Goal: Information Seeking & Learning: Learn about a topic

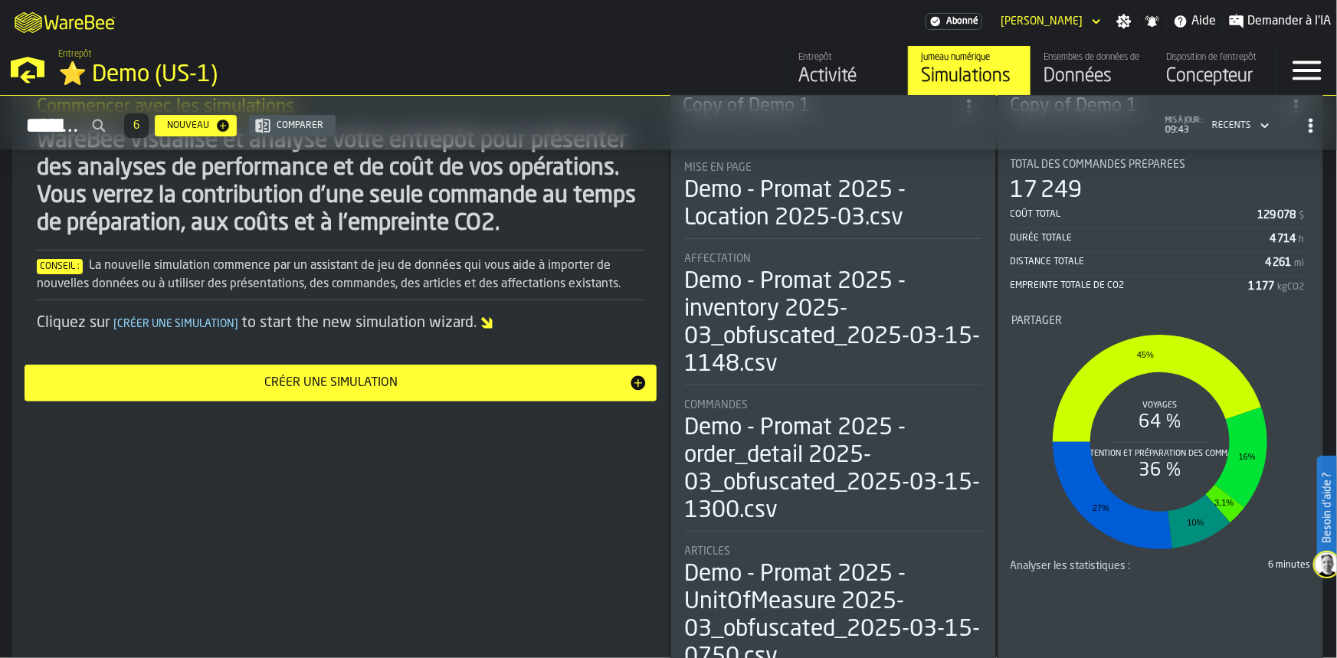
scroll to position [20, 0]
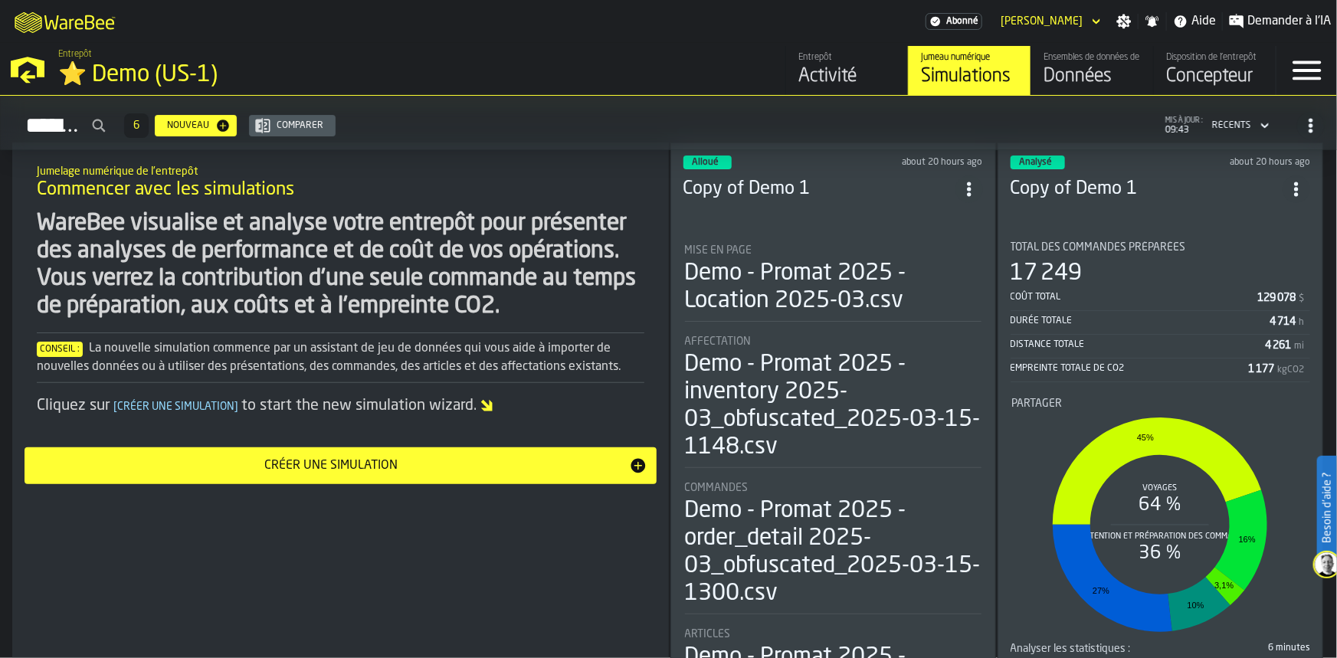
drag, startPoint x: 1261, startPoint y: 191, endPoint x: 1301, endPoint y: 173, distance: 44.3
click at [1301, 182] on icon "ItemListCard-DashboardItemContainer" at bounding box center [1296, 189] width 15 height 15
click at [576, 586] on div "Jumelage numérique de l'entrepôt Commencer avec les simulations WareBee visuali…" at bounding box center [340, 463] width 657 height 640
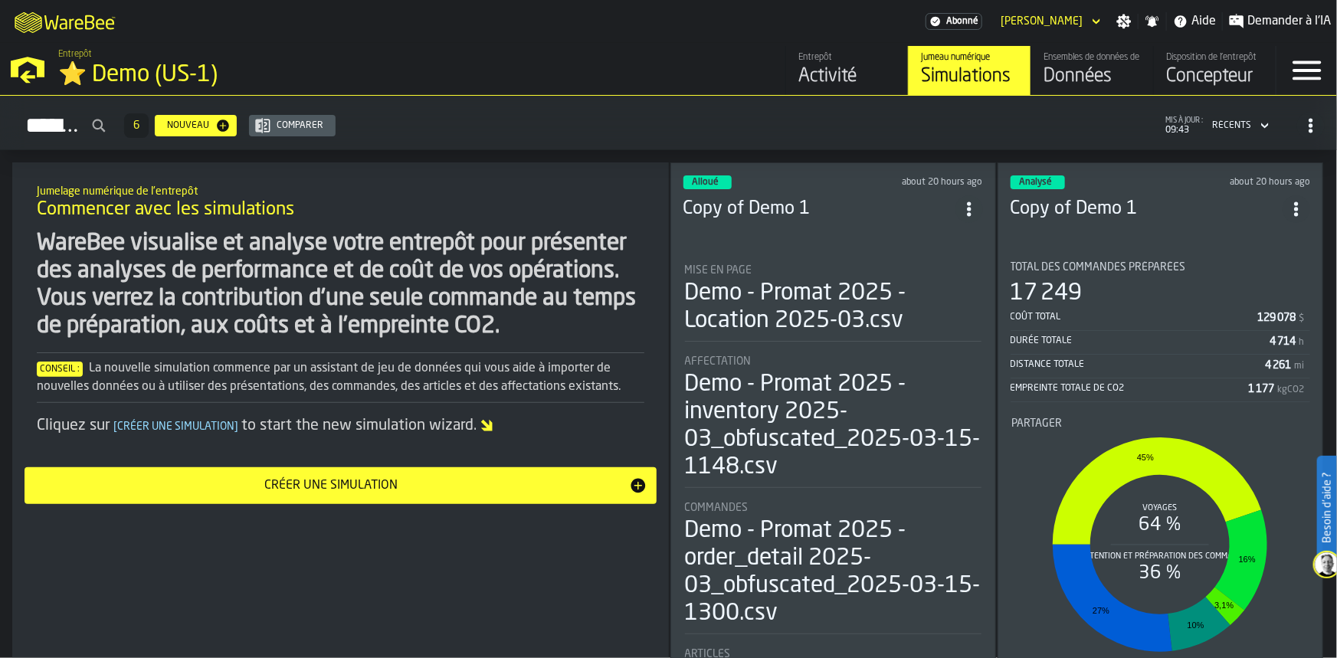
click at [1157, 252] on section "Total des commandes préparées 17 249 Coût total 129 078 $ Durée totale 4 714 h …" at bounding box center [1161, 462] width 300 height 426
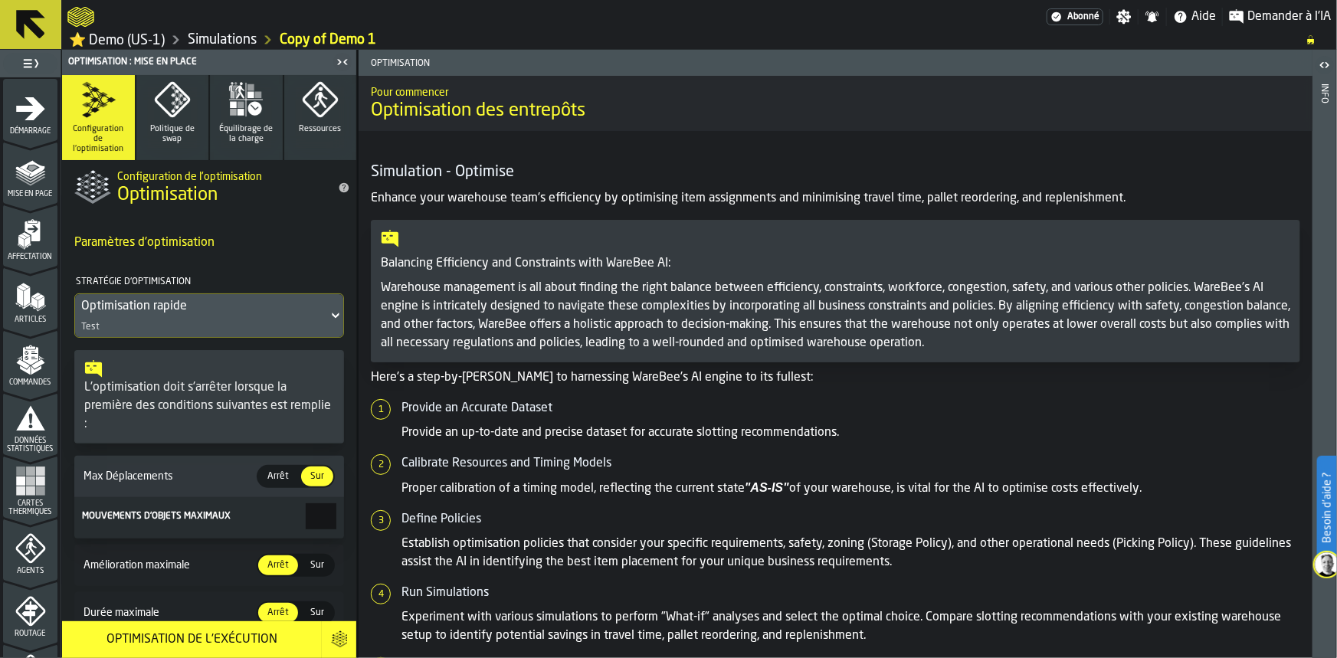
click at [15, 107] on icon "menu Démarrage" at bounding box center [30, 109] width 31 height 31
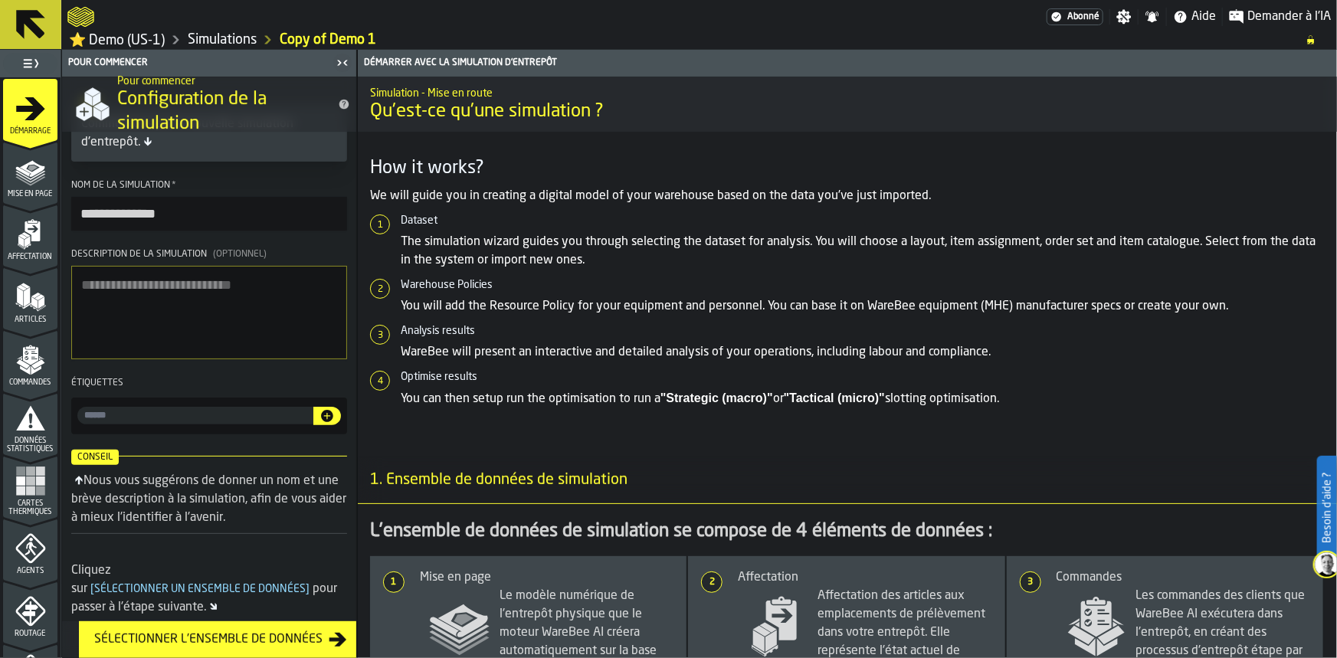
scroll to position [51, 0]
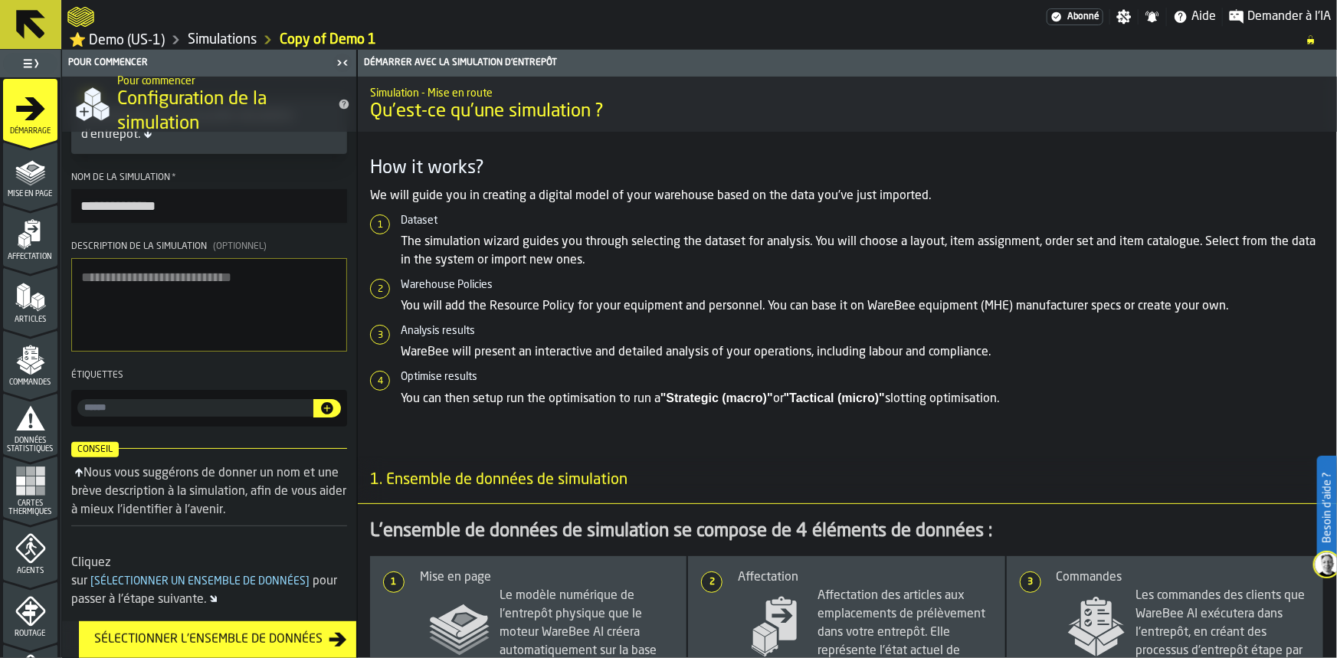
click at [340, 102] on icon "title-Configuration de la simulation" at bounding box center [345, 105] width 10 height 10
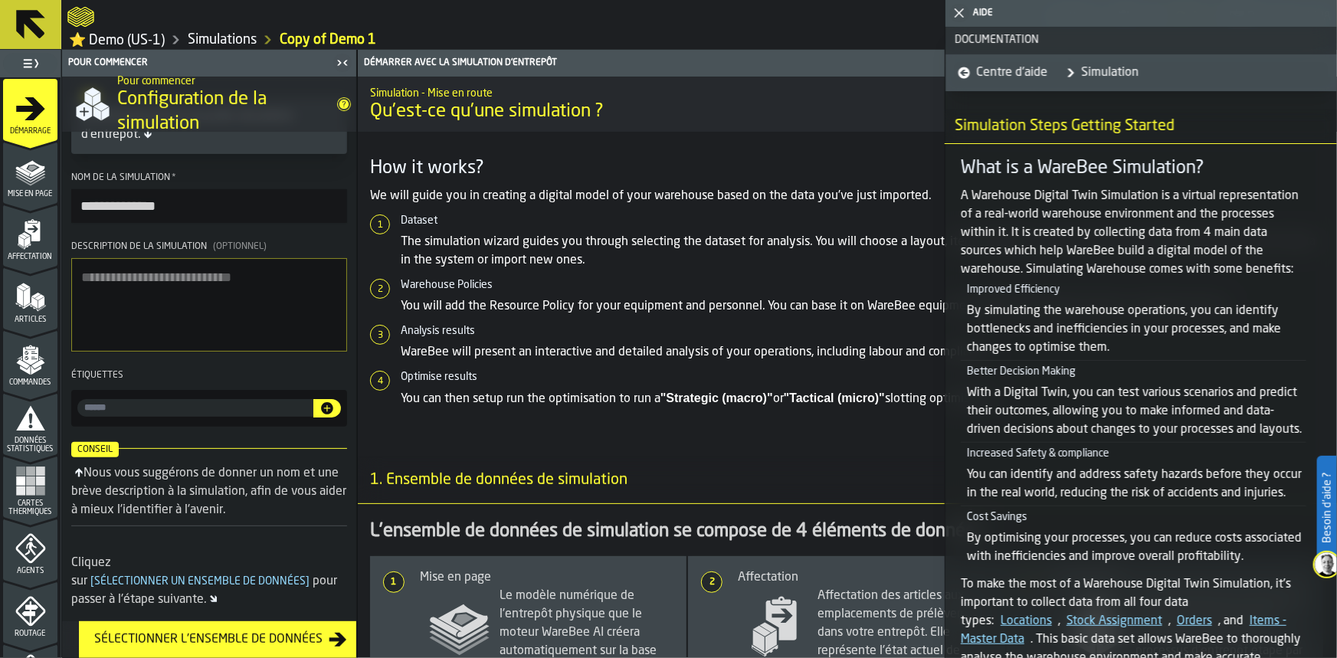
click at [281, 648] on div "Sélectionner l'ensemble de données" at bounding box center [208, 640] width 241 height 18
click at [337, 638] on icon "button-Sélectionner l'ensemble de données" at bounding box center [339, 640] width 18 height 14
click at [963, 19] on icon "button-toggle-Fermez-moi" at bounding box center [959, 13] width 18 height 18
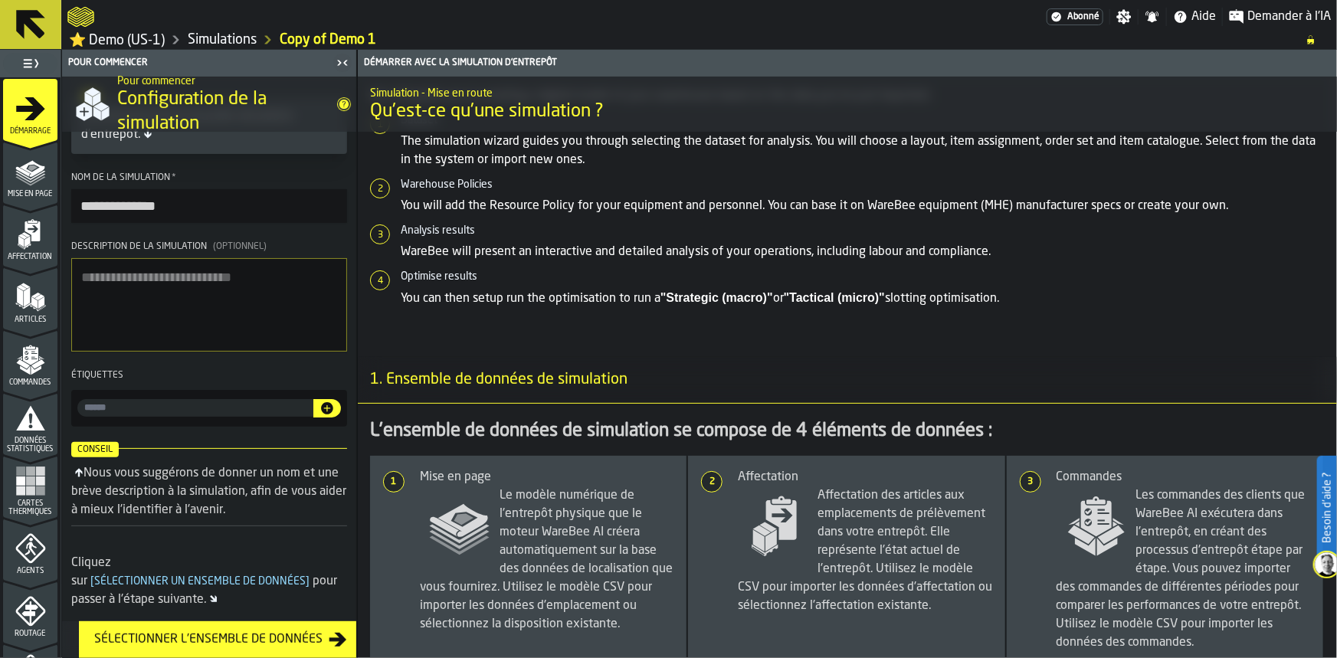
scroll to position [0, 0]
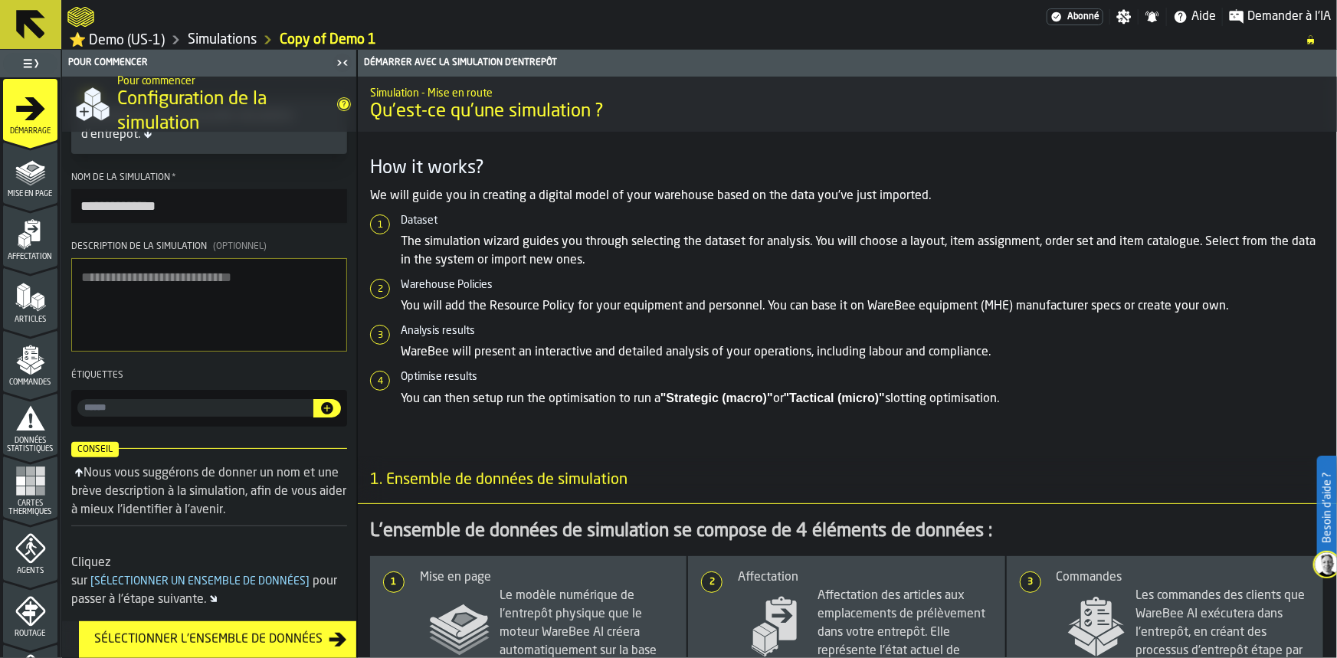
click at [42, 167] on icon "menu Mise en page" at bounding box center [30, 171] width 31 height 31
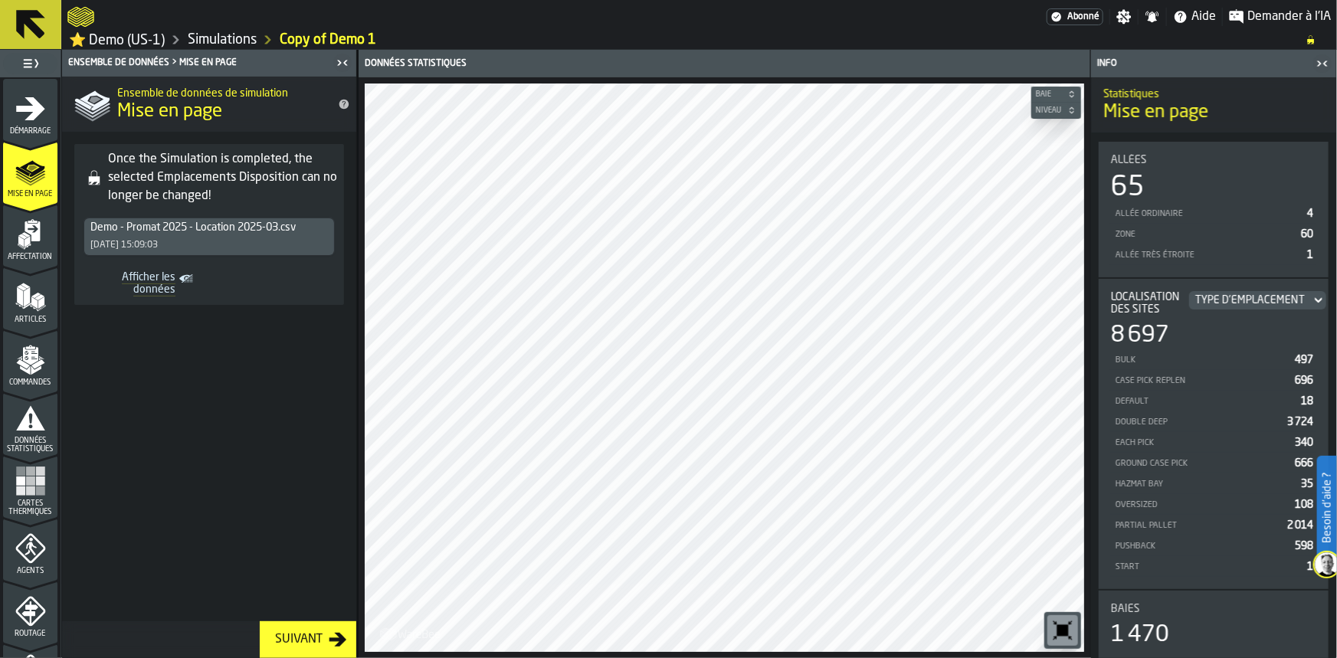
click at [21, 245] on polygon "menu Affectation" at bounding box center [21, 241] width 6 height 11
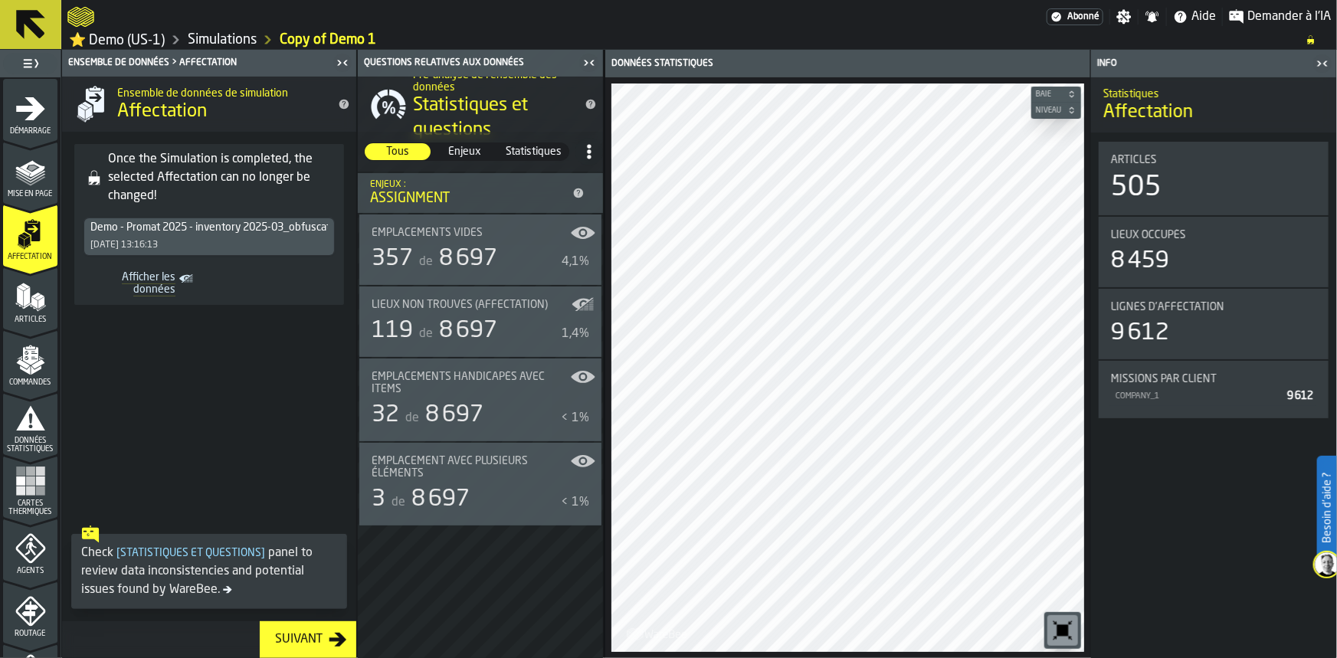
click at [343, 101] on icon "title-Affectation" at bounding box center [345, 105] width 10 height 10
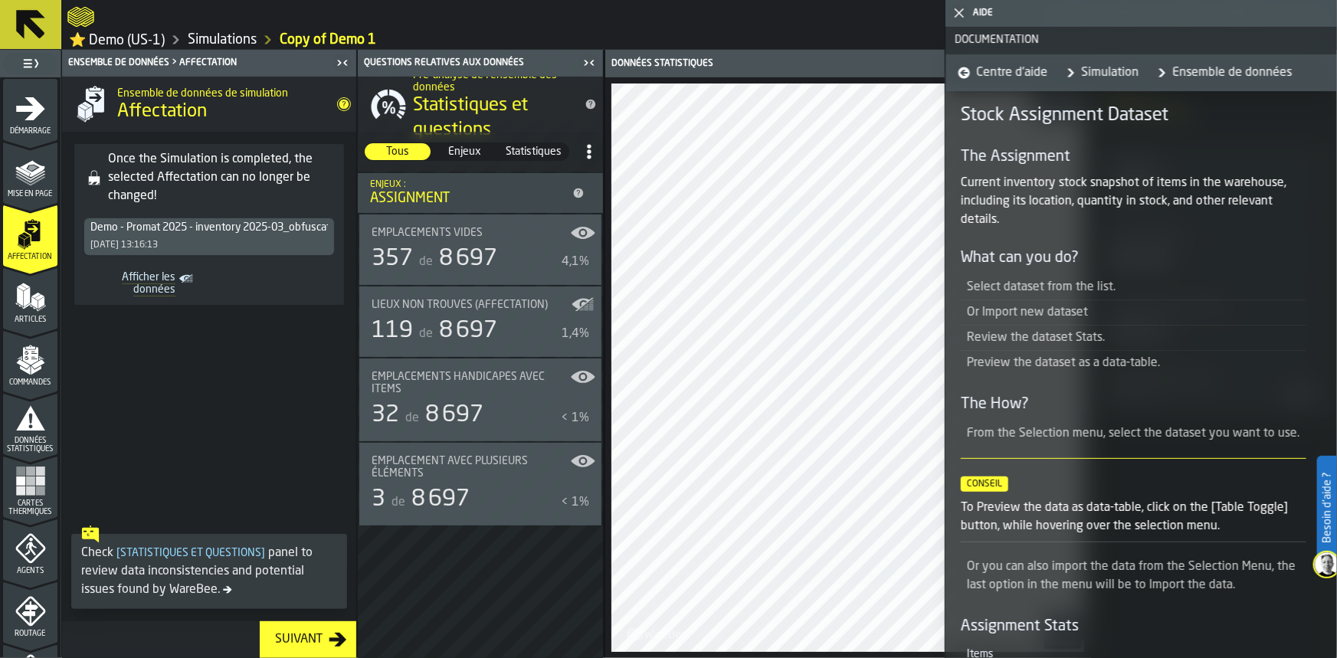
click at [950, 11] on icon "button-toggle-Fermez-moi" at bounding box center [959, 13] width 18 height 18
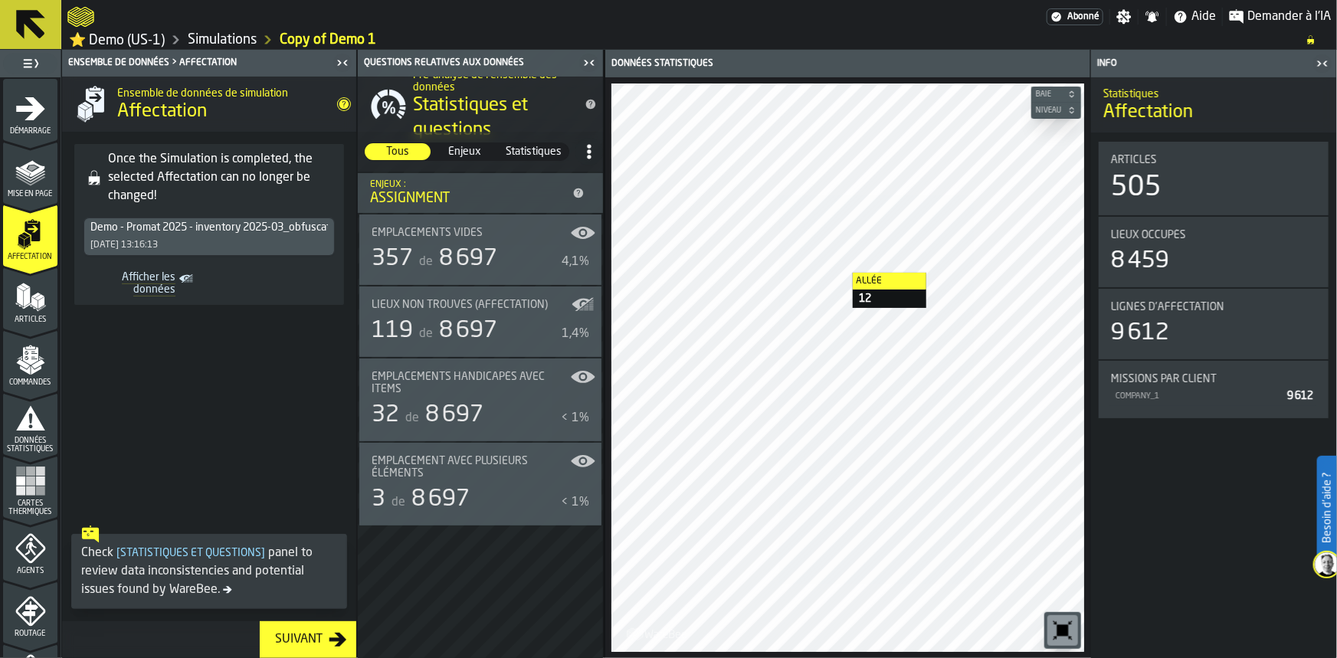
click at [344, 102] on icon "title-Affectation" at bounding box center [345, 105] width 10 height 10
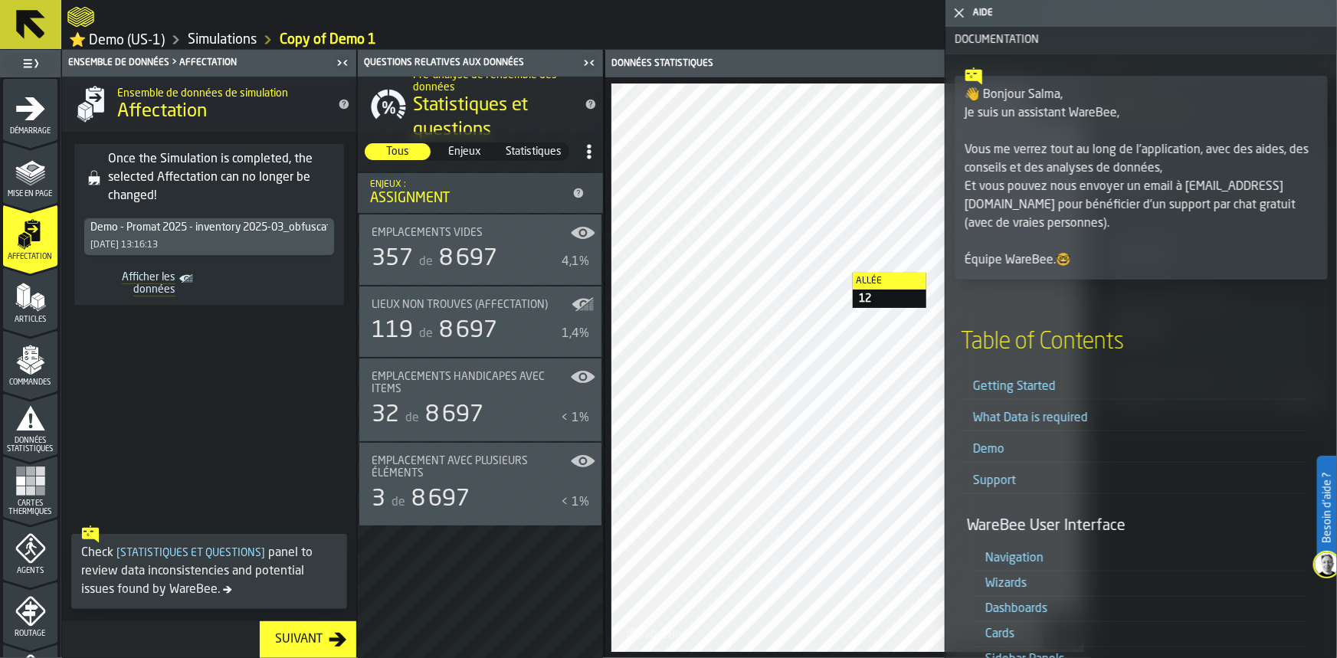
click at [960, 15] on icon "button-toggle-Fermez-moi" at bounding box center [959, 13] width 18 height 18
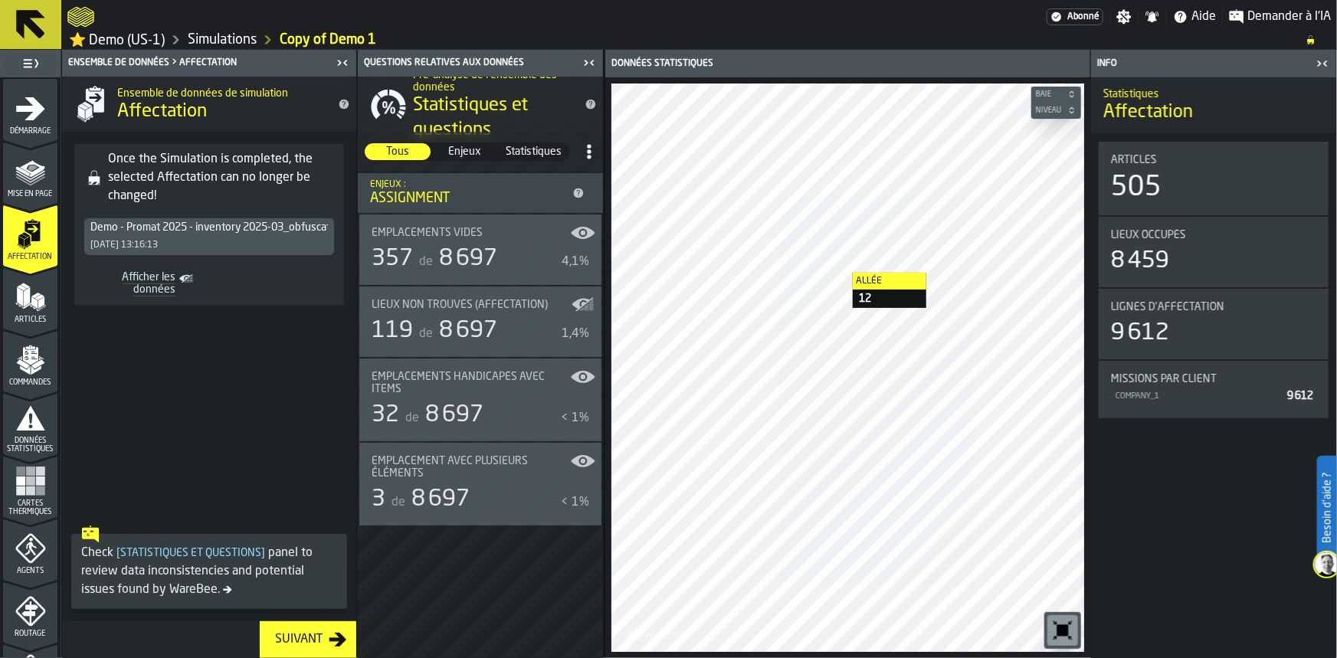
click at [591, 100] on icon "title-Statistiques et questions" at bounding box center [591, 104] width 12 height 12
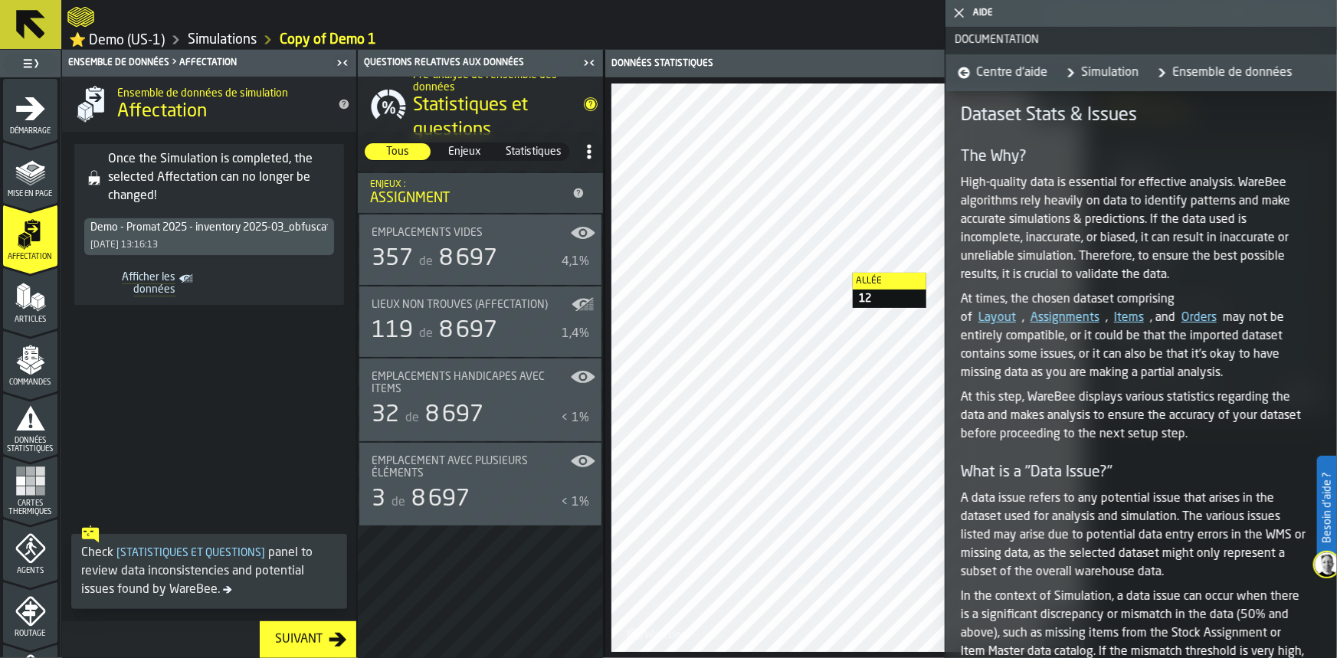
click at [958, 9] on icon "button-toggle-Fermez-moi" at bounding box center [959, 13] width 18 height 18
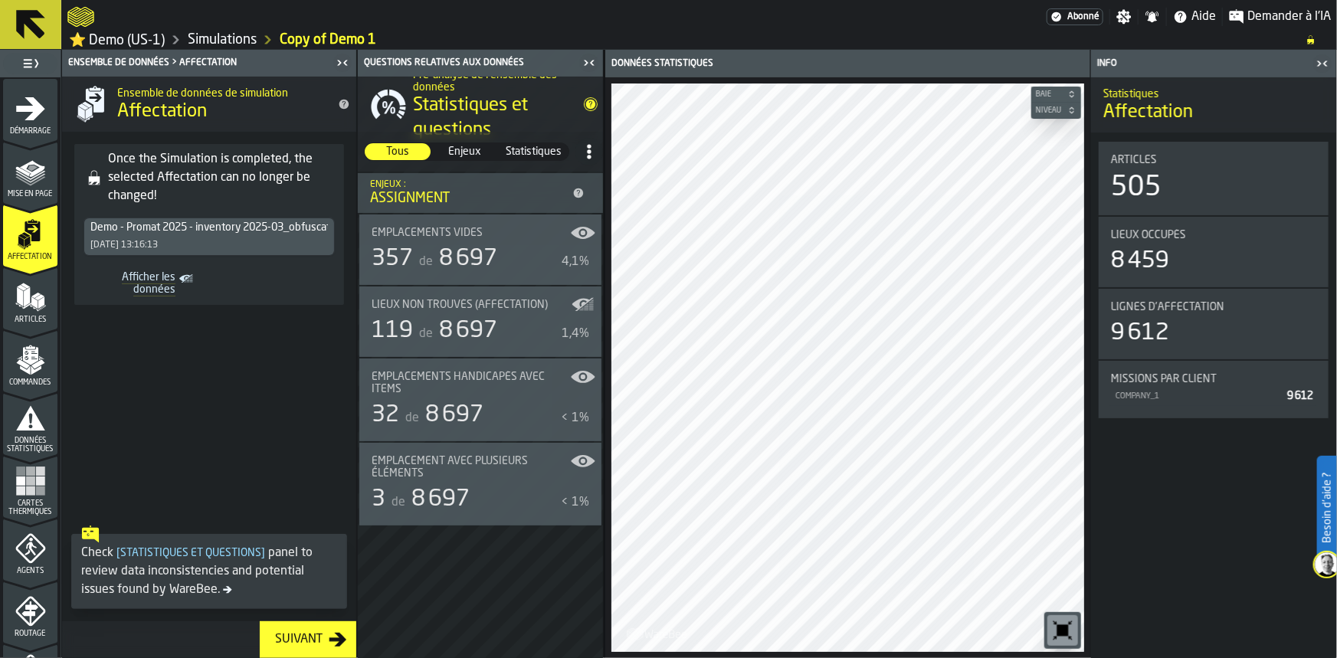
click at [344, 100] on icon "title-Affectation" at bounding box center [344, 104] width 12 height 12
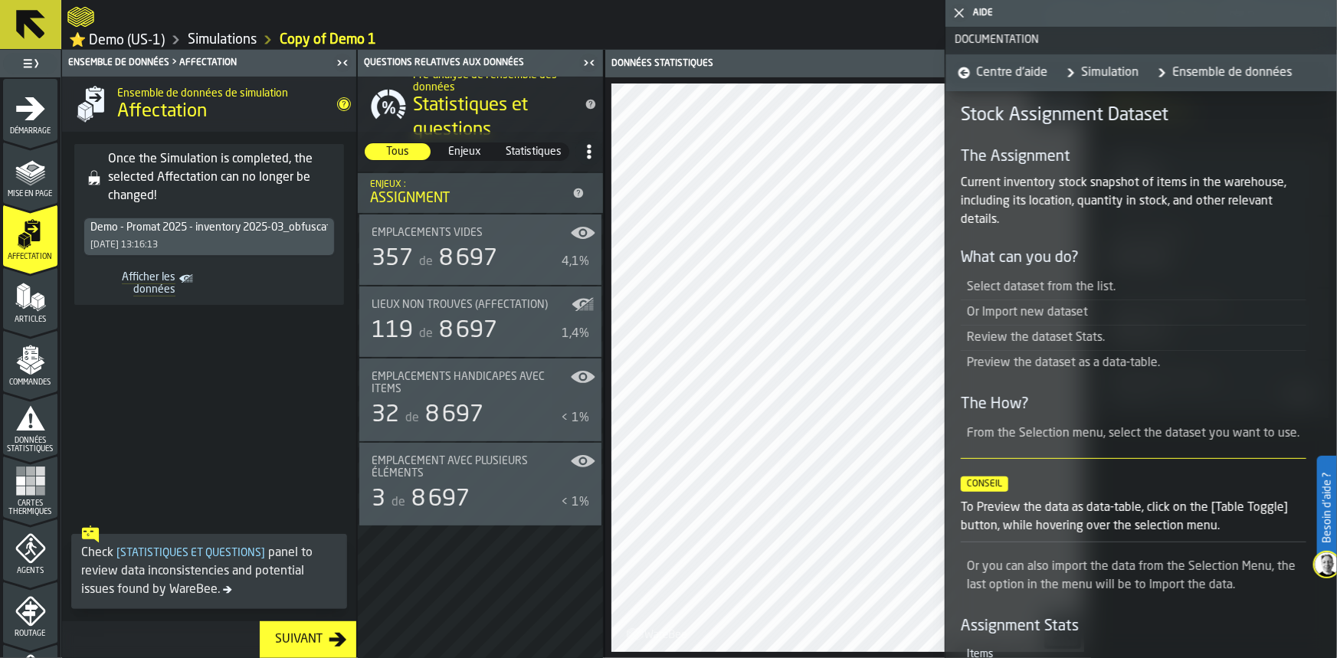
click at [10, 320] on span "Articles" at bounding box center [30, 320] width 54 height 8
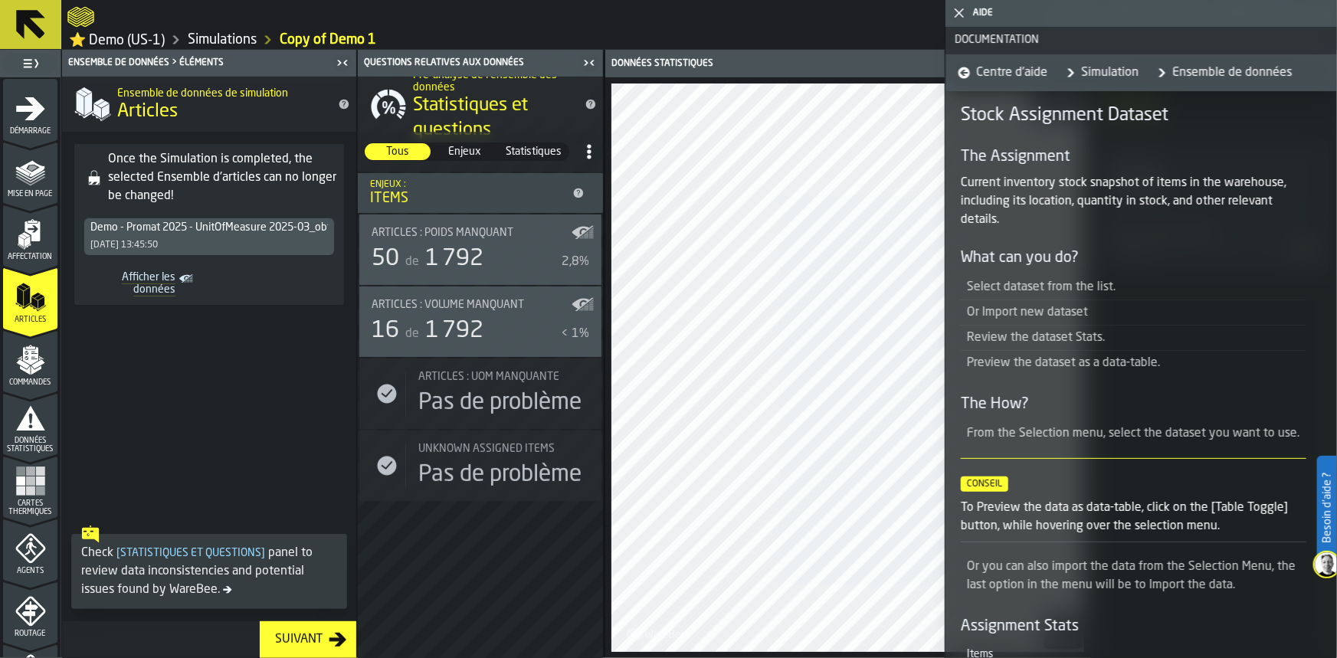
click at [955, 11] on icon "button-toggle-Fermez-moi" at bounding box center [959, 13] width 18 height 18
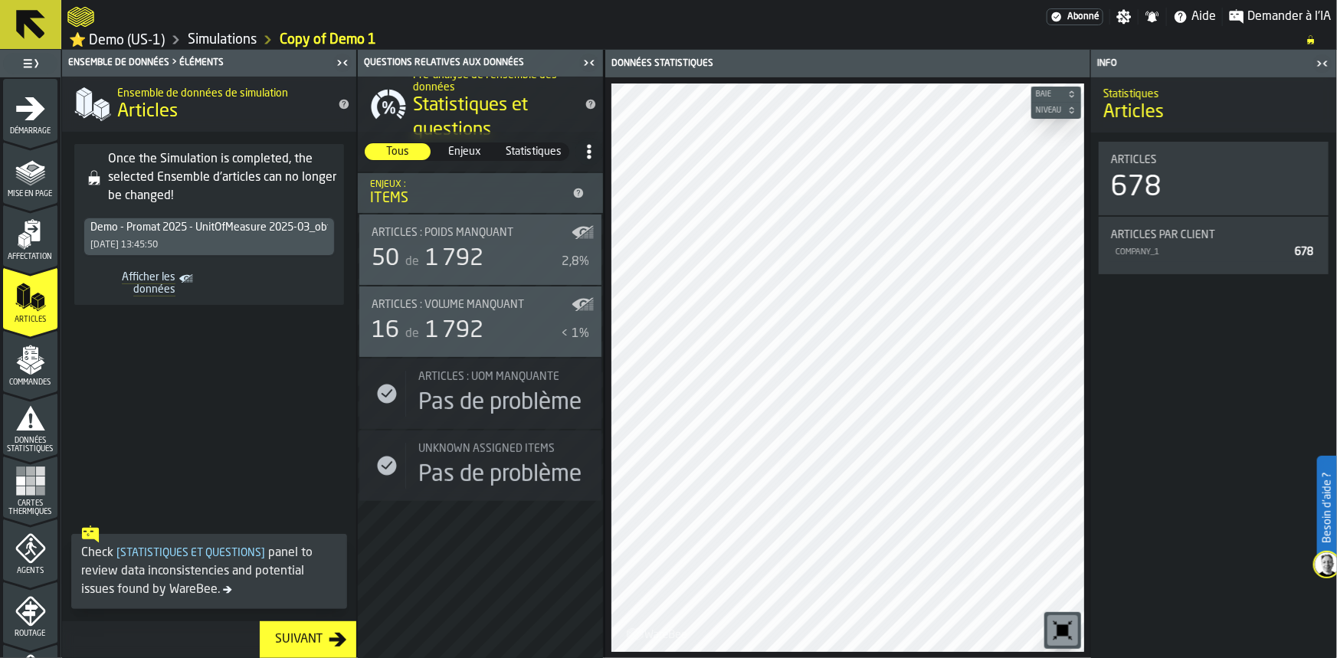
click at [341, 104] on icon "title-Articles" at bounding box center [345, 105] width 10 height 10
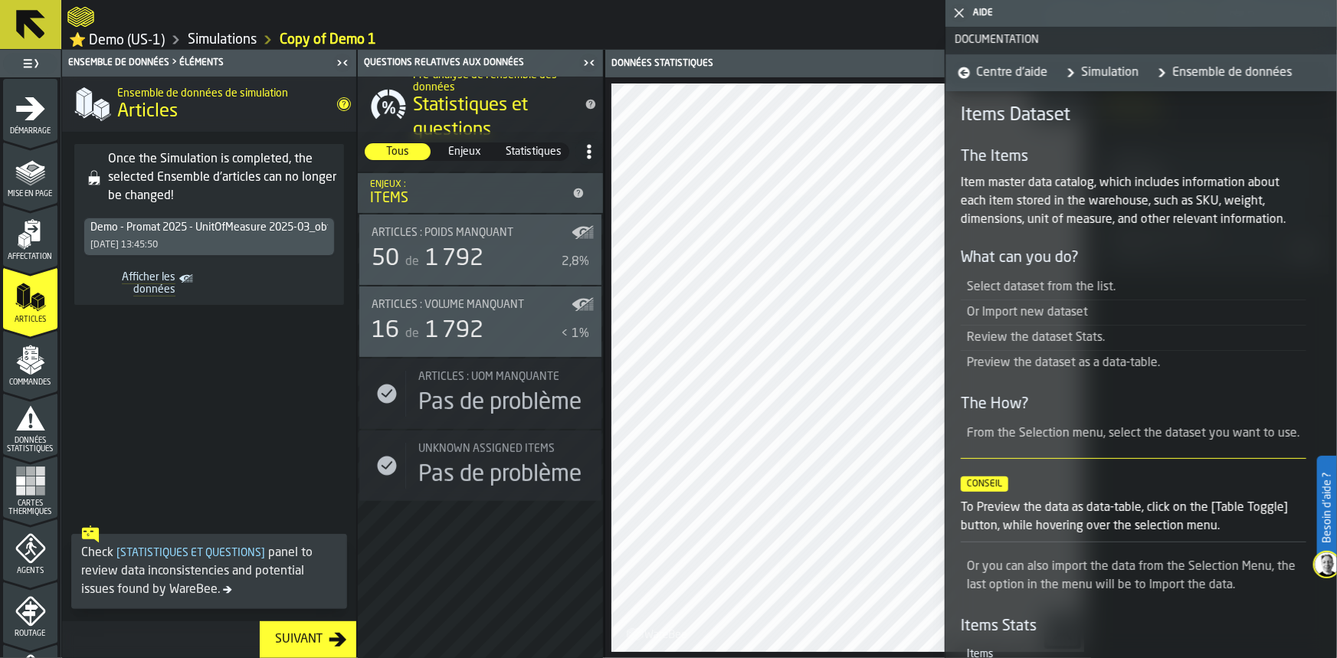
click at [20, 356] on icon "menu Commandes" at bounding box center [30, 360] width 31 height 31
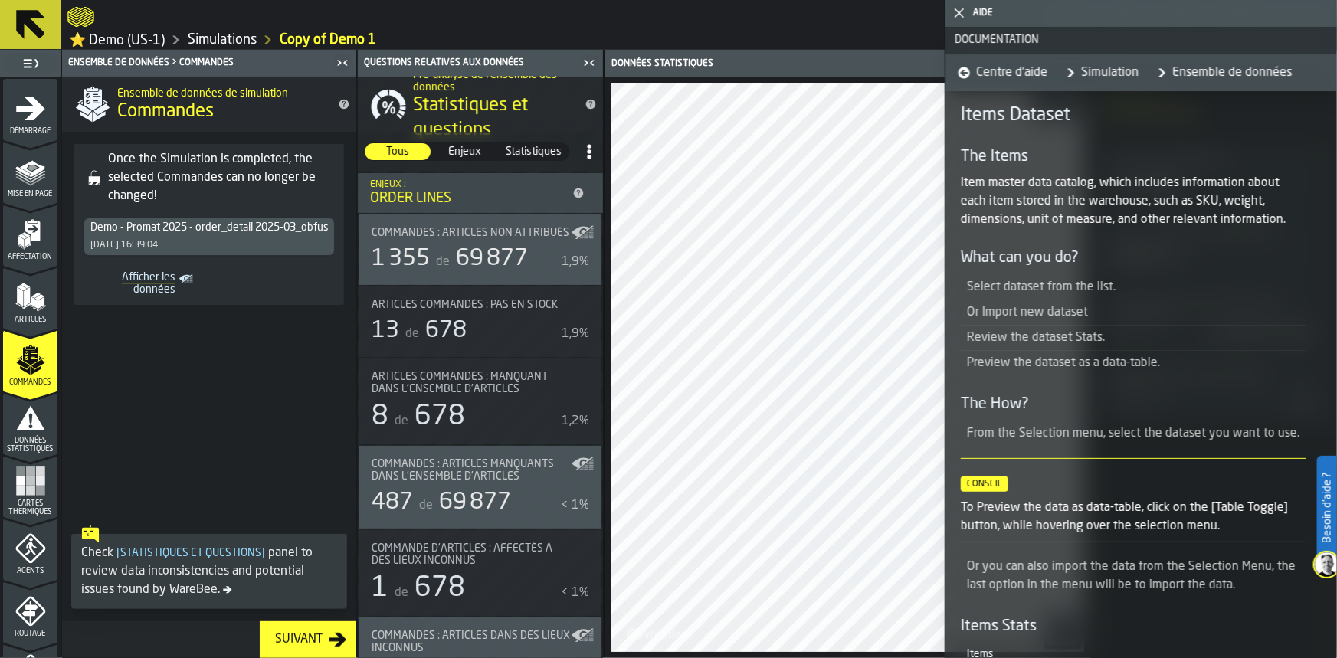
click at [340, 104] on icon "title-Commandes" at bounding box center [345, 105] width 10 height 10
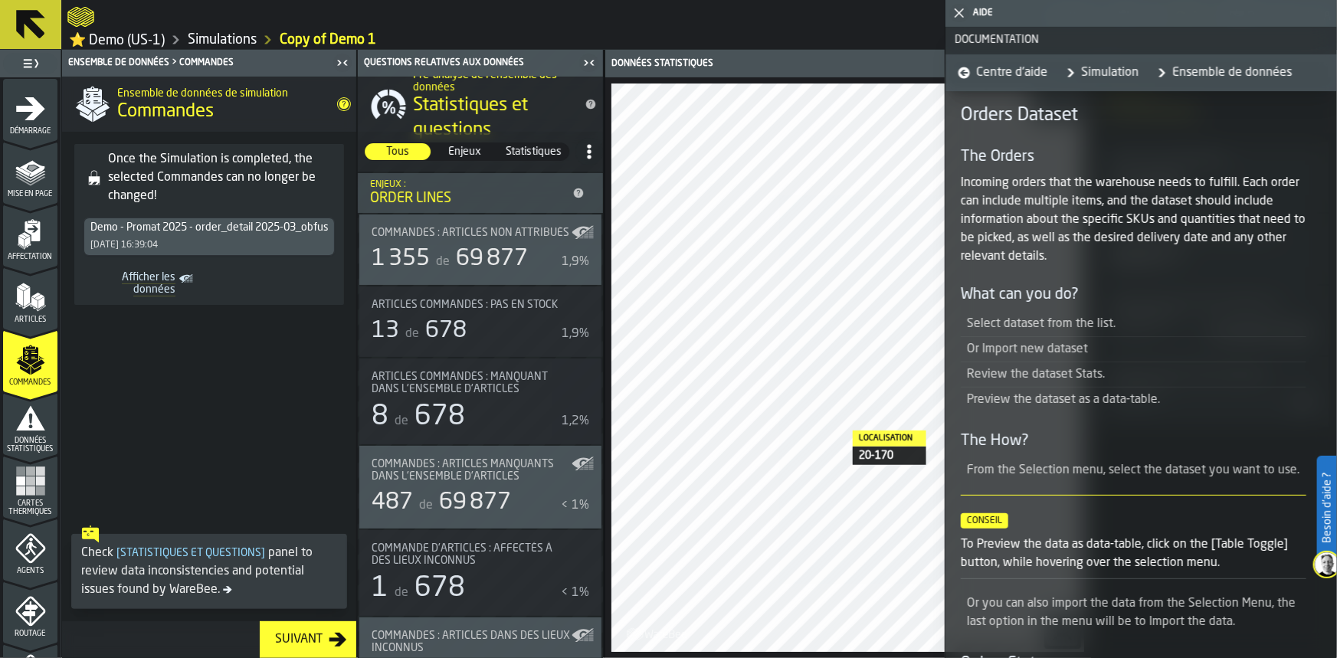
click at [18, 438] on span "Données statistiques" at bounding box center [30, 445] width 54 height 17
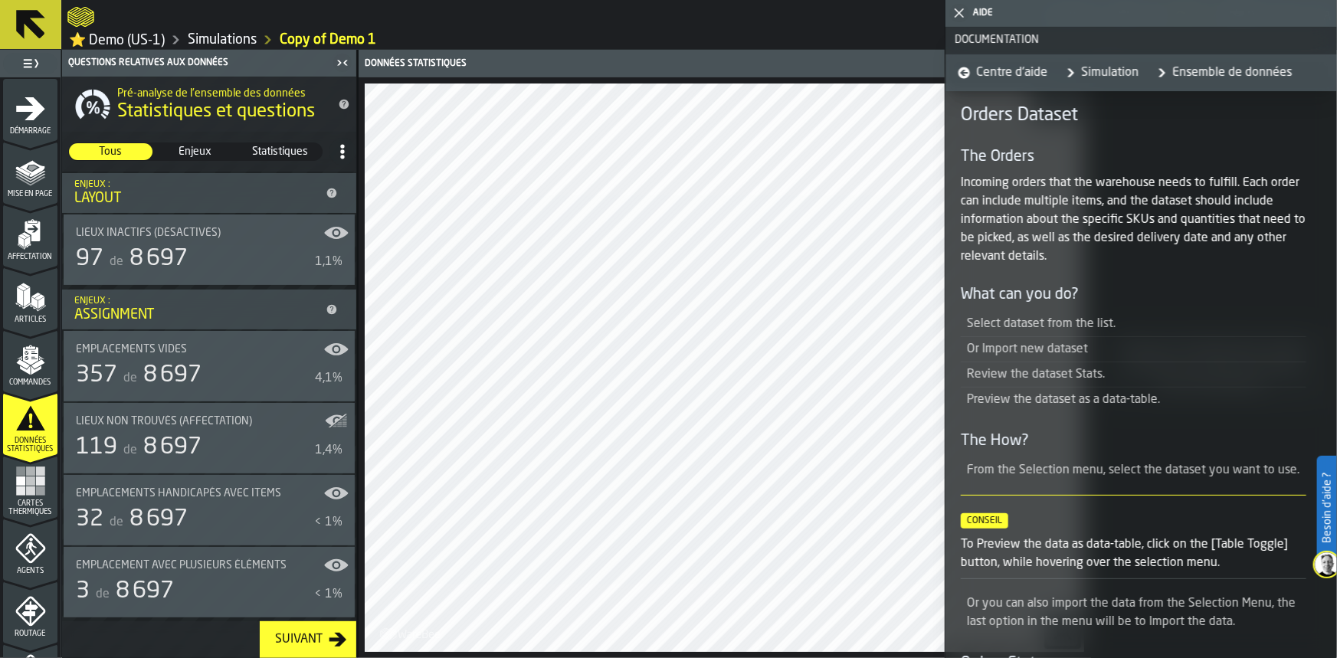
click at [33, 90] on div "Démarrage" at bounding box center [30, 109] width 54 height 51
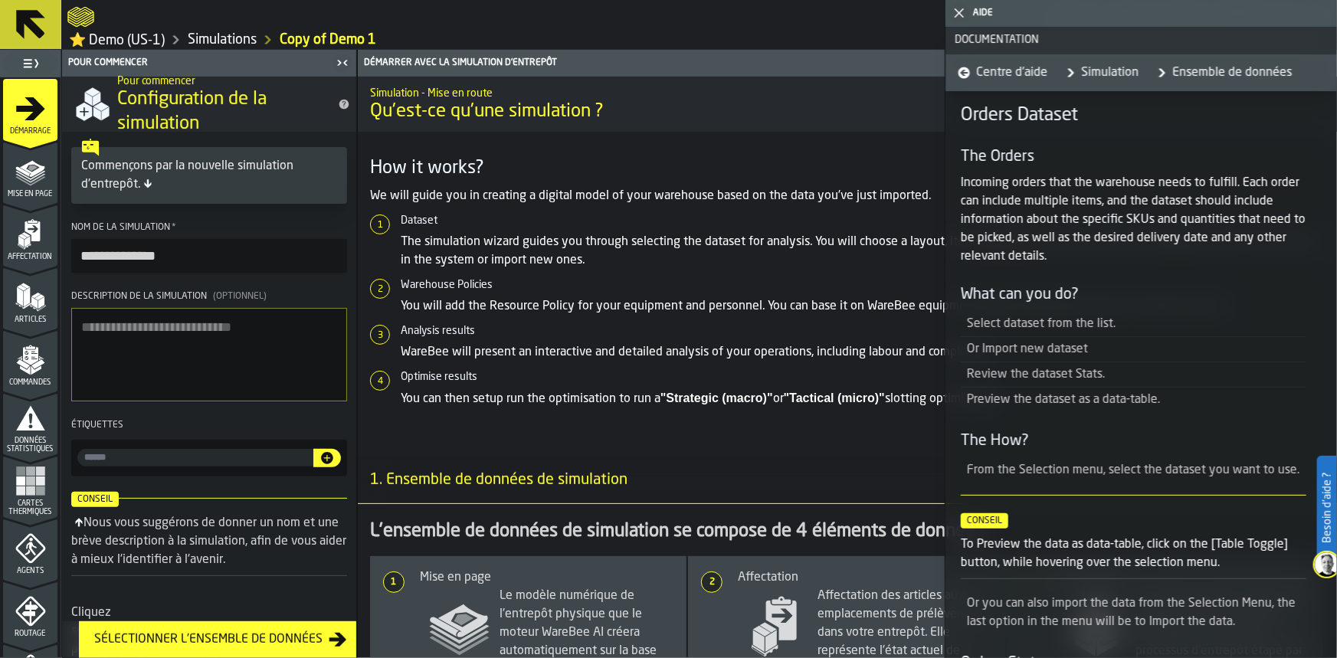
click at [955, 16] on icon "button-toggle-Fermez-moi" at bounding box center [959, 13] width 18 height 18
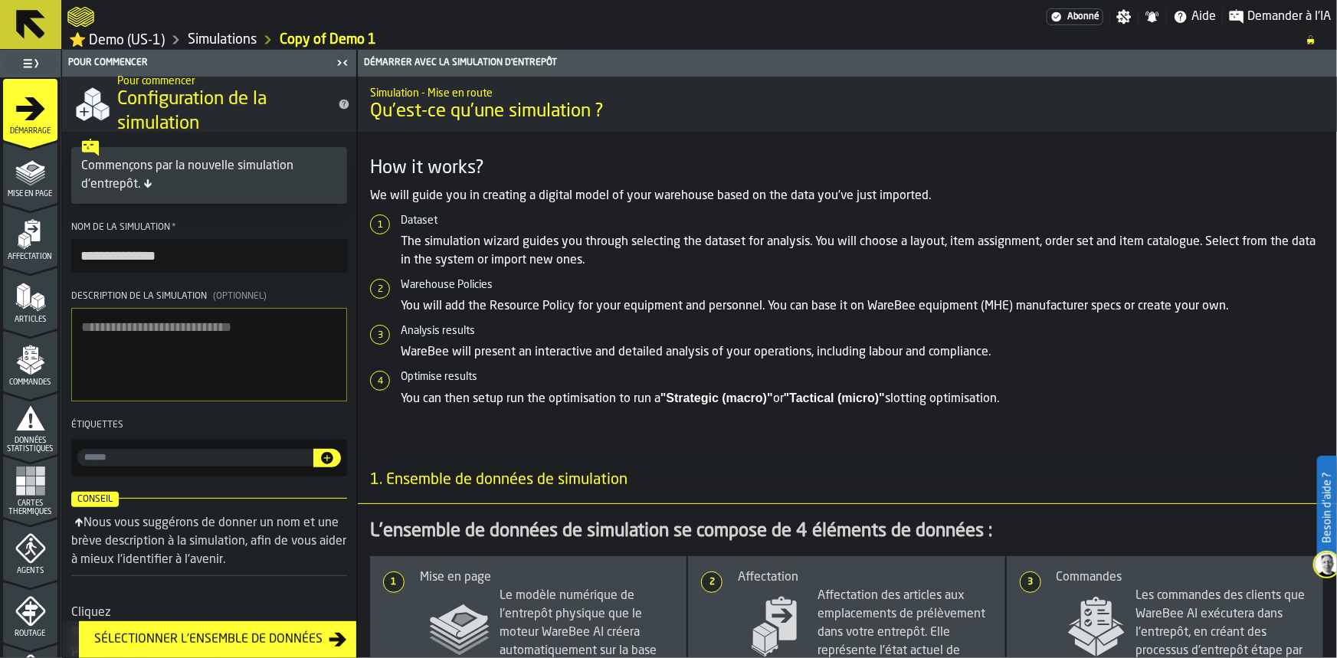
click at [338, 102] on icon "title-Configuration de la simulation" at bounding box center [344, 104] width 12 height 12
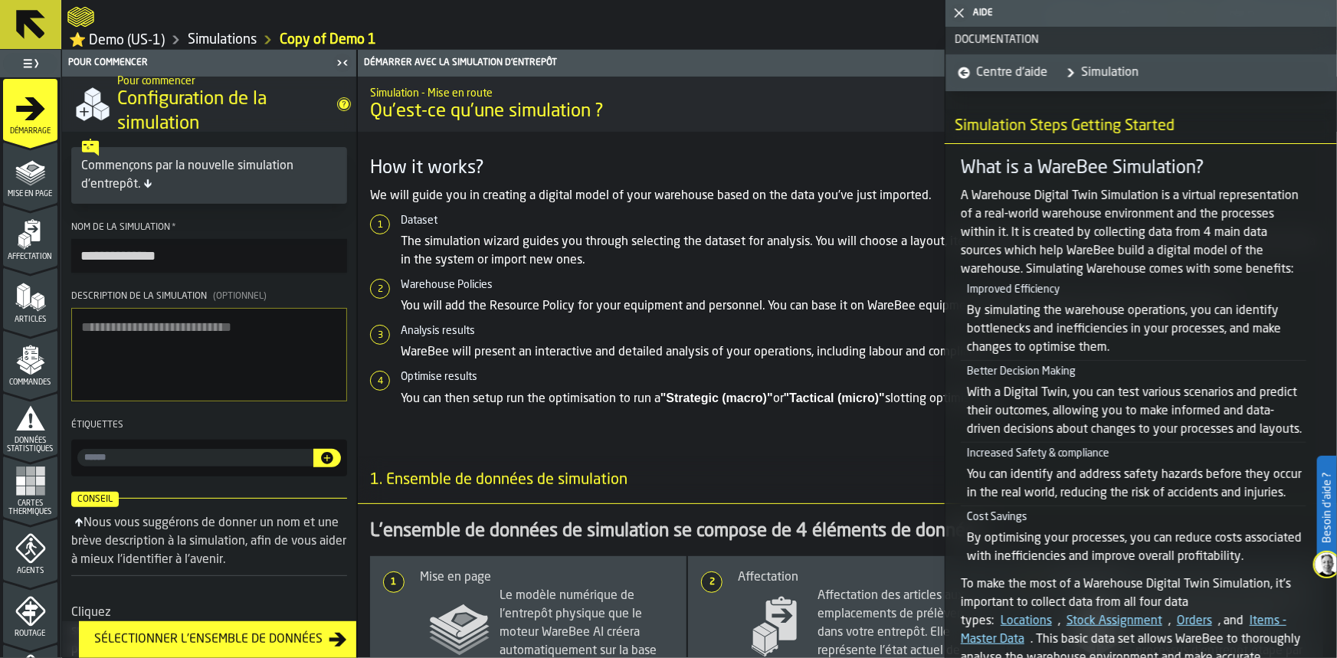
click at [512, 353] on p "WareBee will present an interactive and detailed analysis of your operations, i…" at bounding box center [863, 352] width 924 height 18
click at [959, 15] on icon "button-toggle-Fermez-moi" at bounding box center [959, 13] width 18 height 18
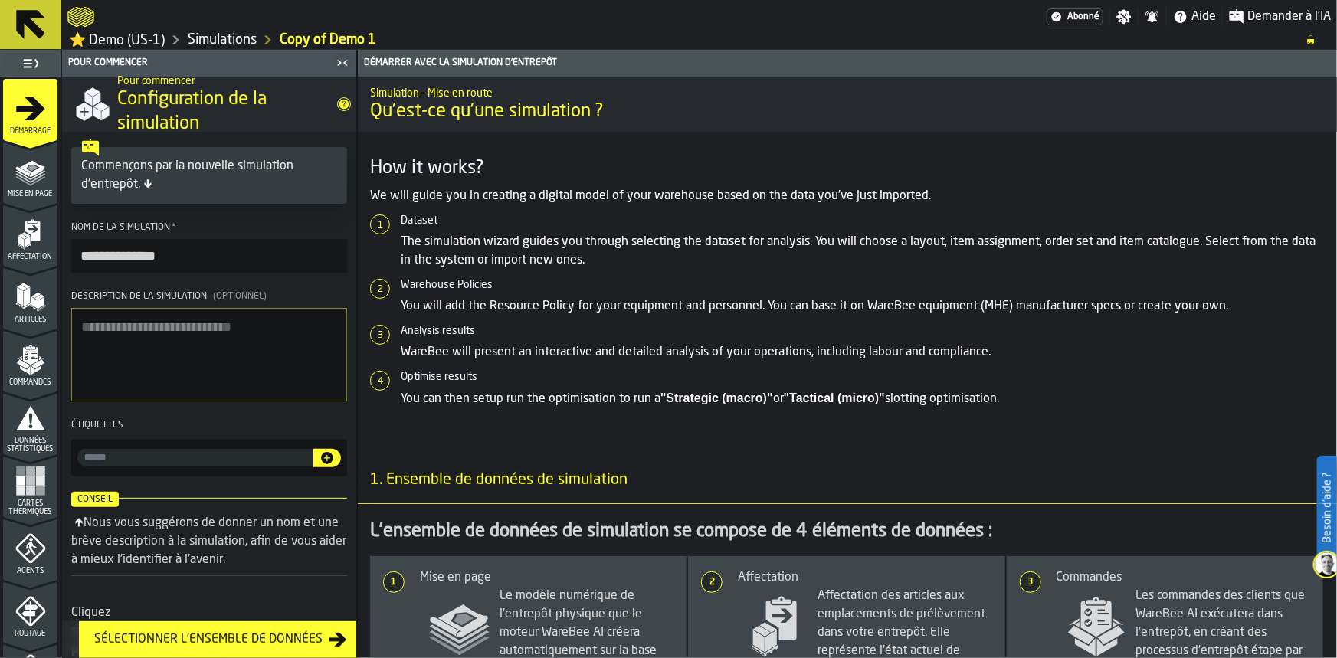
drag, startPoint x: 1019, startPoint y: 395, endPoint x: 395, endPoint y: 212, distance: 650.0
click at [395, 212] on article "How it works? We will guide you in creating a digital model of your warehouse b…" at bounding box center [847, 282] width 955 height 252
copy ol "Dataset The simulation wizard guides you through selecting the dataset for anal…"
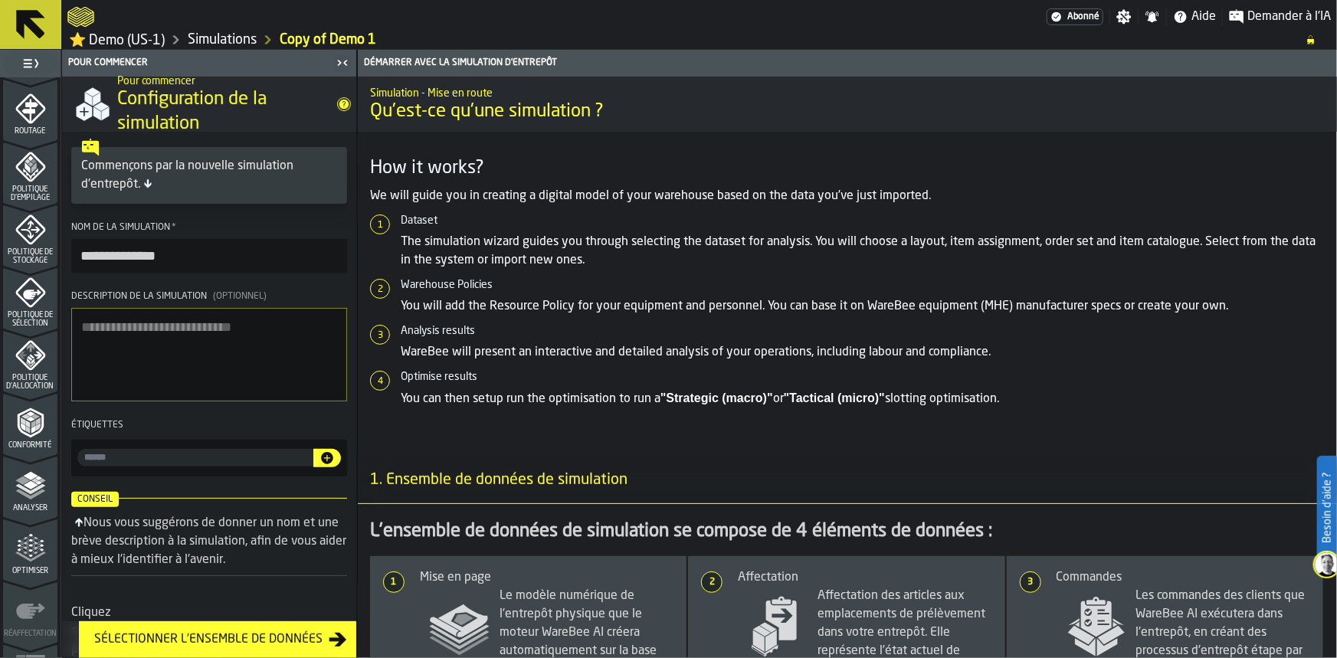
scroll to position [508, 0]
click at [19, 500] on span "Analyser" at bounding box center [30, 503] width 54 height 8
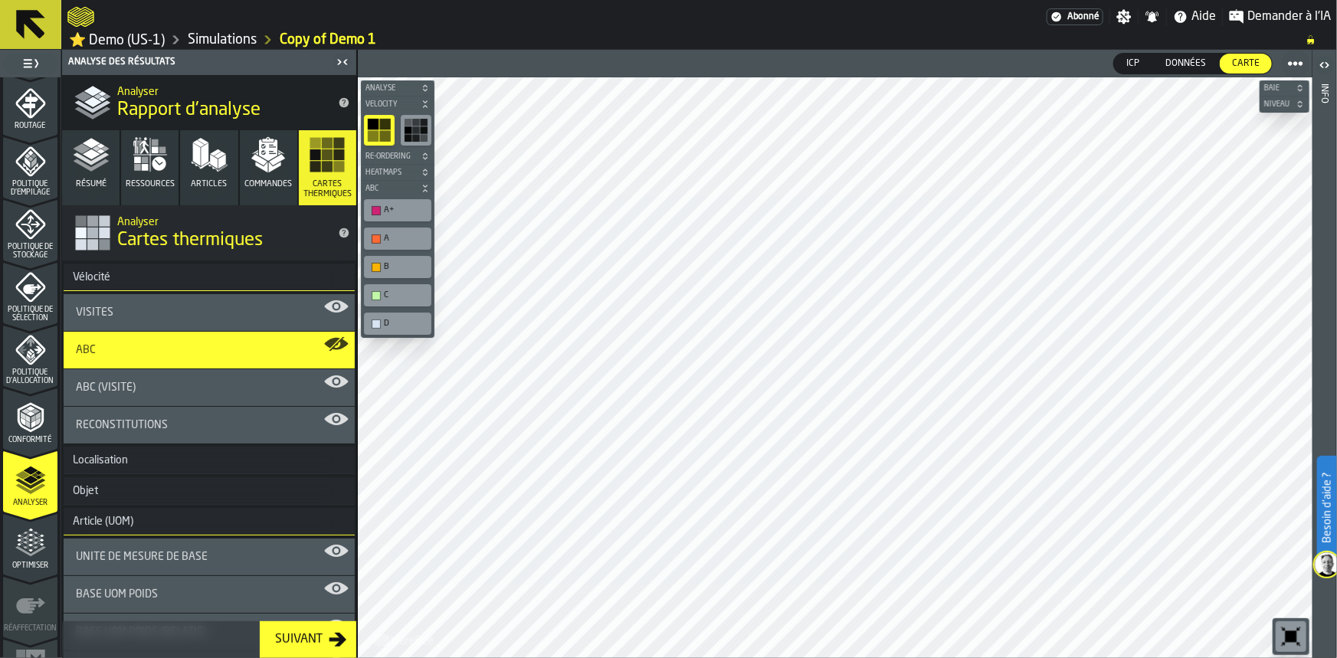
click at [54, 91] on ul "1 Démarrage 1.1 Mise en page 1.2 Affectation 1.3 Articles 1.4 Commandes 1.5 Don…" at bounding box center [30, 134] width 61 height 1131
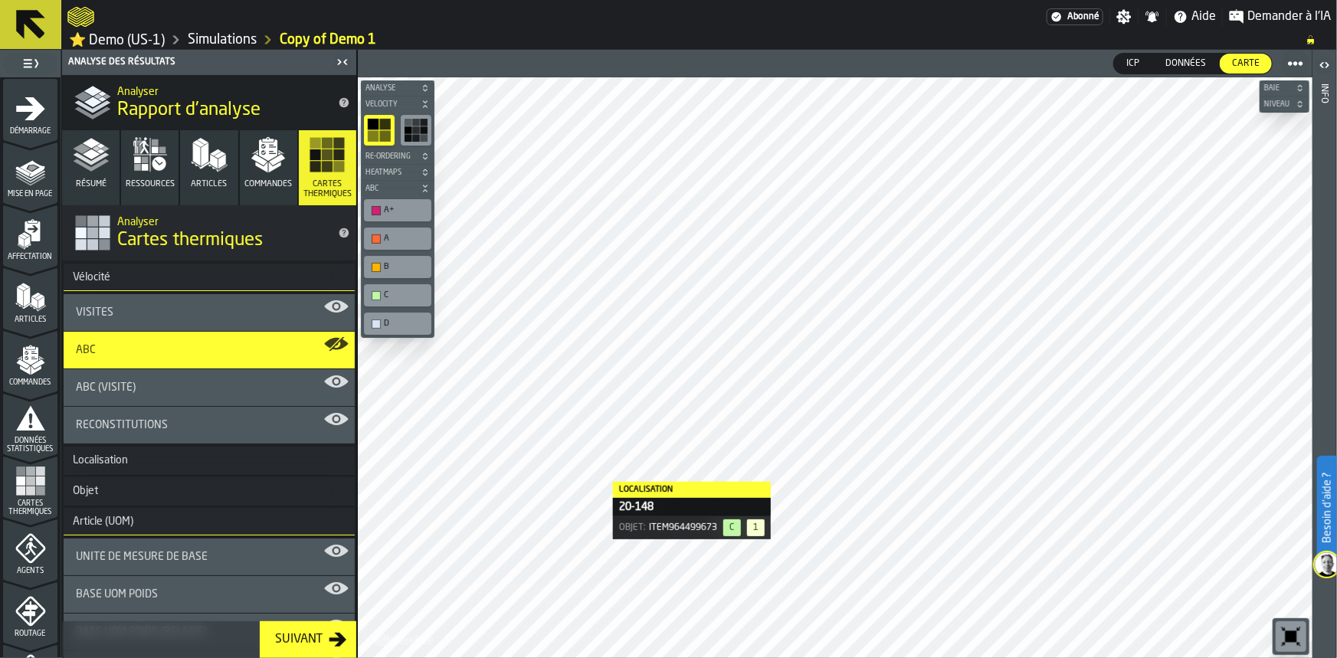
click at [11, 166] on div "Mise en page" at bounding box center [30, 177] width 54 height 42
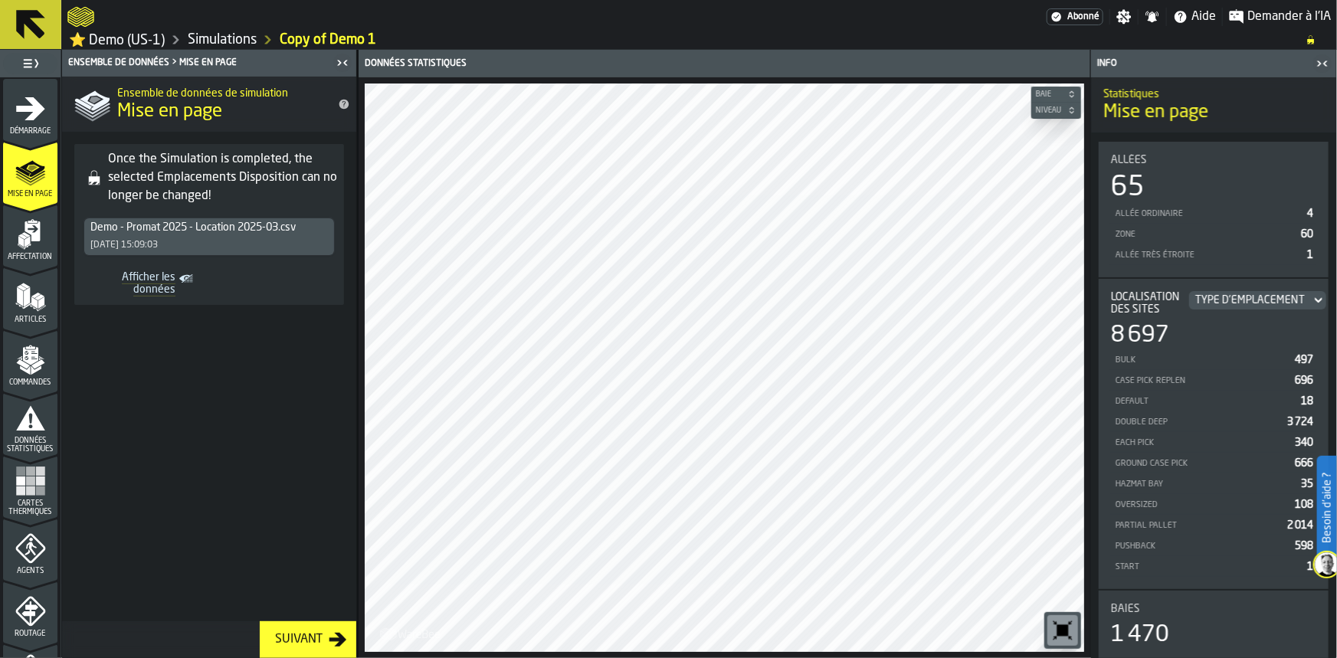
click at [0, 258] on ul "1 Démarrage 1.1 Mise en page 1.2 Affectation 1.3 Articles 1.4 Commandes 1.5 Don…" at bounding box center [30, 642] width 61 height 1131
click at [30, 451] on span "Données statistiques" at bounding box center [30, 445] width 54 height 17
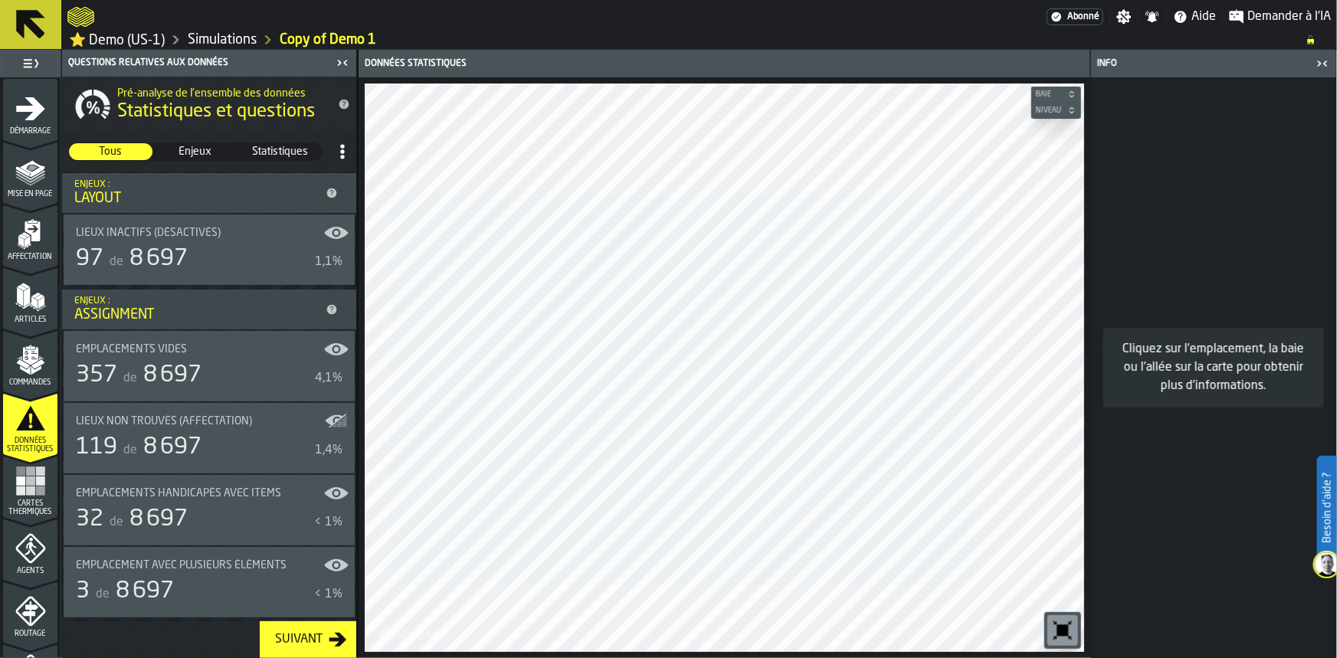
scroll to position [508, 0]
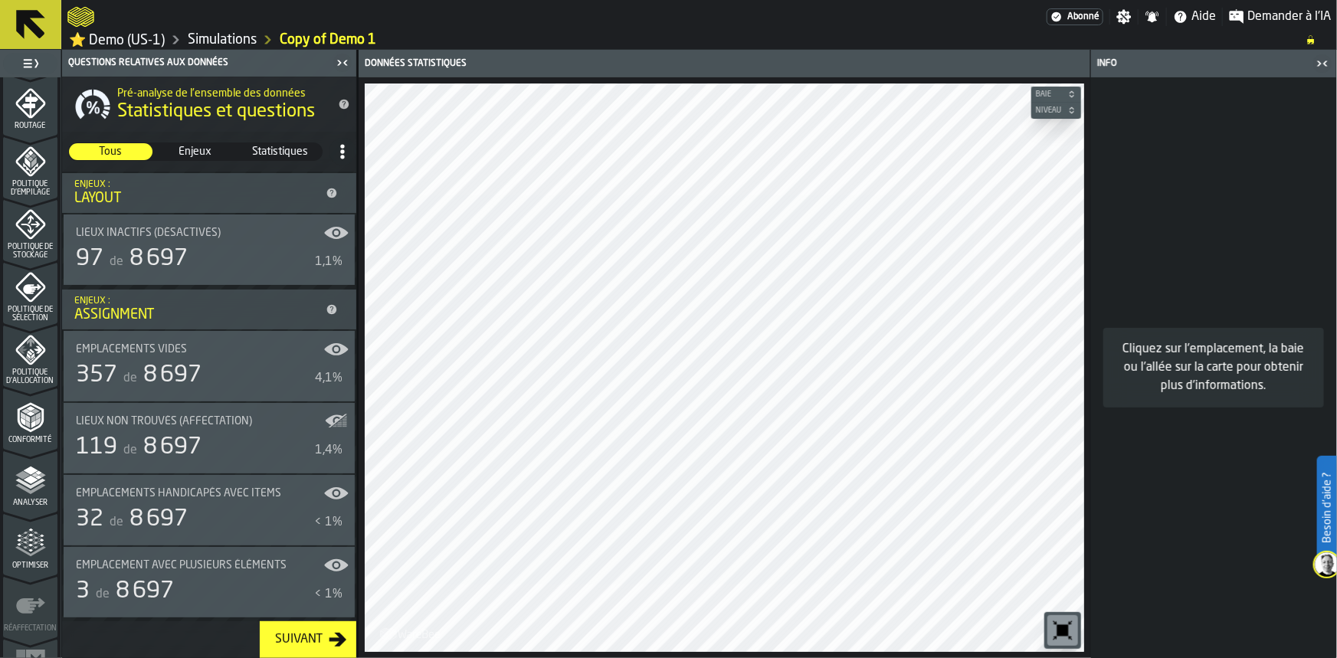
click at [34, 495] on div "Analyser" at bounding box center [30, 486] width 54 height 42
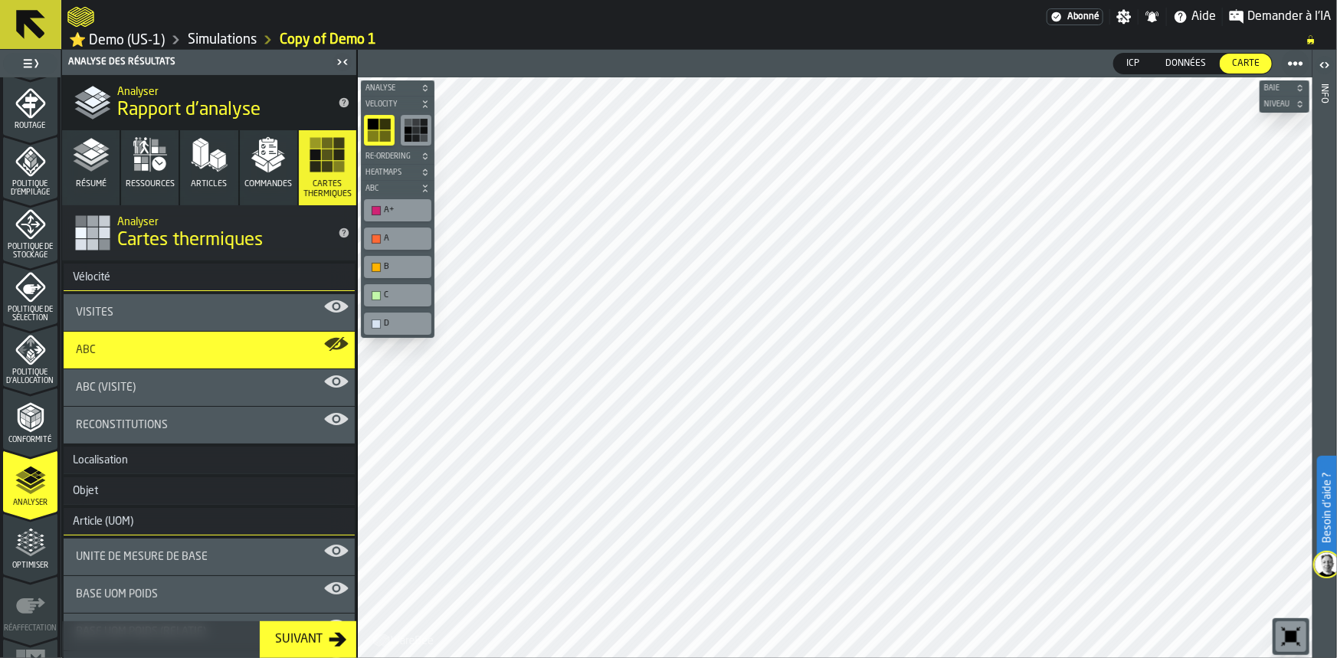
scroll to position [0, 0]
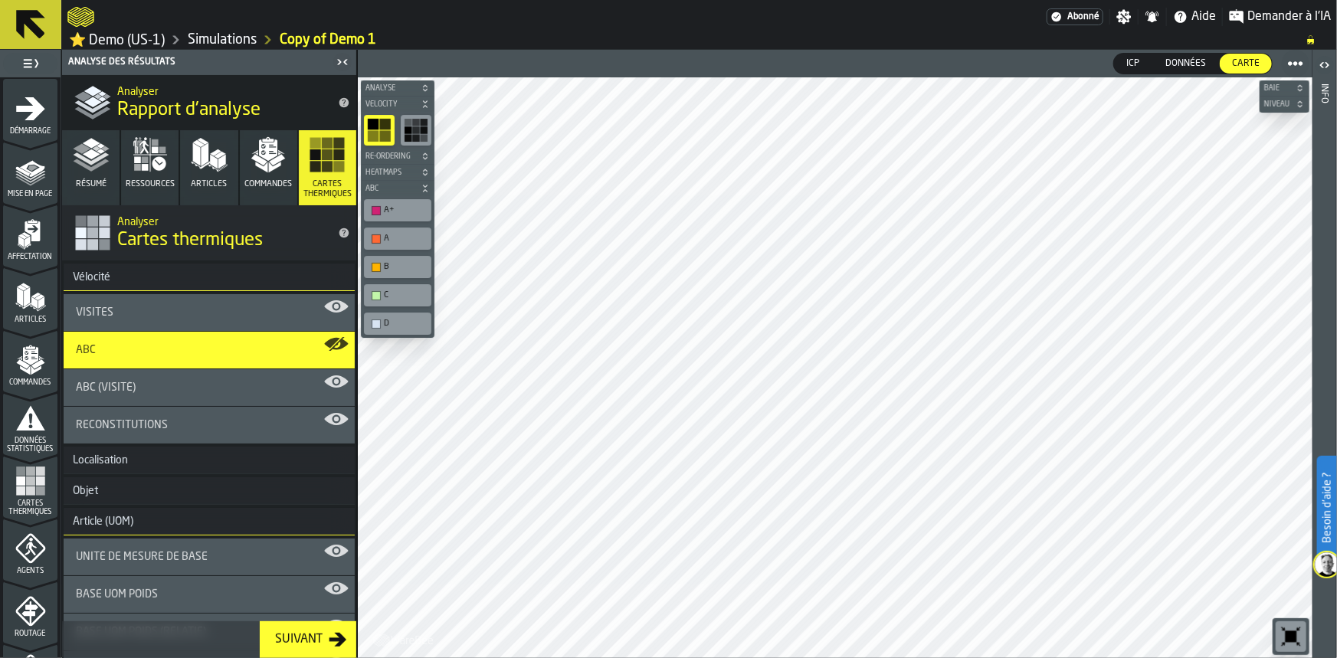
click at [15, 194] on span "Mise en page" at bounding box center [30, 194] width 54 height 8
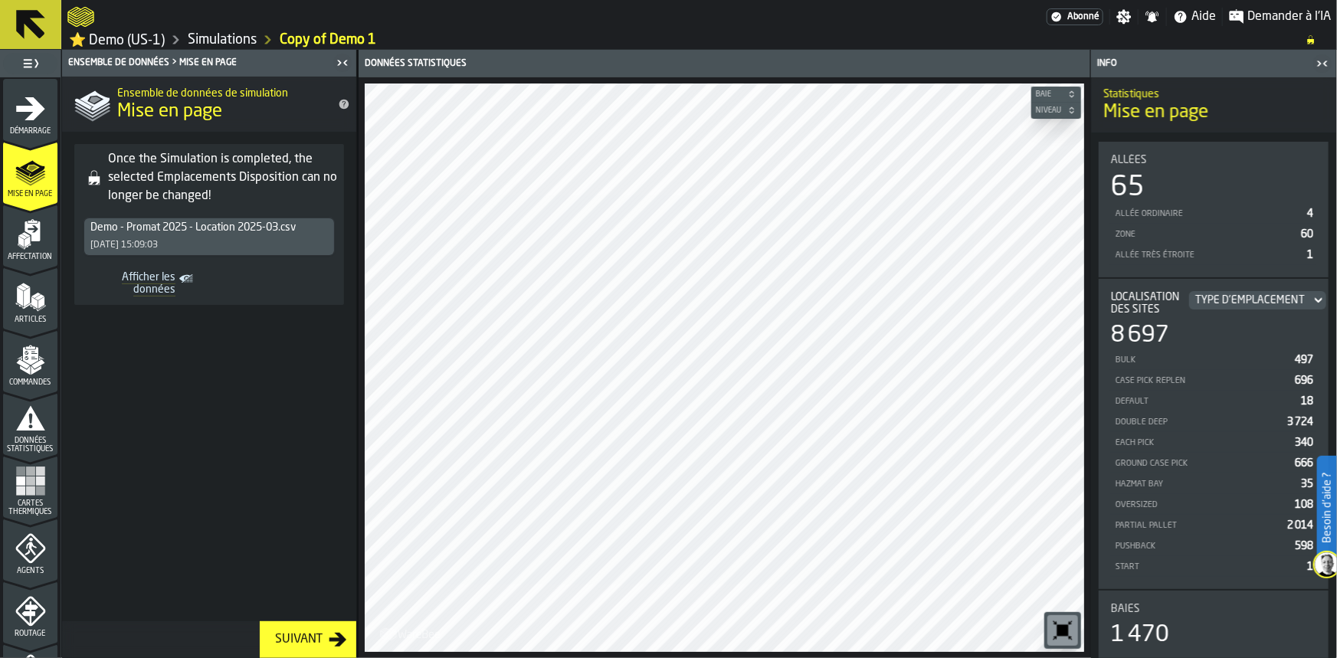
click at [39, 244] on icon "menu Affectation" at bounding box center [30, 234] width 31 height 31
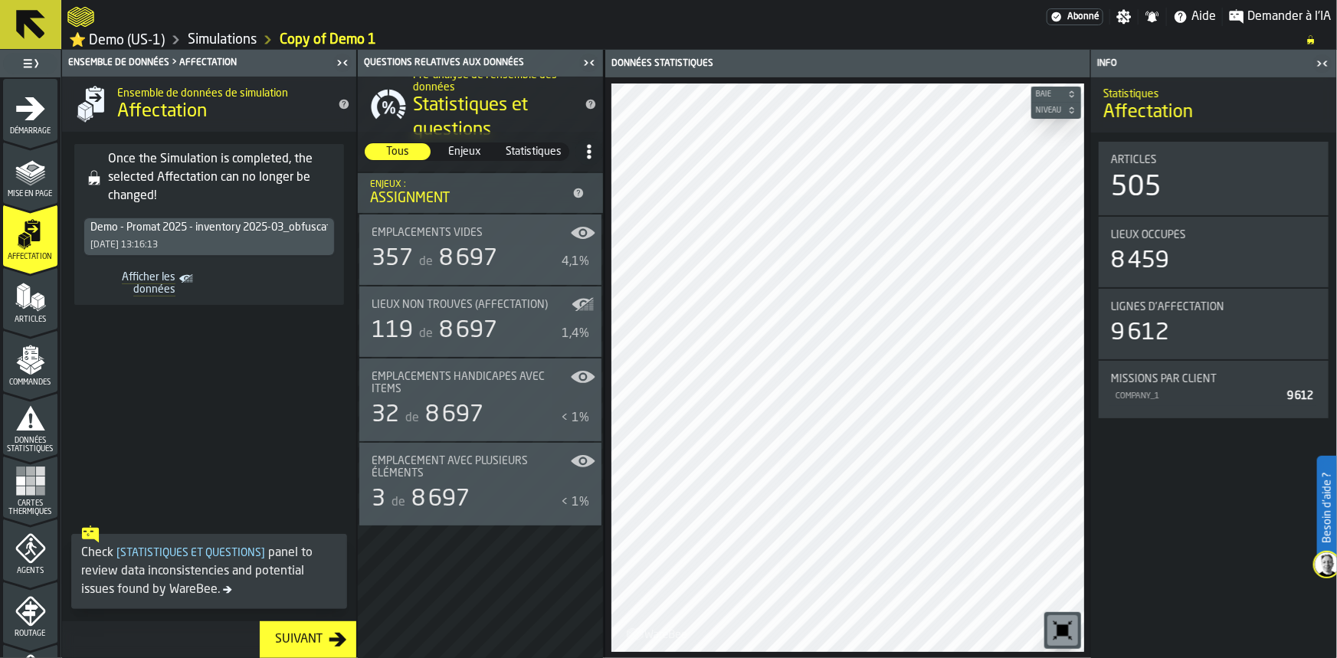
click at [31, 303] on polygon "menu Articles" at bounding box center [34, 303] width 6 height 12
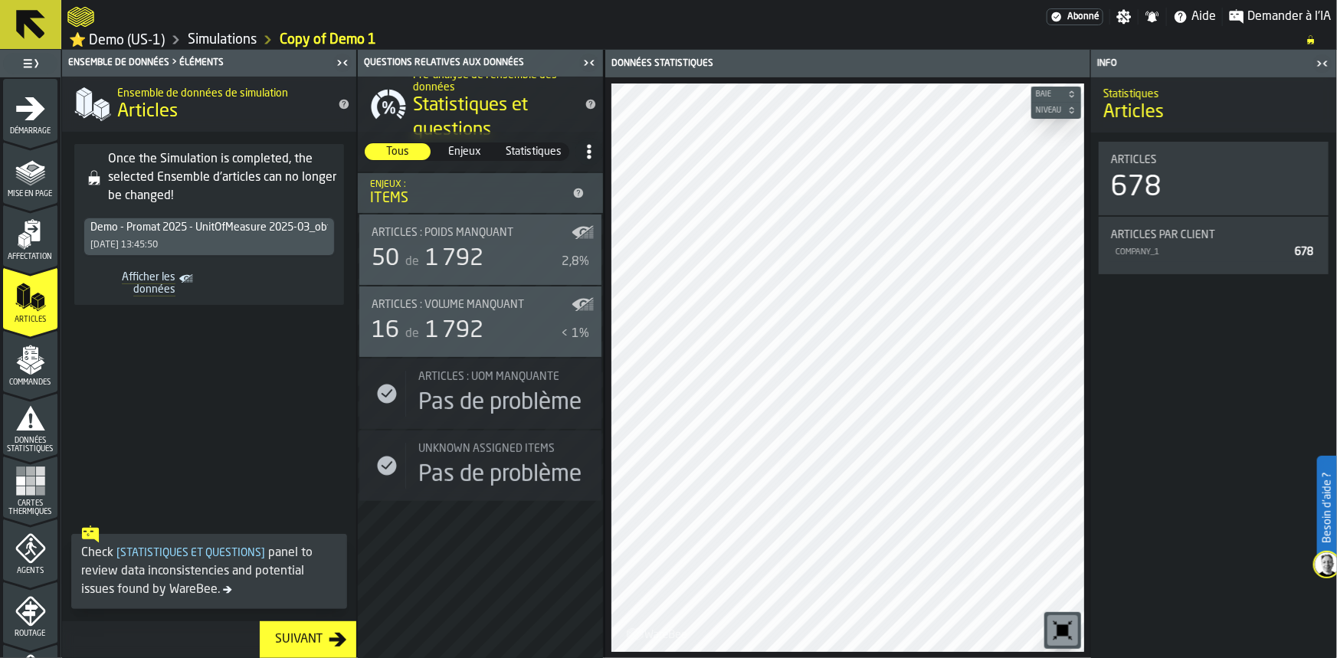
click at [18, 247] on icon "menu Affectation" at bounding box center [30, 234] width 31 height 31
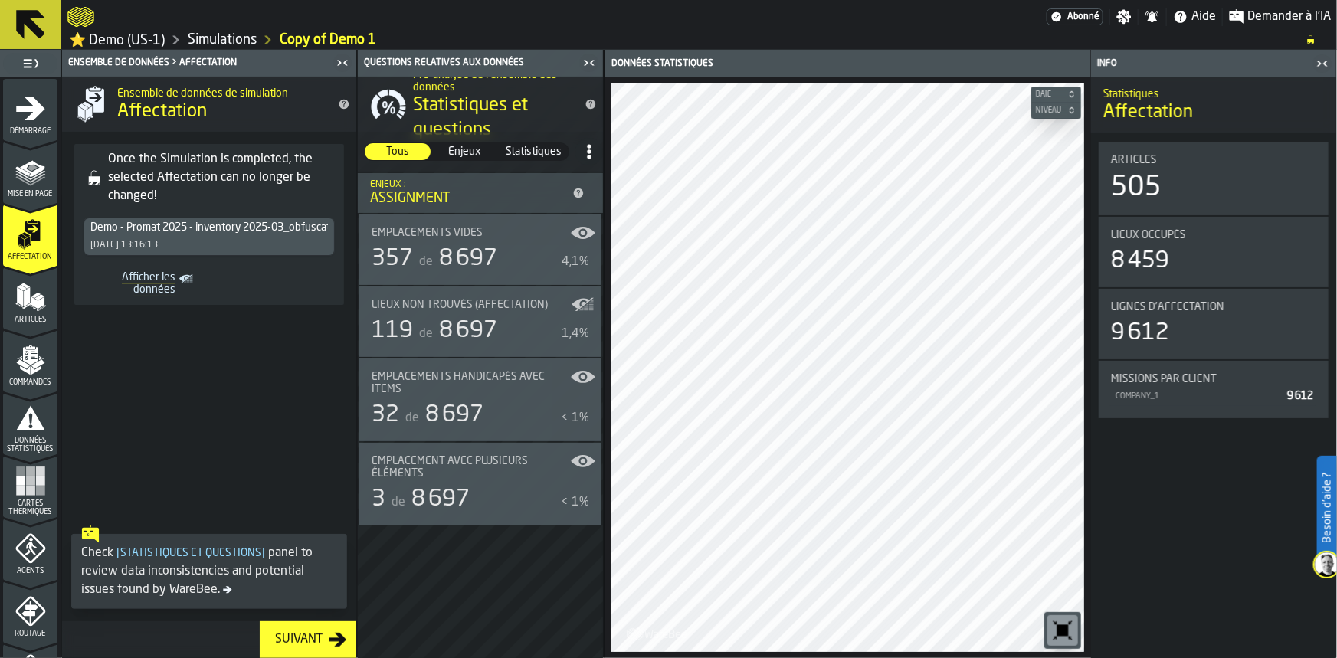
click at [344, 92] on div "Ensemble de données de simulation Affectation" at bounding box center [209, 104] width 294 height 55
click at [344, 98] on icon "title-Affectation" at bounding box center [344, 104] width 12 height 12
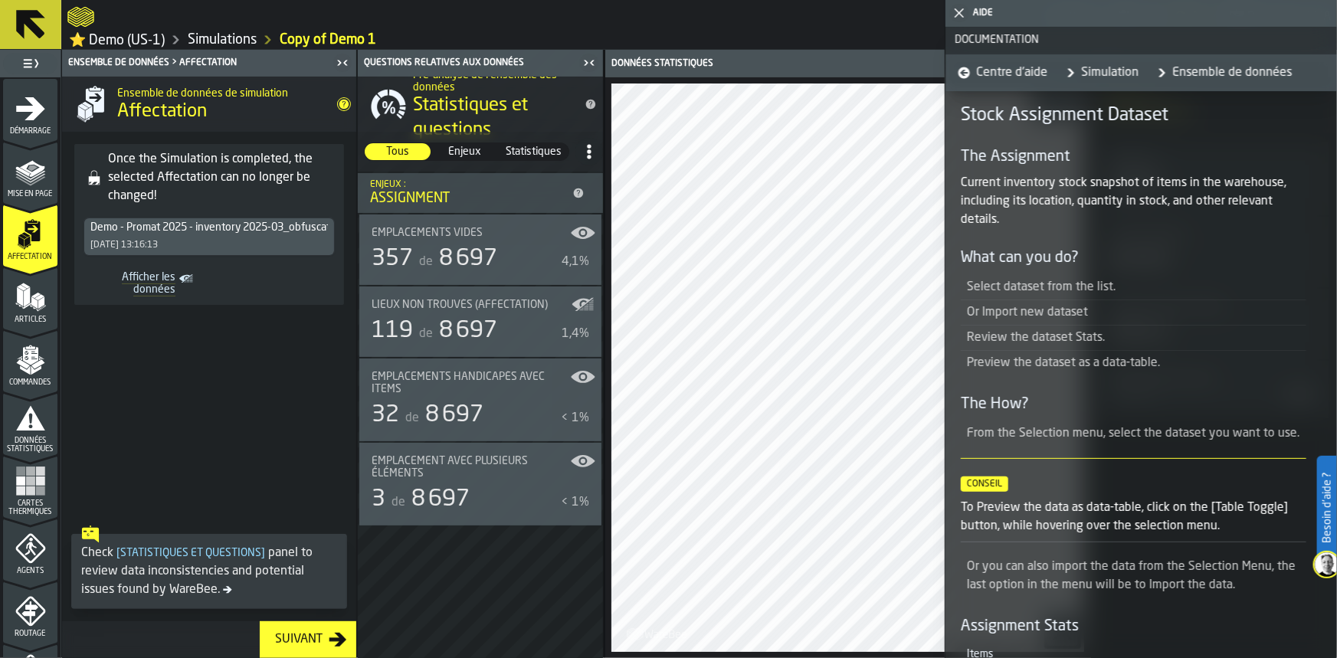
click at [4, 316] on span "Articles" at bounding box center [30, 320] width 54 height 8
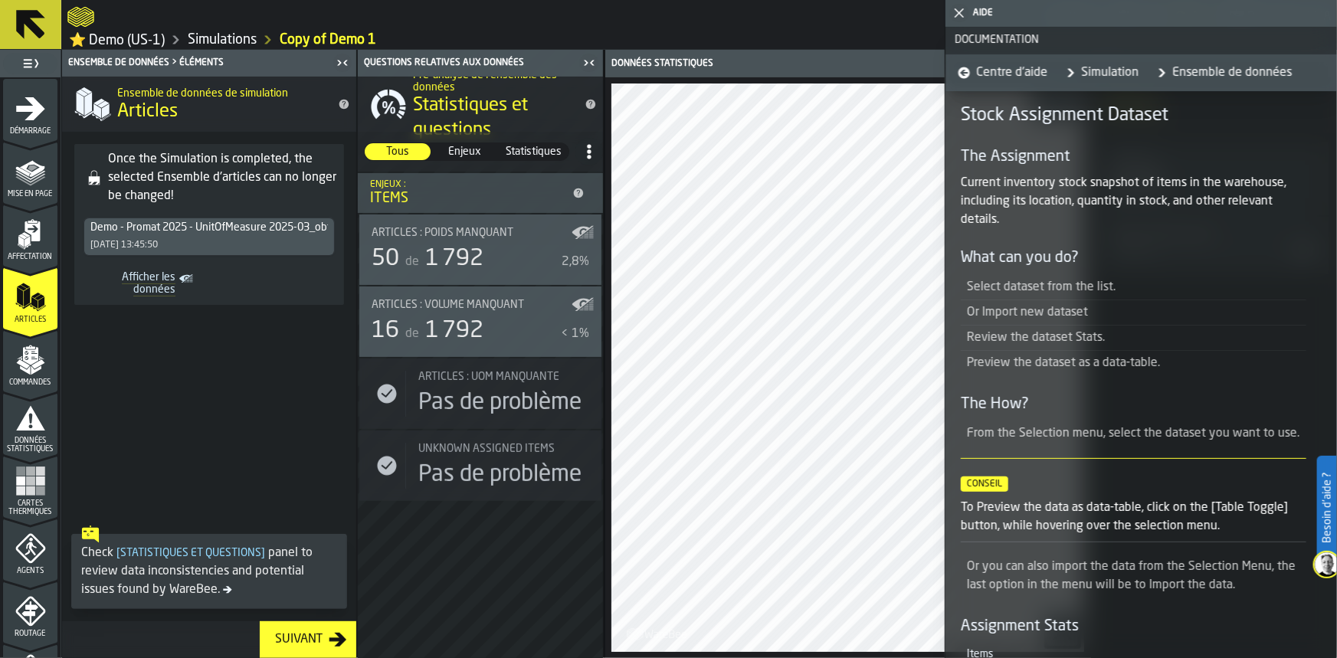
click at [340, 100] on icon "title-Articles" at bounding box center [344, 104] width 12 height 12
click at [7, 388] on icon "menu Commandes" at bounding box center [30, 393] width 54 height 15
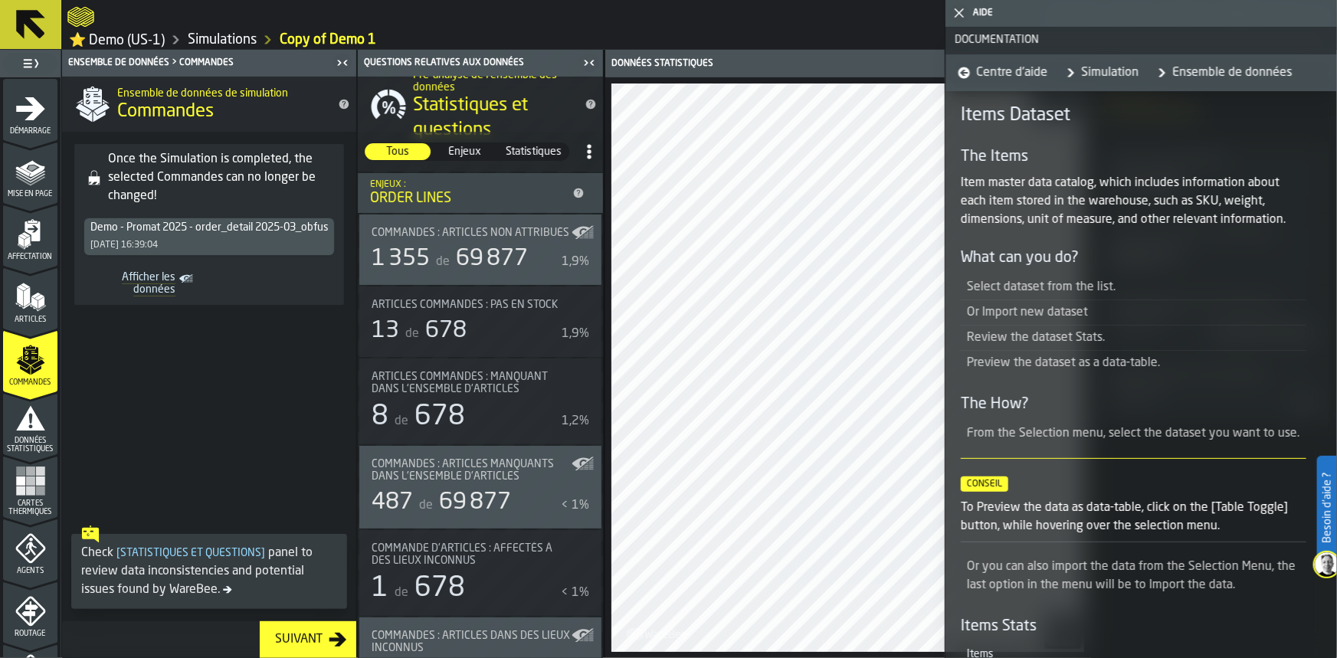
click at [7, 388] on icon "menu Commandes" at bounding box center [30, 393] width 54 height 15
click at [31, 359] on icon "menu Commandes" at bounding box center [29, 356] width 15 height 18
click at [345, 101] on icon "title-Commandes" at bounding box center [344, 104] width 12 height 12
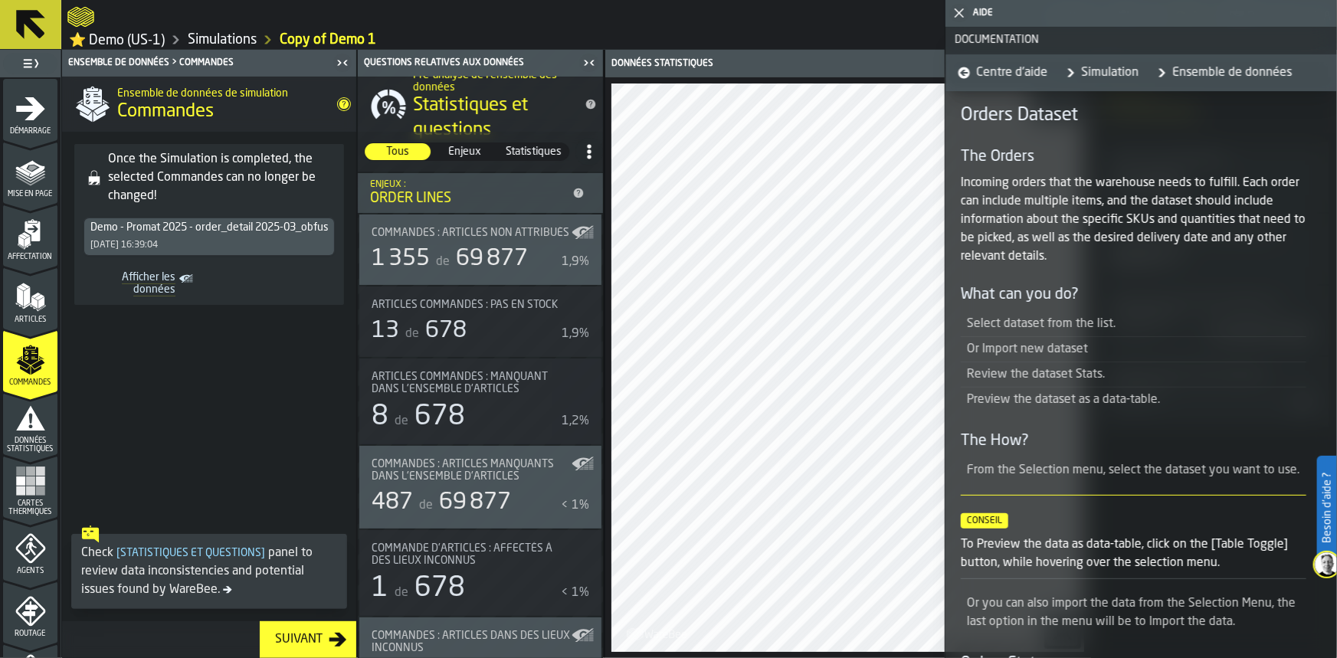
click at [25, 423] on icon "menu Données statistiques" at bounding box center [30, 418] width 29 height 25
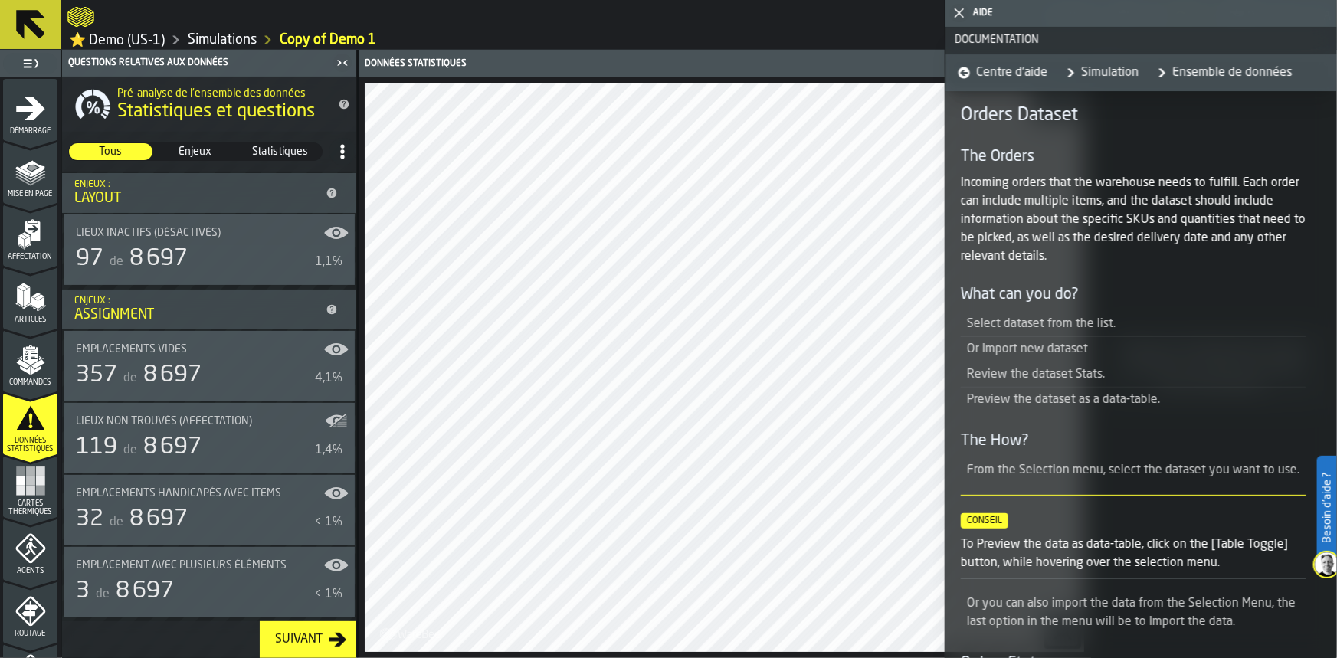
click at [28, 461] on div "Cartes thermiques" at bounding box center [30, 487] width 54 height 60
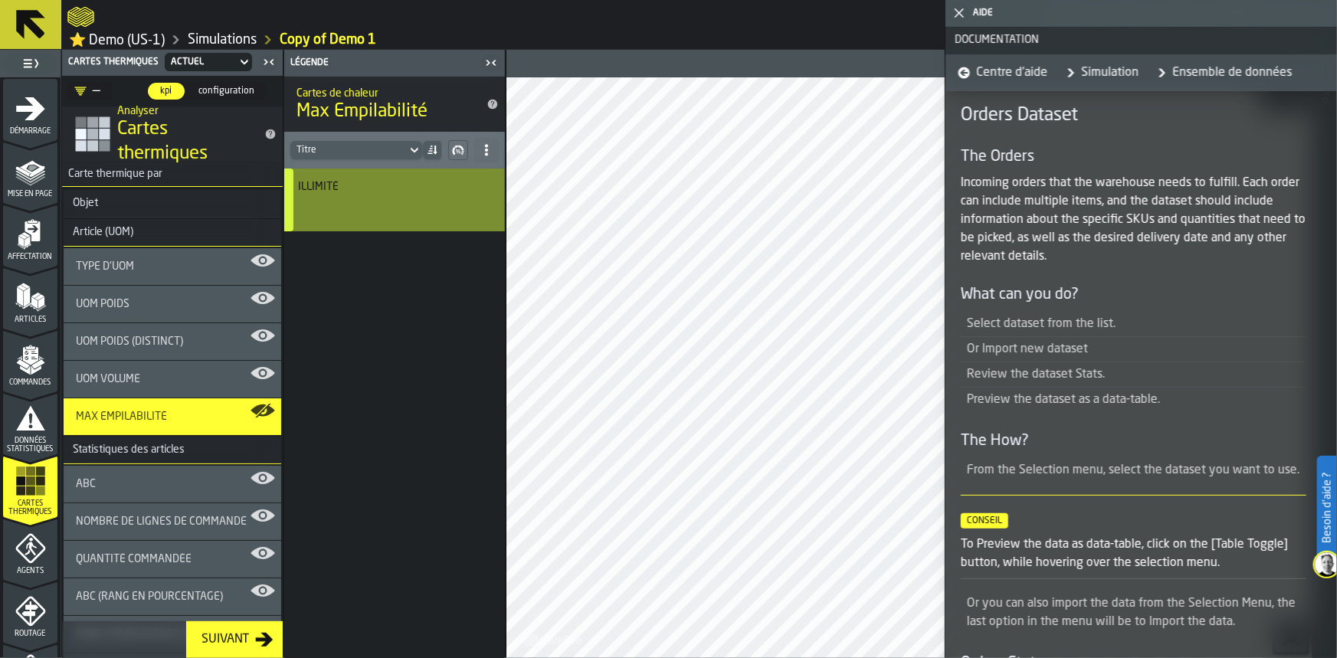
click at [349, 183] on div "Illimité" at bounding box center [392, 187] width 189 height 12
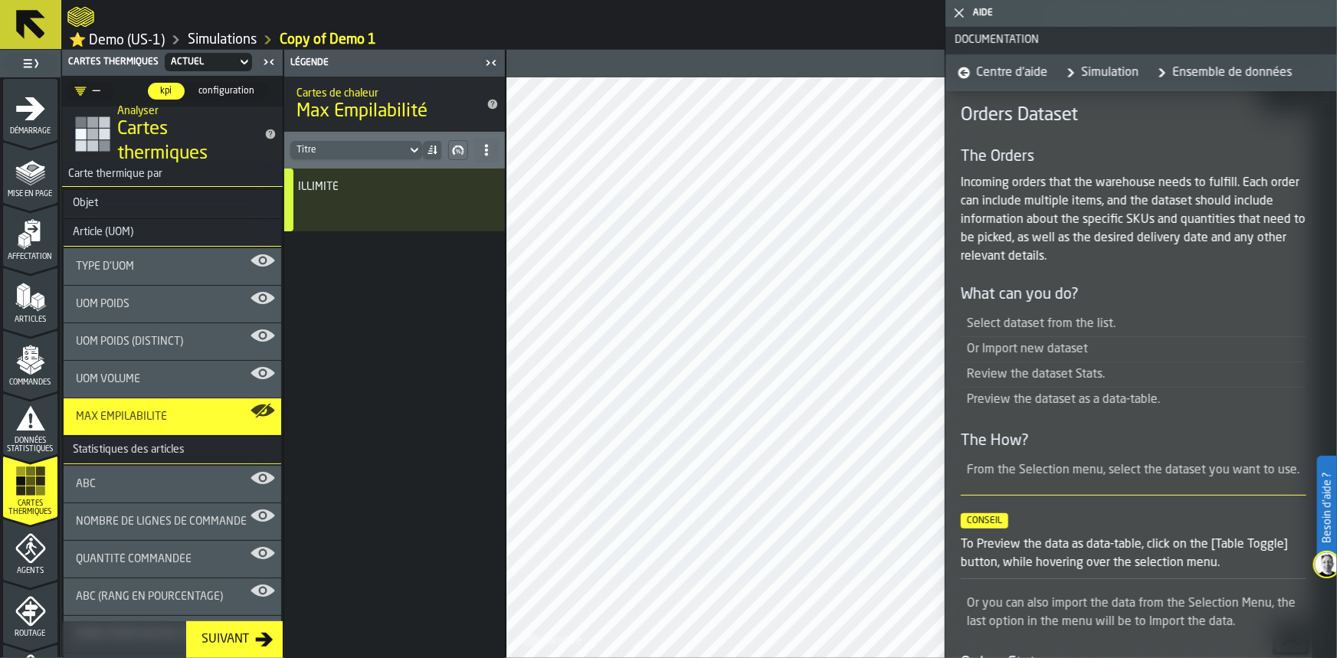
click at [952, 11] on icon "button-toggle-Fermez-moi" at bounding box center [959, 13] width 18 height 18
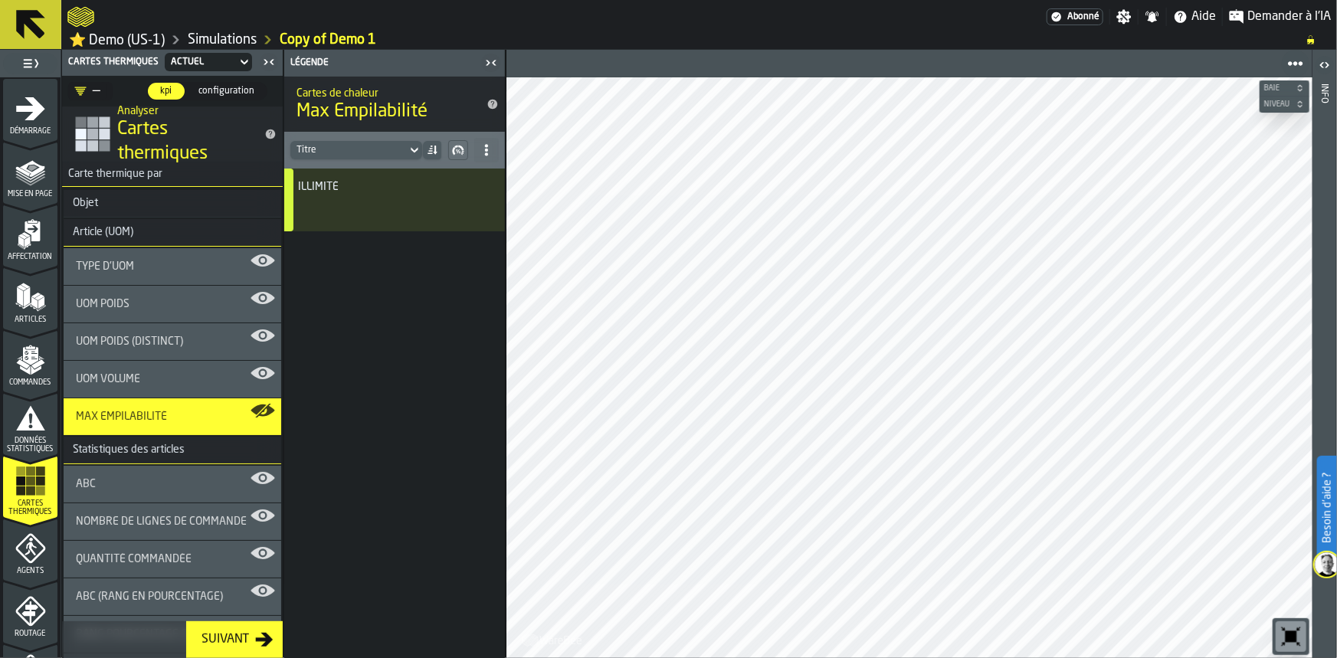
click at [82, 213] on h3 "Objet" at bounding box center [173, 204] width 218 height 28
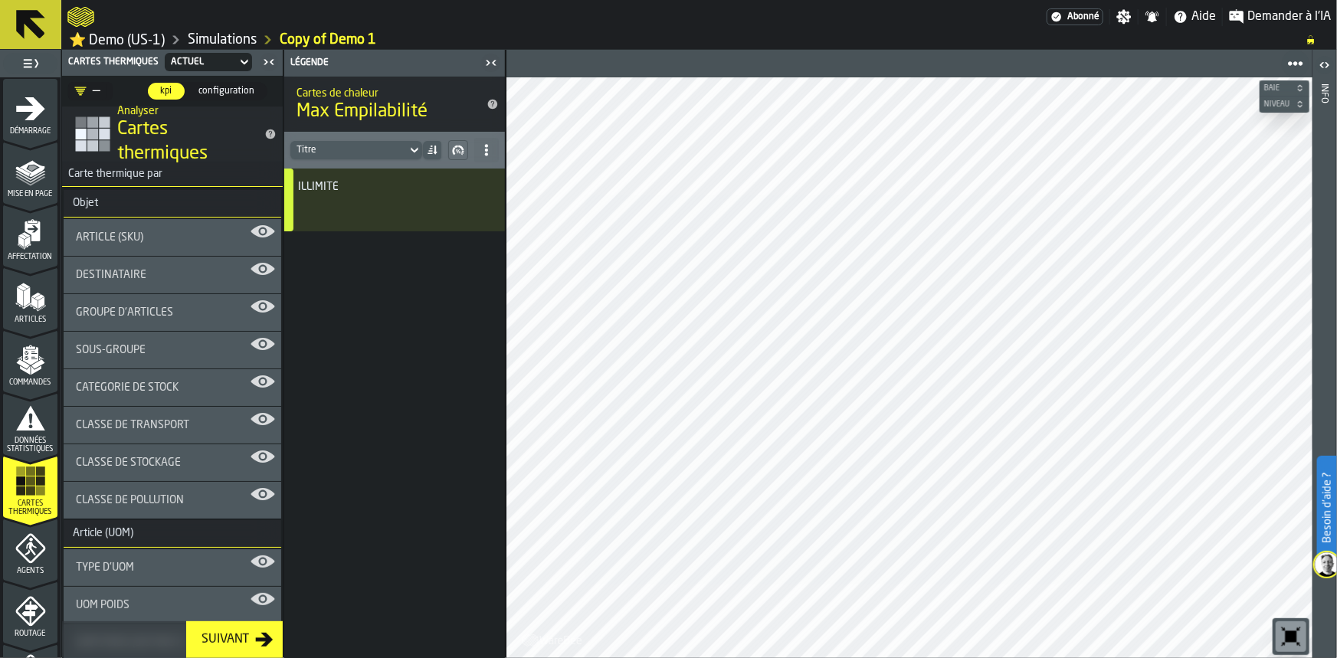
click at [83, 208] on div "Objet" at bounding box center [86, 203] width 44 height 12
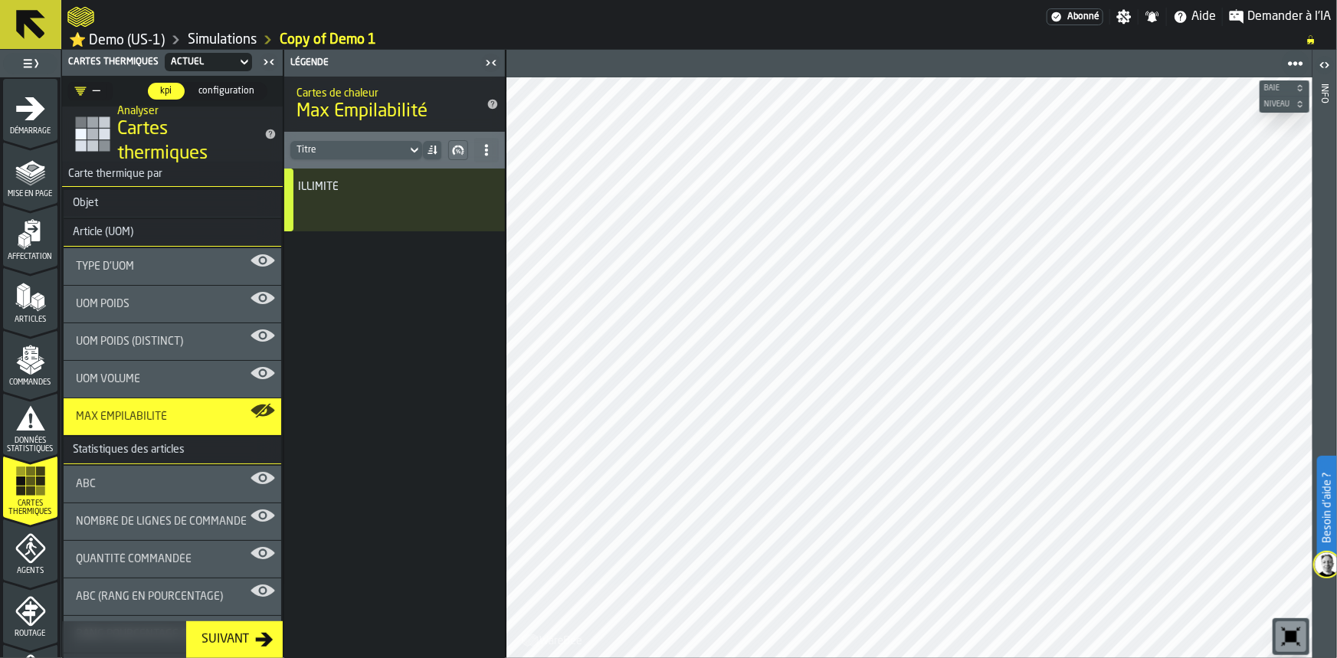
click at [83, 208] on div "Objet" at bounding box center [86, 203] width 44 height 12
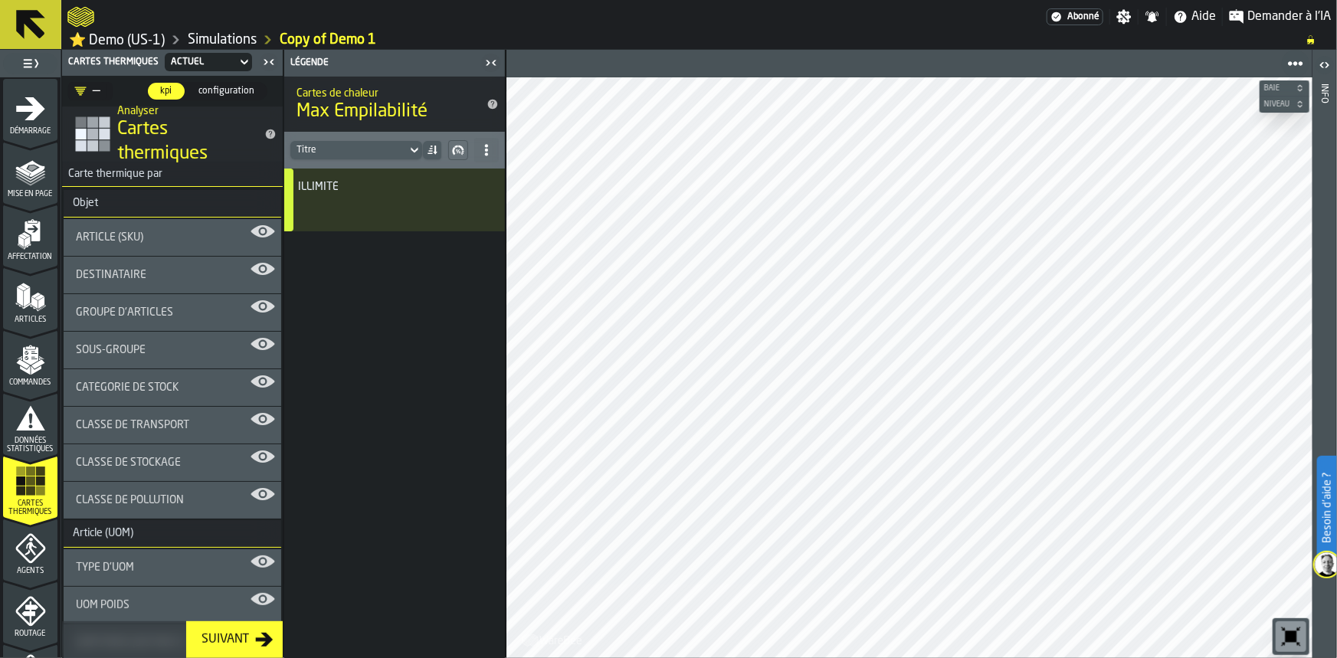
click at [83, 208] on div "Objet" at bounding box center [86, 203] width 44 height 12
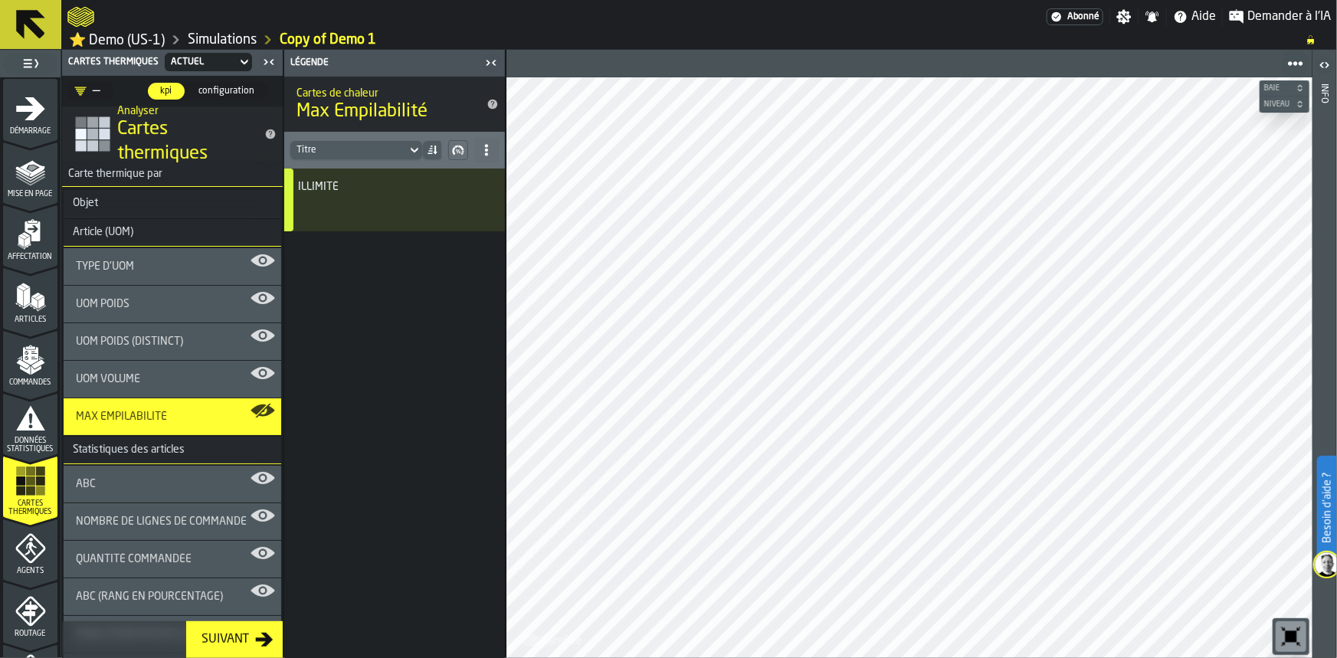
click at [146, 566] on div "Quantité Commandée" at bounding box center [173, 559] width 218 height 37
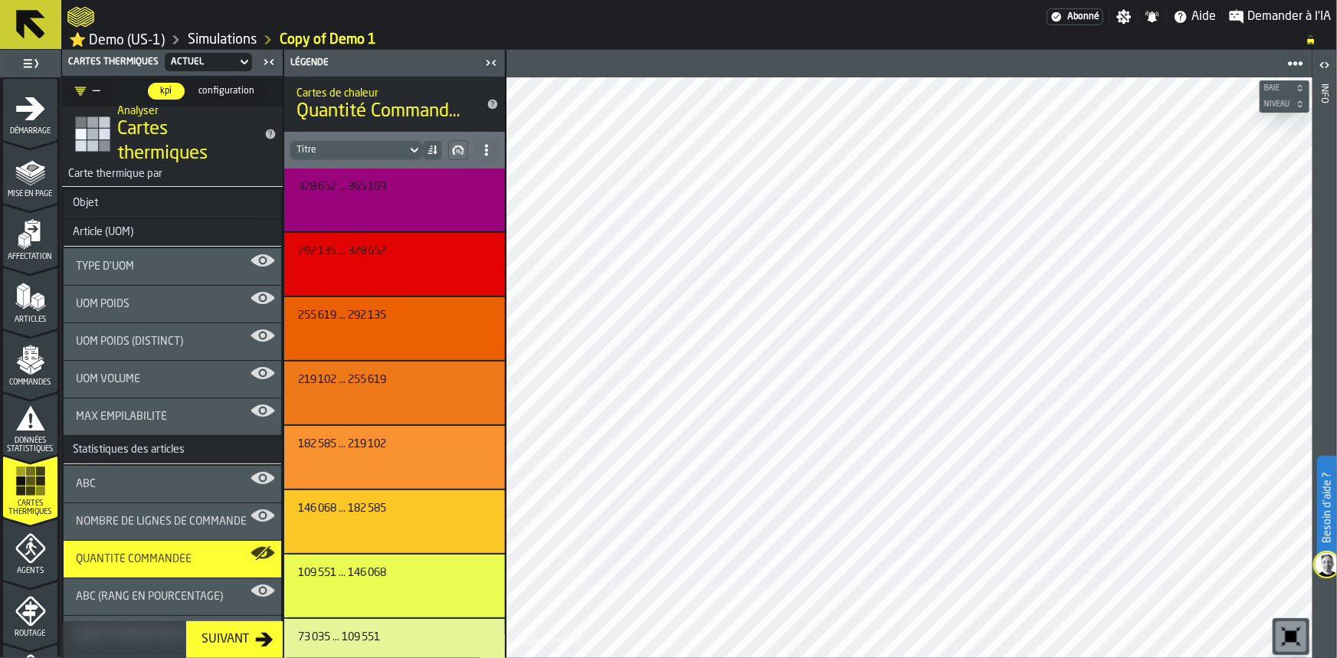
click at [264, 132] on icon "title-Cartes thermiques" at bounding box center [270, 134] width 12 height 12
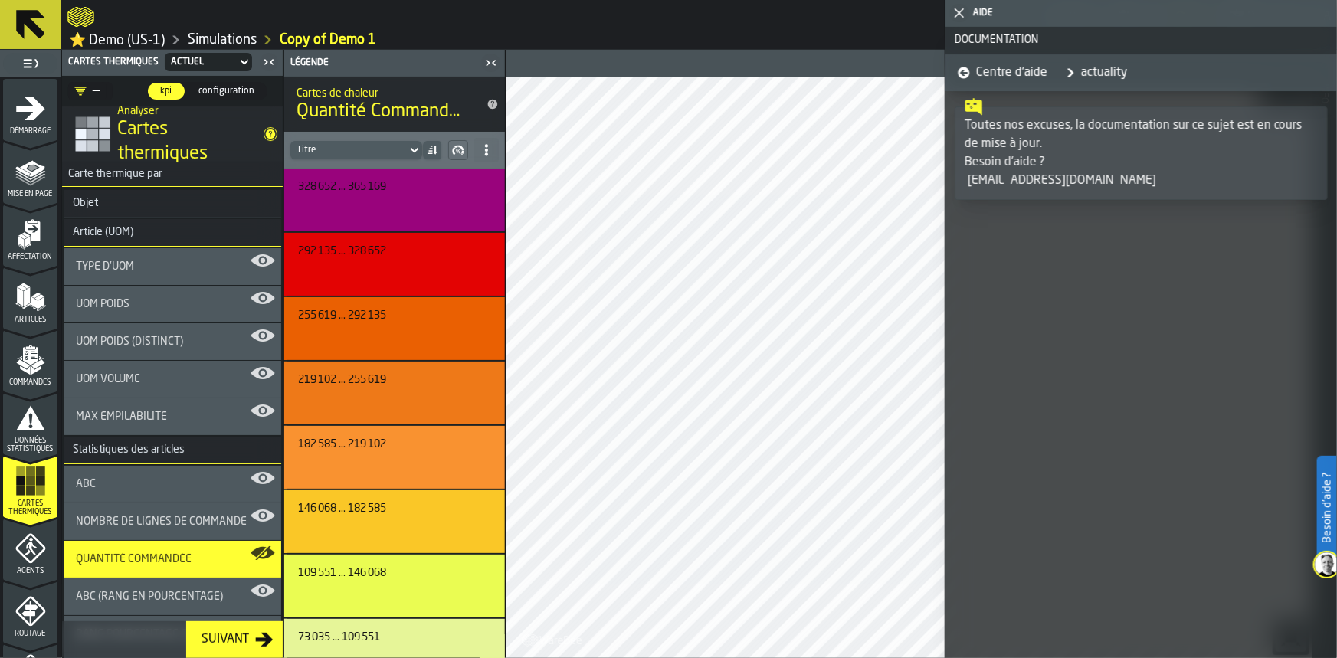
click at [264, 132] on icon "title-Cartes thermiques" at bounding box center [270, 134] width 12 height 12
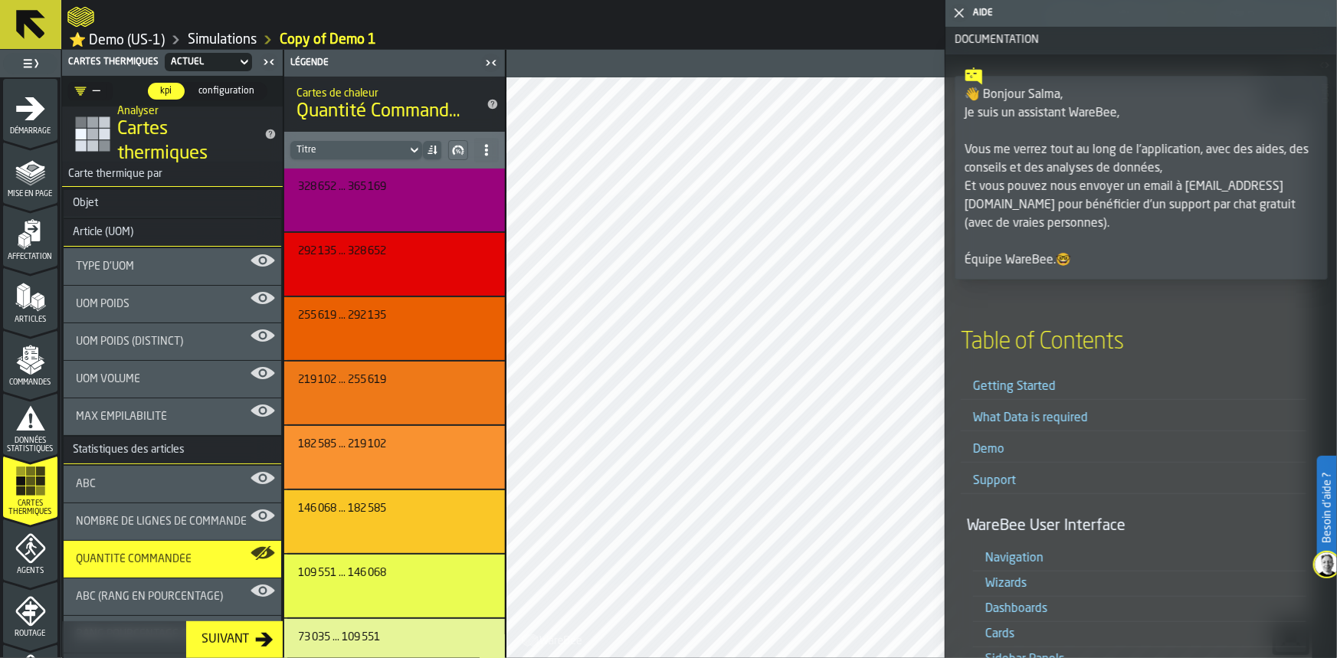
click at [30, 567] on span "Agents" at bounding box center [30, 571] width 54 height 8
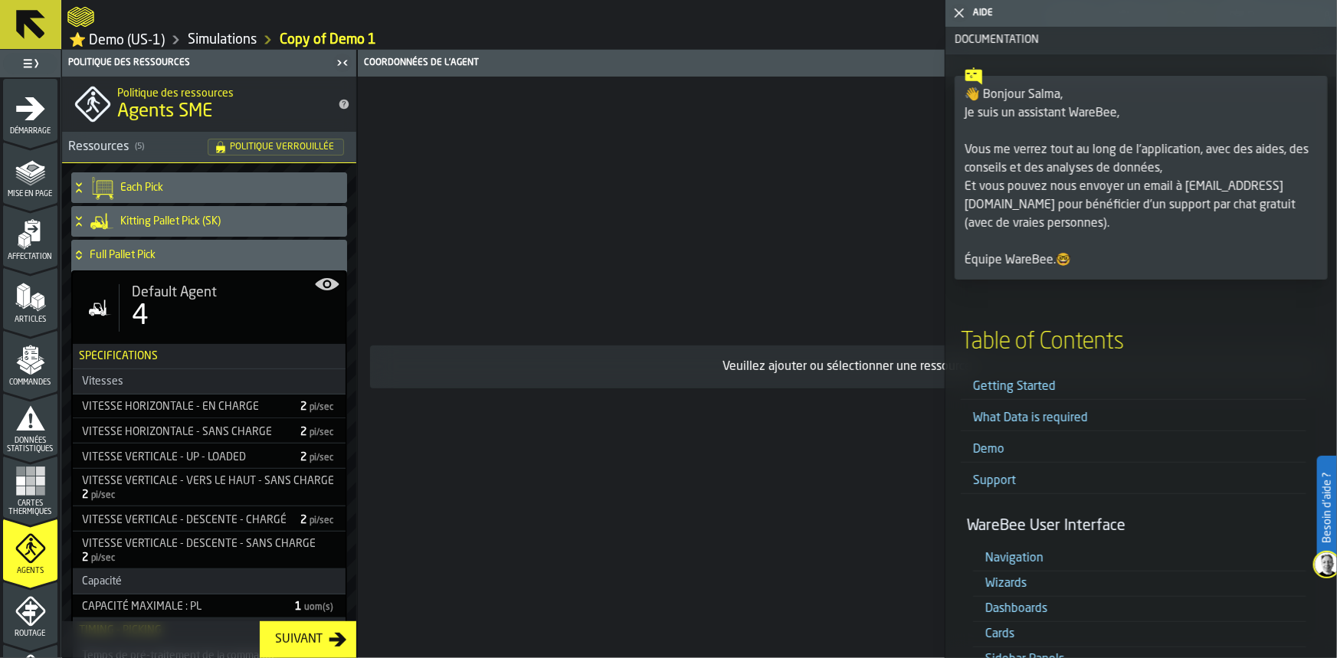
click at [960, 6] on icon "button-toggle-Fermez-moi" at bounding box center [959, 13] width 18 height 18
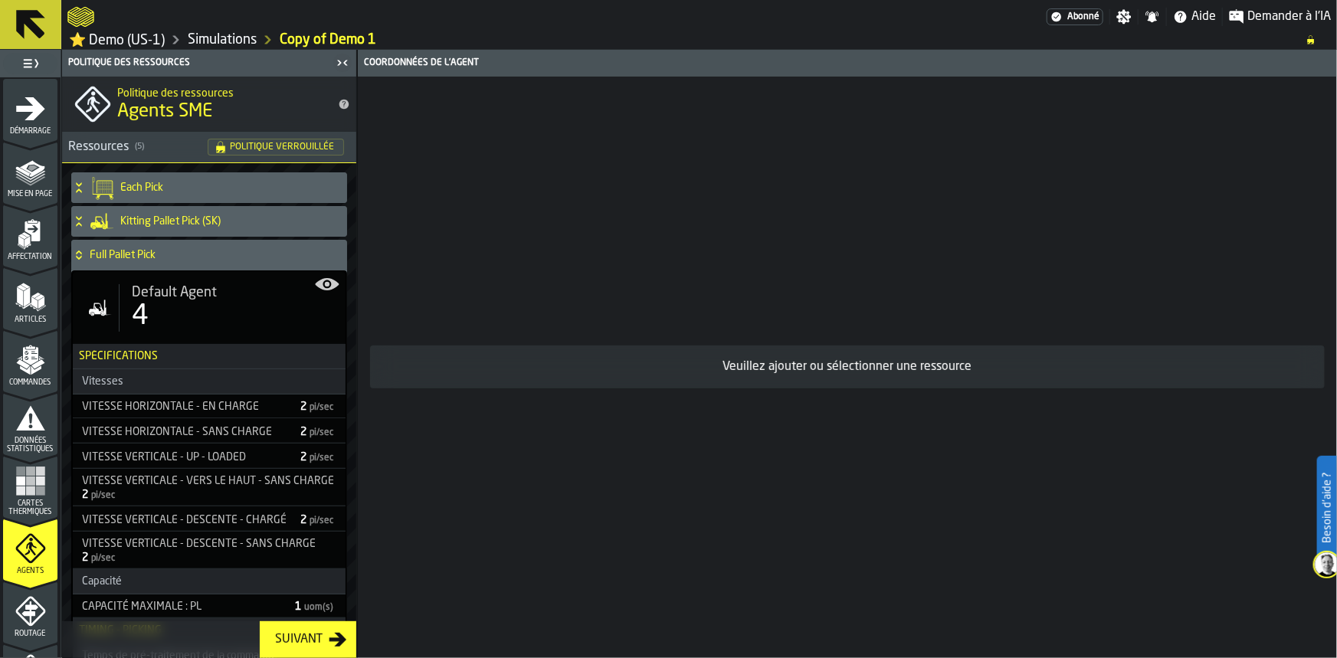
click at [340, 106] on icon "title-Agents SME" at bounding box center [345, 105] width 10 height 10
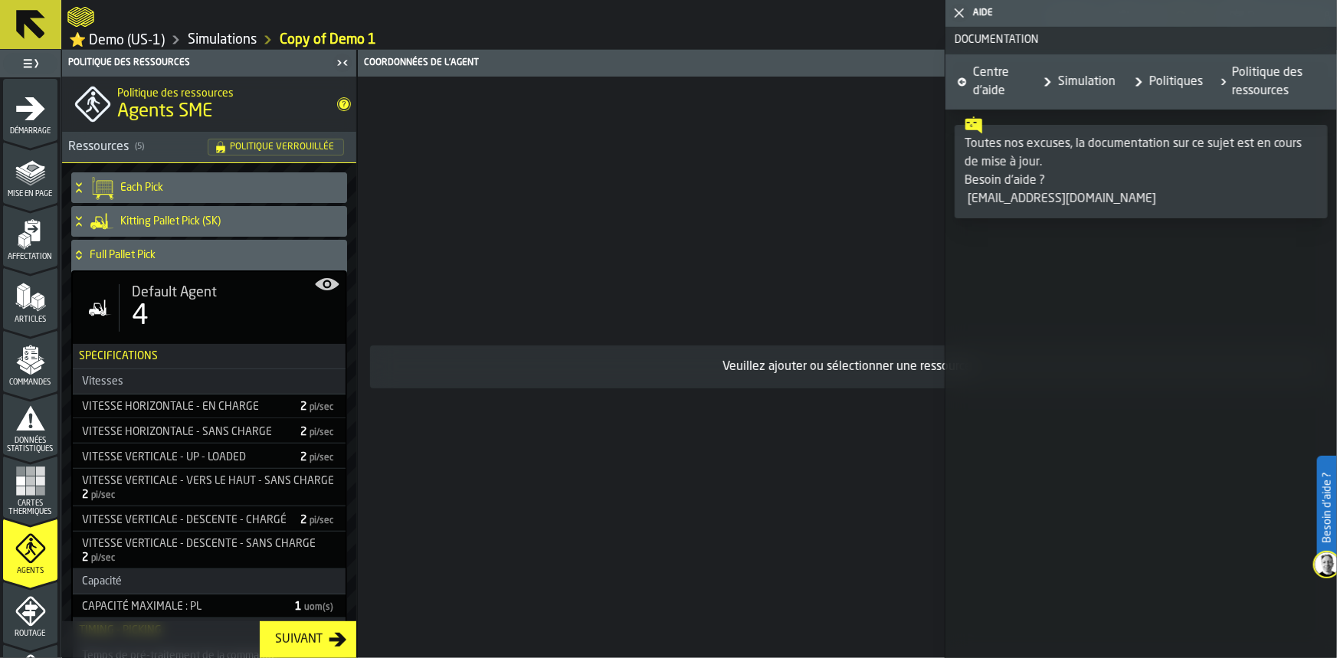
click at [340, 106] on icon "title-Agents SME" at bounding box center [345, 105] width 10 height 10
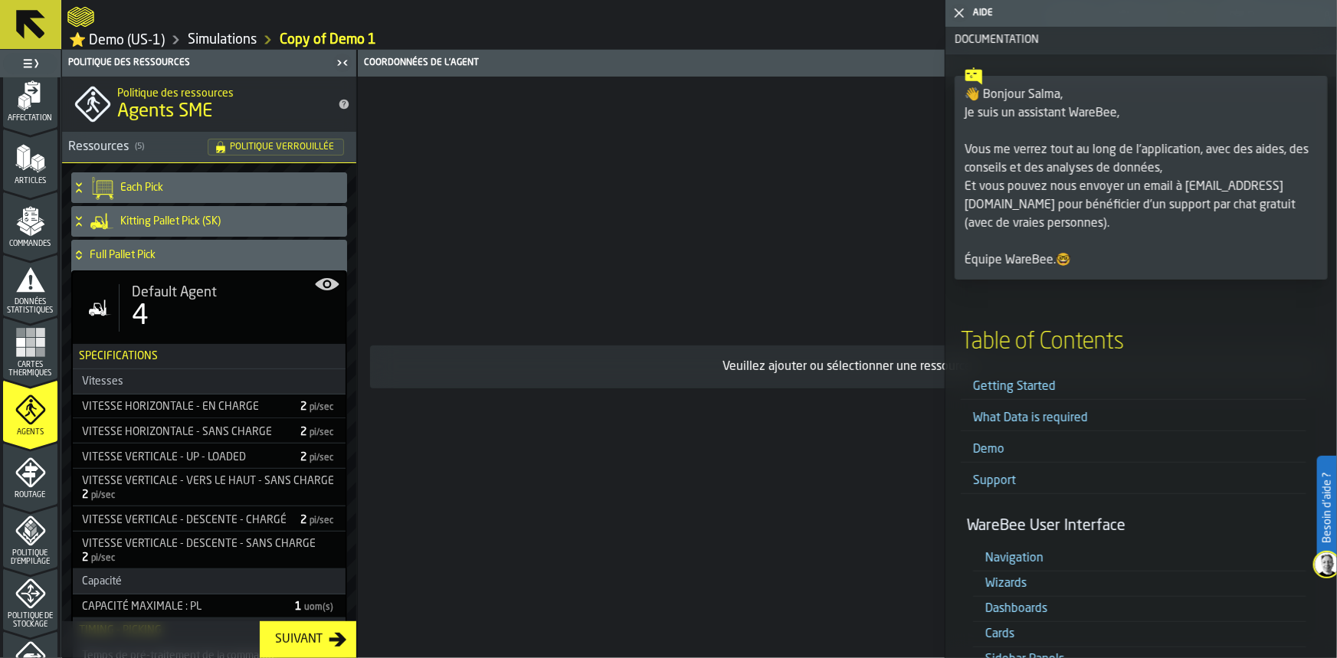
scroll to position [149, 0]
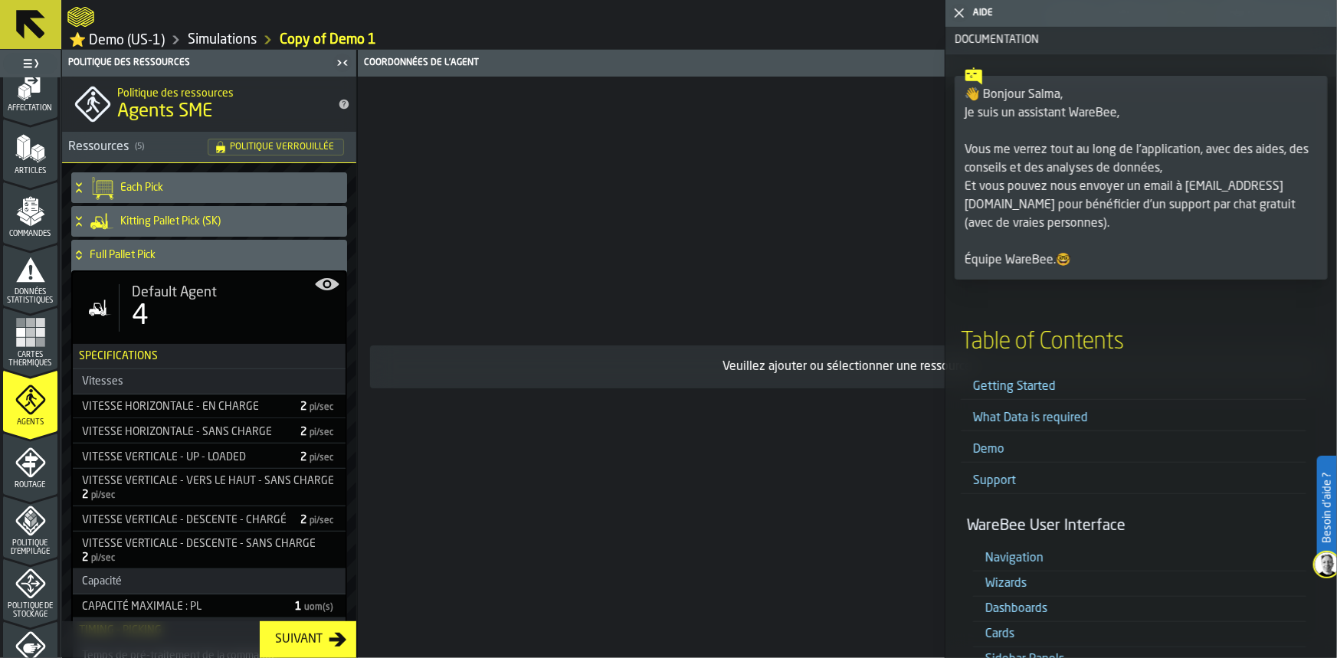
click at [958, 9] on icon "button-toggle-Fermez-moi" at bounding box center [959, 13] width 18 height 18
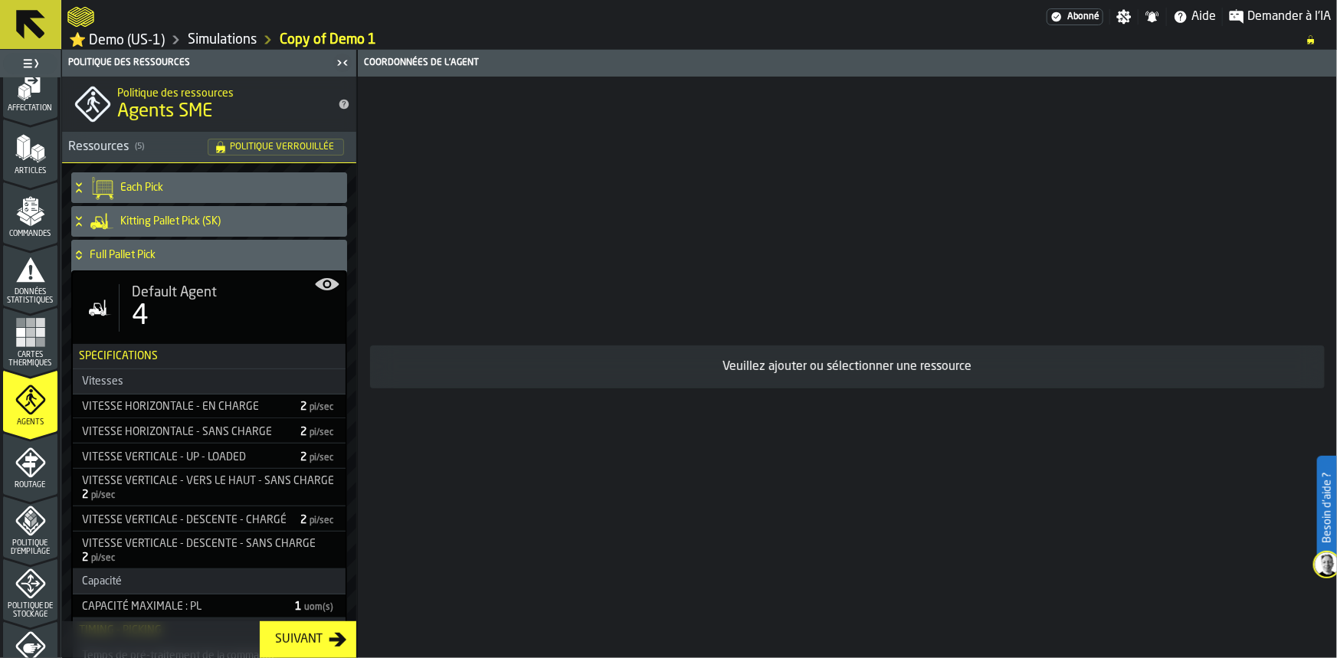
click at [15, 461] on icon "menu Routage" at bounding box center [30, 463] width 30 height 30
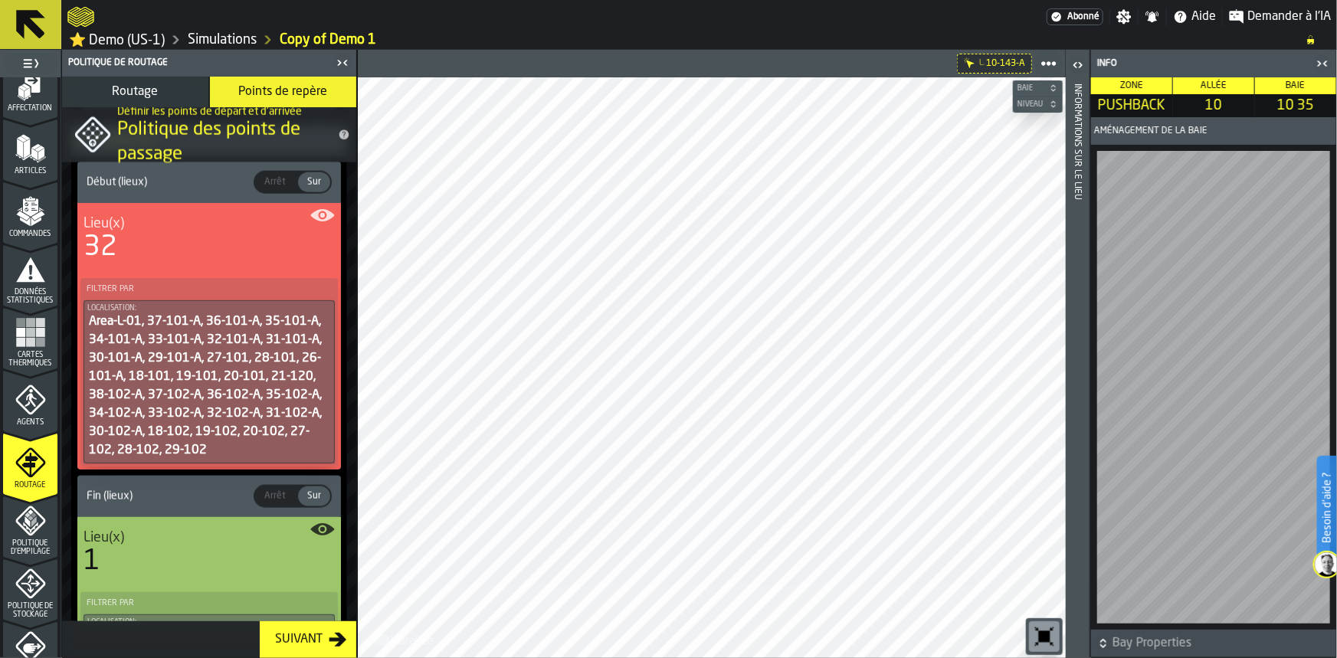
scroll to position [1065, 0]
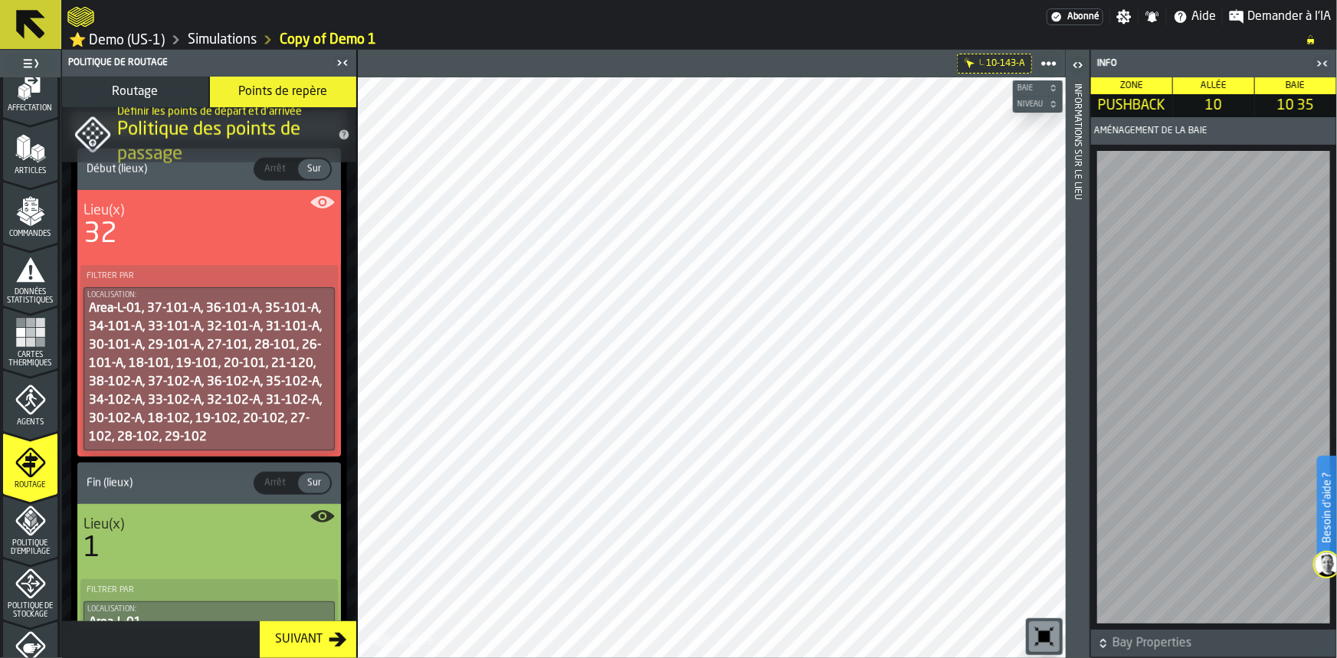
click at [320, 200] on circle "button-toggle-Afficher sur la carte" at bounding box center [322, 202] width 5 height 5
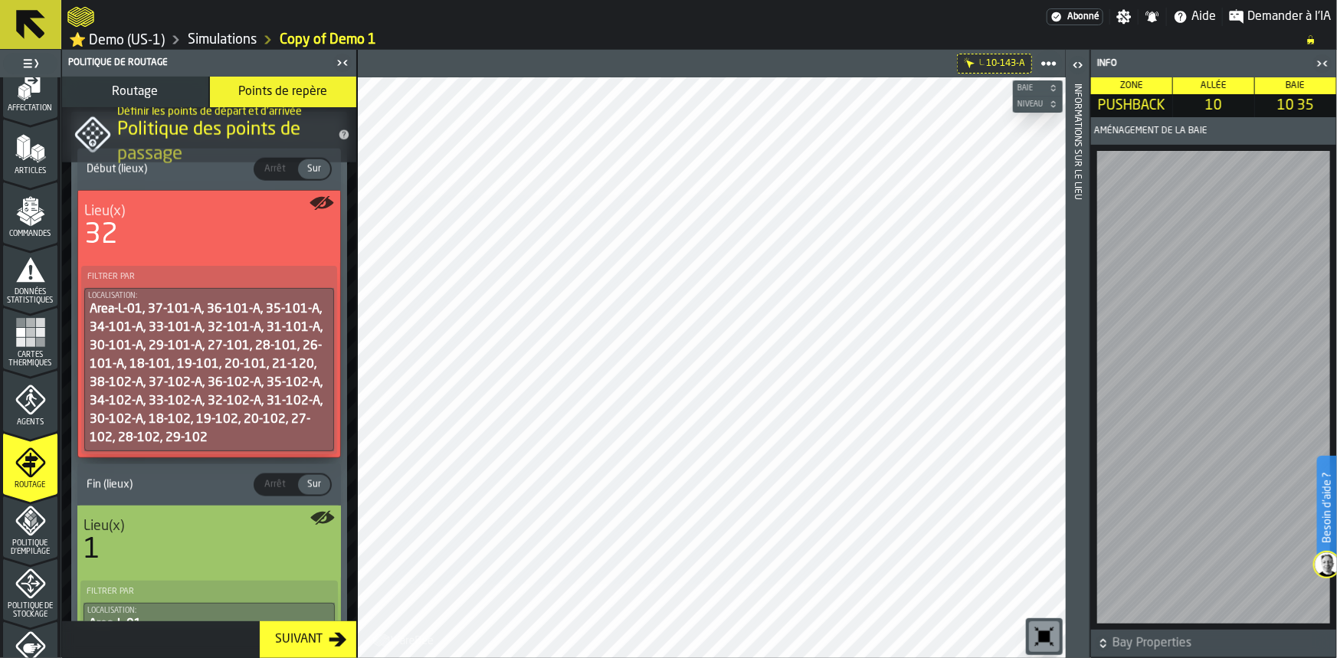
click at [319, 199] on icon "button-toggle-Afficher sur la carte" at bounding box center [322, 203] width 25 height 25
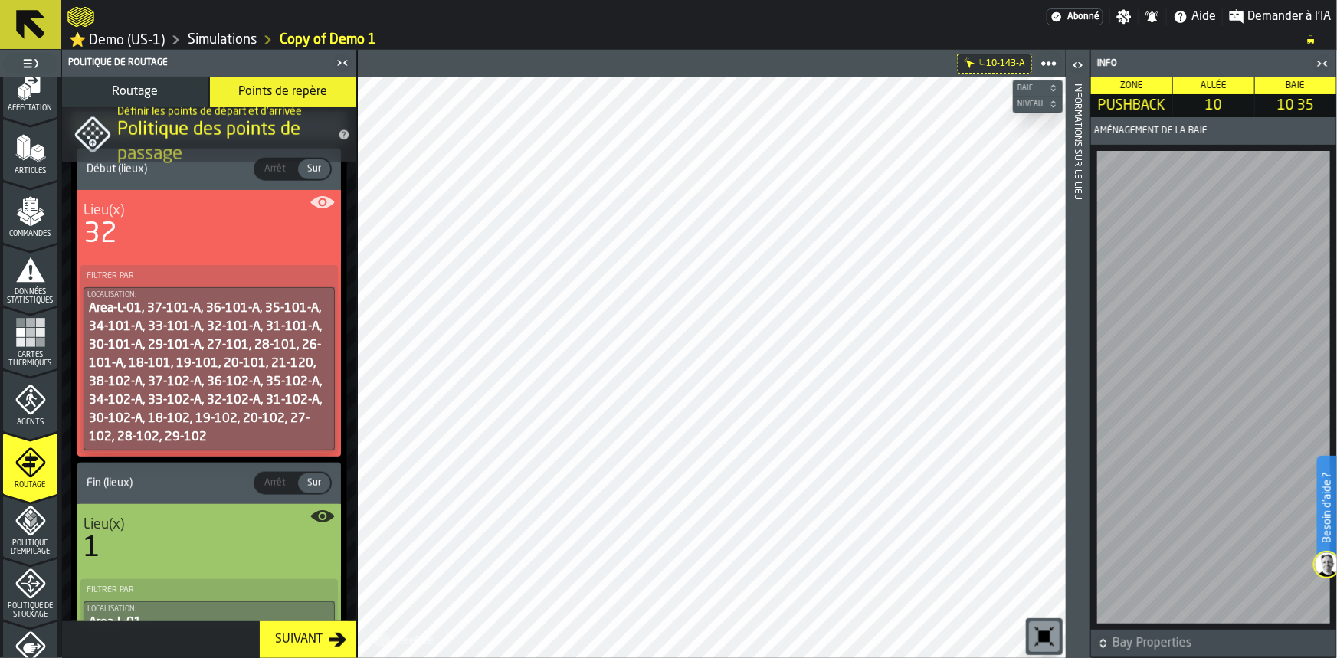
click at [320, 511] on icon "button-toggle-Afficher sur la carte" at bounding box center [322, 516] width 24 height 12
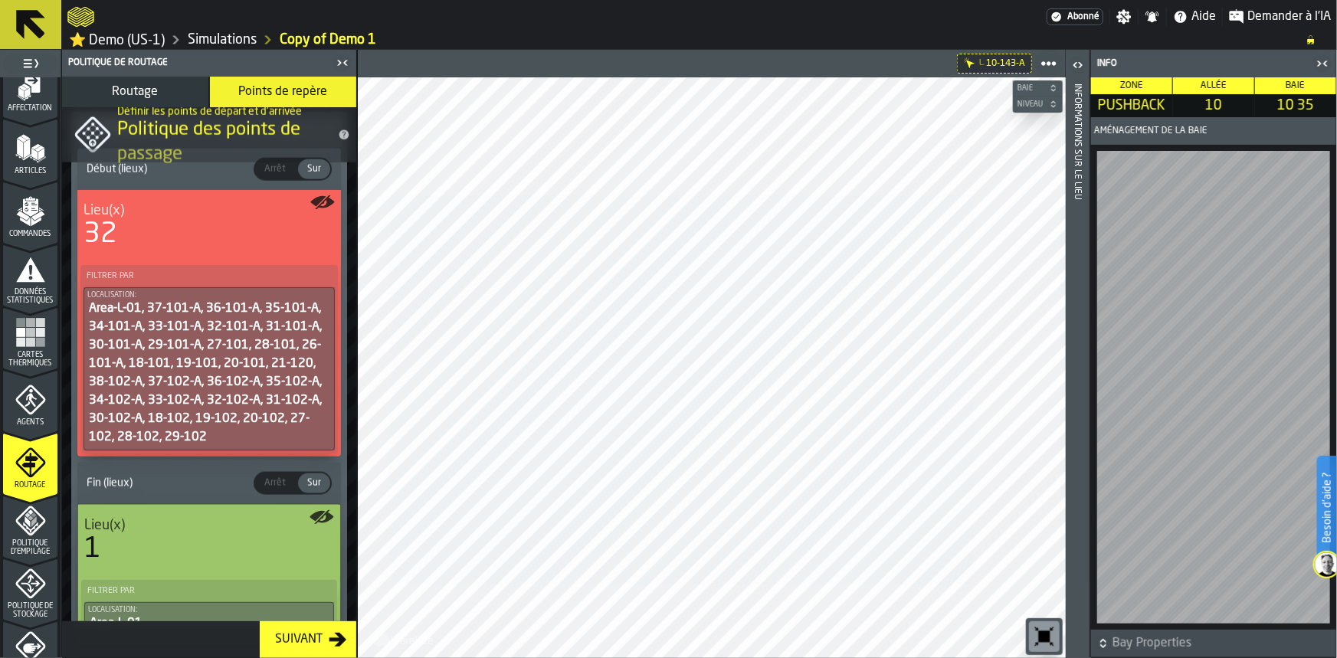
click at [320, 511] on icon "button-toggle-Afficher sur la carte" at bounding box center [317, 516] width 15 height 11
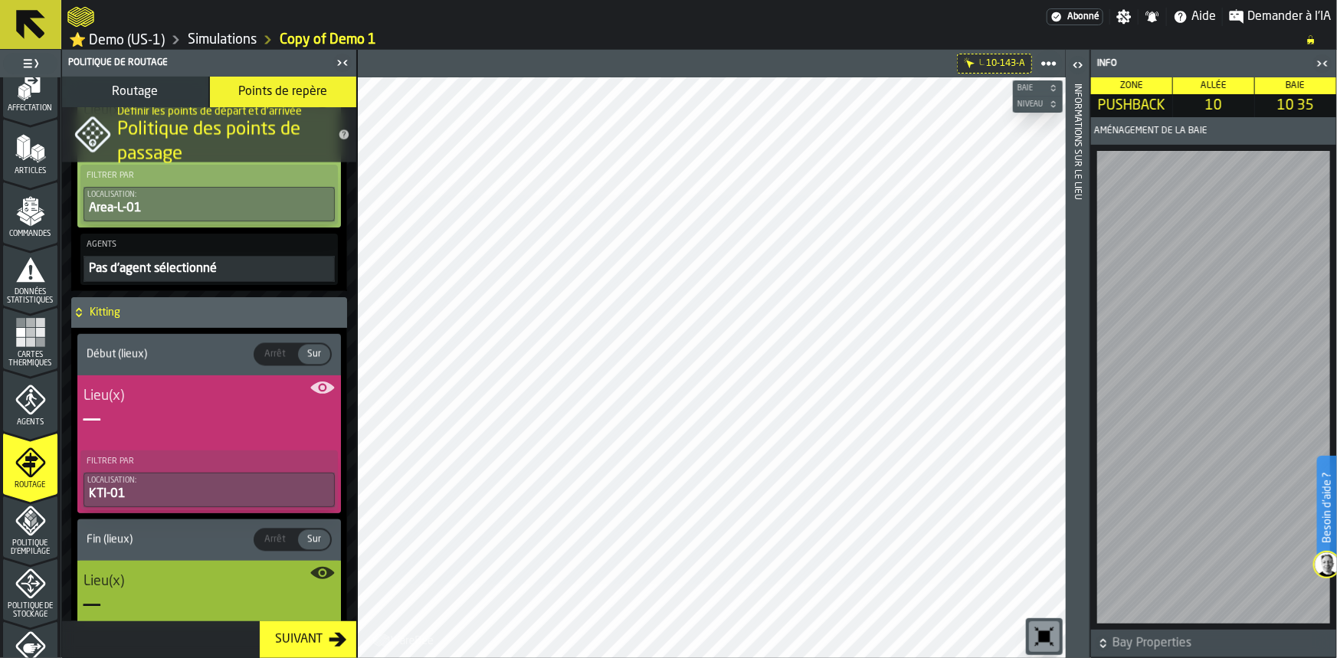
scroll to position [1543, 0]
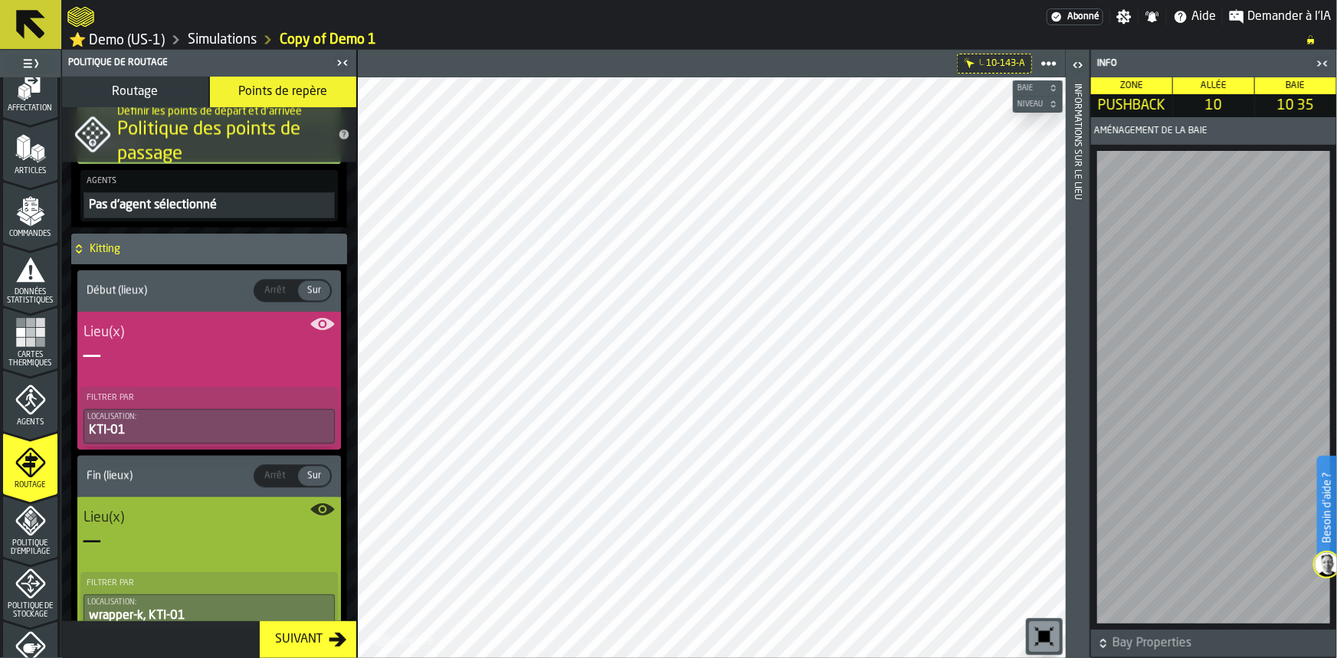
click at [313, 324] on div "Lieu(x)" at bounding box center [209, 332] width 251 height 17
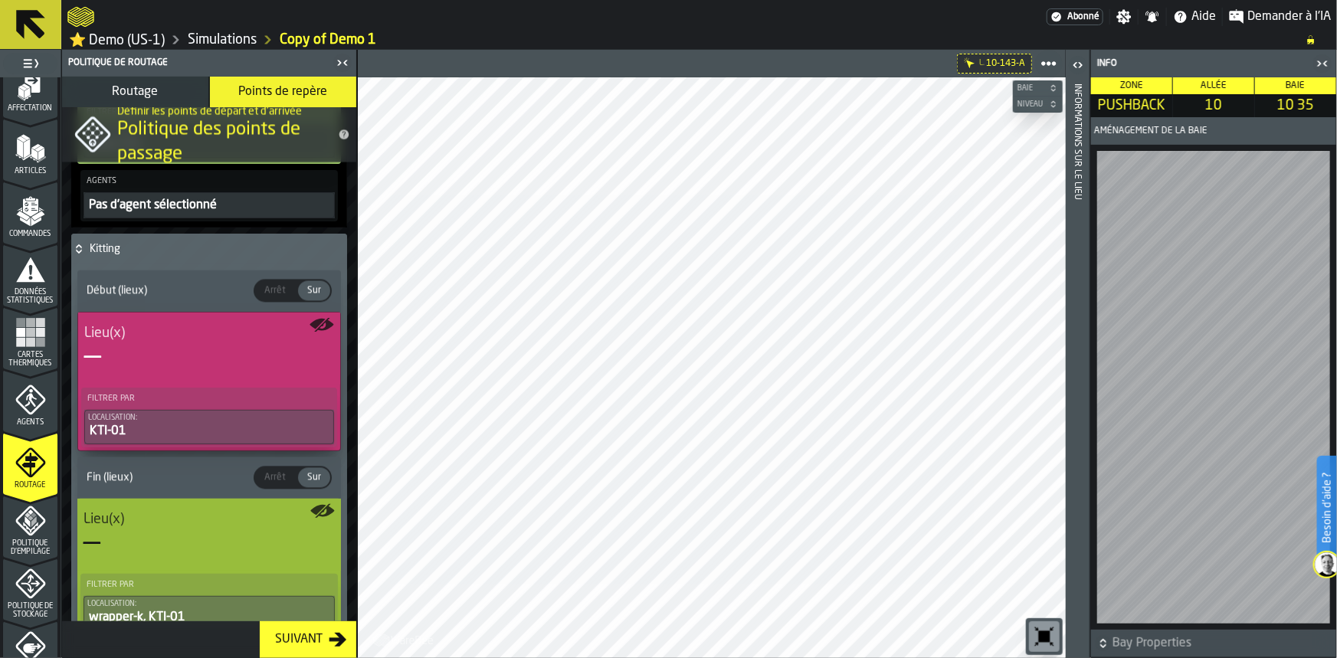
click at [313, 322] on icon "button-toggle-Afficher sur la carte" at bounding box center [317, 324] width 15 height 11
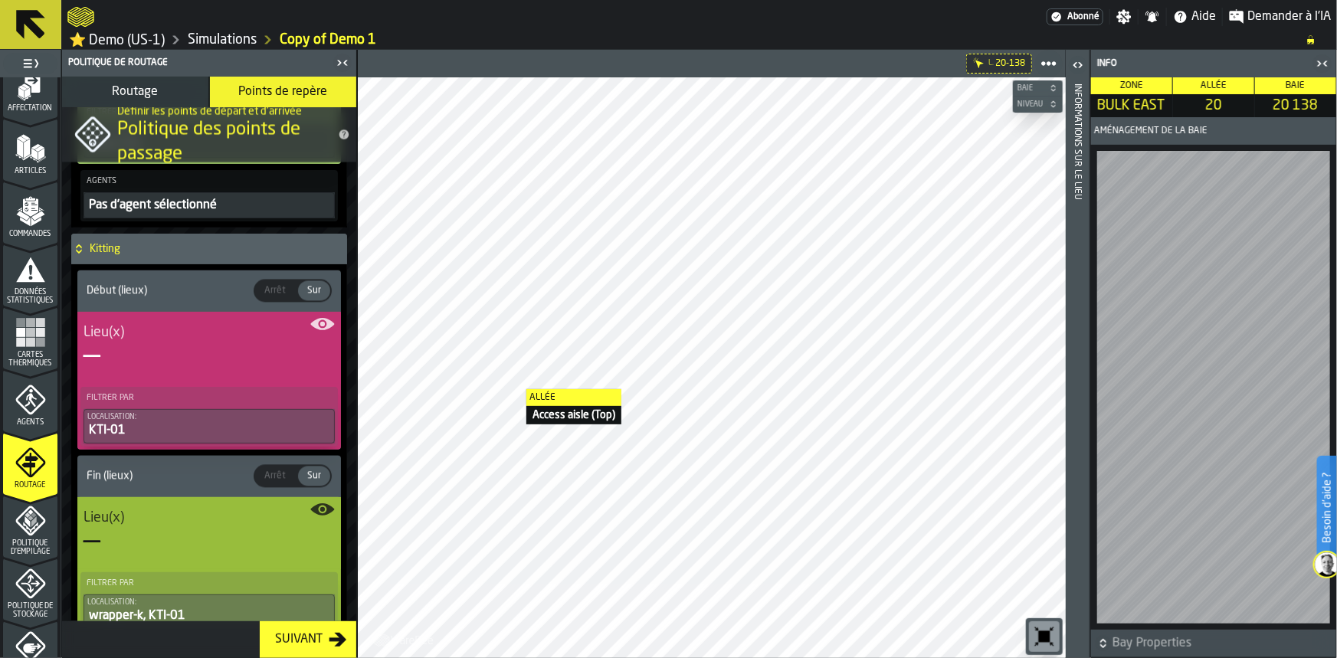
click at [23, 419] on span "Agents" at bounding box center [30, 422] width 54 height 8
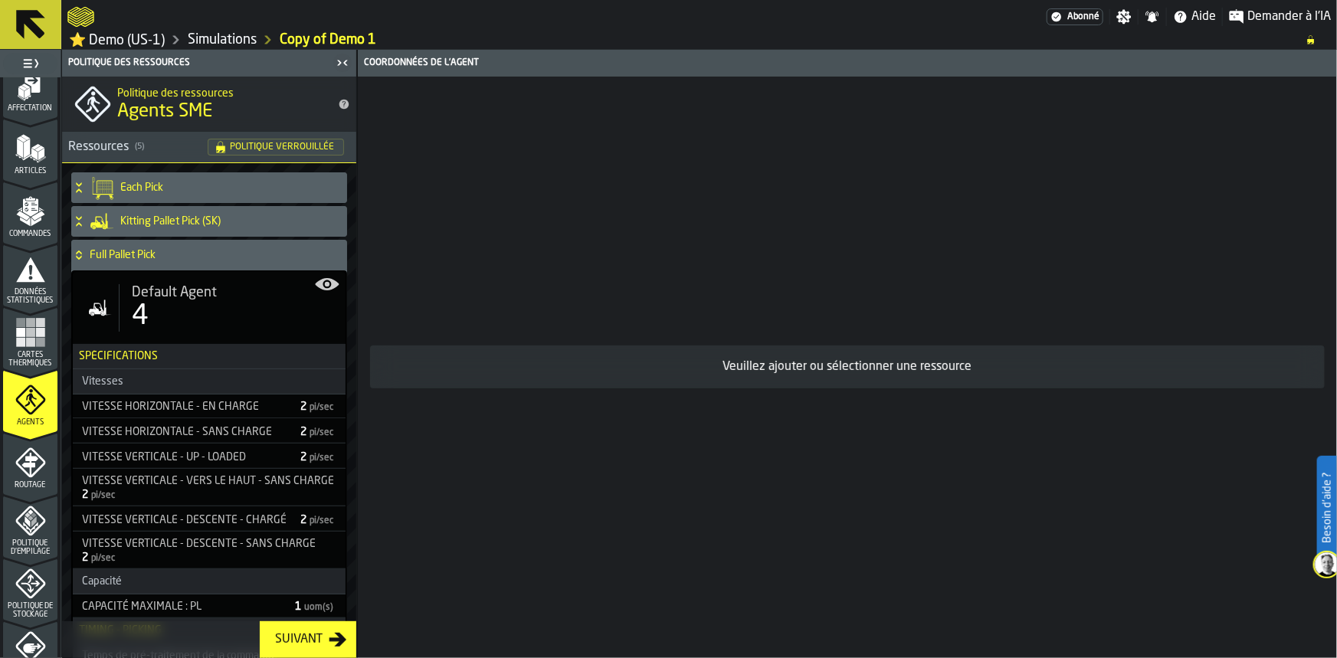
click at [27, 456] on icon "menu Routage" at bounding box center [29, 465] width 16 height 24
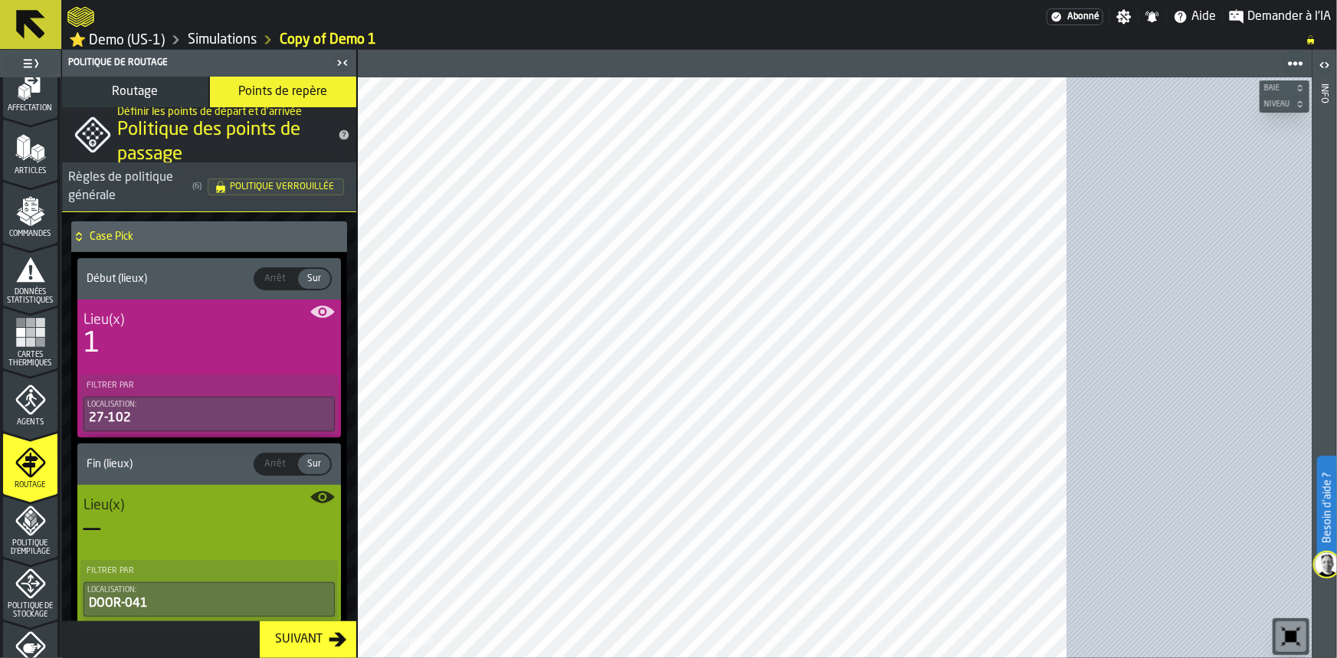
click at [38, 530] on icon "menu Politique d'empilage" at bounding box center [30, 521] width 31 height 31
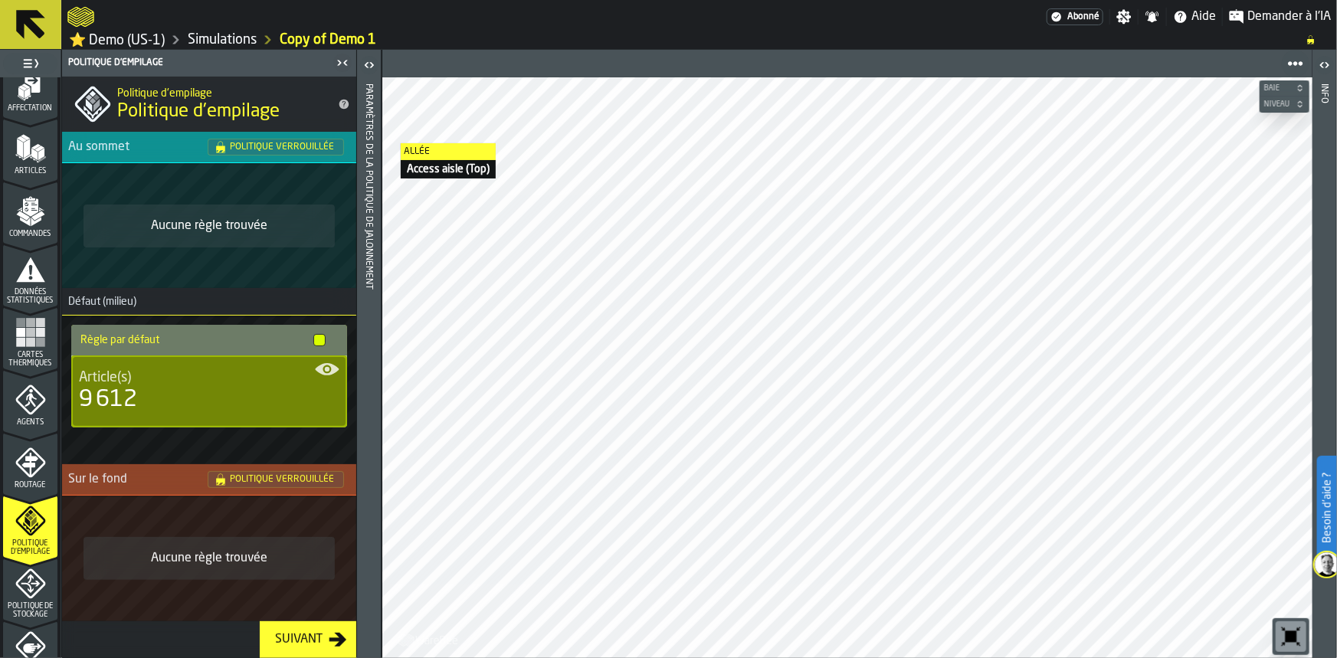
click at [24, 461] on icon "menu Routage" at bounding box center [30, 463] width 31 height 31
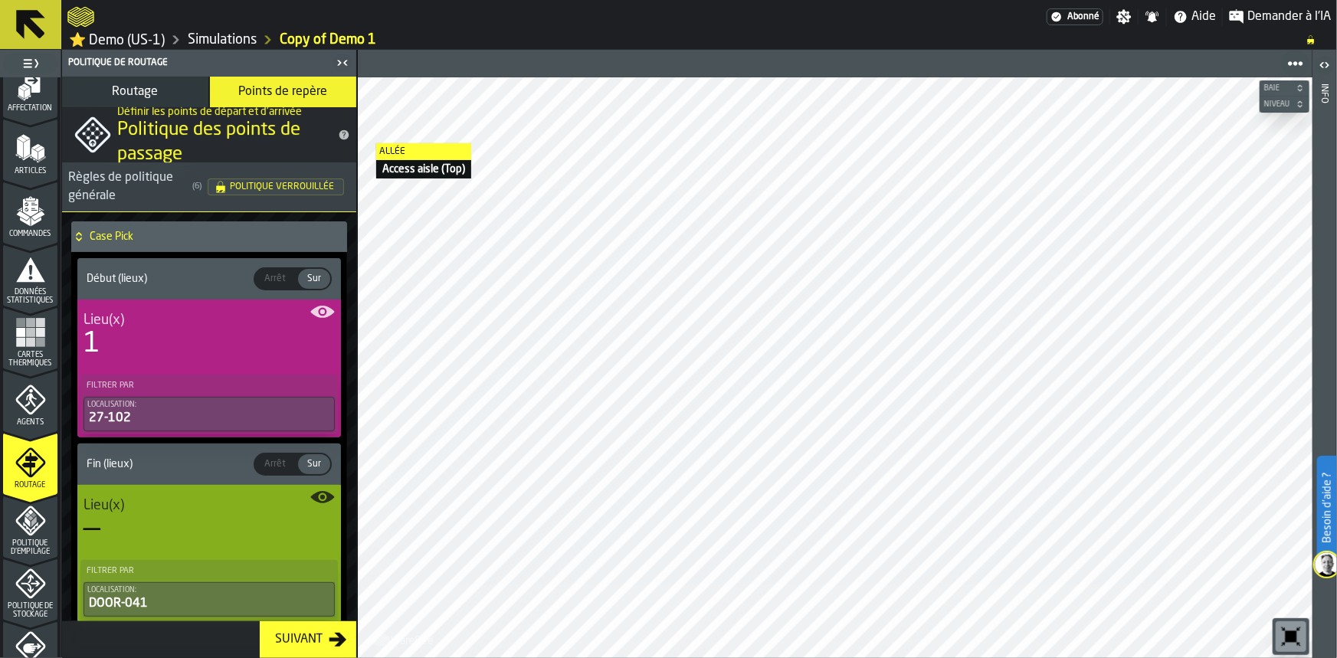
click at [25, 534] on icon "menu Politique d'empilage" at bounding box center [30, 521] width 31 height 31
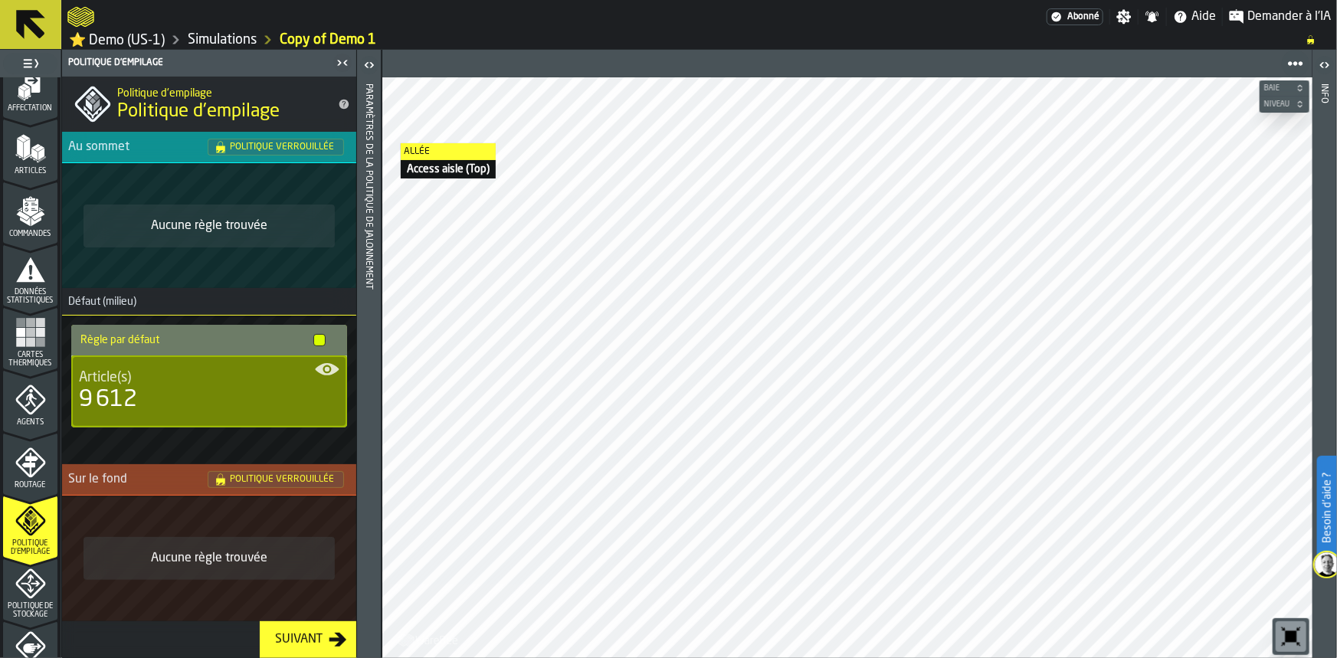
click at [15, 586] on icon "menu Politique de stockage" at bounding box center [30, 584] width 30 height 30
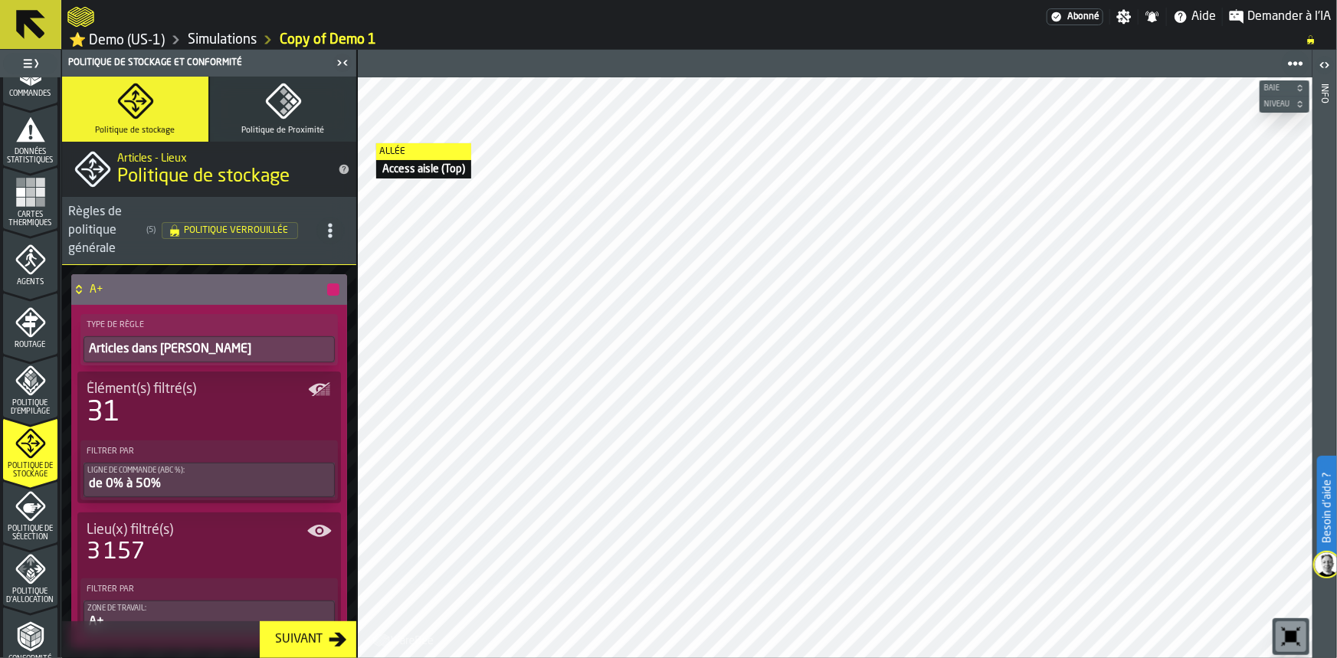
scroll to position [292, 0]
click at [15, 504] on icon "menu Politique de sélection" at bounding box center [30, 504] width 30 height 30
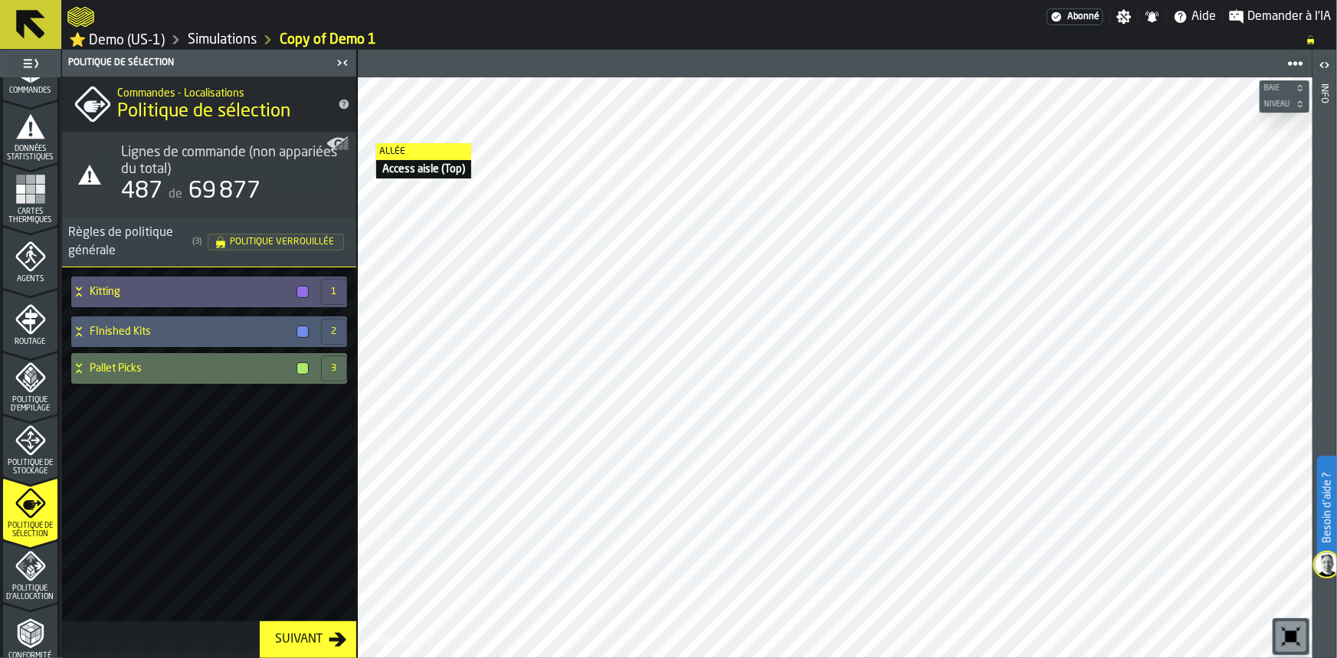
click at [22, 586] on span "Politique d'Allocation" at bounding box center [30, 593] width 54 height 17
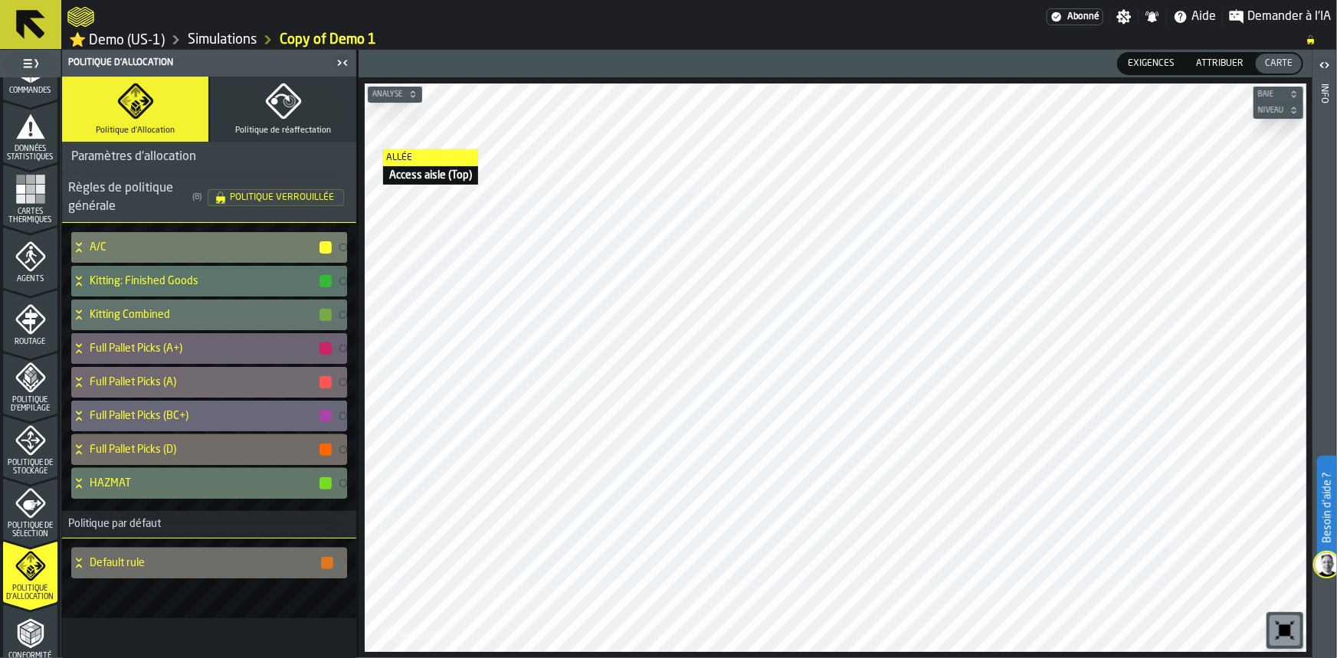
click at [37, 627] on icon "menu Conformité" at bounding box center [30, 634] width 31 height 31
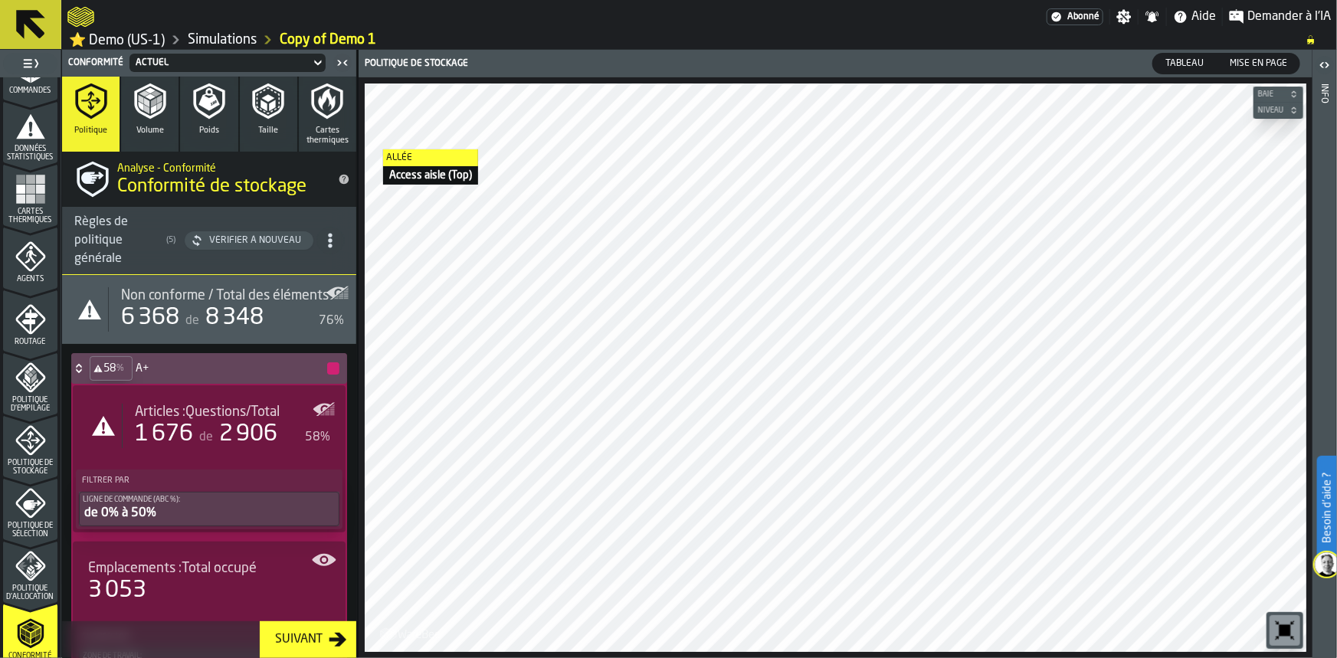
click at [132, 110] on icon "button" at bounding box center [150, 101] width 37 height 37
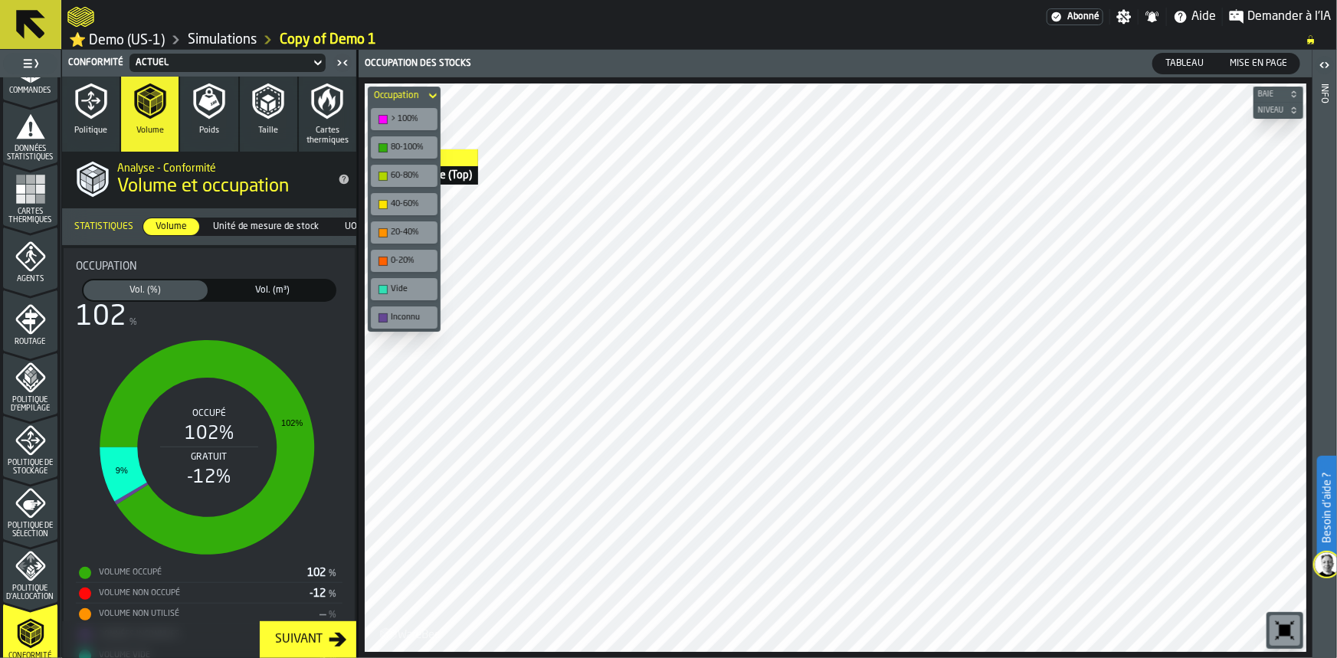
drag, startPoint x: 352, startPoint y: 196, endPoint x: 358, endPoint y: 250, distance: 54.0
click at [358, 250] on main "1 Démarrage 1.1 Mise en page 1.2 Affectation 1.3 Articles 1.4 Commandes 1.5 Don…" at bounding box center [668, 354] width 1337 height 609
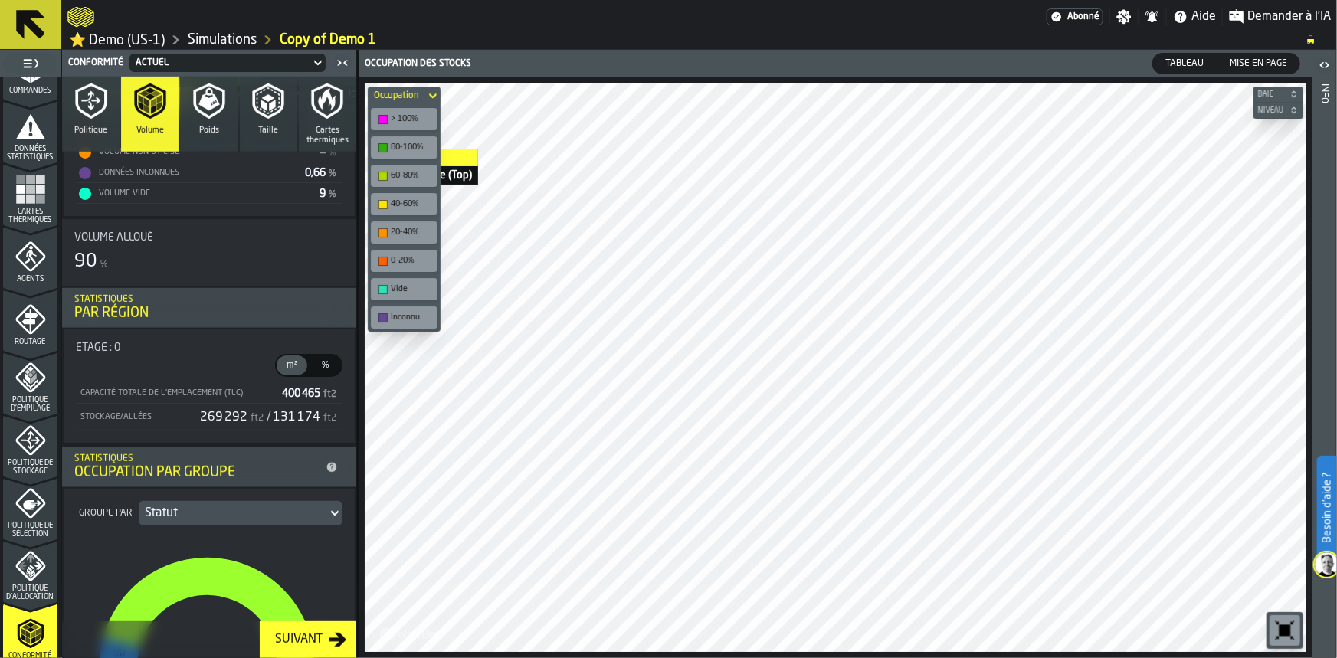
scroll to position [450, 0]
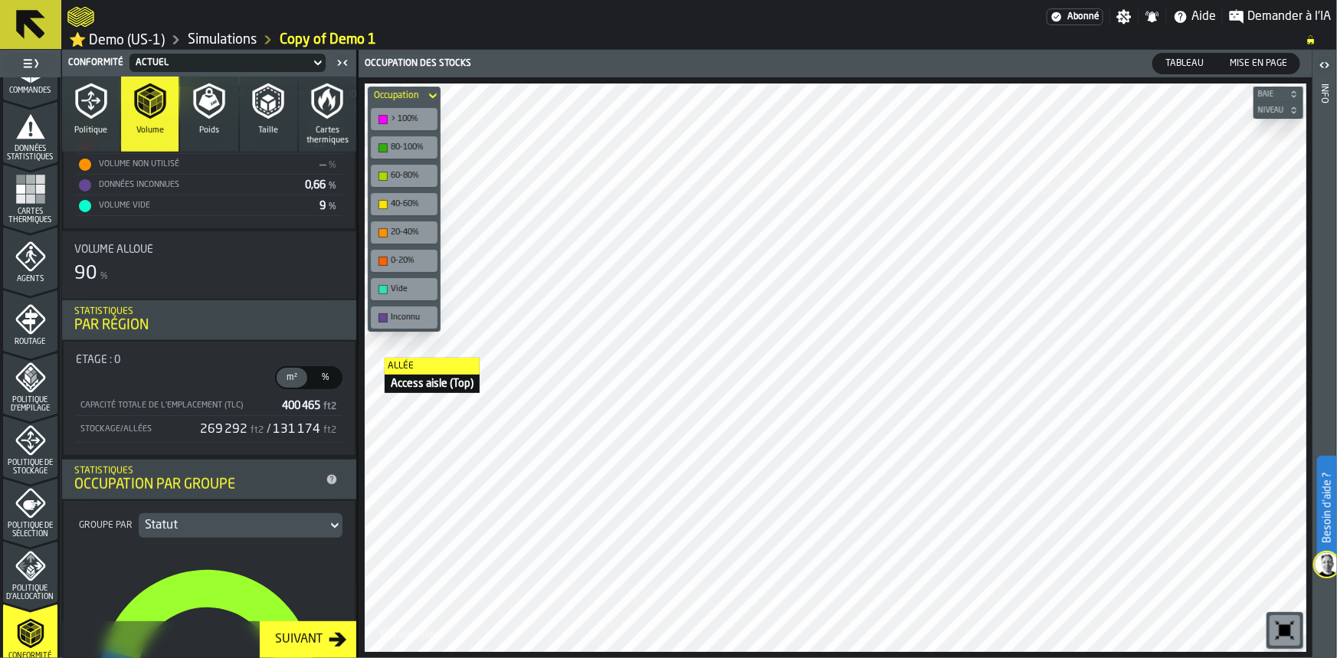
click at [313, 376] on span "%" at bounding box center [325, 378] width 25 height 14
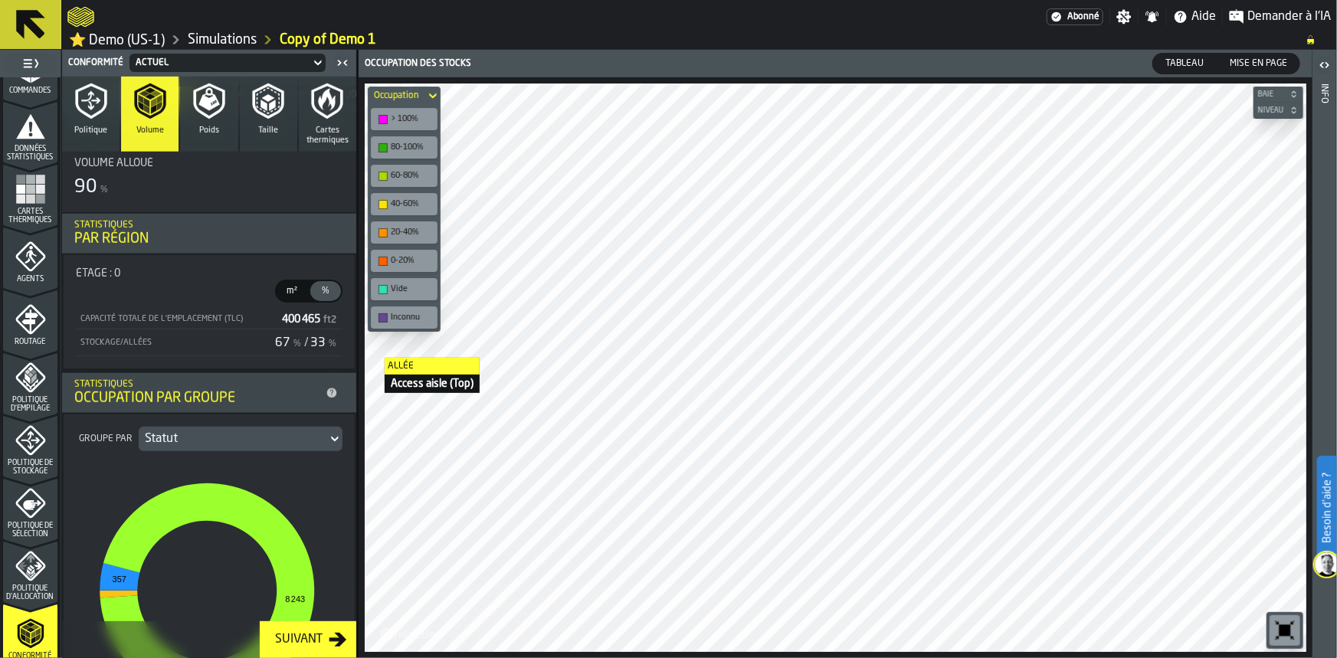
scroll to position [532, 0]
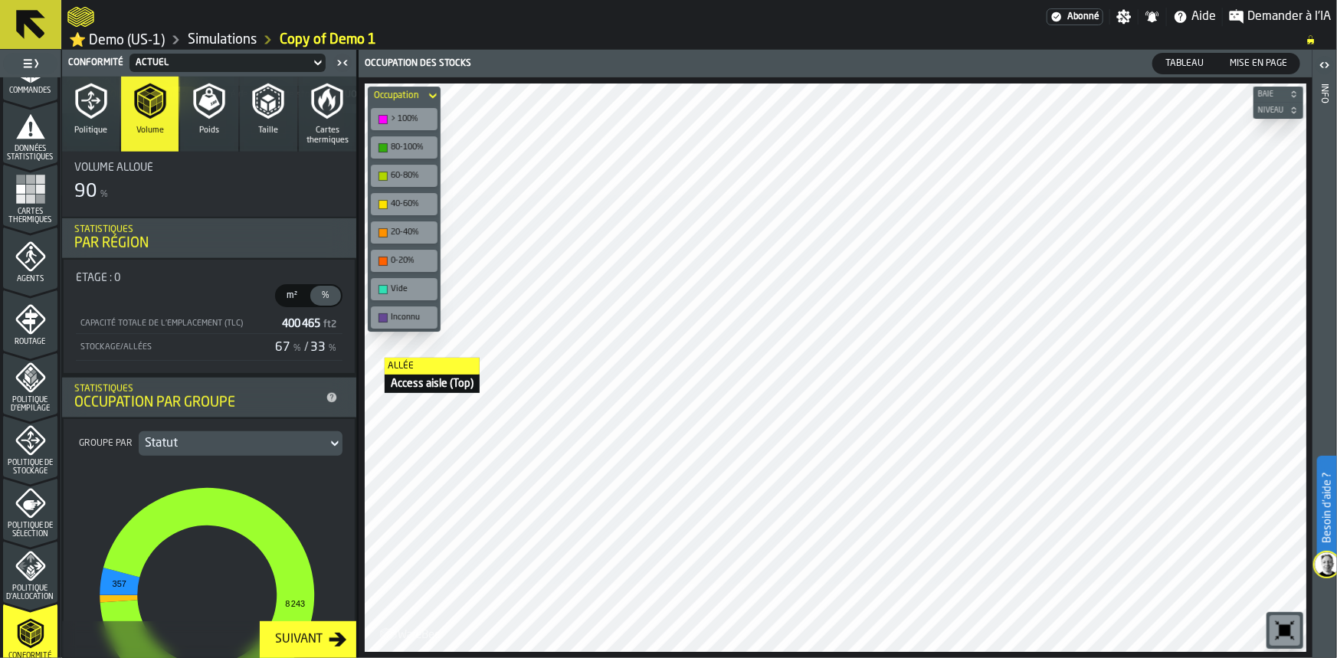
click at [289, 300] on span "m²" at bounding box center [292, 296] width 25 height 14
click at [322, 296] on span "%" at bounding box center [325, 296] width 25 height 14
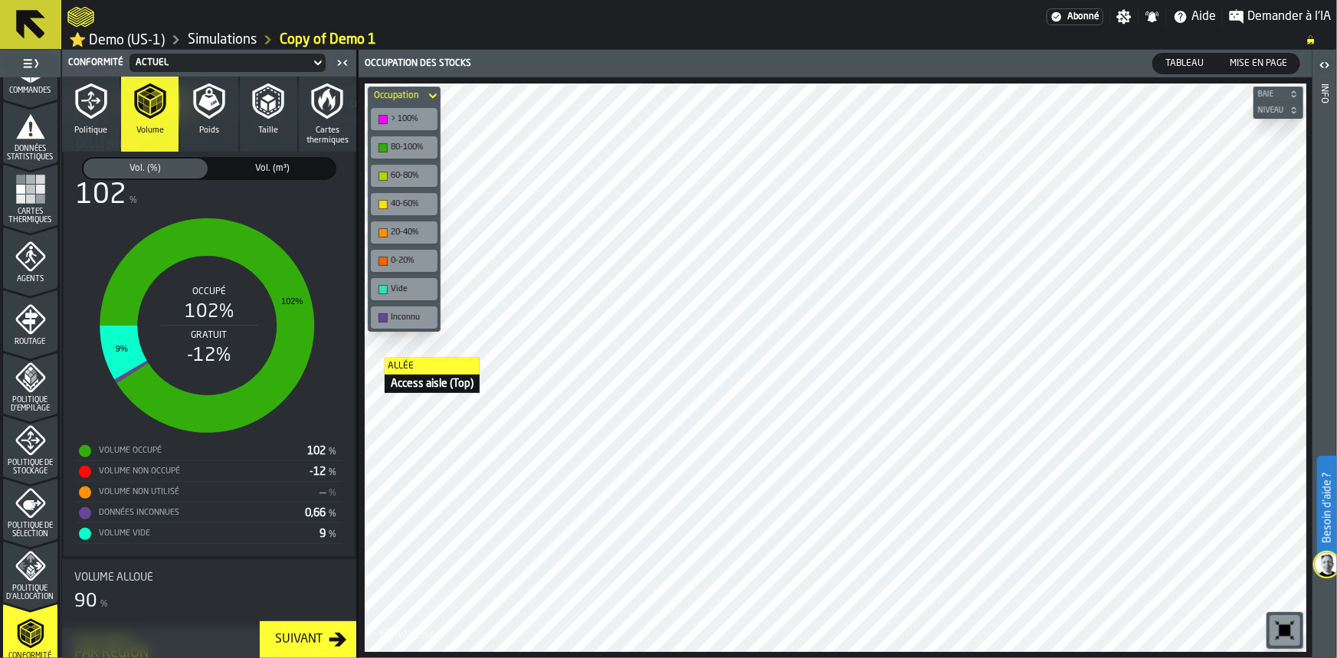
scroll to position [136, 0]
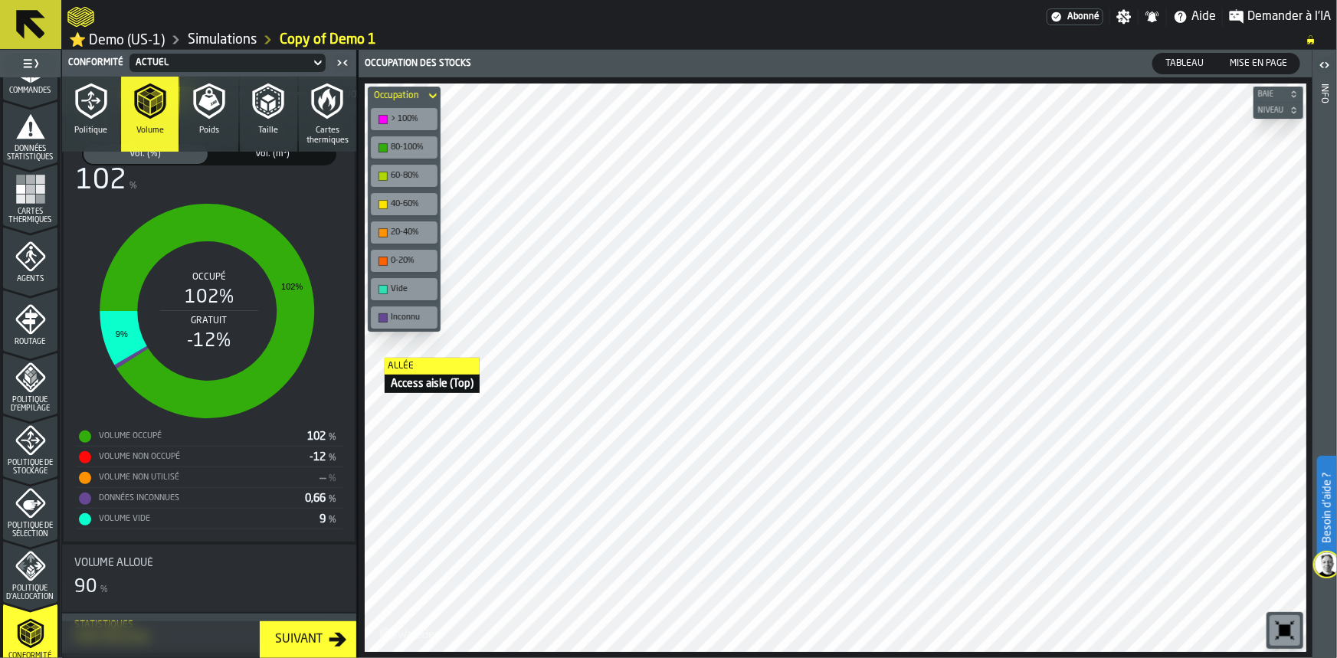
click at [218, 129] on button "Poids" at bounding box center [208, 114] width 57 height 75
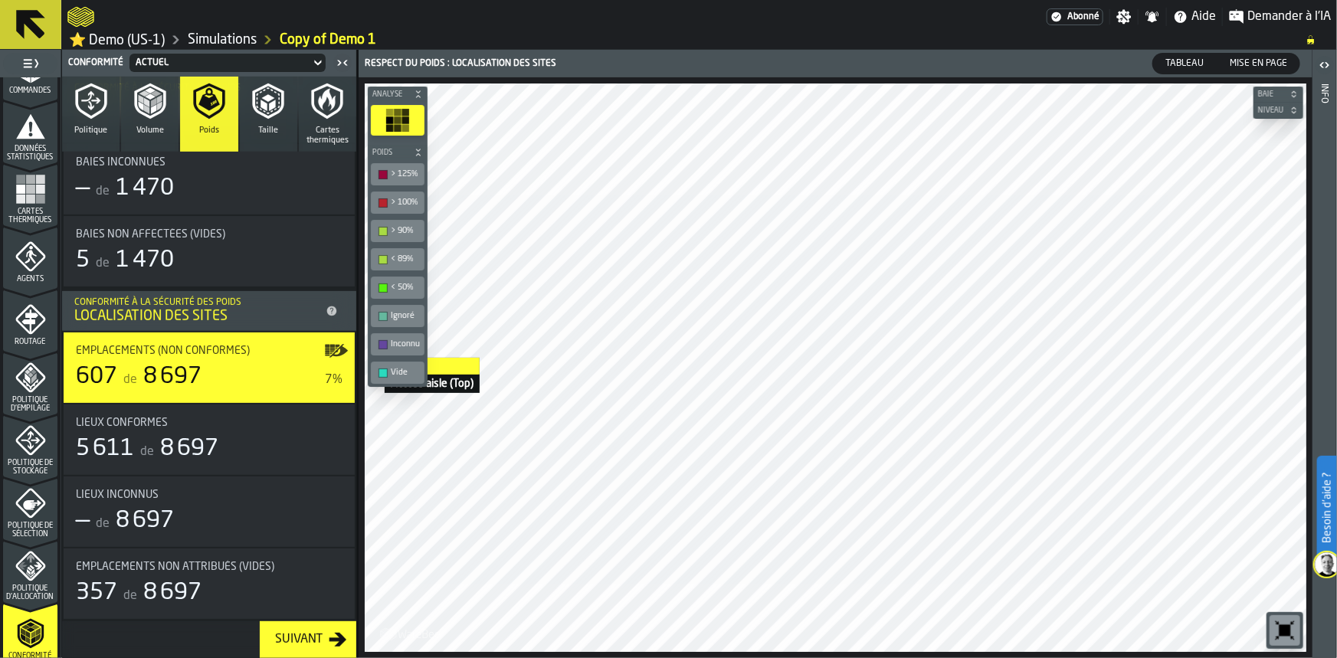
scroll to position [205, 0]
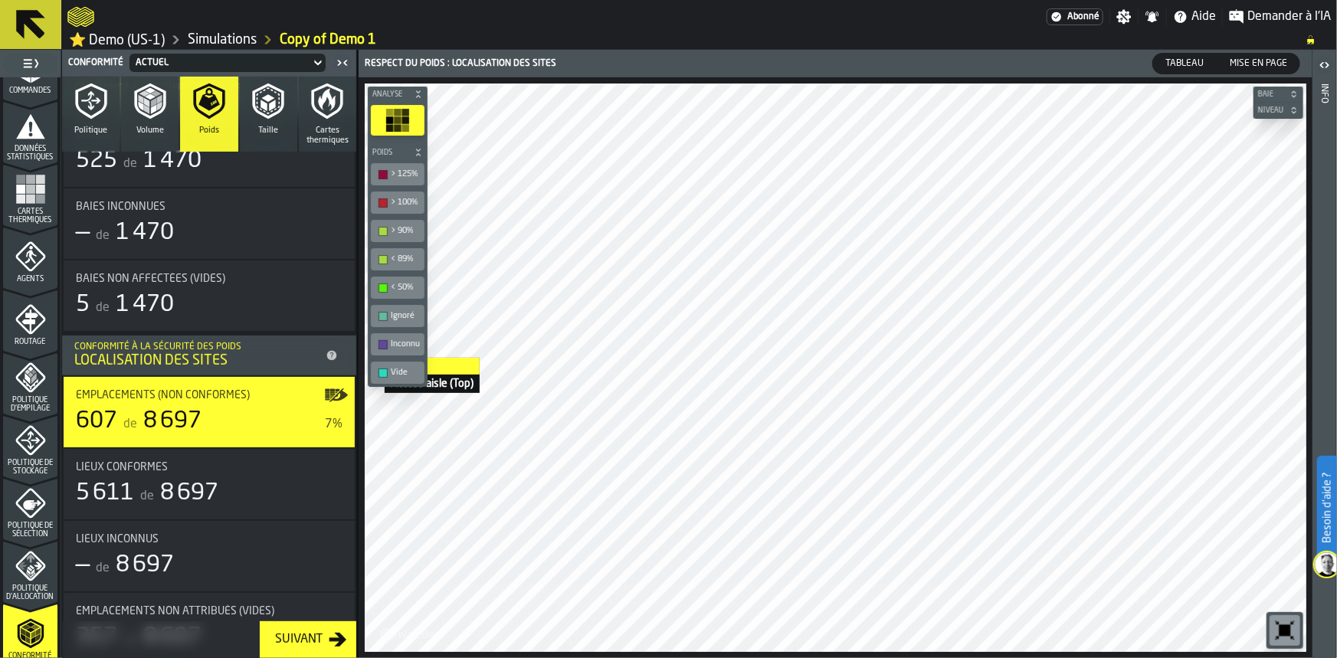
click at [253, 116] on icon "button" at bounding box center [268, 101] width 37 height 37
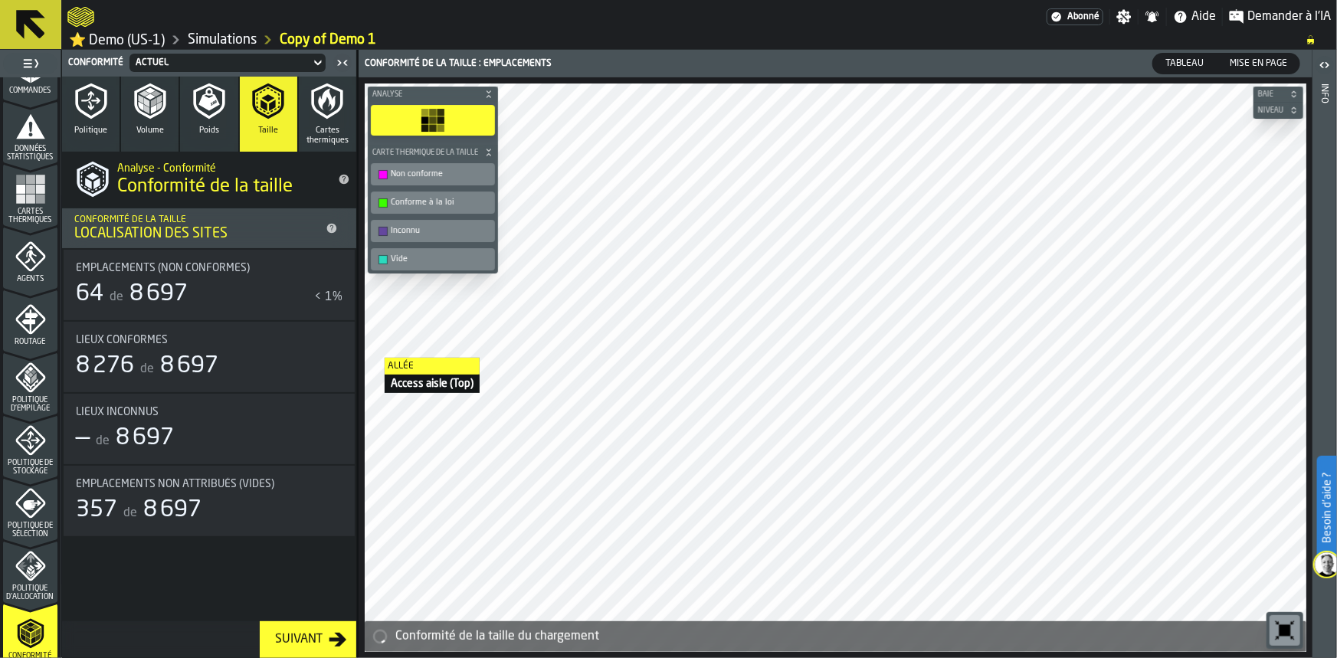
scroll to position [0, 0]
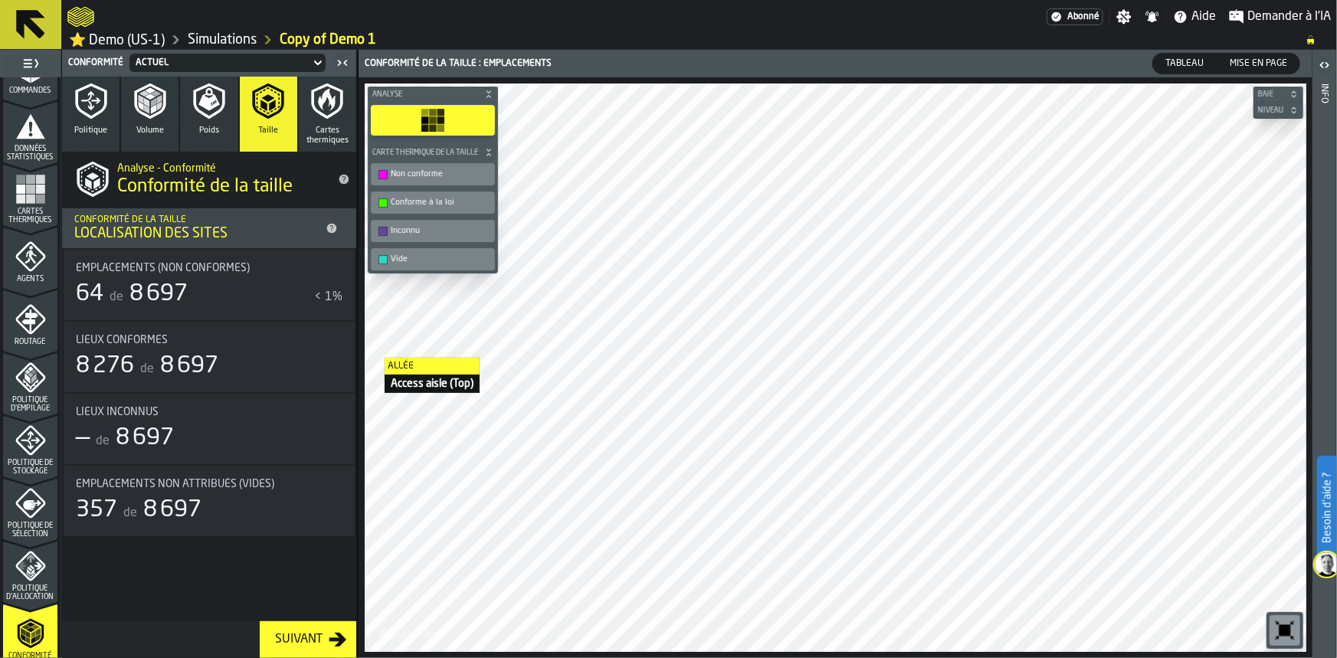
click at [341, 183] on icon "title-Conformité de la taille" at bounding box center [345, 180] width 10 height 10
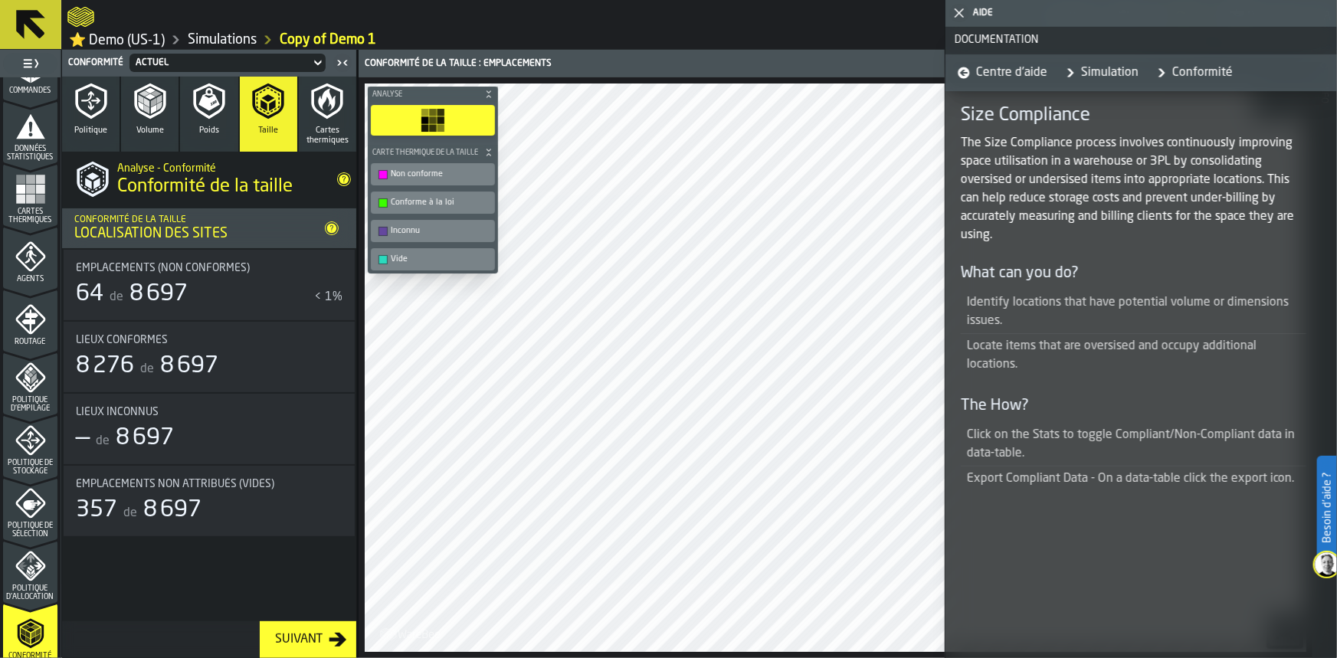
drag, startPoint x: 963, startPoint y: 118, endPoint x: 1055, endPoint y: 335, distance: 235.9
drag, startPoint x: 1055, startPoint y: 335, endPoint x: 996, endPoint y: 141, distance: 202.7
click at [996, 141] on p "The Size Compliance process involves continuously improving space utilisation i…" at bounding box center [1134, 189] width 346 height 110
drag, startPoint x: 965, startPoint y: 144, endPoint x: 1033, endPoint y: 261, distance: 135.7
drag, startPoint x: 1033, startPoint y: 261, endPoint x: 993, endPoint y: 234, distance: 49.1
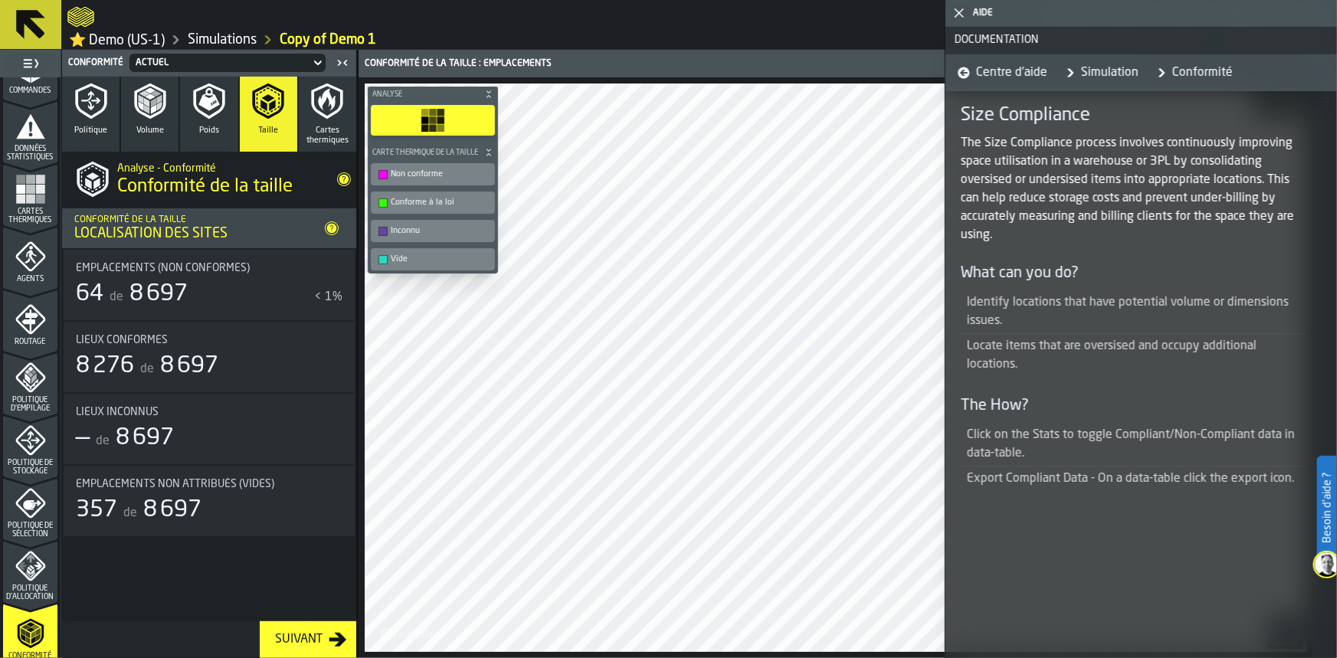
click at [993, 234] on p "The Size Compliance process involves continuously improving space utilisation i…" at bounding box center [1134, 189] width 346 height 110
drag, startPoint x: 993, startPoint y: 234, endPoint x: 960, endPoint y: 198, distance: 48.3
drag, startPoint x: 960, startPoint y: 198, endPoint x: 1002, endPoint y: 164, distance: 53.4
click at [1002, 164] on p "The Size Compliance process involves continuously improving space utilisation i…" at bounding box center [1134, 189] width 346 height 110
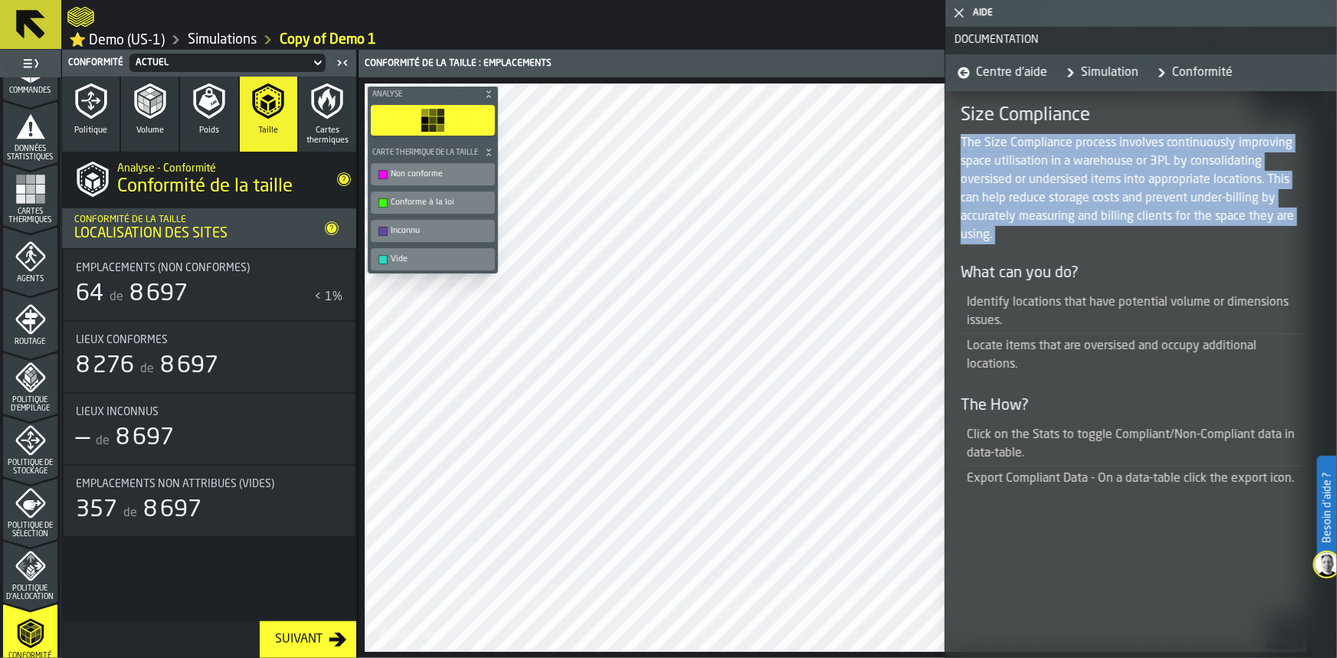
click at [1002, 164] on p "The Size Compliance process involves continuously improving space utilisation i…" at bounding box center [1134, 189] width 346 height 110
copy p "The Size Compliance process involves continuously improving space utilisation i…"
click at [87, 104] on icon "button" at bounding box center [91, 101] width 37 height 37
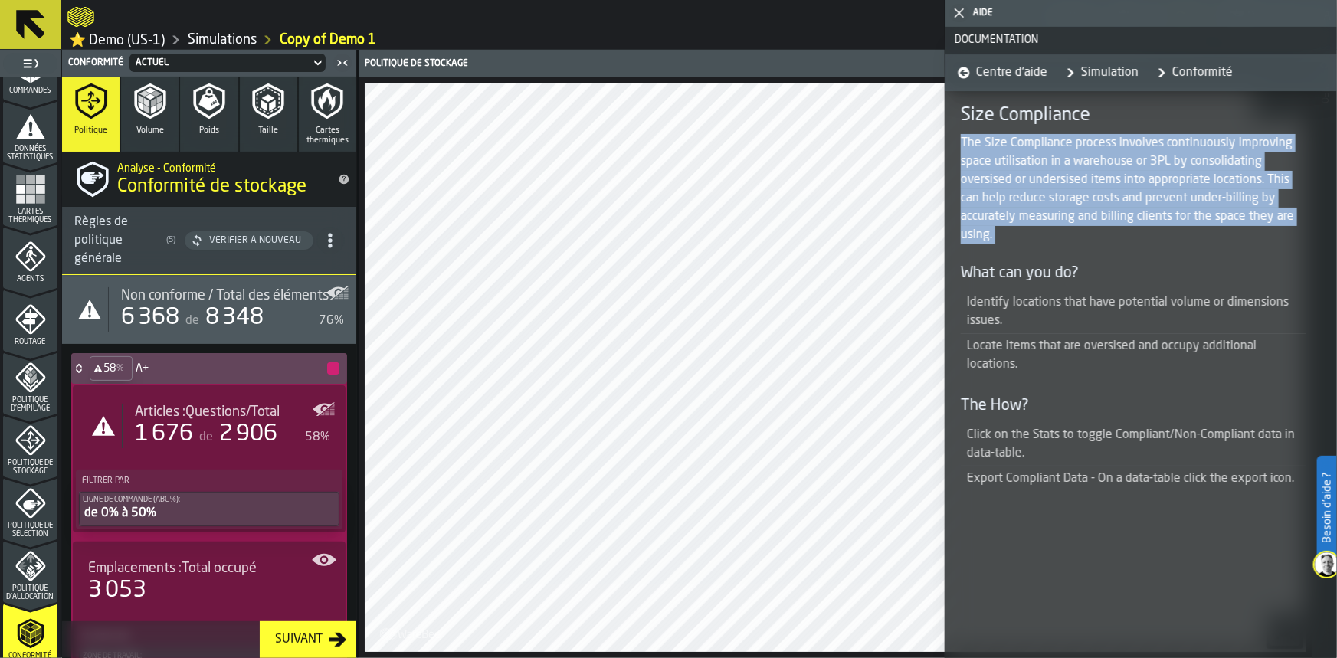
click at [87, 104] on icon "button" at bounding box center [91, 101] width 37 height 37
click at [954, 15] on icon "button-toggle-Fermez-moi" at bounding box center [959, 13] width 18 height 18
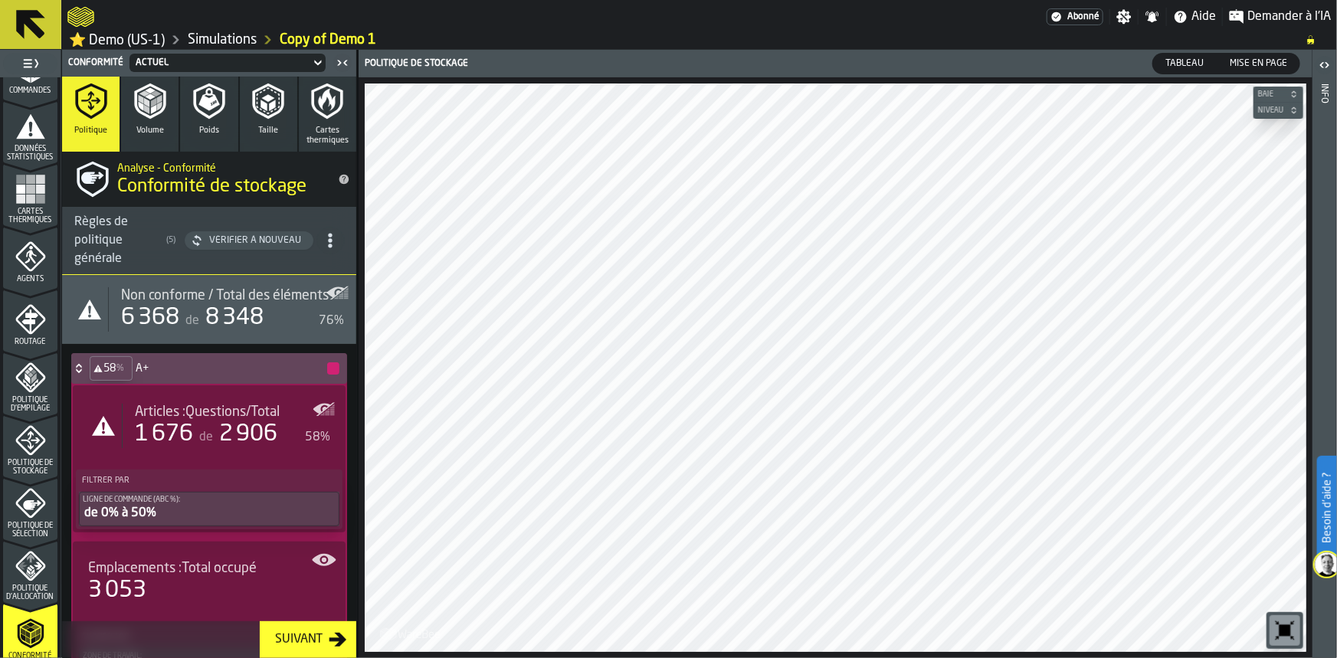
click at [167, 115] on button "Volume" at bounding box center [149, 114] width 57 height 75
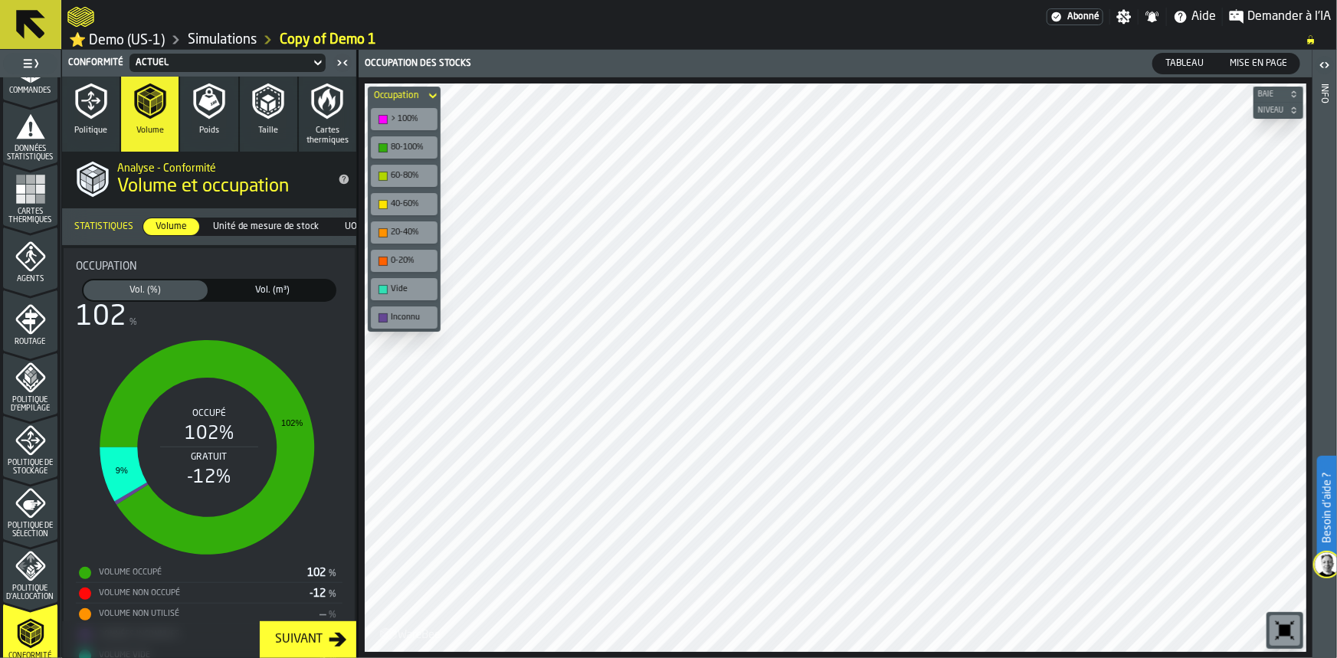
click at [194, 107] on icon "button" at bounding box center [208, 102] width 31 height 36
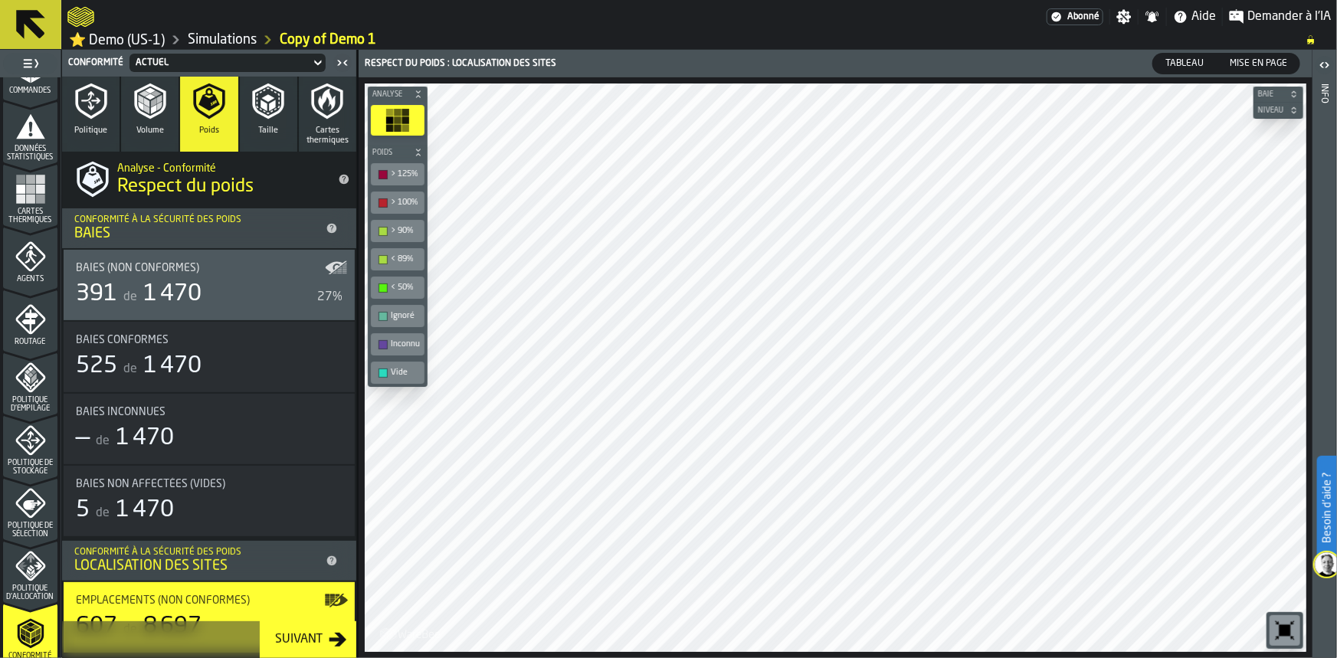
click at [128, 100] on button "Volume" at bounding box center [149, 114] width 57 height 75
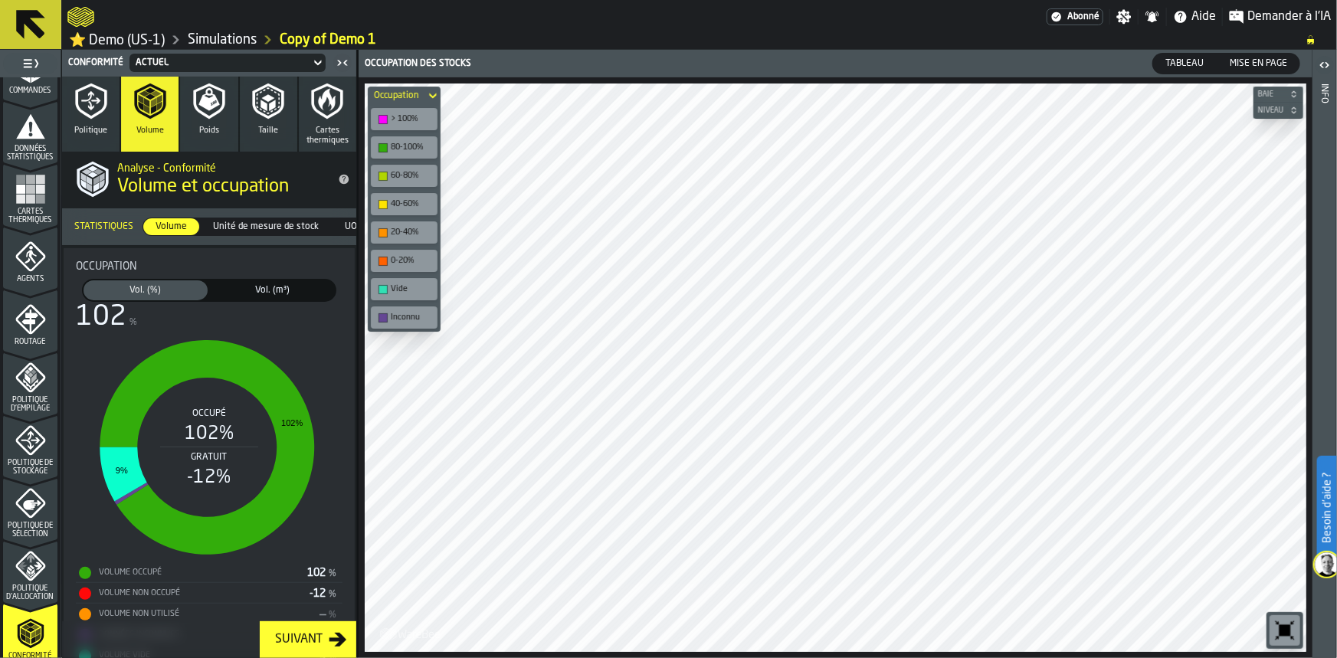
click at [128, 100] on button "Volume" at bounding box center [149, 114] width 57 height 75
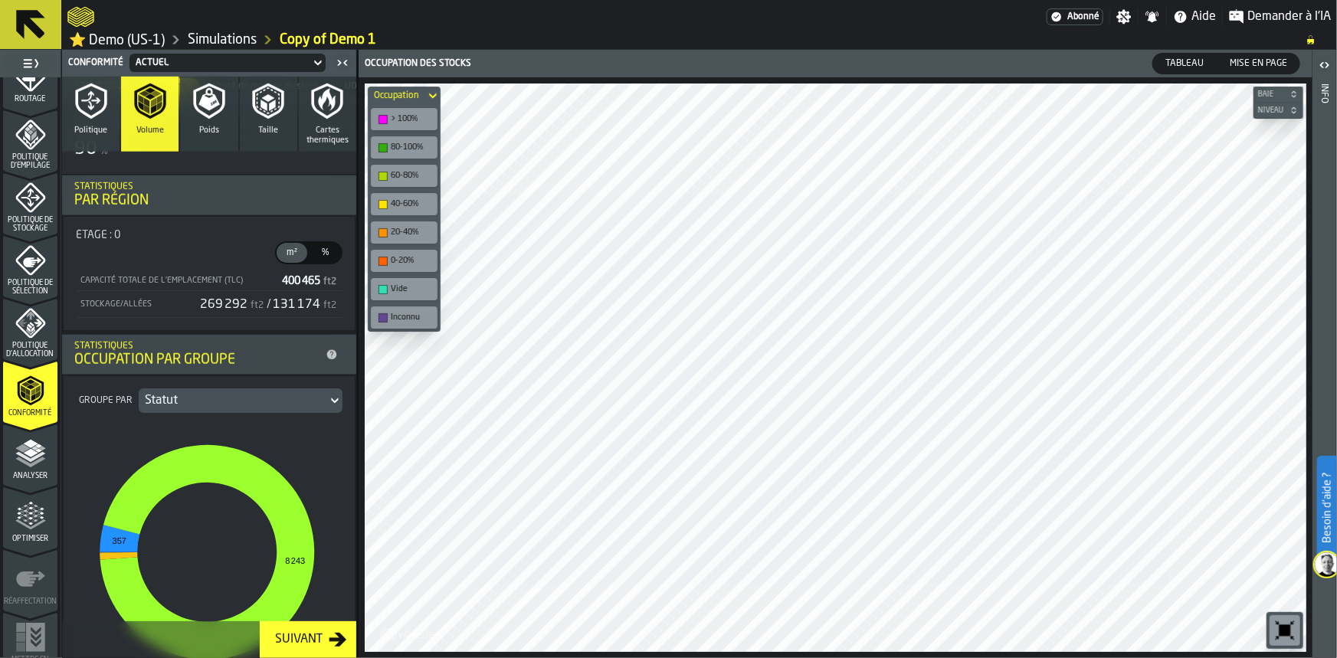
scroll to position [550, 0]
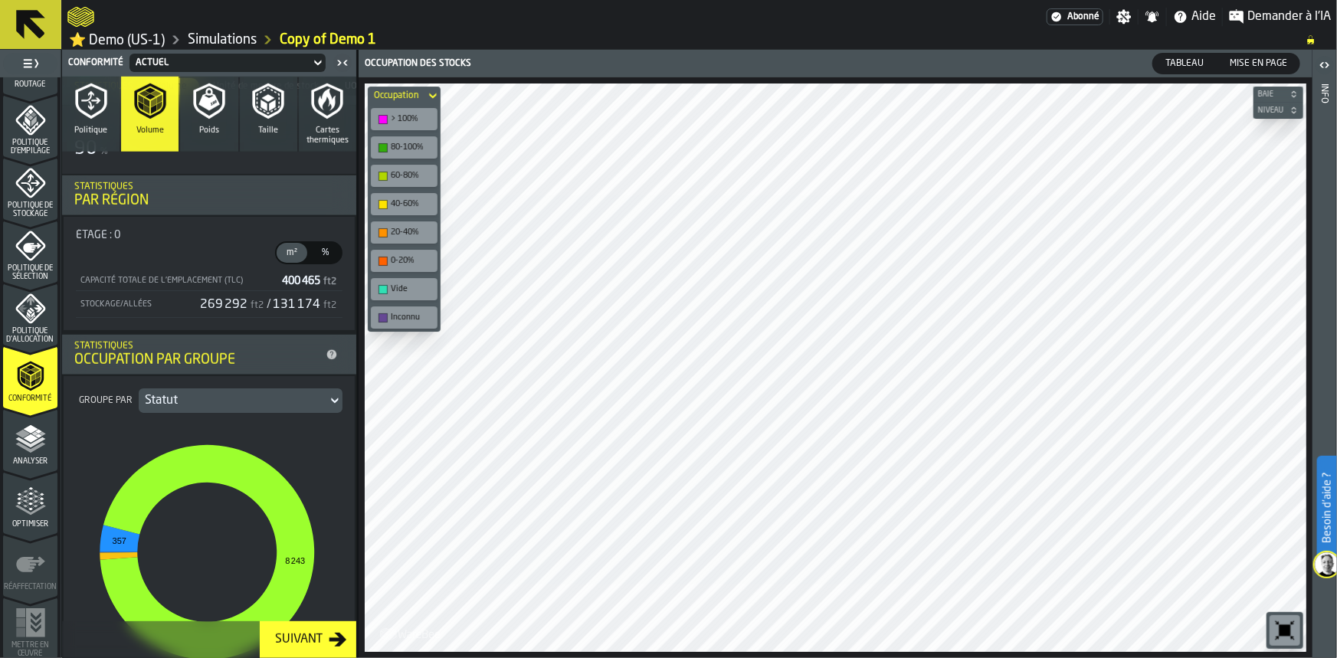
click at [30, 504] on icon "menu Optimiser" at bounding box center [30, 502] width 31 height 31
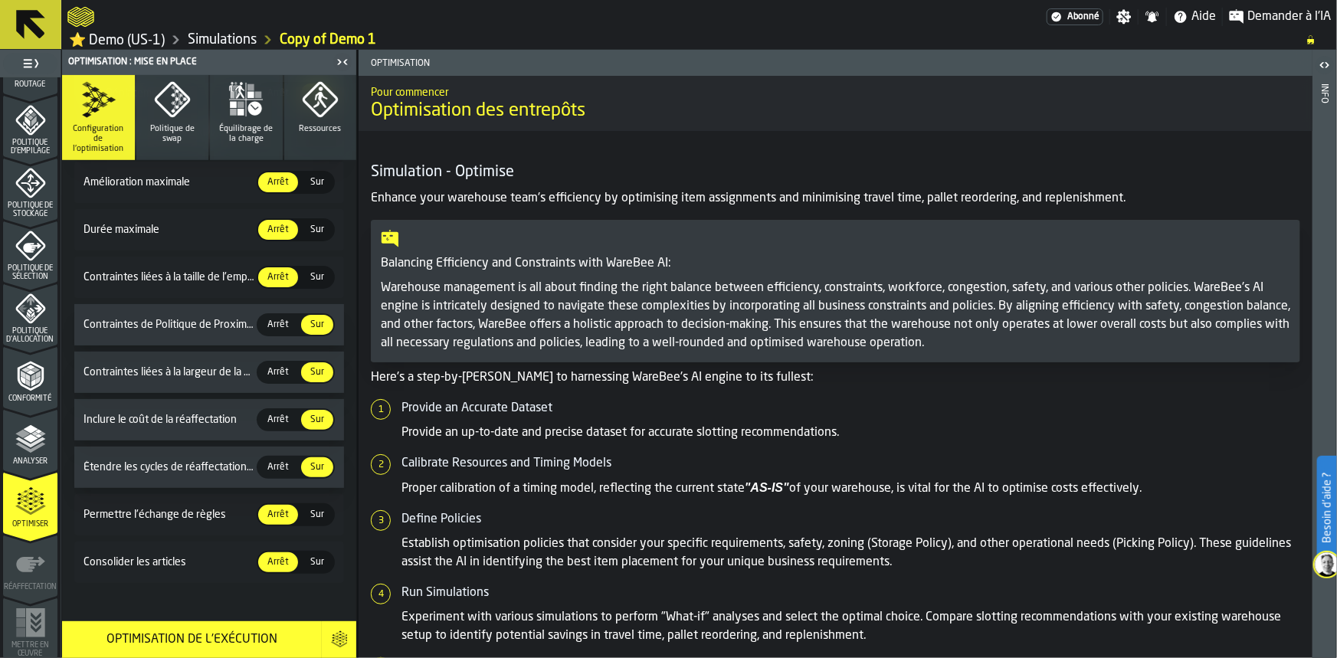
scroll to position [386, 0]
click at [168, 112] on icon "button" at bounding box center [172, 99] width 37 height 37
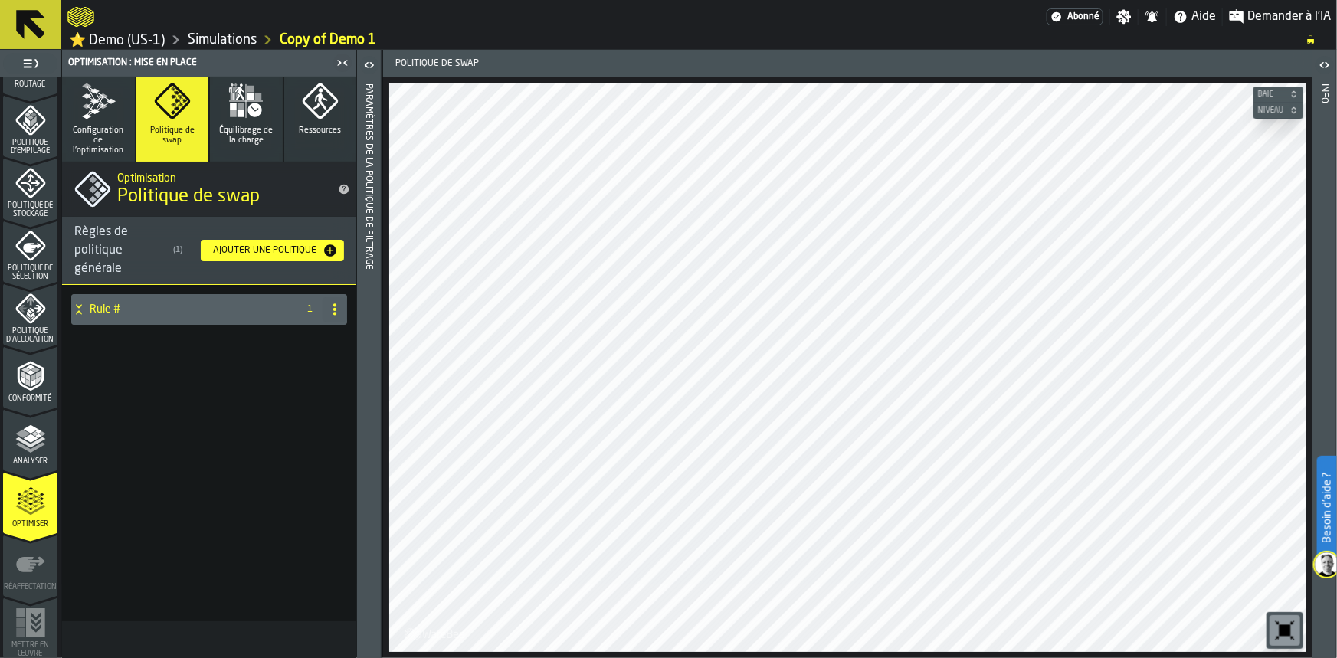
scroll to position [0, 0]
click at [258, 248] on div "Ajouter une politique" at bounding box center [272, 250] width 131 height 15
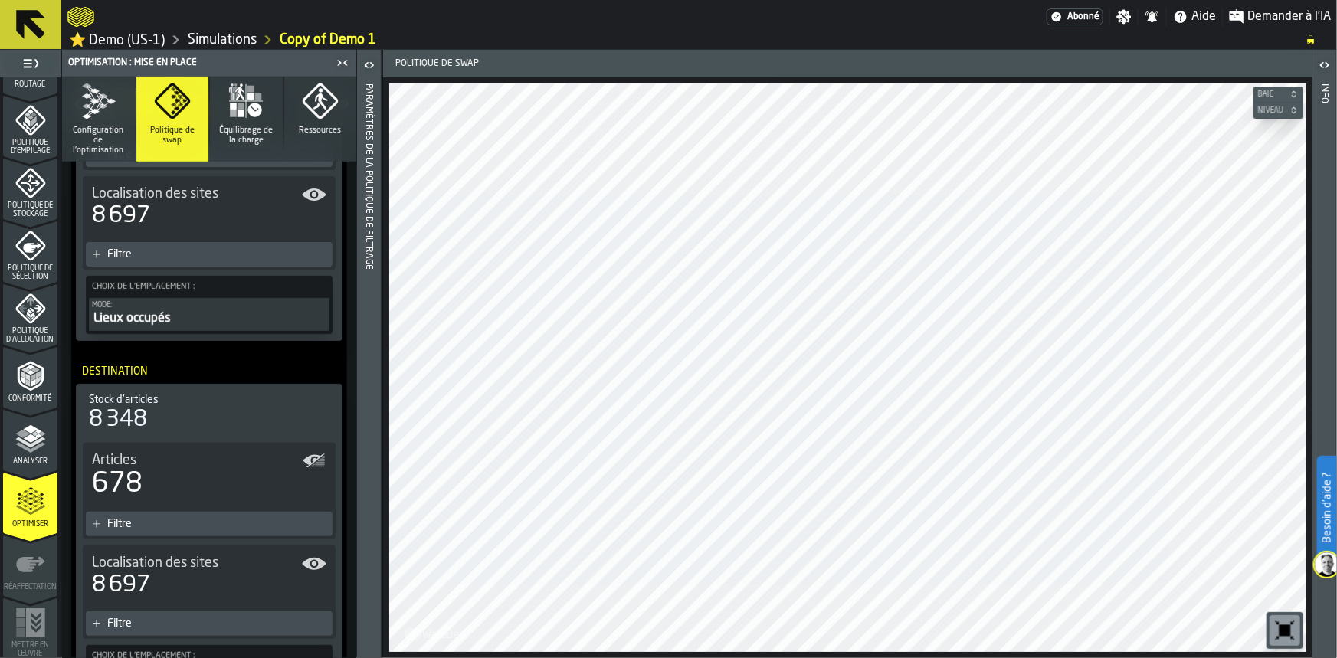
scroll to position [229, 0]
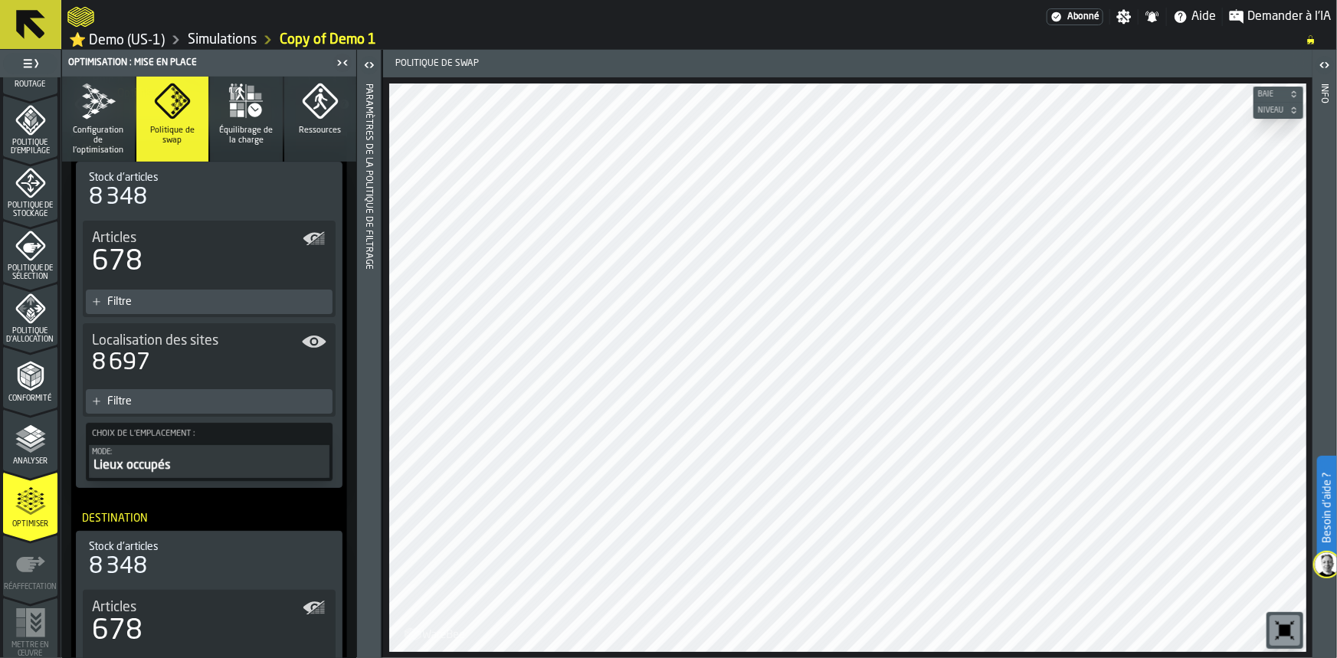
click at [253, 131] on span "Équilibrage de la charge" at bounding box center [246, 136] width 61 height 20
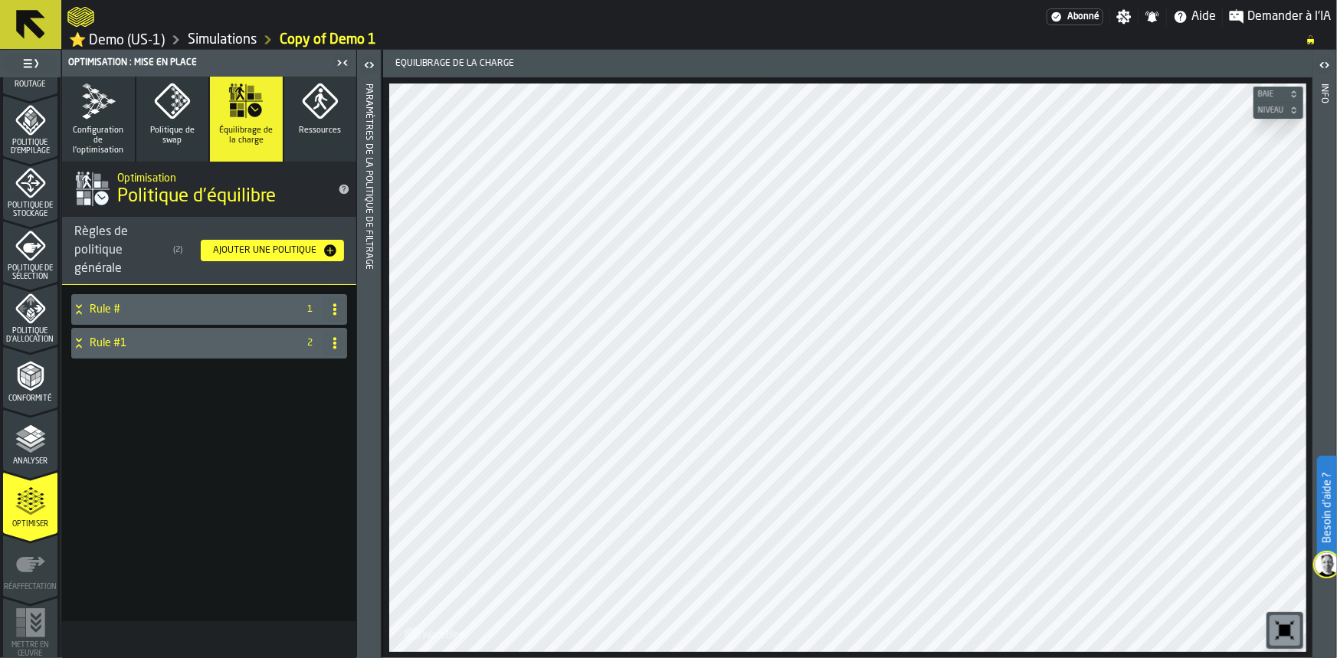
scroll to position [0, 0]
click at [326, 90] on icon "button" at bounding box center [319, 101] width 35 height 35
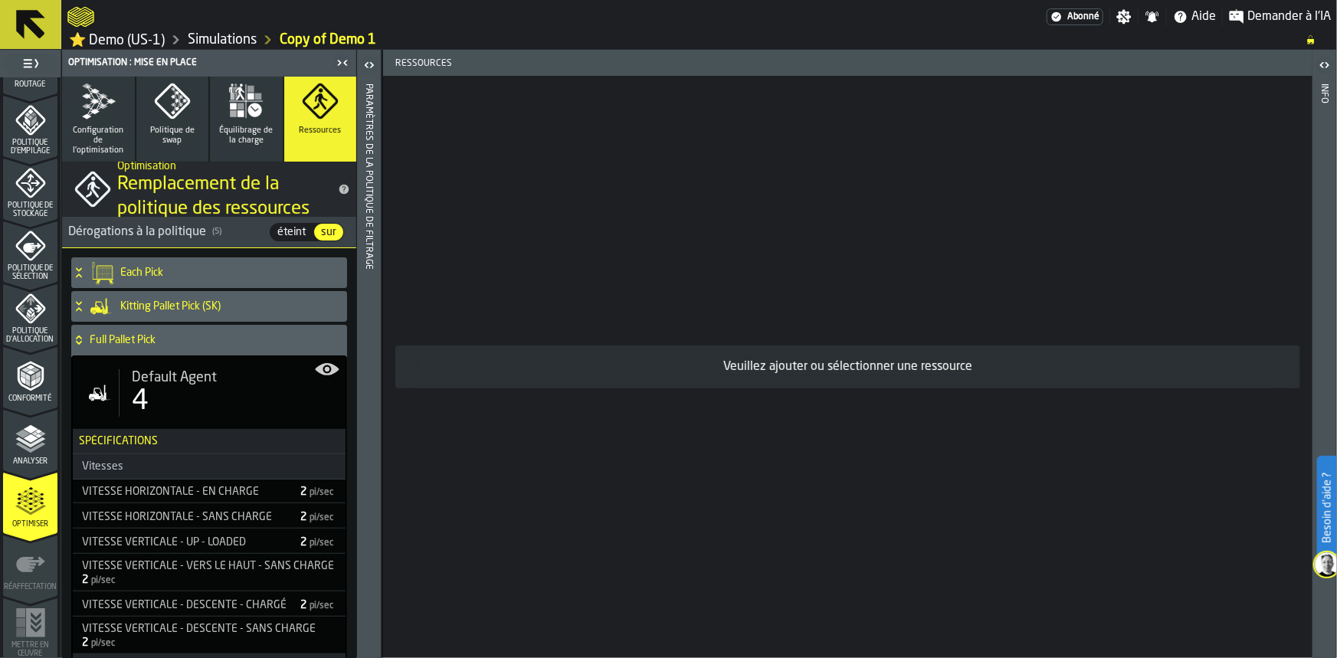
click at [238, 106] on icon "button" at bounding box center [241, 106] width 7 height 7
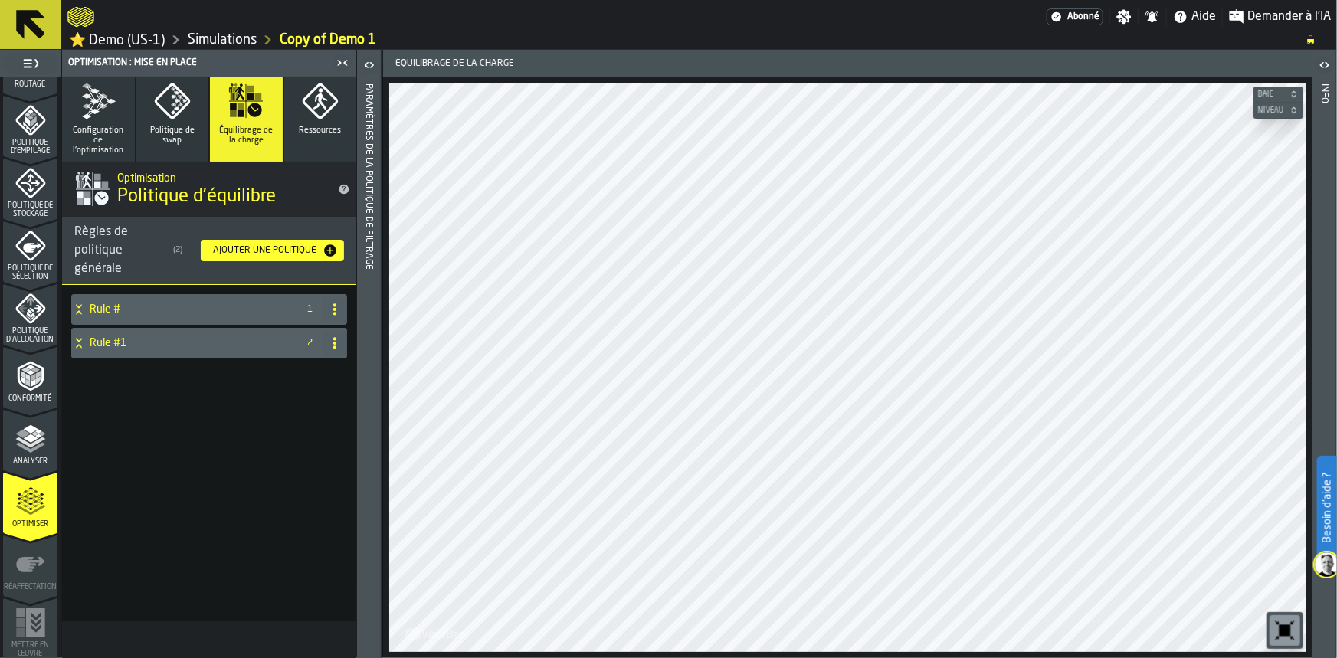
click at [109, 122] on button "Configuration de l'optimisation" at bounding box center [98, 119] width 73 height 85
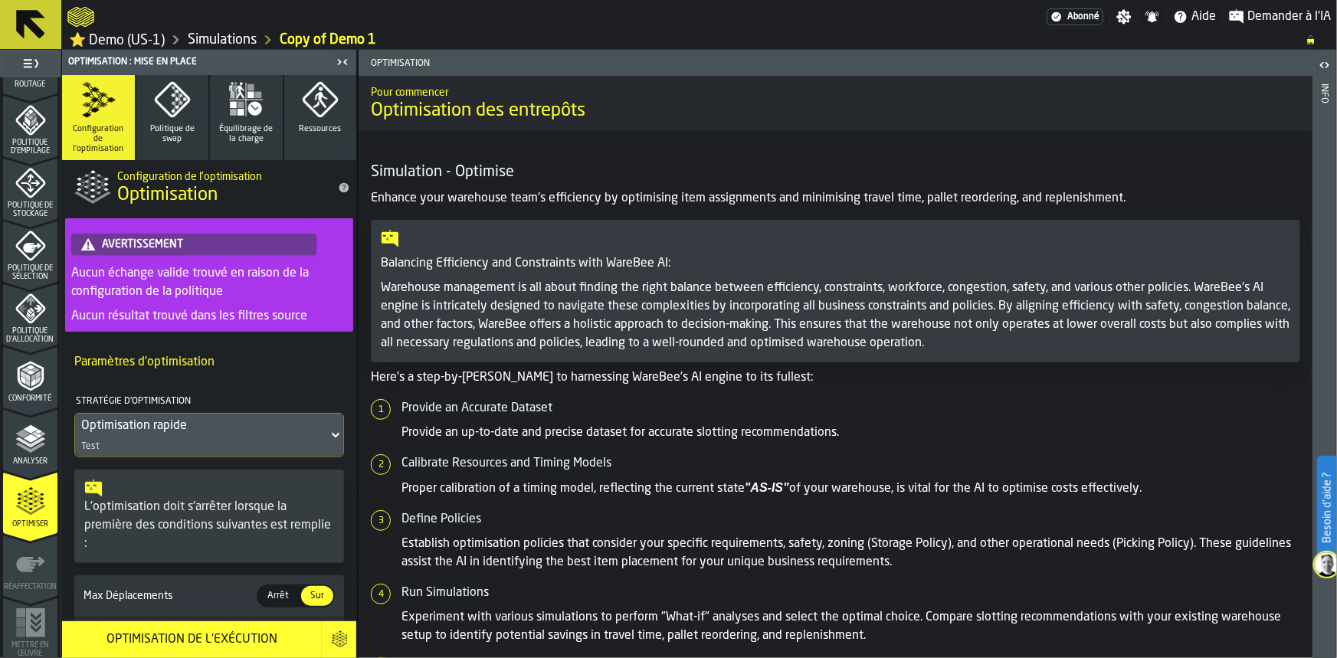
click at [328, 429] on icon at bounding box center [335, 435] width 15 height 18
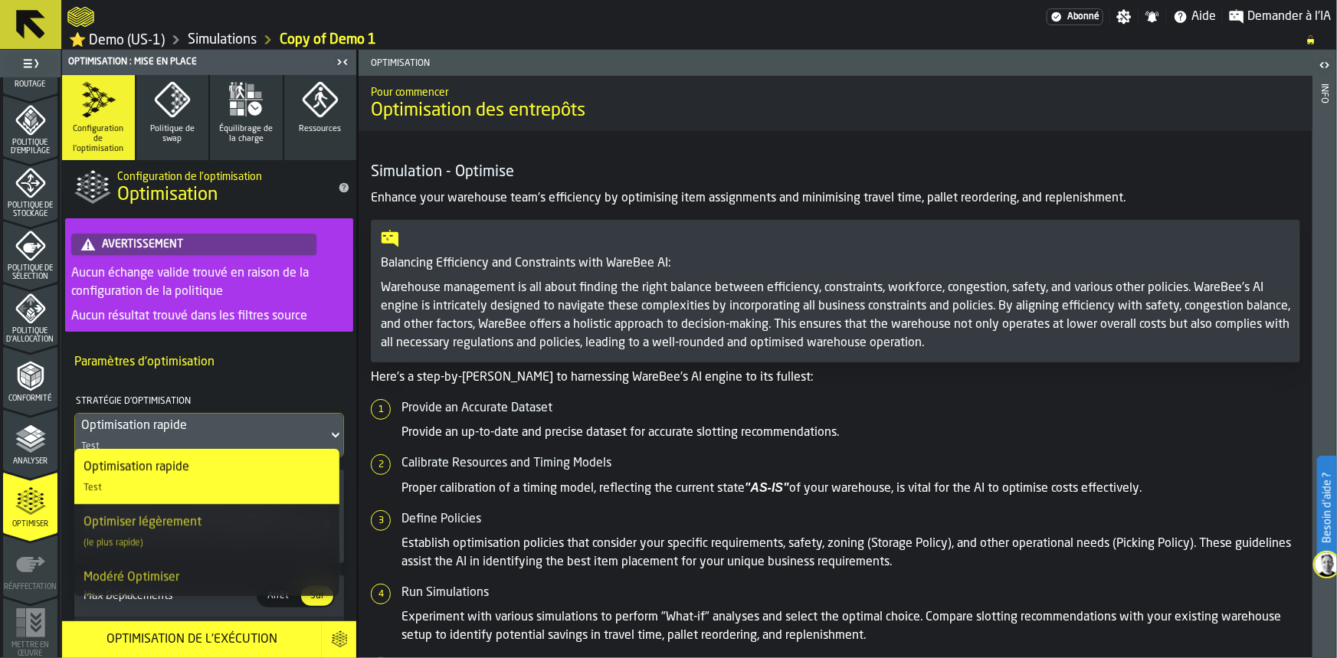
click at [328, 429] on icon at bounding box center [335, 435] width 15 height 18
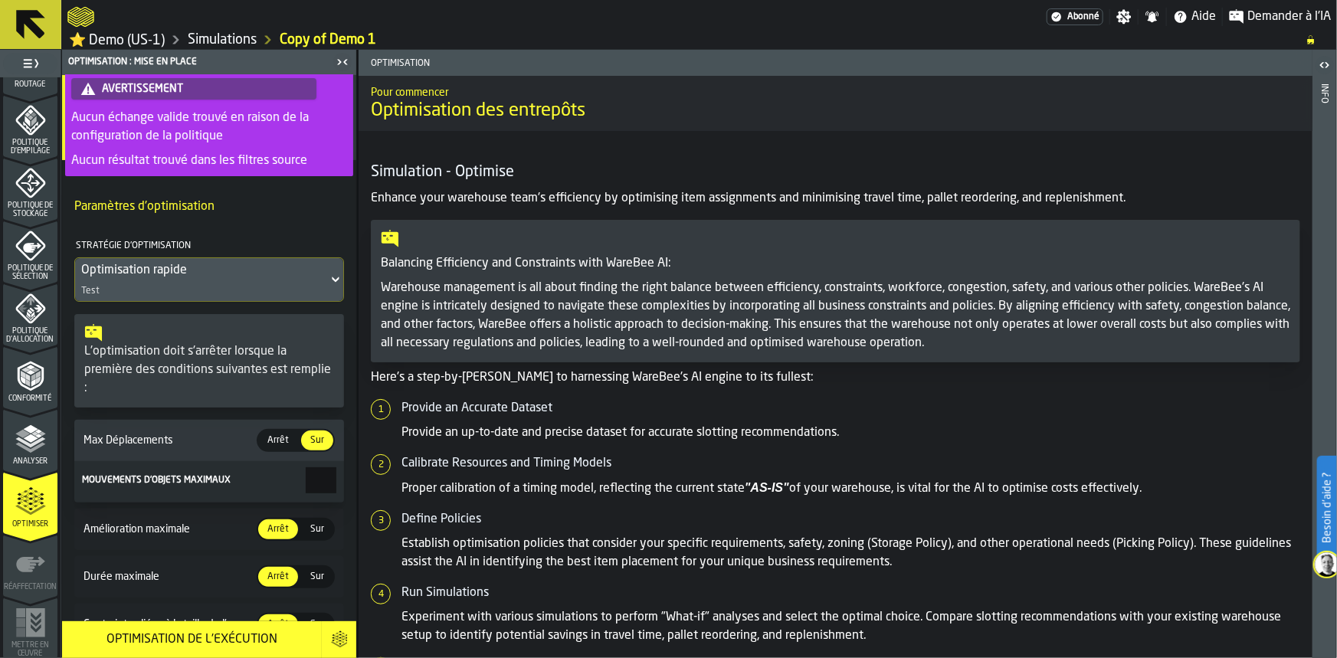
scroll to position [160, 0]
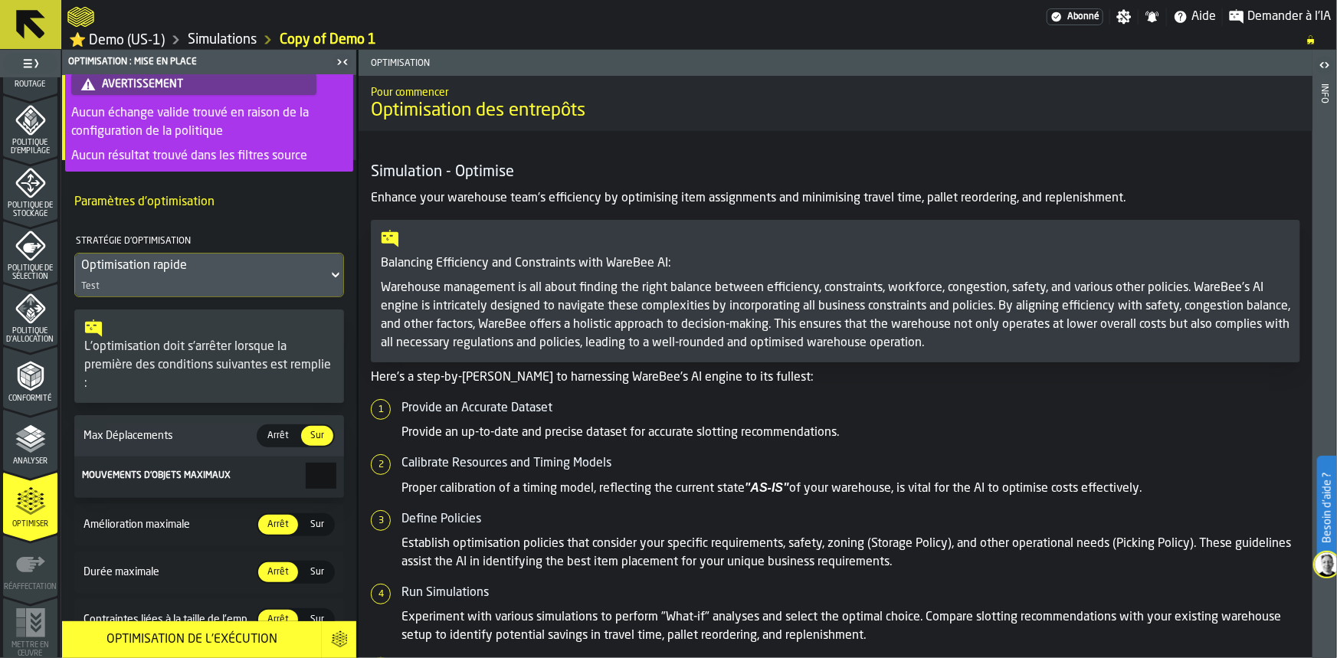
click at [293, 261] on div "Optimisation rapide" at bounding box center [201, 266] width 241 height 18
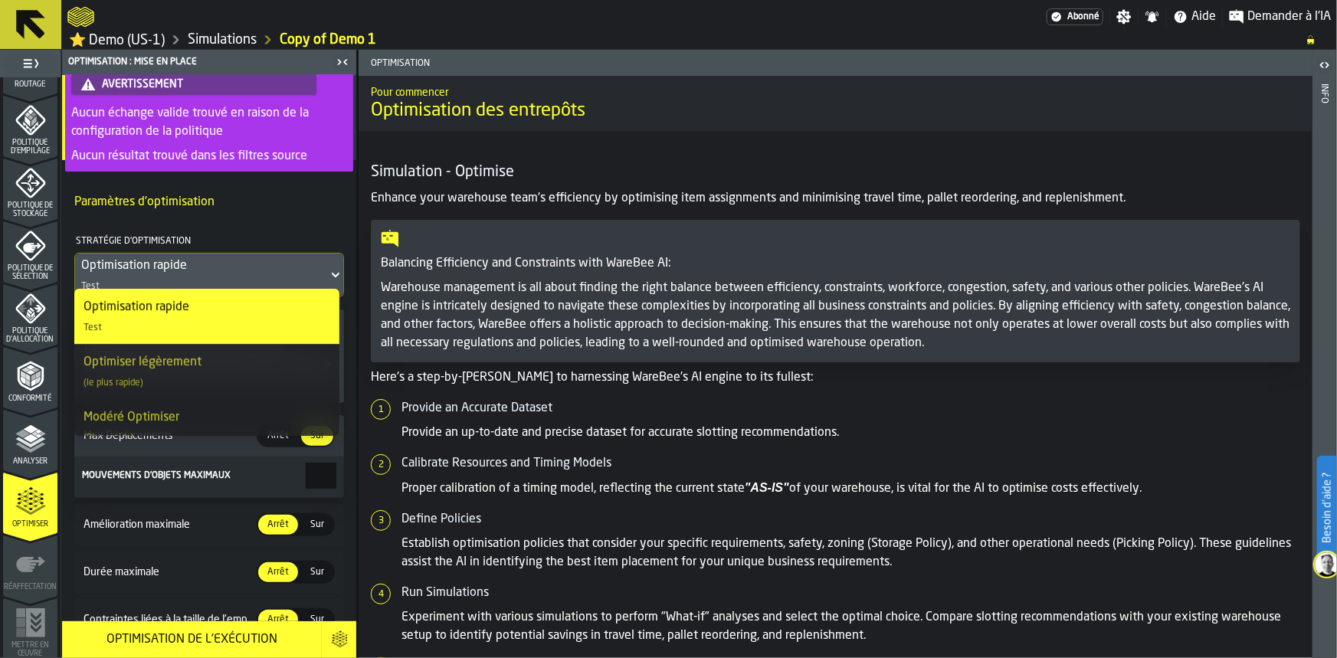
click at [316, 201] on h4 "Paramètres d'optimisation" at bounding box center [209, 202] width 270 height 31
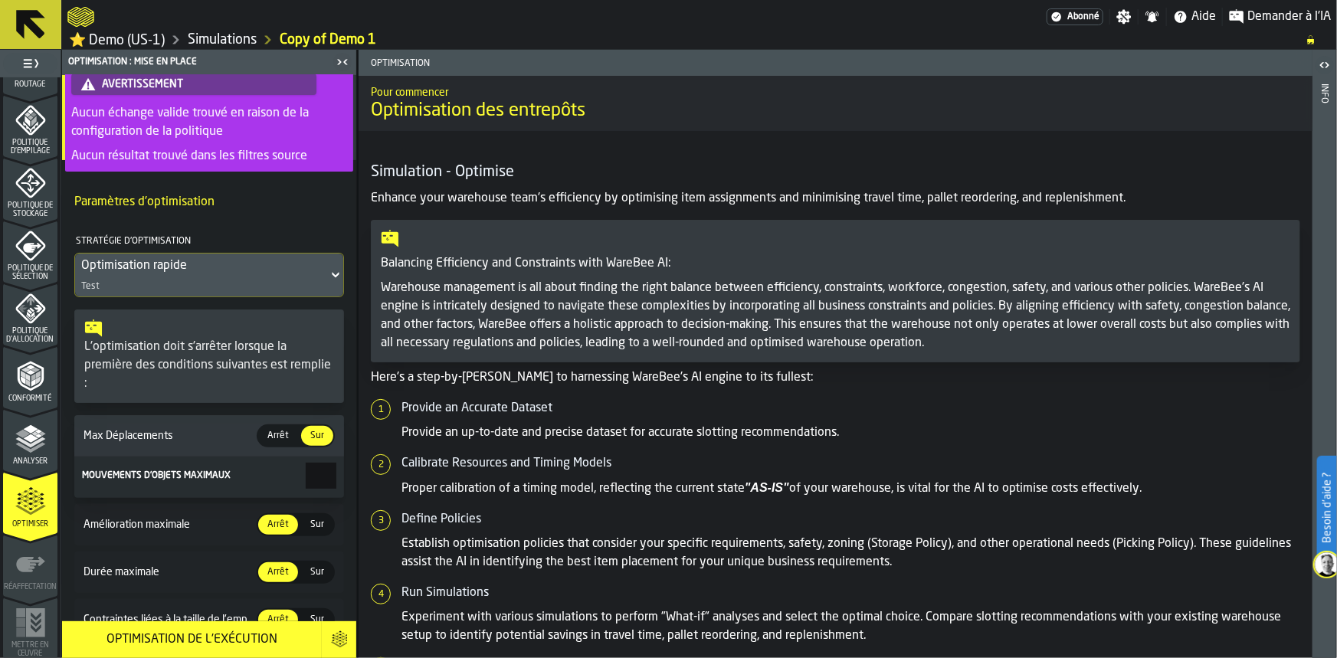
click at [307, 463] on input "***" at bounding box center [321, 476] width 31 height 26
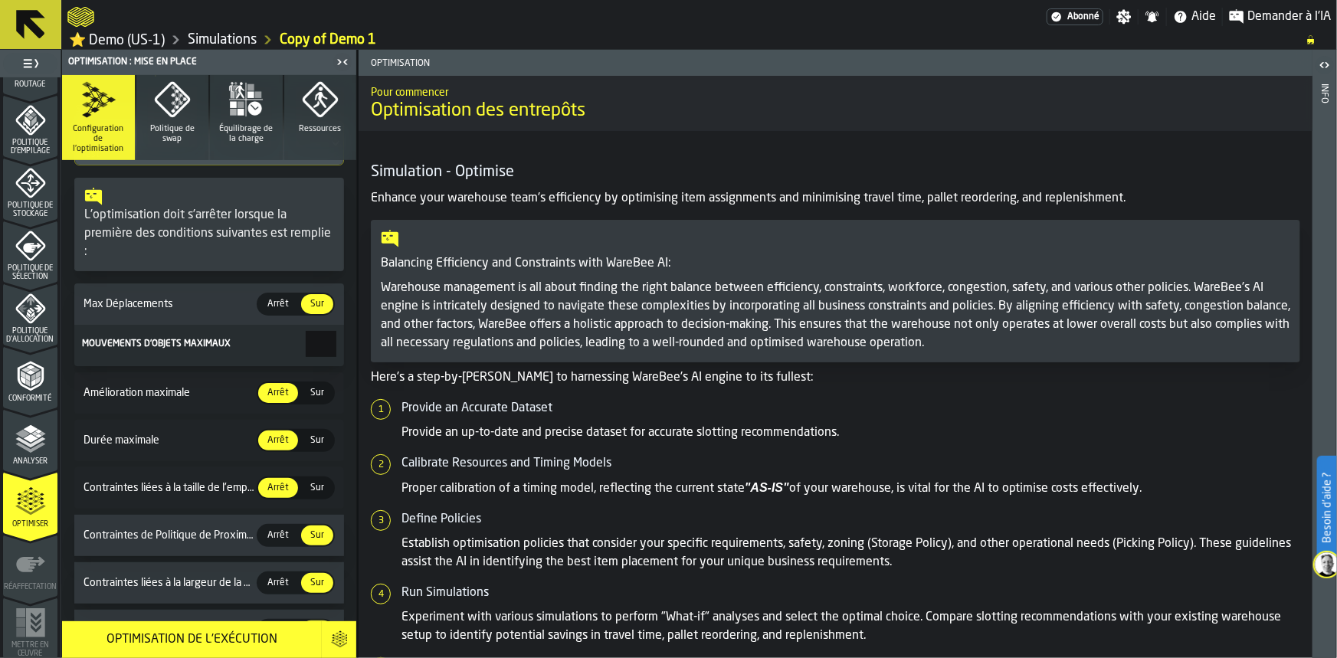
scroll to position [300, 0]
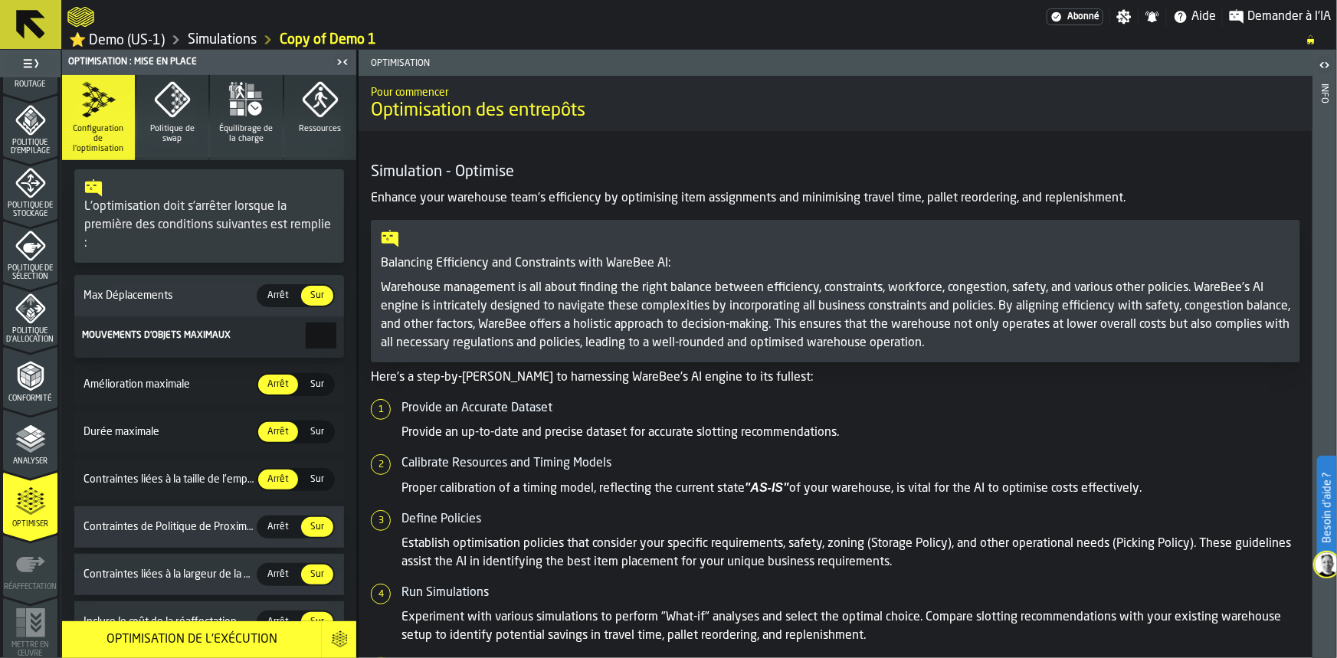
click at [311, 378] on span "Sur" at bounding box center [317, 385] width 26 height 14
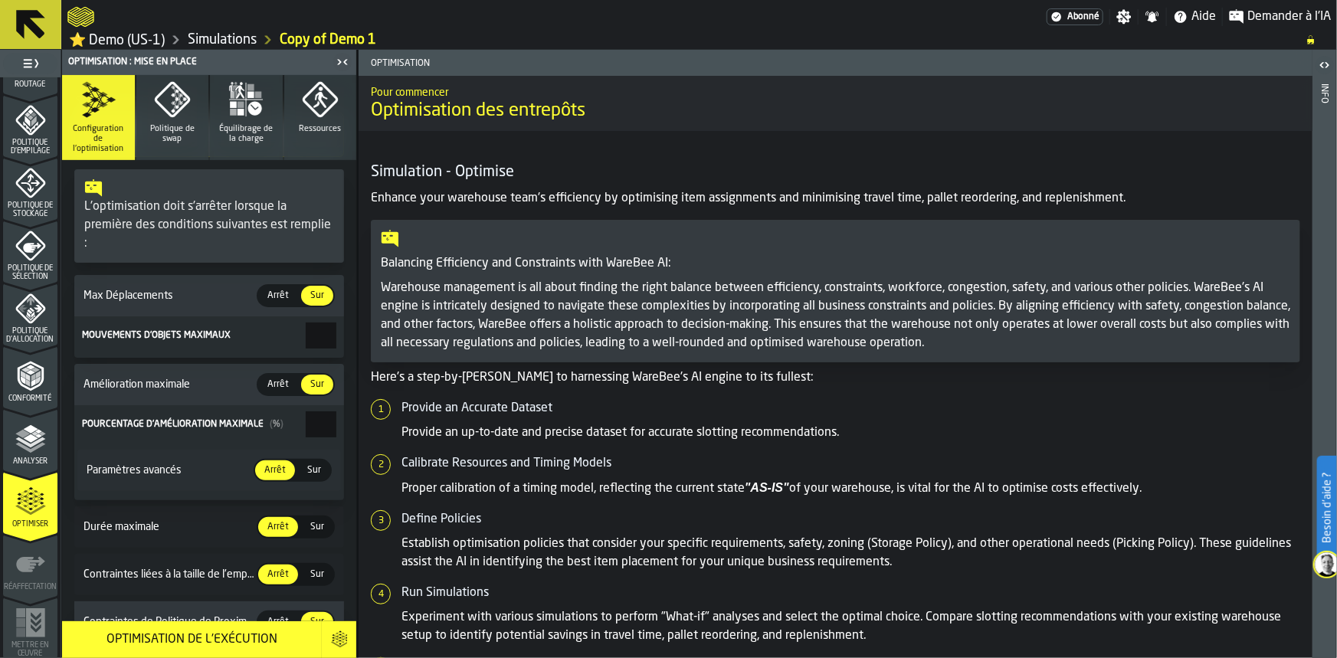
click at [306, 466] on span "Sur" at bounding box center [314, 471] width 26 height 14
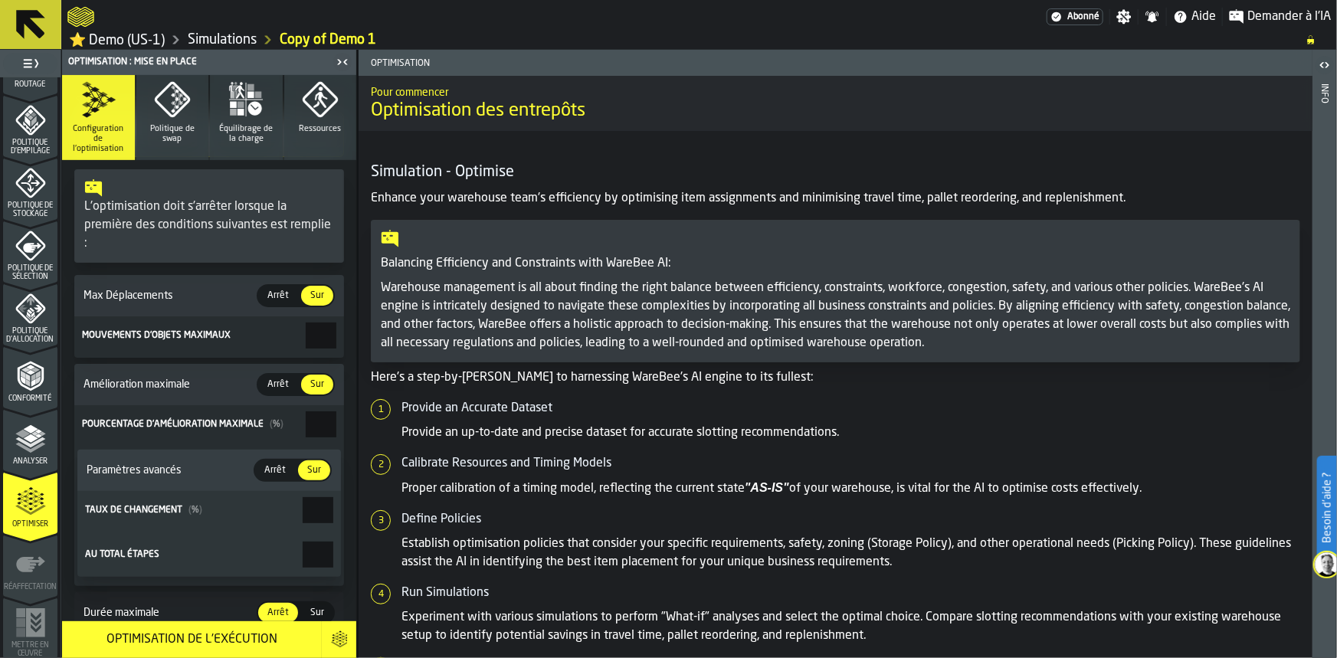
click at [203, 419] on div "Pourcentage d'amélioration maximale ( % )" at bounding box center [192, 424] width 221 height 11
click at [306, 416] on input "**" at bounding box center [321, 425] width 31 height 26
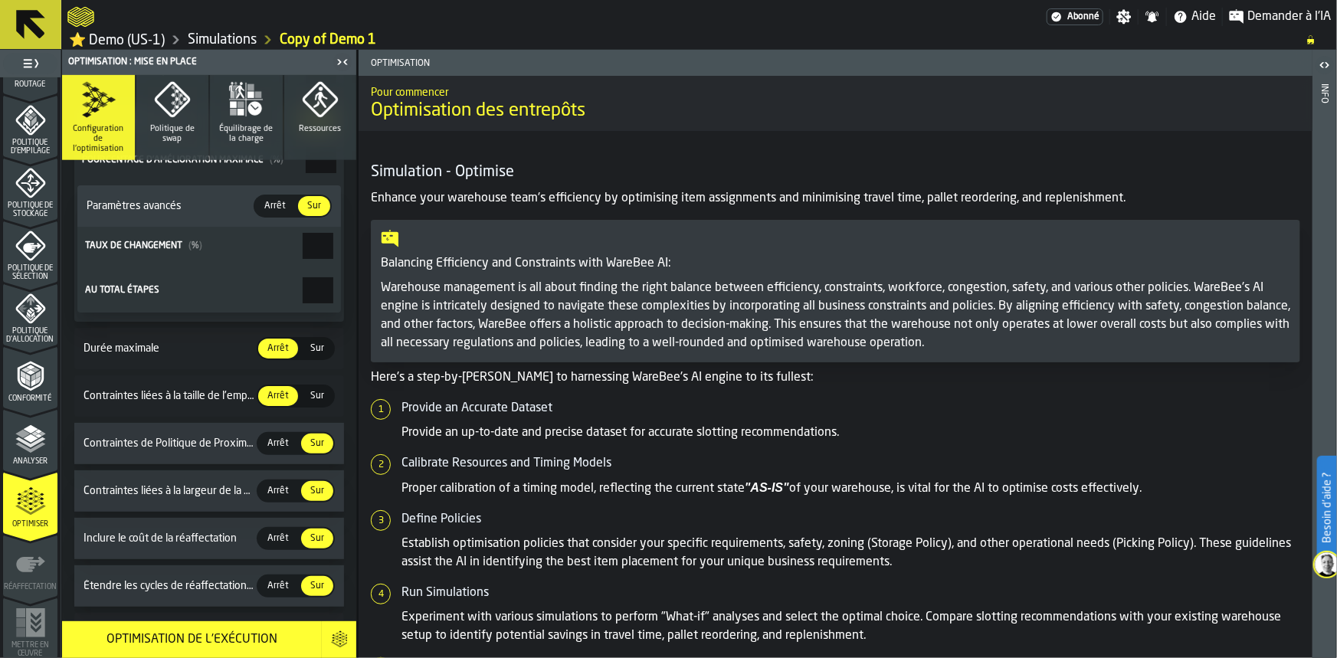
scroll to position [566, 0]
click at [307, 386] on div "Sur" at bounding box center [317, 396] width 32 height 20
click at [277, 389] on span "Arrêt" at bounding box center [278, 396] width 34 height 14
click at [317, 389] on span "Sur" at bounding box center [317, 396] width 26 height 14
click at [280, 199] on span "Arrêt" at bounding box center [275, 206] width 34 height 14
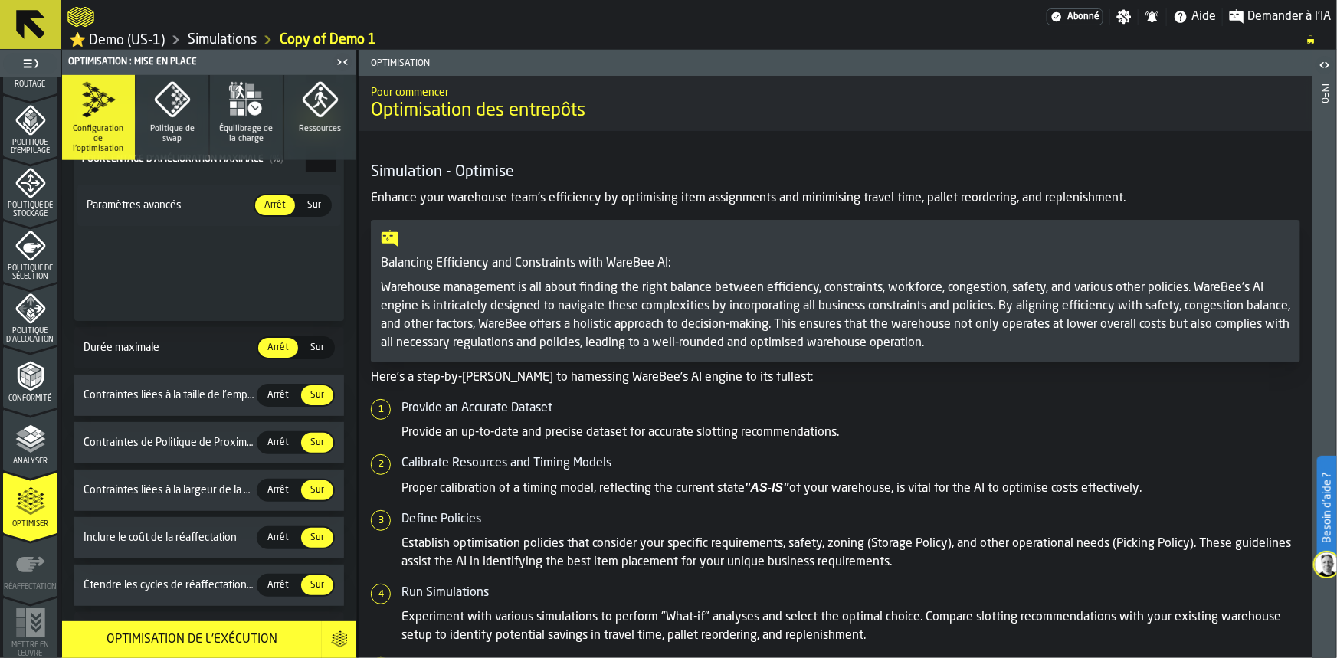
type input "*"
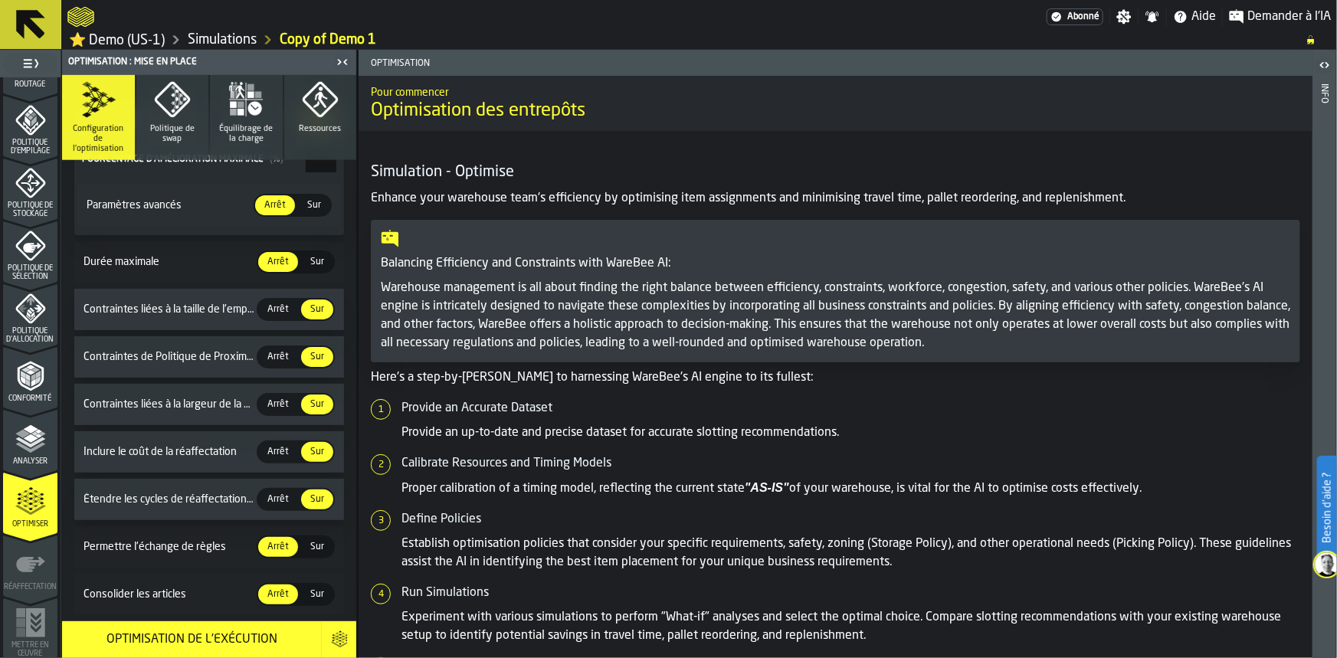
click at [275, 357] on div "Arrêt" at bounding box center [278, 357] width 40 height 20
click at [317, 350] on span "Sur" at bounding box center [317, 357] width 26 height 14
click at [271, 303] on span "Arrêt" at bounding box center [278, 310] width 34 height 14
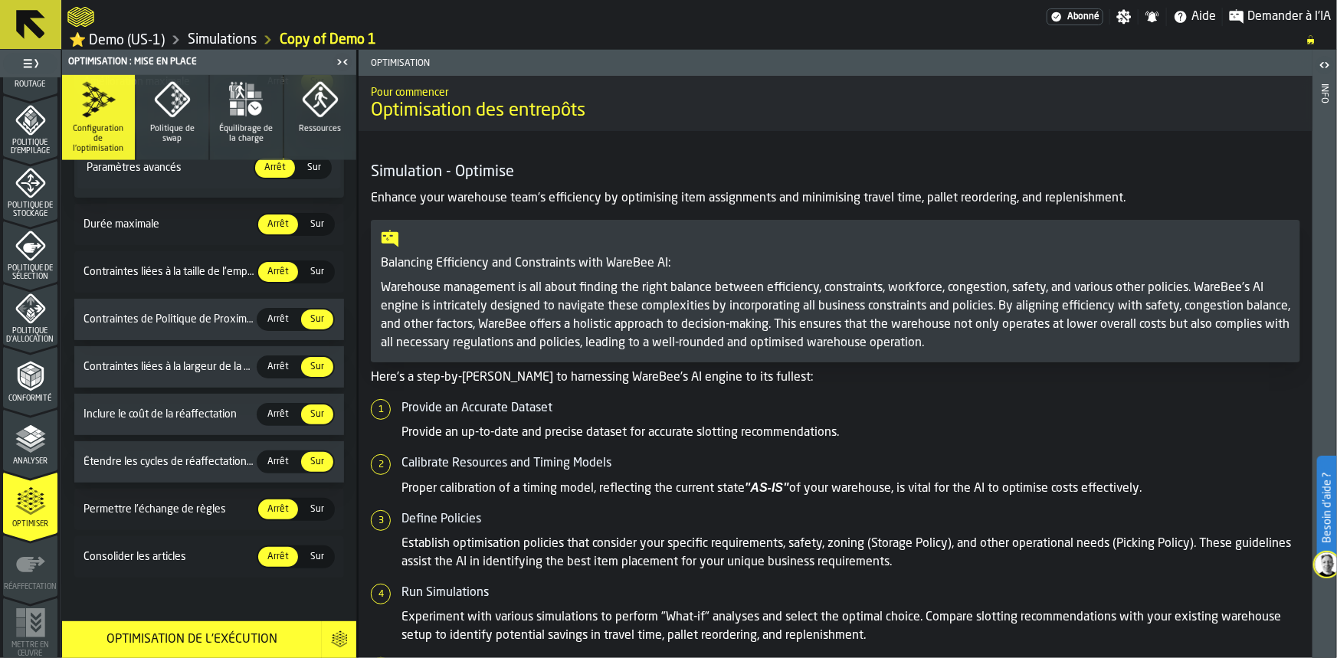
click at [19, 455] on div "Analyser" at bounding box center [30, 445] width 54 height 42
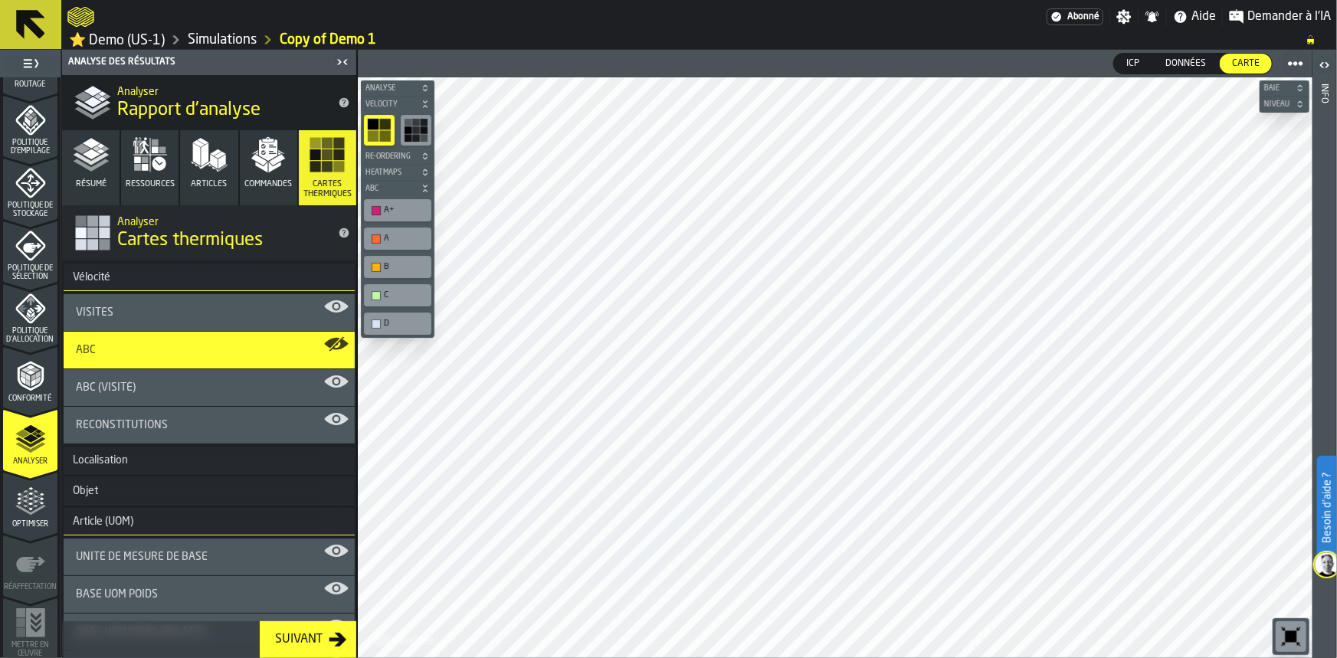
click at [149, 464] on h3 "Localisation" at bounding box center [209, 461] width 291 height 28
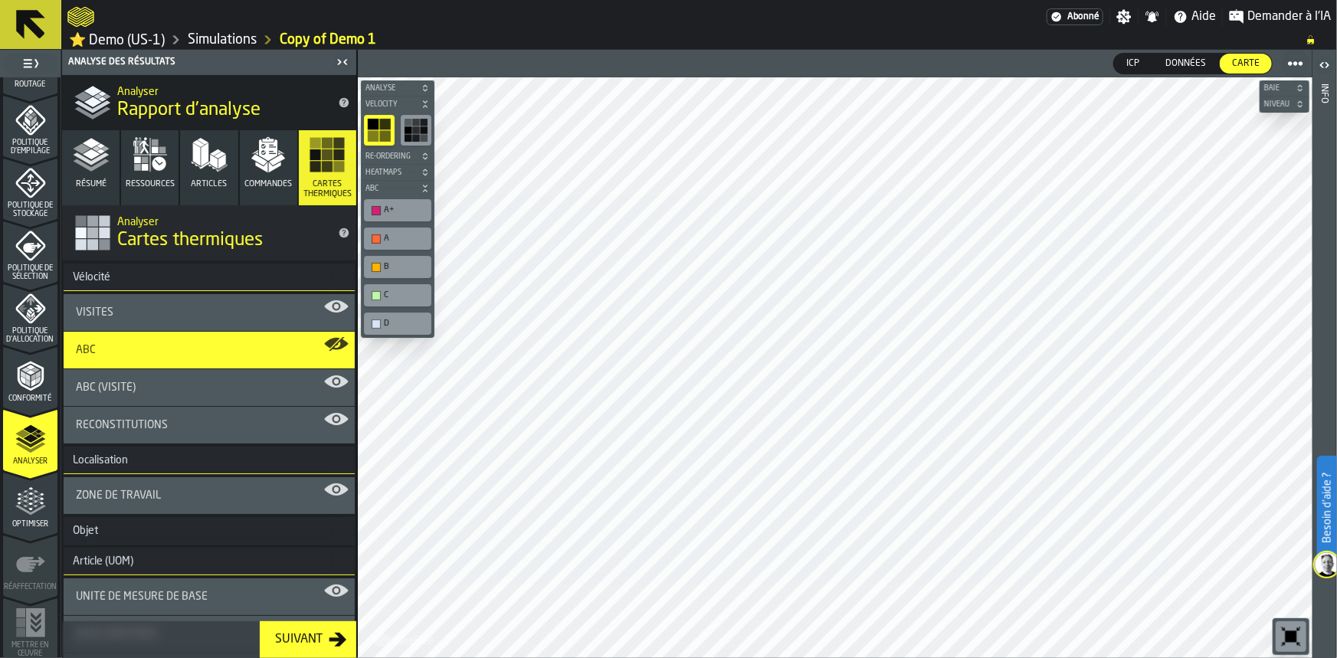
click at [149, 464] on h3 "Localisation" at bounding box center [209, 461] width 291 height 28
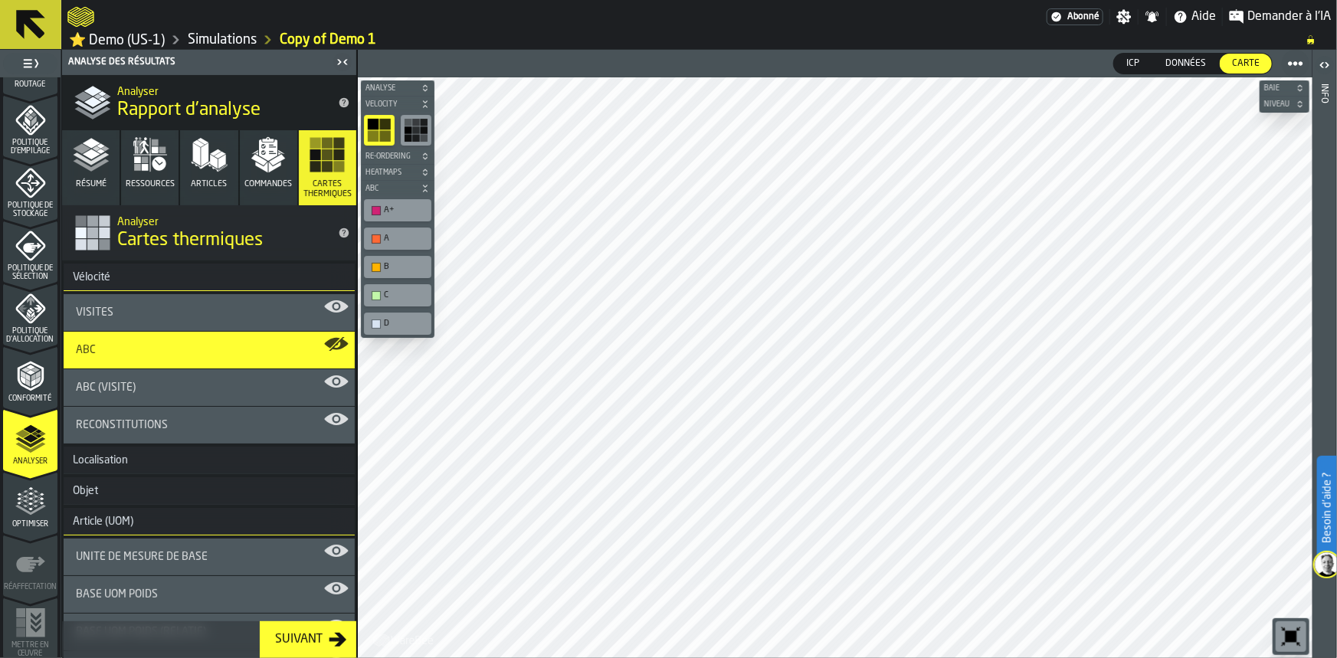
click at [94, 162] on icon "button" at bounding box center [91, 154] width 37 height 37
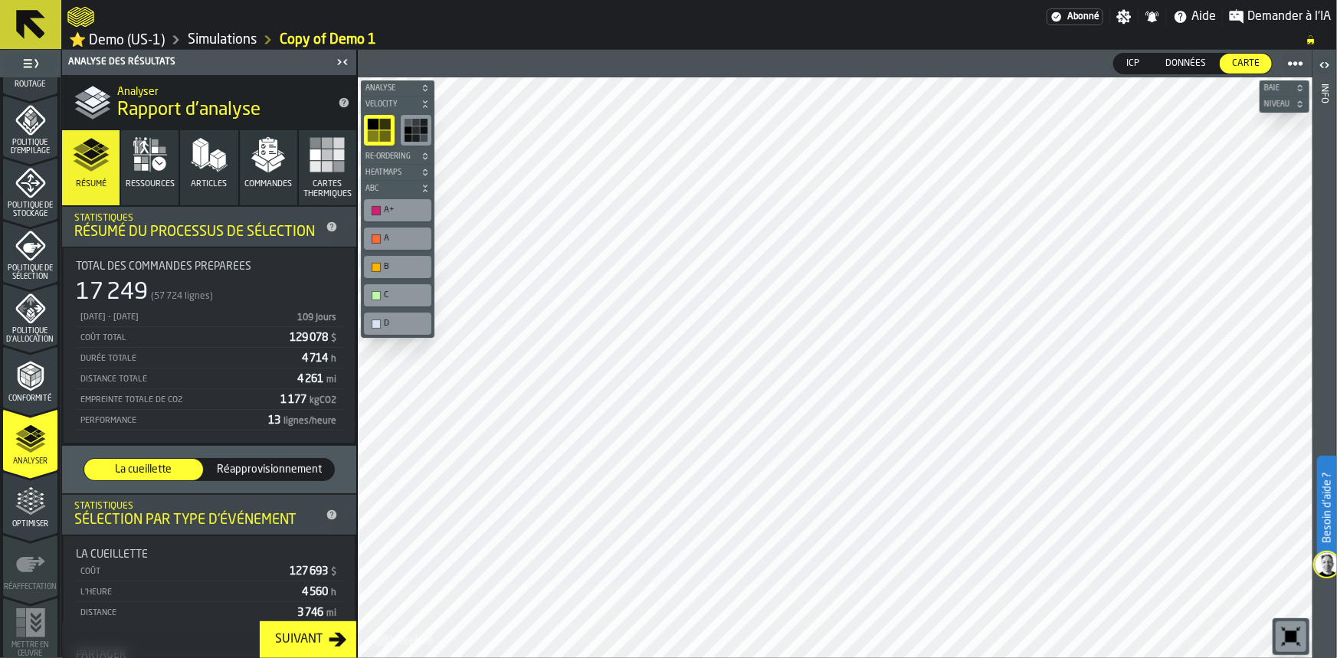
click at [204, 161] on polygon "button" at bounding box center [205, 154] width 8 height 23
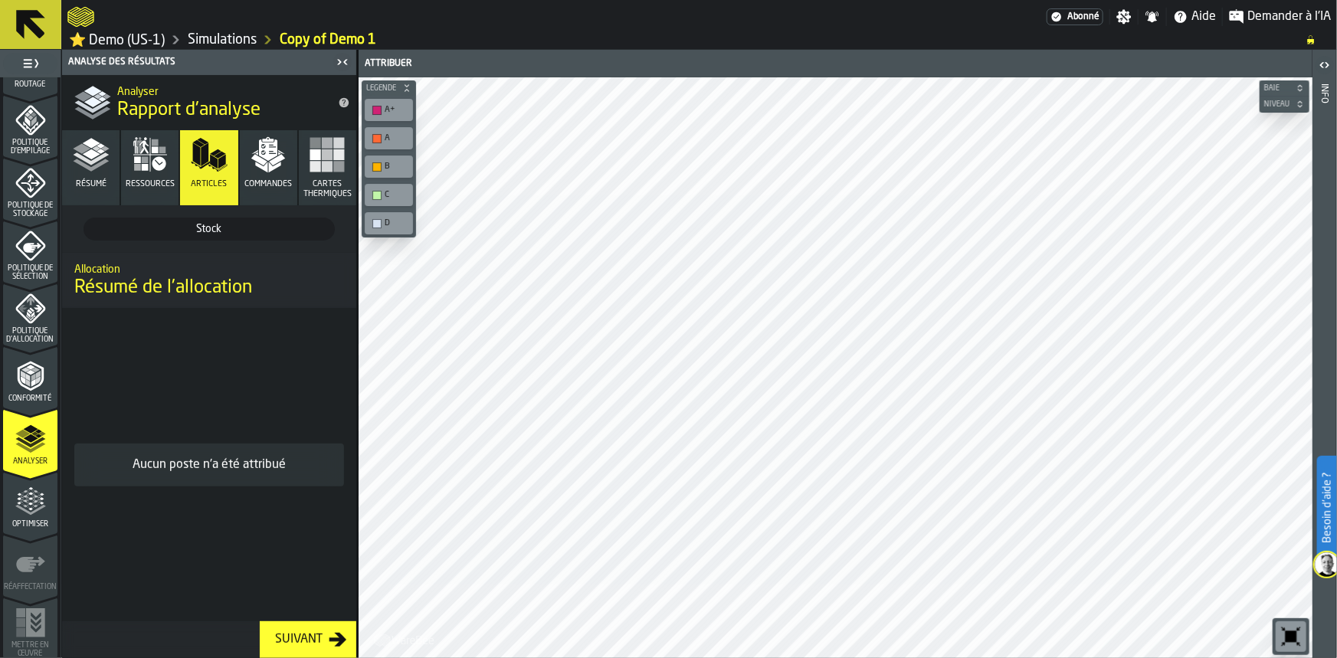
click at [271, 159] on icon "button" at bounding box center [268, 154] width 37 height 37
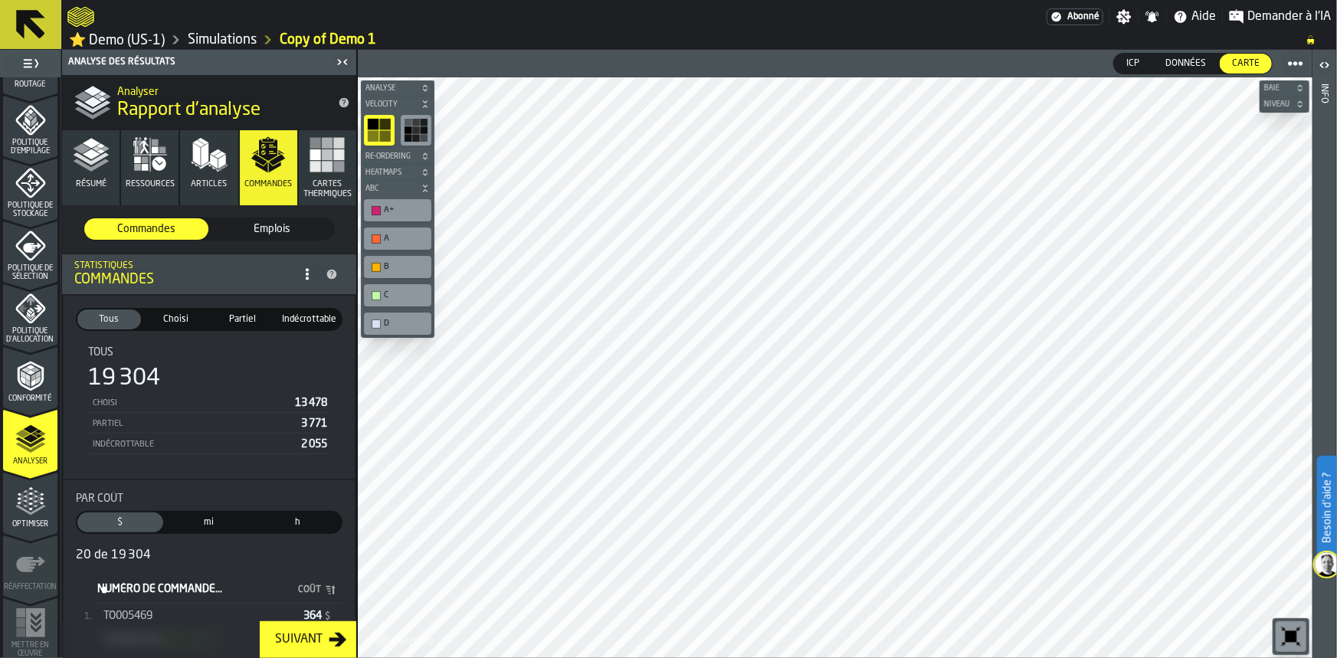
click at [351, 169] on button "Cartes thermiques" at bounding box center [327, 167] width 57 height 75
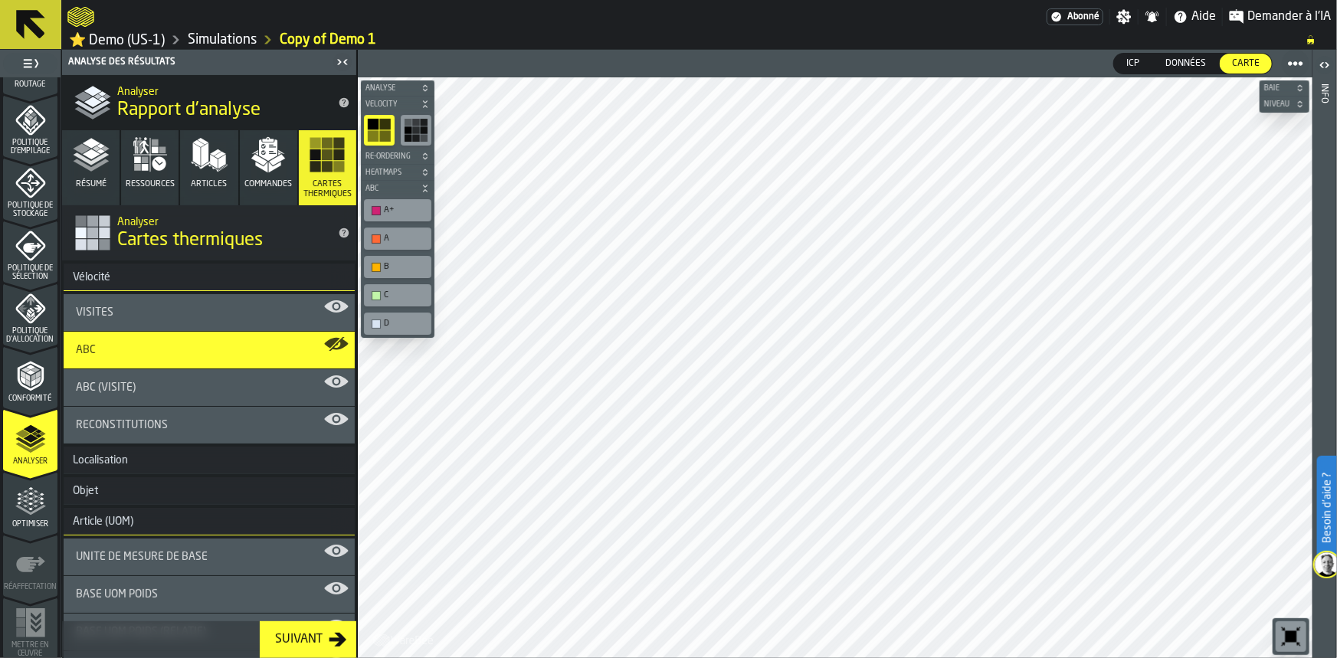
click at [269, 170] on polygon "button" at bounding box center [275, 167] width 12 height 11
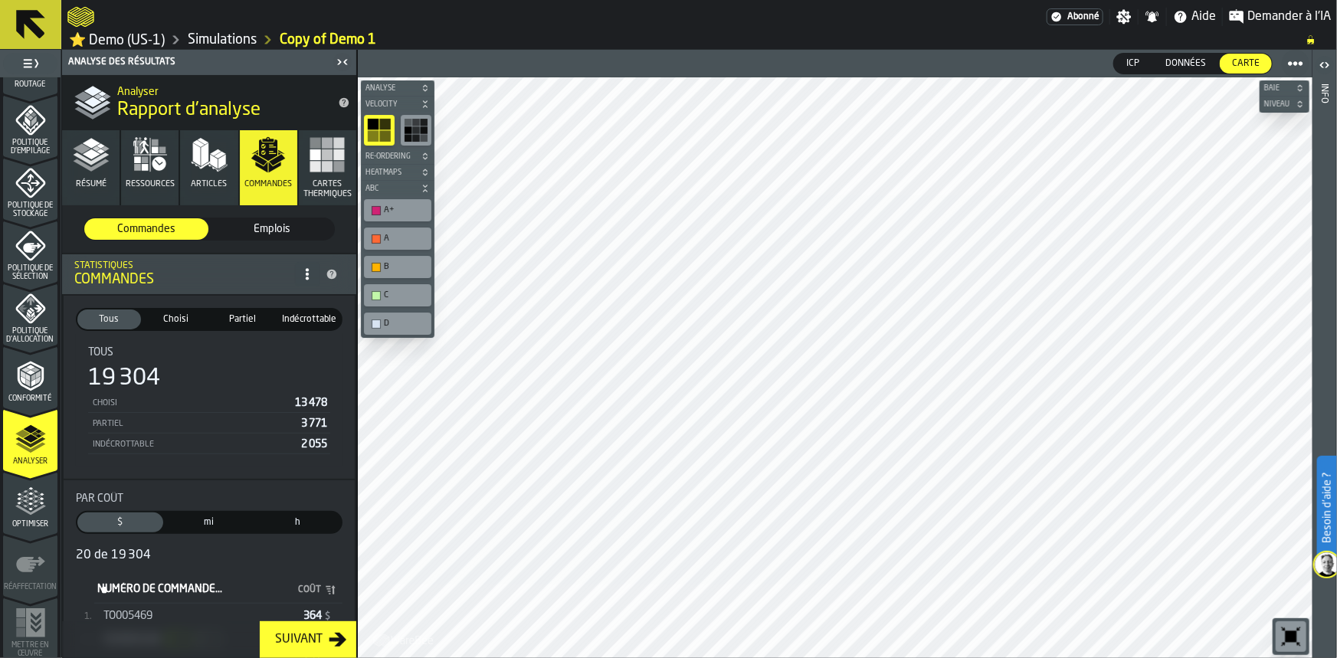
click at [206, 169] on icon "button" at bounding box center [209, 154] width 37 height 37
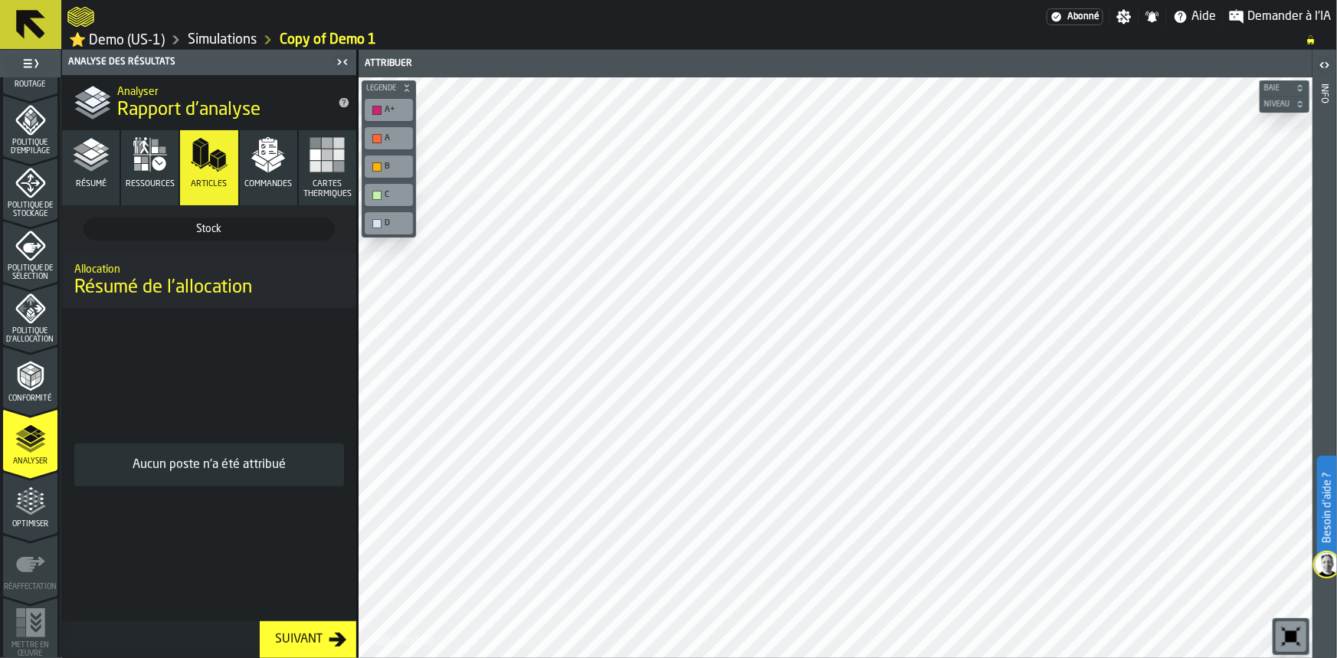
click at [218, 165] on polygon "button" at bounding box center [222, 161] width 8 height 15
click at [257, 168] on icon "button" at bounding box center [268, 154] width 37 height 37
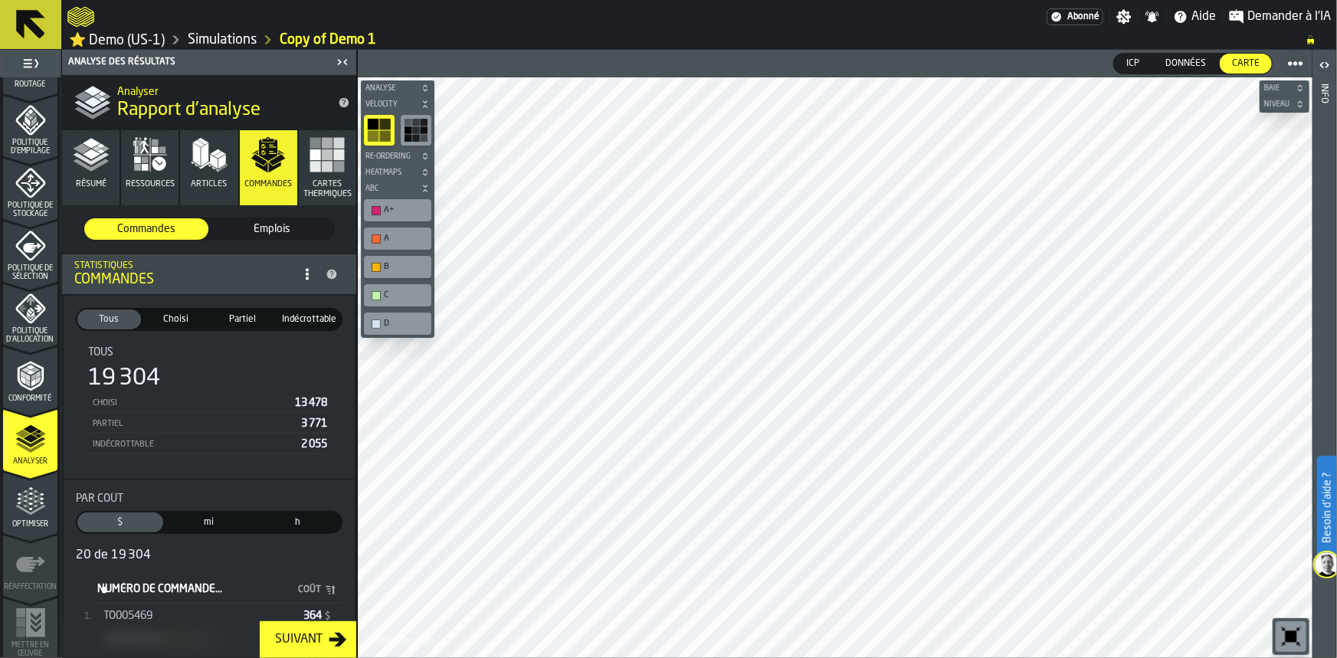
click at [101, 176] on button "Résumé" at bounding box center [90, 167] width 57 height 75
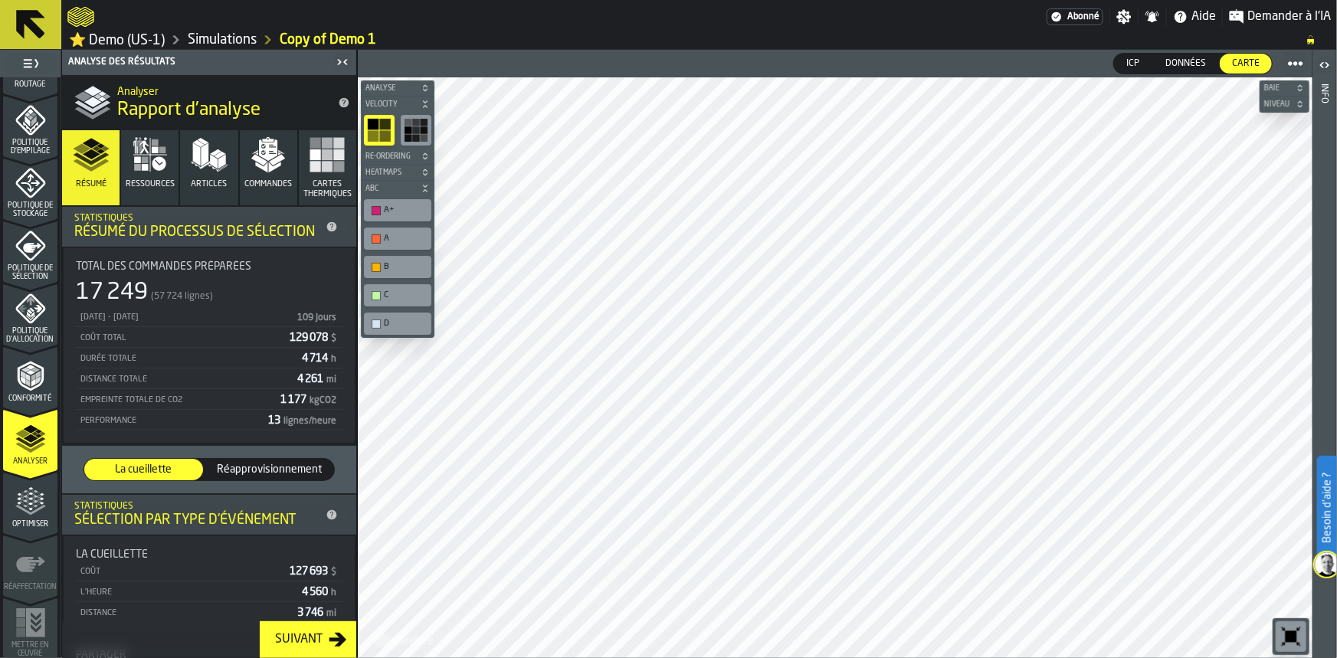
click at [54, 89] on ul "1 Démarrage 1.1 Mise en page 1.2 Affectation 1.3 Articles 1.4 Commandes 1.5 Don…" at bounding box center [30, 93] width 61 height 1131
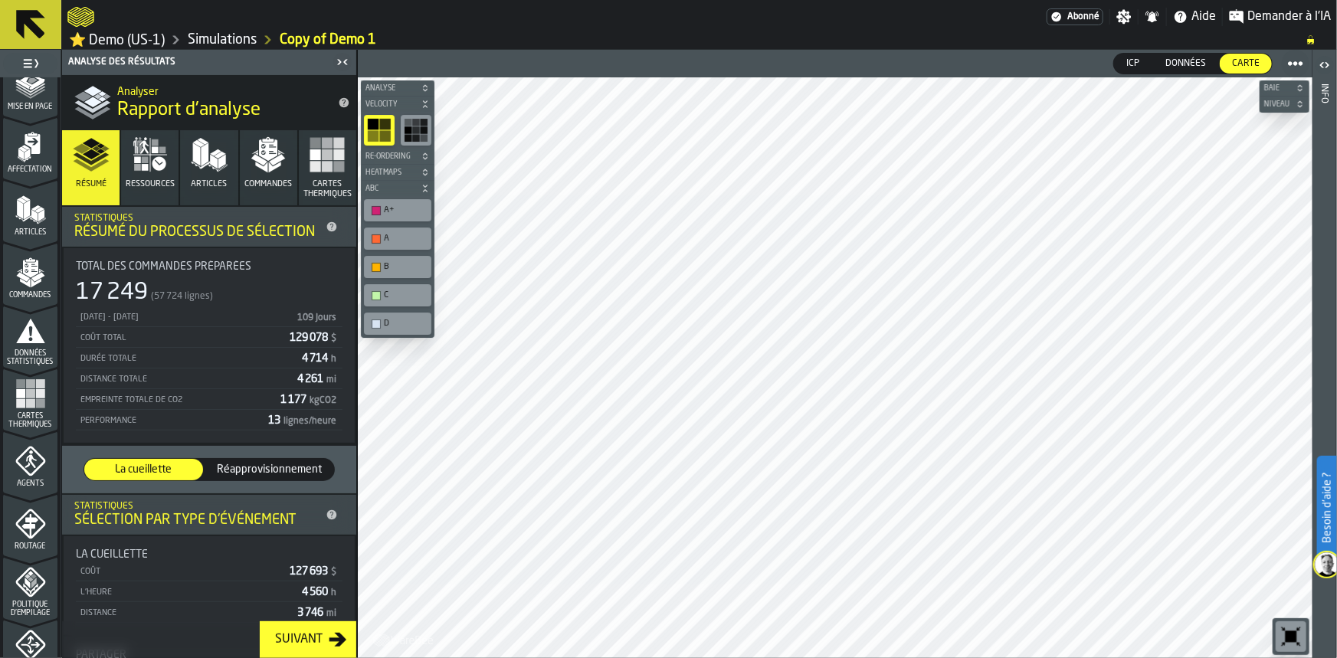
scroll to position [0, 0]
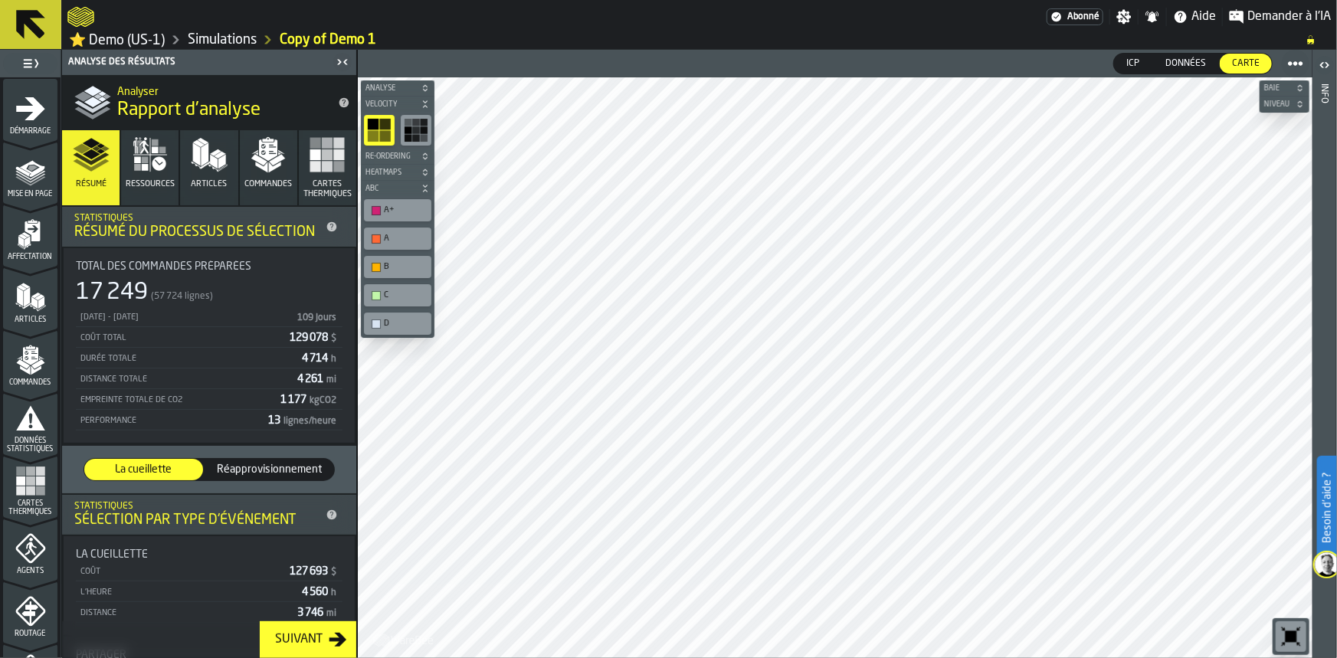
click at [24, 172] on icon "menu Mise en page" at bounding box center [22, 171] width 15 height 10
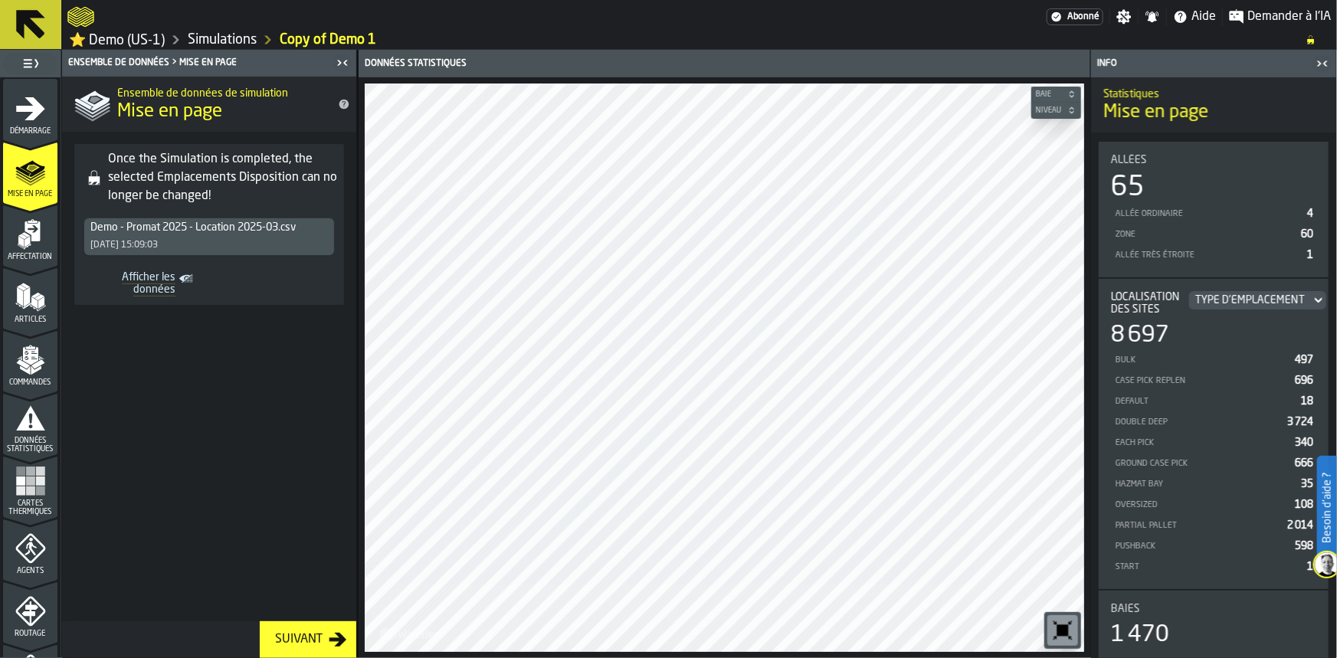
click at [31, 264] on icon "menu Affectation" at bounding box center [30, 267] width 54 height 15
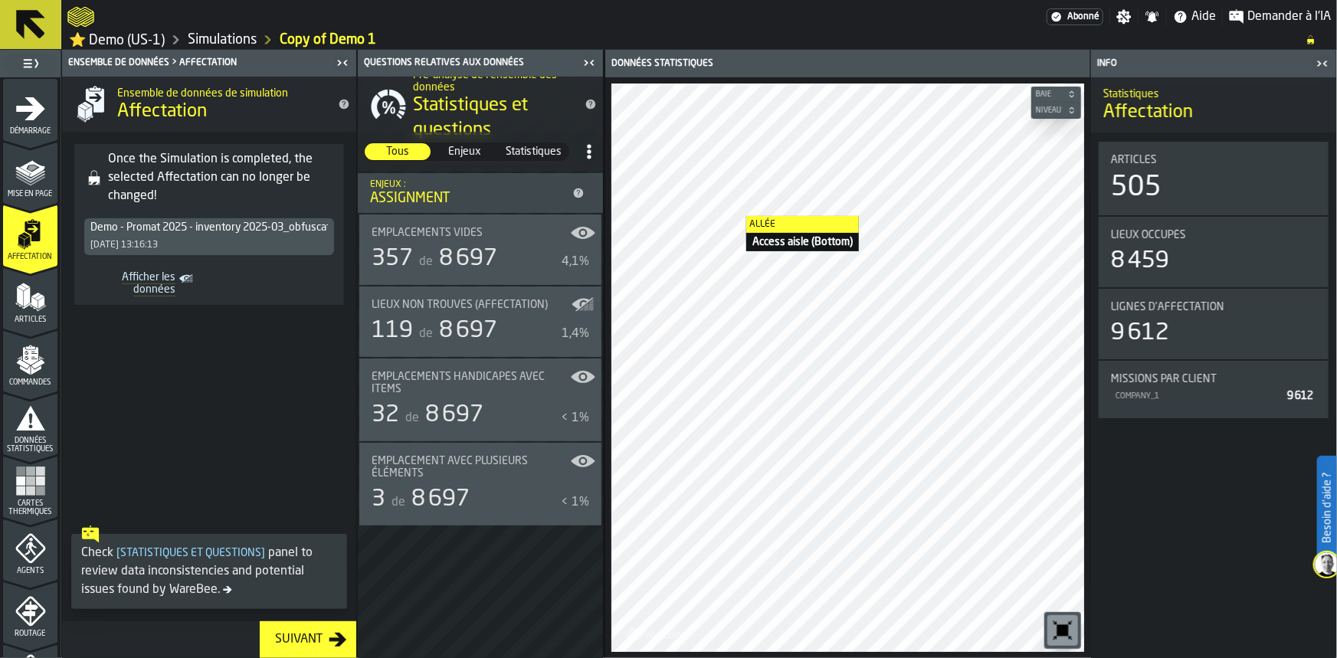
click at [35, 444] on span "Données statistiques" at bounding box center [30, 445] width 54 height 17
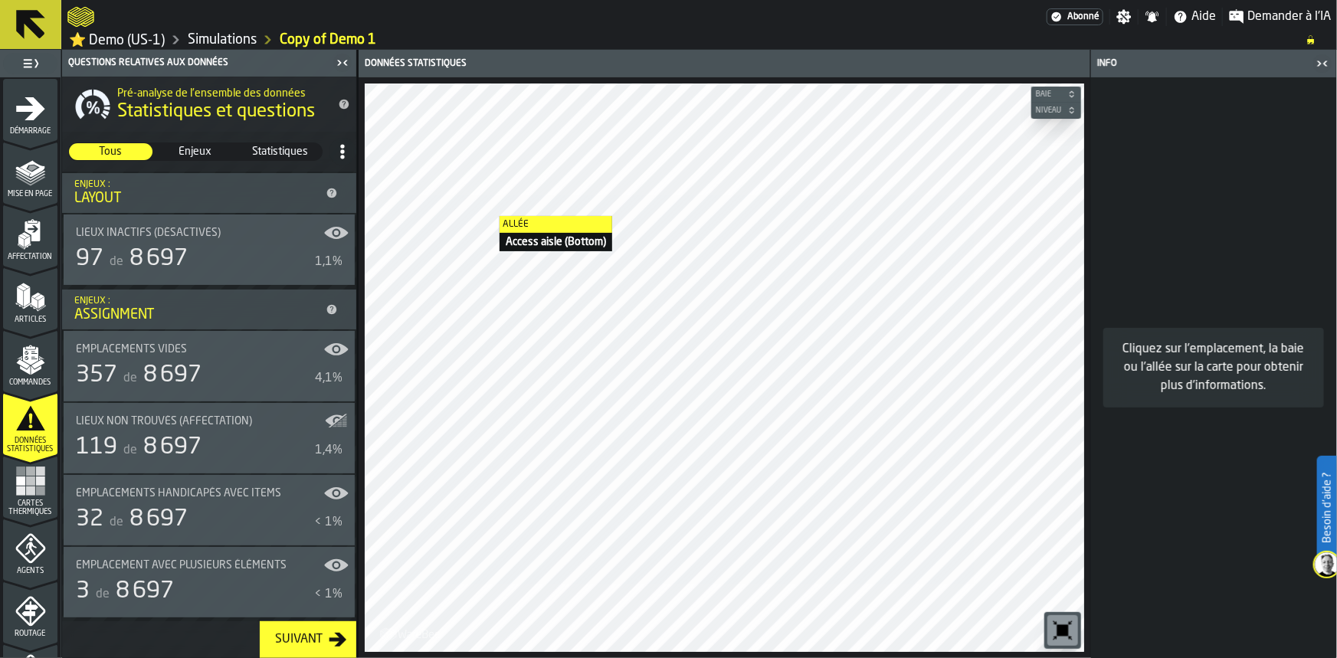
click at [340, 106] on icon "title-Statistiques et questions" at bounding box center [345, 105] width 10 height 10
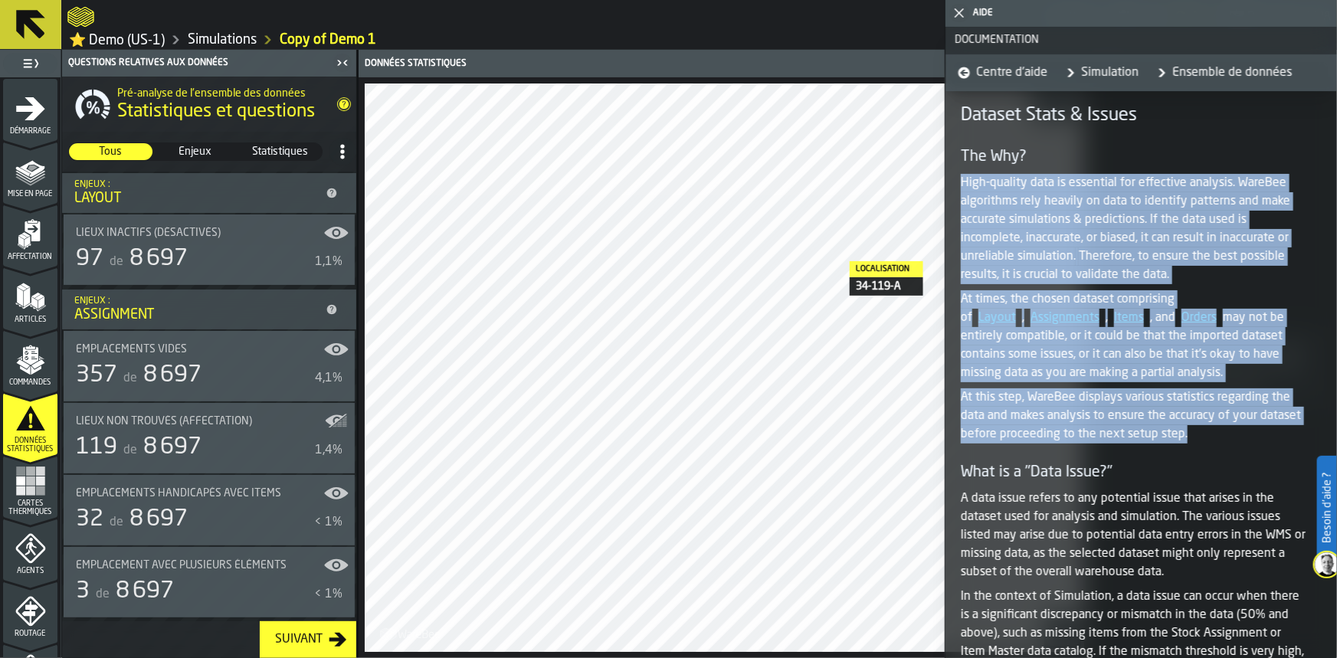
drag, startPoint x: 965, startPoint y: 182, endPoint x: 1228, endPoint y: 437, distance: 366.4
copy article "High-quality data is essential for effective analysis. WareBee algorithms rely …"
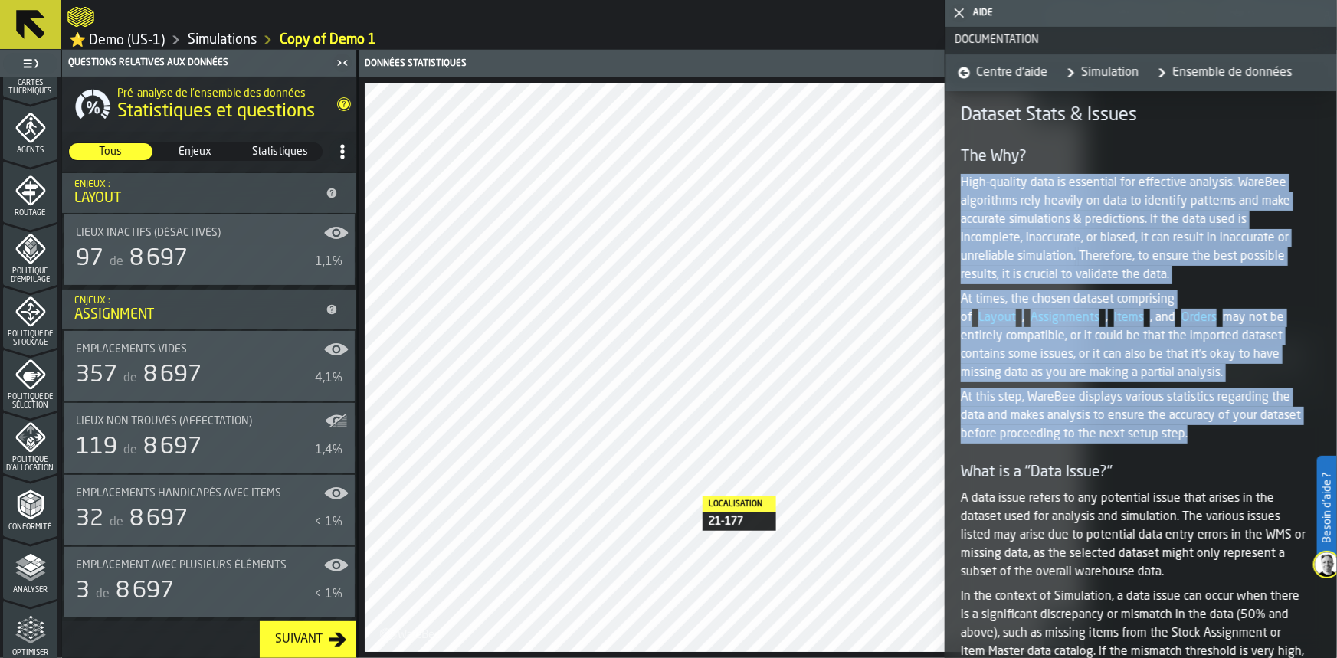
scroll to position [447, 0]
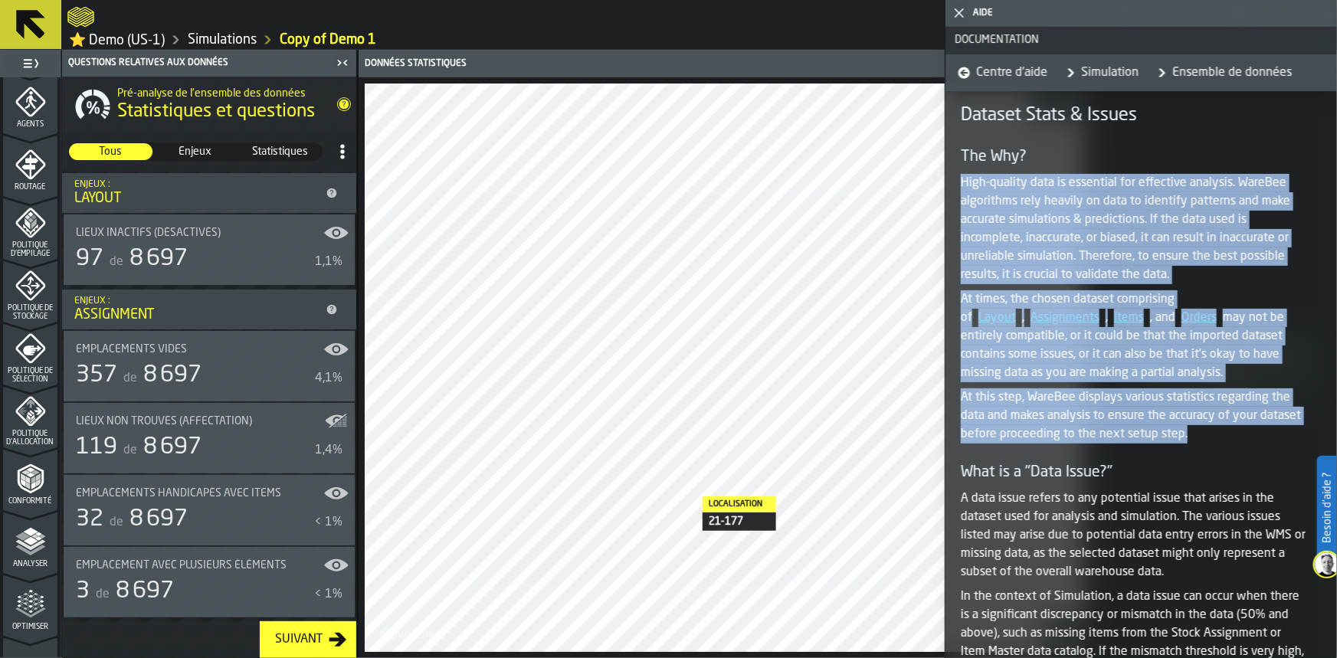
click at [36, 489] on icon "menu Conformité" at bounding box center [30, 479] width 31 height 31
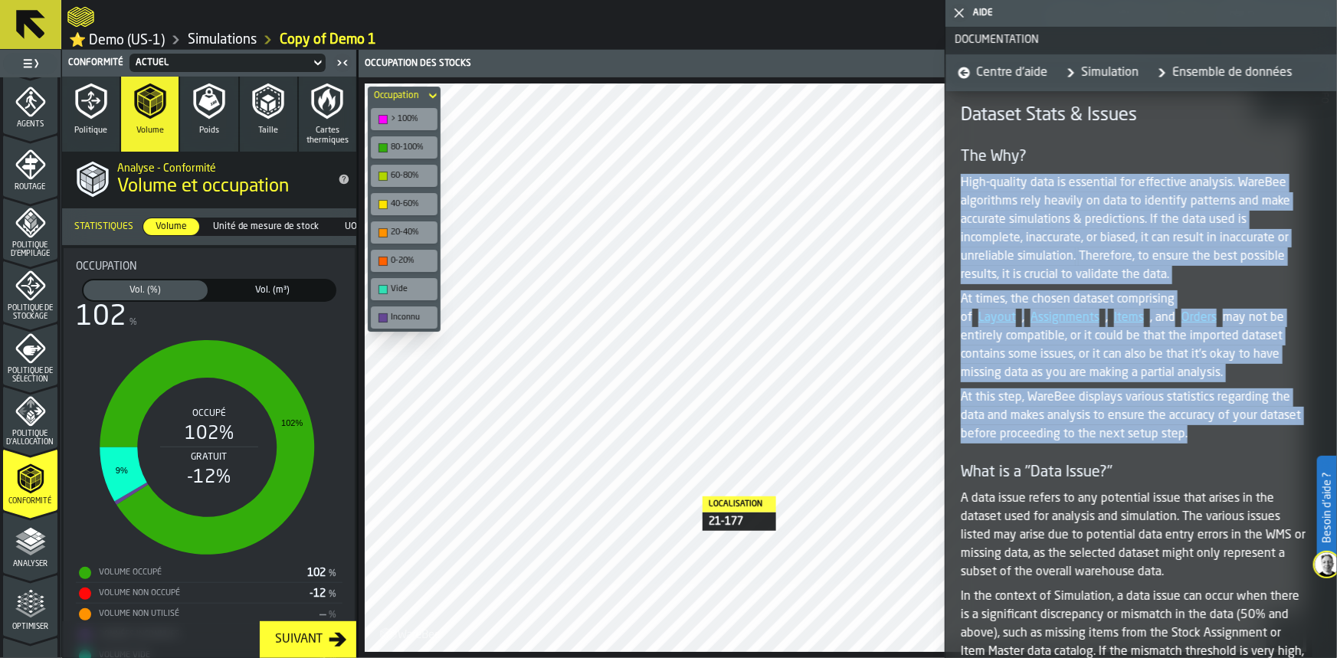
click at [70, 93] on button "Politique" at bounding box center [90, 114] width 57 height 75
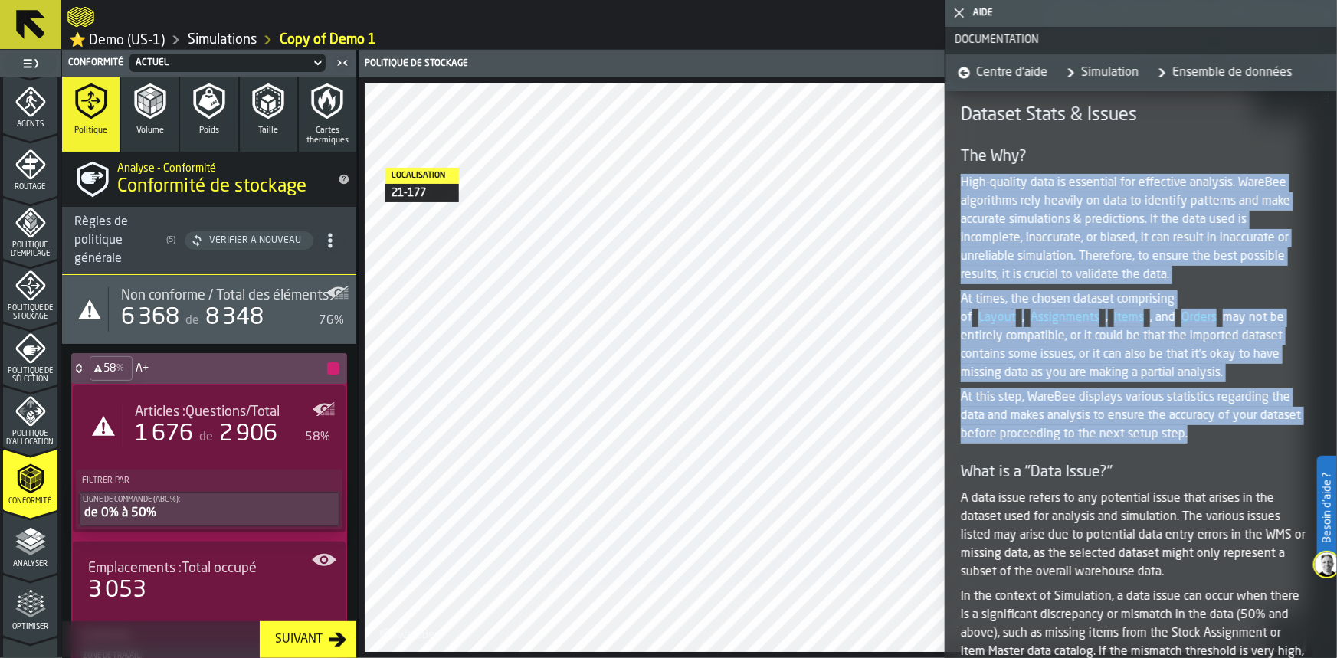
click at [340, 178] on icon "title-Conformité de stockage" at bounding box center [345, 180] width 10 height 10
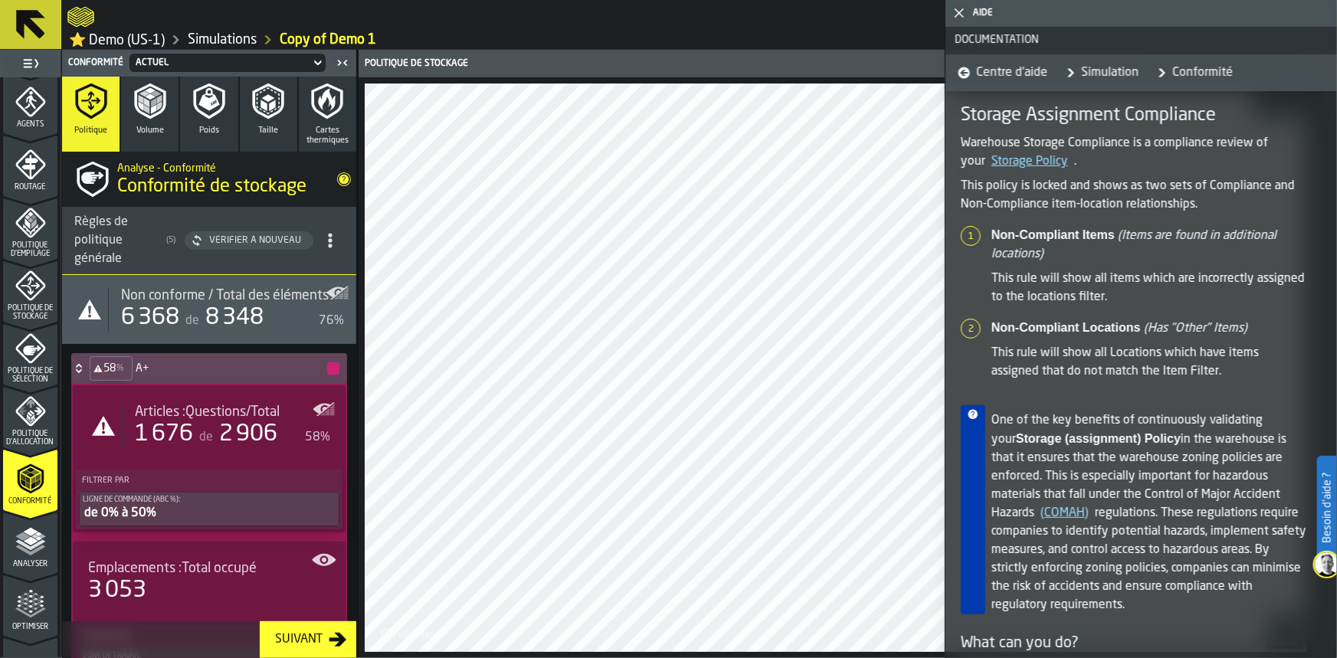
click at [161, 109] on icon "button" at bounding box center [149, 102] width 31 height 36
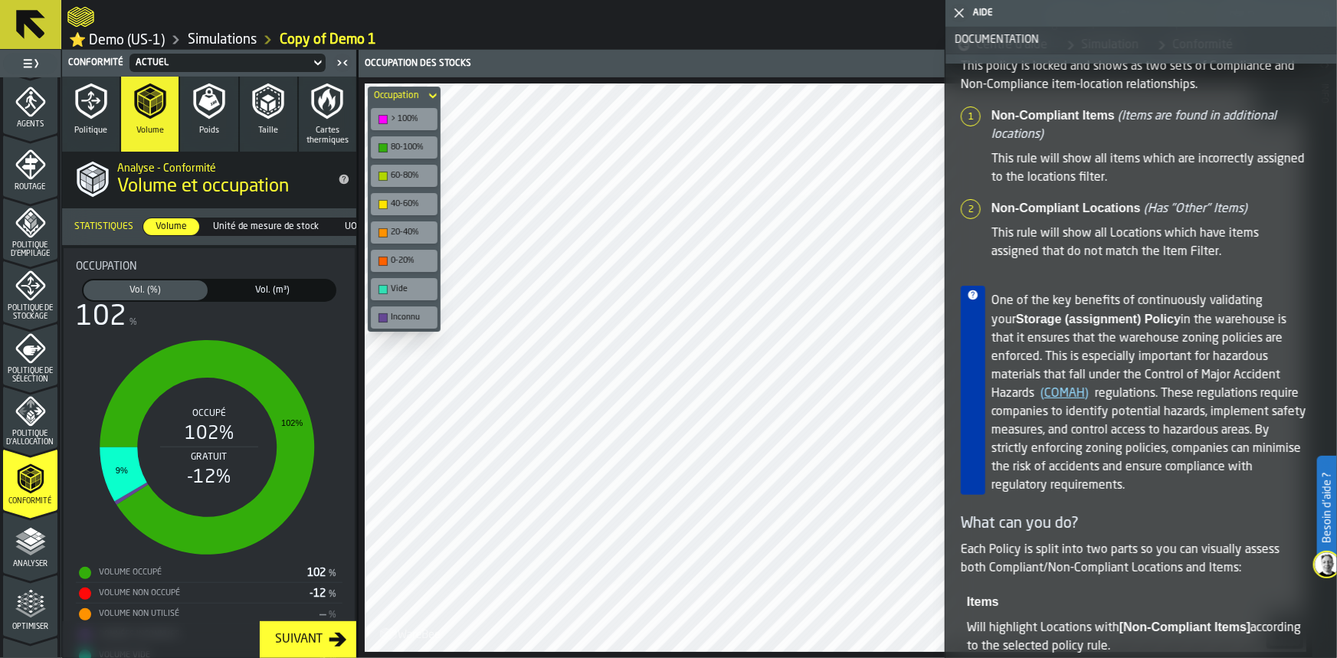
scroll to position [228, 0]
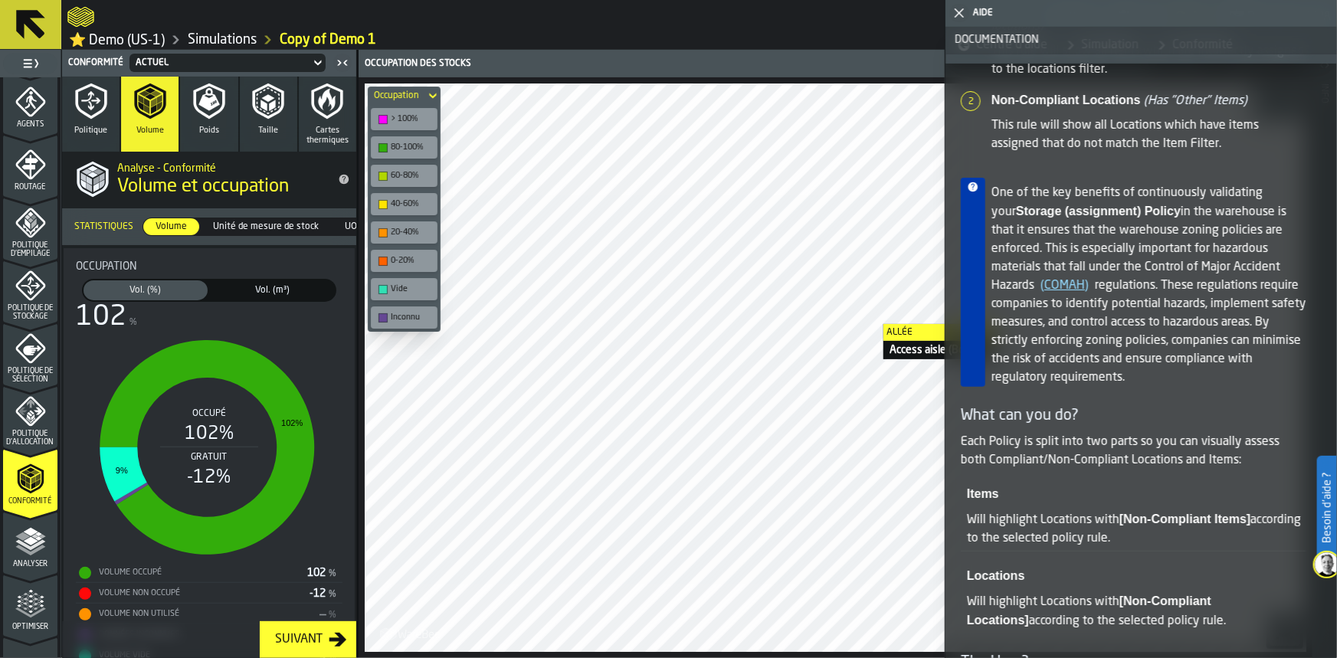
click at [957, 19] on icon "button-toggle-Fermez-moi" at bounding box center [959, 13] width 18 height 18
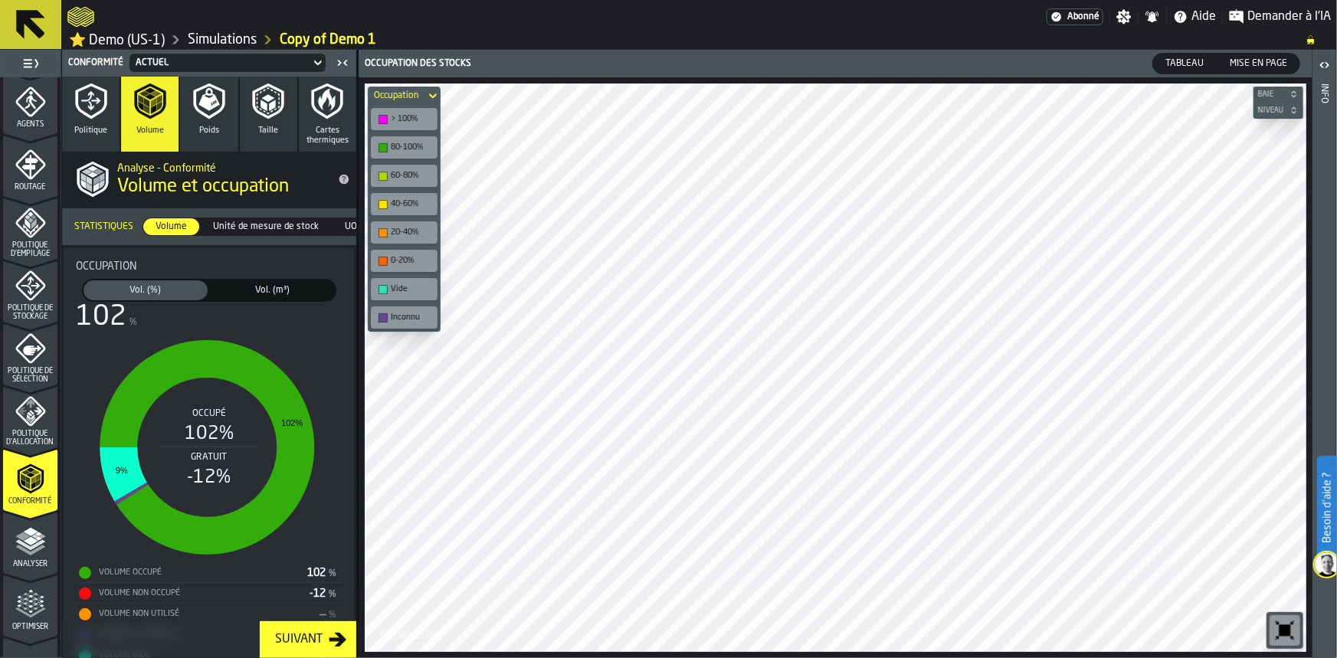
click at [340, 182] on icon "title-Volume et occupation" at bounding box center [345, 180] width 10 height 10
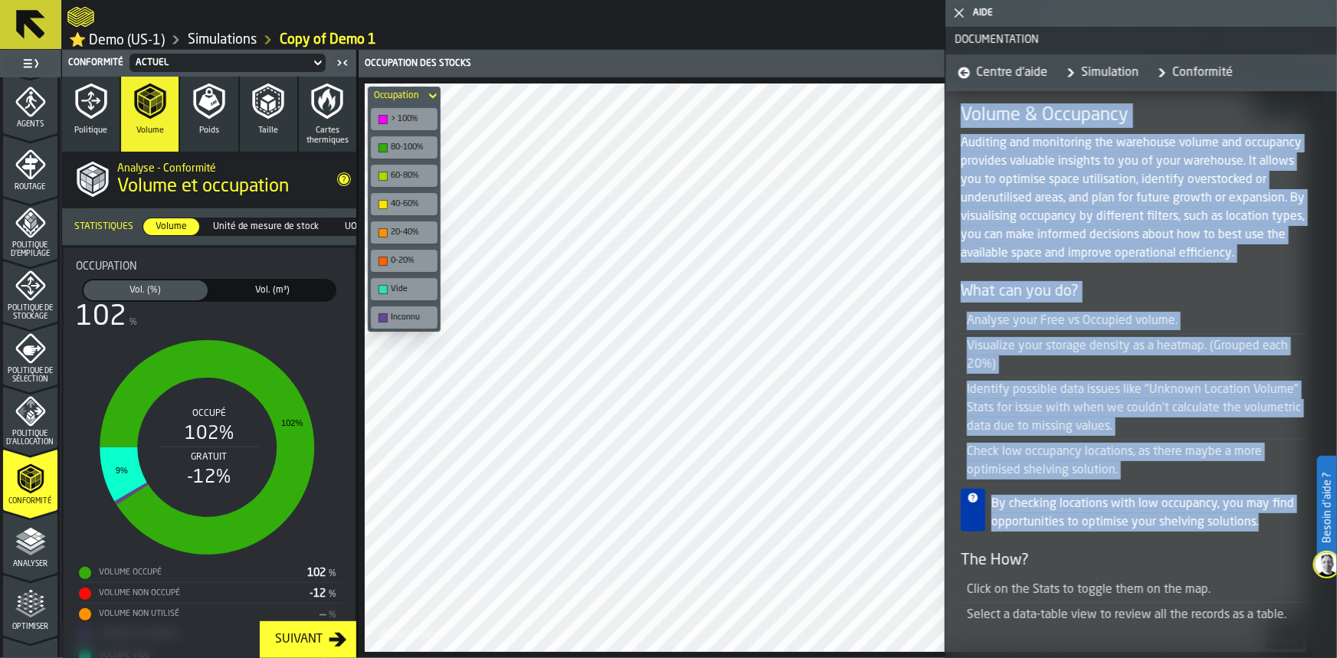
drag, startPoint x: 966, startPoint y: 118, endPoint x: 1267, endPoint y: 529, distance: 509.4
click at [1267, 529] on article "Volume & Occupancy Auditing and monitoring the warehouse volume and occupancy p…" at bounding box center [1134, 365] width 346 height 524
copy article "Volume & Occupancy Auditing and monitoring the warehouse volume and occupancy p…"
click at [958, 18] on icon "button-toggle-Fermez-moi" at bounding box center [959, 13] width 18 height 18
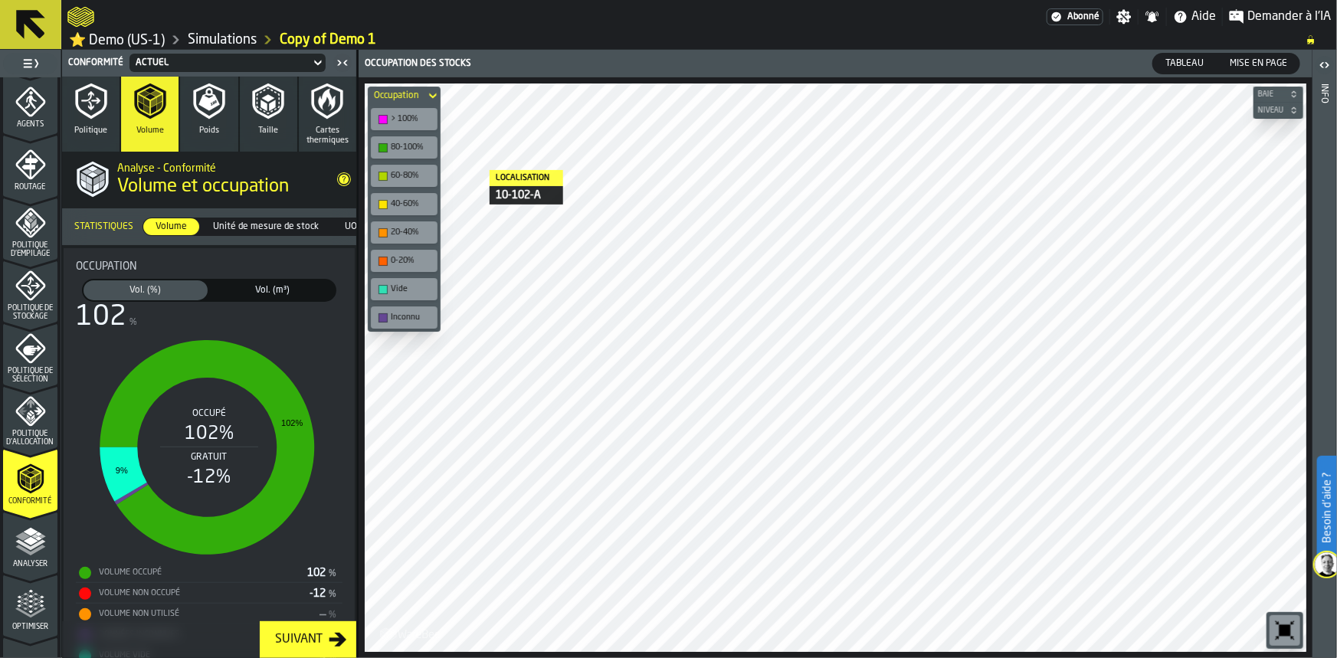
click at [409, 118] on div "> 100%" at bounding box center [412, 119] width 42 height 10
click at [406, 144] on div "80-100%" at bounding box center [412, 148] width 42 height 10
click at [413, 175] on div "60-80%" at bounding box center [412, 176] width 42 height 10
click at [417, 310] on div "Inconnu" at bounding box center [404, 318] width 67 height 22
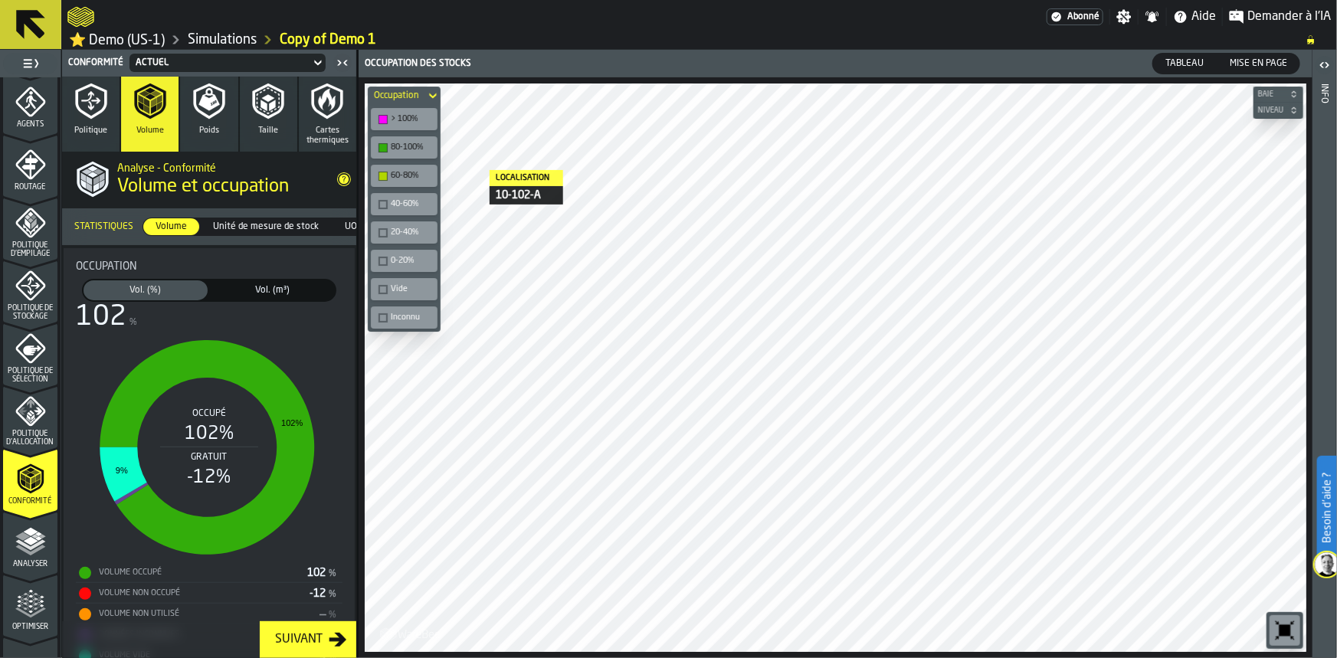
click at [396, 199] on div "40-60%" at bounding box center [412, 204] width 42 height 10
click at [401, 227] on div "20-40%" at bounding box center [404, 233] width 61 height 16
click at [299, 231] on span "Unité de mesure de stock" at bounding box center [266, 227] width 118 height 14
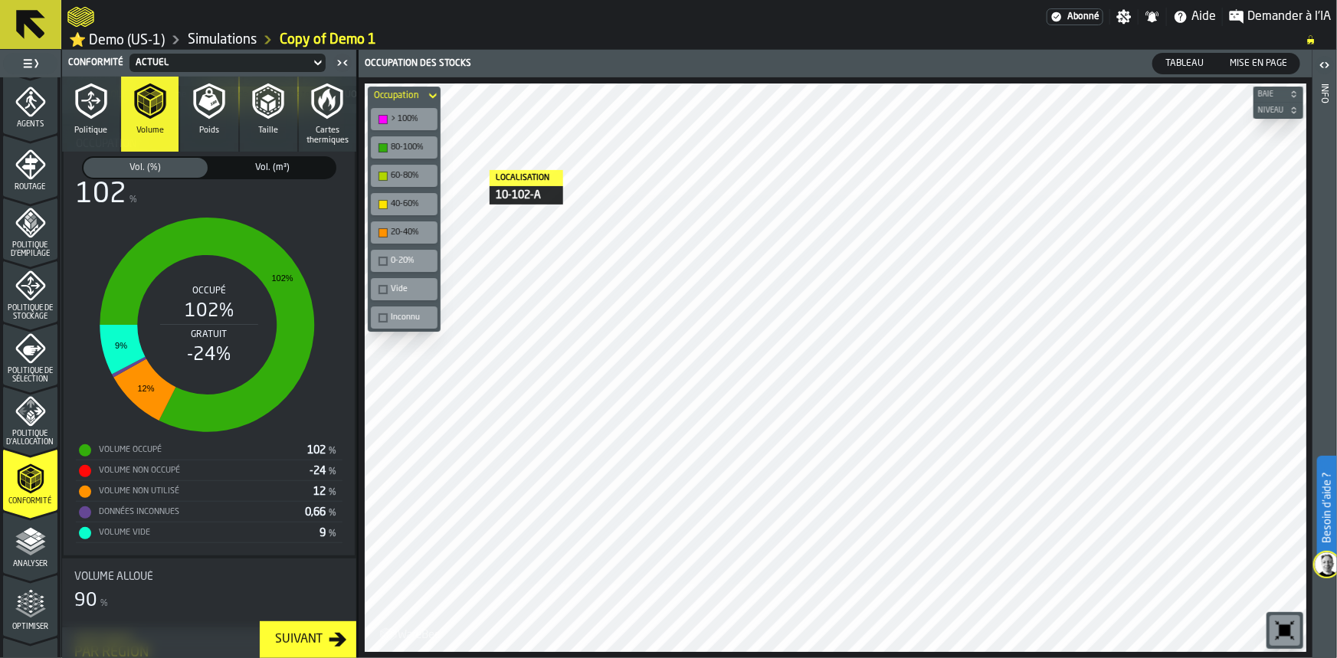
scroll to position [198, 0]
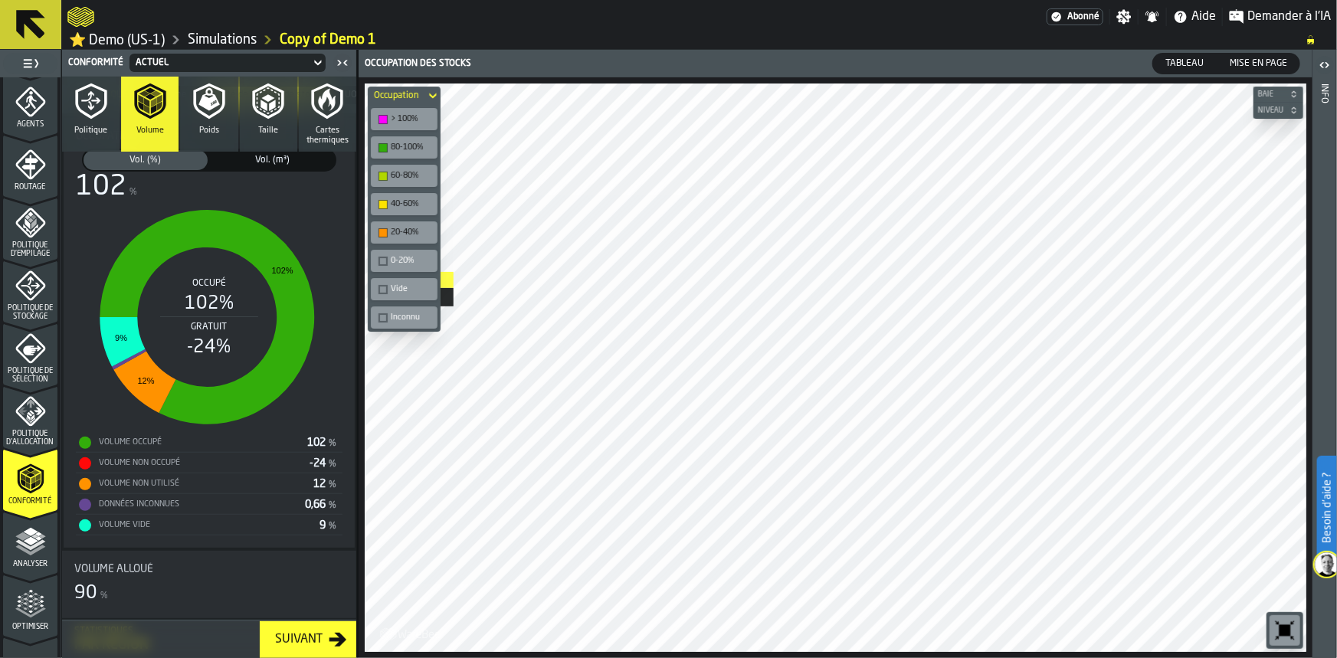
click at [395, 262] on div "0-20%" at bounding box center [412, 261] width 42 height 10
click at [410, 290] on div "Vide" at bounding box center [412, 289] width 42 height 10
click at [402, 310] on div "Inconnu" at bounding box center [404, 318] width 67 height 22
click at [382, 323] on div "button-toolbar-undefined" at bounding box center [383, 317] width 9 height 9
click at [278, 161] on span "Vol. (m³)" at bounding box center [273, 160] width 118 height 14
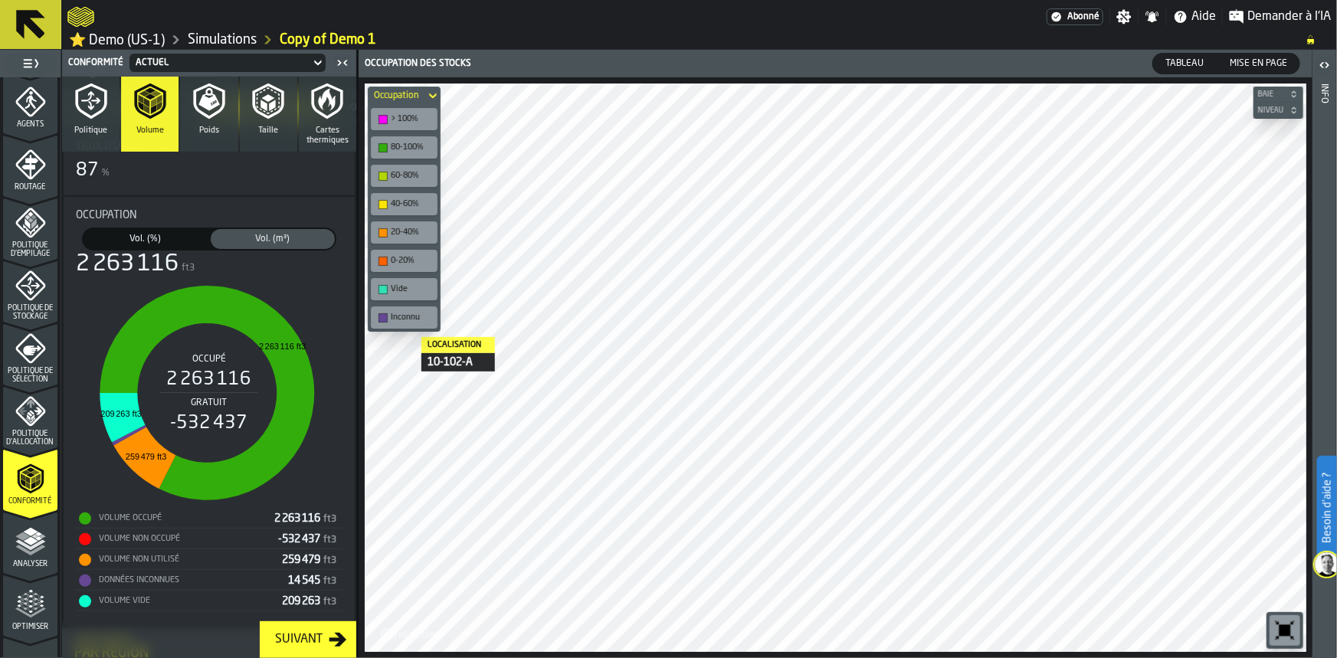
scroll to position [123, 0]
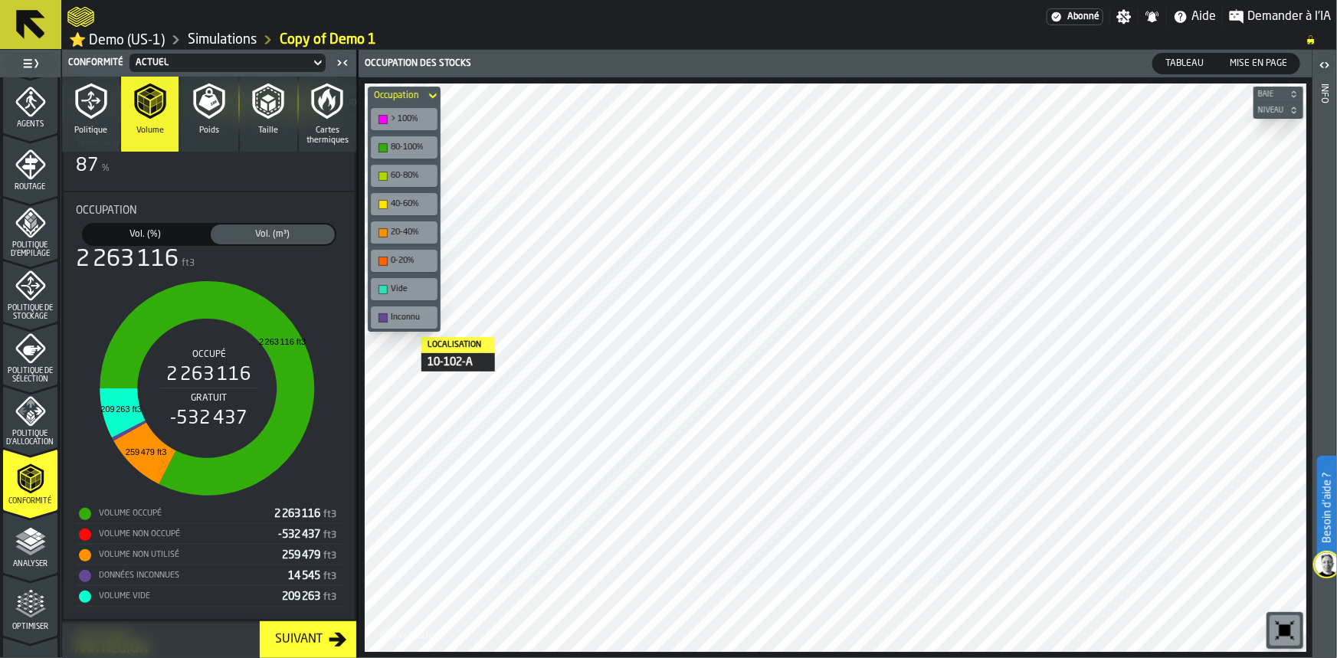
click at [176, 231] on span "Vol. (%)" at bounding box center [146, 235] width 118 height 14
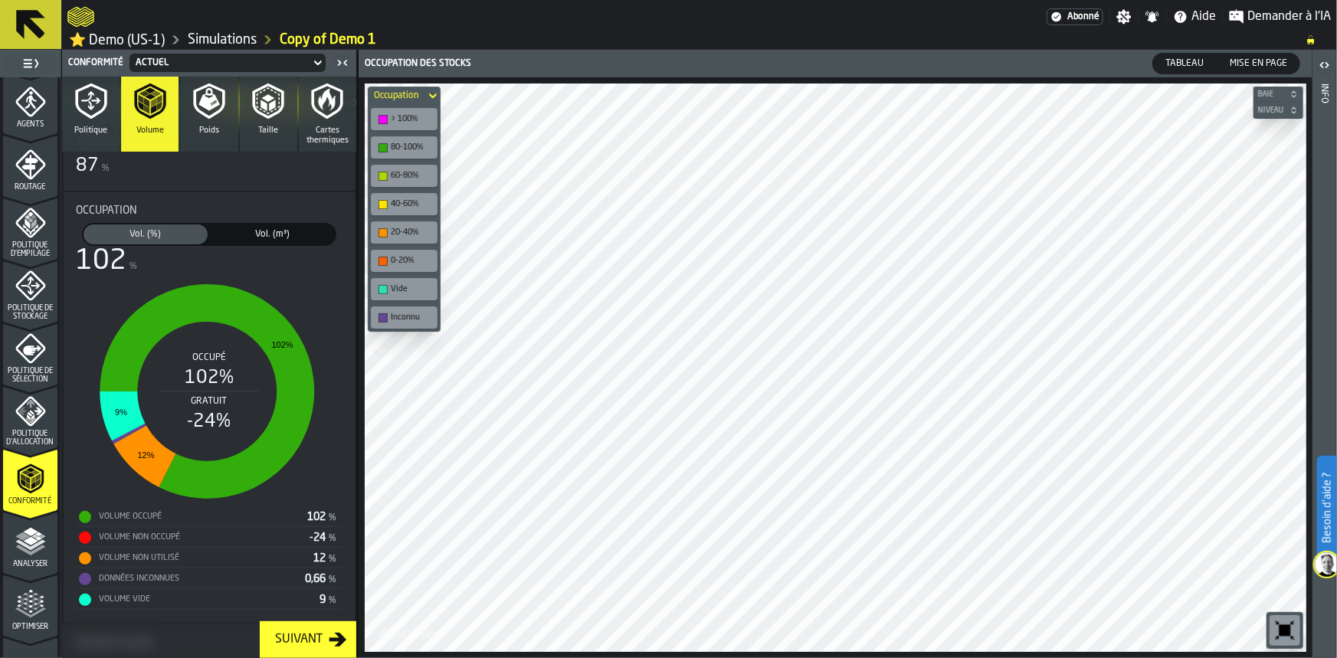
click at [332, 136] on span "Cartes thermiques" at bounding box center [327, 136] width 45 height 20
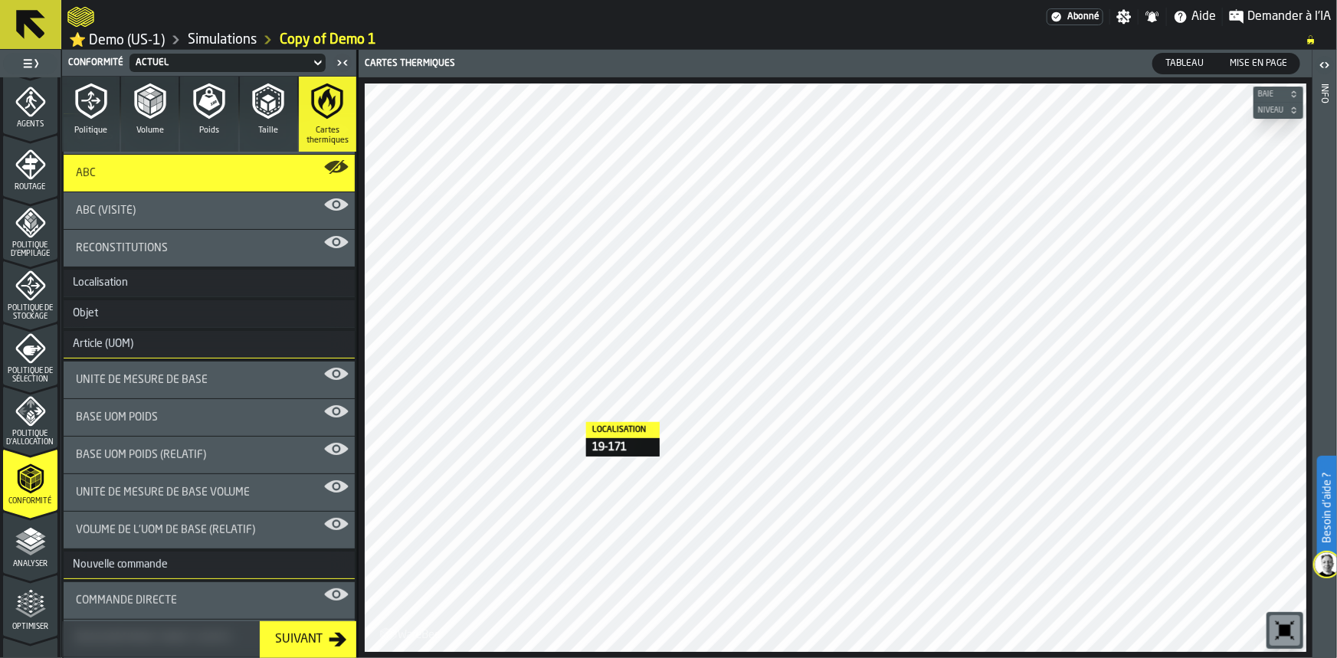
click at [146, 284] on h3 "Localisation" at bounding box center [209, 284] width 291 height 28
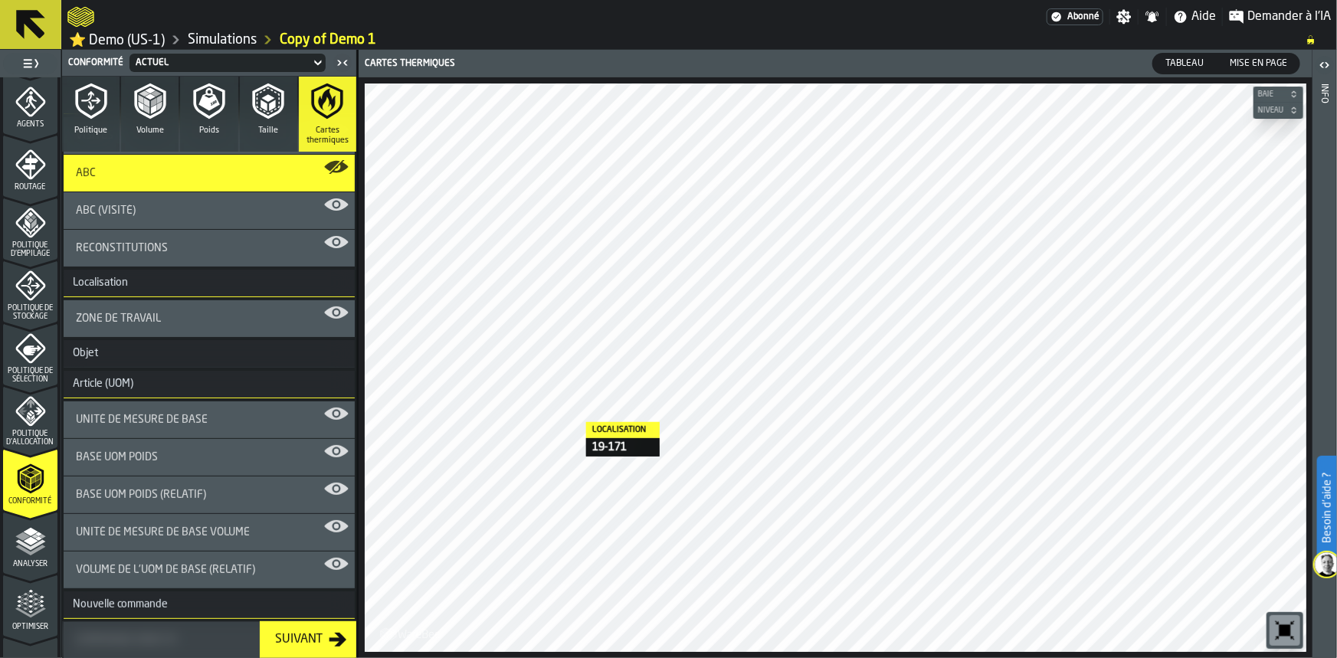
click at [201, 286] on h3 "Localisation" at bounding box center [209, 284] width 291 height 28
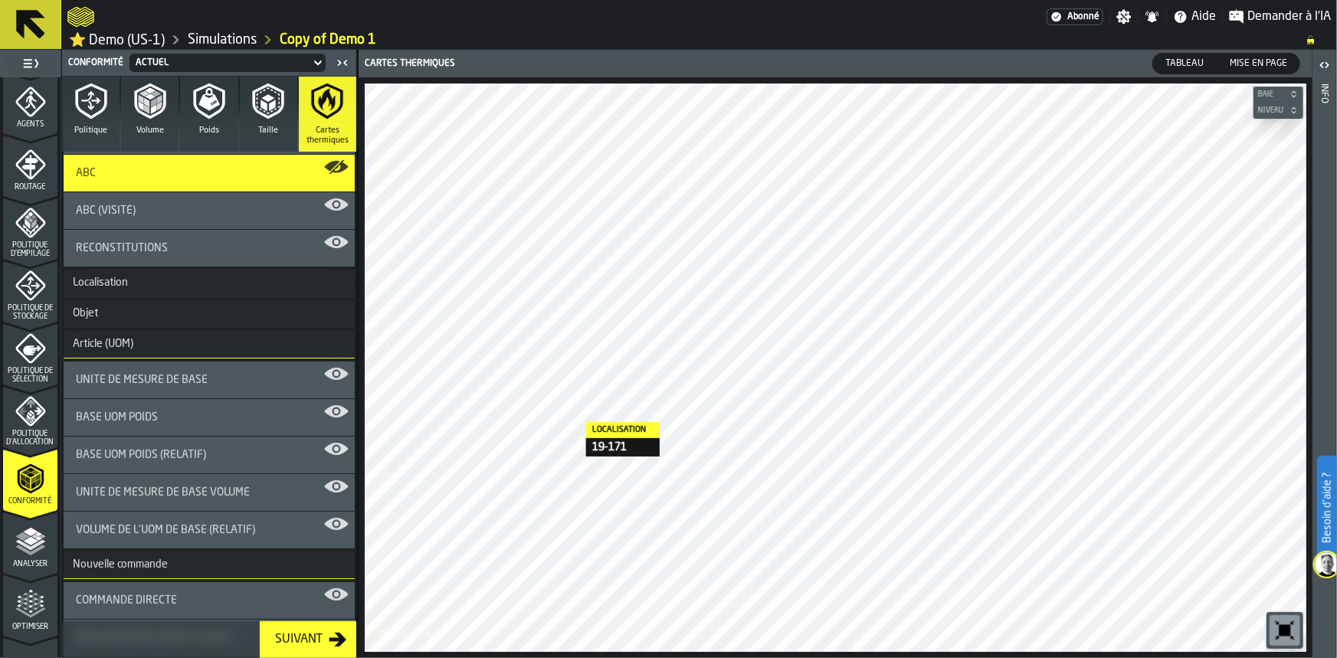
click at [201, 286] on h3 "Localisation" at bounding box center [209, 284] width 291 height 28
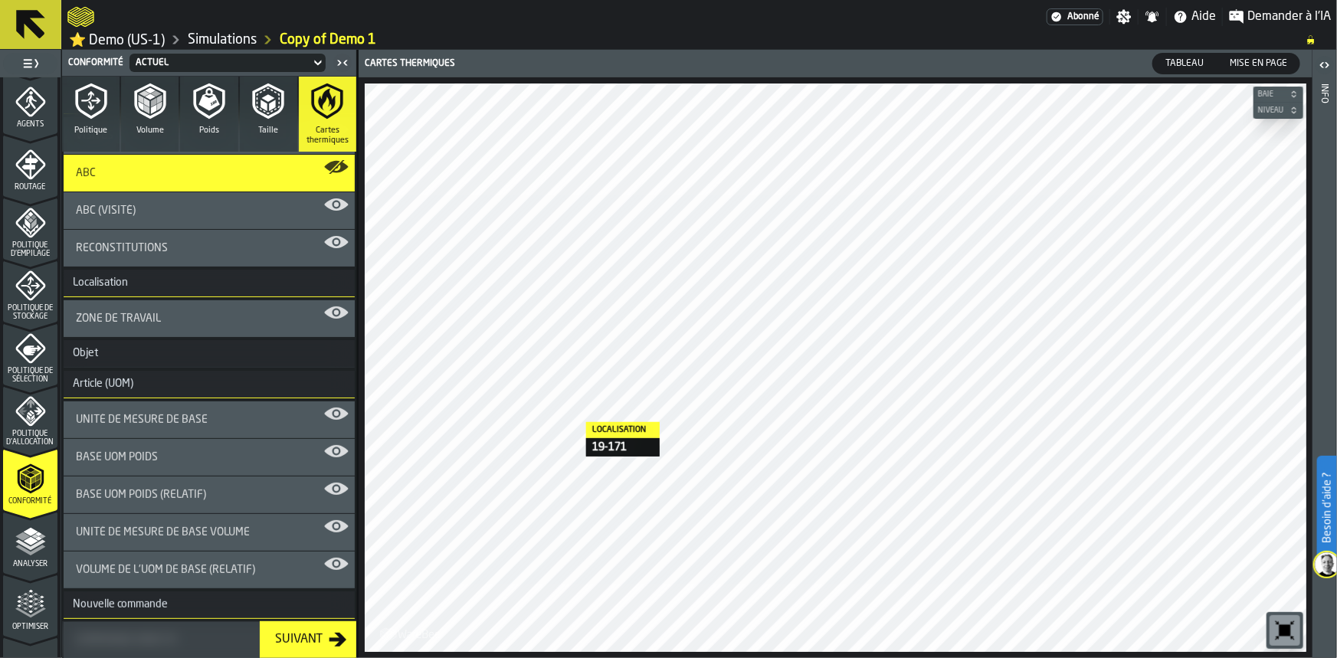
click at [159, 328] on div "Zone de travail" at bounding box center [209, 318] width 291 height 37
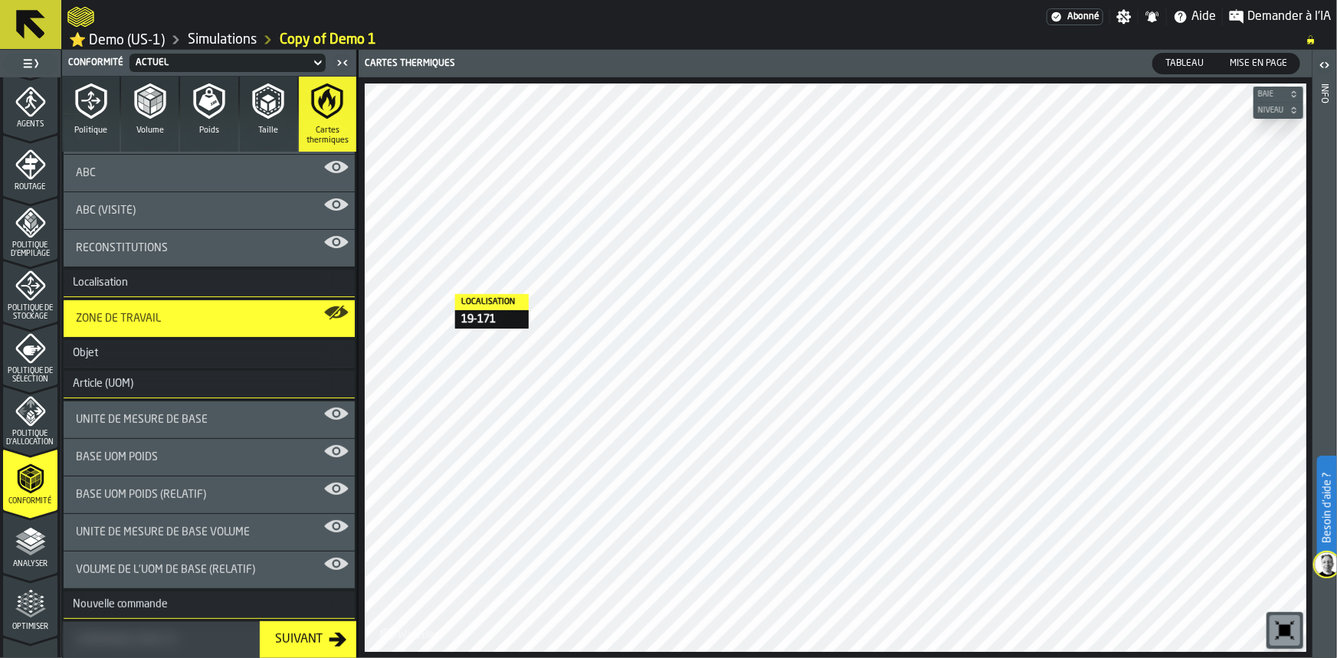
scroll to position [0, 0]
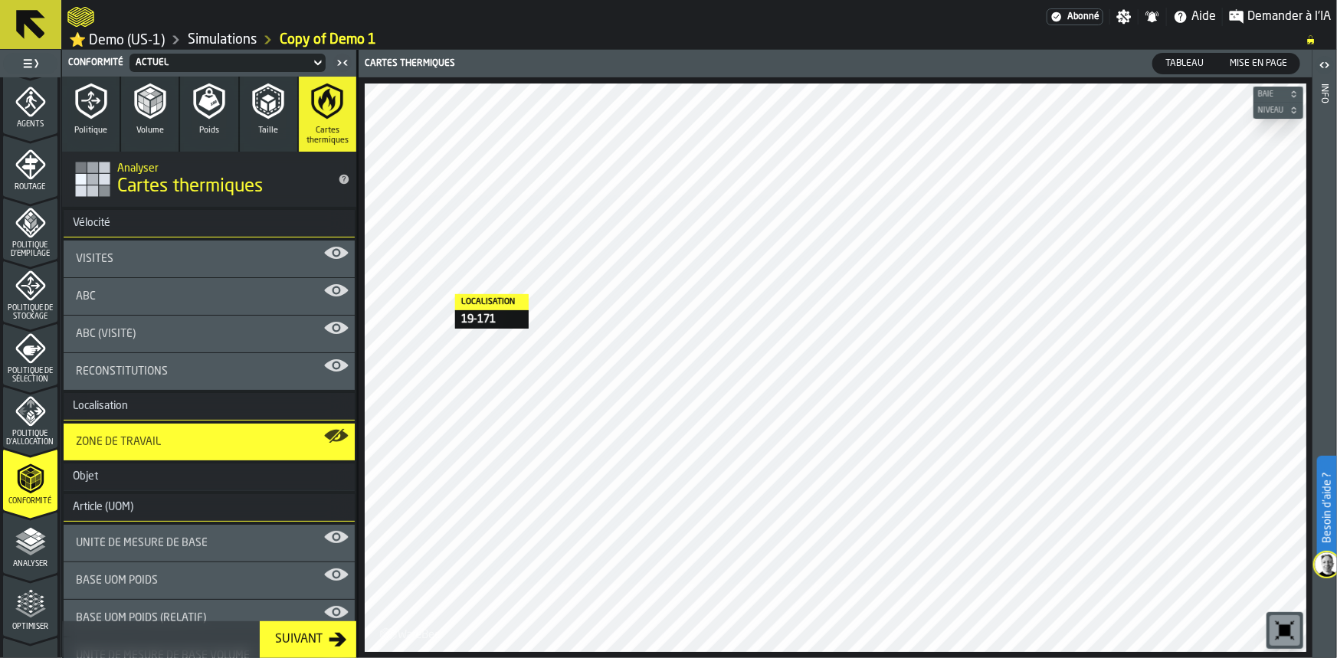
click at [340, 178] on icon "title-Cartes thermiques" at bounding box center [345, 180] width 10 height 10
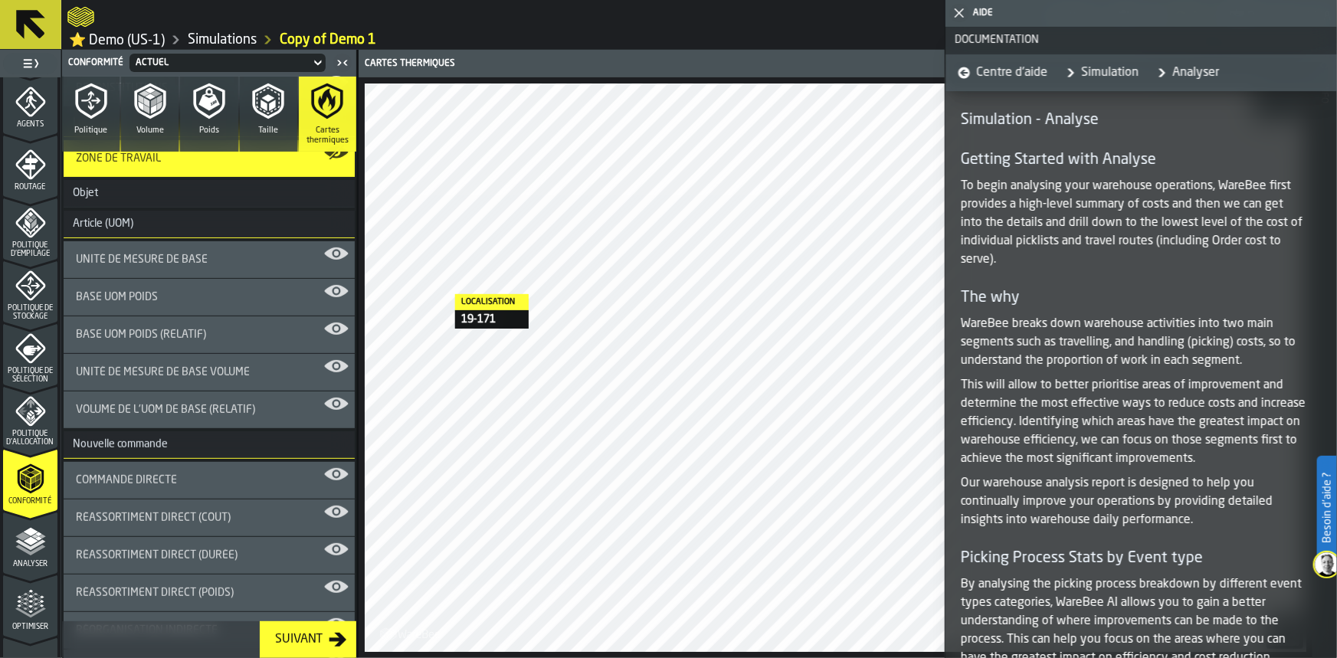
scroll to position [287, 0]
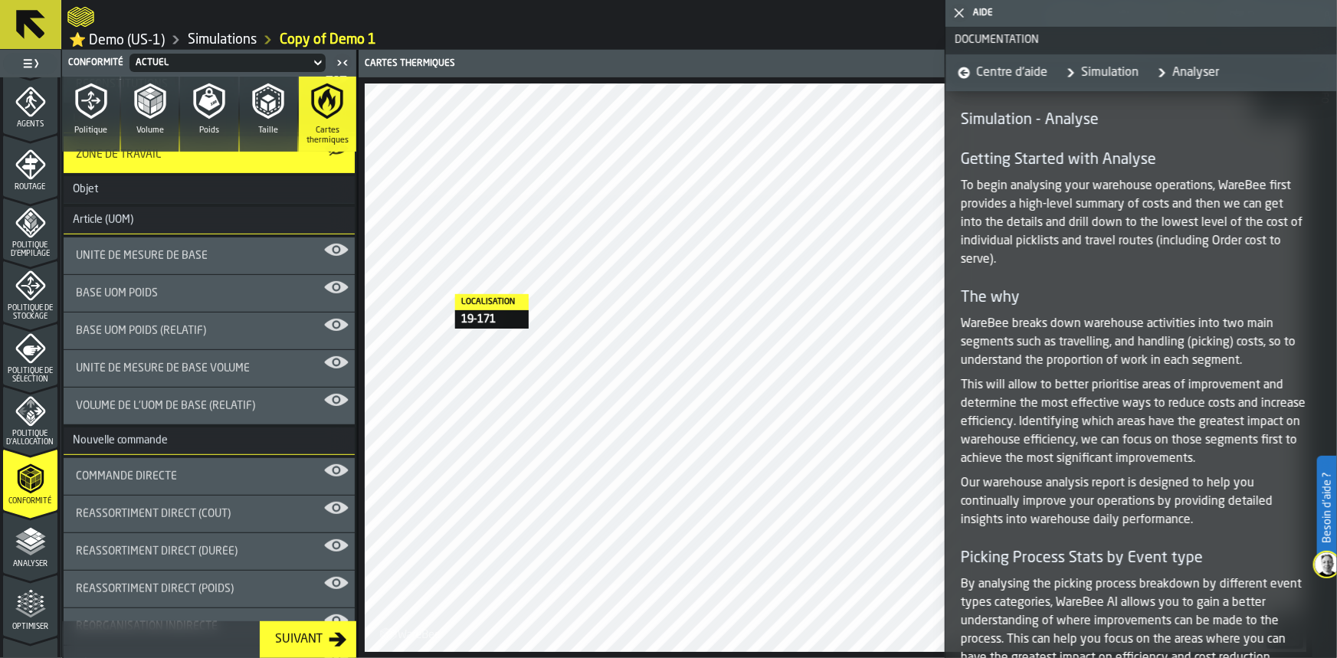
click at [262, 377] on div "Unité de mesure de base Volume" at bounding box center [209, 368] width 291 height 37
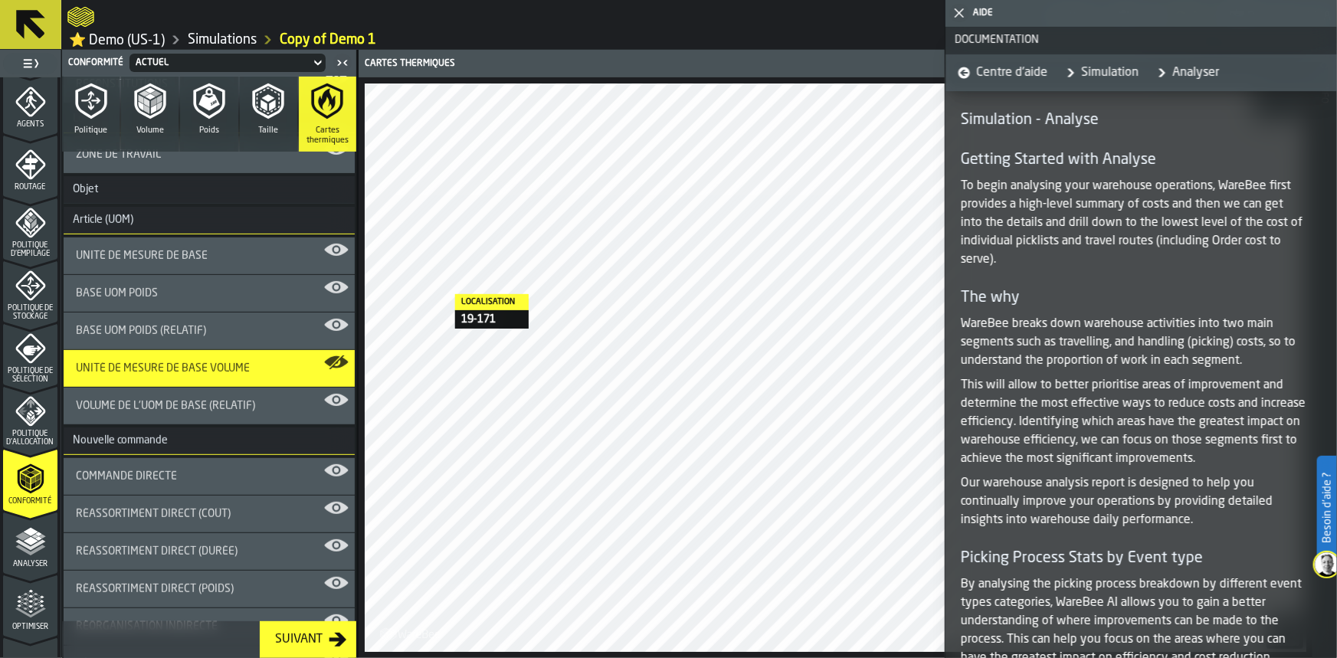
click at [324, 395] on icon "button-toggle-Afficher sur la carte" at bounding box center [336, 400] width 25 height 25
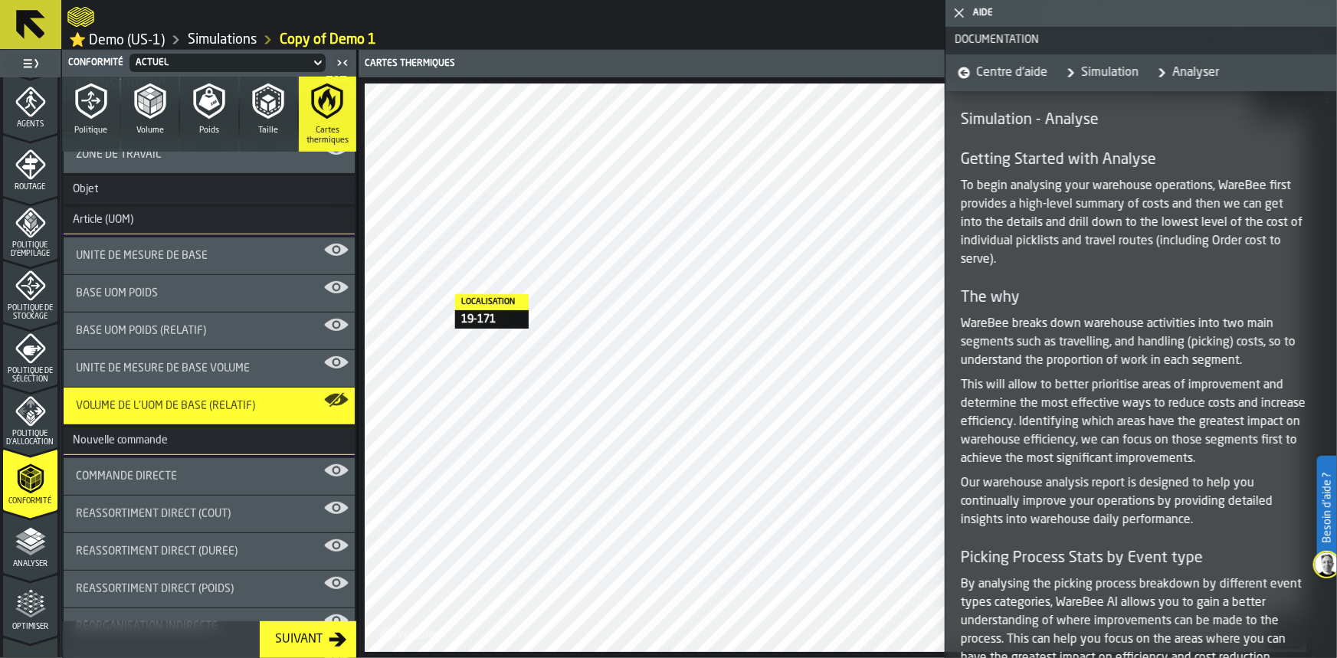
click at [241, 250] on div "Unité de mesure de base" at bounding box center [209, 256] width 267 height 12
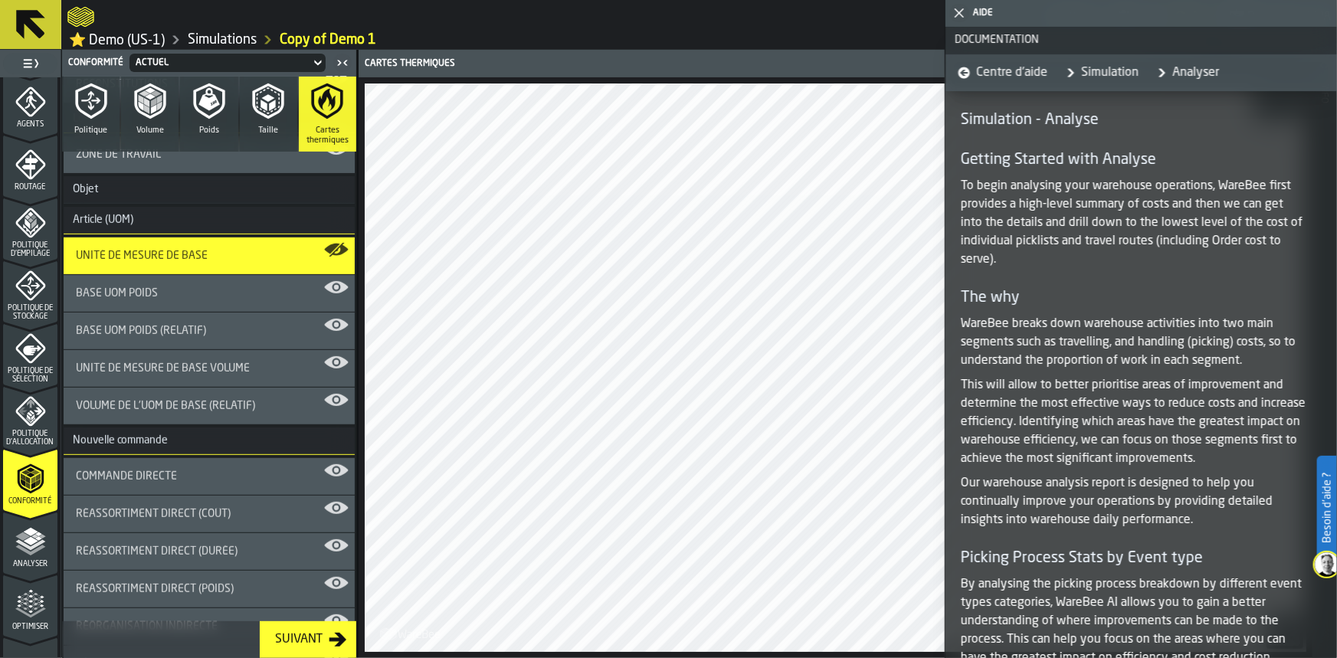
click at [168, 361] on div "Unité de mesure de base Volume" at bounding box center [209, 368] width 291 height 37
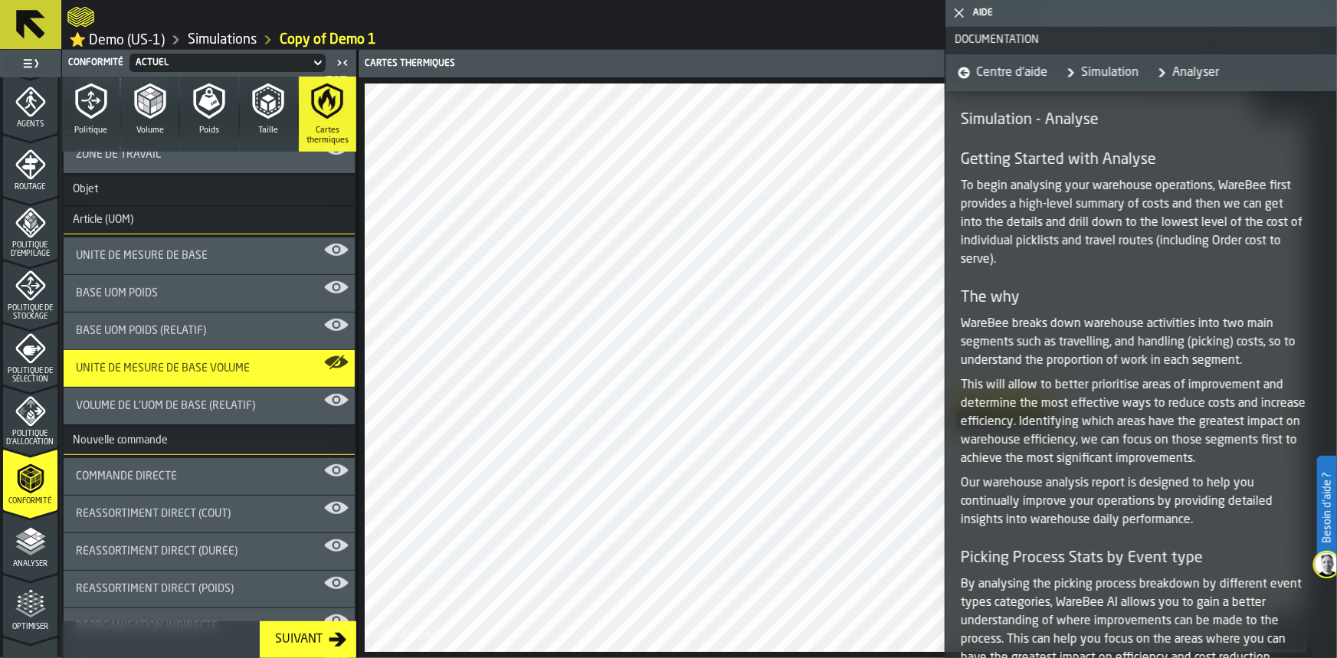
click at [962, 7] on icon "button-toggle-Fermez-moi" at bounding box center [959, 13] width 18 height 18
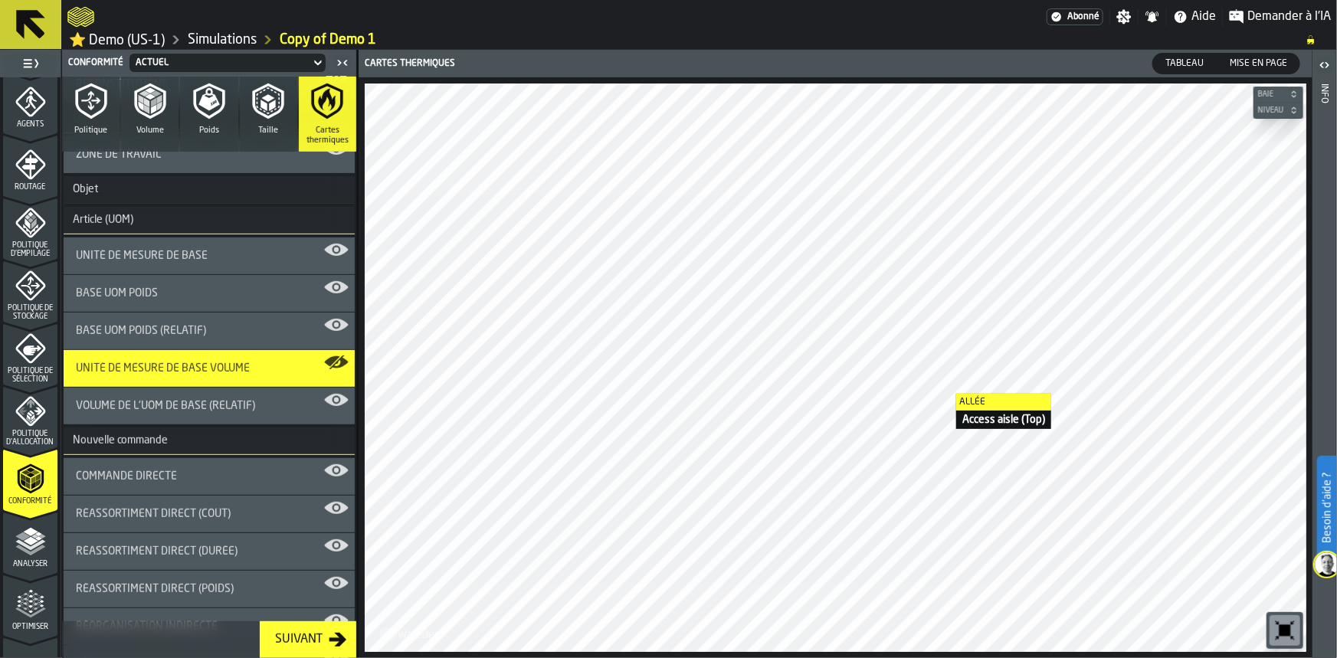
click at [1180, 59] on span "Tableau" at bounding box center [1185, 64] width 51 height 14
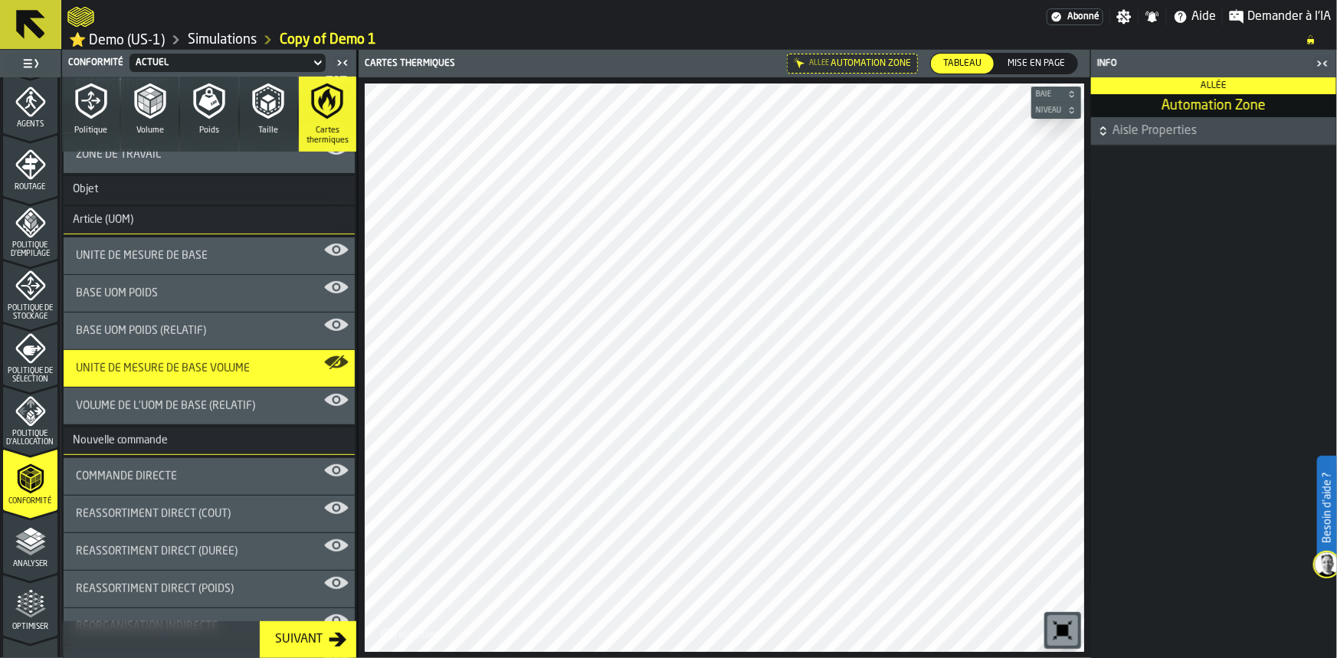
click at [1326, 66] on icon "button-toggle-Fermez-moi" at bounding box center [1323, 63] width 18 height 18
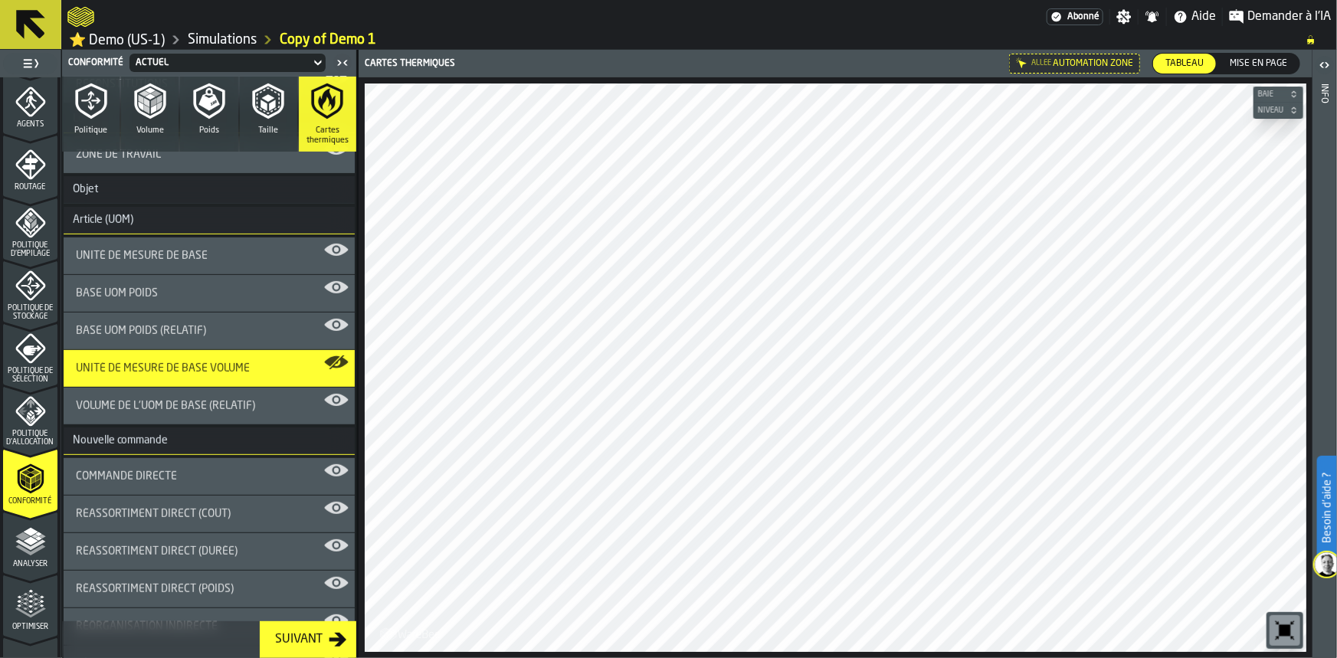
click at [20, 567] on icon "menu Analyser" at bounding box center [30, 574] width 54 height 15
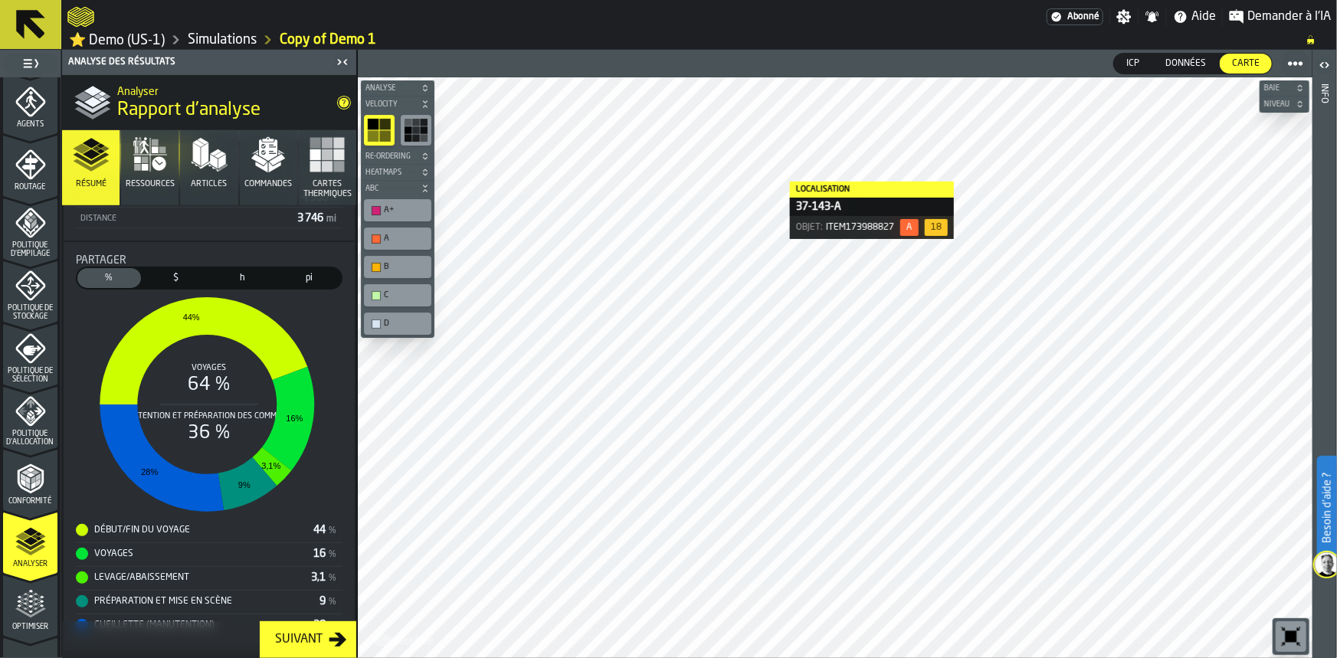
scroll to position [399, 0]
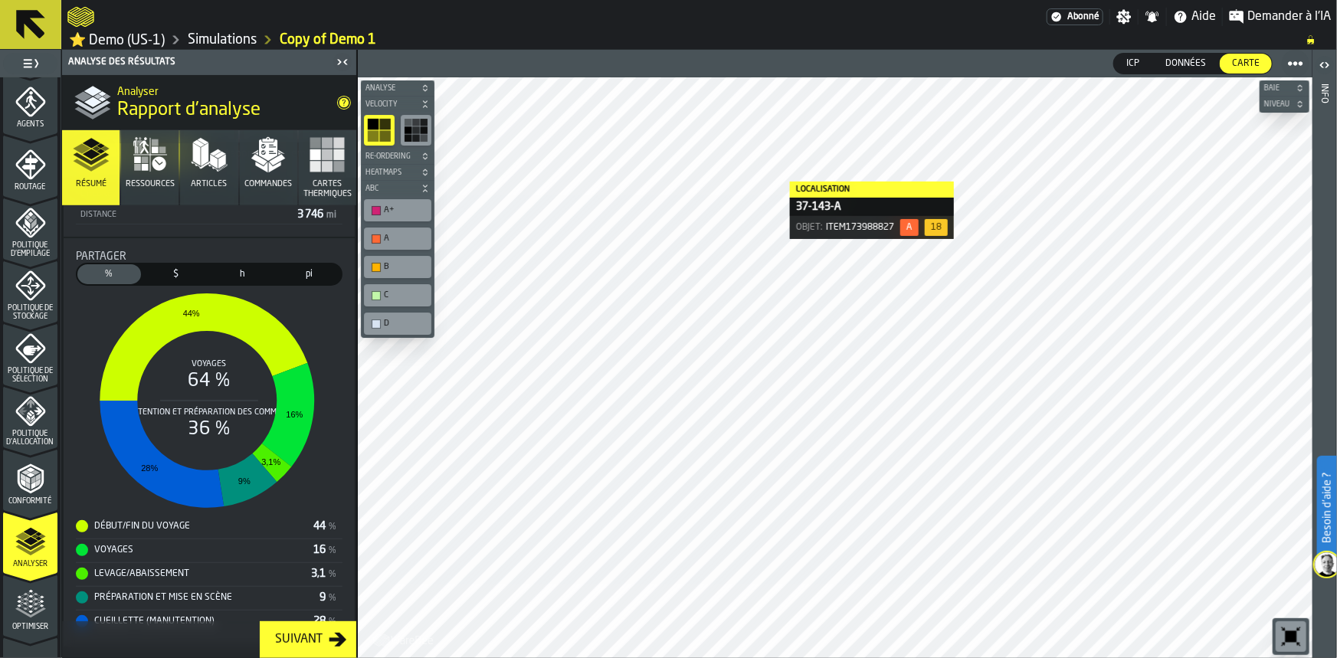
click at [173, 153] on button "Ressources" at bounding box center [149, 167] width 57 height 75
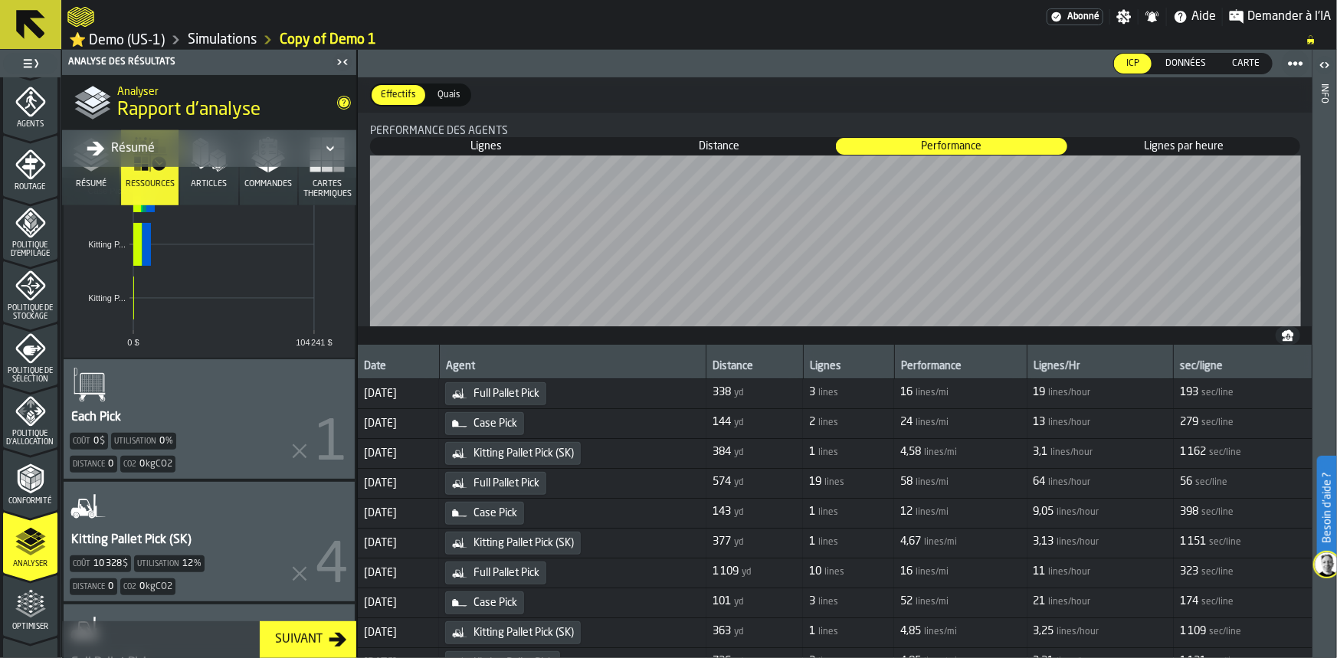
click at [194, 199] on button "Articles" at bounding box center [208, 167] width 57 height 75
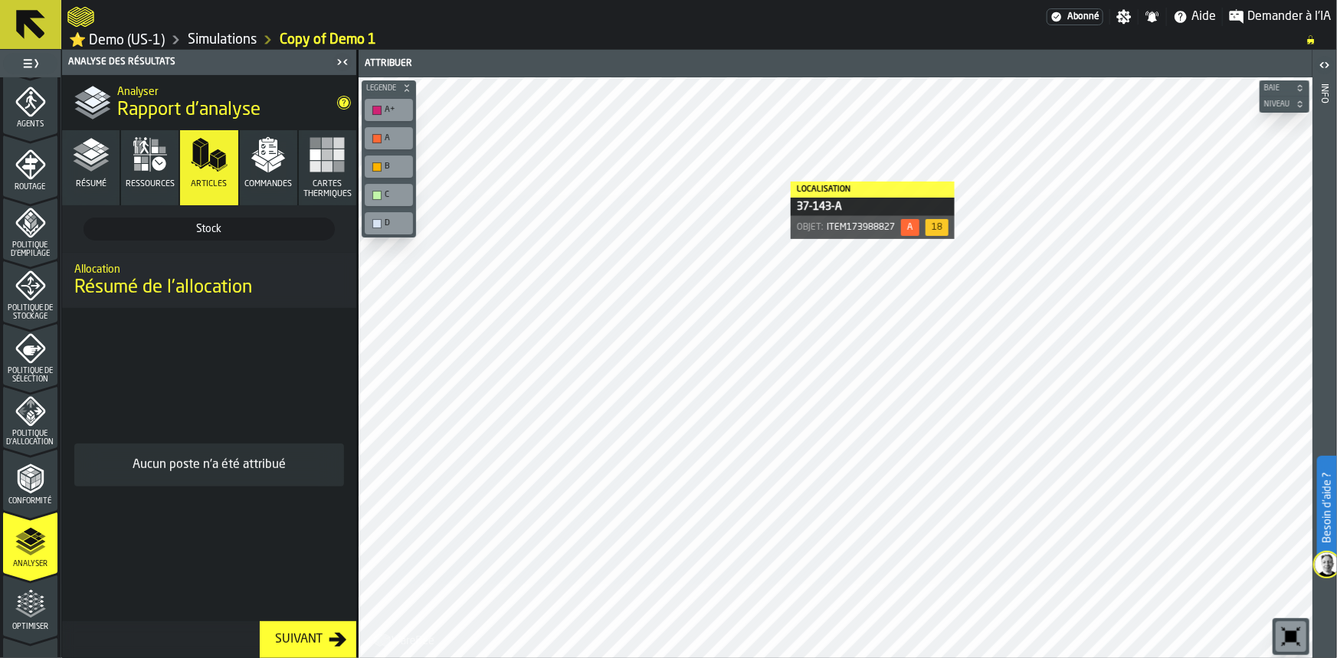
scroll to position [0, 0]
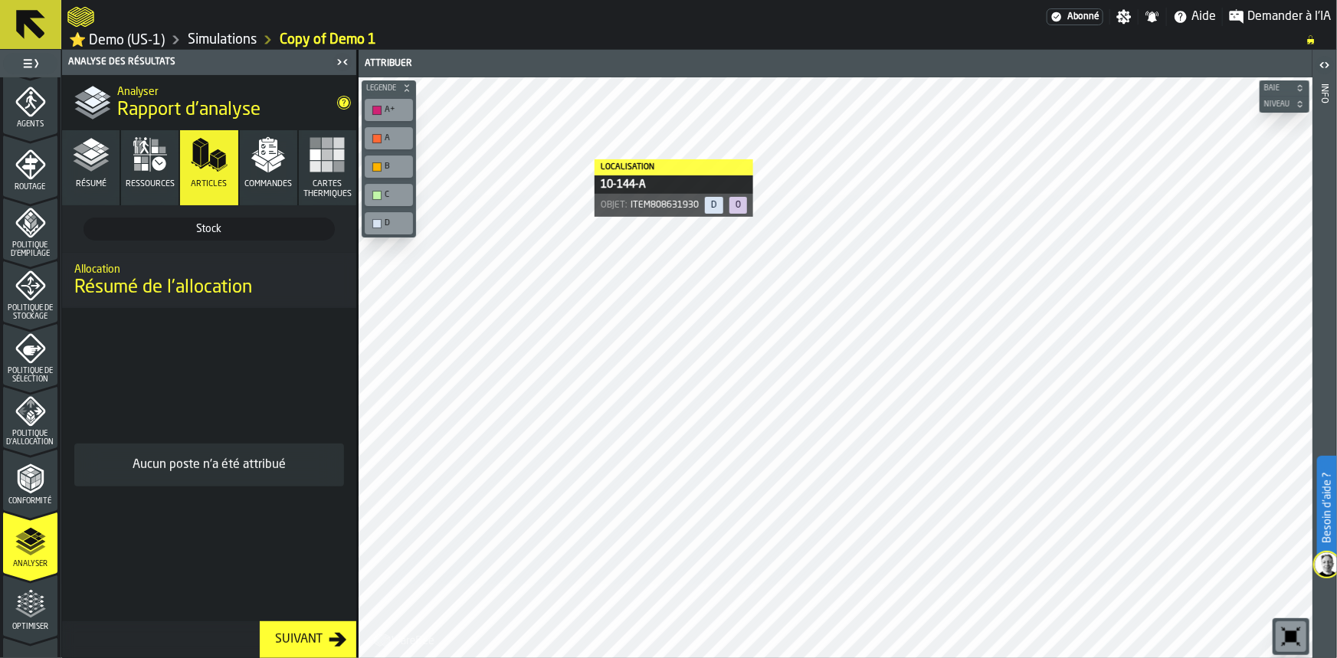
click at [287, 172] on button "Commandes" at bounding box center [268, 167] width 57 height 75
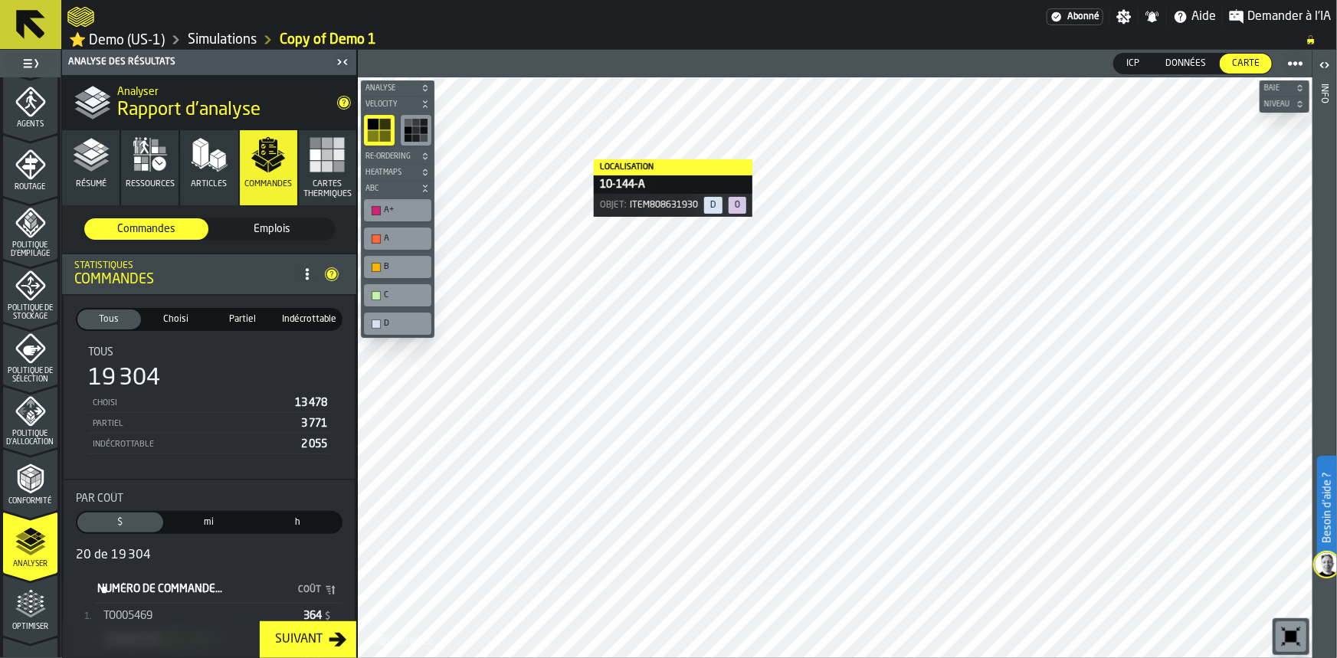
click at [313, 176] on button "Cartes thermiques" at bounding box center [327, 167] width 57 height 75
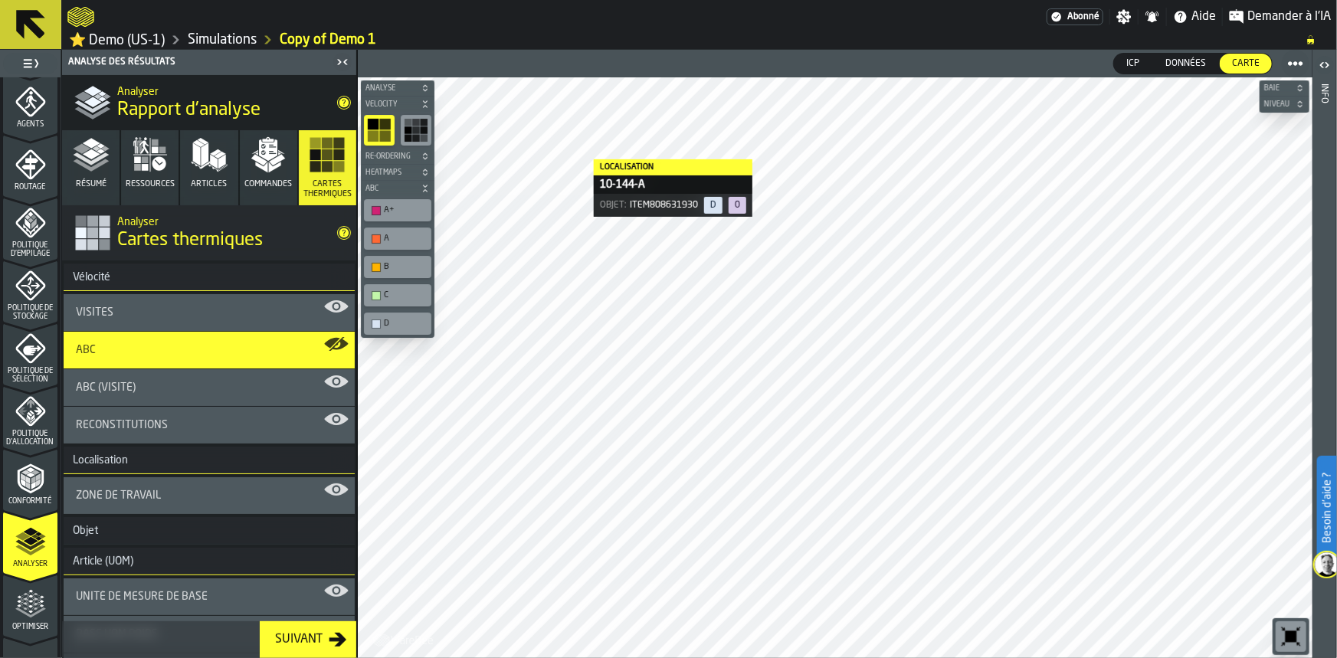
click at [392, 170] on span "Heatmaps" at bounding box center [390, 173] width 55 height 8
click at [383, 197] on icon "button-toolbar-undefined" at bounding box center [383, 199] width 5 height 4
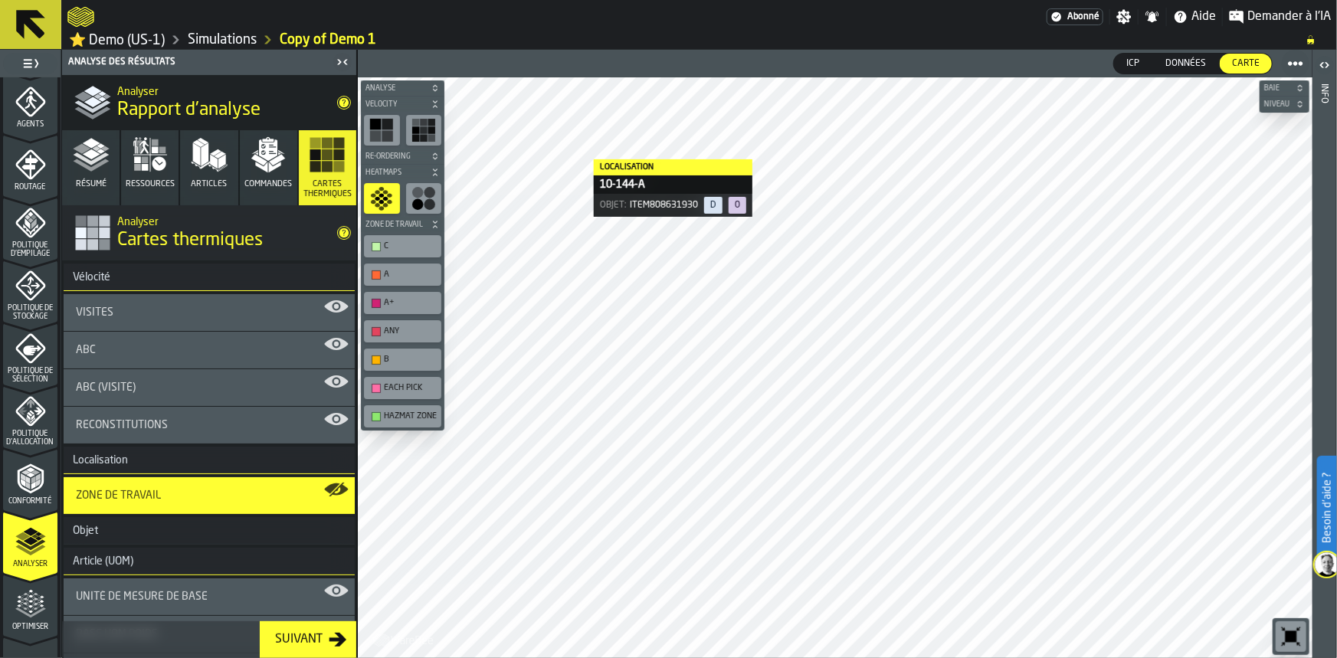
click at [410, 195] on div "button-toolbar-undefined" at bounding box center [424, 198] width 36 height 31
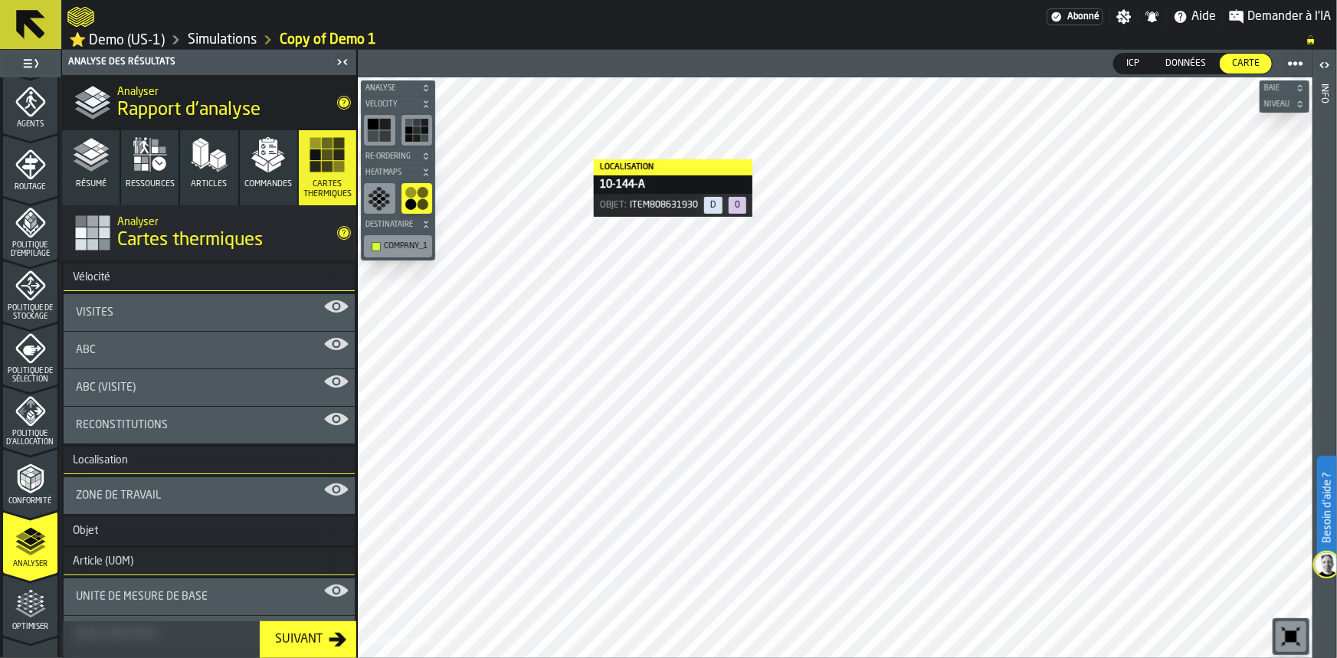
click at [380, 162] on button "Re-Ordering" at bounding box center [398, 156] width 74 height 15
click at [376, 232] on icon "button-toolbar-undefined" at bounding box center [379, 234] width 25 height 25
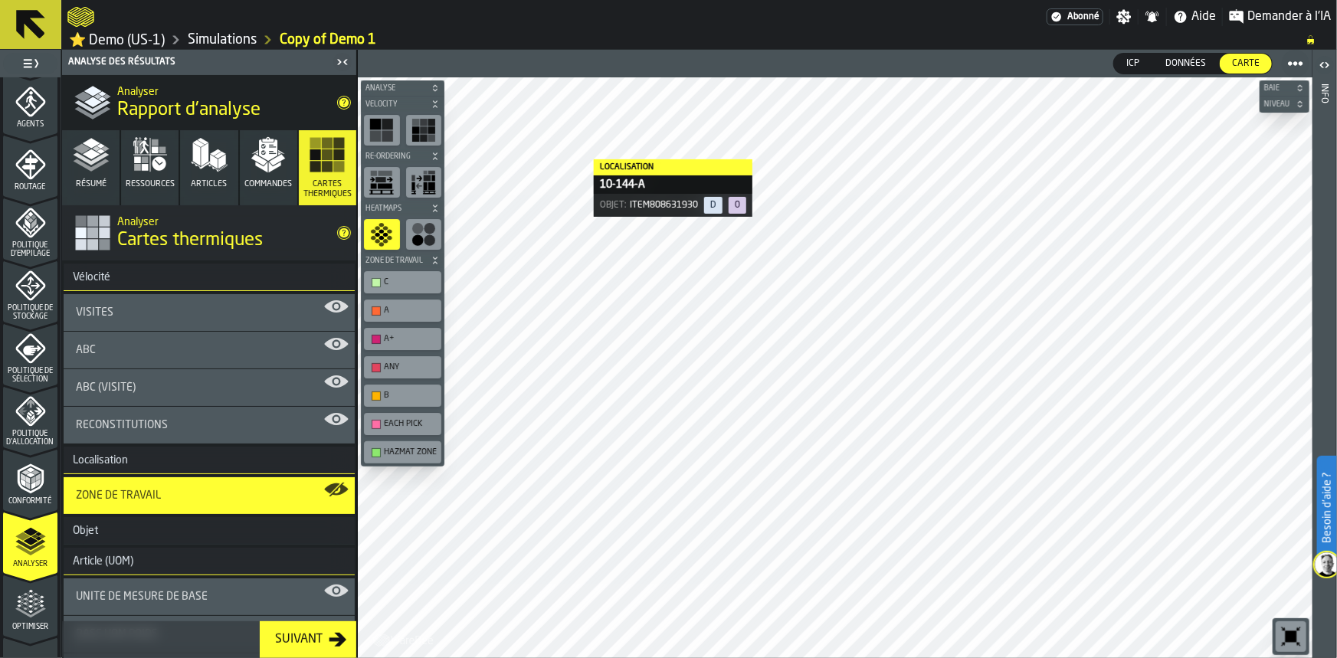
click at [391, 233] on icon "button-toolbar-undefined" at bounding box center [381, 234] width 25 height 25
click at [390, 228] on icon "button-toolbar-undefined" at bounding box center [381, 234] width 25 height 25
click at [341, 103] on icon "title-Rapport d'analyse" at bounding box center [345, 103] width 10 height 10
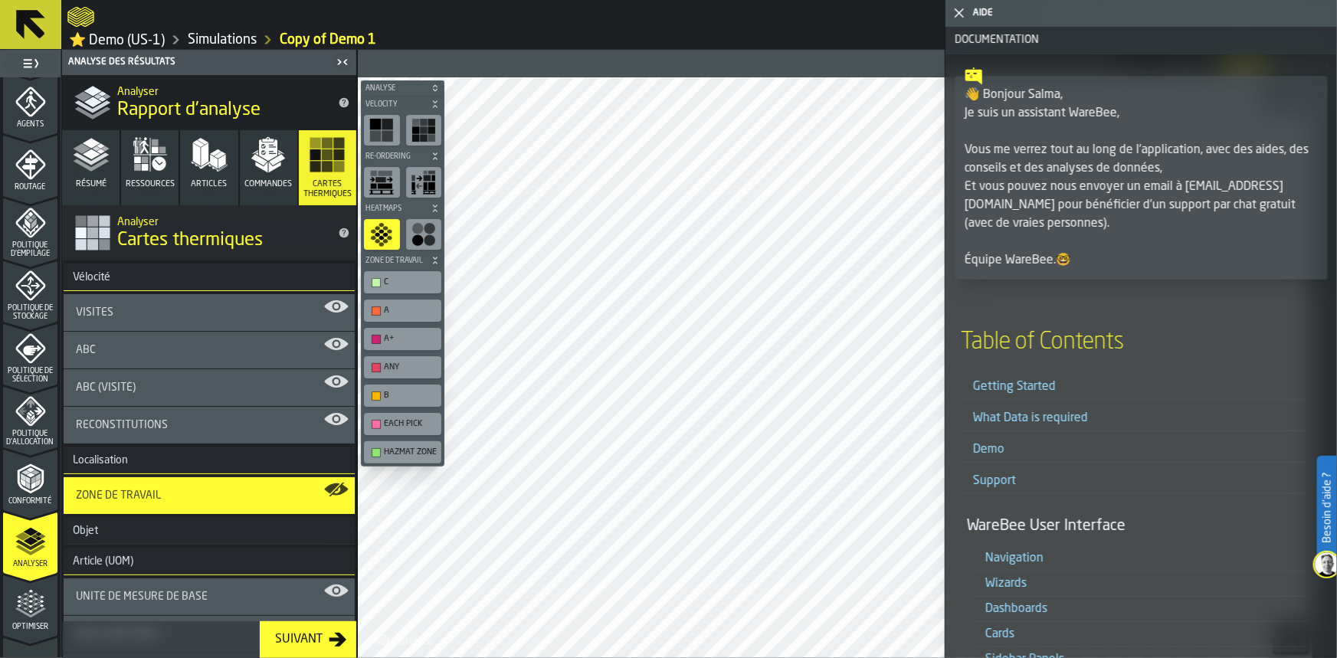
click at [954, 10] on icon "button-toggle-Fermez-moi" at bounding box center [959, 13] width 18 height 18
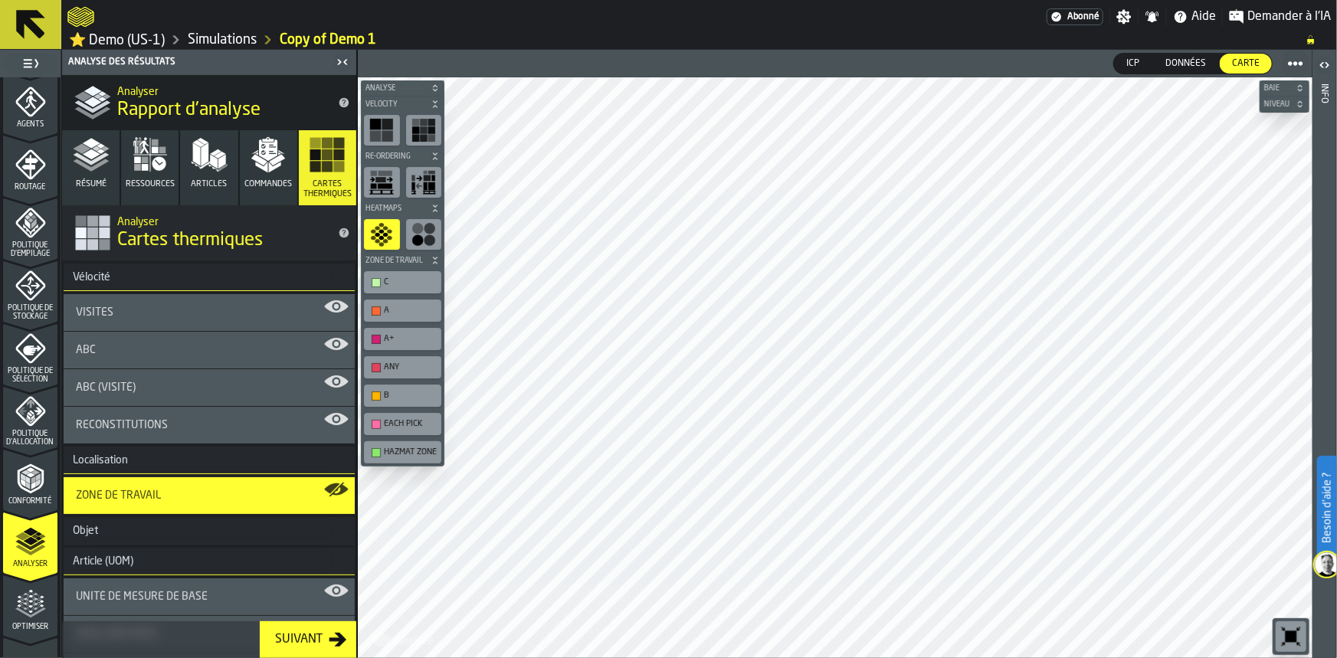
click at [344, 97] on icon "title-Rapport d'analyse" at bounding box center [344, 103] width 12 height 12
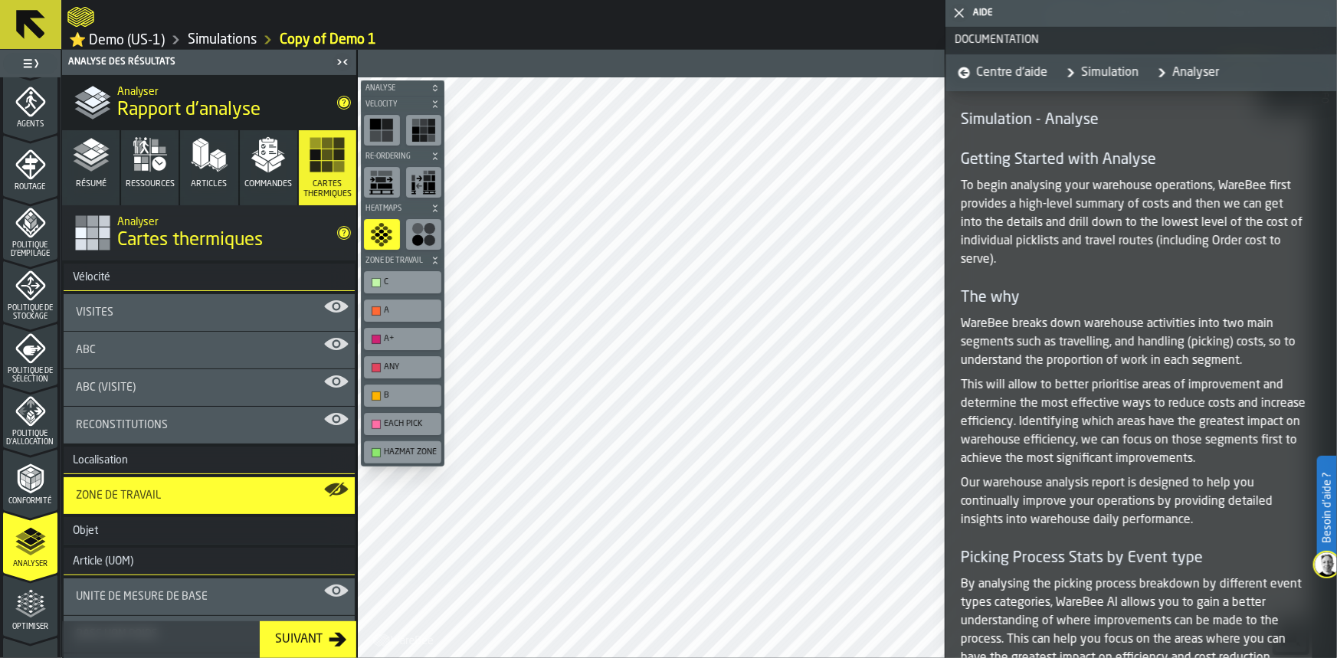
drag, startPoint x: 1337, startPoint y: 194, endPoint x: 1292, endPoint y: 153, distance: 60.2
click at [1292, 153] on h4 "Getting Started with Analyse" at bounding box center [1134, 159] width 346 height 21
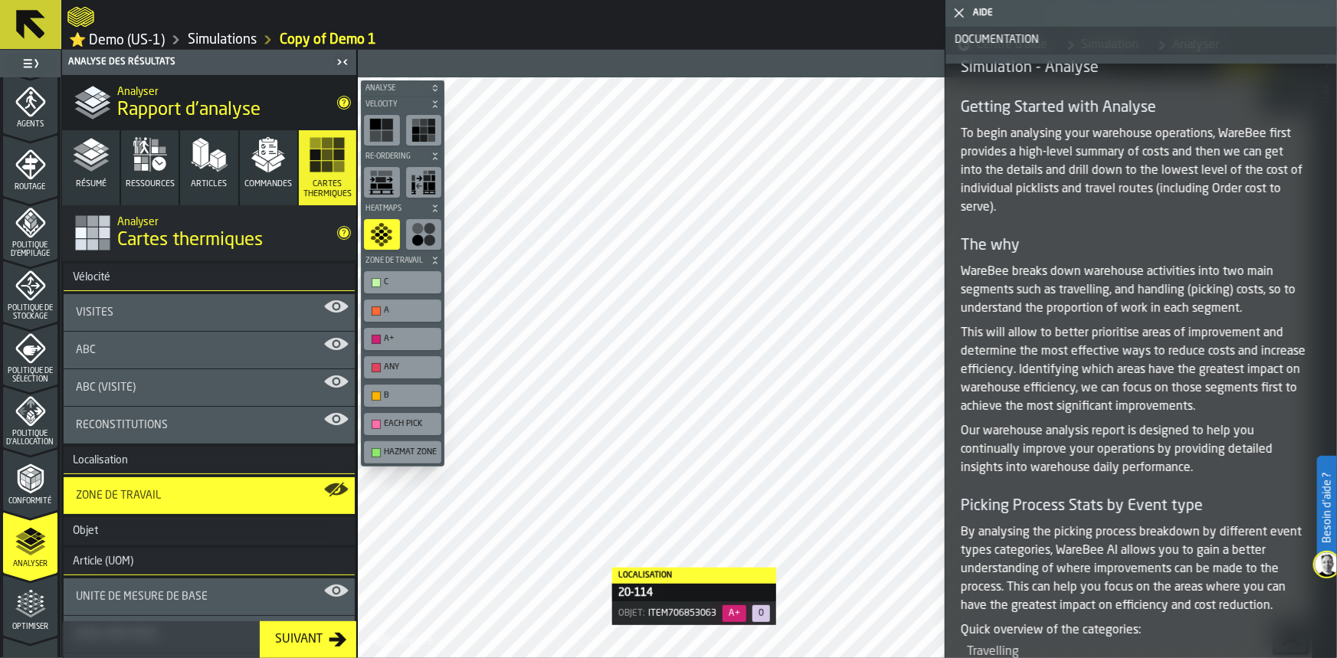
scroll to position [38, 0]
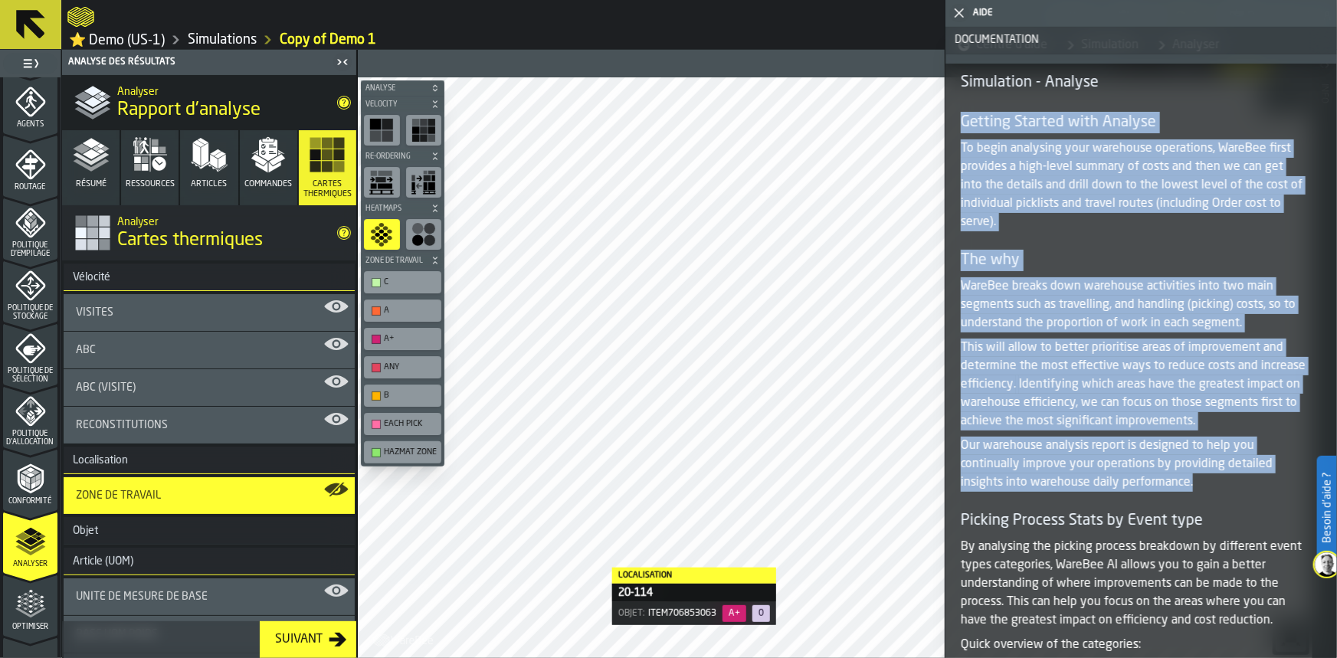
drag, startPoint x: 963, startPoint y: 123, endPoint x: 1258, endPoint y: 478, distance: 461.5
click at [1258, 478] on article "Getting Started with Analyse To begin analysing your warehouse operations, Ware…" at bounding box center [1134, 302] width 346 height 380
copy article "Getting Started with Analyse To begin analysing your warehouse operations, Ware…"
click at [77, 166] on icon "button" at bounding box center [91, 154] width 37 height 37
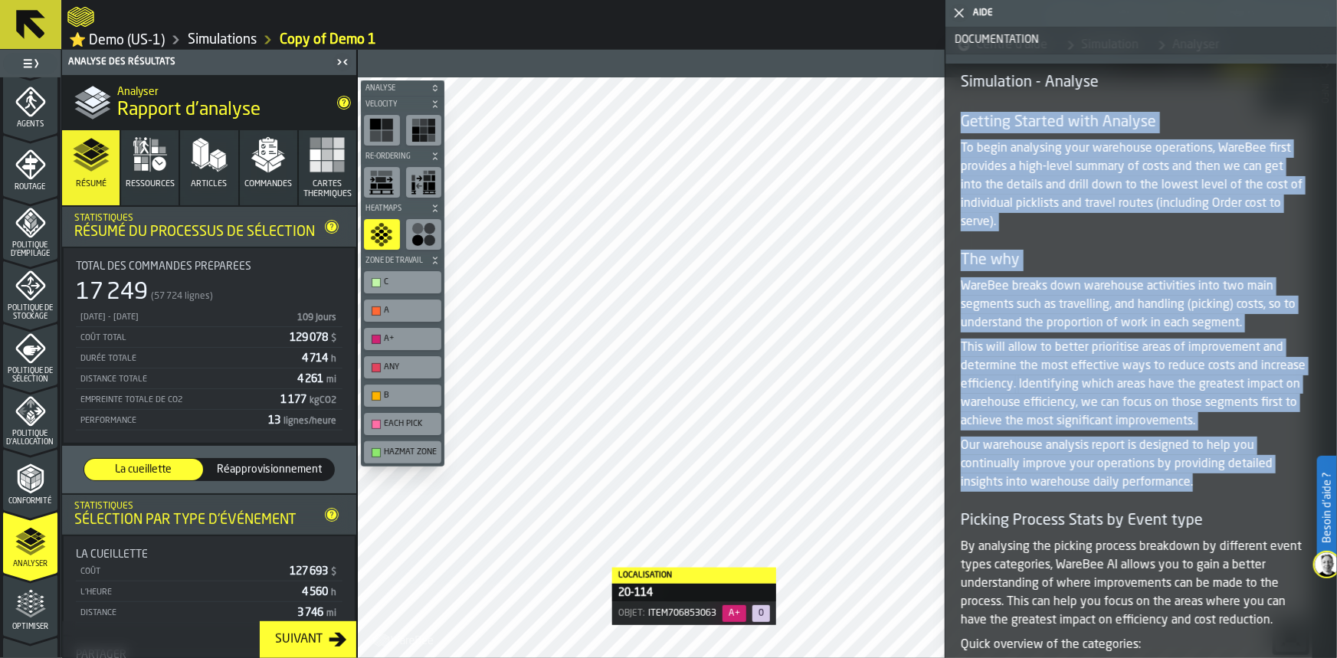
click at [950, 10] on div "button-toggle-Fermez-moi" at bounding box center [959, 13] width 21 height 18
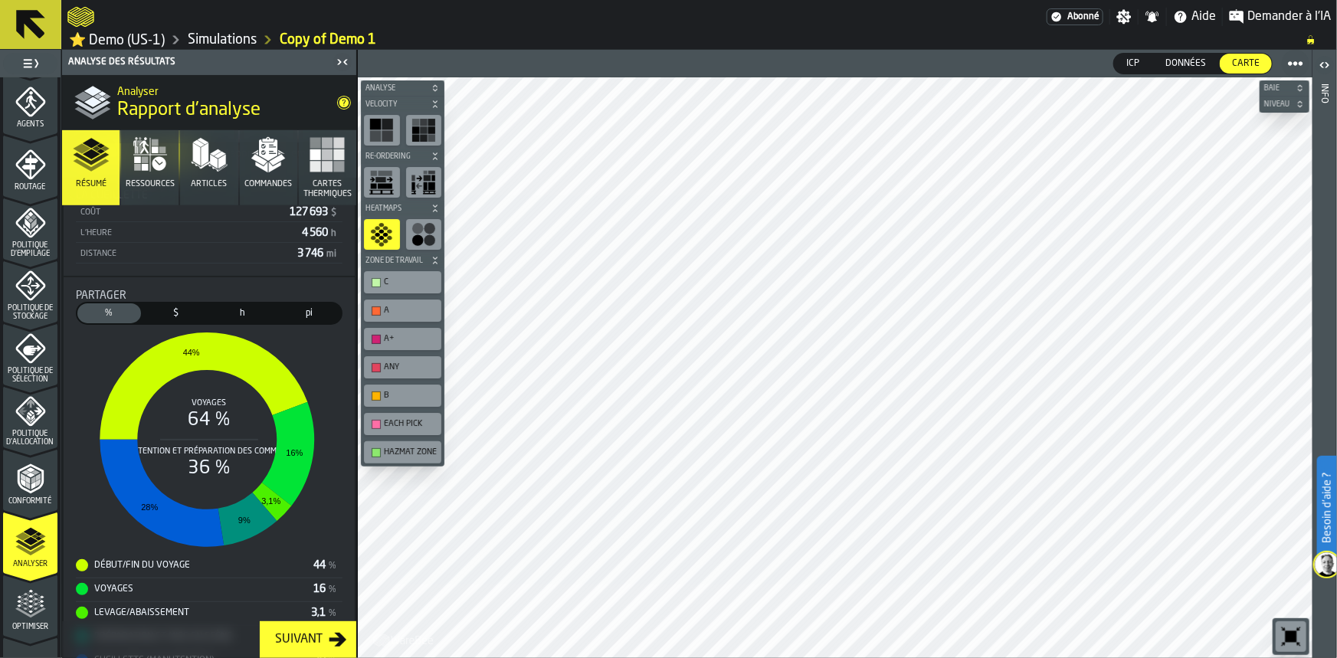
scroll to position [423, 0]
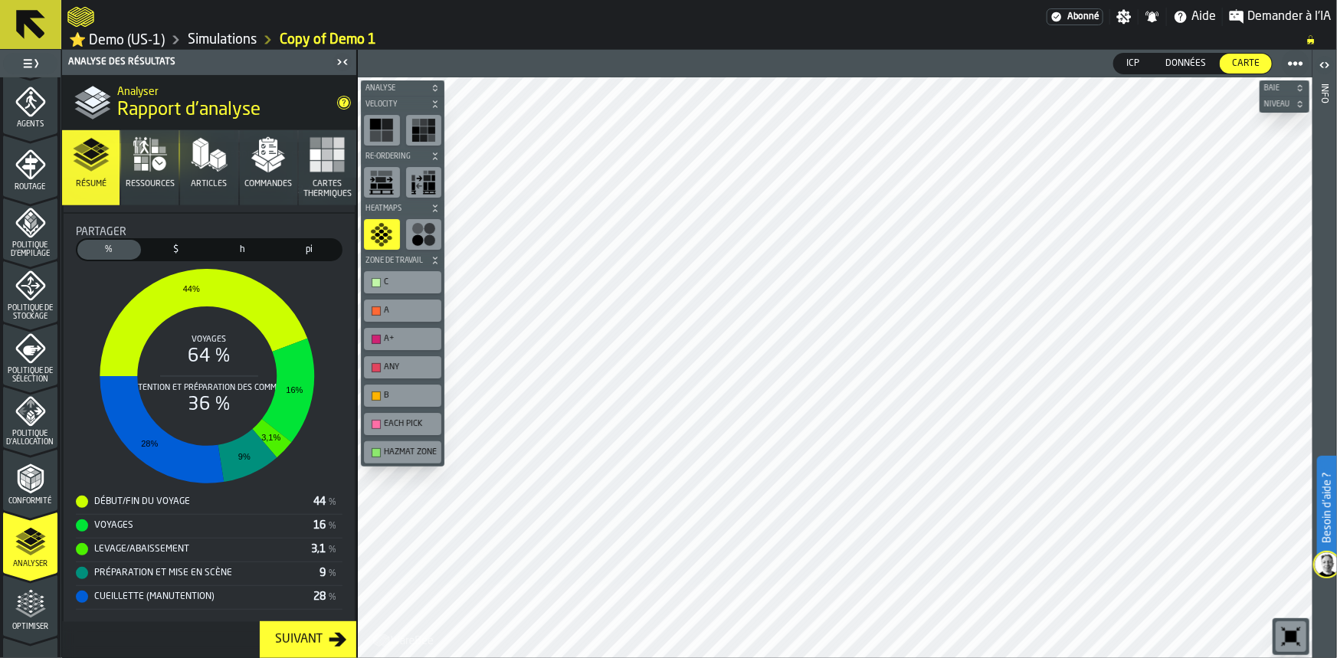
click at [153, 182] on span "Ressources" at bounding box center [150, 184] width 49 height 10
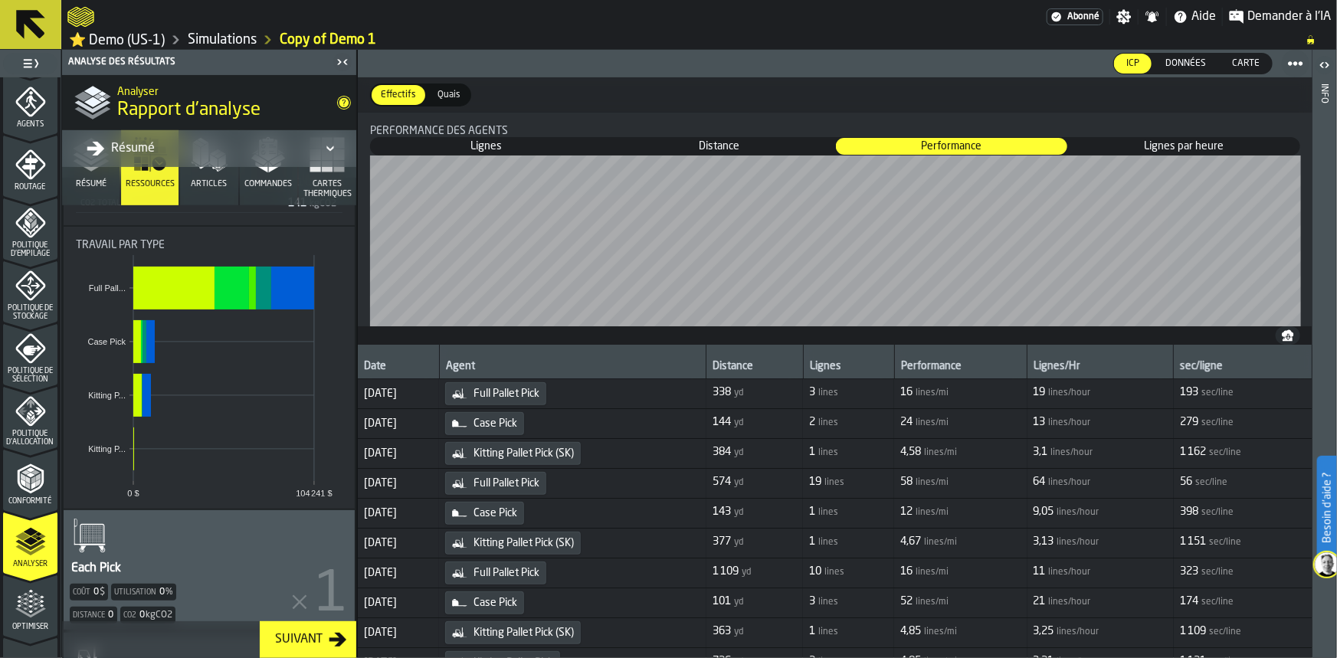
scroll to position [222, 0]
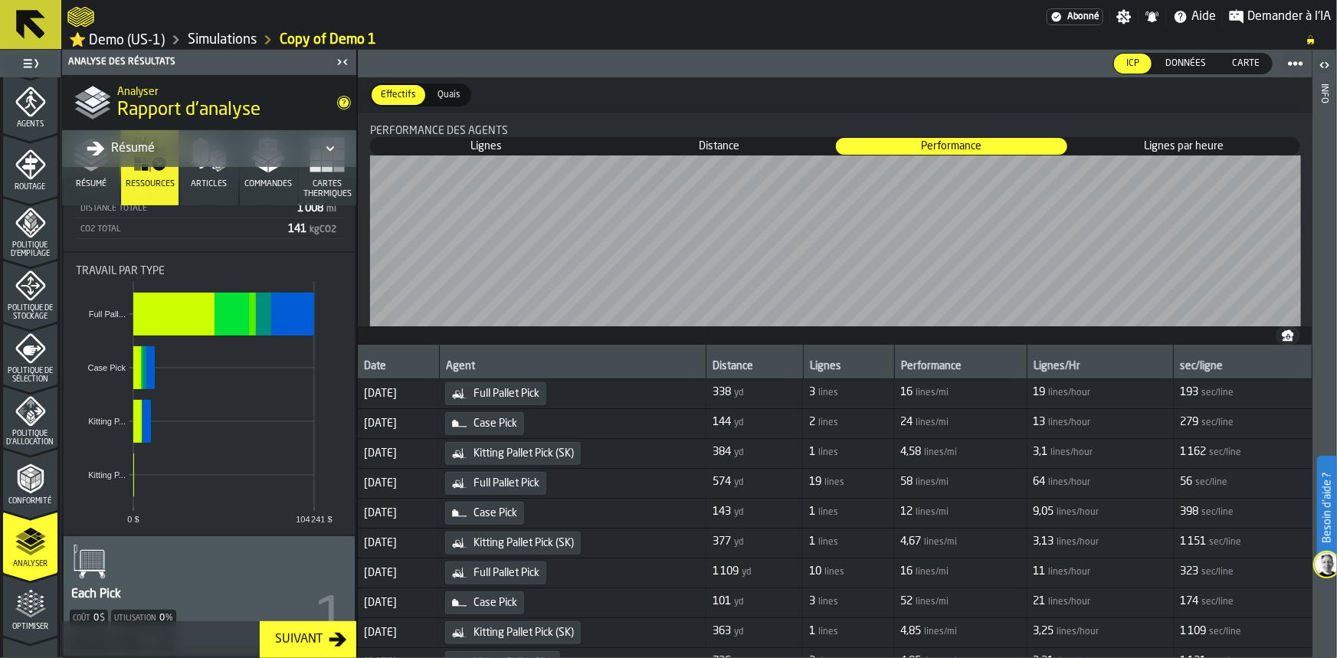
click at [203, 183] on span "Articles" at bounding box center [209, 184] width 36 height 10
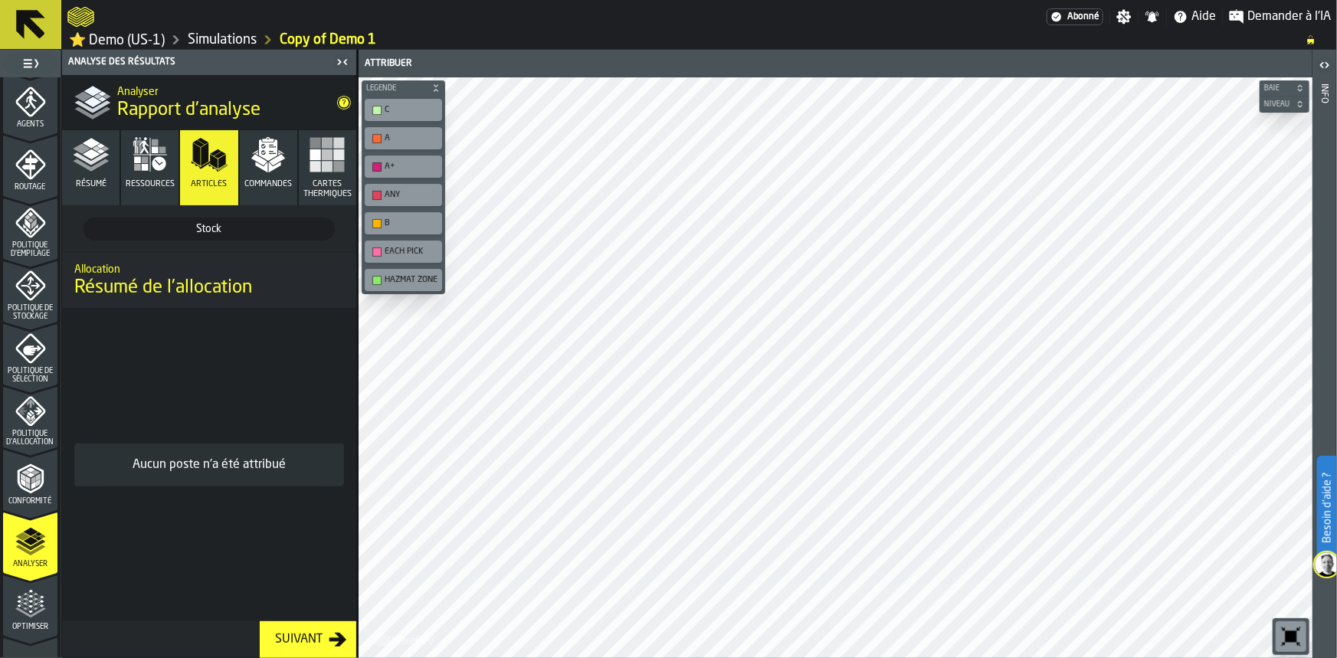
scroll to position [0, 0]
click at [278, 180] on span "Commandes" at bounding box center [268, 184] width 48 height 10
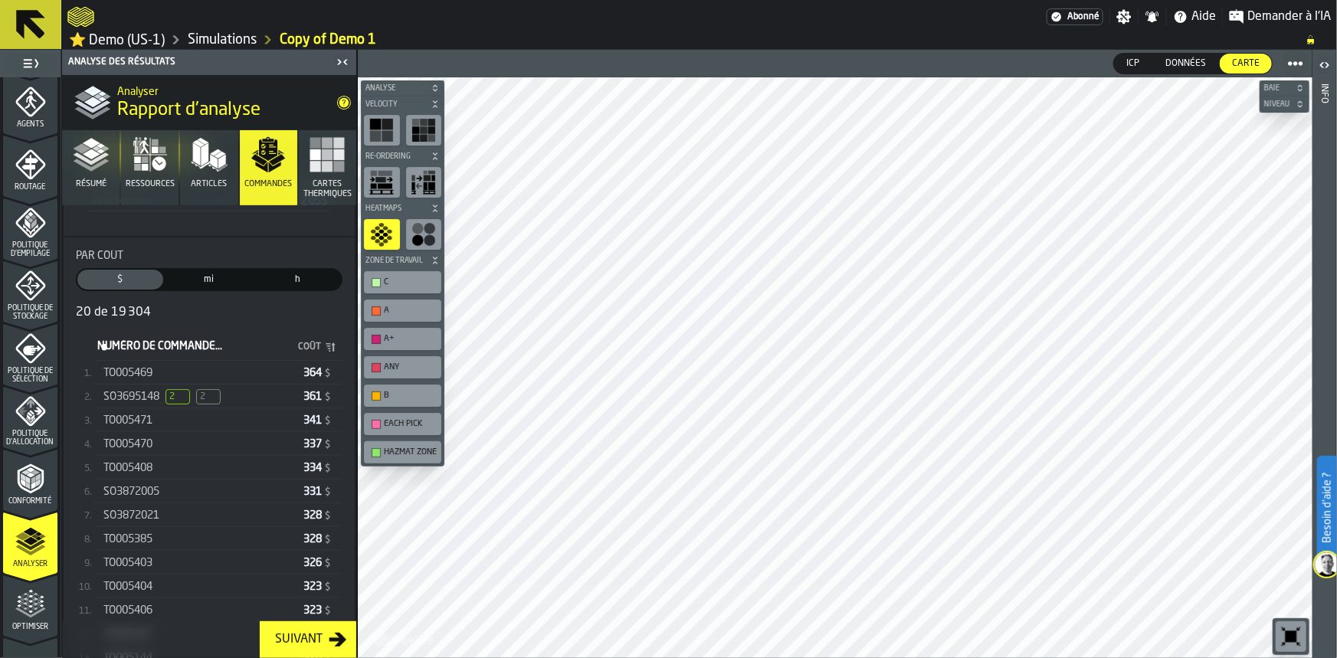
scroll to position [244, 0]
click at [215, 181] on span "Articles" at bounding box center [209, 184] width 36 height 10
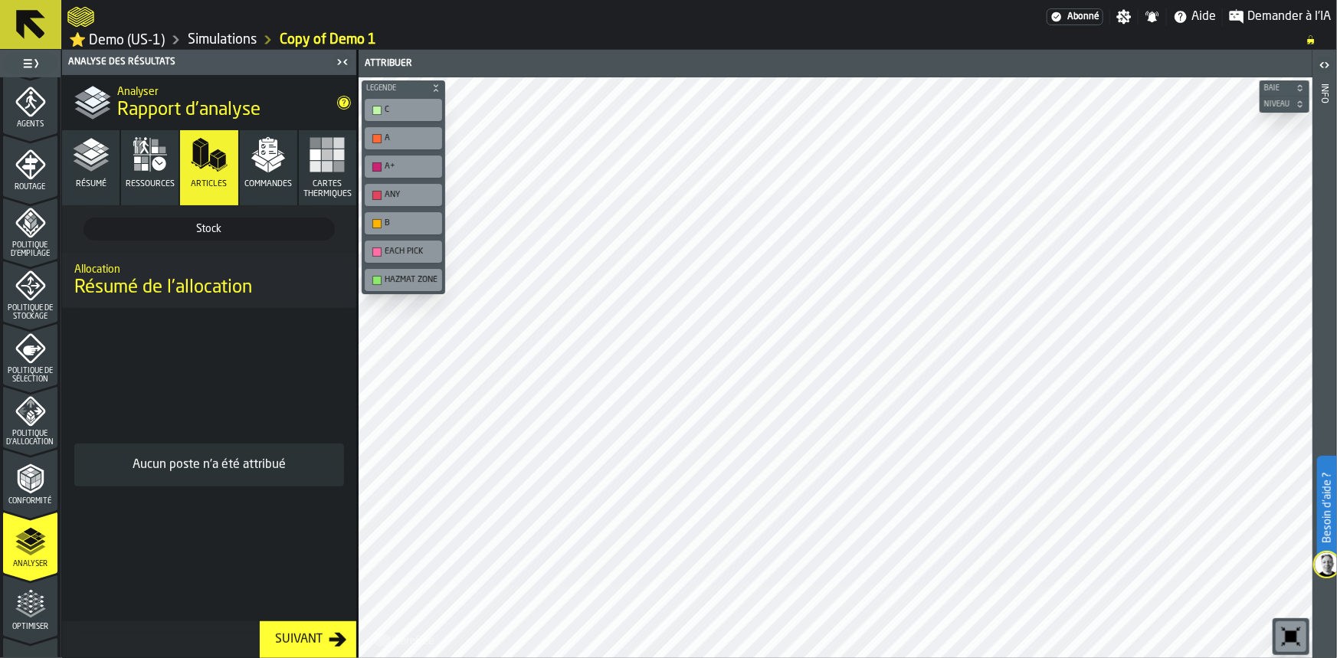
scroll to position [0, 0]
click at [116, 272] on h2 "Allocation" at bounding box center [209, 268] width 270 height 15
drag, startPoint x: 116, startPoint y: 272, endPoint x: 232, endPoint y: 225, distance: 124.8
click at [232, 225] on div "Stock Stock Allocation Résumé de l'allocation Aucun poste n'a été attribué" at bounding box center [209, 413] width 294 height 416
click at [232, 225] on span "Stock" at bounding box center [209, 229] width 238 height 15
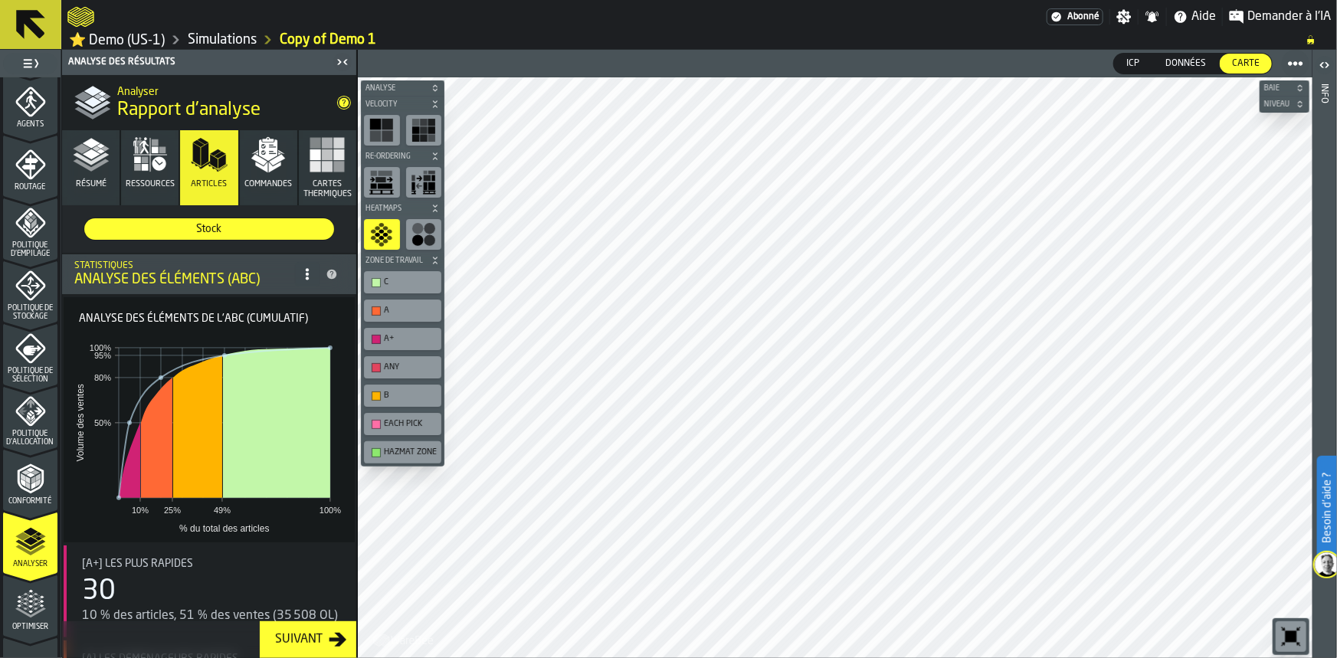
click at [267, 184] on span "Commandes" at bounding box center [268, 184] width 48 height 10
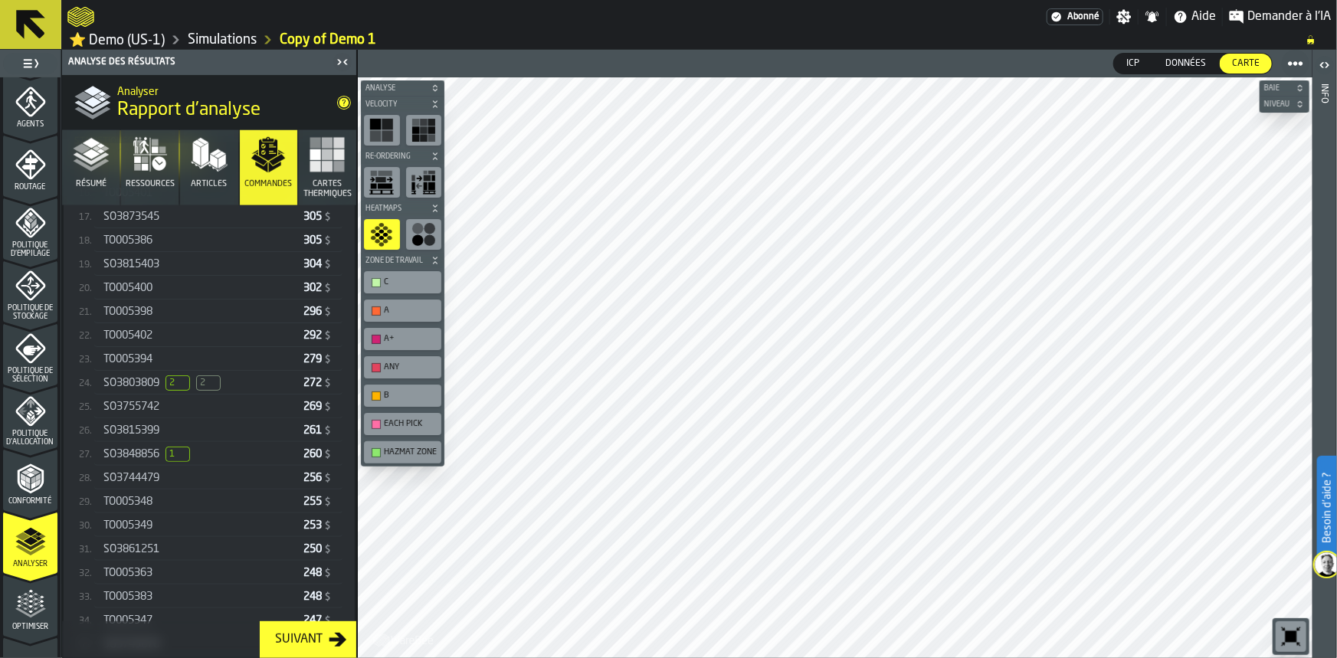
scroll to position [819, 0]
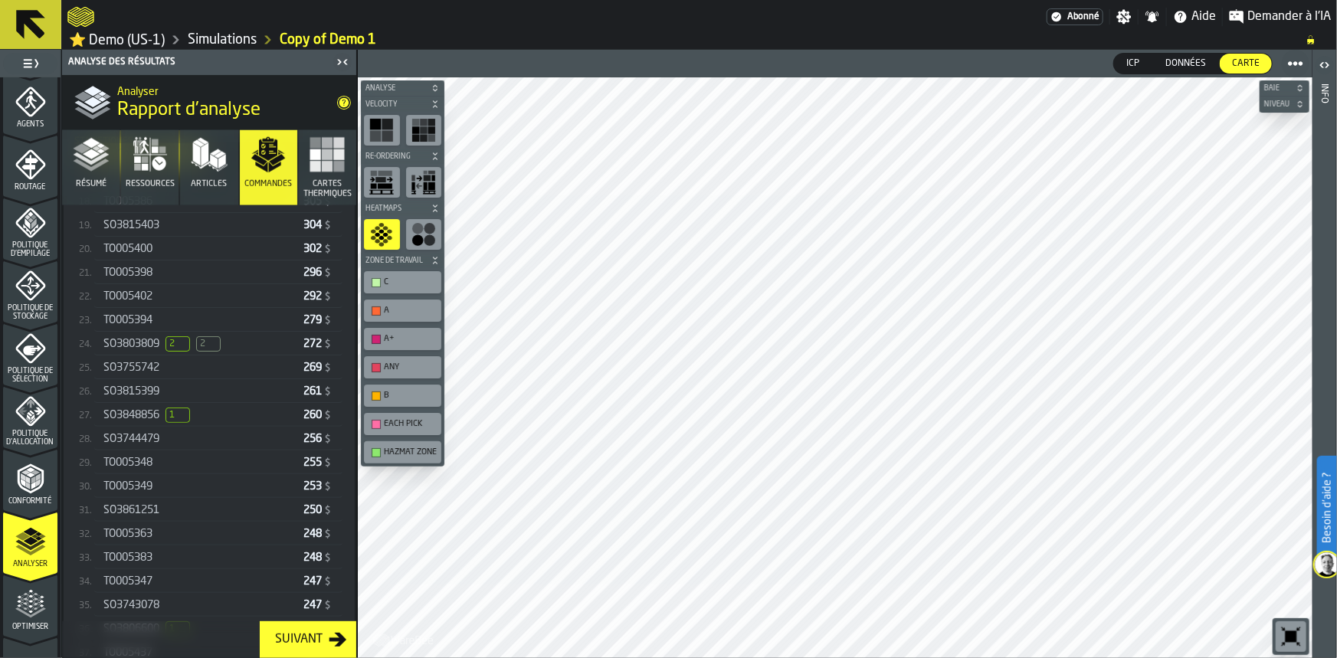
click at [177, 415] on span "1" at bounding box center [178, 415] width 25 height 15
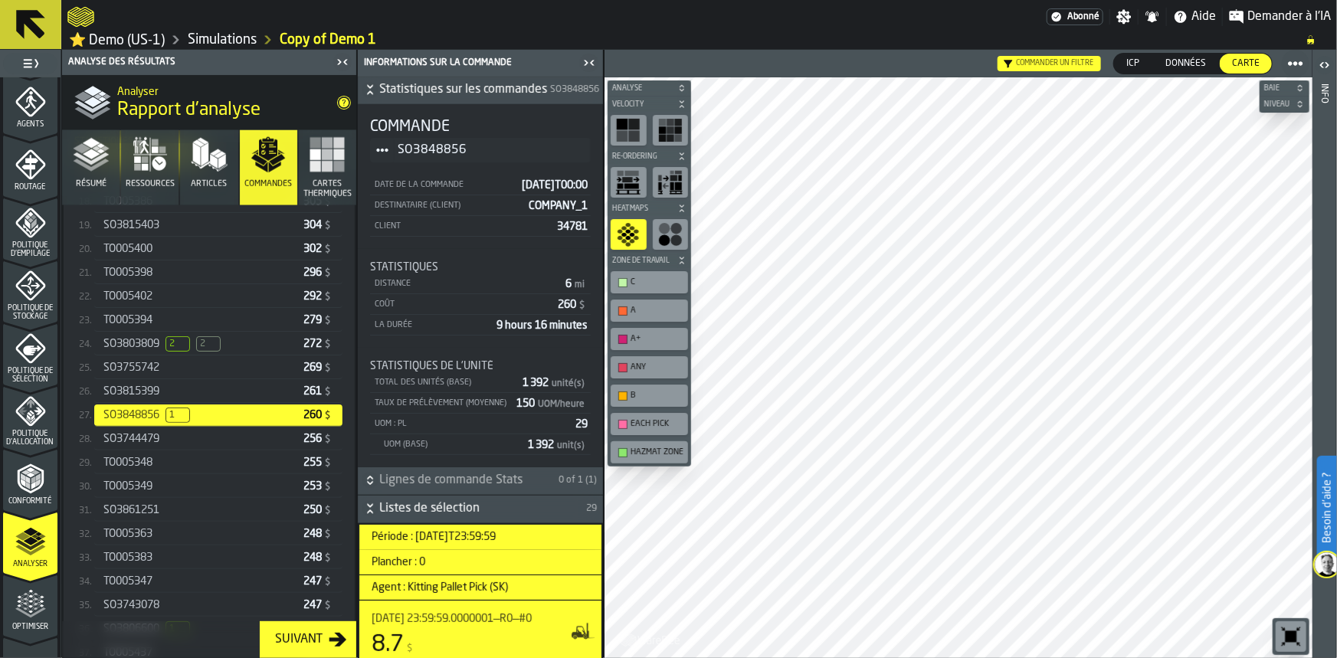
click at [159, 343] on span "SO3803809" at bounding box center [131, 344] width 56 height 12
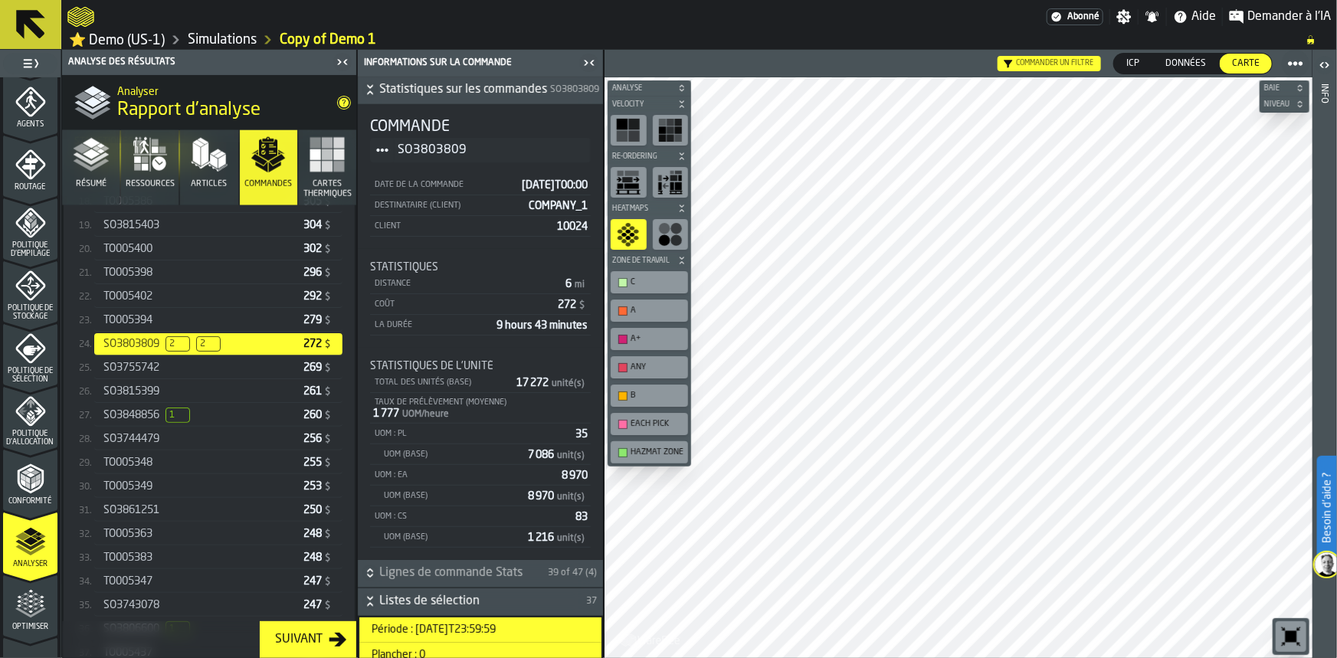
click at [207, 336] on span "2" at bounding box center [208, 343] width 25 height 15
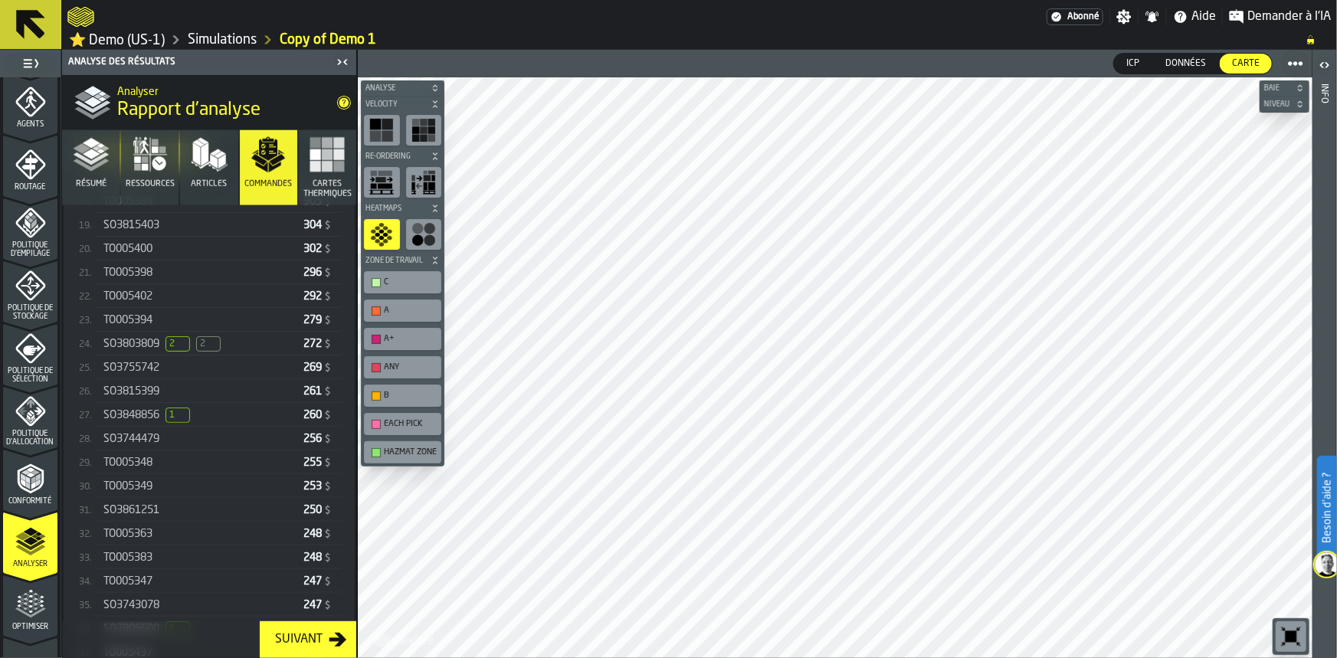
click at [176, 340] on span "2" at bounding box center [178, 343] width 25 height 15
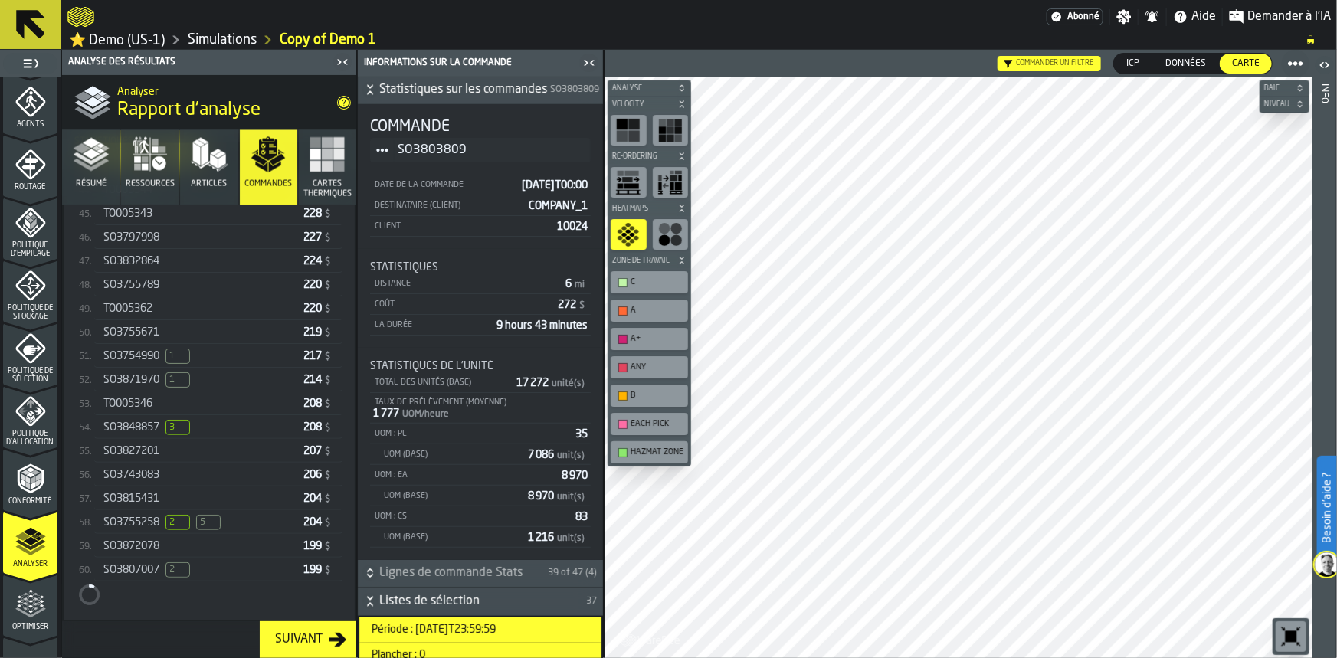
scroll to position [1449, 0]
click at [176, 419] on span "3" at bounding box center [178, 426] width 25 height 15
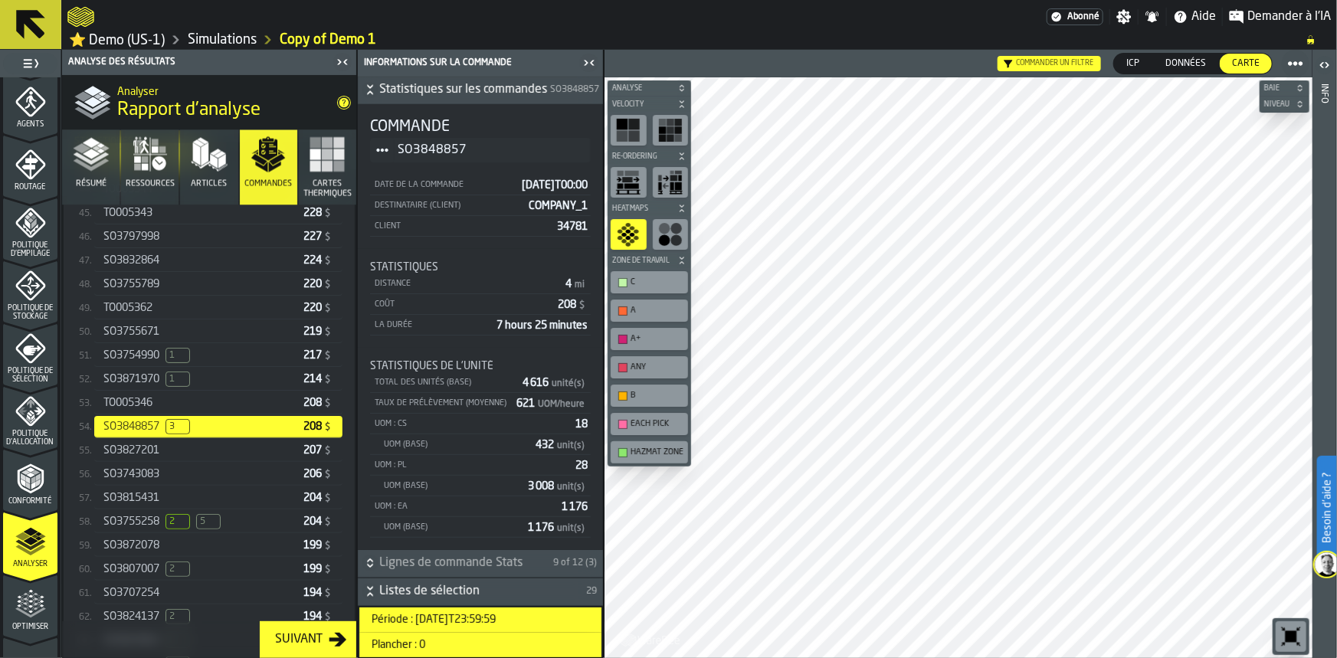
click at [174, 425] on span "3" at bounding box center [178, 426] width 25 height 15
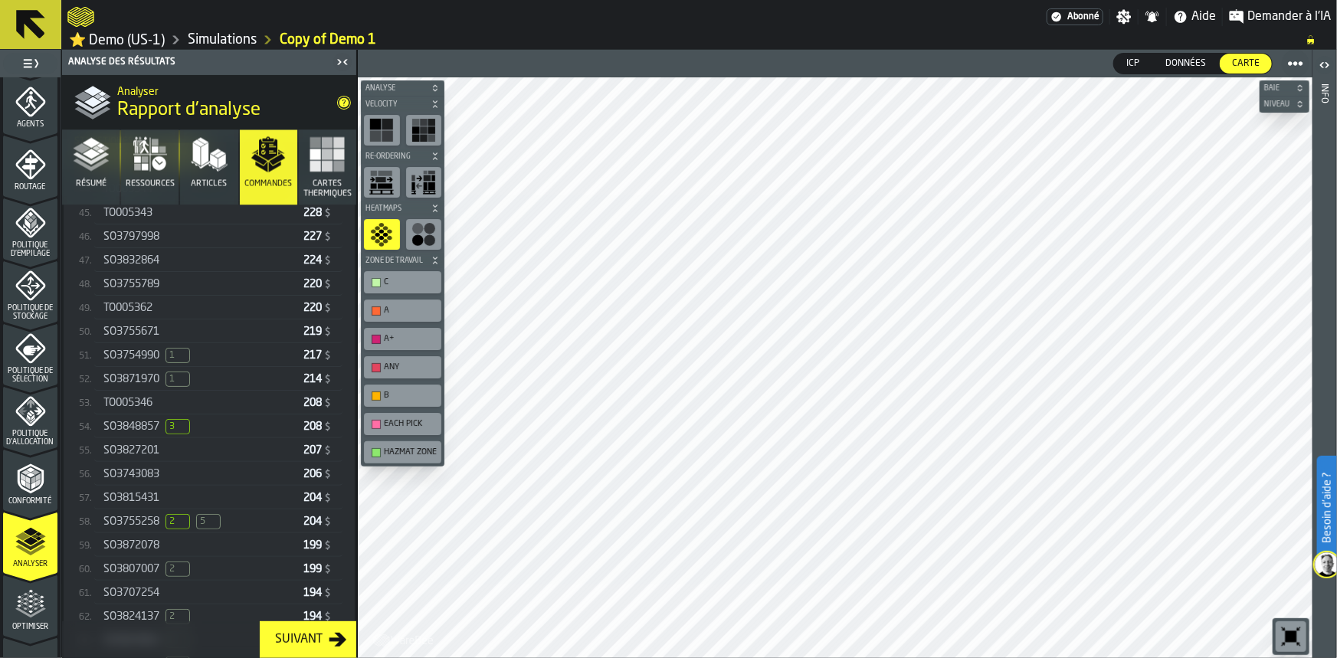
click at [174, 425] on span "3" at bounding box center [178, 426] width 25 height 15
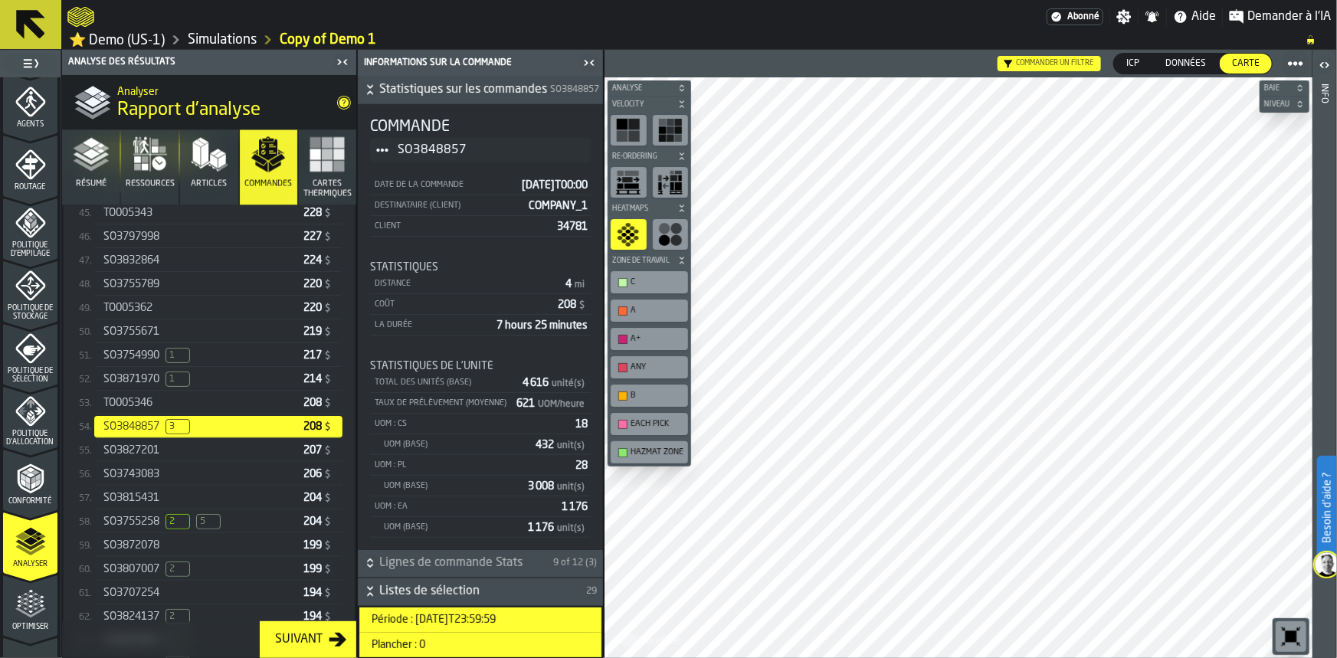
click at [215, 152] on polygon "button" at bounding box center [215, 152] width 11 height 7
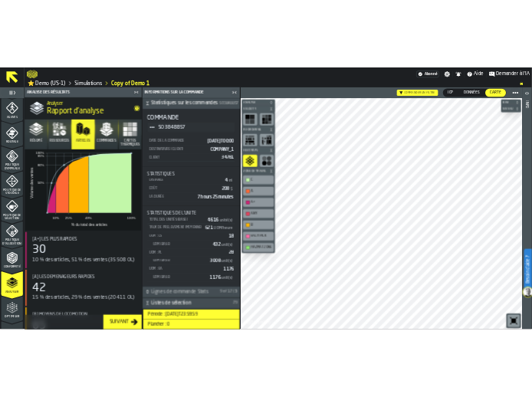
scroll to position [54, 0]
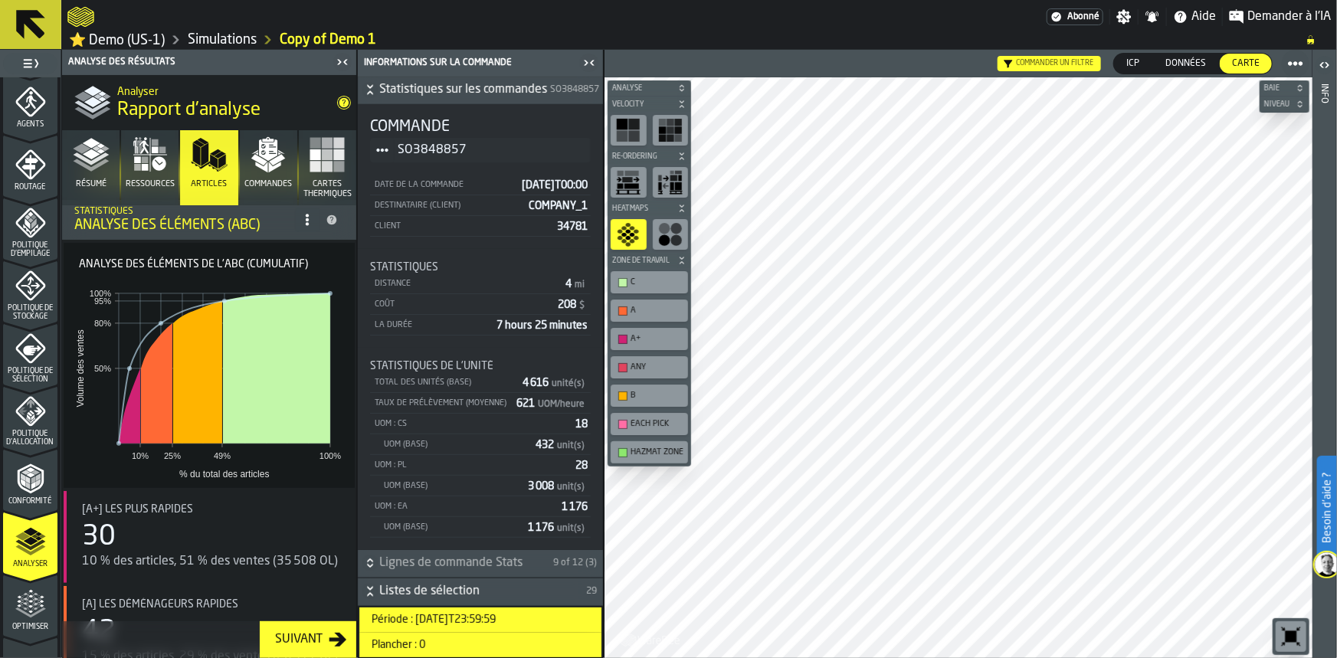
click at [34, 608] on polygon "menu Optimiser" at bounding box center [35, 609] width 4 height 3
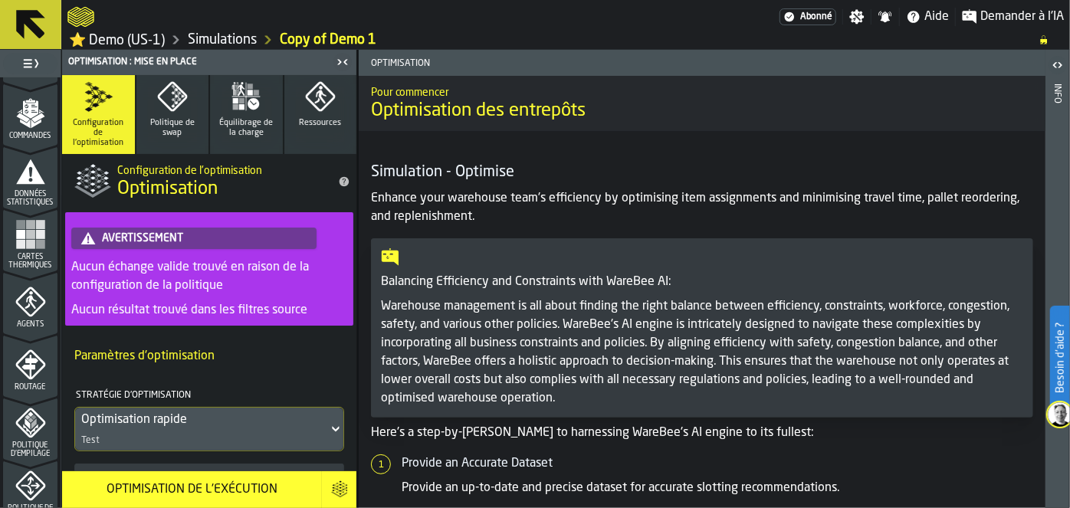
scroll to position [314, 0]
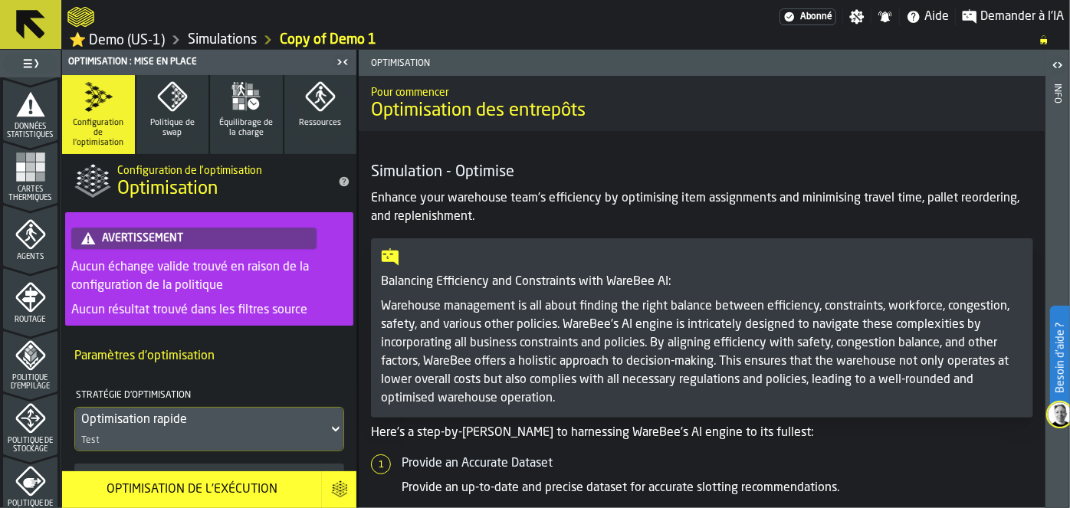
click at [52, 303] on div "Routage" at bounding box center [30, 303] width 54 height 42
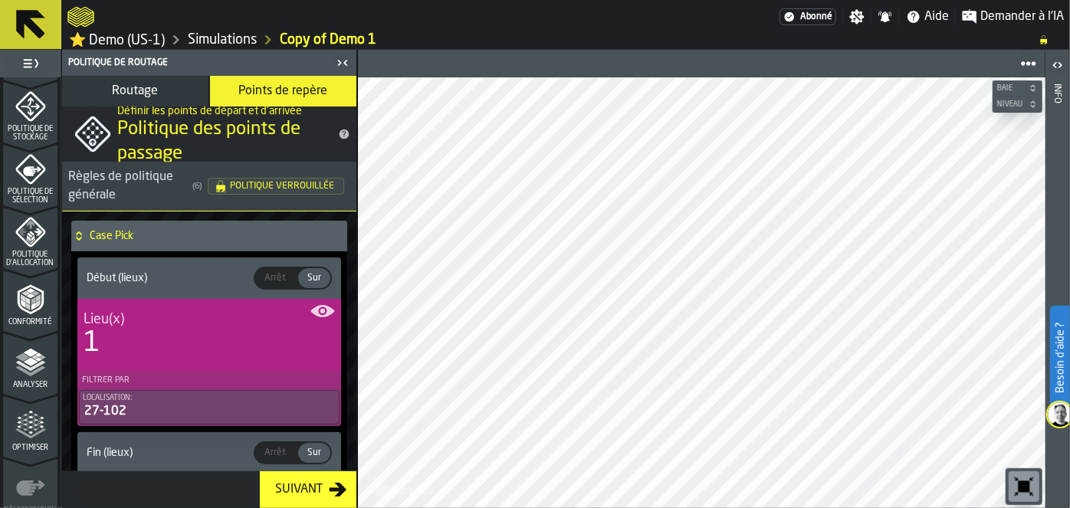
scroll to position [635, 0]
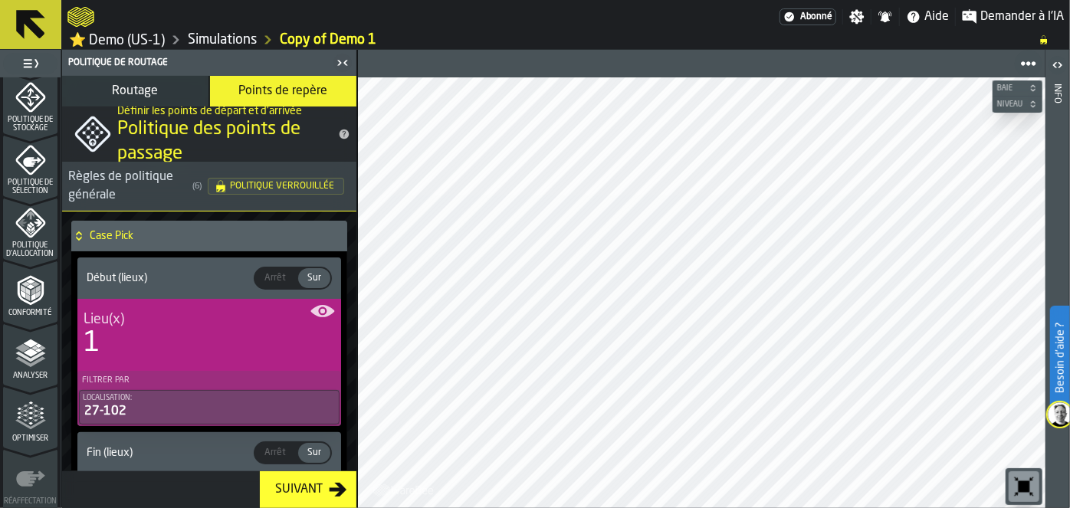
click at [18, 363] on icon "menu Analyser" at bounding box center [30, 353] width 31 height 31
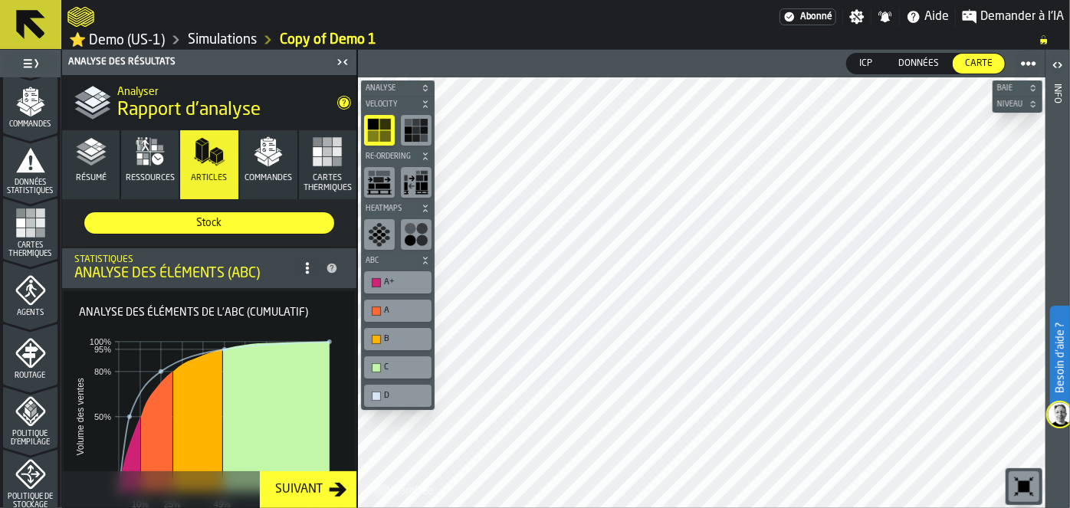
scroll to position [0, 0]
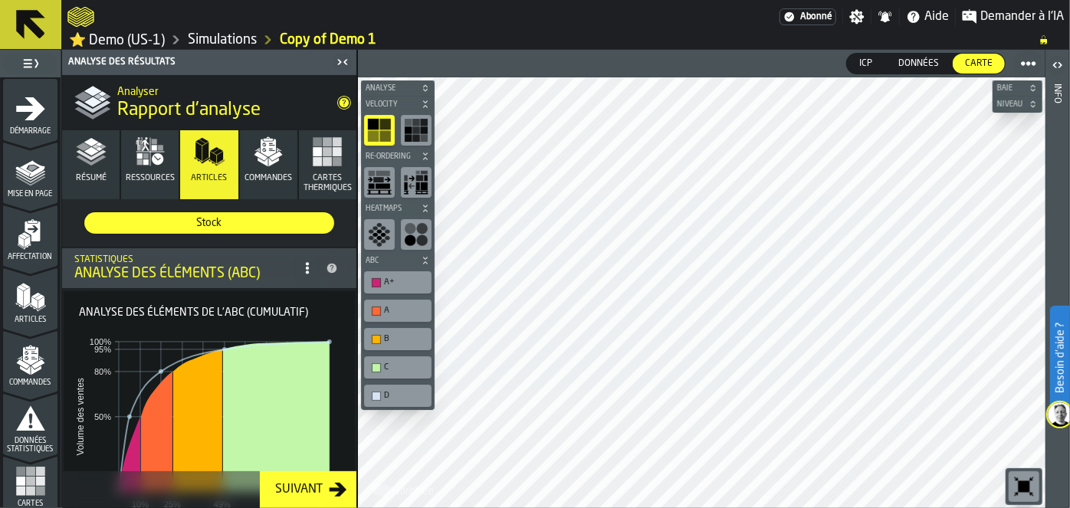
click at [8, 178] on div "Mise en page" at bounding box center [30, 177] width 54 height 42
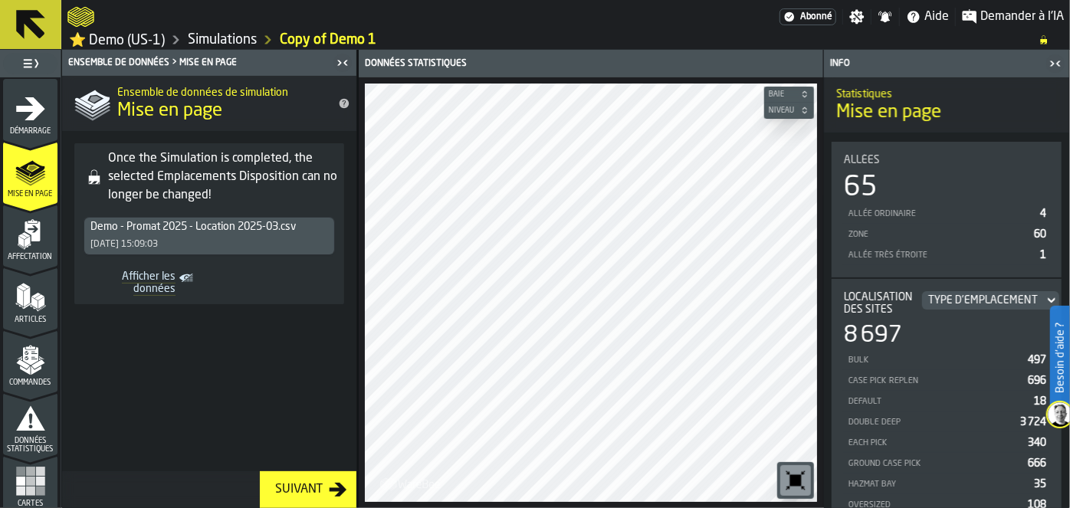
click at [34, 251] on div "Affectation" at bounding box center [30, 240] width 54 height 42
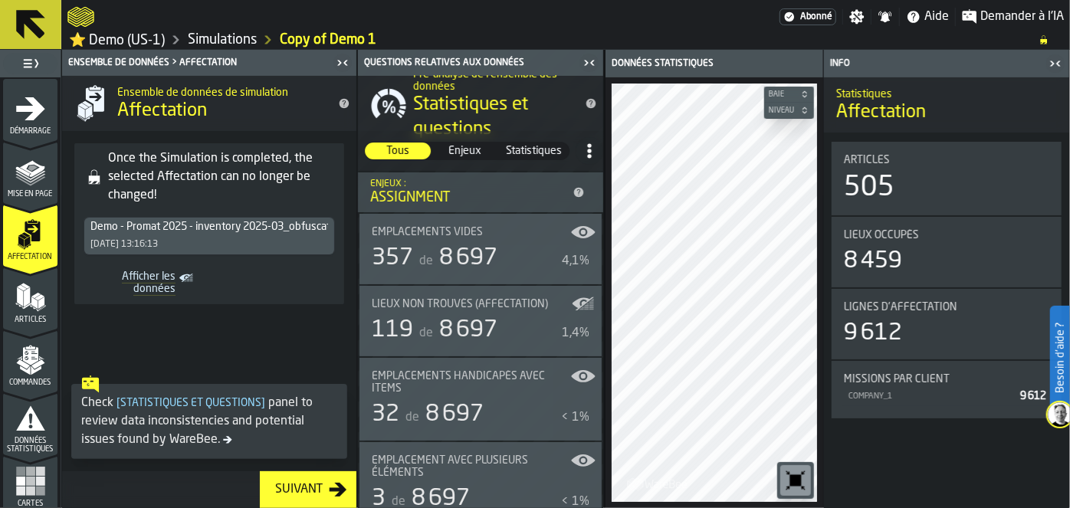
click at [24, 301] on polygon "menu Articles" at bounding box center [27, 296] width 6 height 19
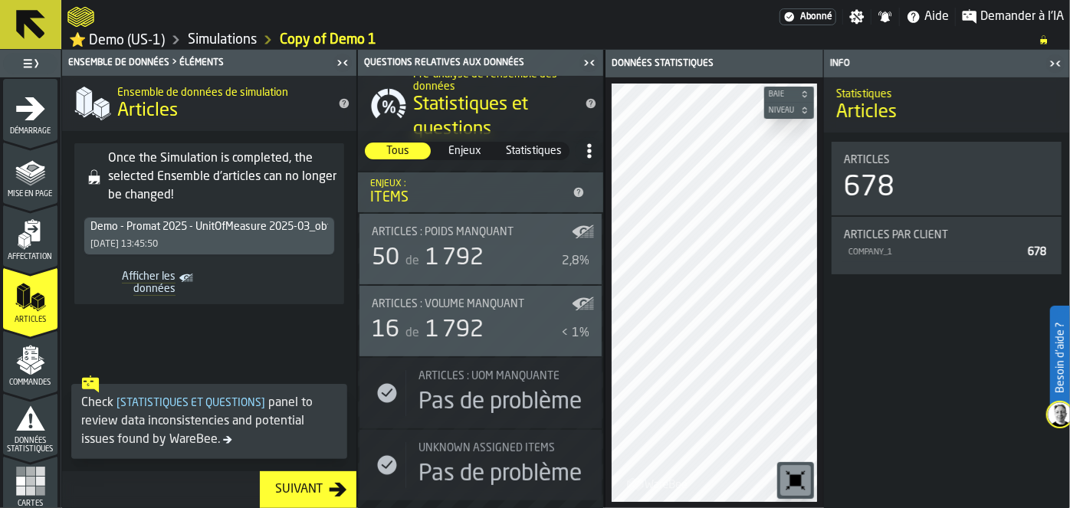
click at [17, 366] on icon "menu Commandes" at bounding box center [30, 360] width 31 height 31
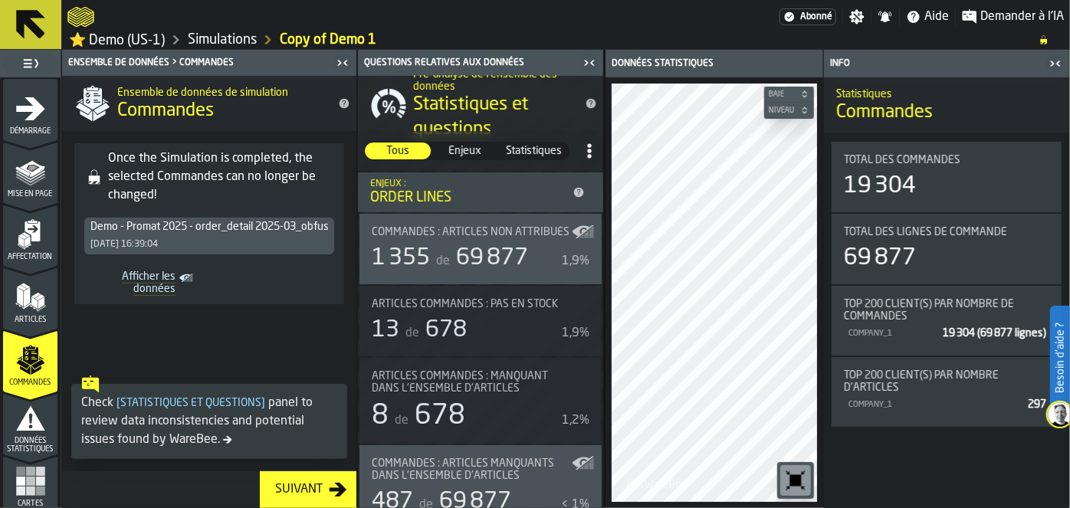
click at [22, 441] on span "Données statistiques" at bounding box center [30, 445] width 54 height 17
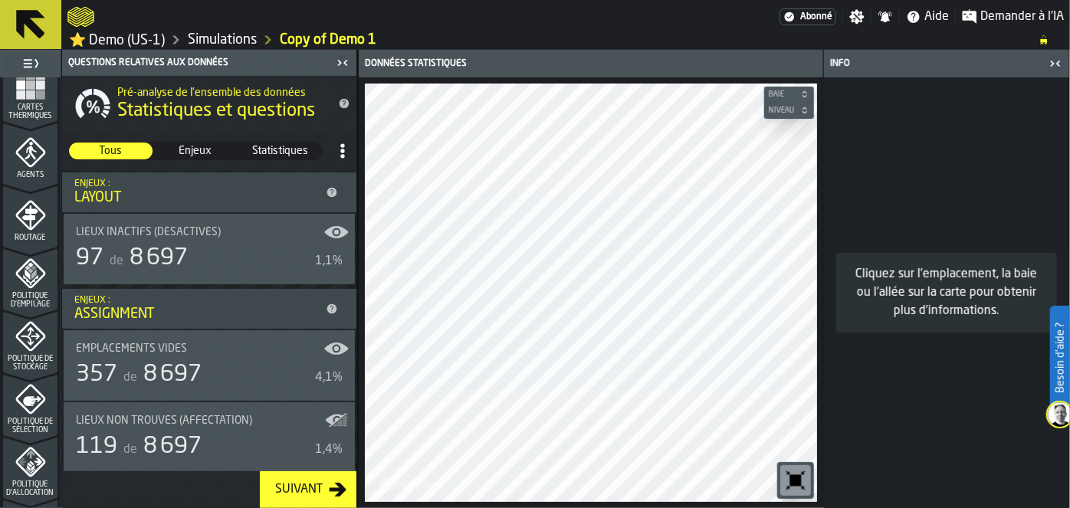
scroll to position [401, 0]
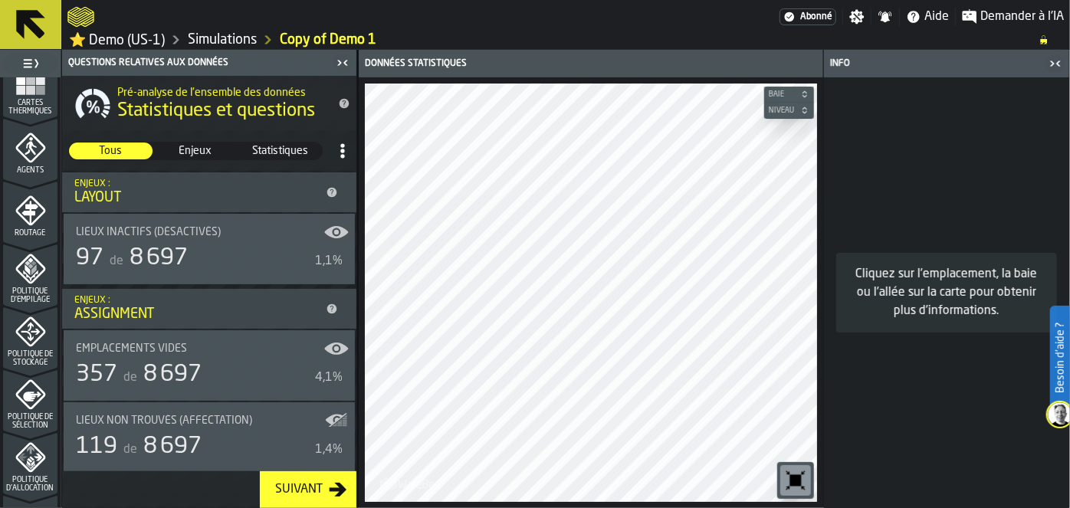
click at [62, 380] on li "Emplacements vides 357 de 8 697 4,1% Lieux non trouvés (Affectation) 119 de 8 6…" at bounding box center [209, 474] width 294 height 290
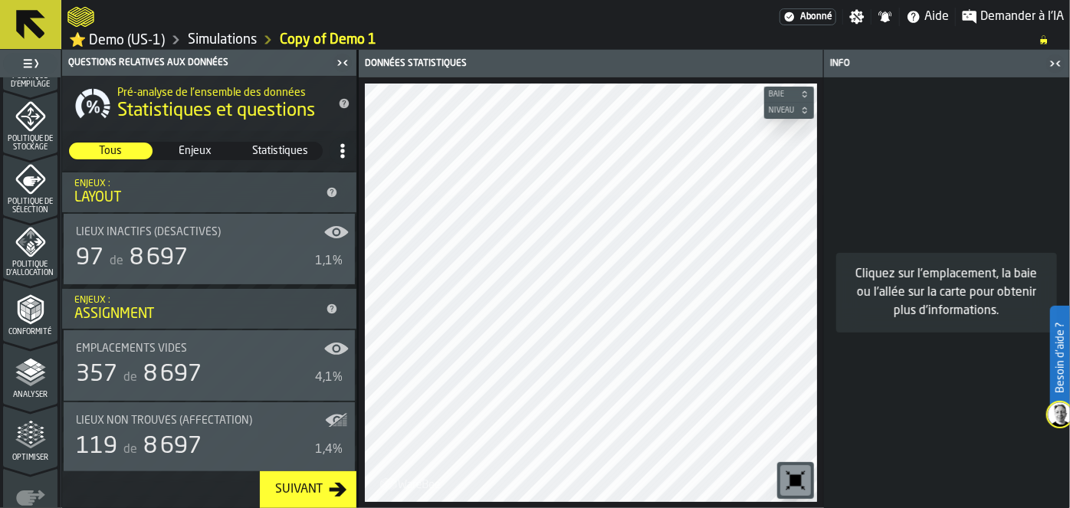
scroll to position [621, 0]
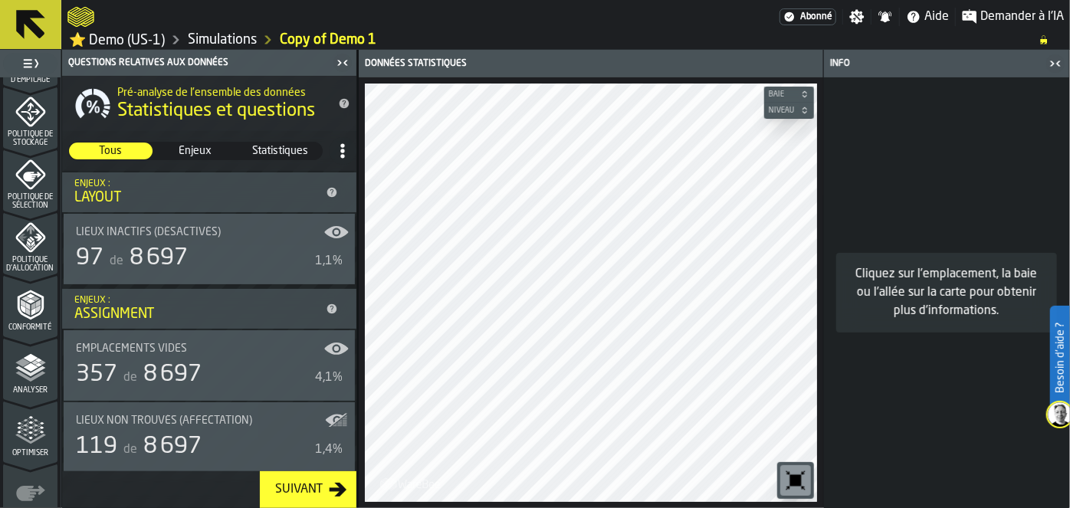
click at [22, 309] on icon "menu Conformité" at bounding box center [30, 305] width 31 height 31
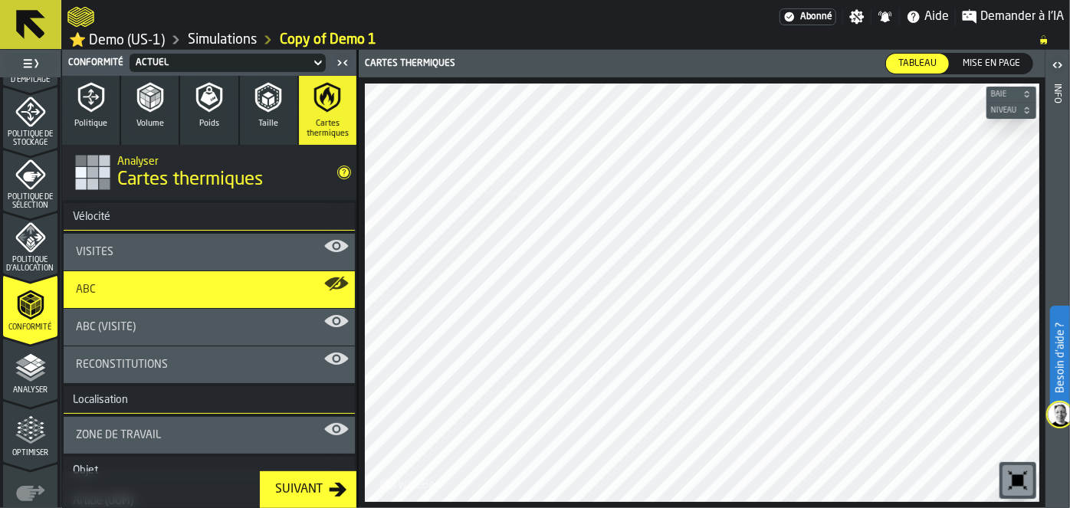
click at [31, 384] on div "Analyser" at bounding box center [30, 374] width 54 height 42
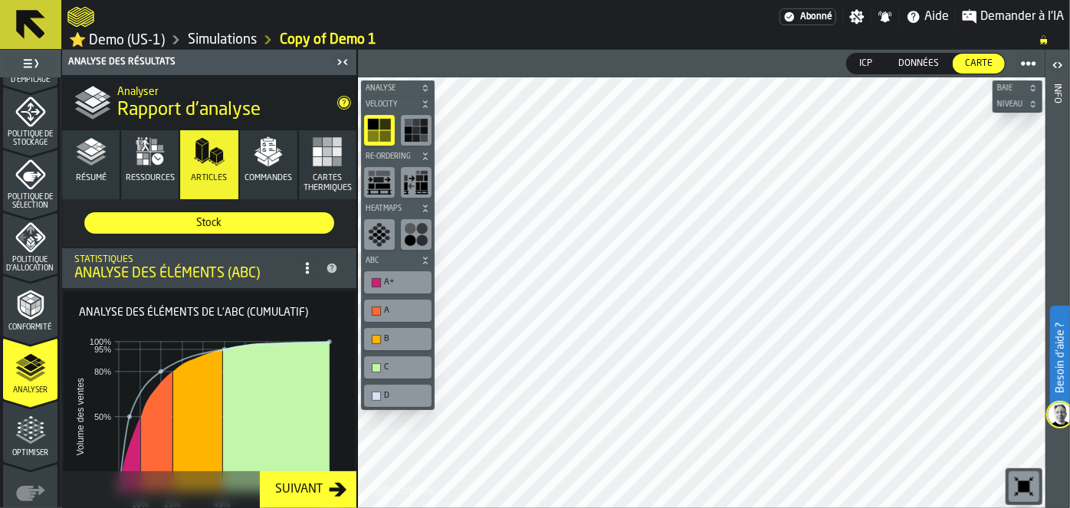
click at [25, 434] on icon "menu Optimiser" at bounding box center [30, 430] width 31 height 31
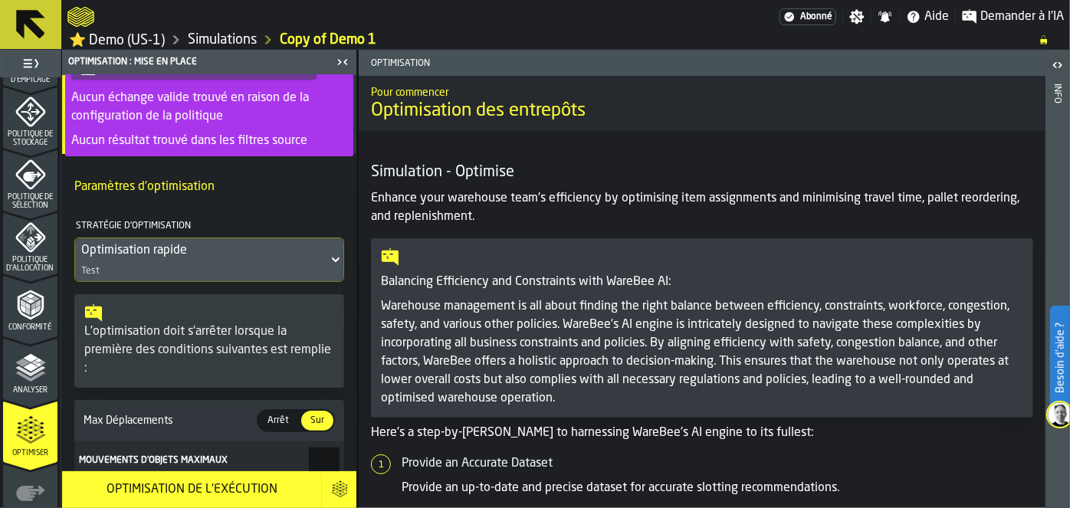
scroll to position [178, 0]
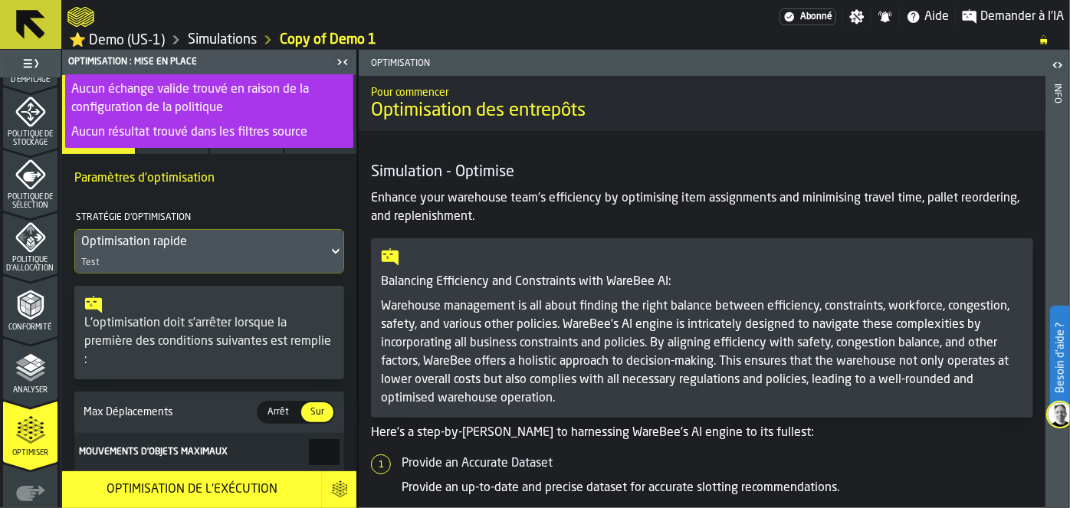
click at [309, 450] on input "***" at bounding box center [324, 452] width 31 height 26
type input "***"
click at [235, 410] on span "Max Déplacements" at bounding box center [168, 412] width 176 height 12
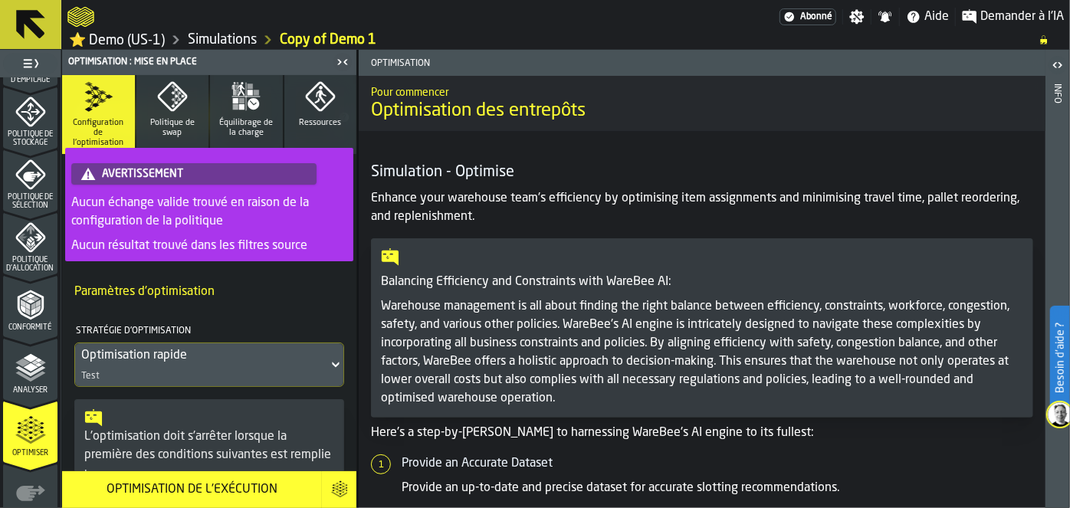
scroll to position [0, 0]
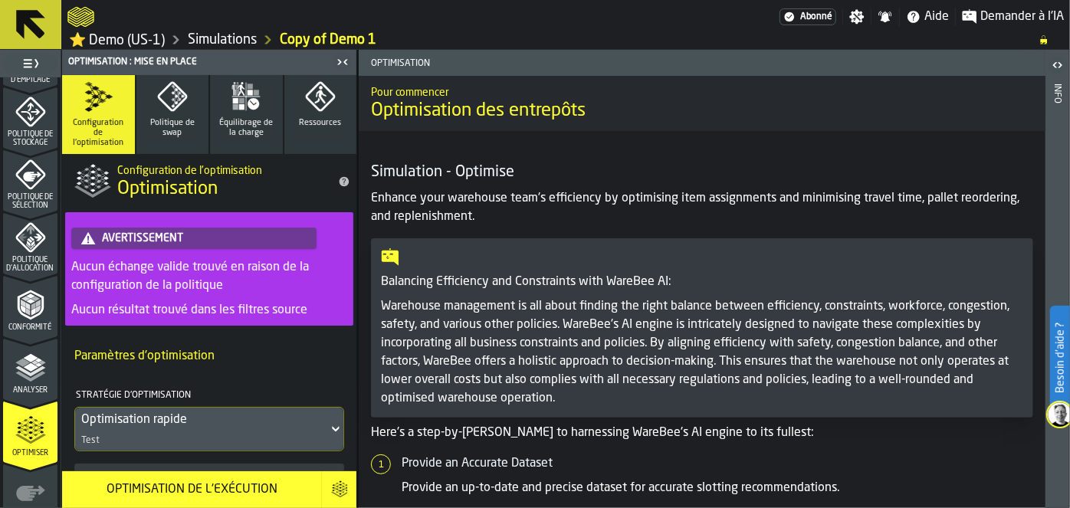
click at [178, 131] on span "Politique de swap" at bounding box center [173, 128] width 61 height 20
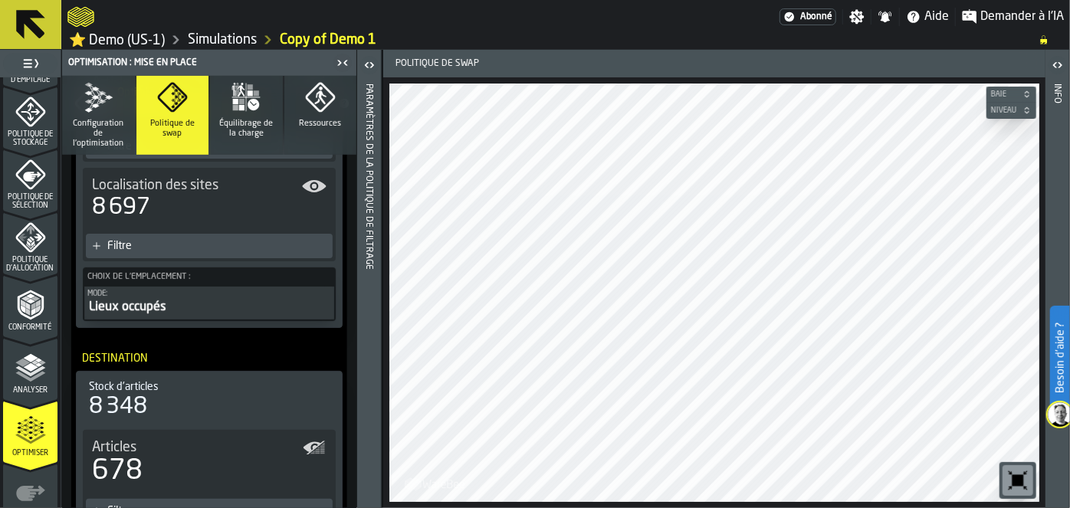
scroll to position [243, 0]
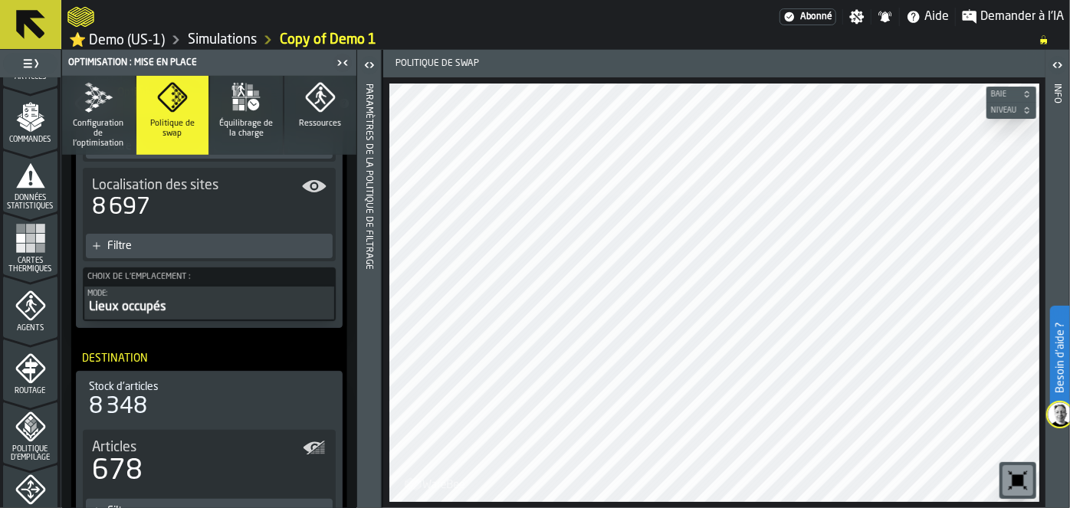
click at [55, 87] on ul "1 Démarrage 1.1 Mise en page 1.2 Affectation 1.3 Articles 1.4 Commandes 1.5 Don…" at bounding box center [30, 399] width 61 height 1131
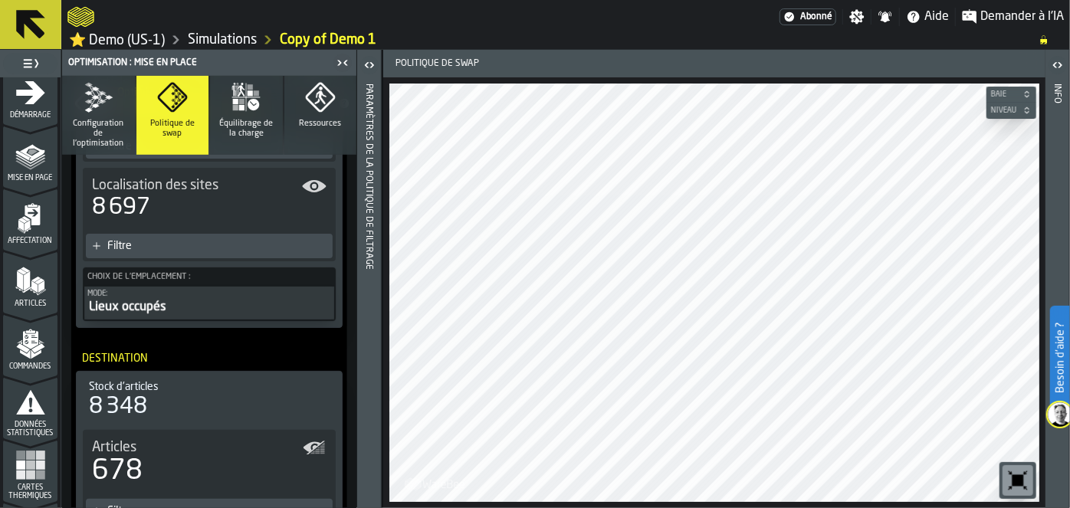
scroll to position [0, 0]
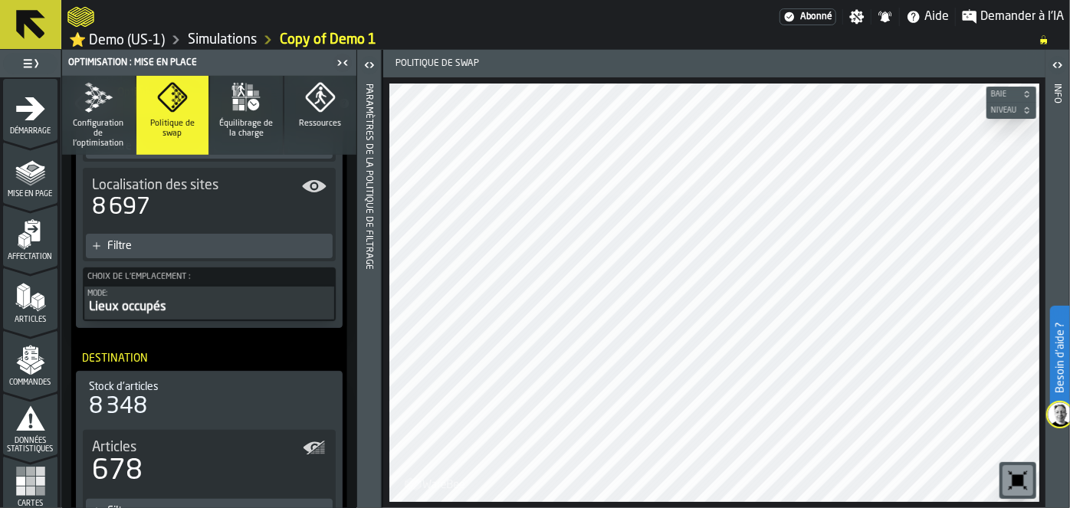
click at [16, 192] on span "Mise en page" at bounding box center [30, 194] width 54 height 8
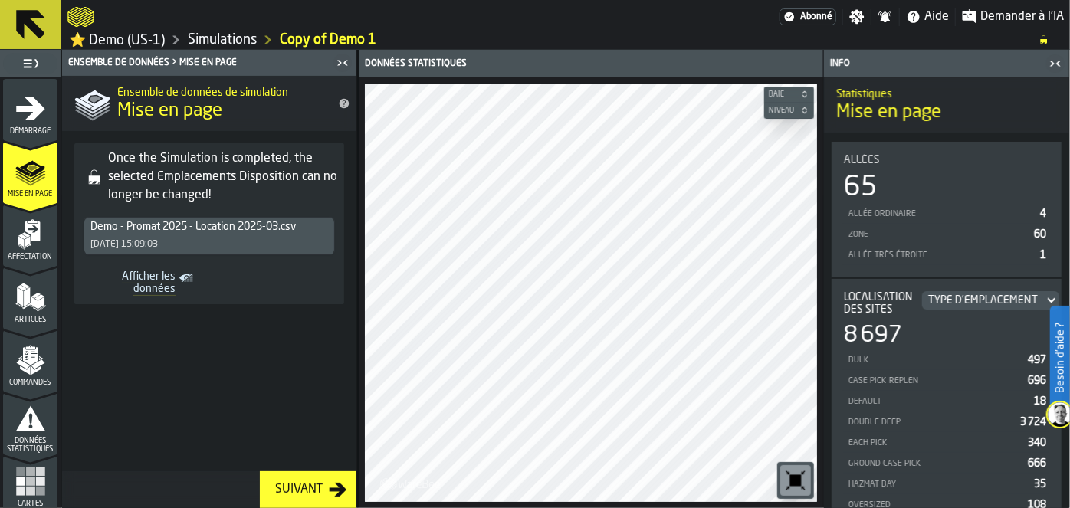
click at [15, 244] on icon "menu Affectation" at bounding box center [30, 234] width 31 height 31
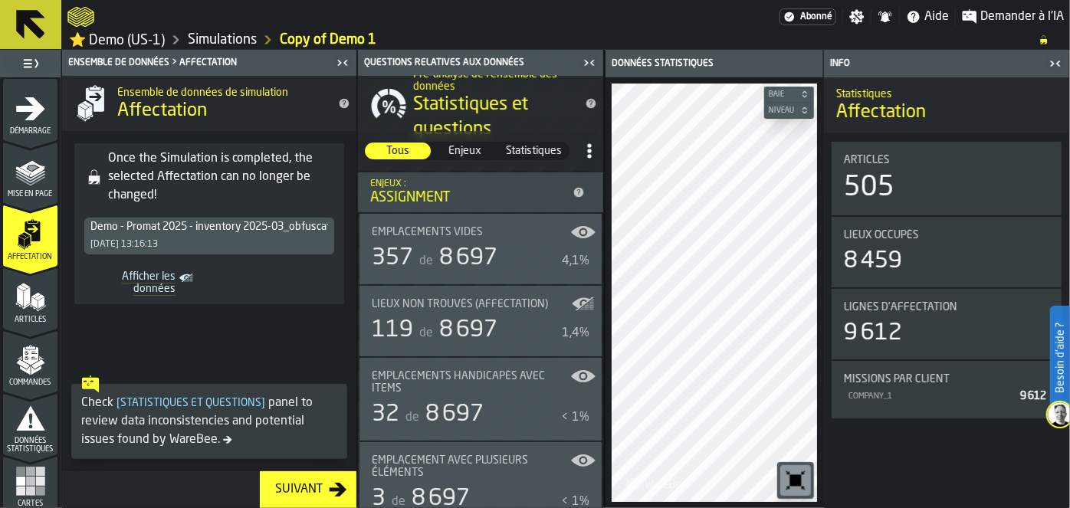
click at [22, 321] on span "Articles" at bounding box center [30, 320] width 54 height 8
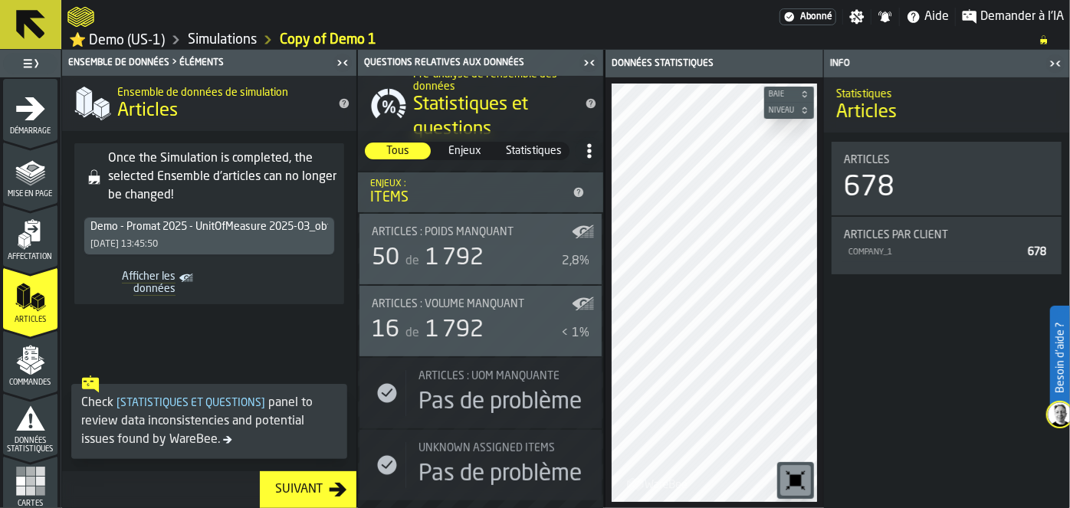
click at [21, 364] on polygon "menu Commandes" at bounding box center [22, 363] width 13 height 9
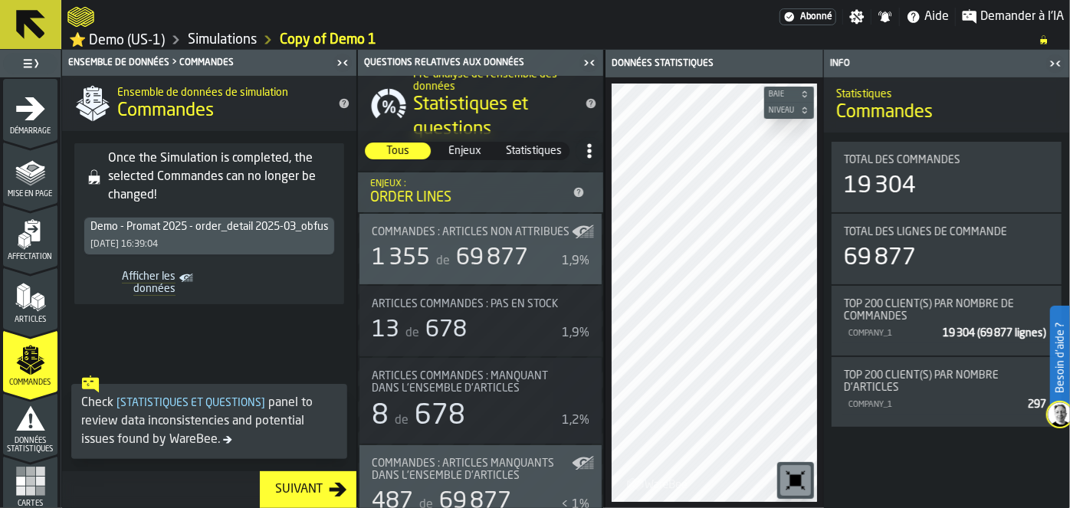
click at [25, 446] on span "Données statistiques" at bounding box center [30, 445] width 54 height 17
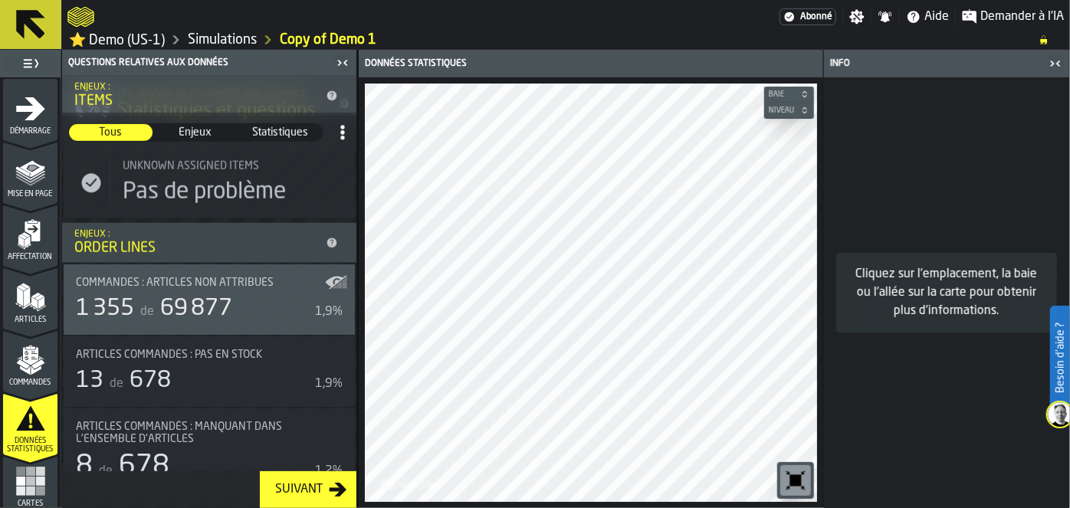
scroll to position [711, 0]
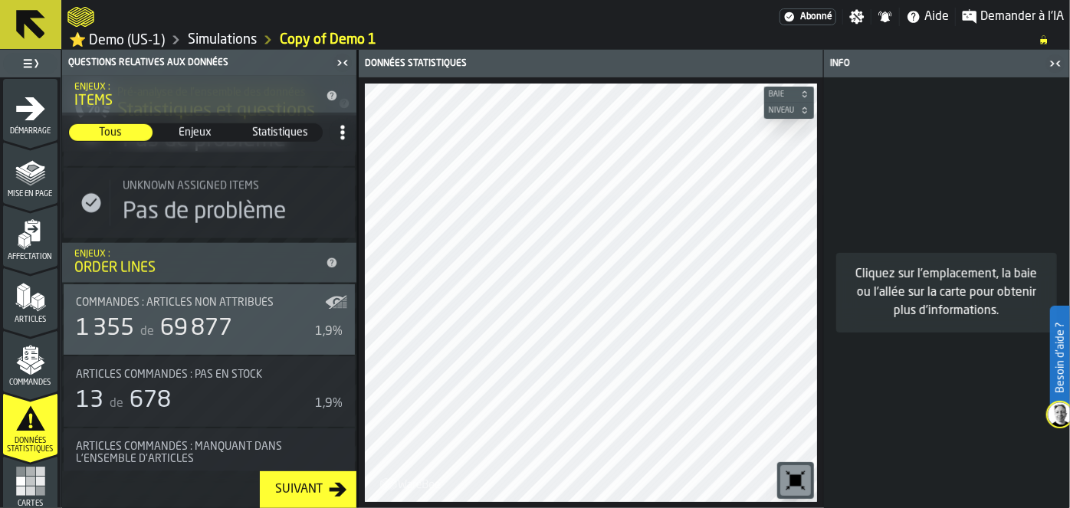
drag, startPoint x: 56, startPoint y: 208, endPoint x: 55, endPoint y: 239, distance: 30.7
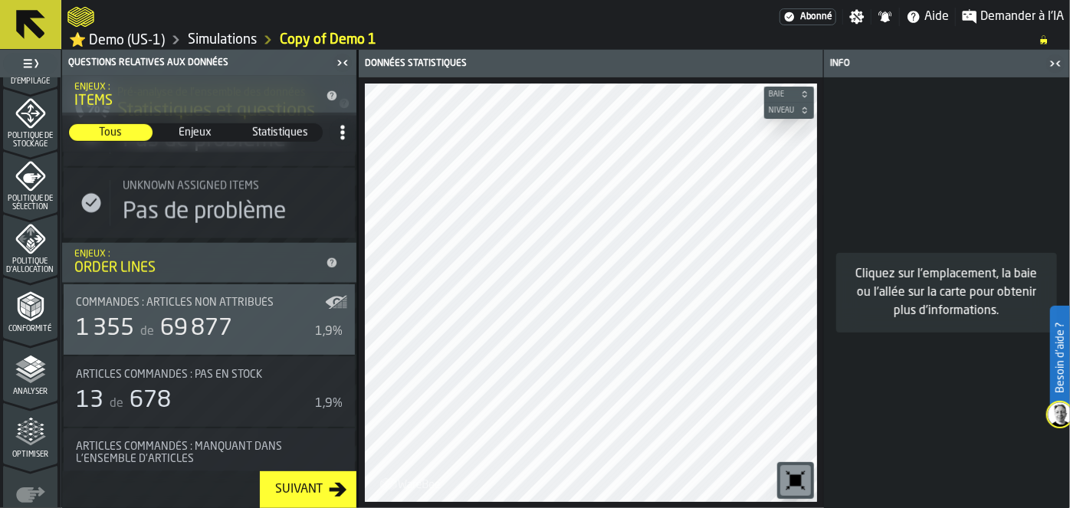
scroll to position [622, 0]
click at [21, 313] on icon "menu Conformité" at bounding box center [30, 304] width 26 height 30
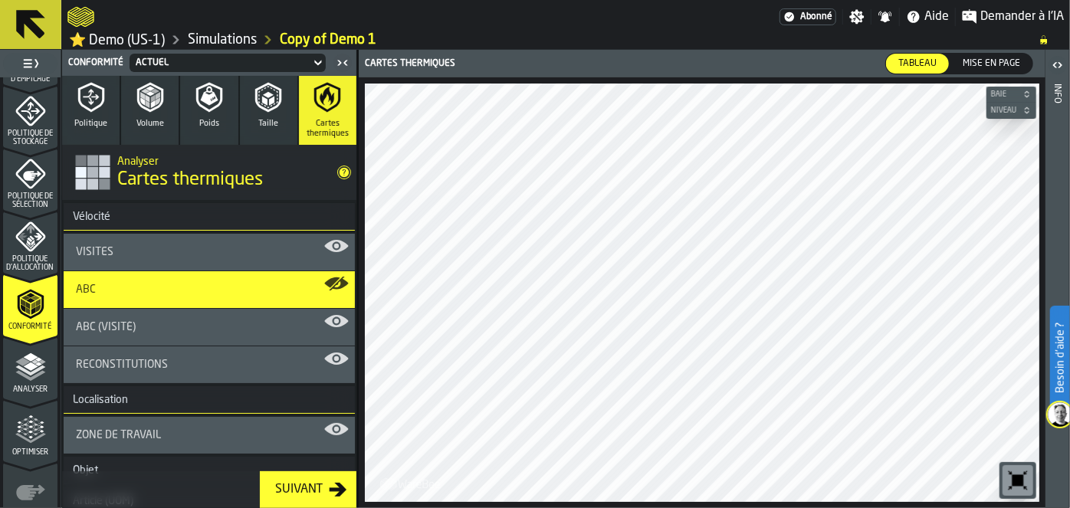
click at [21, 313] on icon "menu Conformité" at bounding box center [30, 304] width 26 height 30
click at [142, 129] on button "Volume" at bounding box center [149, 110] width 57 height 69
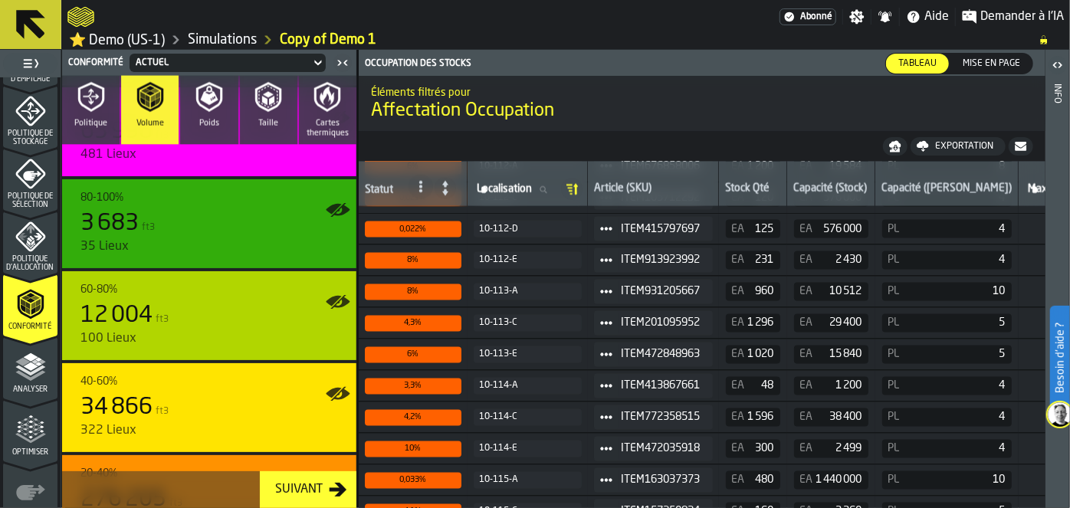
scroll to position [1338, 0]
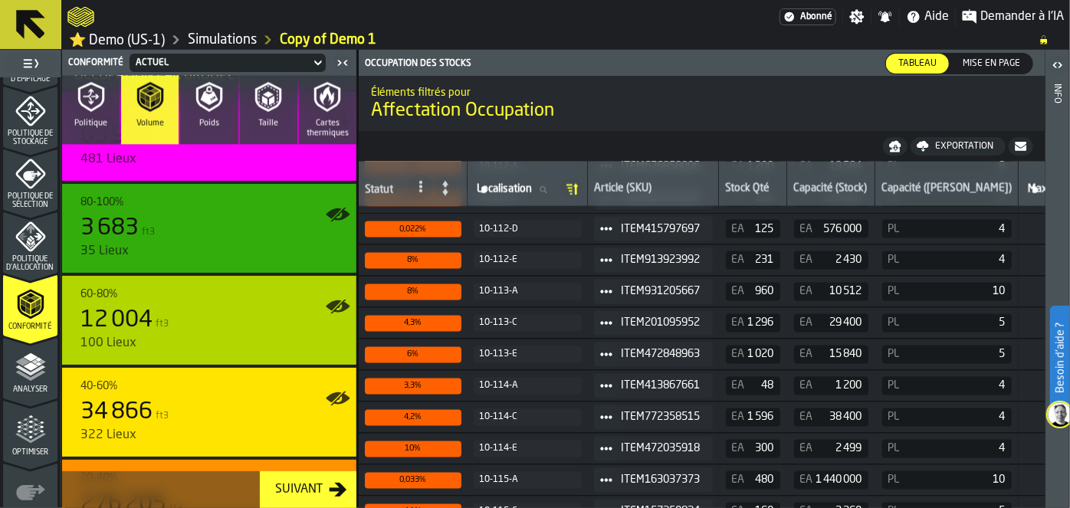
click at [182, 97] on button "Poids" at bounding box center [208, 110] width 57 height 69
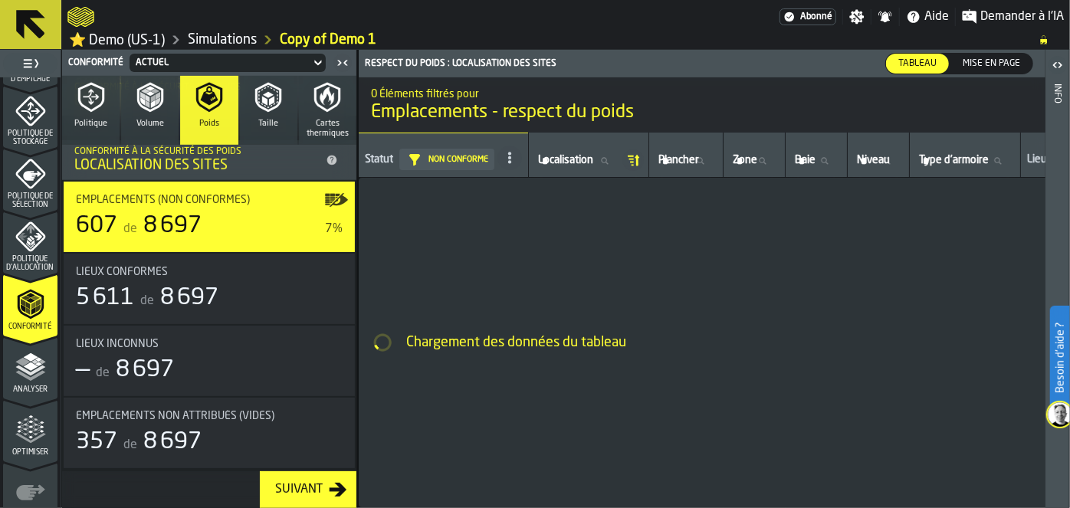
scroll to position [392, 0]
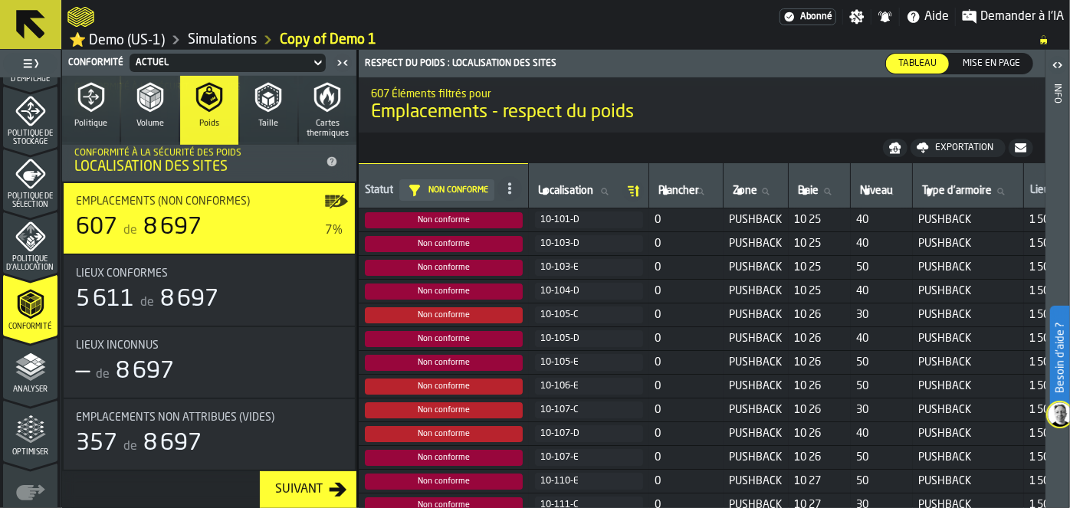
click at [244, 110] on button "Taille" at bounding box center [268, 110] width 57 height 69
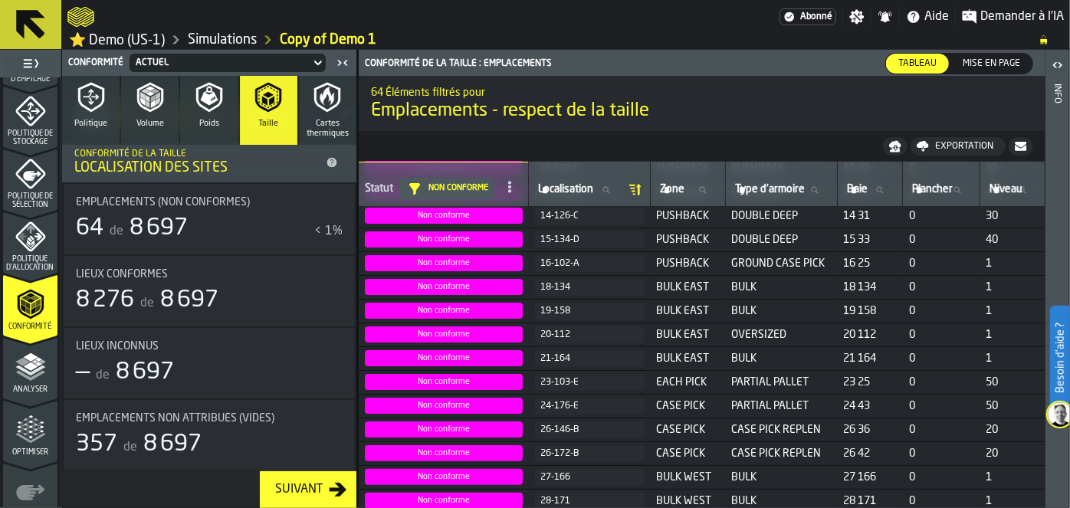
scroll to position [0, 0]
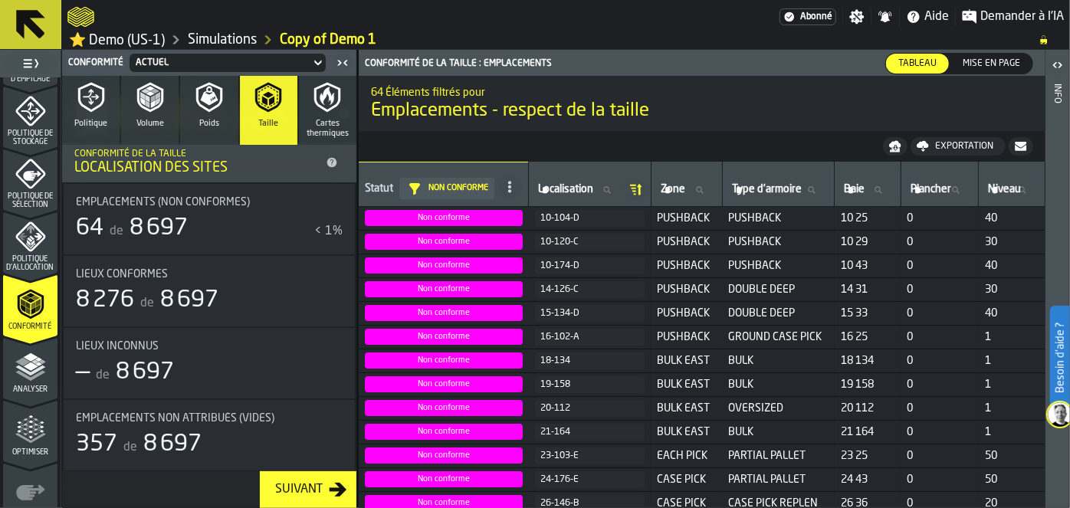
click at [325, 112] on icon "button" at bounding box center [327, 97] width 31 height 31
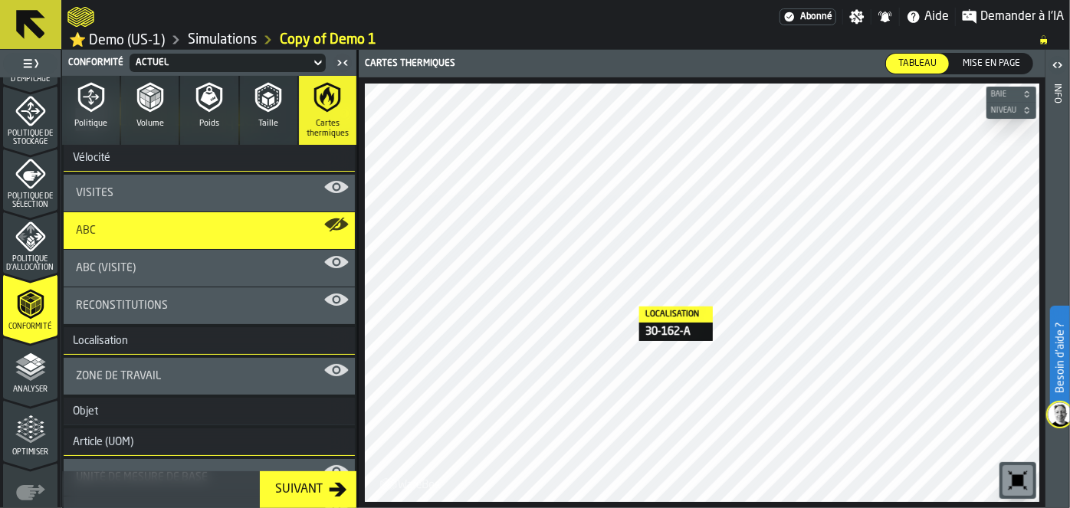
click at [25, 375] on polyline "menu Analyser" at bounding box center [30, 375] width 30 height 11
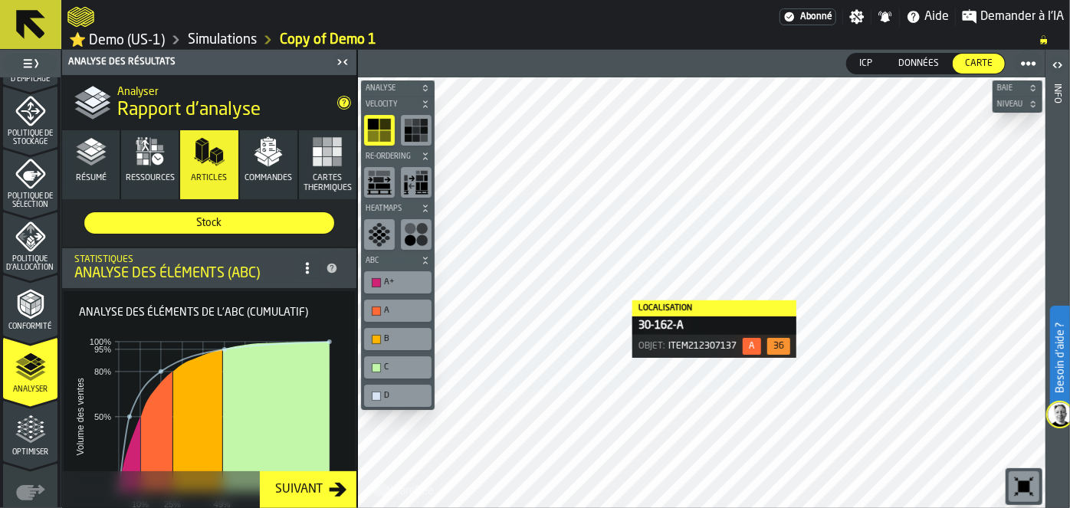
click at [84, 139] on icon "button" at bounding box center [91, 151] width 31 height 31
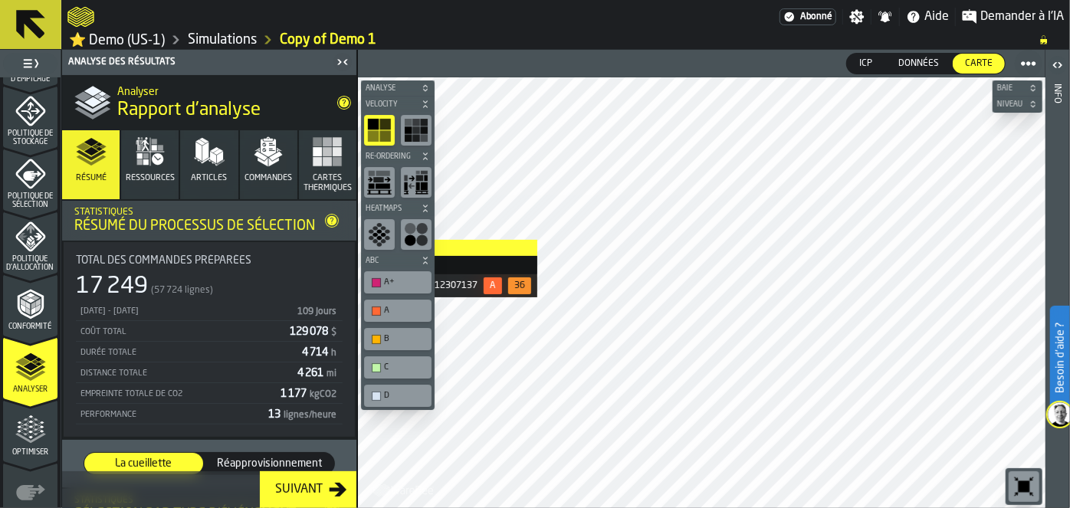
click at [168, 180] on span "Ressources" at bounding box center [150, 178] width 49 height 10
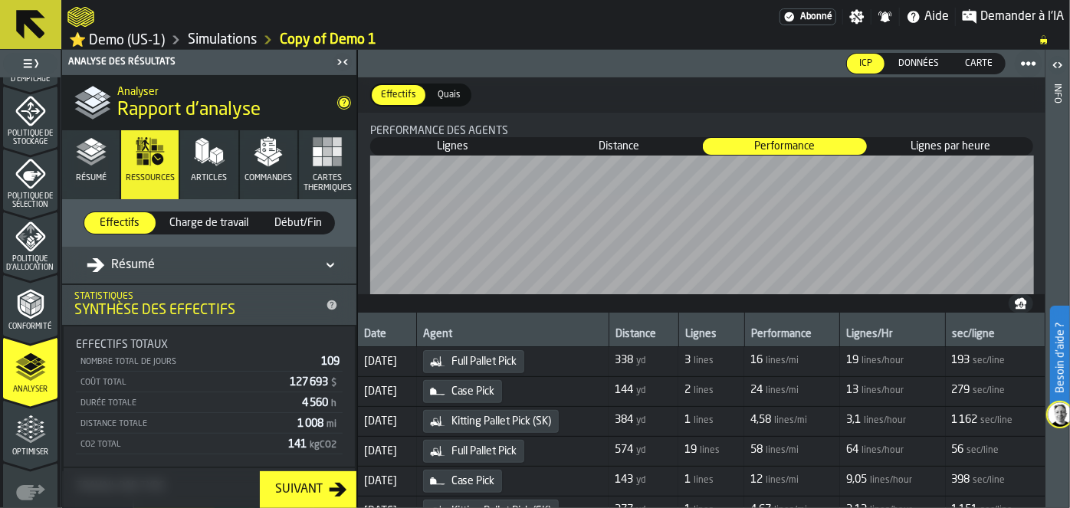
click at [197, 166] on icon "button" at bounding box center [209, 151] width 31 height 31
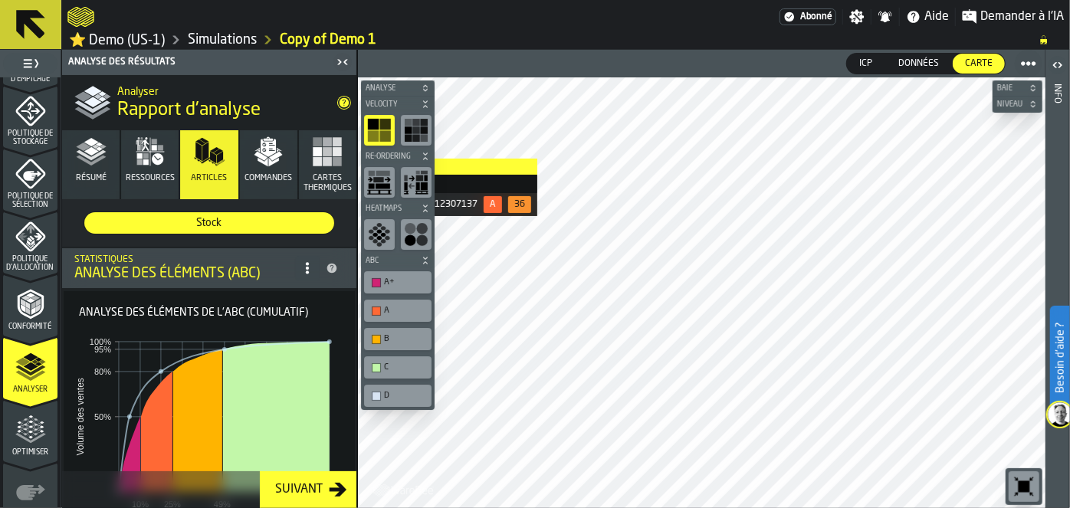
scroll to position [114, 0]
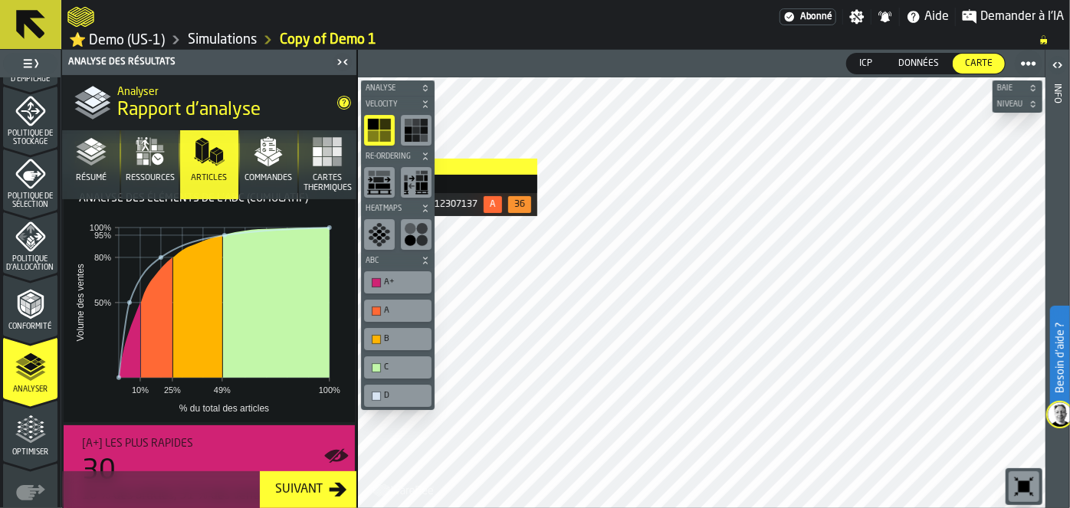
click at [253, 161] on icon "button" at bounding box center [268, 151] width 31 height 31
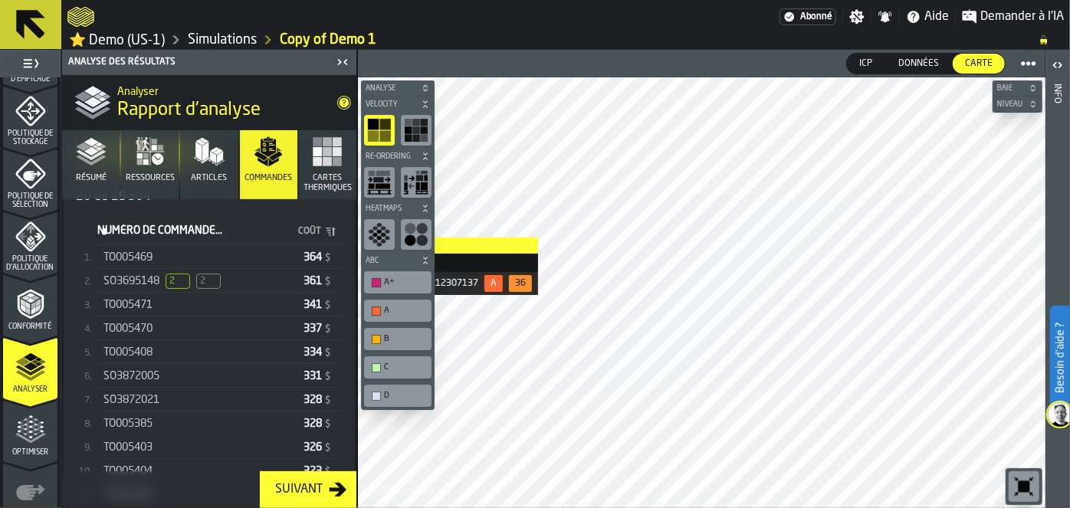
scroll to position [353, 0]
click at [140, 276] on span "SO3695148" at bounding box center [131, 280] width 56 height 12
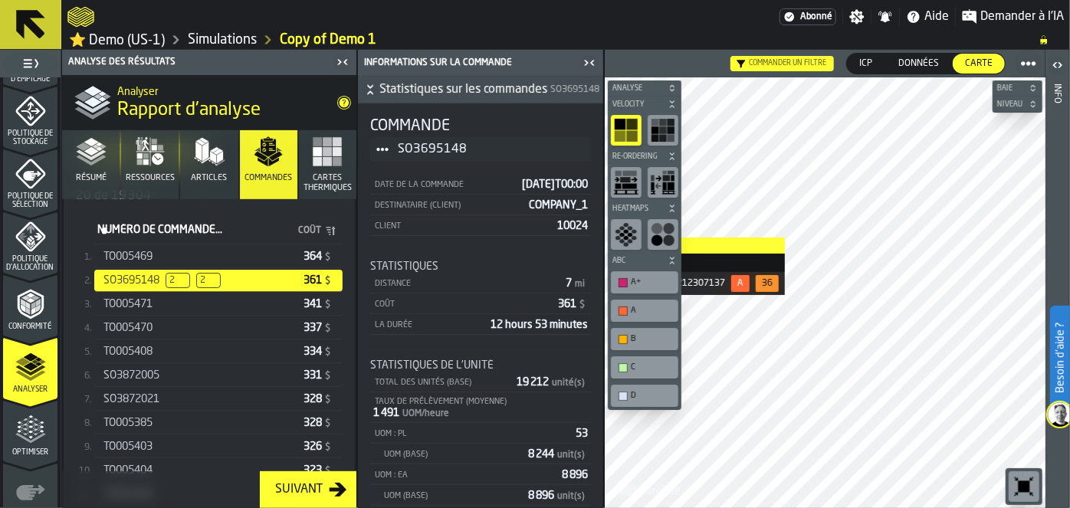
click at [170, 246] on div "TO005469 364 $" at bounding box center [218, 257] width 248 height 22
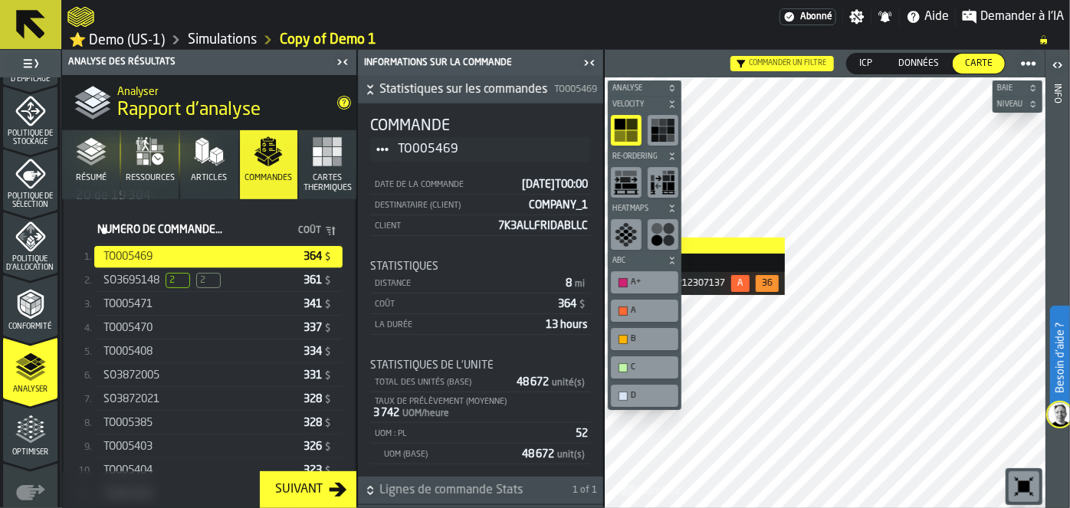
click at [176, 273] on span "2" at bounding box center [178, 280] width 25 height 15
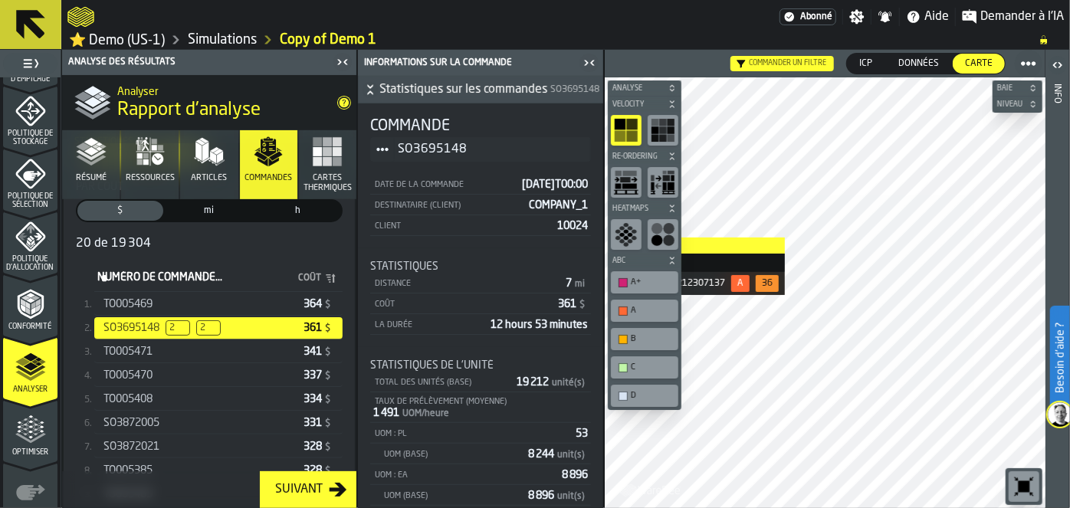
scroll to position [292, 0]
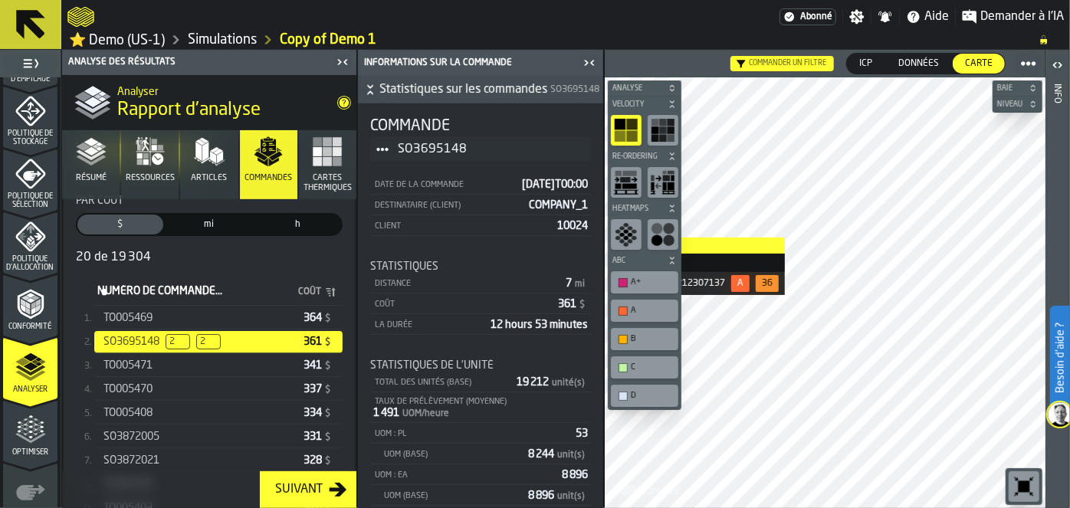
click at [278, 229] on div "h" at bounding box center [298, 225] width 86 height 20
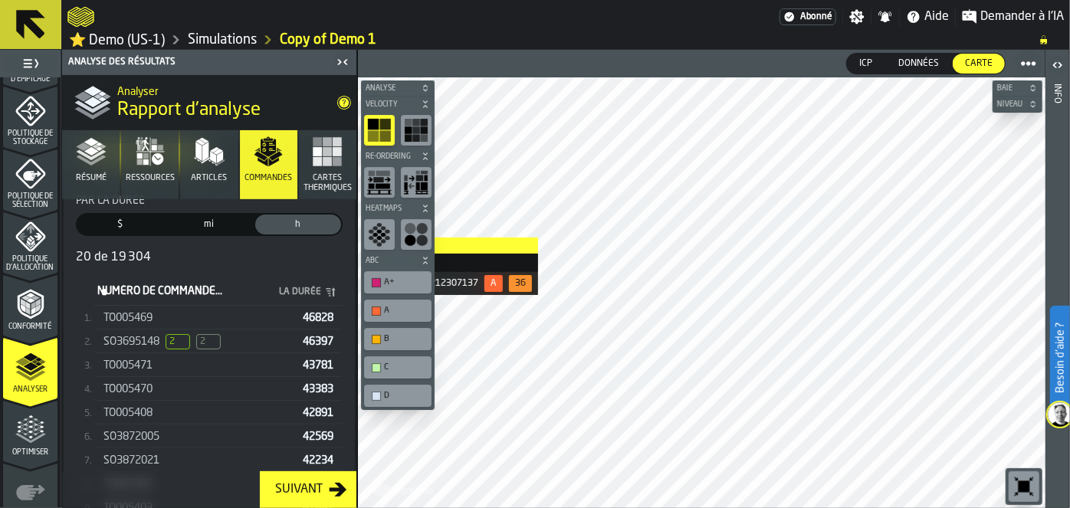
click at [244, 334] on div "SO3695148 2 2" at bounding box center [199, 341] width 193 height 15
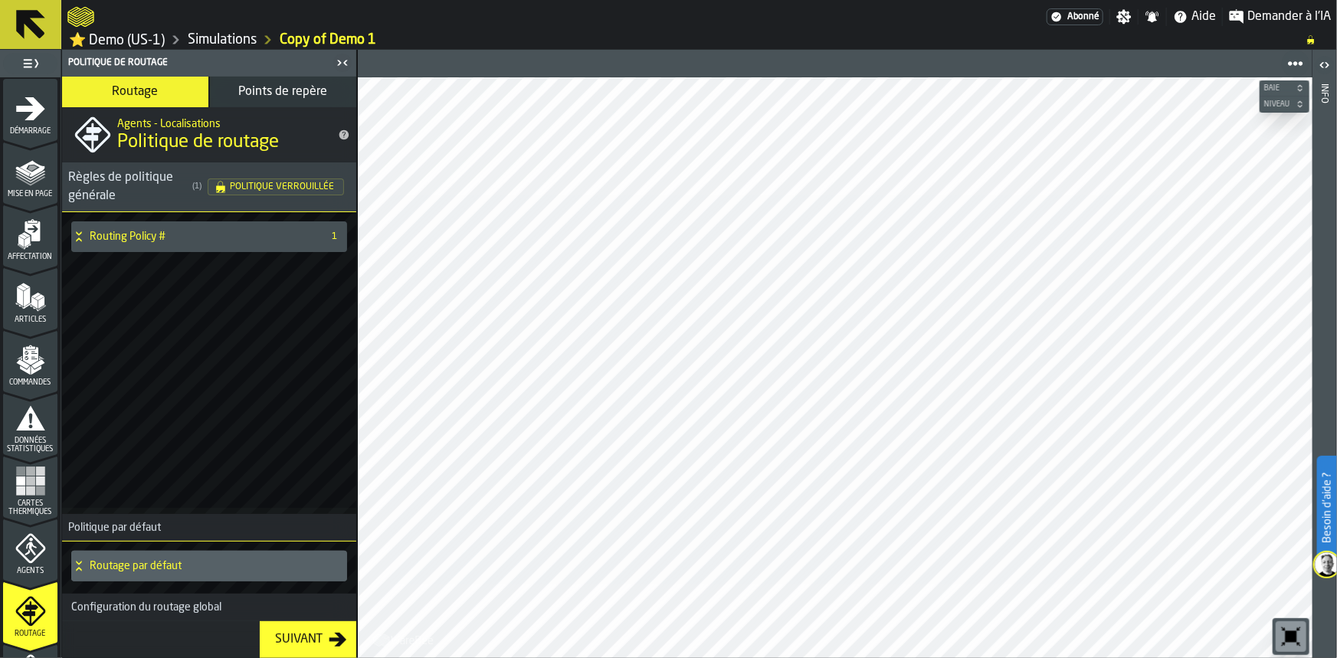
click at [44, 24] on icon at bounding box center [30, 24] width 37 height 37
click at [198, 38] on link "Simulations" at bounding box center [222, 39] width 69 height 17
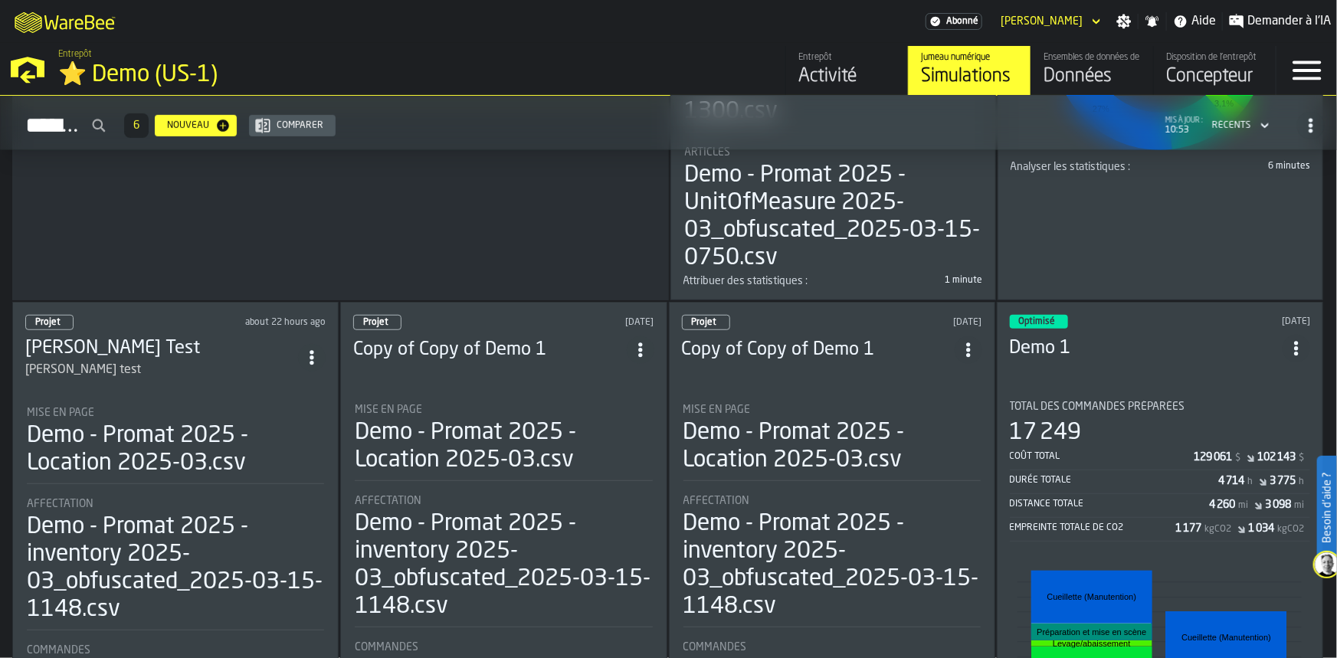
scroll to position [614, 0]
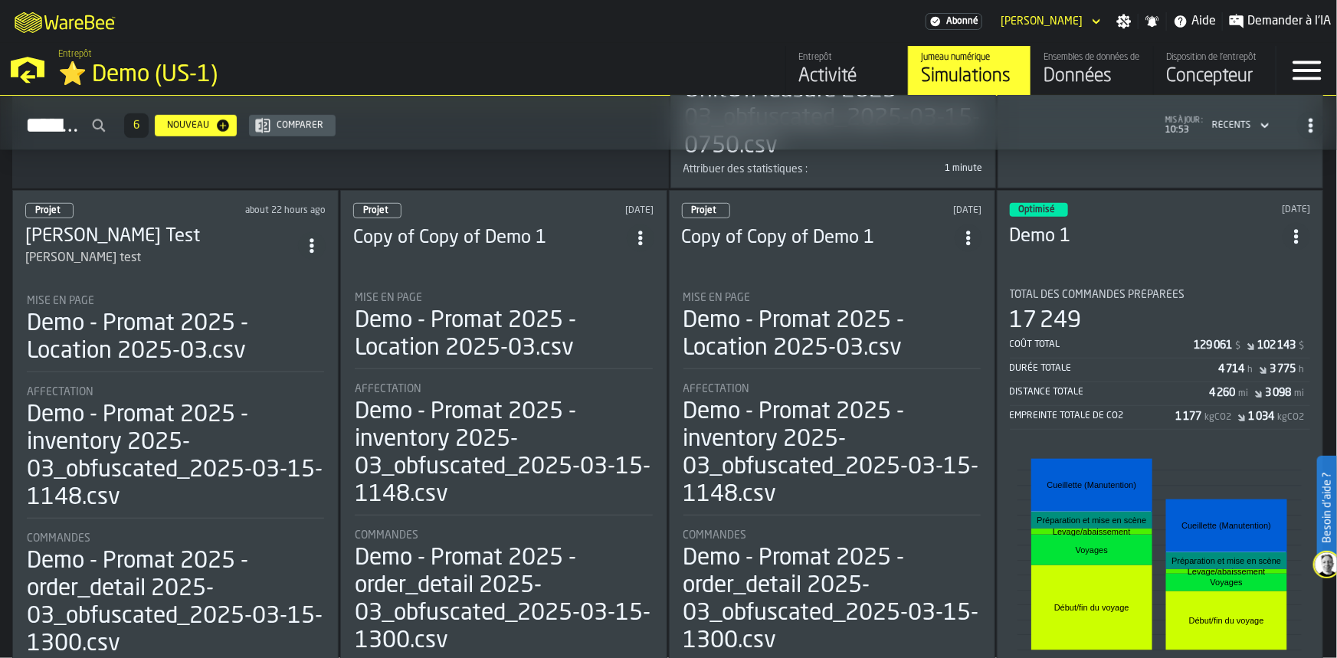
click at [1075, 297] on div "Total des commandes préparées 17 249 Coût total 129 061 $ 102 143 $ Durée total…" at bounding box center [1160, 359] width 300 height 141
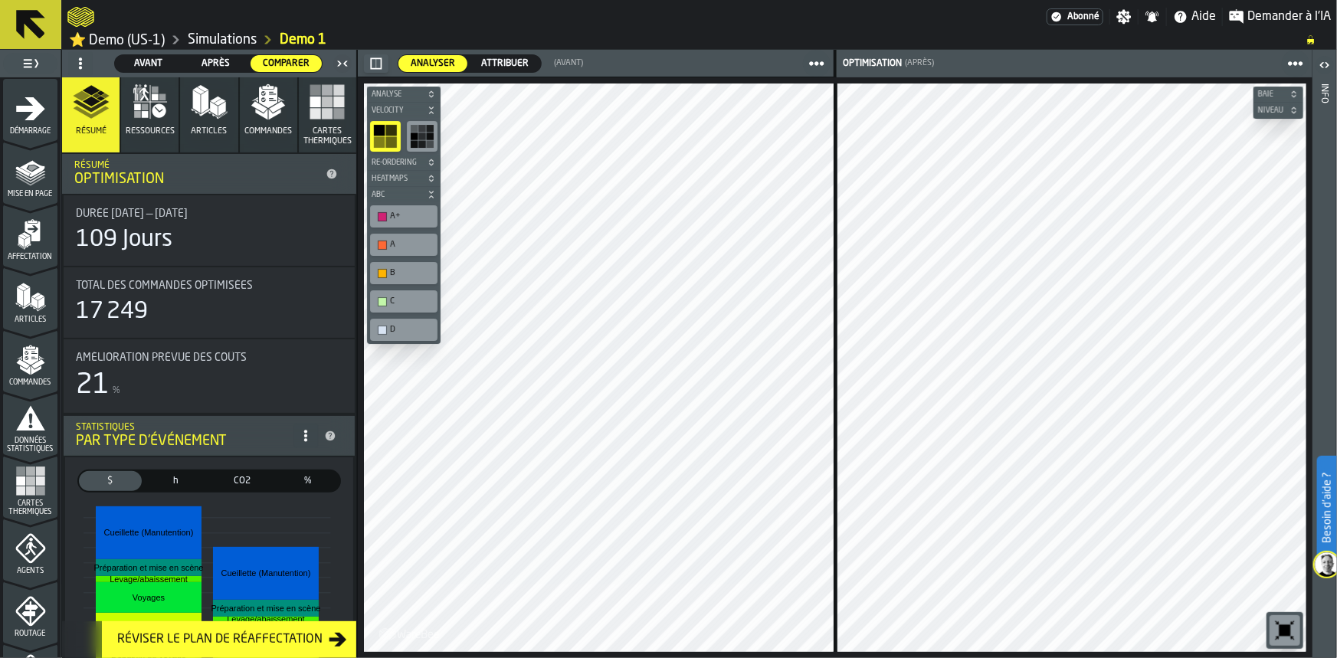
click at [30, 605] on icon "menu Routage" at bounding box center [29, 614] width 16 height 24
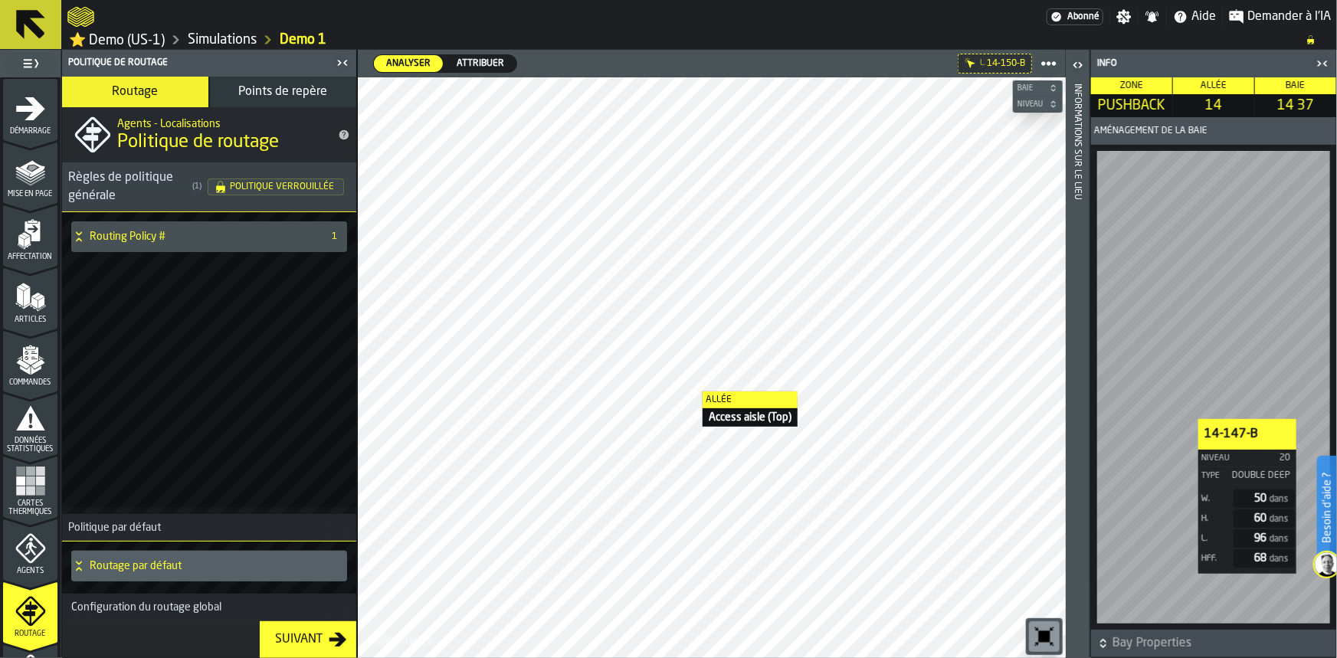
scroll to position [508, 0]
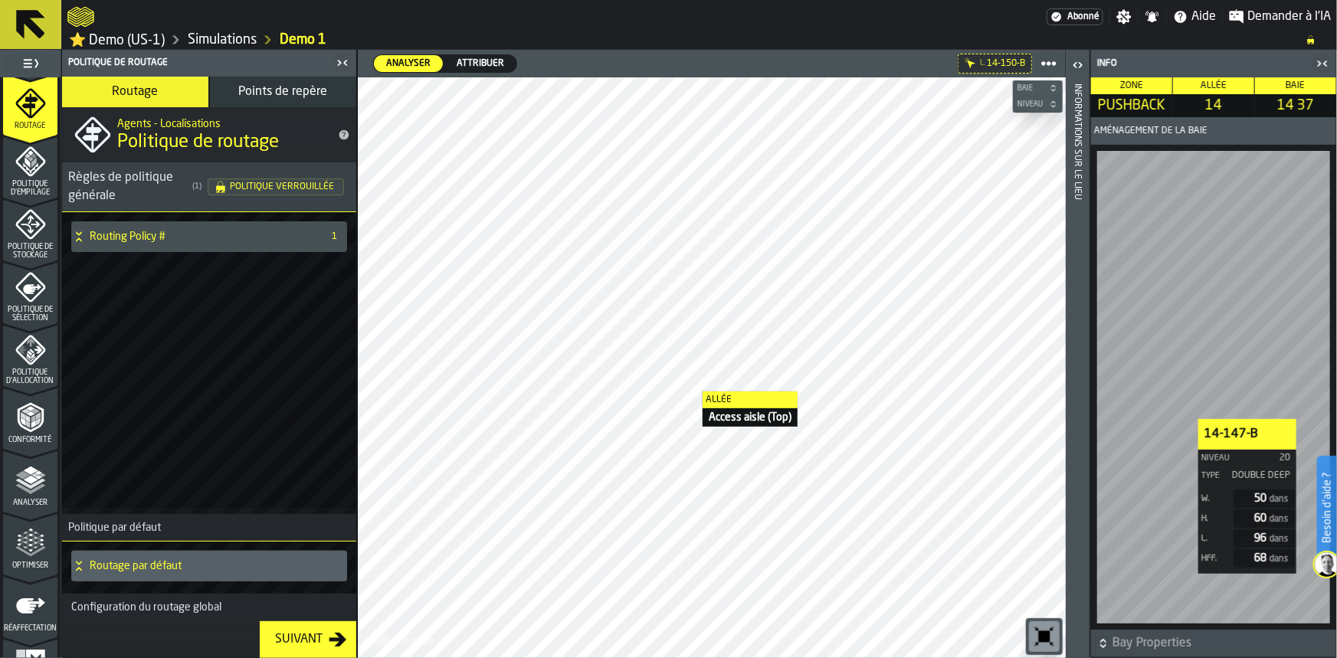
click at [33, 537] on polygon "menu Optimiser" at bounding box center [35, 538] width 4 height 3
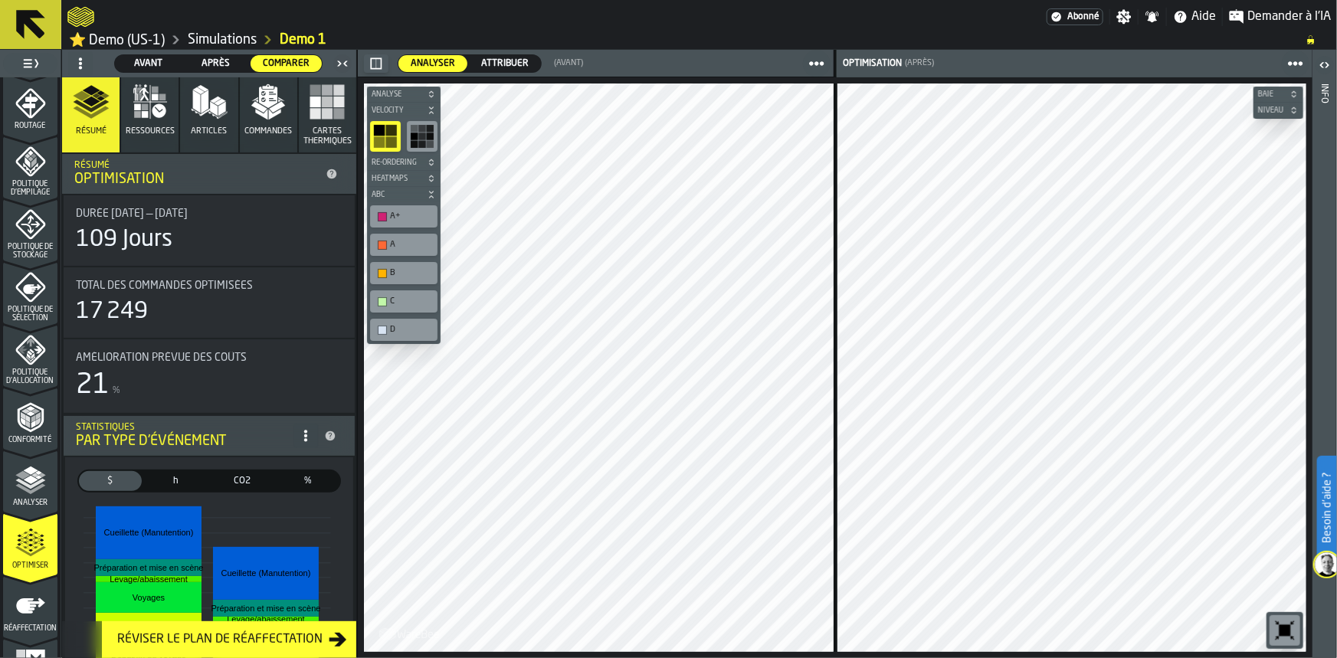
click at [159, 95] on icon "button" at bounding box center [162, 97] width 7 height 7
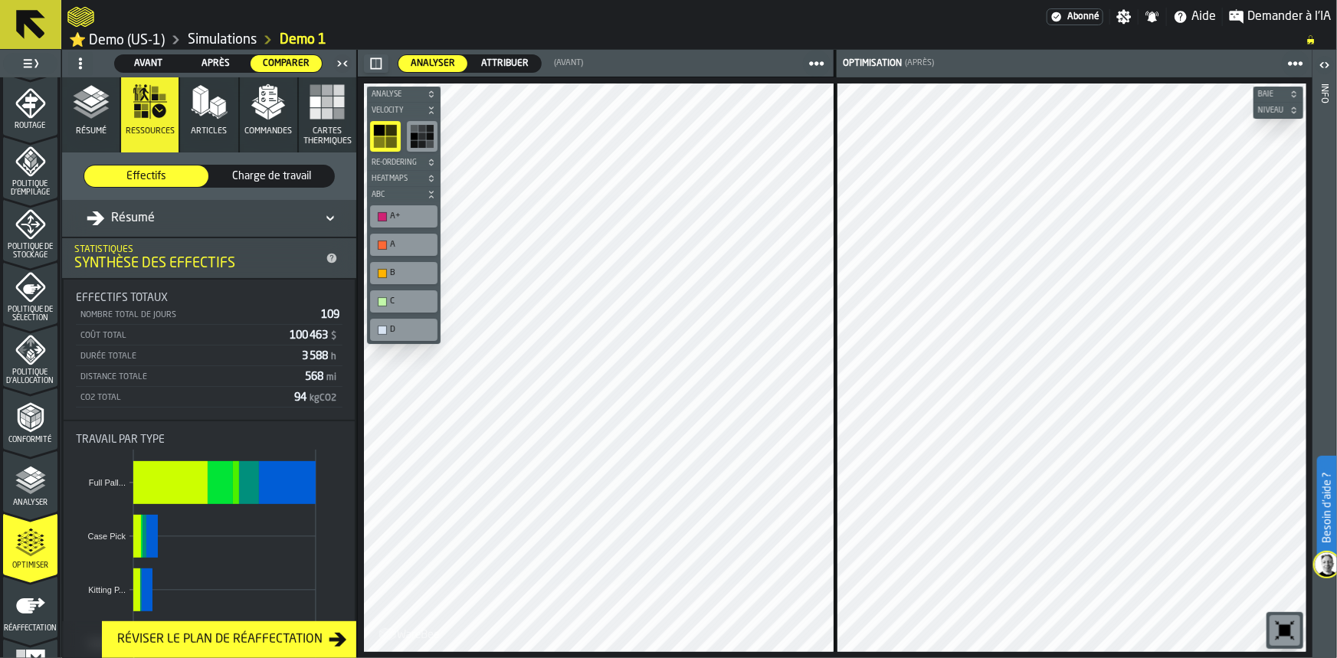
click at [91, 107] on polyline "button" at bounding box center [91, 106] width 36 height 12
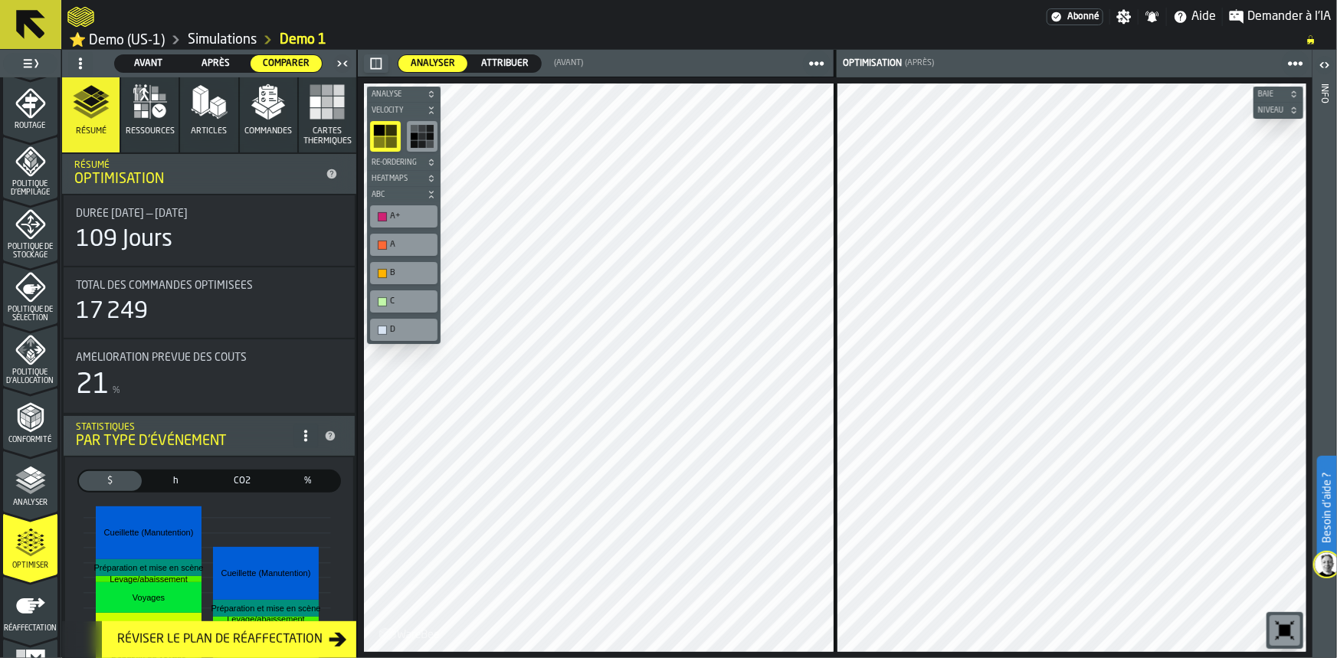
click at [28, 493] on icon "menu Analyser" at bounding box center [30, 480] width 31 height 31
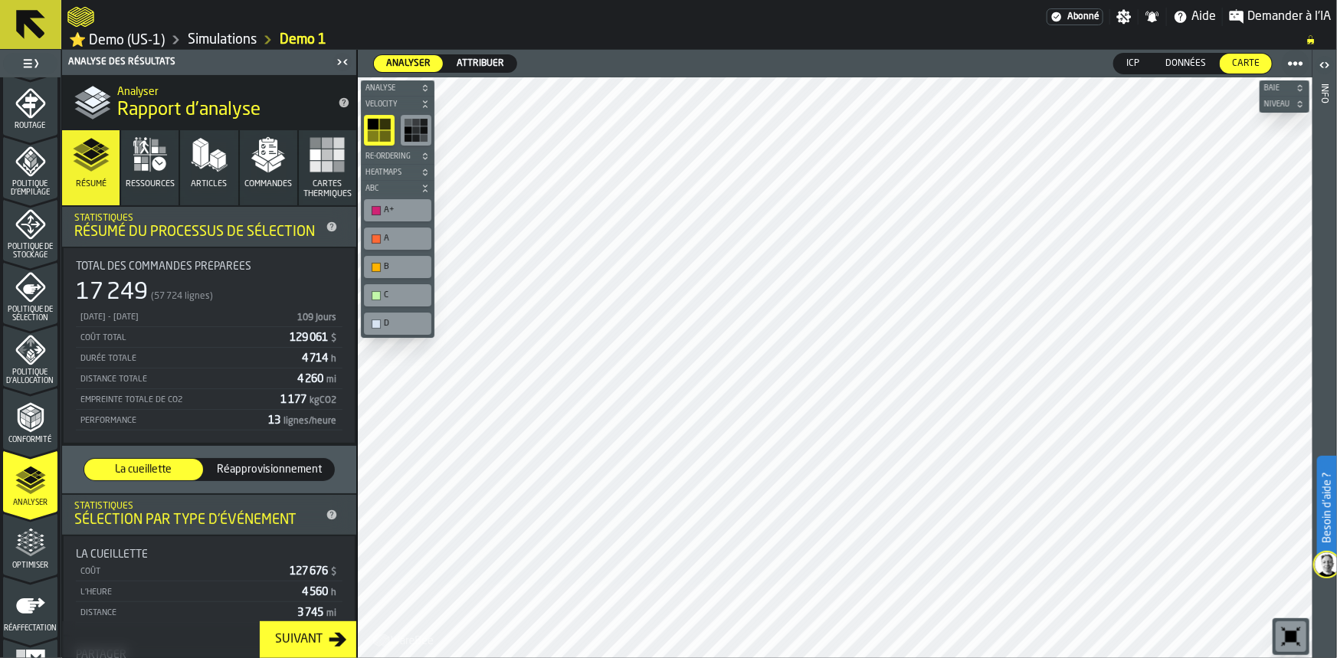
click at [2, 433] on ul "1 Démarrage 1.1 Mise en page 1.2 Affectation 1.3 Articles 1.4 Commandes 1.5 Don…" at bounding box center [30, 134] width 61 height 1131
click at [131, 37] on link "⭐ Demo (US-1)" at bounding box center [117, 40] width 96 height 18
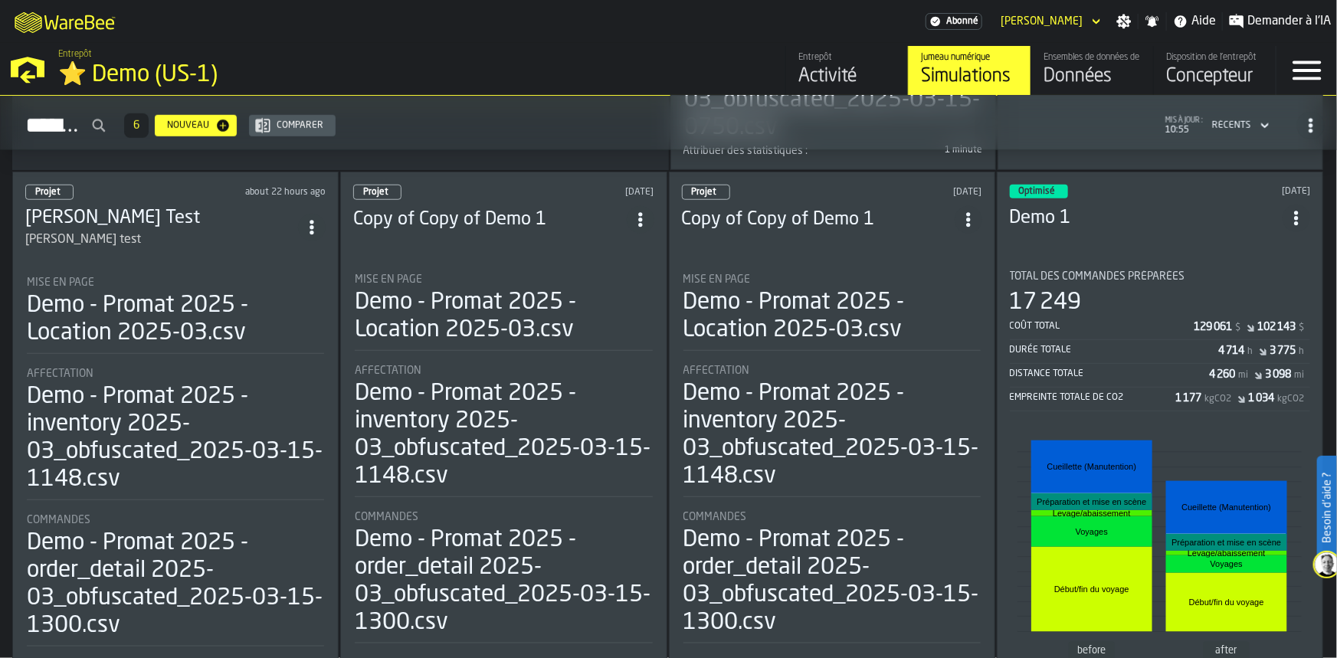
scroll to position [648, 0]
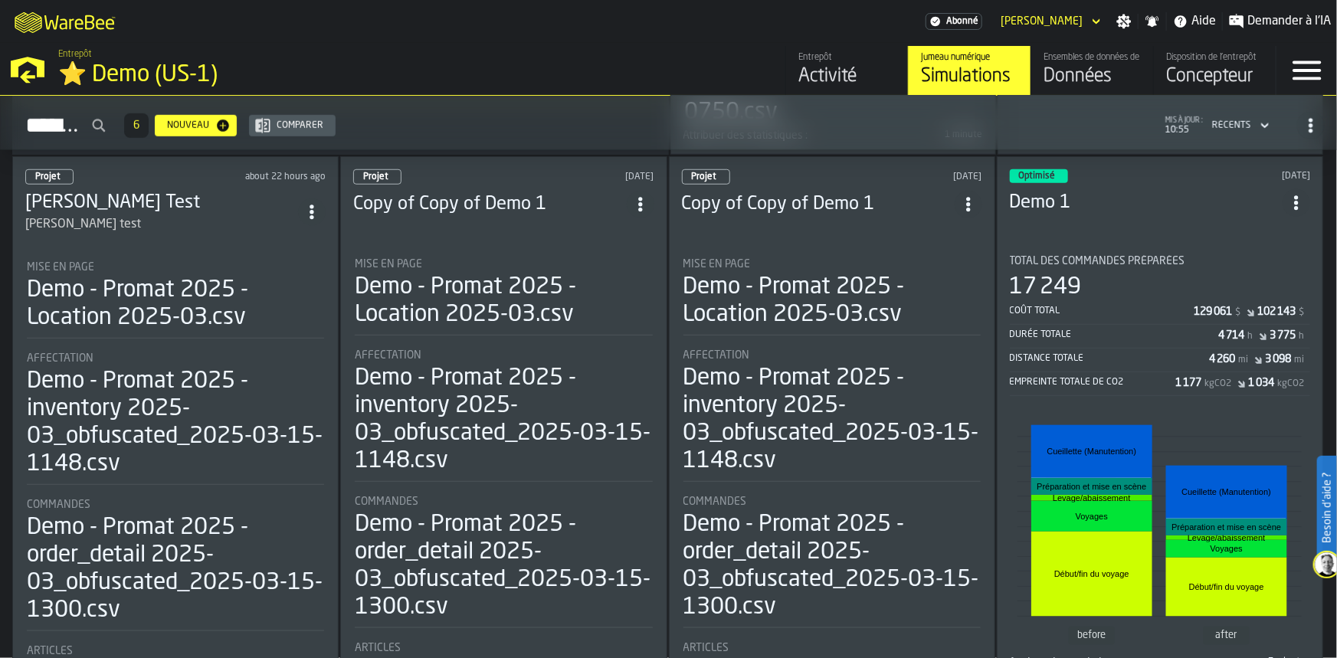
click at [1180, 276] on div "17 249" at bounding box center [1160, 288] width 300 height 28
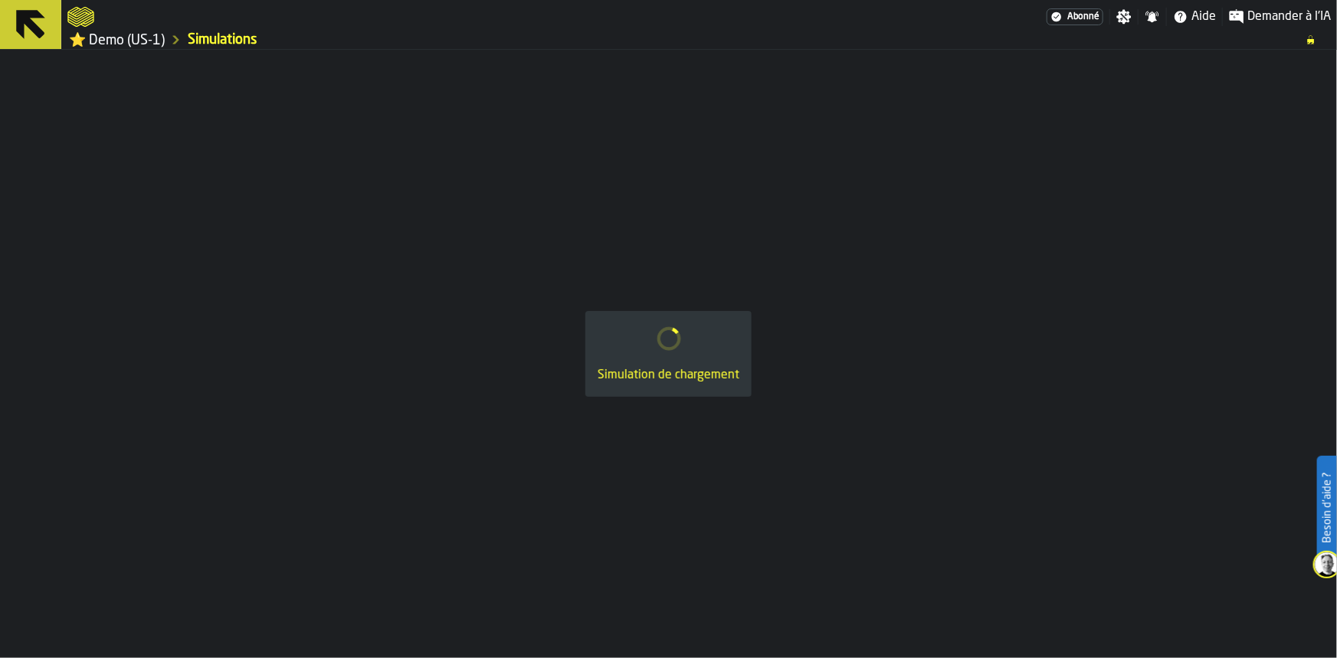
click at [1180, 276] on div "Simulation de chargement" at bounding box center [668, 354] width 1337 height 609
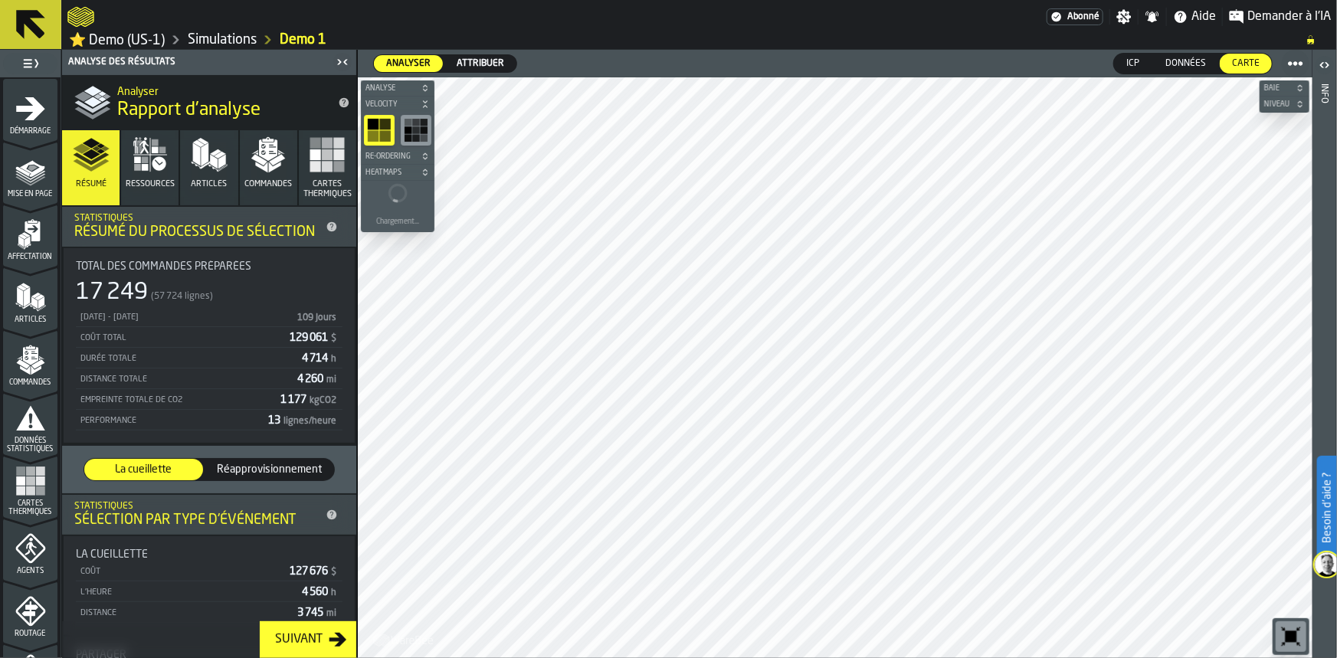
scroll to position [508, 0]
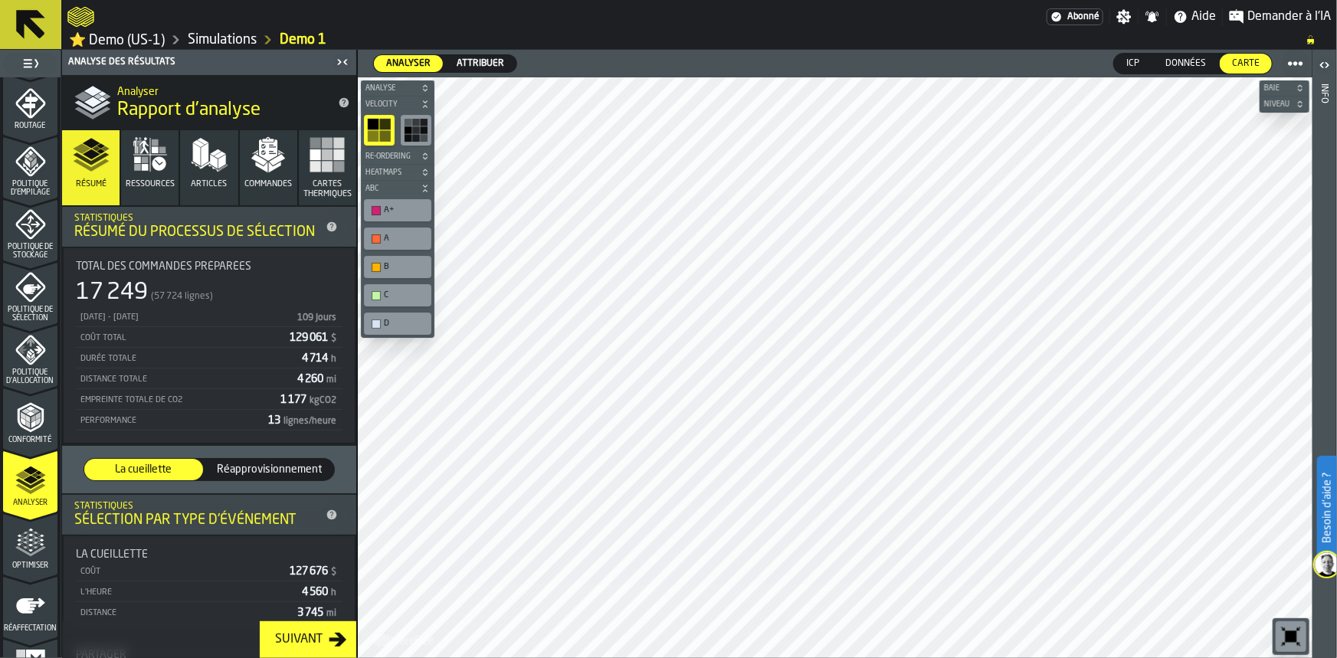
click at [18, 552] on icon "menu Optimiser" at bounding box center [30, 543] width 31 height 31
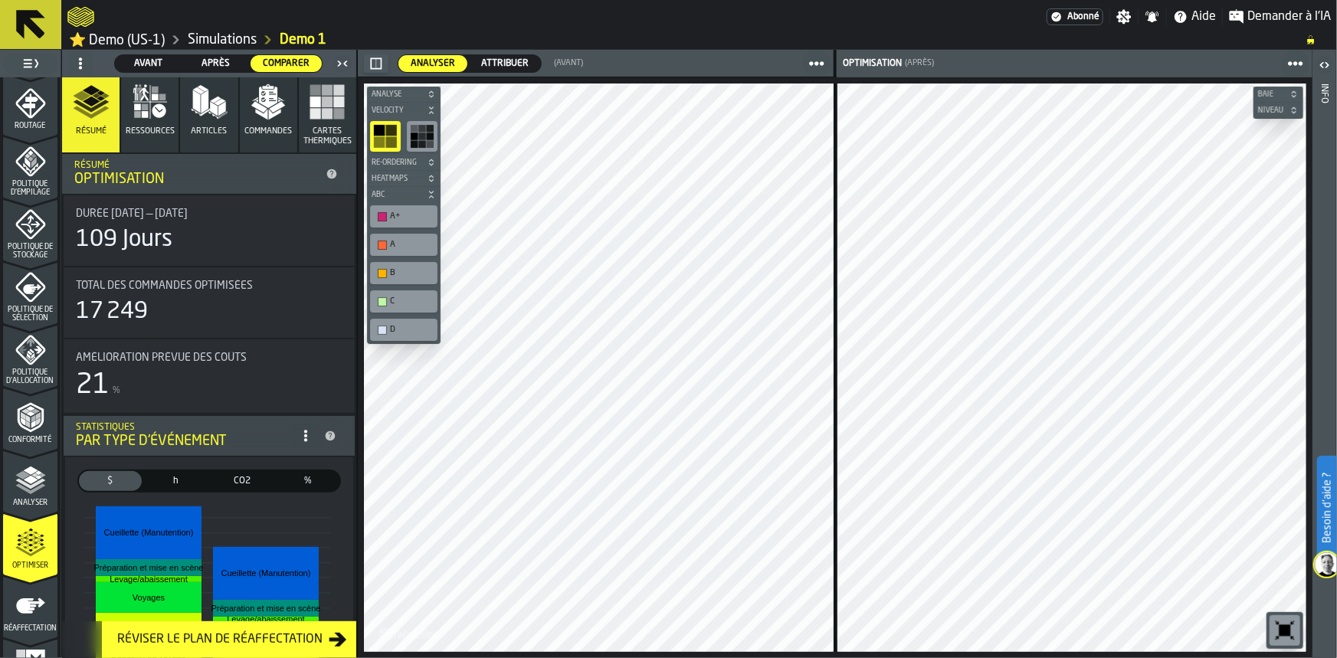
click at [142, 103] on icon "button" at bounding box center [145, 106] width 7 height 7
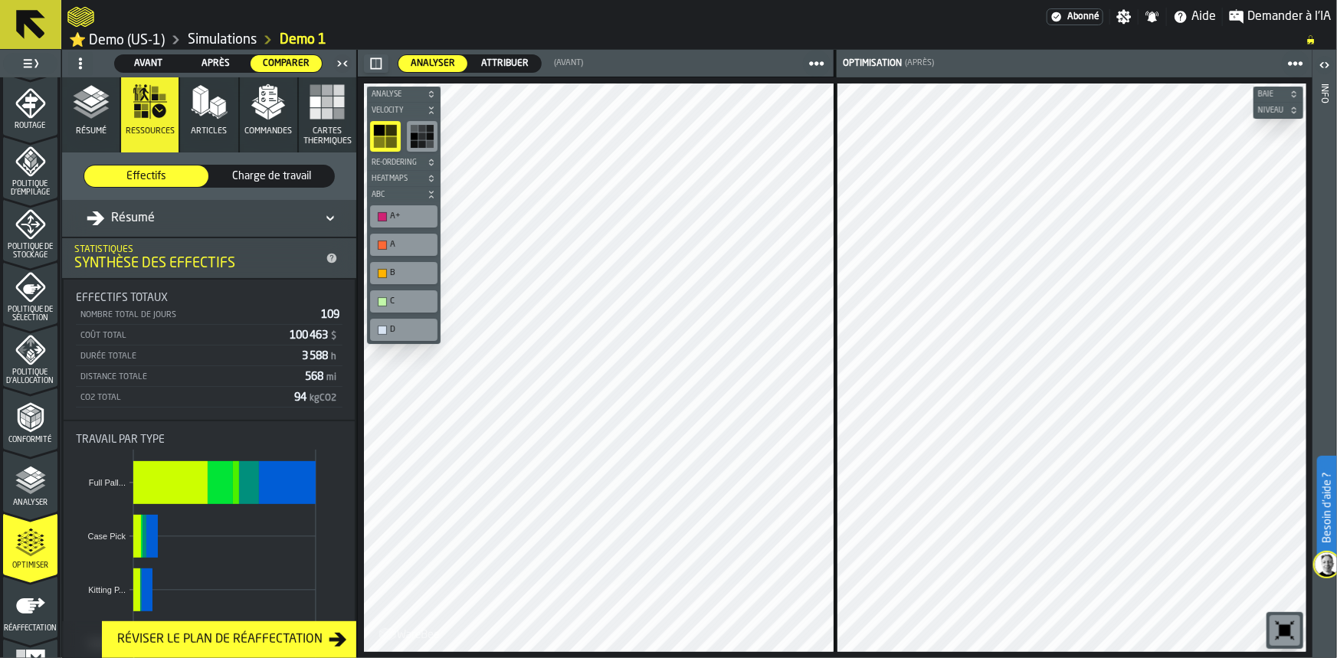
click at [214, 100] on polygon "button" at bounding box center [215, 100] width 11 height 7
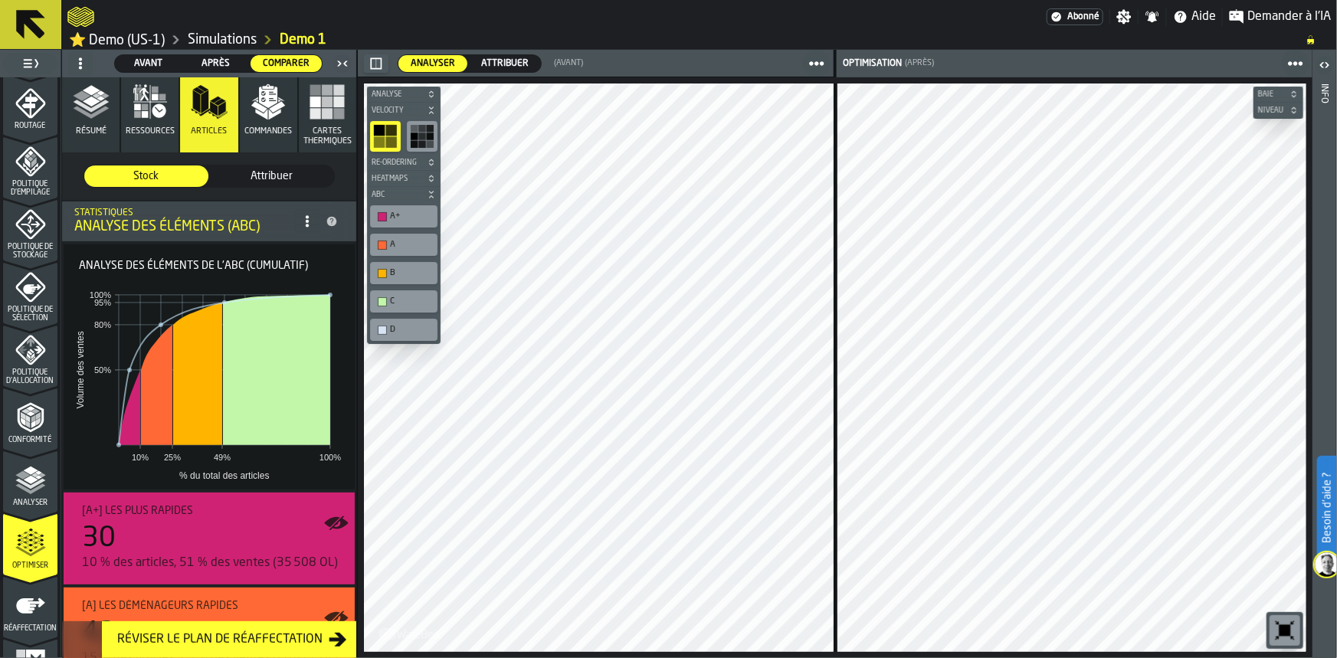
click at [252, 101] on polygon "button" at bounding box center [259, 106] width 16 height 11
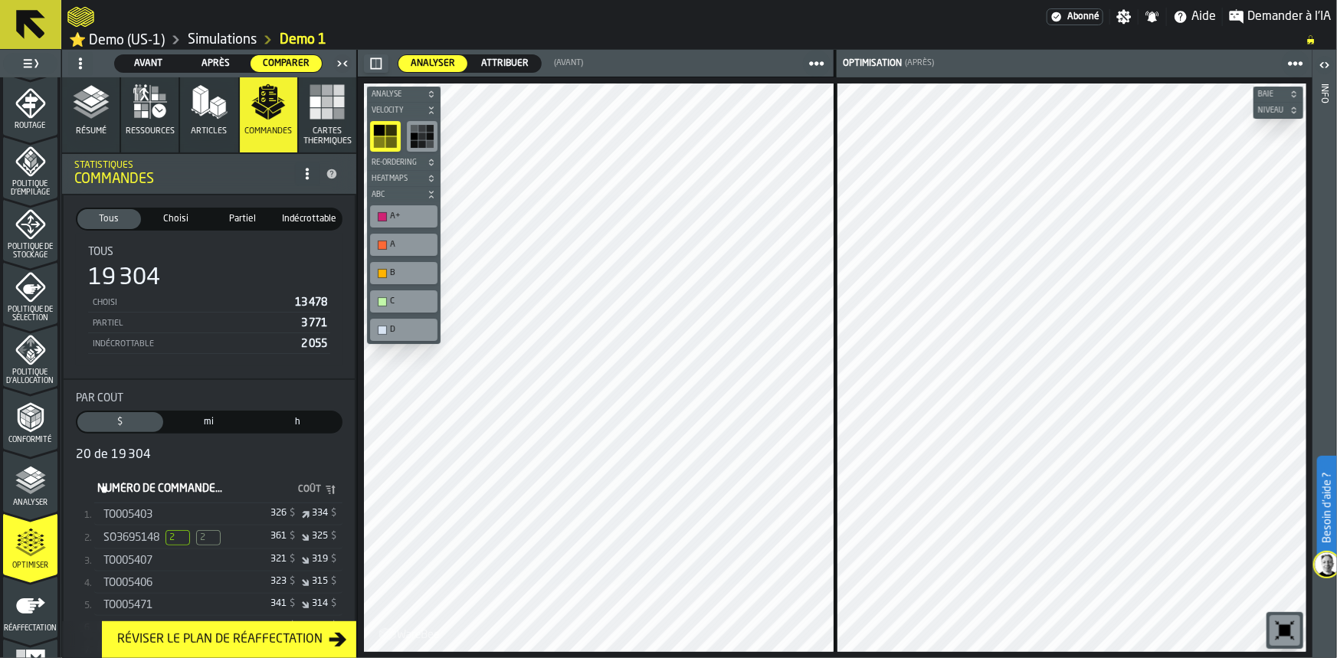
click at [208, 541] on span "2" at bounding box center [208, 537] width 25 height 15
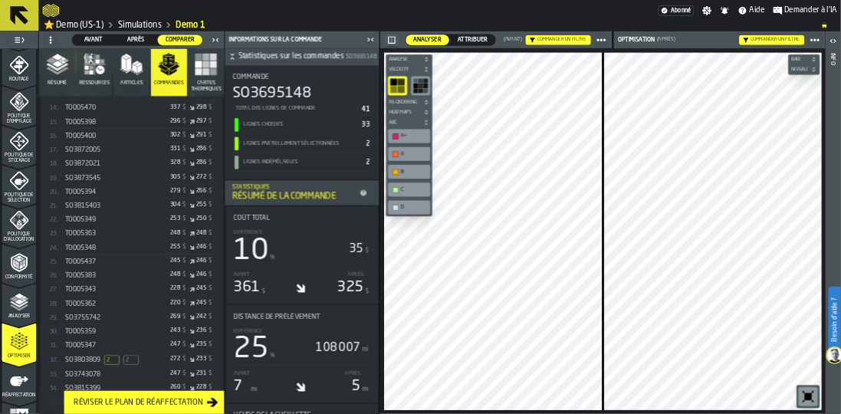
scroll to position [636, 0]
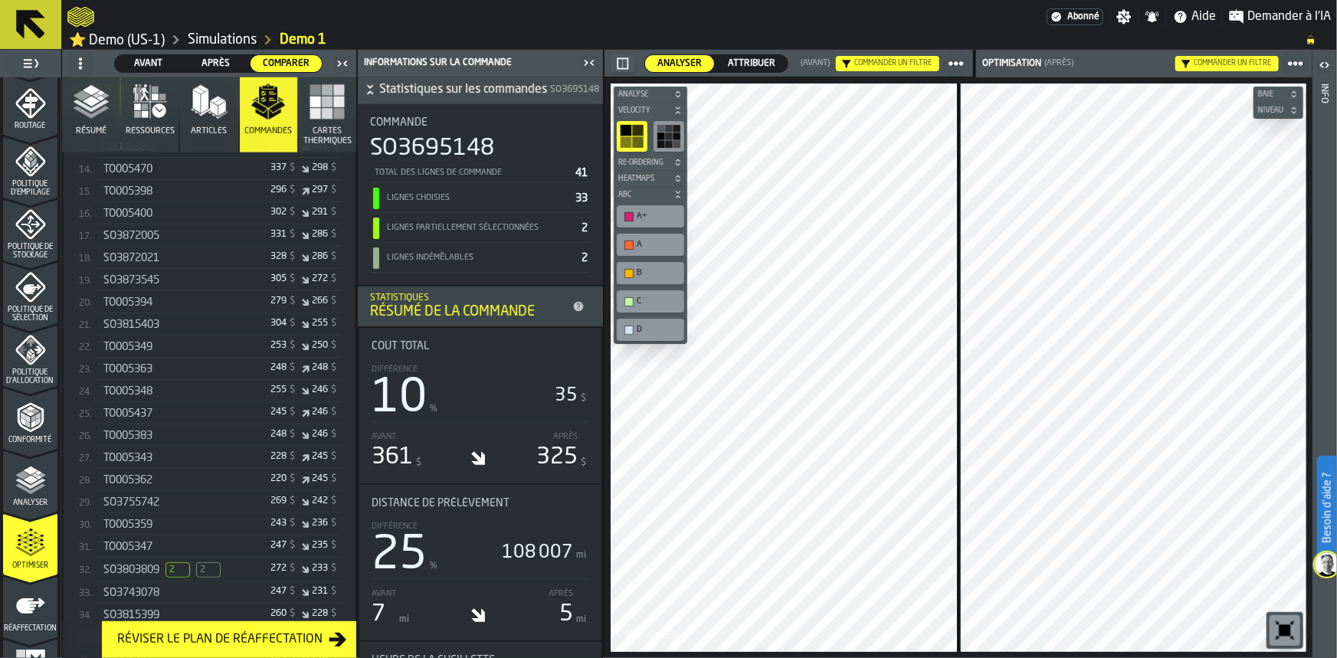
click at [117, 576] on span "SO3803809" at bounding box center [131, 570] width 56 height 12
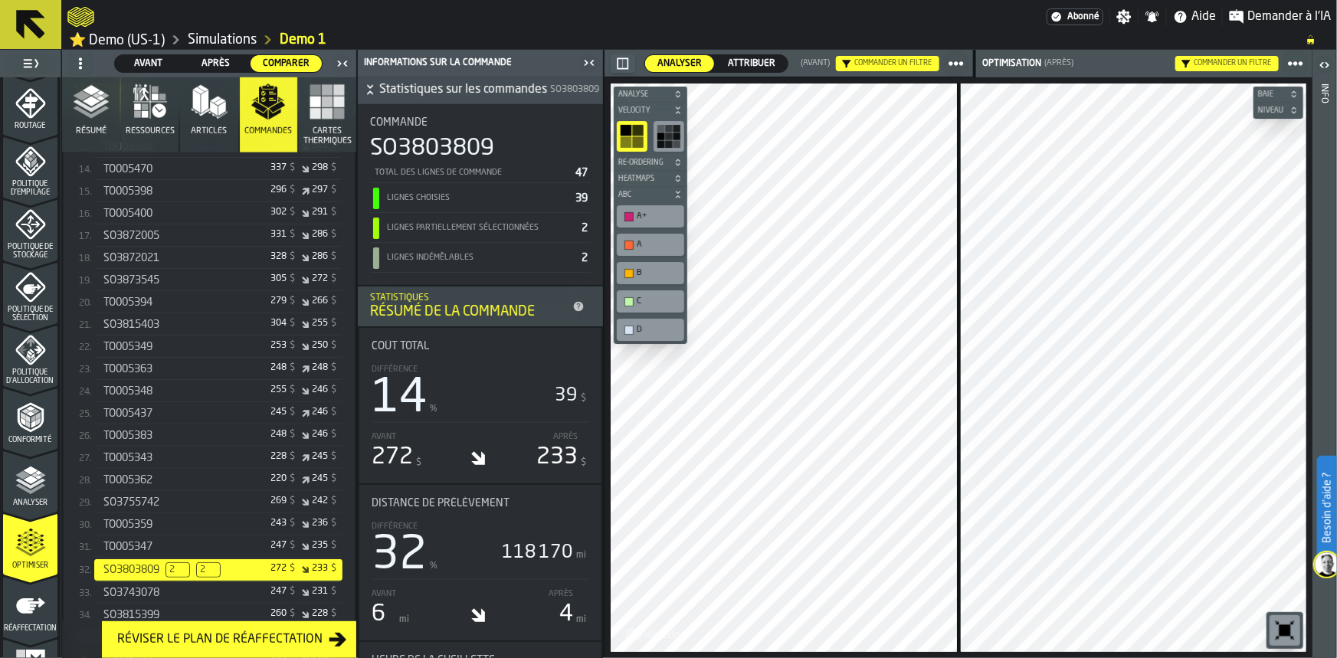
click at [80, 108] on icon "button" at bounding box center [91, 102] width 37 height 37
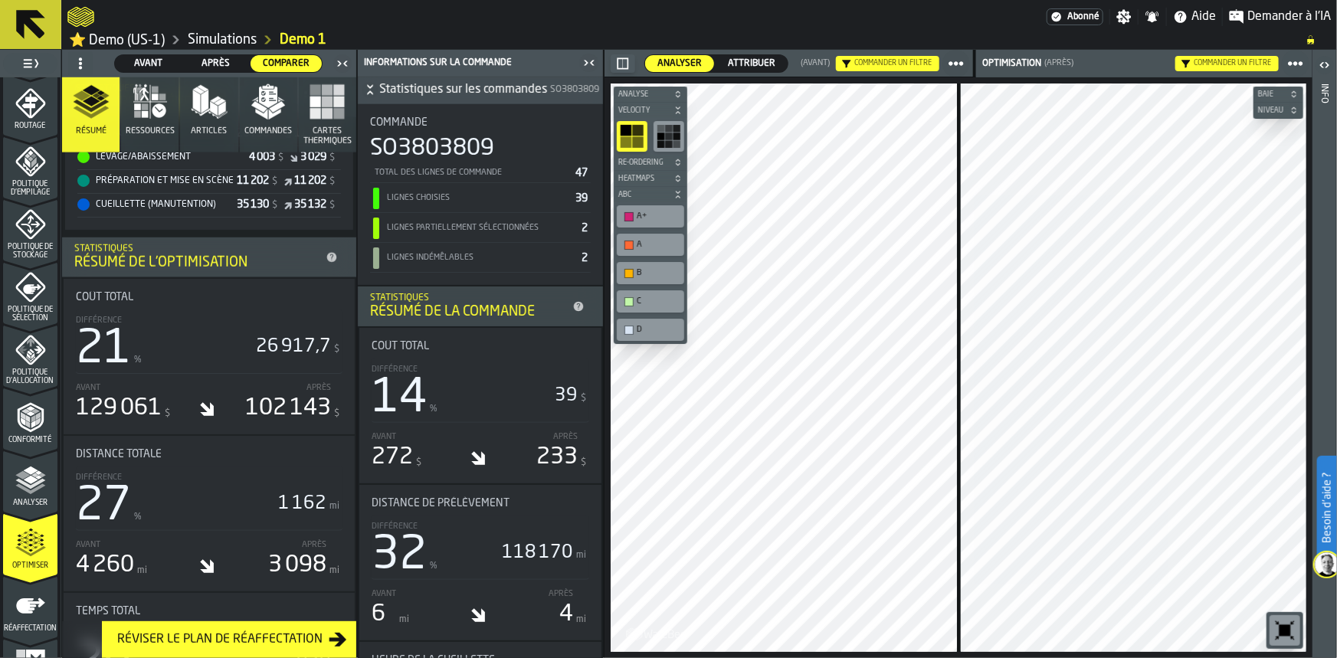
click at [80, 108] on icon "button" at bounding box center [91, 102] width 37 height 37
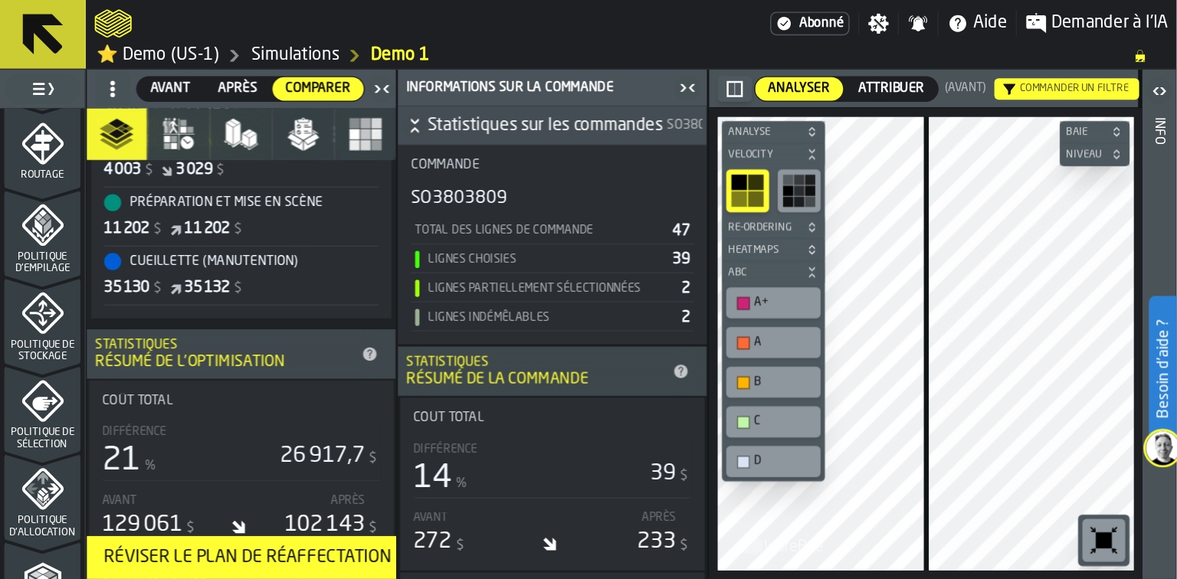
scroll to position [633, 0]
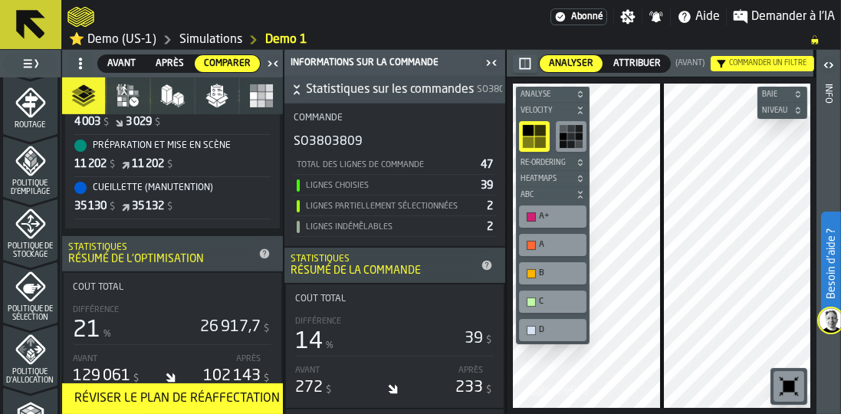
click at [485, 61] on icon "button-toggle-Fermez-moi" at bounding box center [491, 63] width 18 height 18
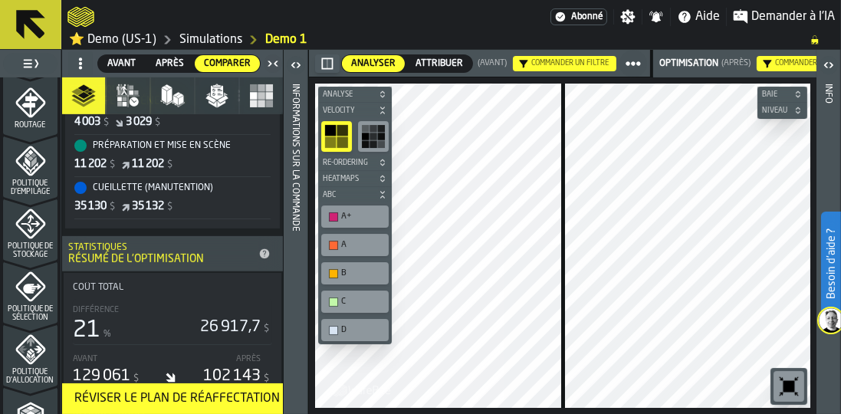
drag, startPoint x: 829, startPoint y: 156, endPoint x: 812, endPoint y: 119, distance: 40.5
click at [812, 119] on main "1 Démarrage 1.1 Mise en page 1.2 Affectation 1.3 Articles 1.4 Commandes 1.5 Don…" at bounding box center [420, 232] width 841 height 364
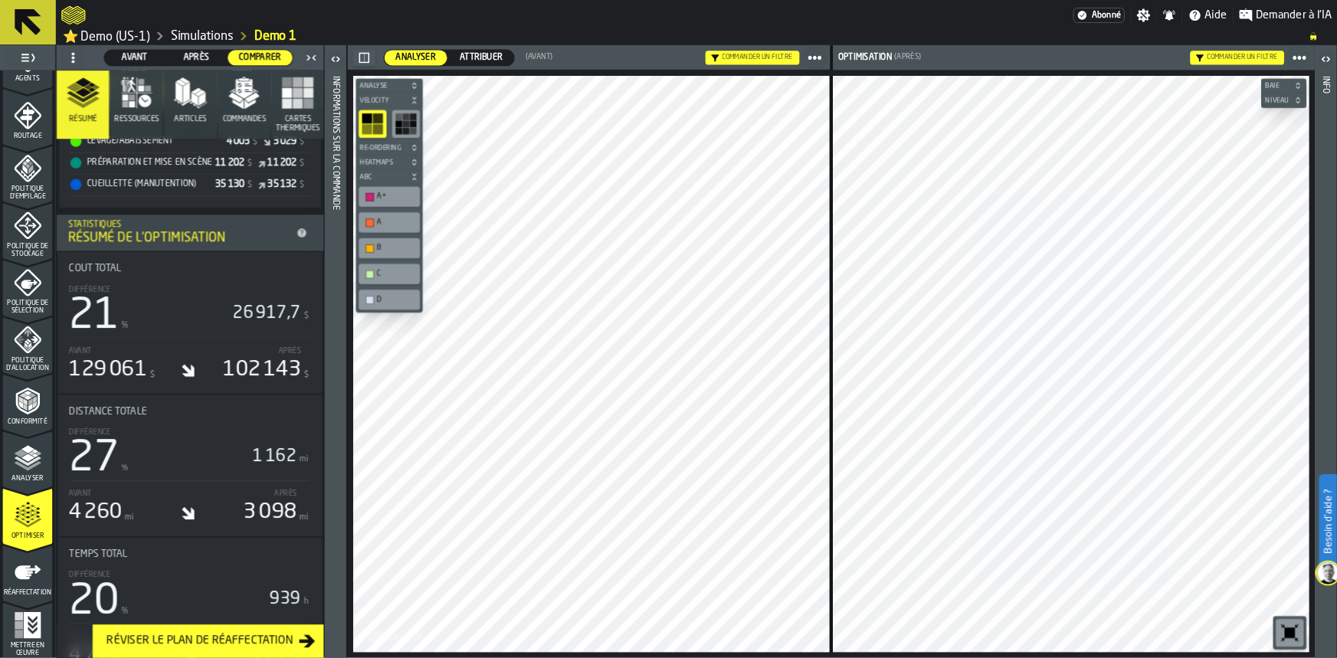
scroll to position [637, 0]
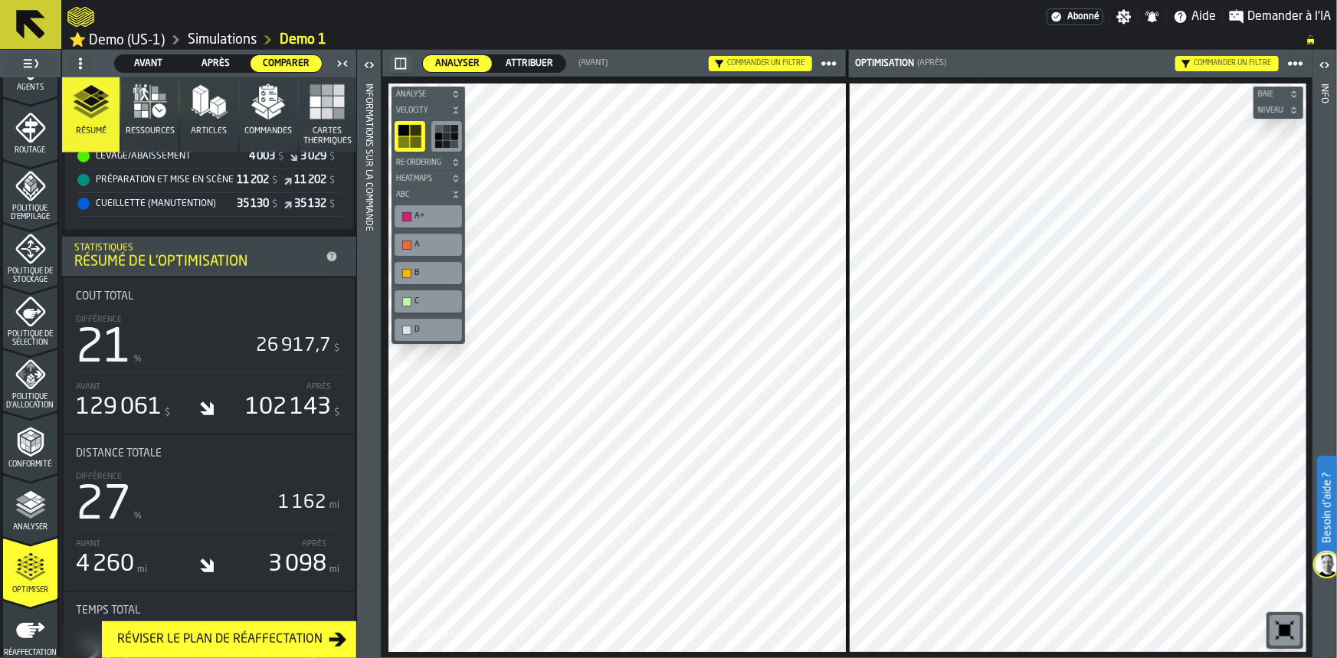
click at [271, 113] on polygon "button" at bounding box center [275, 114] width 12 height 11
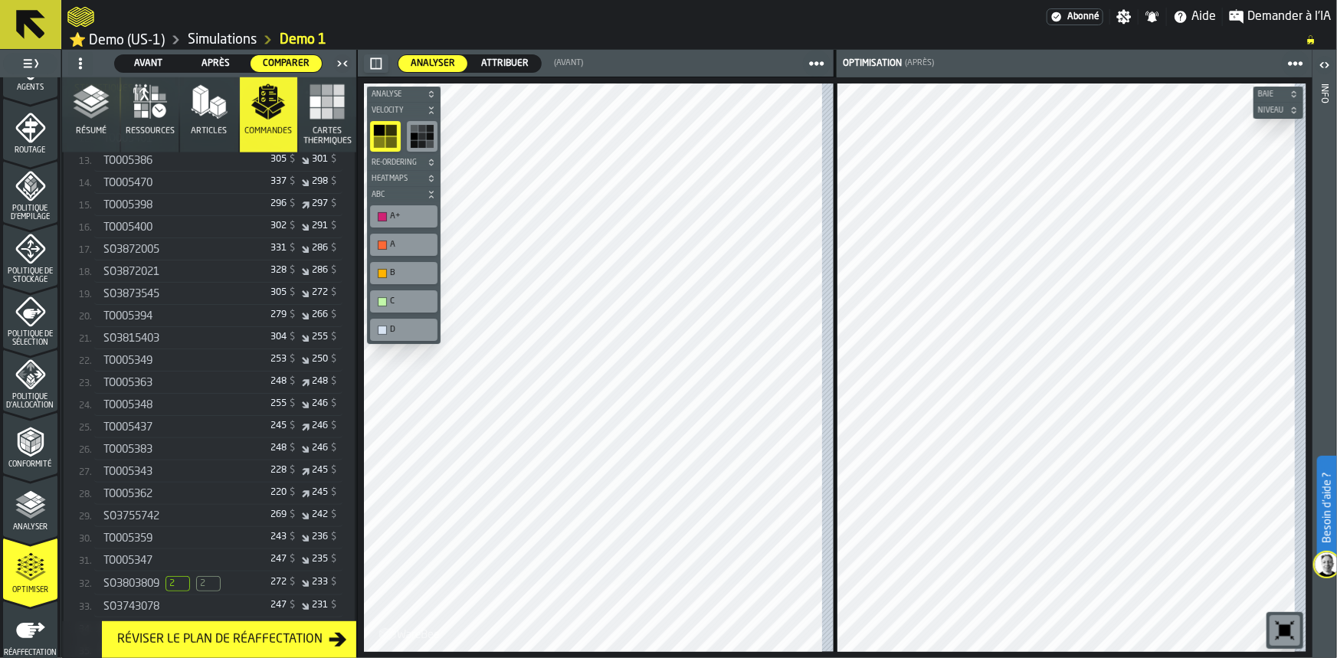
click at [271, 113] on polygon "button" at bounding box center [275, 114] width 12 height 11
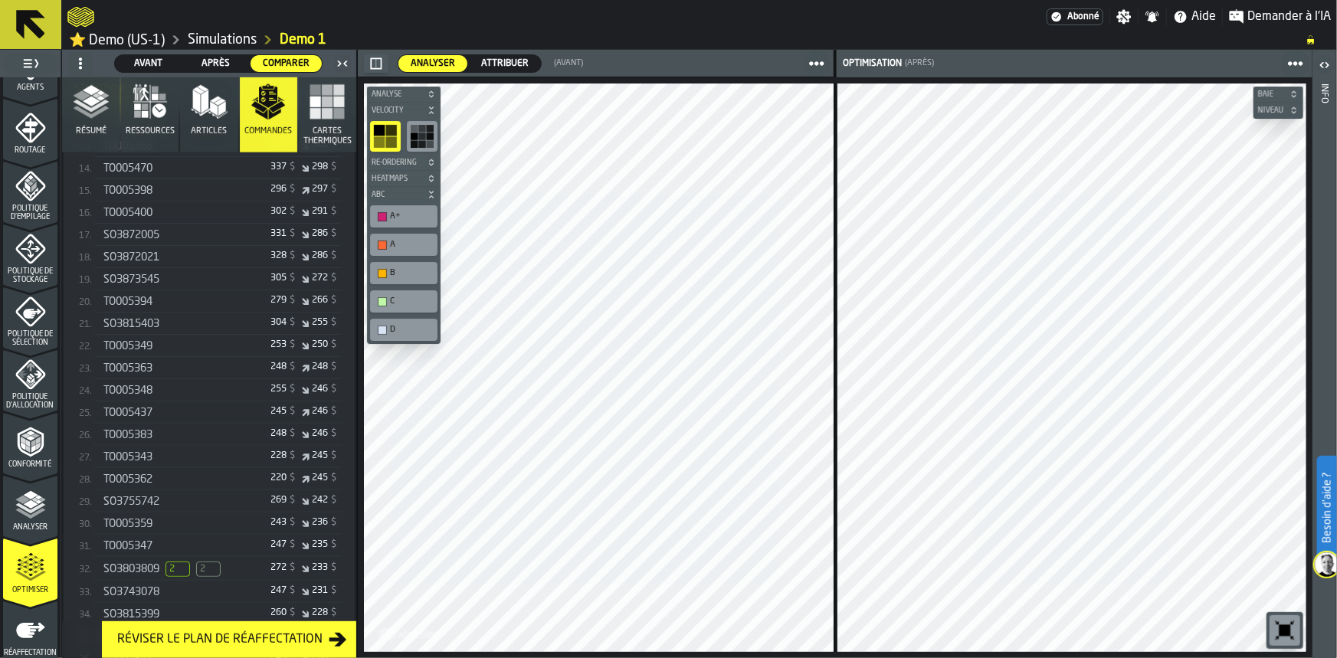
click at [207, 577] on span "2" at bounding box center [208, 569] width 25 height 15
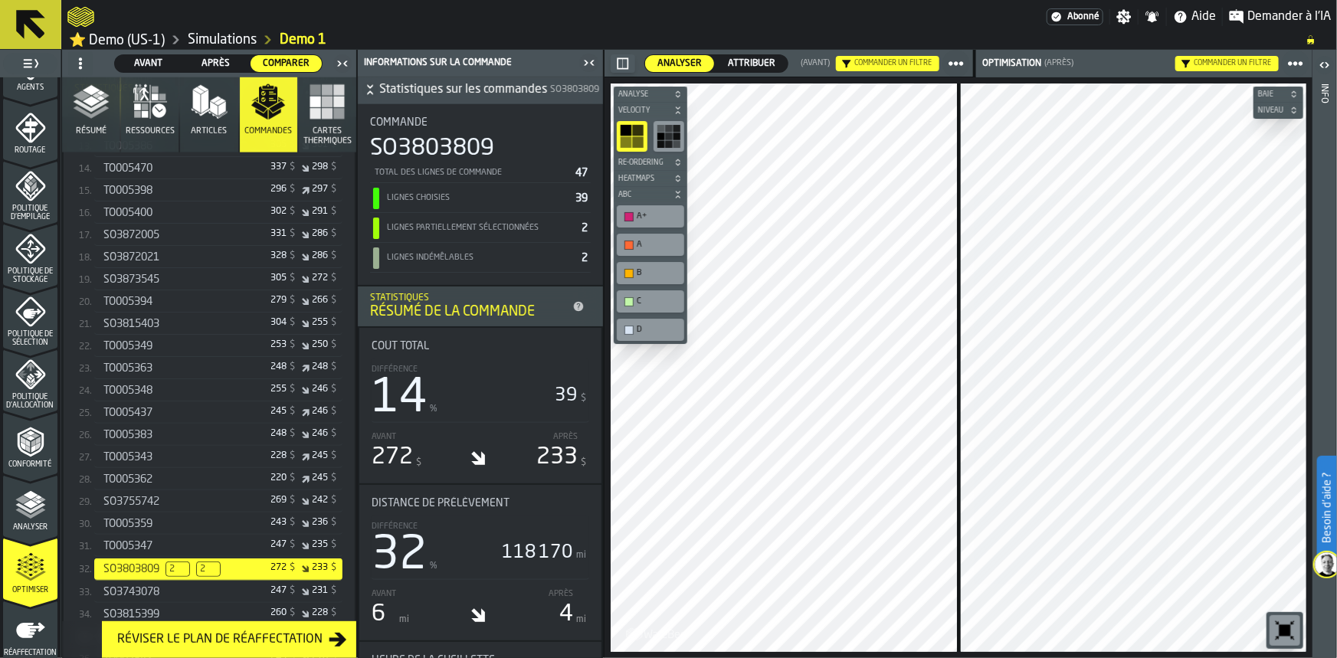
click at [574, 303] on icon at bounding box center [579, 307] width 10 height 10
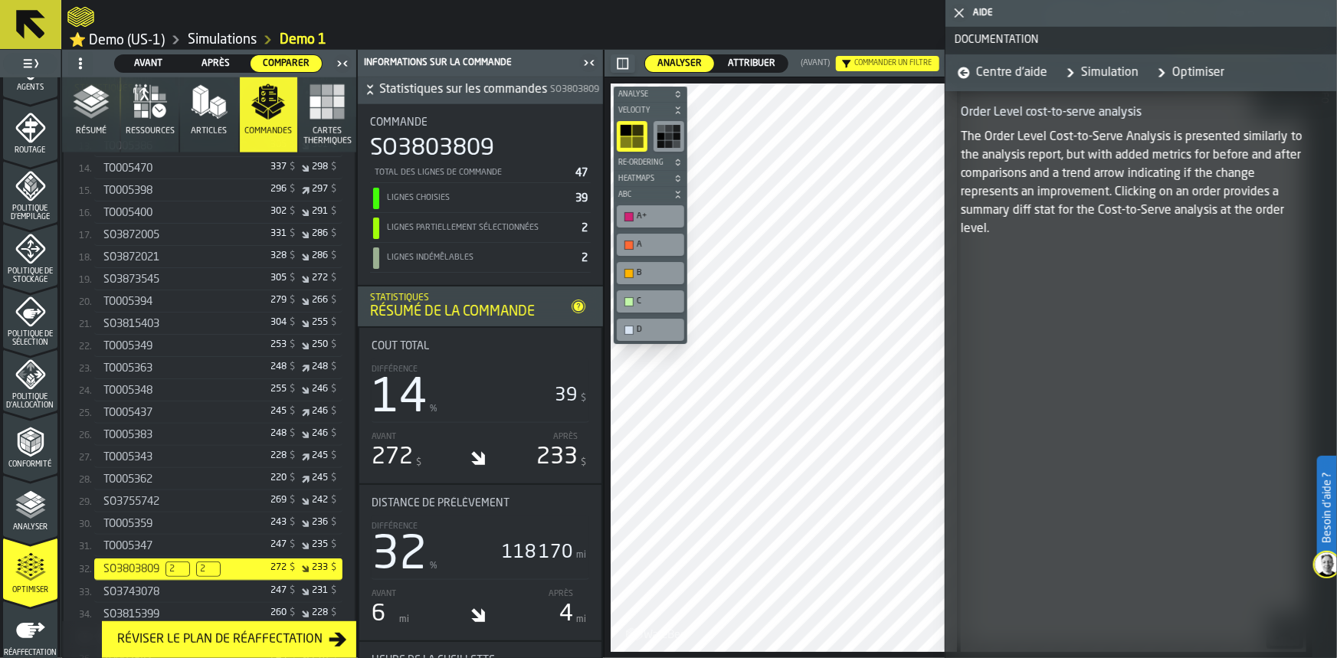
click at [952, 11] on icon "button-toggle-Fermez-moi" at bounding box center [959, 13] width 18 height 18
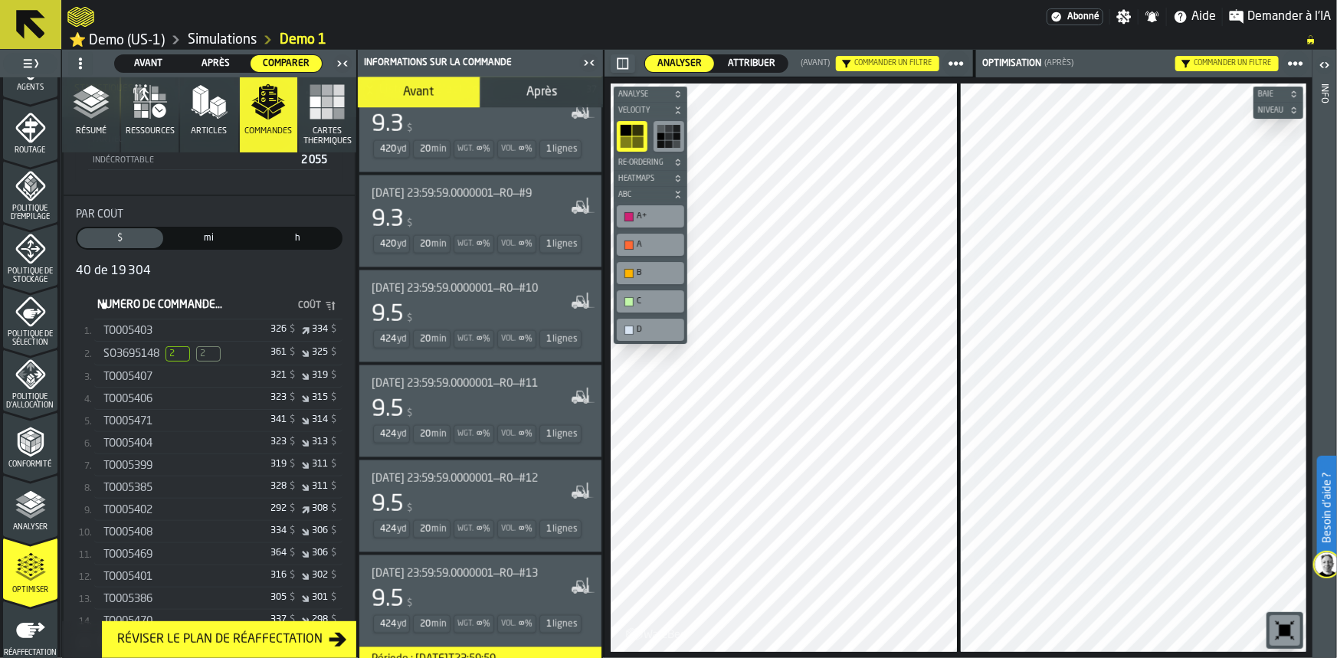
scroll to position [178, 0]
click at [185, 353] on span "2" at bounding box center [178, 360] width 25 height 15
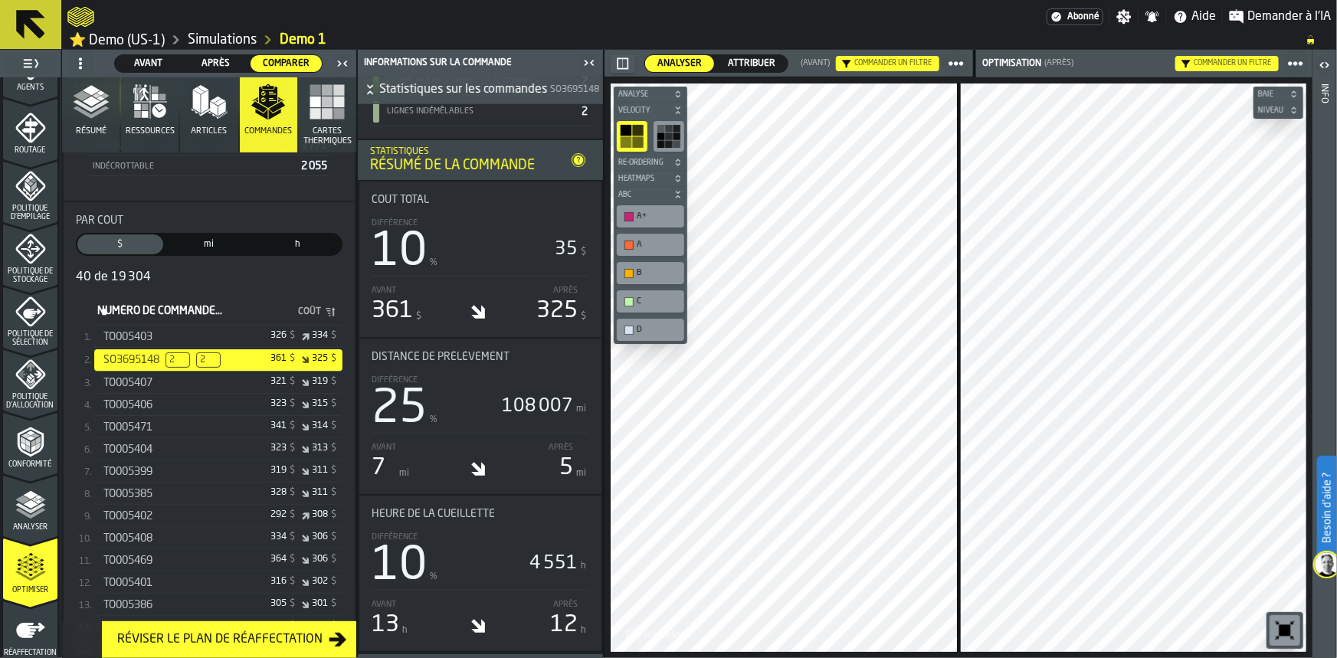
scroll to position [127, 0]
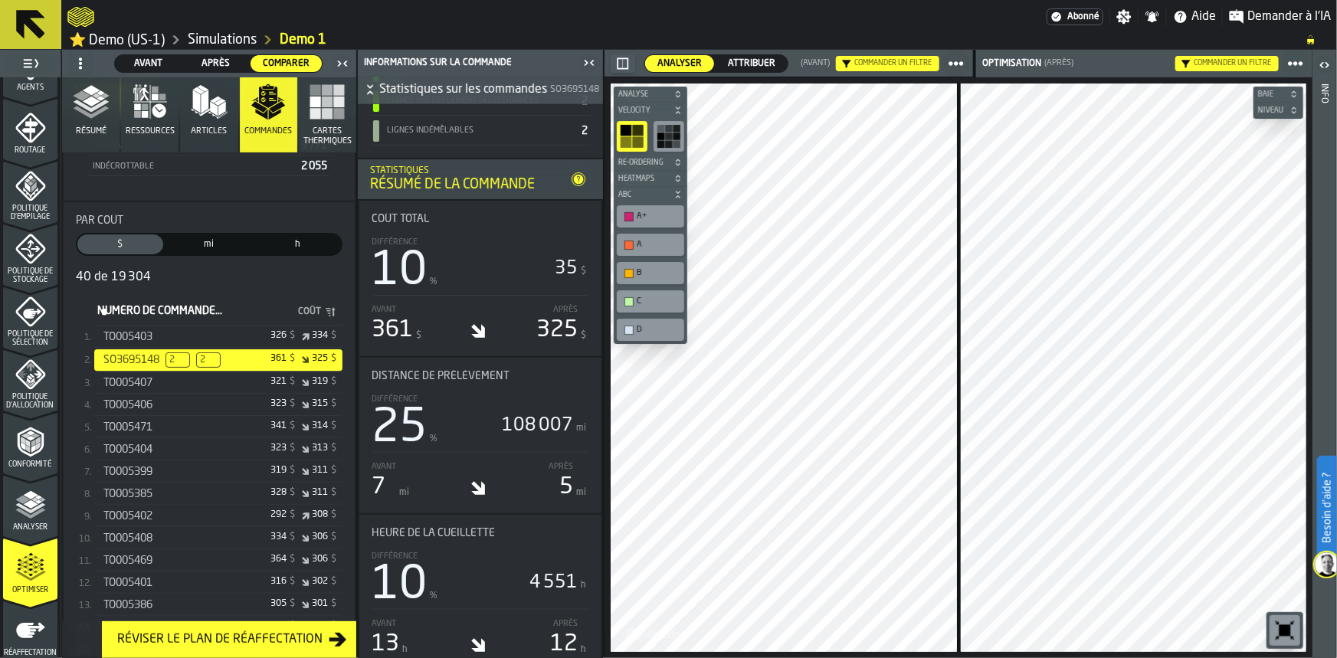
click at [208, 125] on button "Articles" at bounding box center [208, 114] width 57 height 75
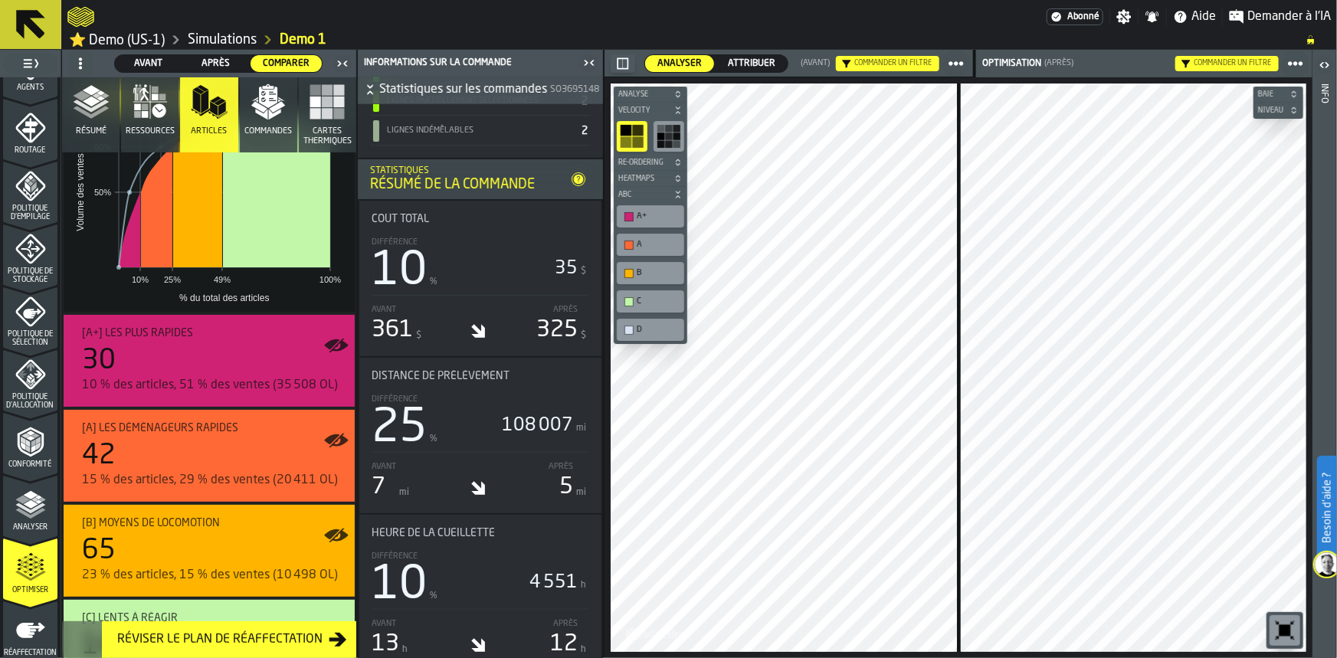
click at [329, 105] on rect "button" at bounding box center [327, 102] width 11 height 11
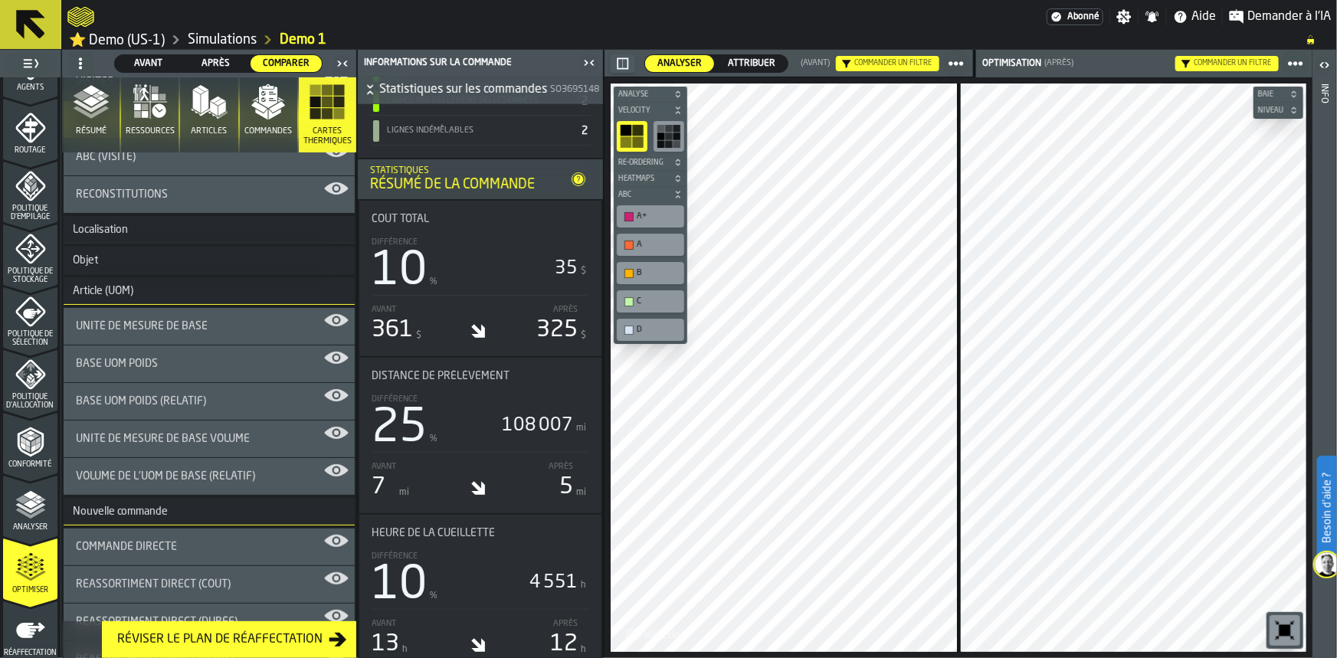
click at [329, 105] on rect "button" at bounding box center [327, 102] width 11 height 11
click at [590, 60] on icon "button-toggle-Fermez-moi" at bounding box center [589, 63] width 18 height 18
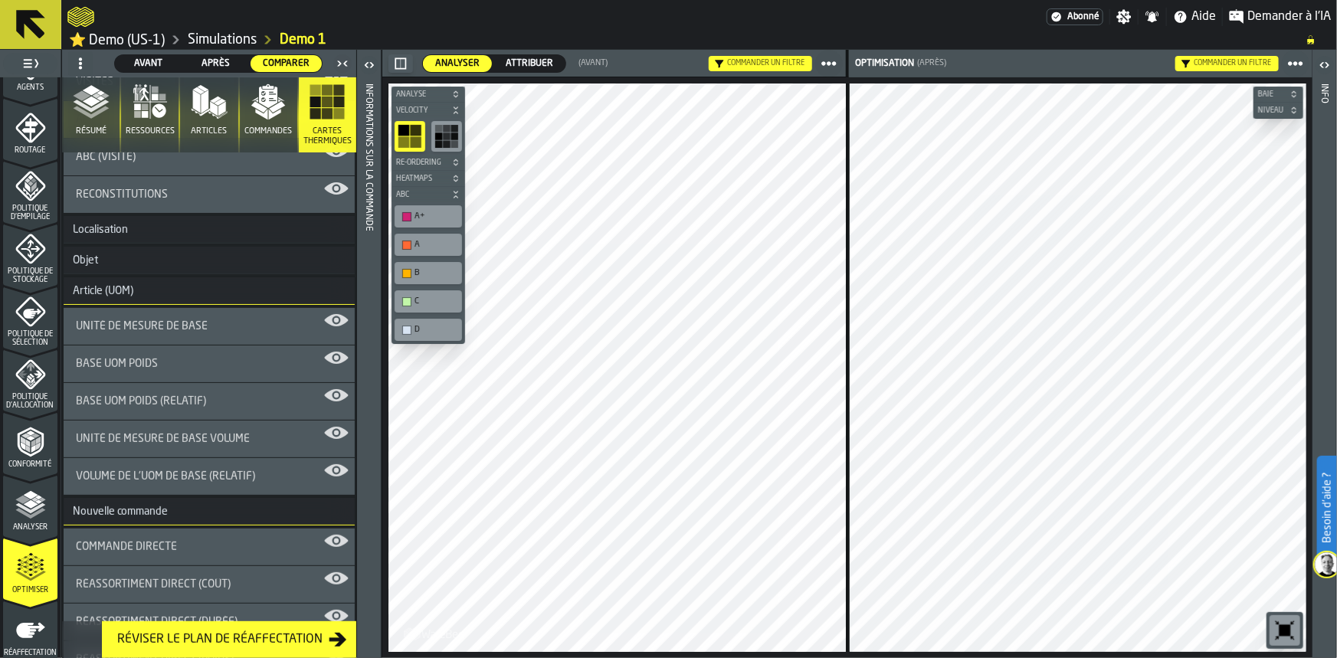
click at [100, 194] on span "Reconstitutions" at bounding box center [122, 195] width 92 height 12
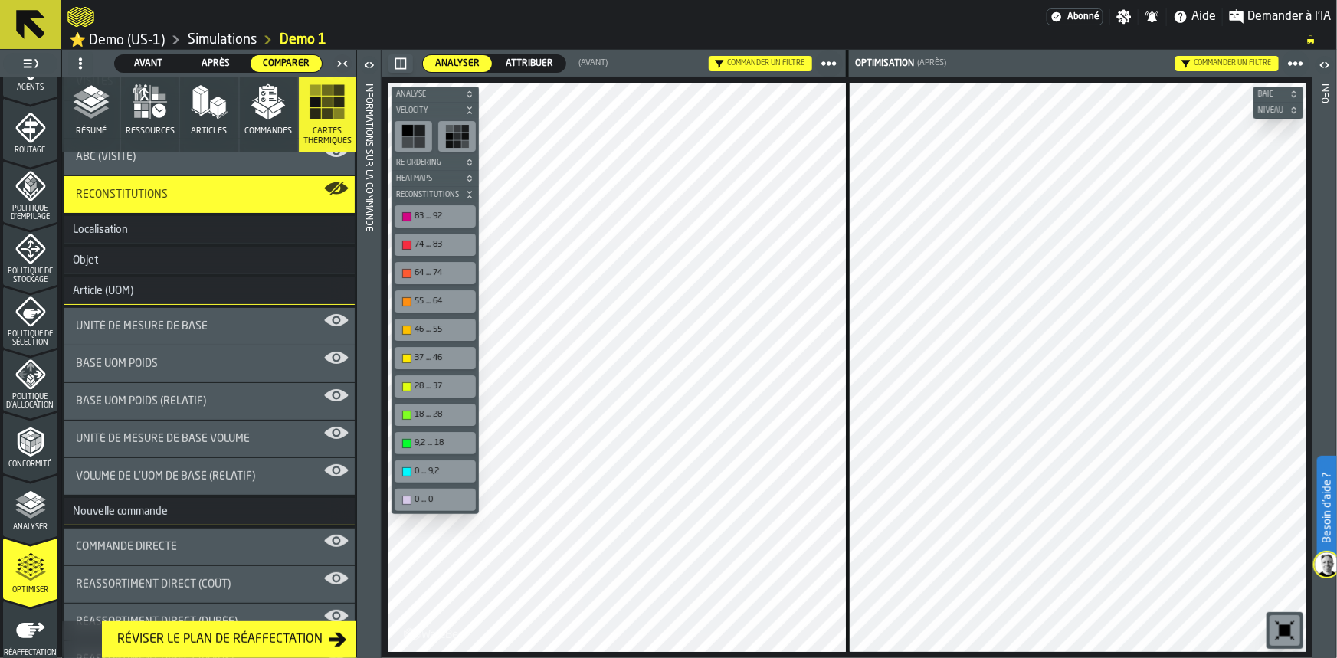
click at [110, 163] on div "ABC (Visité)" at bounding box center [209, 157] width 291 height 37
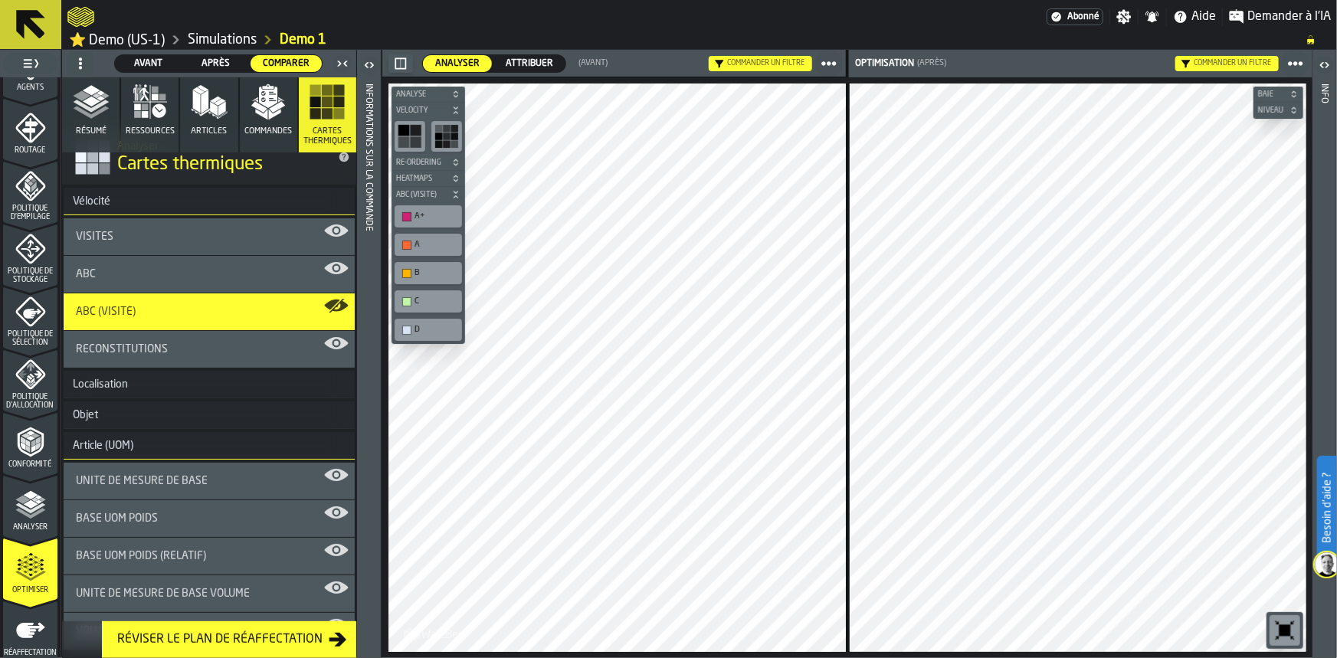
scroll to position [0, 0]
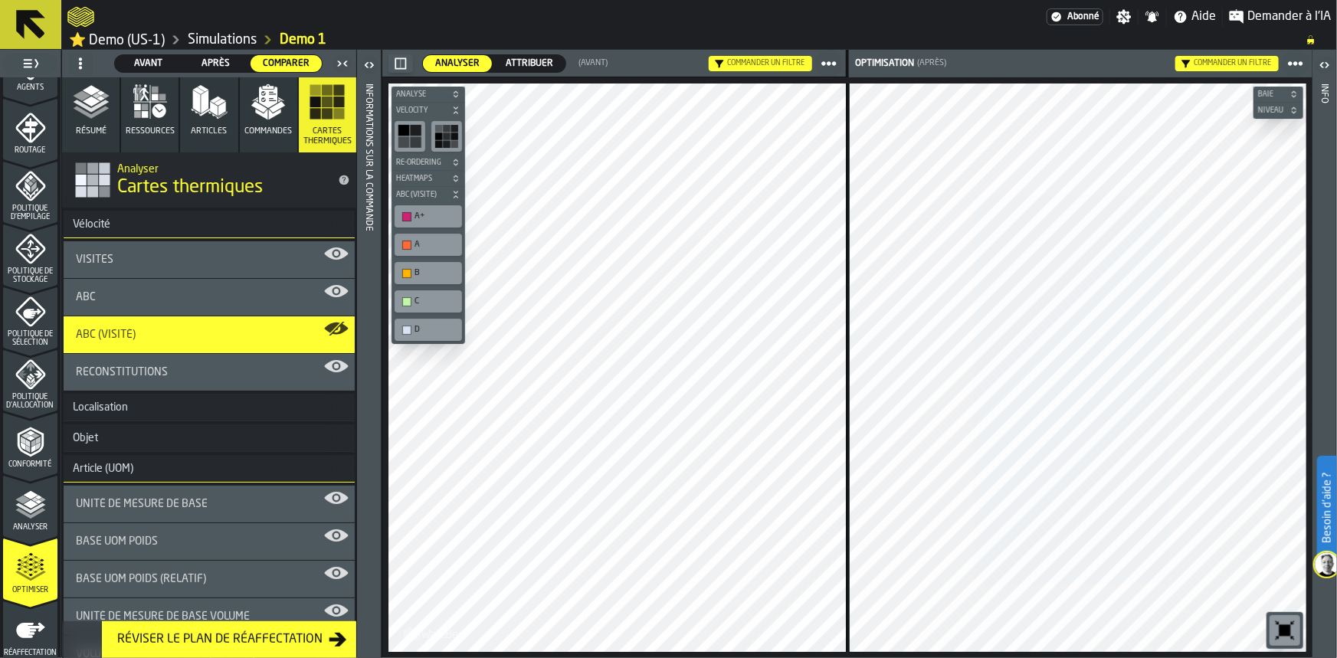
click at [187, 265] on div "Visites" at bounding box center [209, 260] width 267 height 12
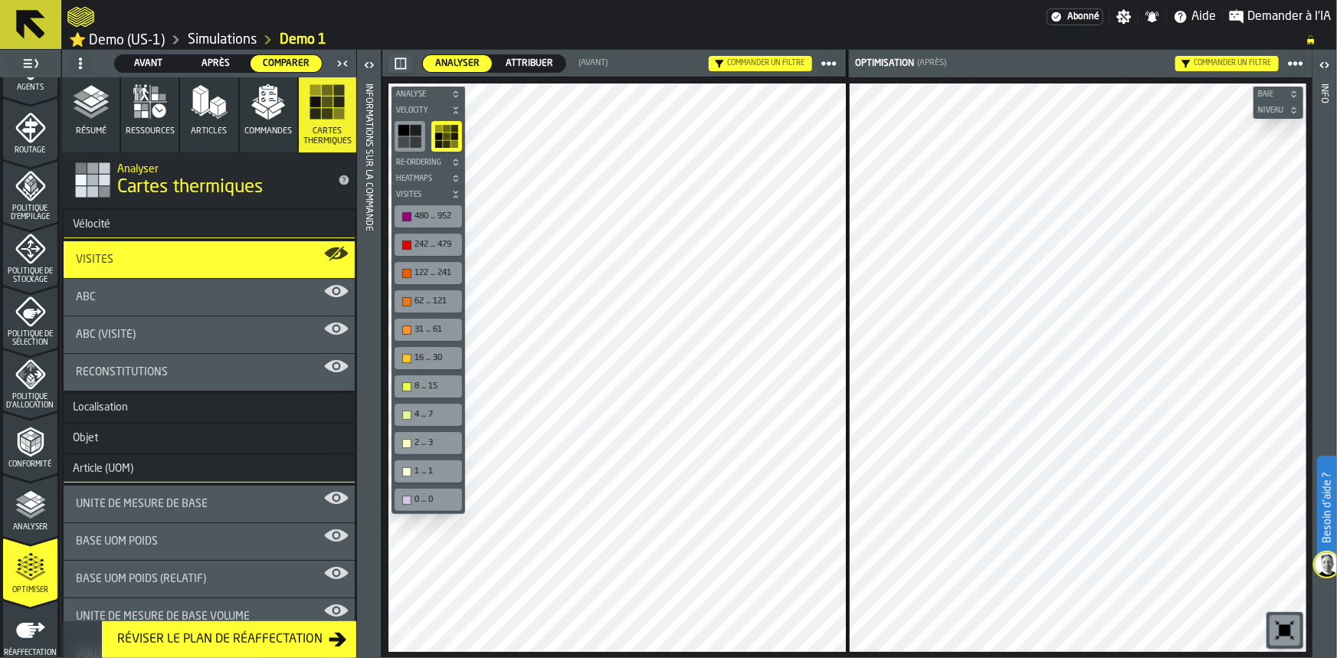
click at [84, 219] on div "Vélocité" at bounding box center [92, 224] width 56 height 12
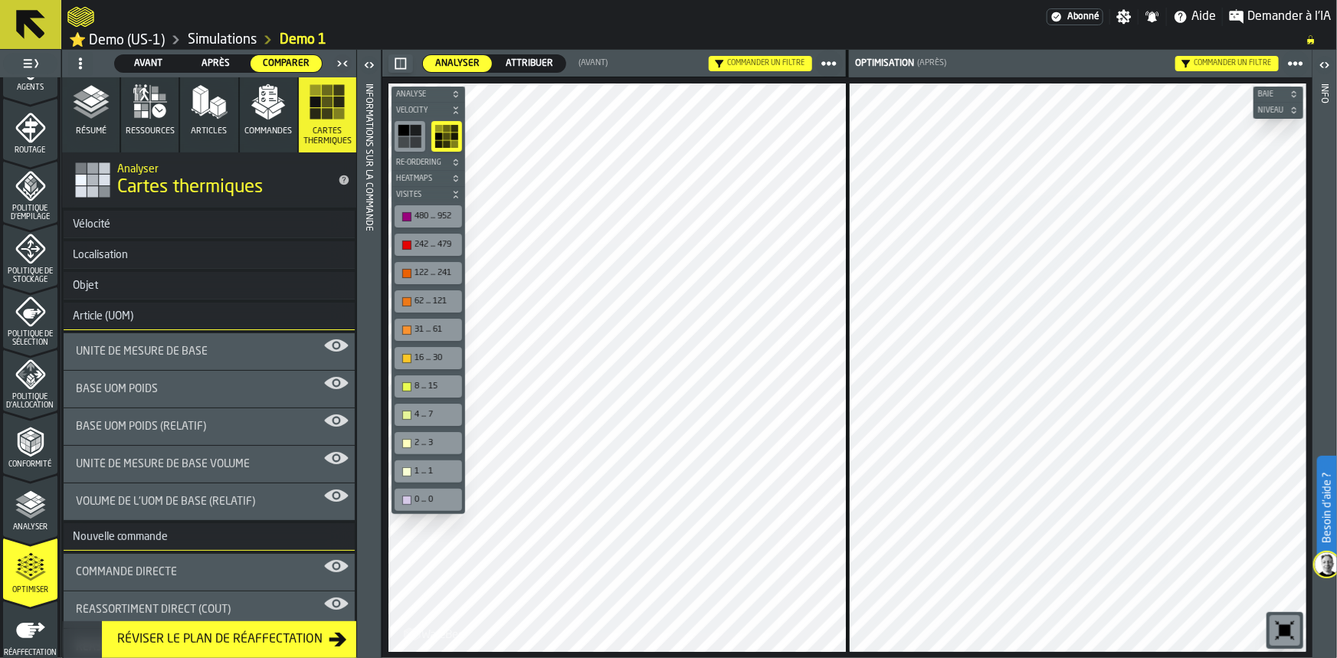
click at [94, 222] on div "Vélocité" at bounding box center [92, 224] width 56 height 12
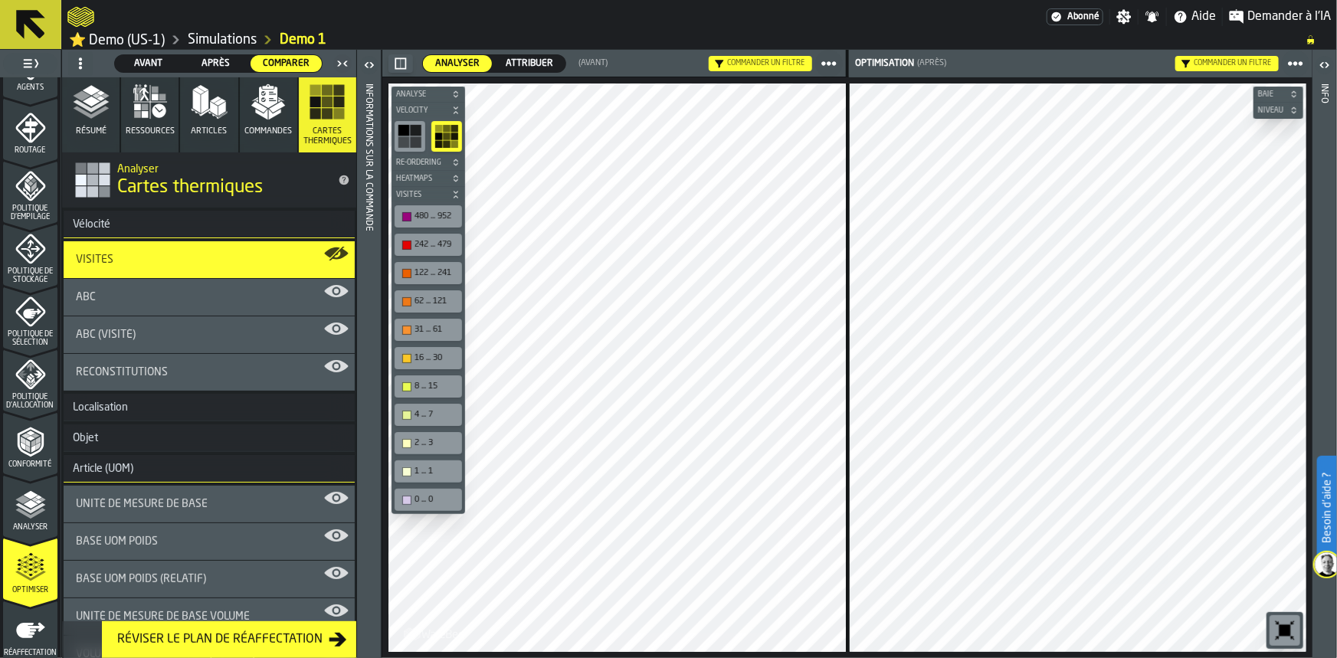
click at [94, 222] on div "Vélocité" at bounding box center [92, 224] width 56 height 12
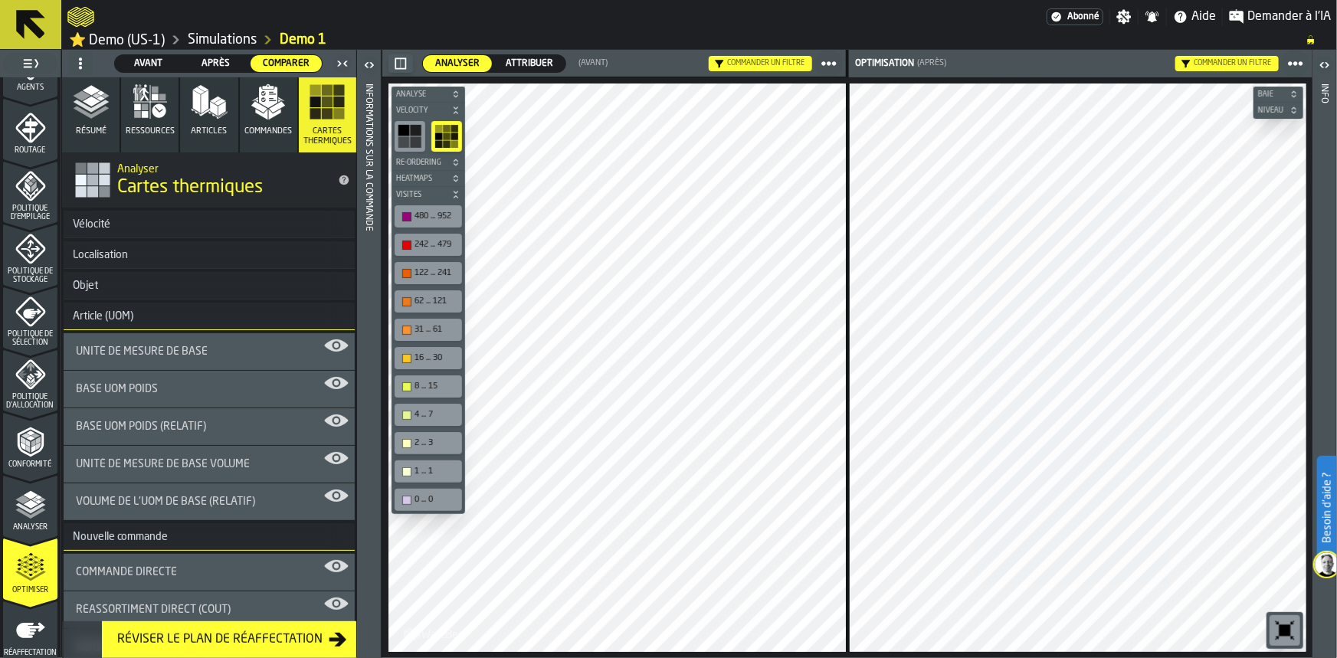
click at [102, 258] on div "Localisation" at bounding box center [101, 255] width 74 height 12
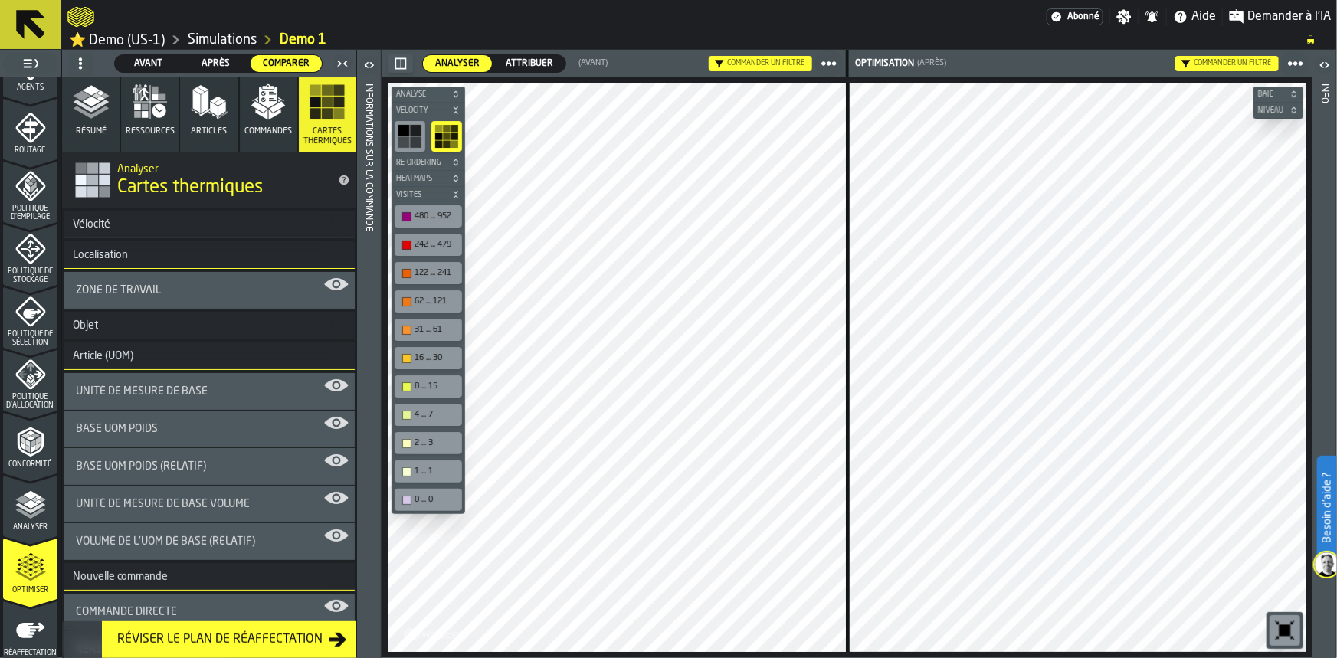
click at [130, 282] on div "Zone de travail" at bounding box center [209, 290] width 291 height 37
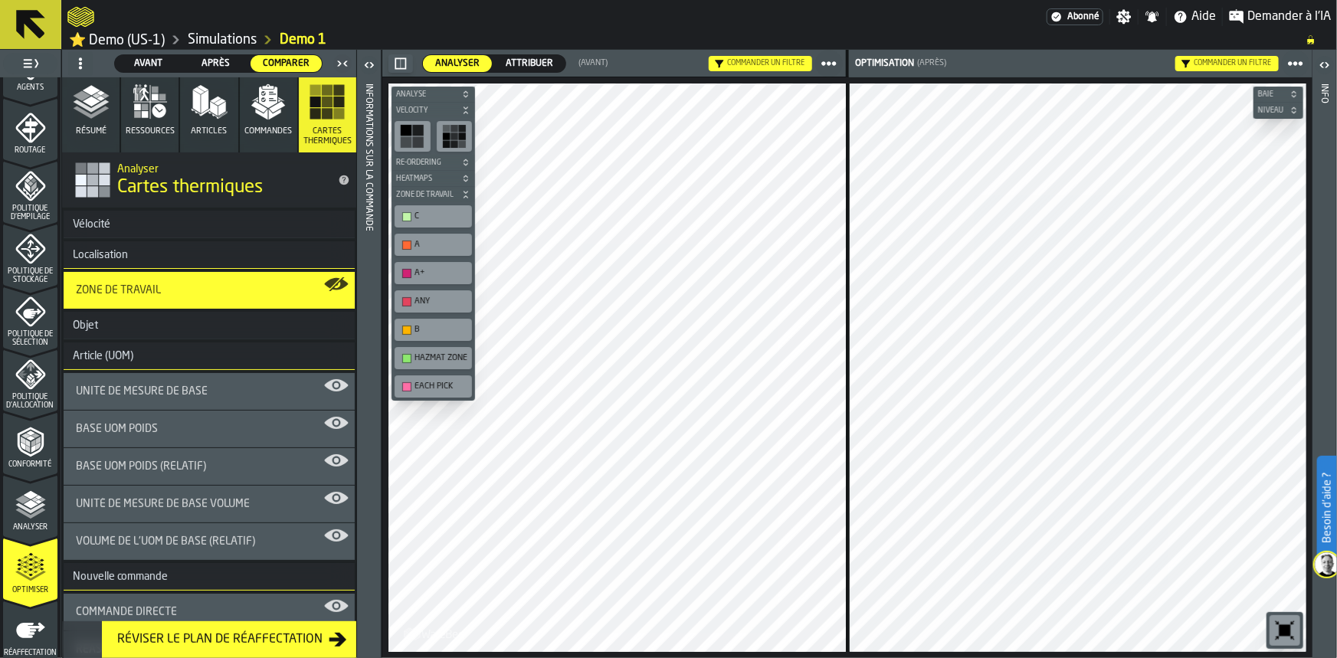
click at [130, 317] on h3 "Objet" at bounding box center [209, 326] width 291 height 28
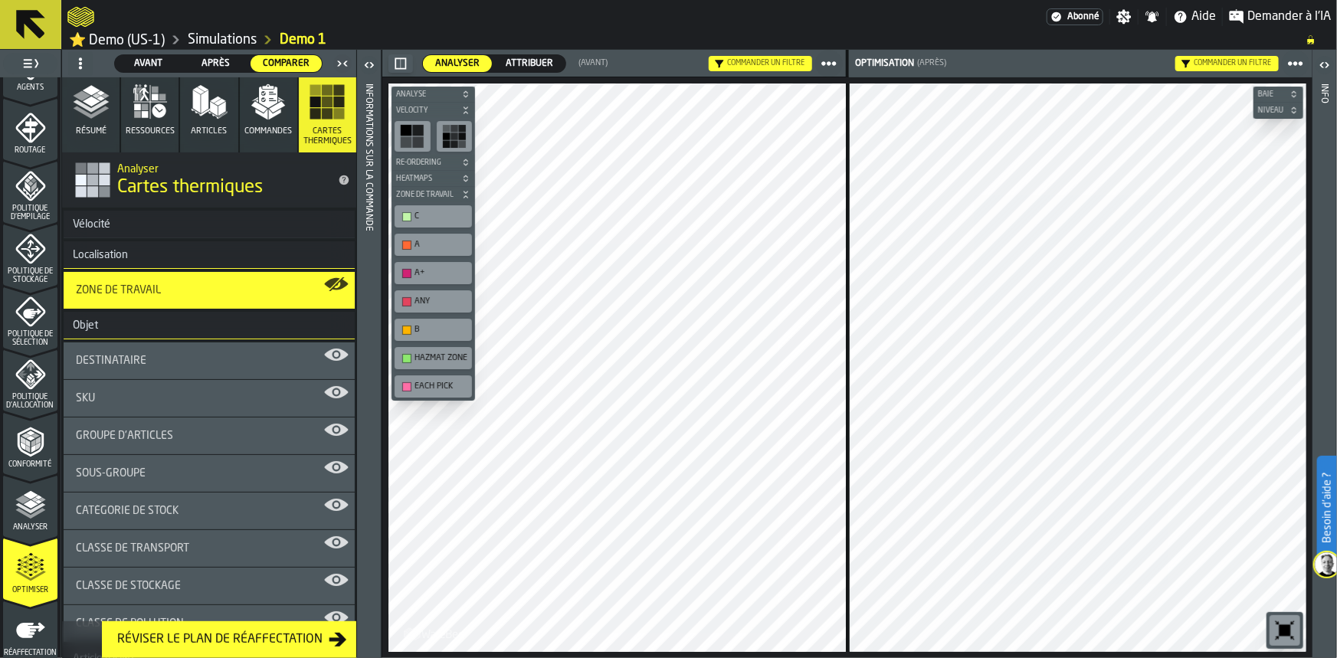
click at [143, 345] on div "Destinataire" at bounding box center [209, 361] width 291 height 37
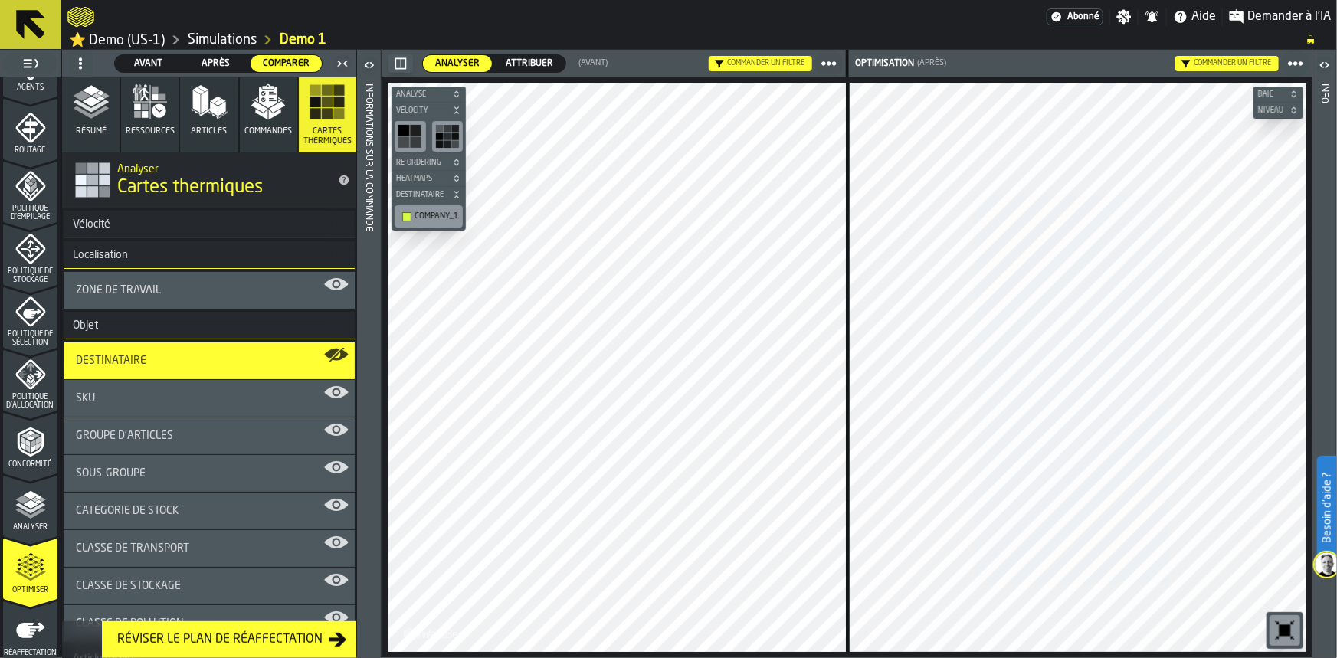
click at [254, 130] on span "Commandes" at bounding box center [268, 131] width 48 height 10
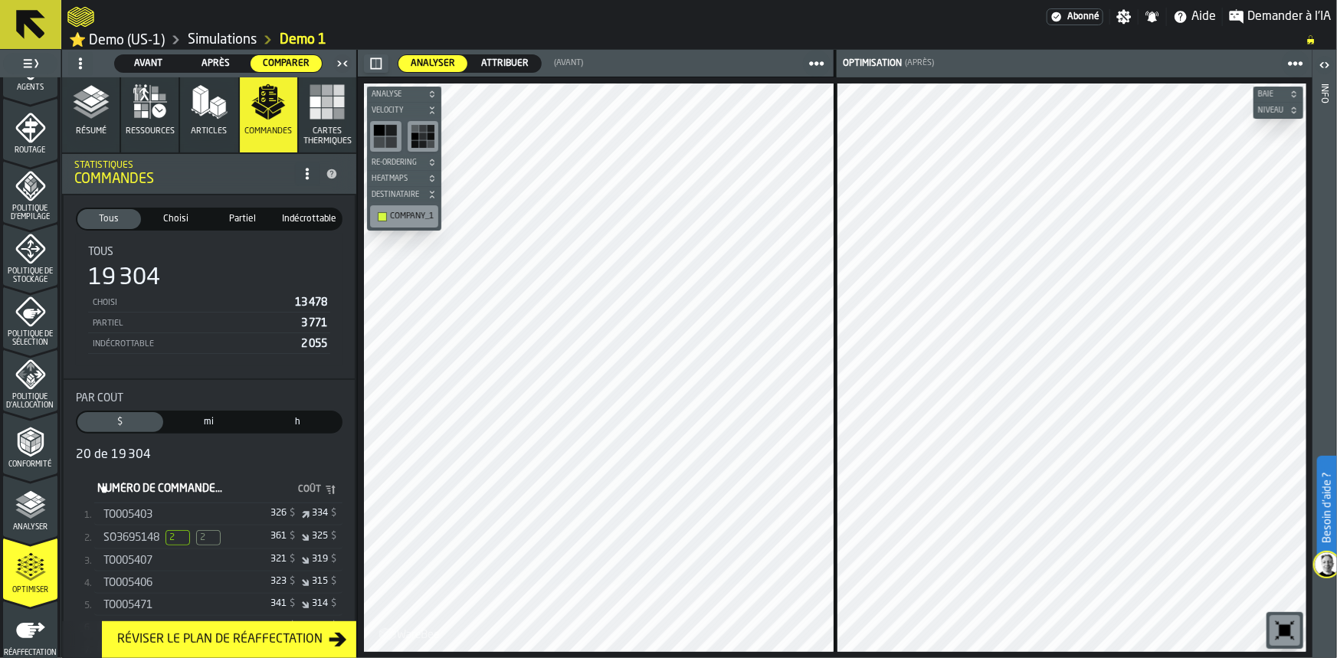
click at [320, 121] on button "Cartes thermiques" at bounding box center [327, 114] width 57 height 75
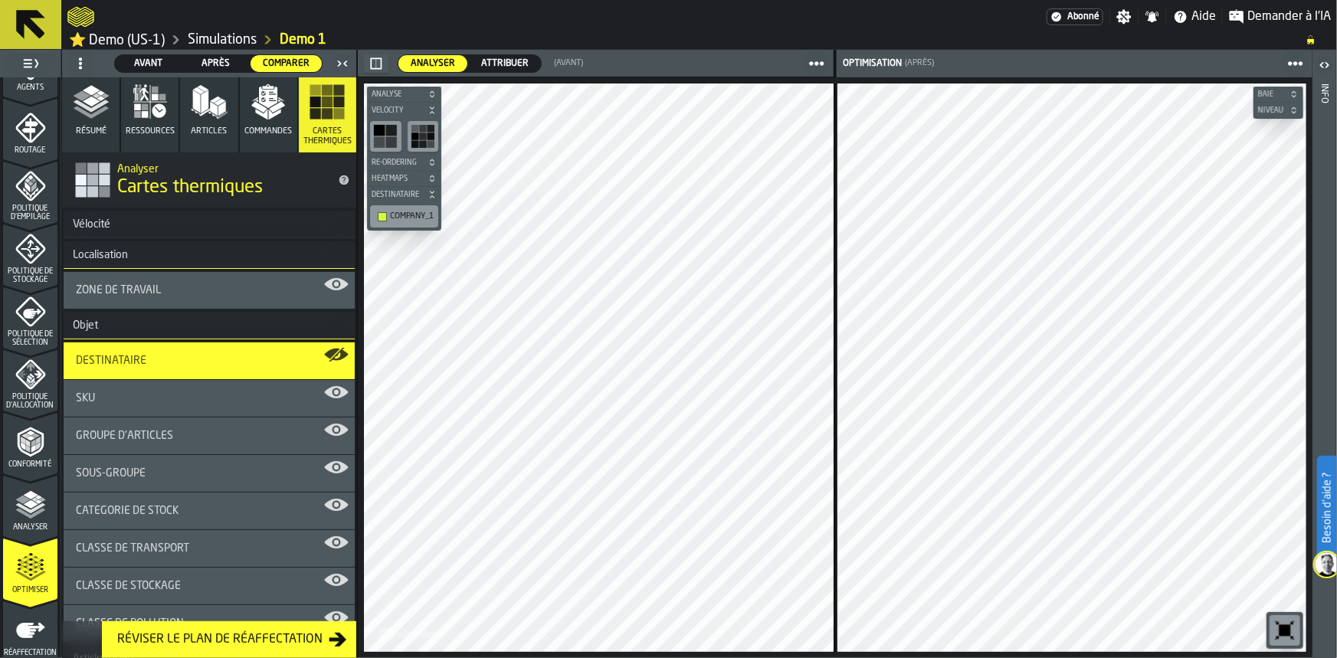
click at [320, 121] on button "Cartes thermiques" at bounding box center [327, 114] width 57 height 75
click at [264, 126] on span "Commandes" at bounding box center [268, 131] width 48 height 10
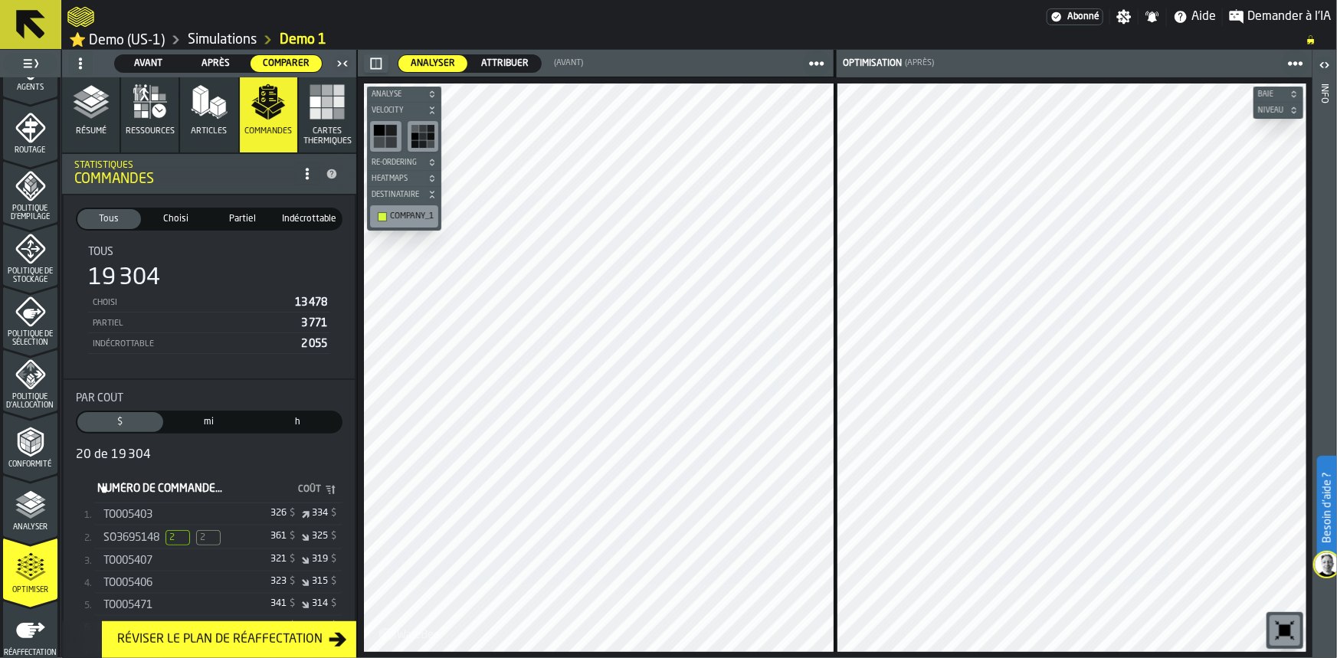
click at [213, 123] on button "Articles" at bounding box center [208, 114] width 57 height 75
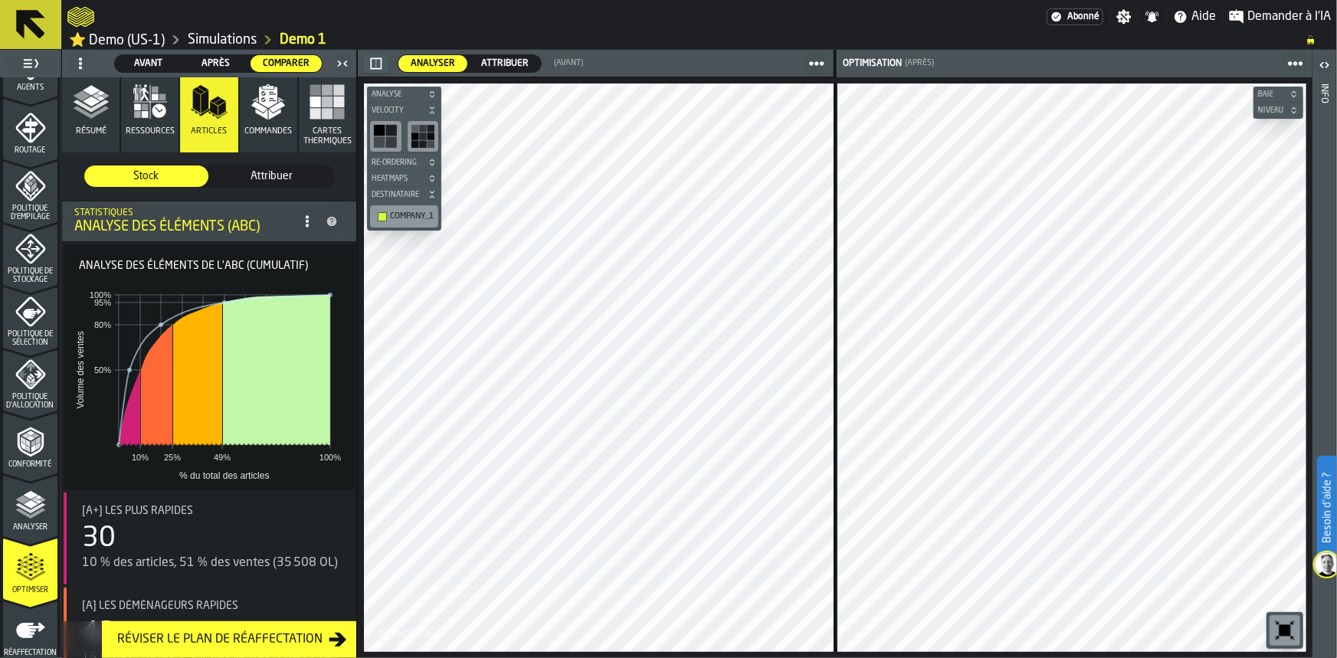
click at [125, 426] on rect at bounding box center [225, 427] width 212 height 38
click at [154, 409] on rect at bounding box center [225, 427] width 212 height 38
click at [210, 101] on polygon "button" at bounding box center [215, 100] width 11 height 7
drag, startPoint x: 426, startPoint y: 136, endPoint x: 655, endPoint y: 15, distance: 258.5
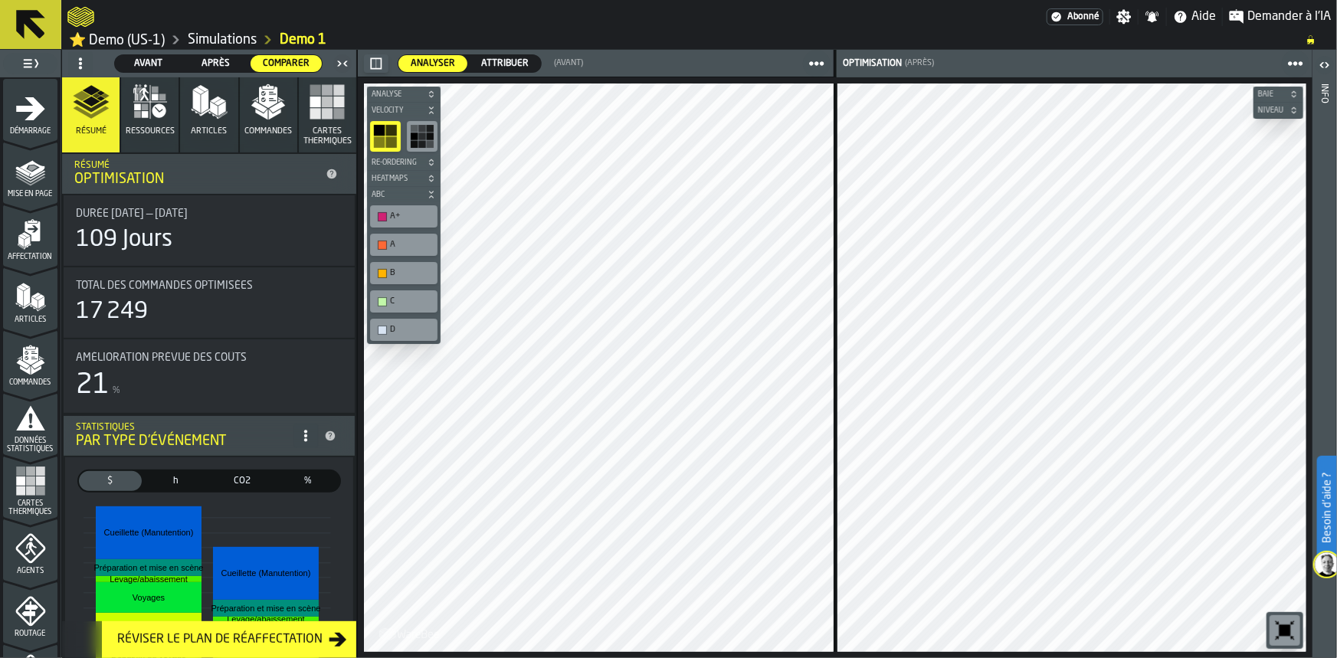
click at [209, 130] on span "Articles" at bounding box center [209, 131] width 36 height 10
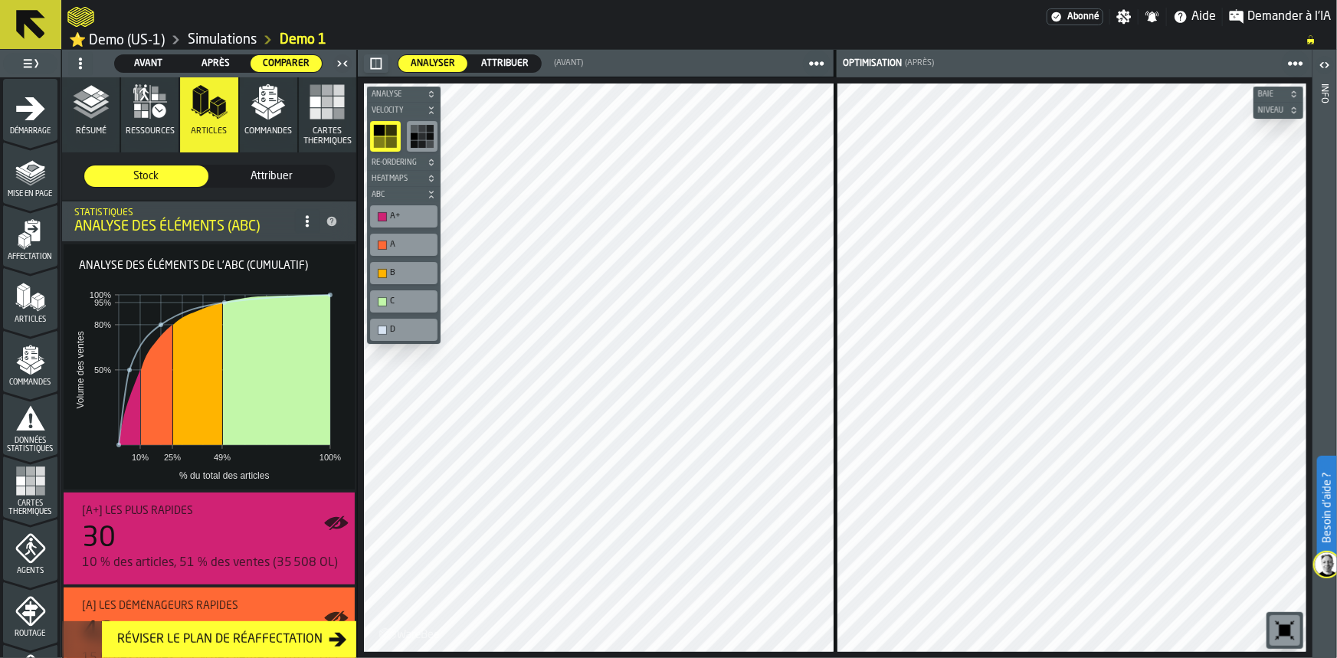
click at [77, 115] on icon "button" at bounding box center [91, 102] width 37 height 37
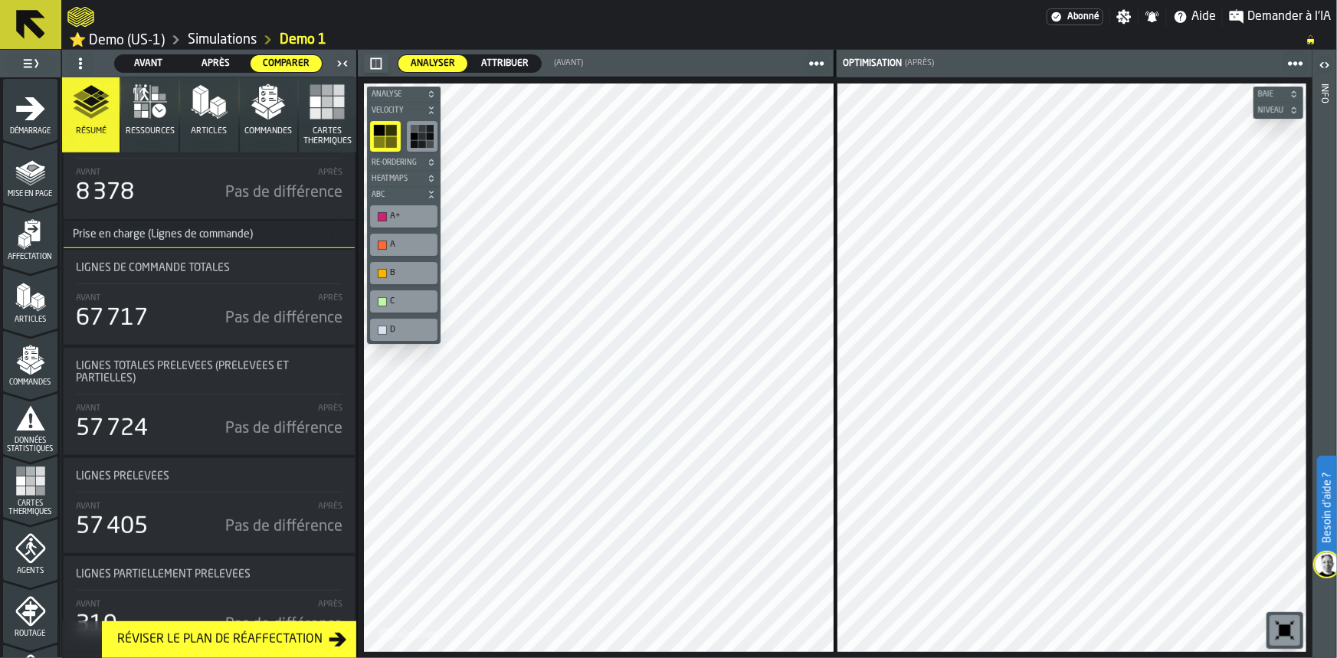
scroll to position [3403, 0]
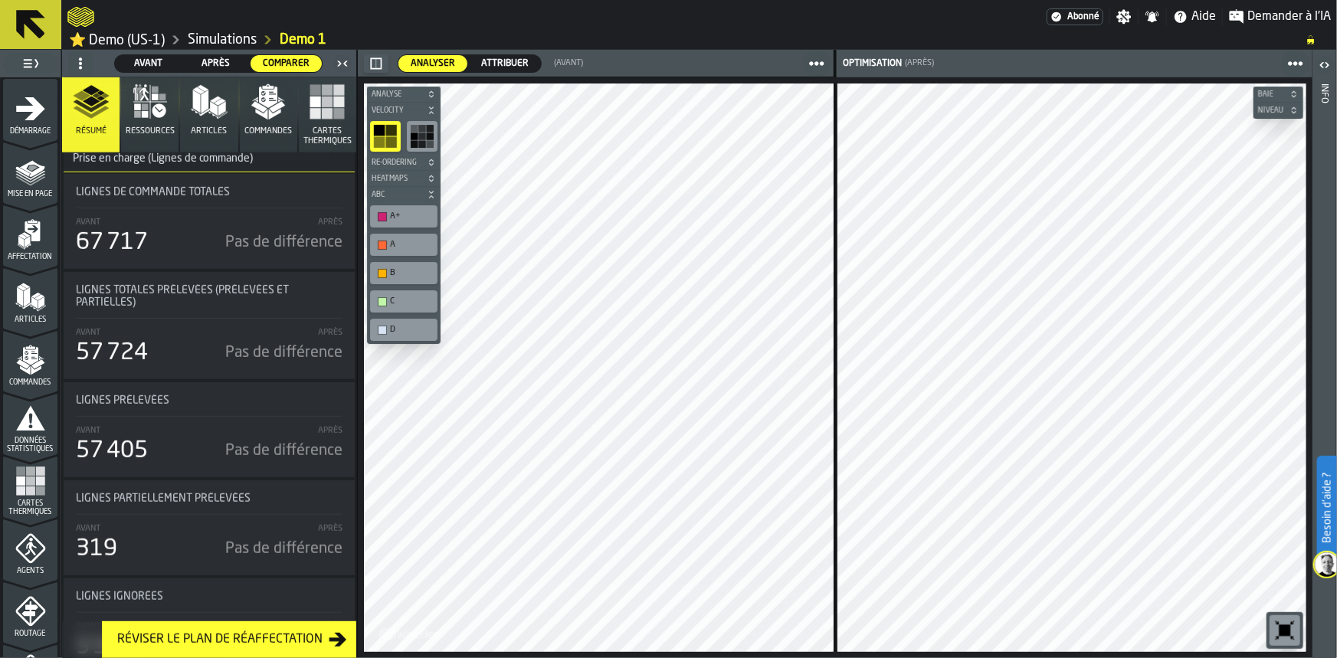
click at [143, 133] on span "Ressources" at bounding box center [150, 131] width 49 height 10
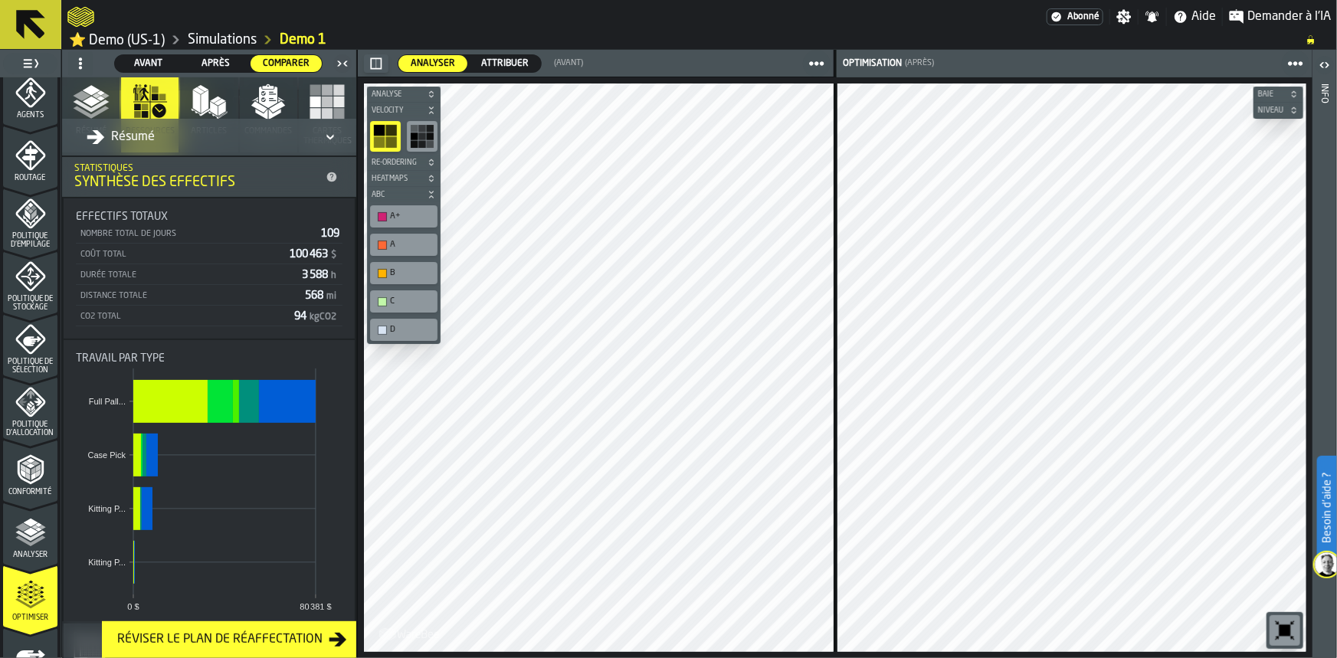
scroll to position [458, 0]
click at [64, 599] on div "Travail par type 80 381 $ 0 $ Kitting P... Kitting P... Case Pick Full Pall..." at bounding box center [209, 481] width 291 height 282
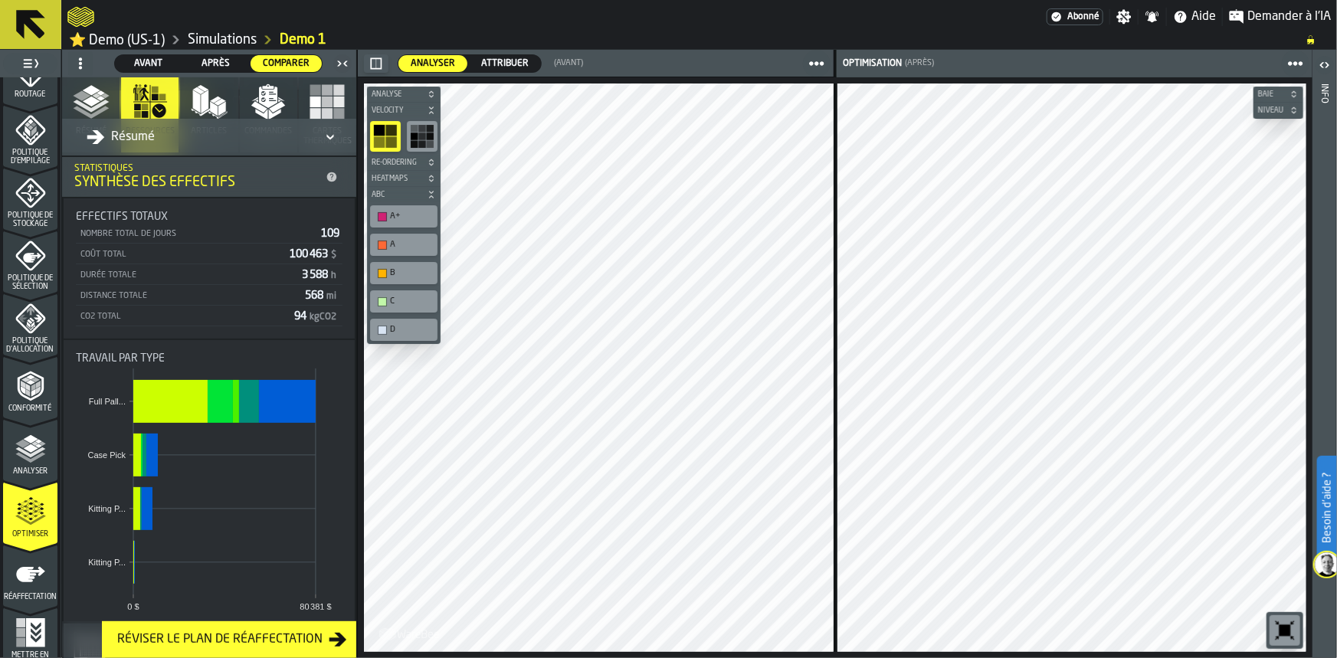
scroll to position [550, 0]
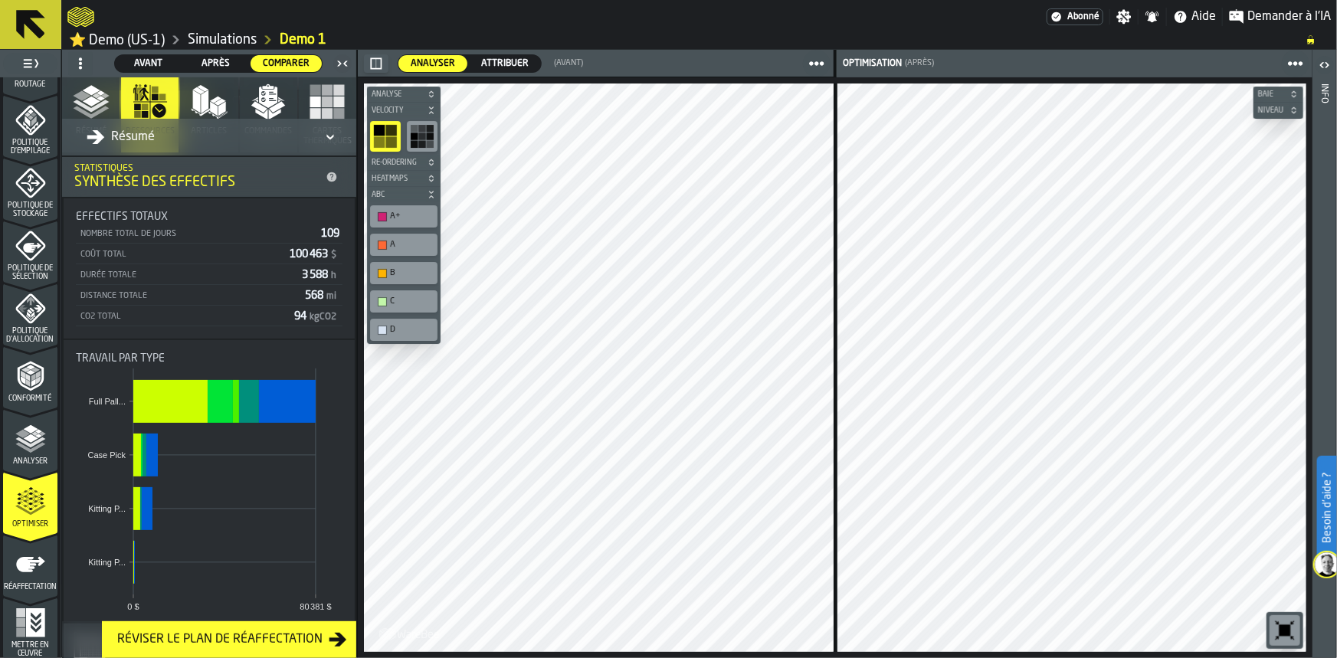
click at [84, 94] on polygon "button" at bounding box center [82, 95] width 18 height 10
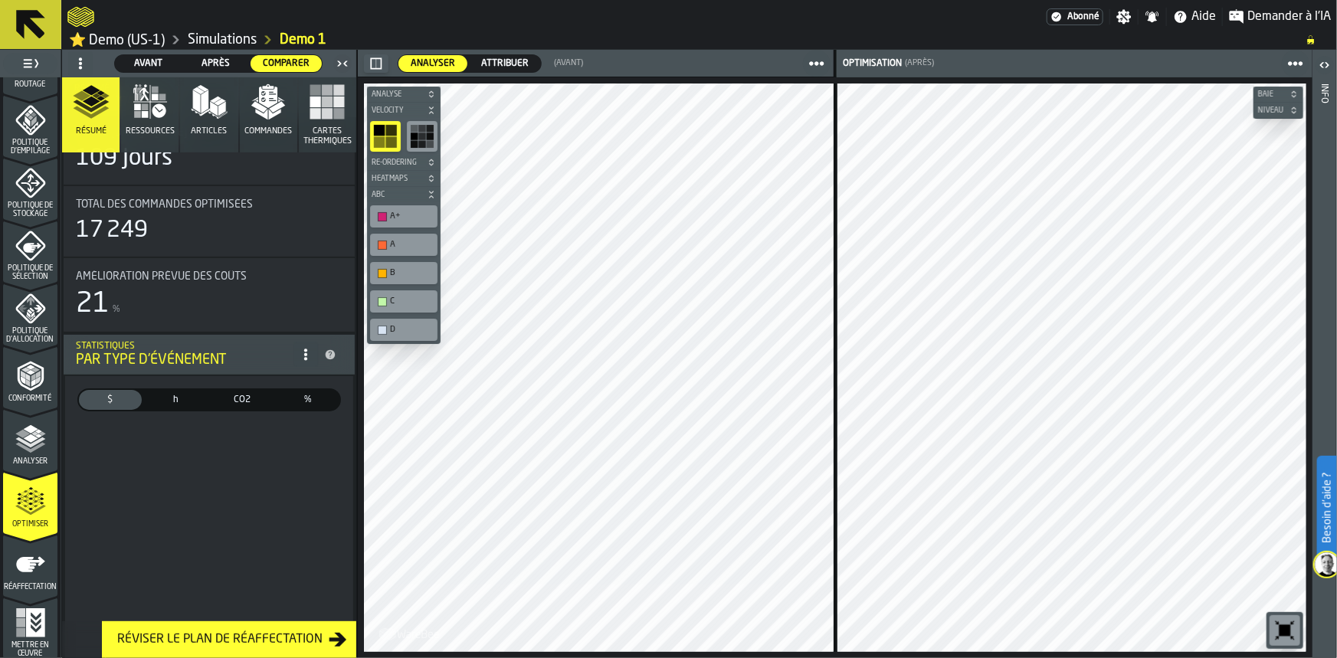
click at [84, 94] on polygon "button" at bounding box center [82, 95] width 18 height 10
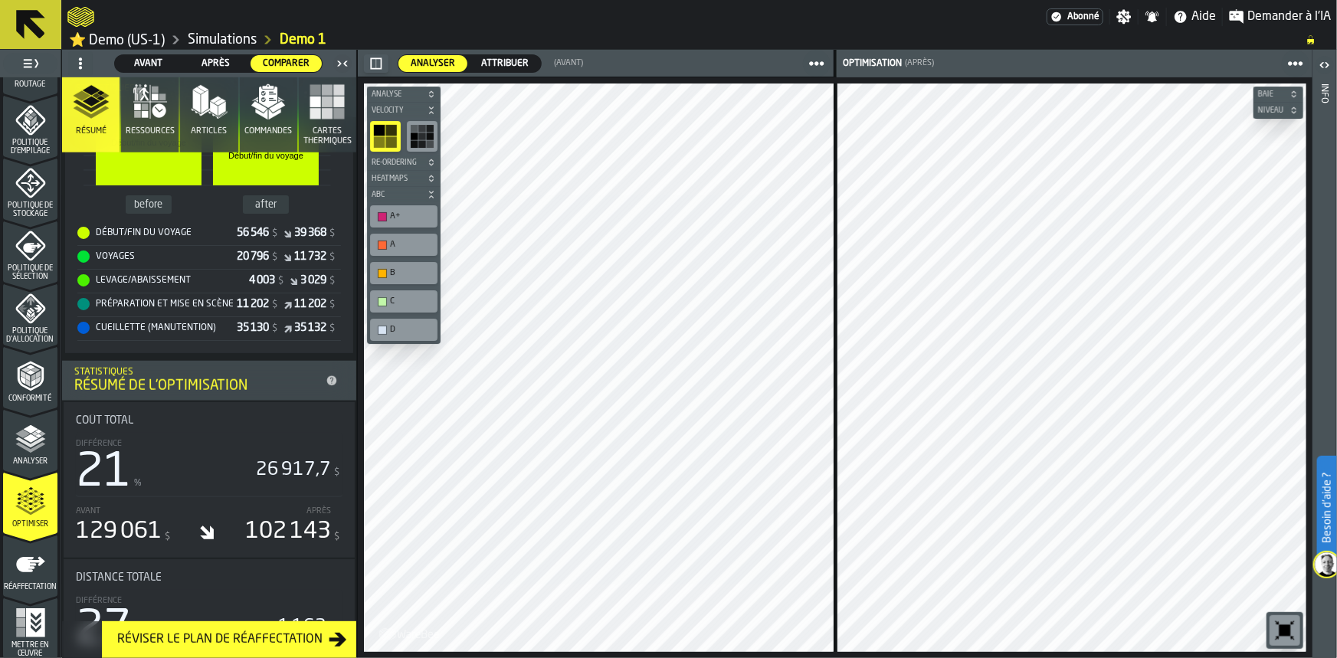
scroll to position [0, 0]
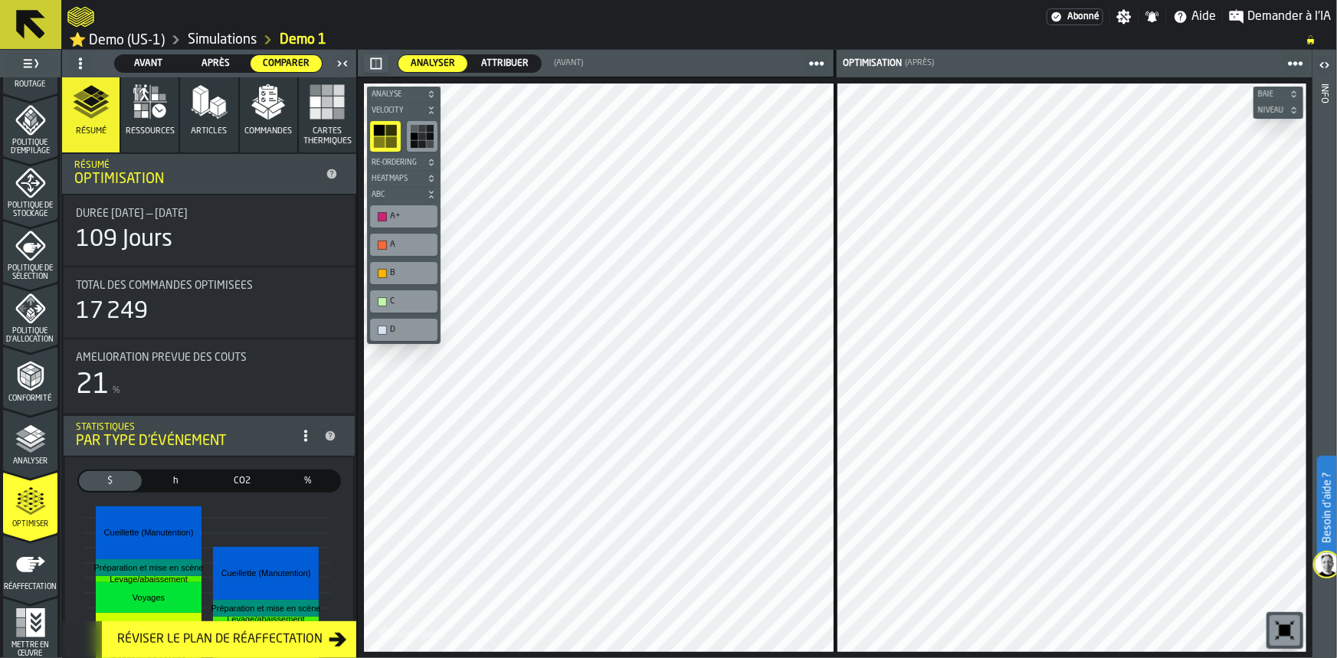
click at [20, 333] on span "Politique d'Allocation" at bounding box center [30, 335] width 54 height 17
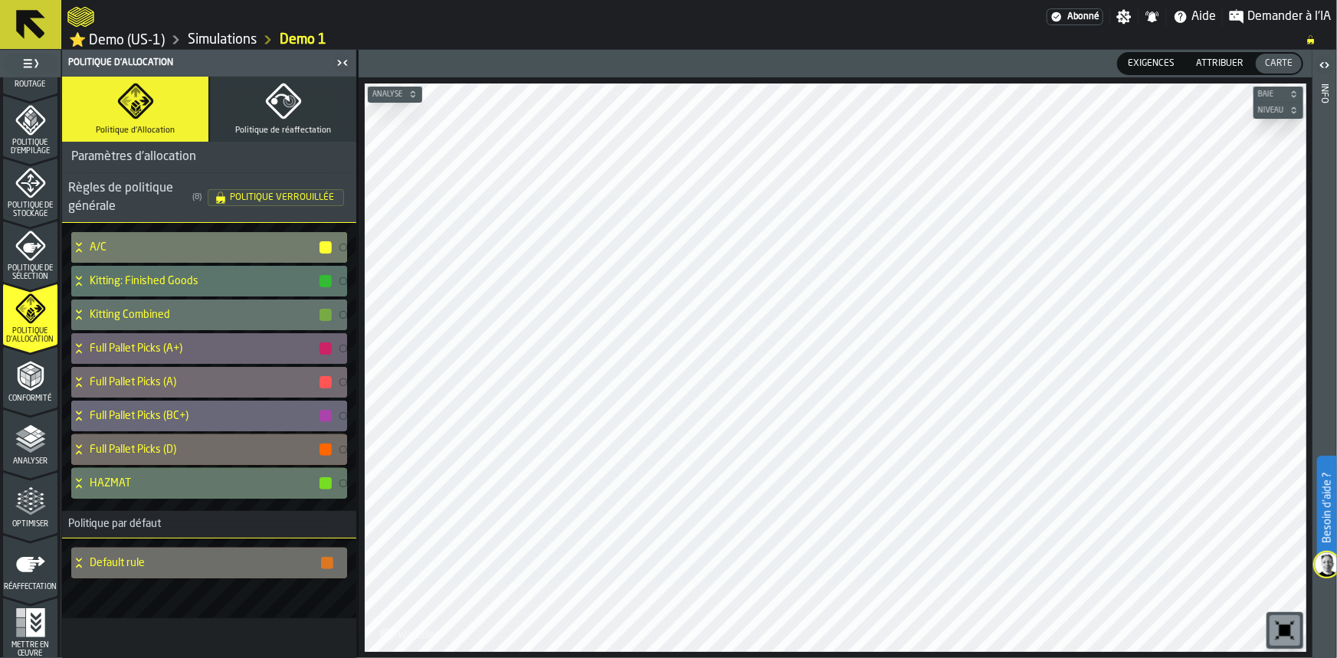
click at [34, 269] on span "Politique de sélection" at bounding box center [30, 272] width 54 height 17
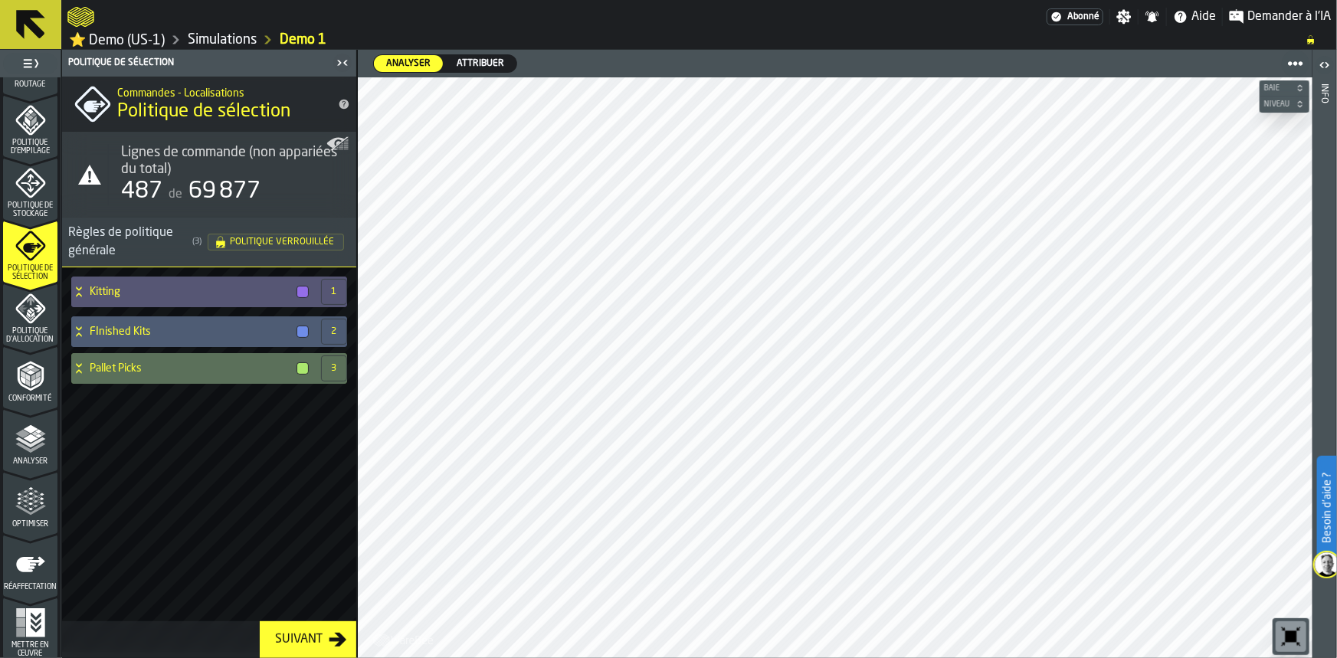
click at [27, 143] on span "Politique d'empilage" at bounding box center [30, 147] width 54 height 17
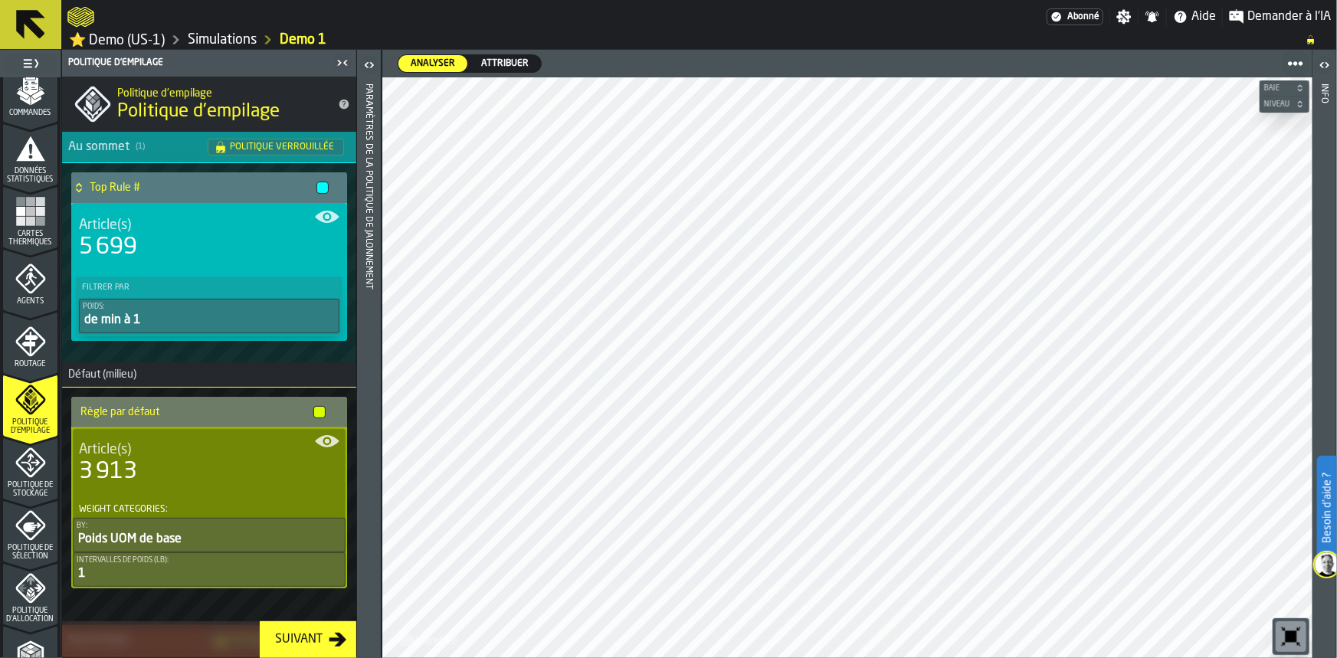
scroll to position [268, 0]
click at [21, 174] on span "Données statistiques" at bounding box center [30, 177] width 54 height 17
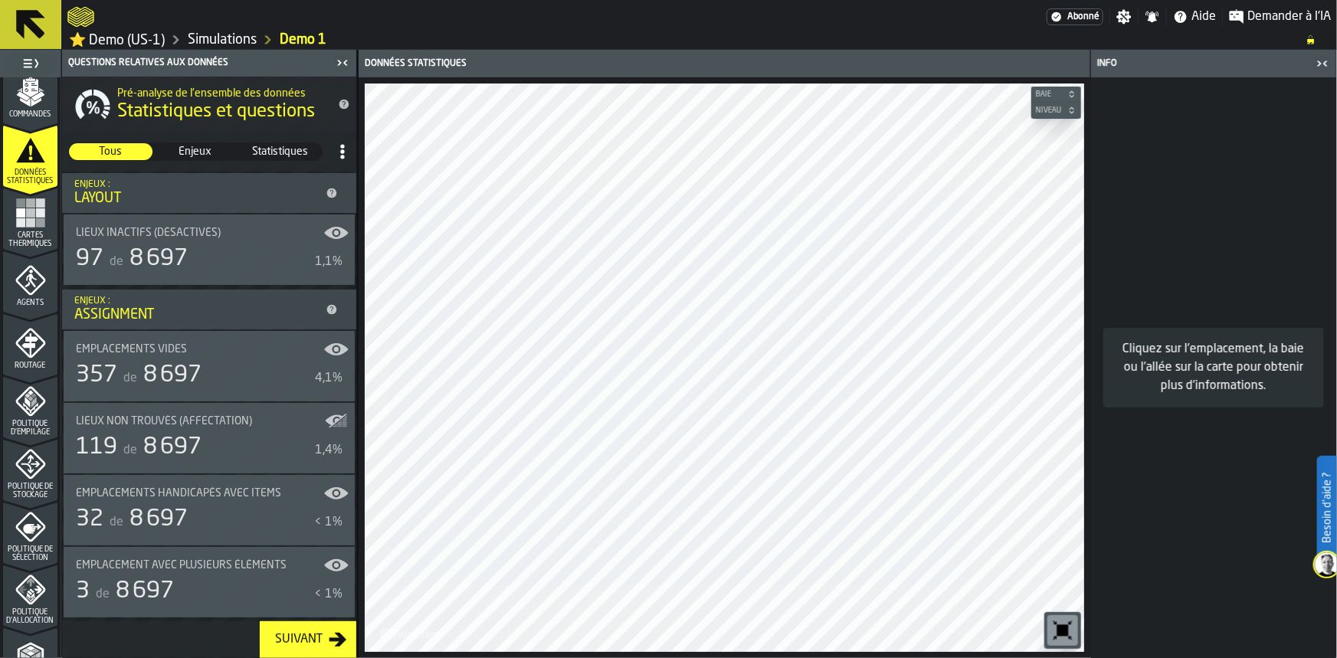
click at [270, 152] on span "Statistiques" at bounding box center [280, 151] width 82 height 15
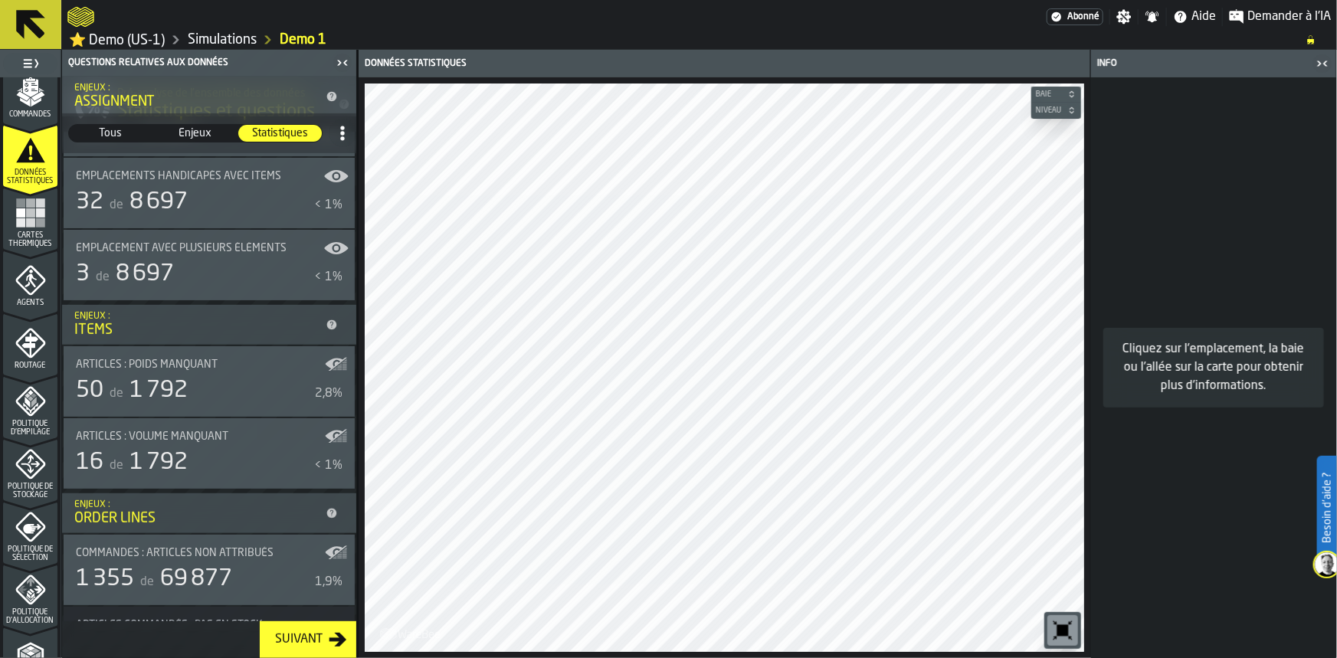
scroll to position [0, 0]
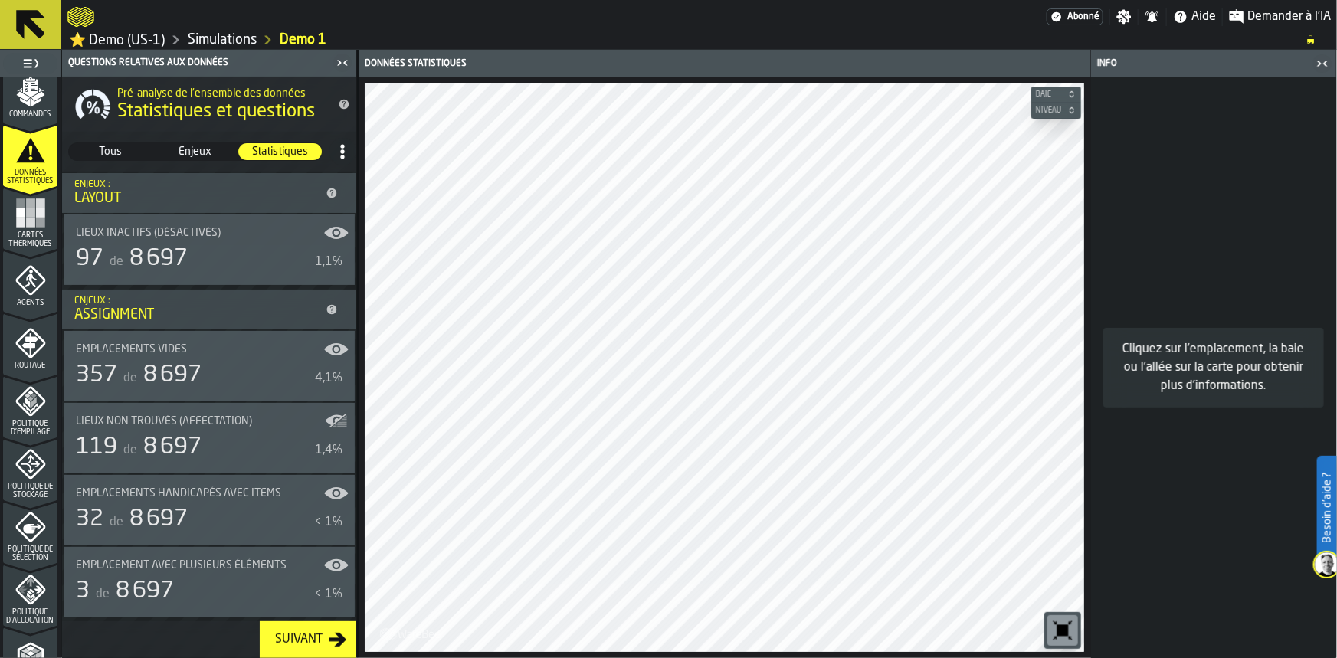
click at [102, 148] on span "Tous" at bounding box center [111, 151] width 82 height 15
drag, startPoint x: 352, startPoint y: 163, endPoint x: 353, endPoint y: 218, distance: 54.4
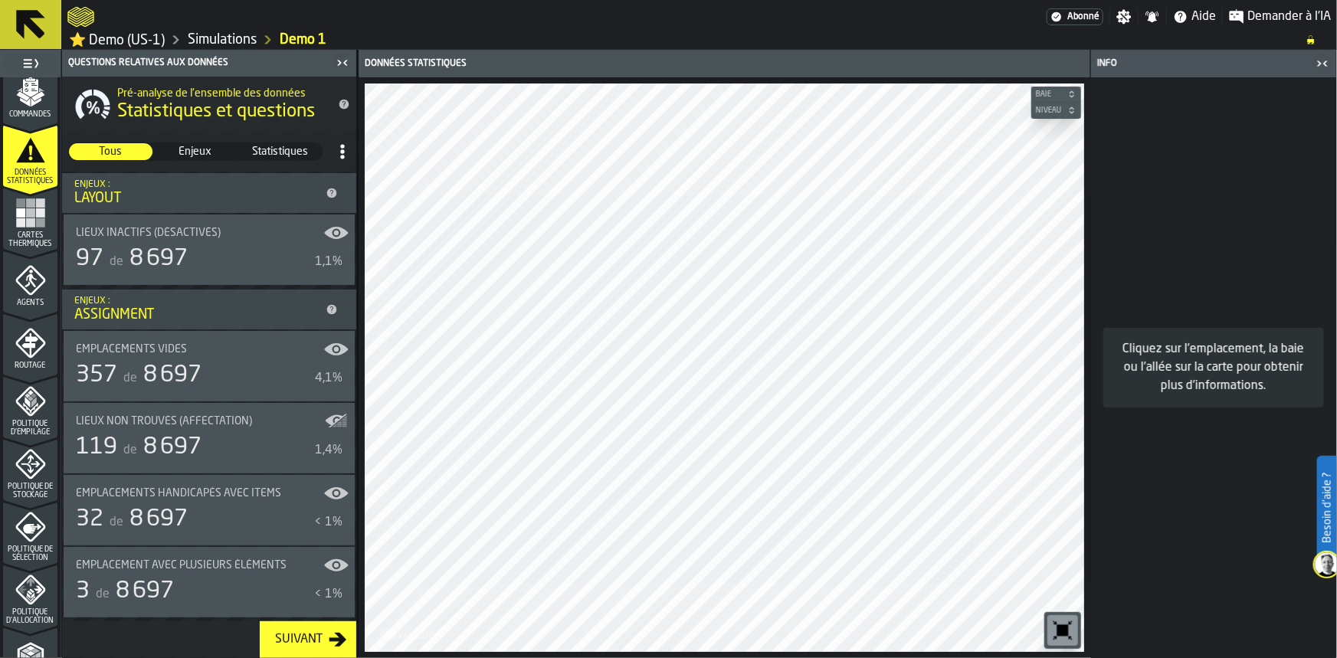
click at [353, 218] on div "Pré-analyse de l'ensemble des données Statistiques et questions Tous Tous Enjeu…" at bounding box center [209, 349] width 294 height 545
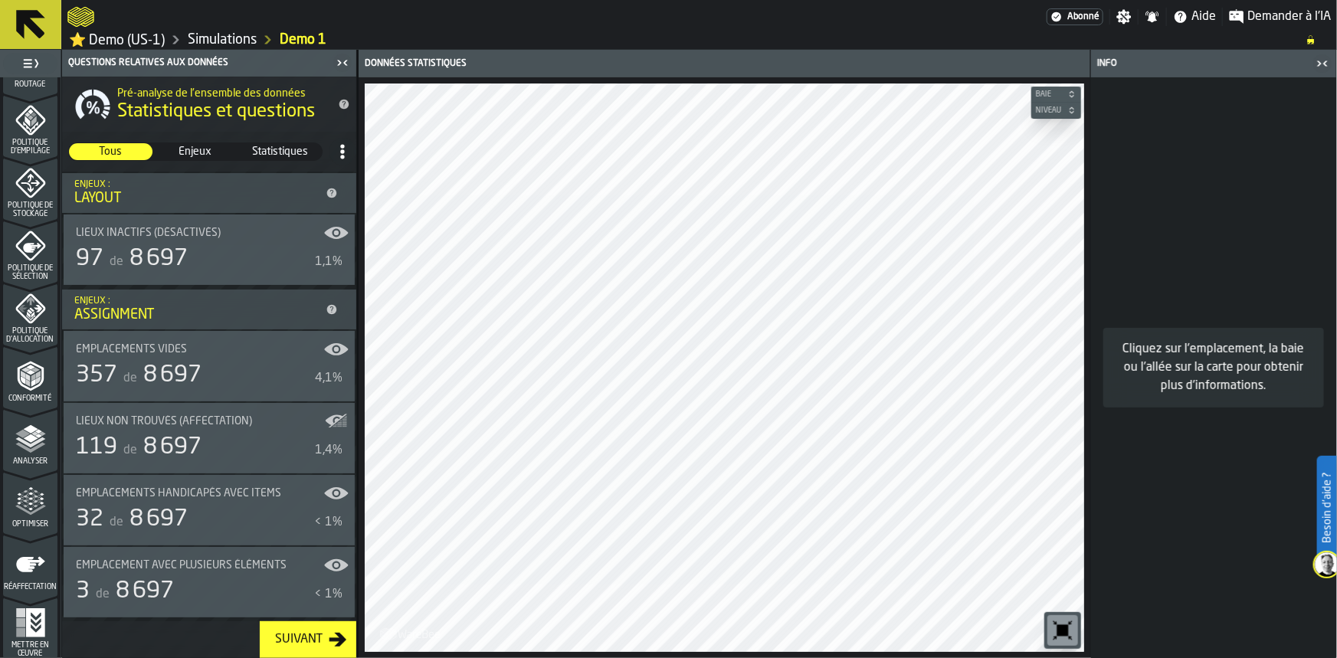
click at [21, 630] on rect "menu Mettre en œuvre" at bounding box center [20, 632] width 9 height 9
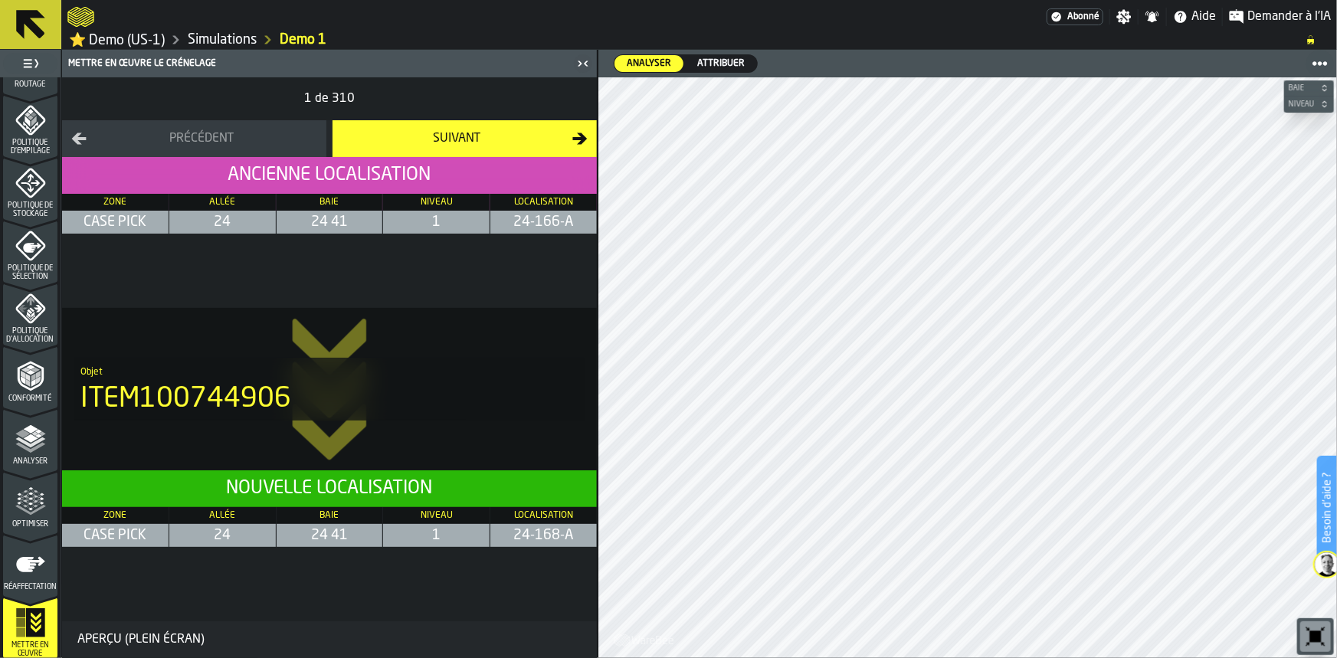
click at [27, 584] on span "Réaffectation" at bounding box center [30, 587] width 54 height 8
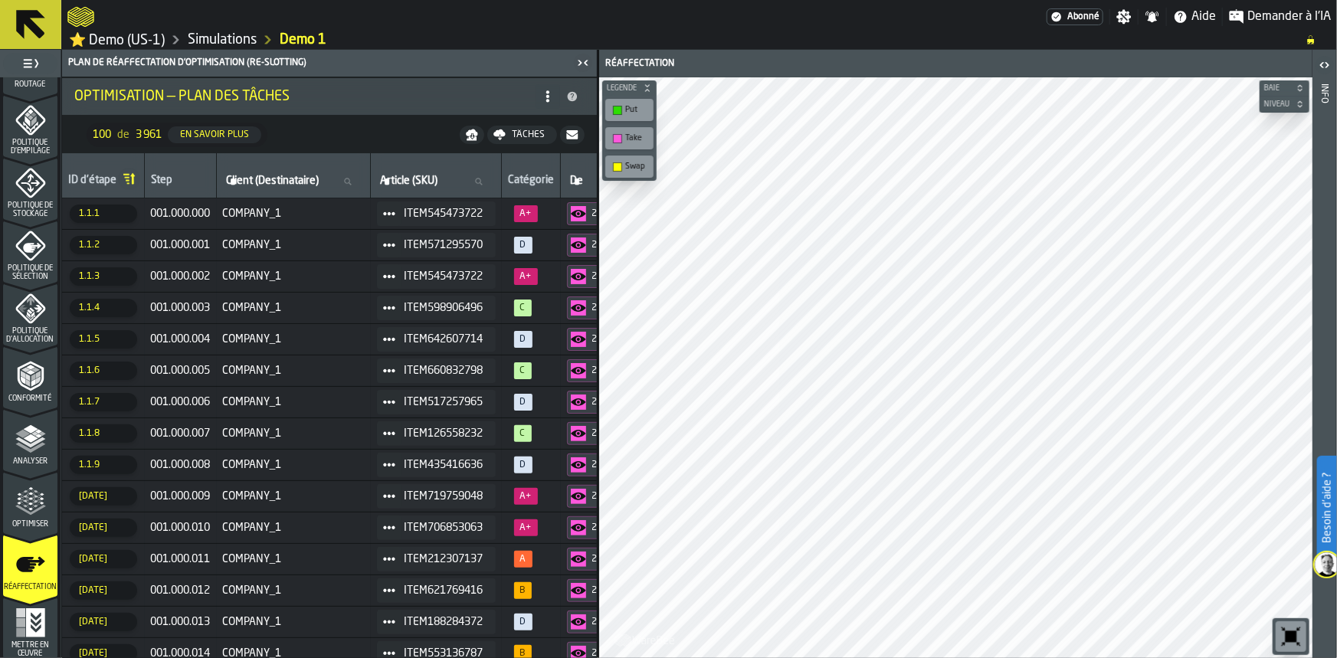
click at [589, 61] on icon "button-toggle-Fermez-moi" at bounding box center [583, 63] width 18 height 18
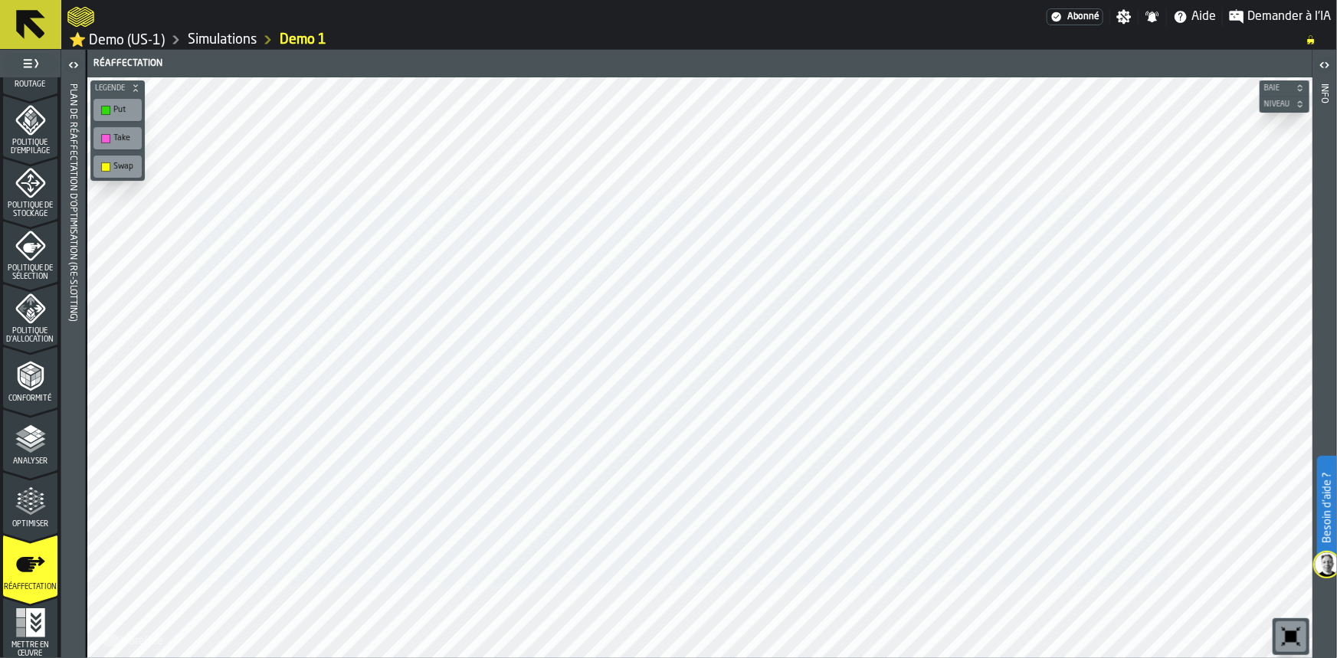
click at [70, 61] on icon "button-toggle-Ouvrir" at bounding box center [73, 65] width 18 height 18
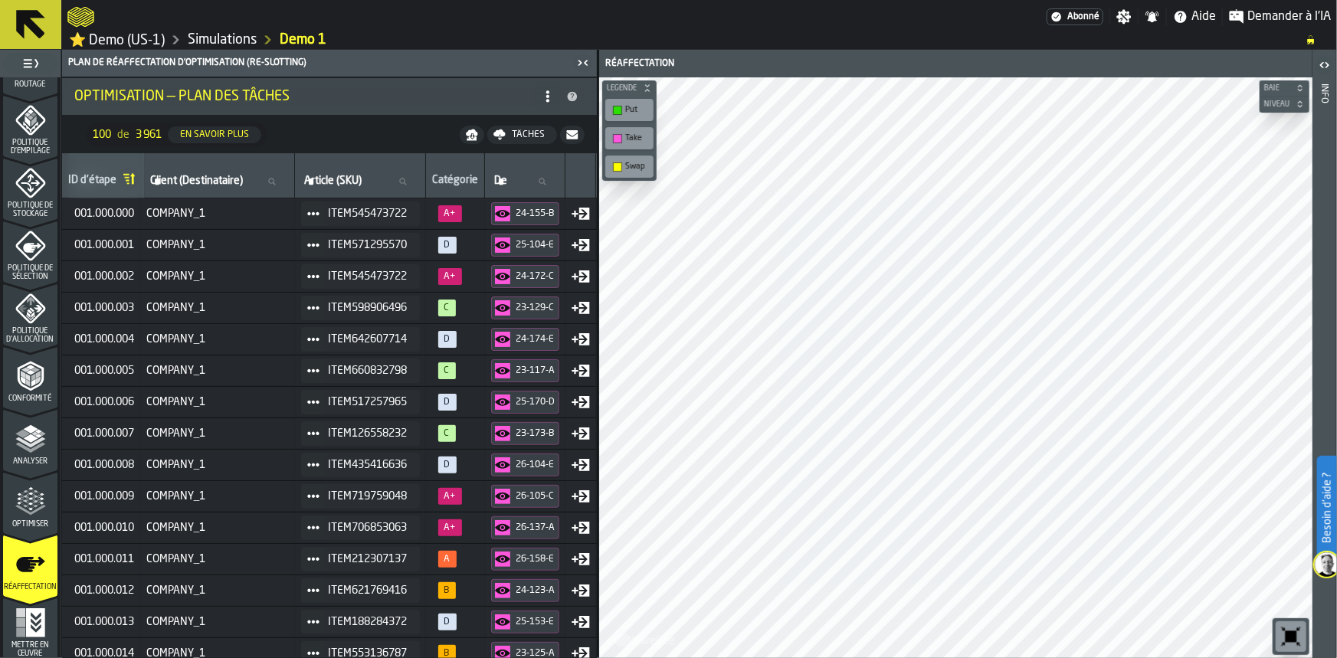
scroll to position [0, 0]
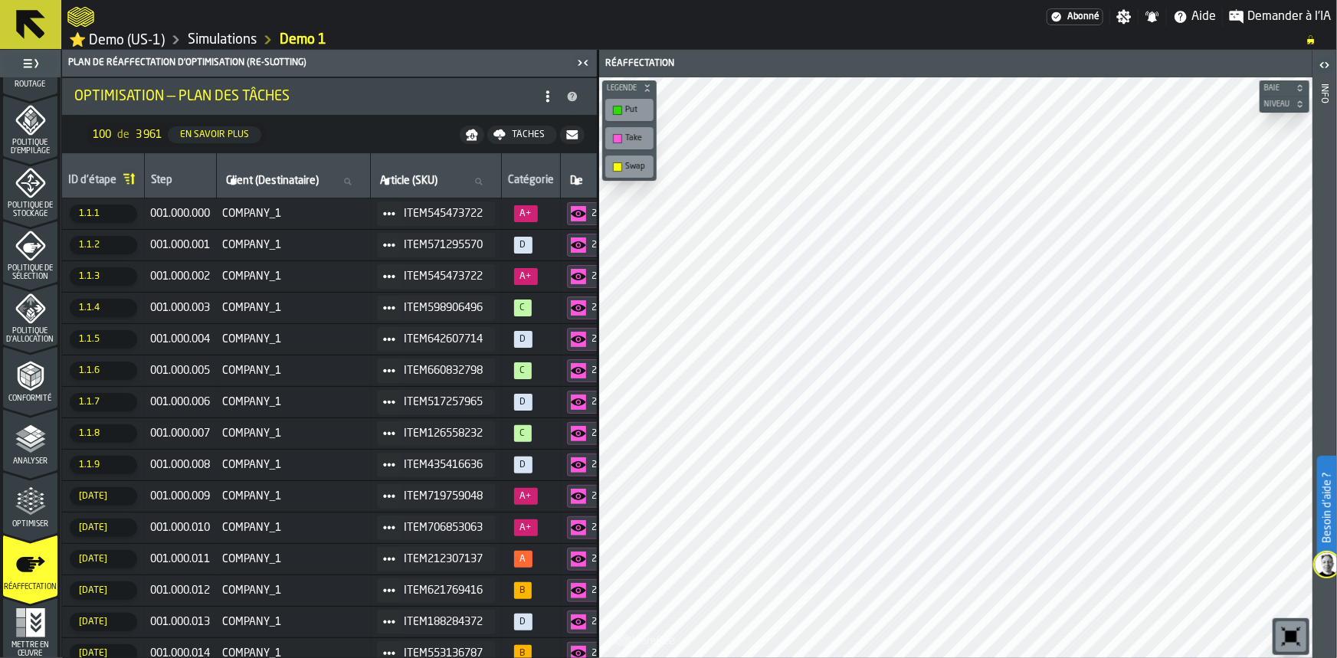
click at [33, 508] on icon "menu Optimiser" at bounding box center [30, 502] width 31 height 31
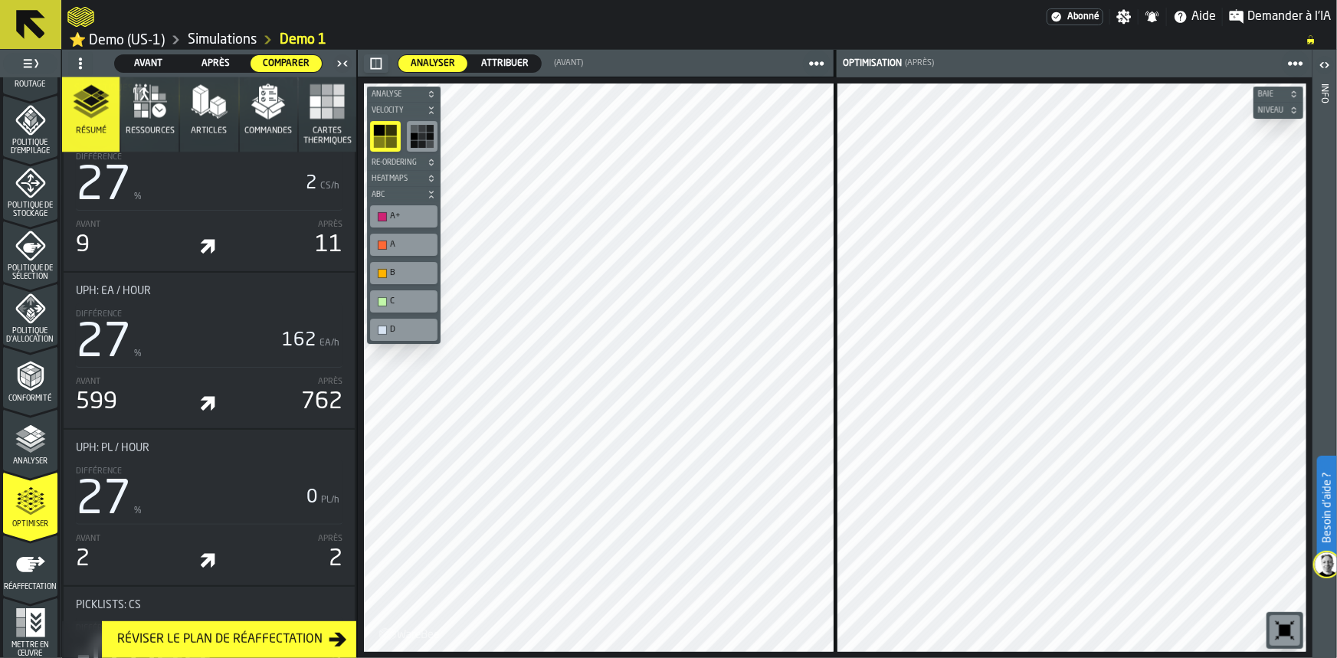
scroll to position [1380, 0]
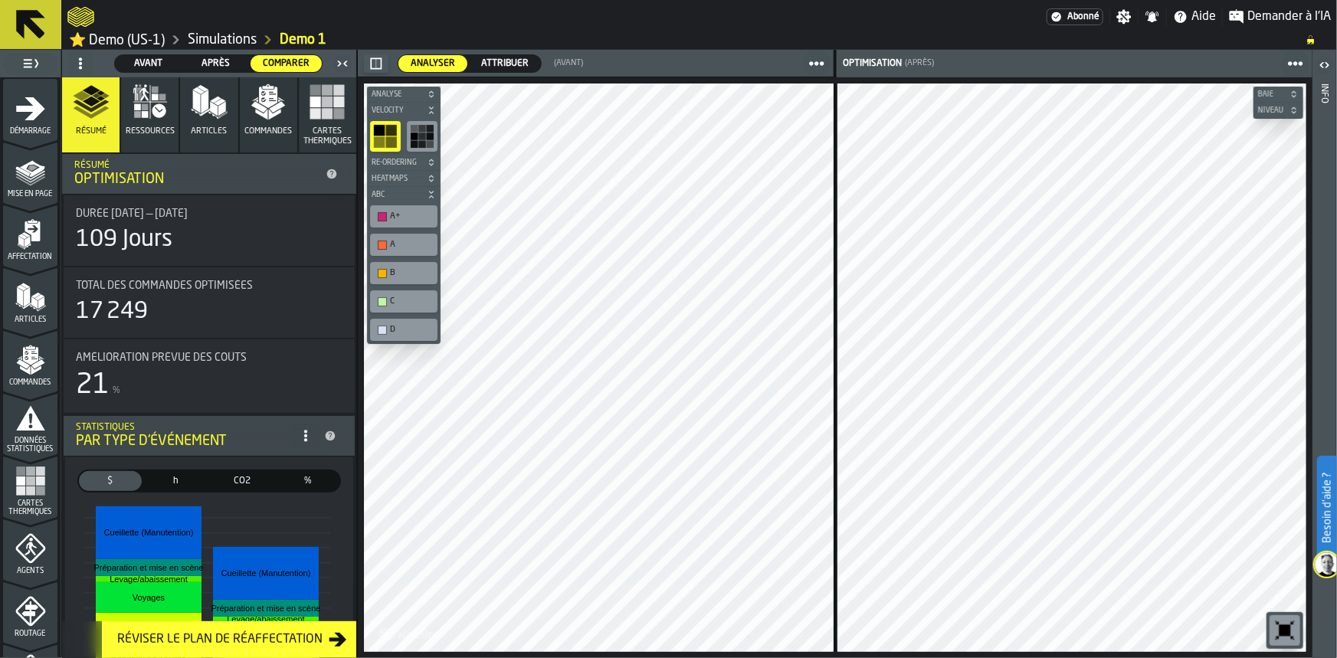
scroll to position [1380, 0]
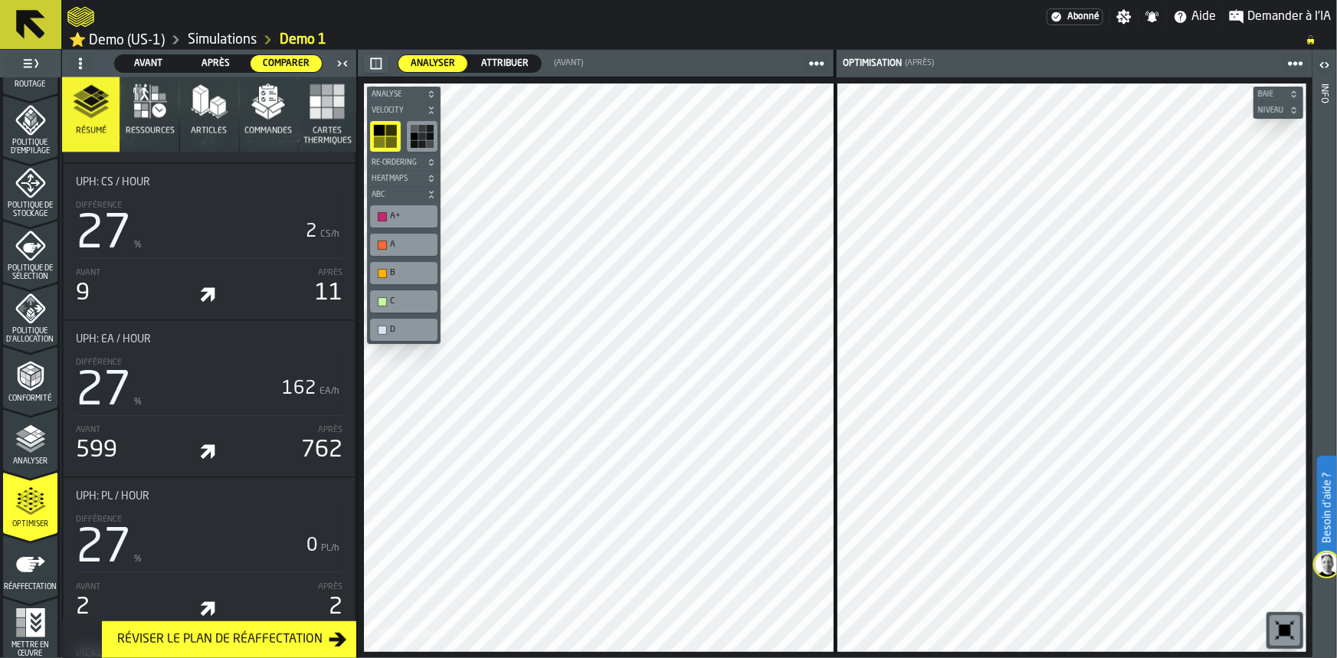
click at [250, 112] on icon "button" at bounding box center [268, 102] width 37 height 37
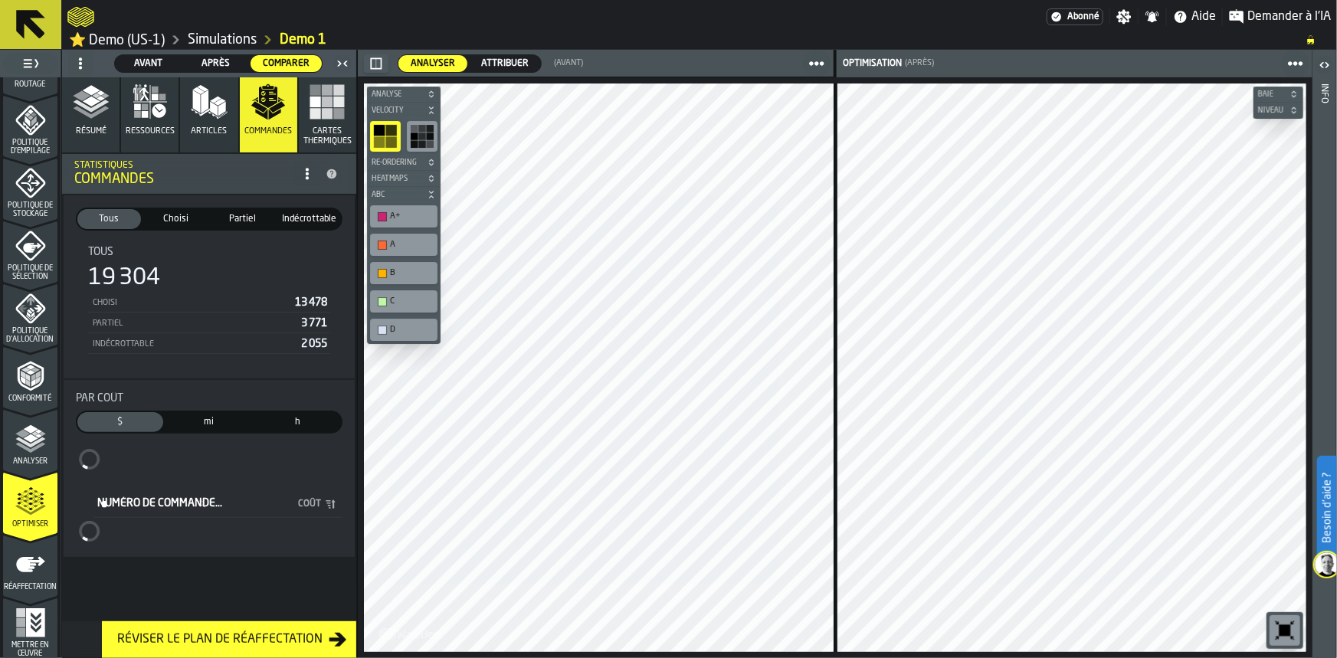
scroll to position [0, 0]
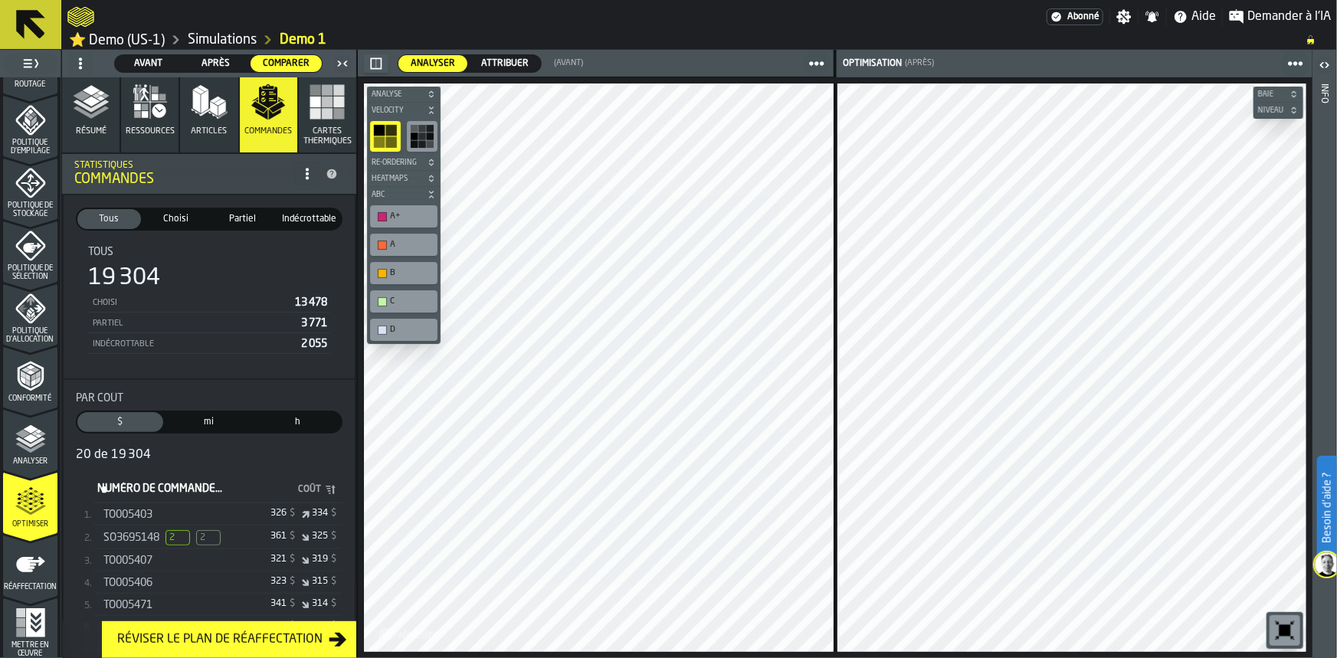
click at [185, 538] on span "2" at bounding box center [178, 537] width 25 height 15
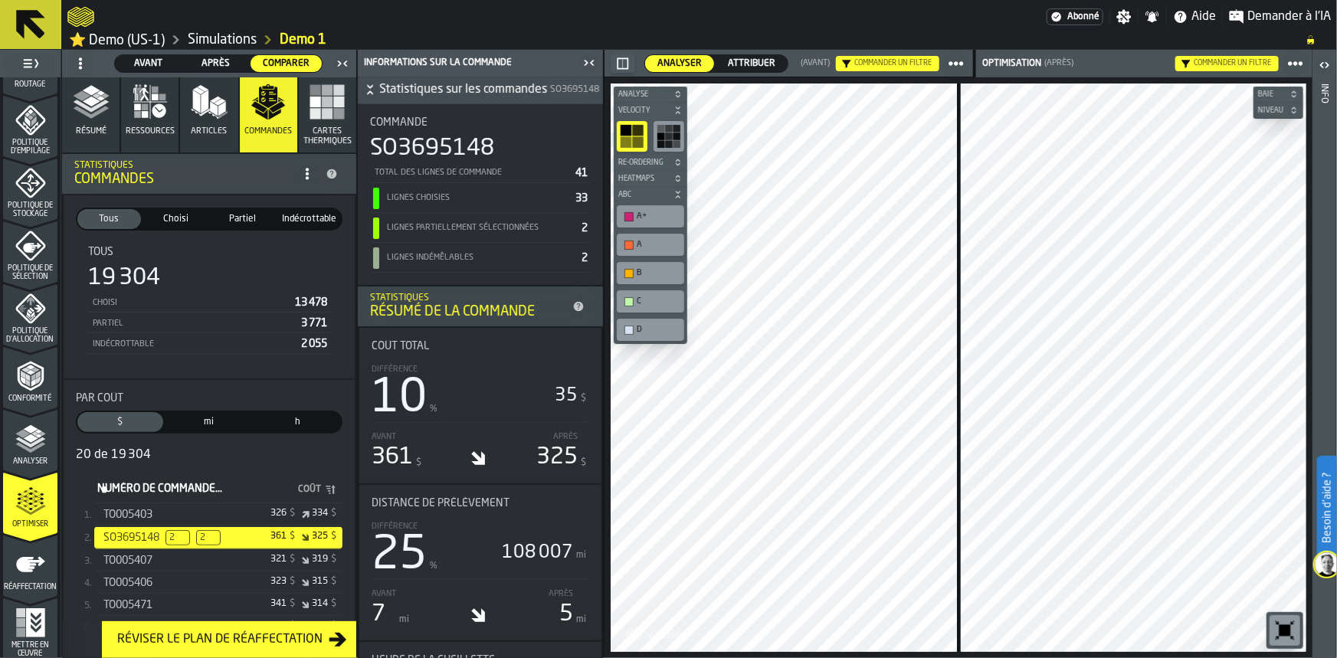
click at [201, 110] on polygon "button" at bounding box center [205, 101] width 8 height 23
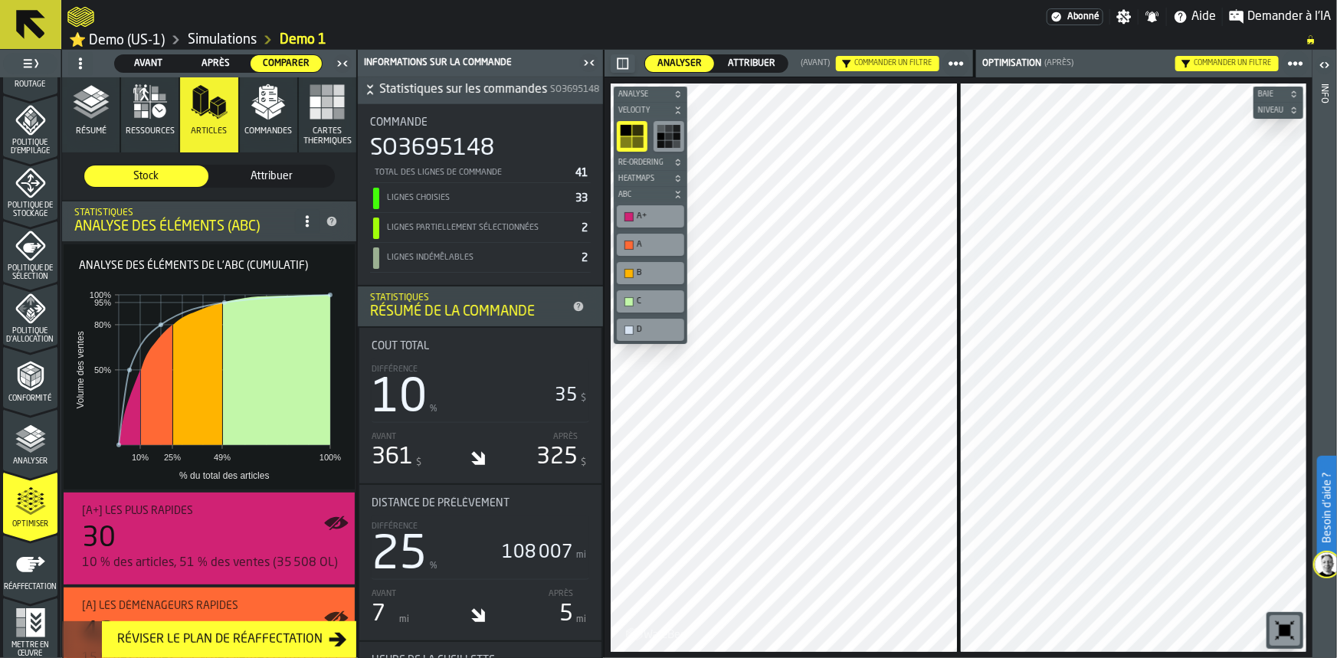
click at [254, 120] on icon "button" at bounding box center [268, 102] width 37 height 37
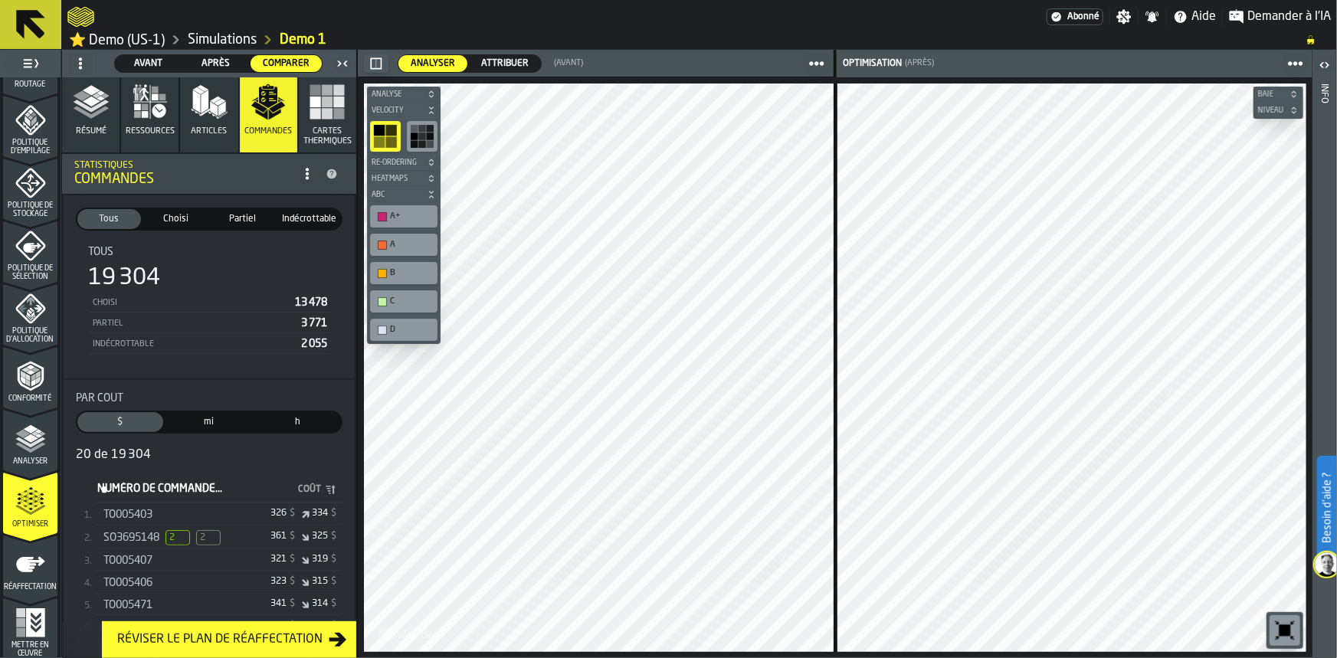
click at [187, 119] on button "Articles" at bounding box center [208, 114] width 57 height 75
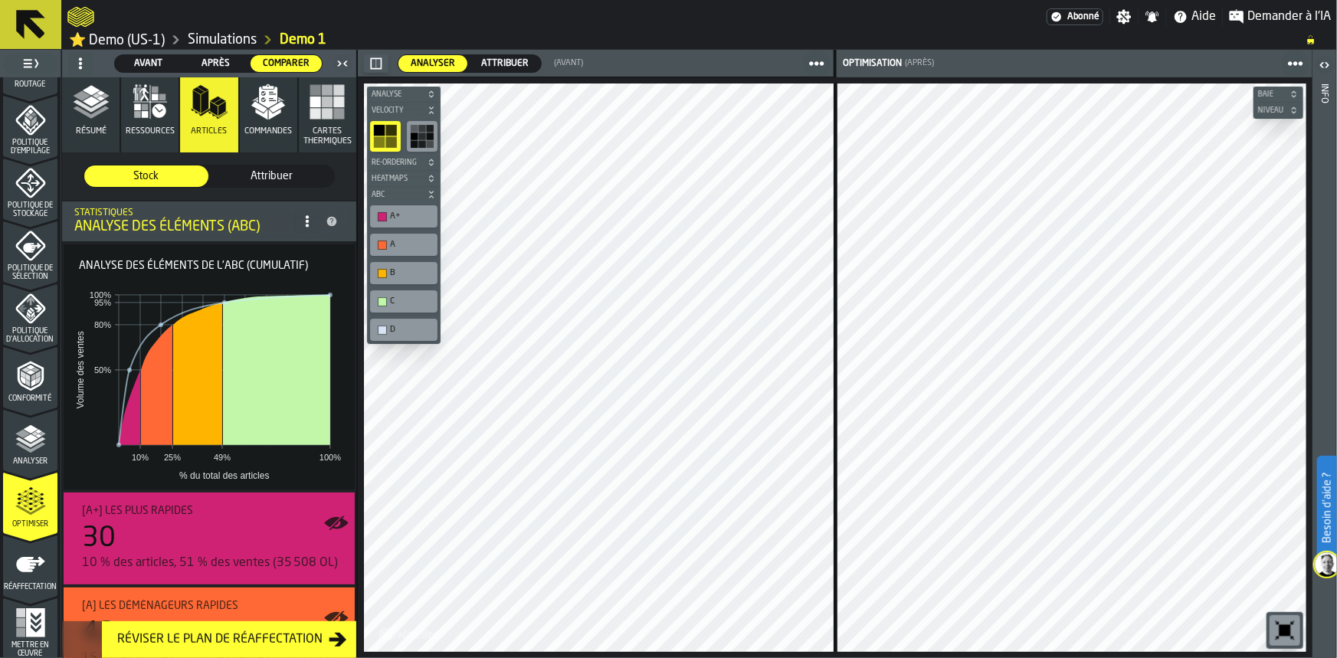
click at [278, 119] on icon "button" at bounding box center [268, 102] width 37 height 37
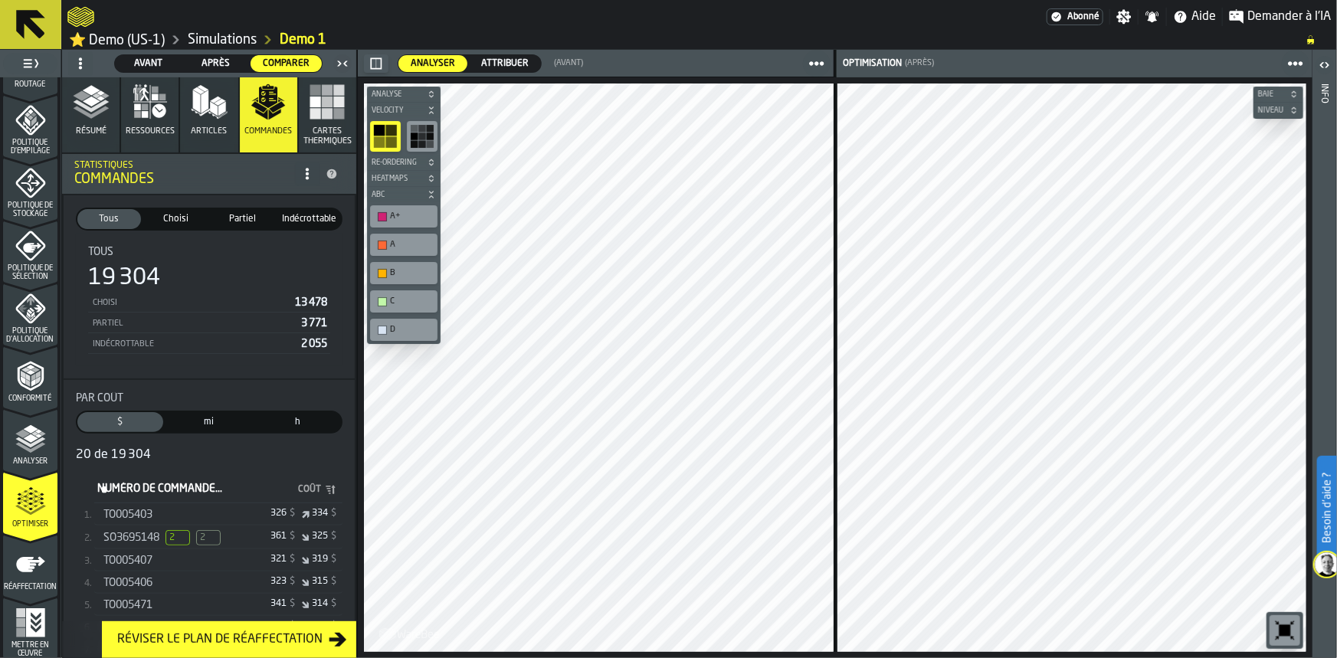
click at [182, 535] on span "2" at bounding box center [178, 537] width 25 height 15
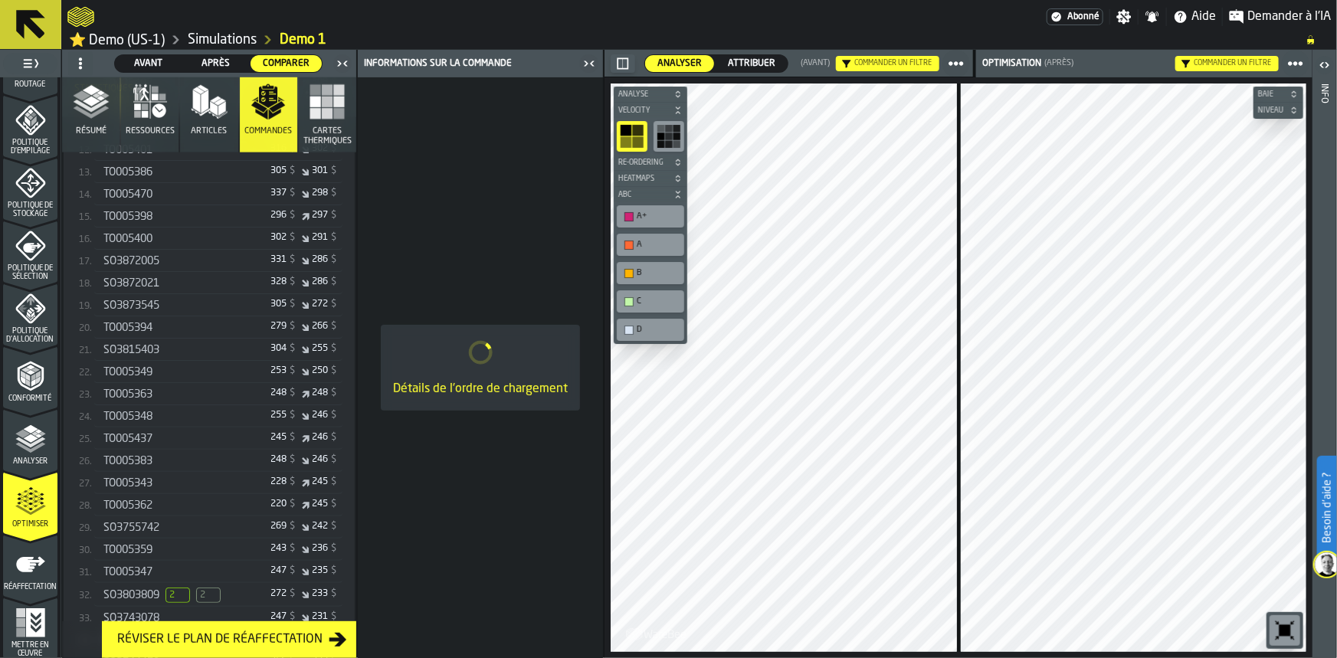
scroll to position [737, 0]
click at [178, 477] on span "2" at bounding box center [178, 469] width 25 height 15
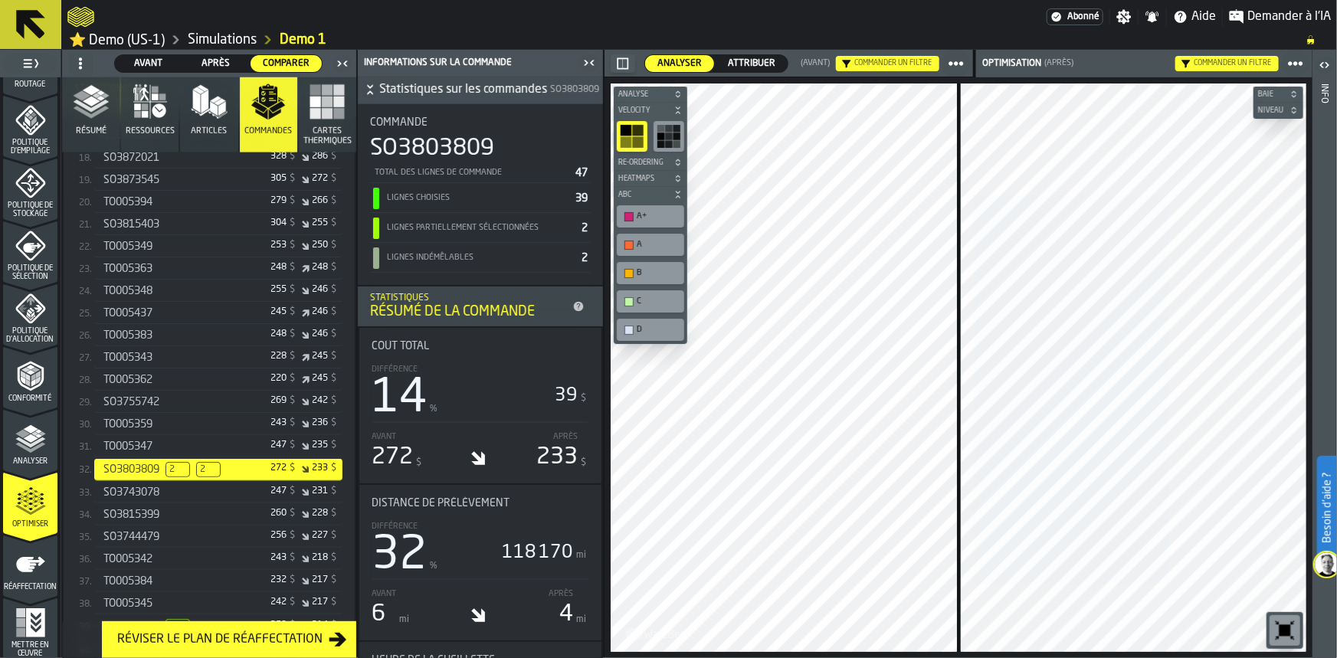
click at [208, 477] on span "2" at bounding box center [208, 469] width 25 height 15
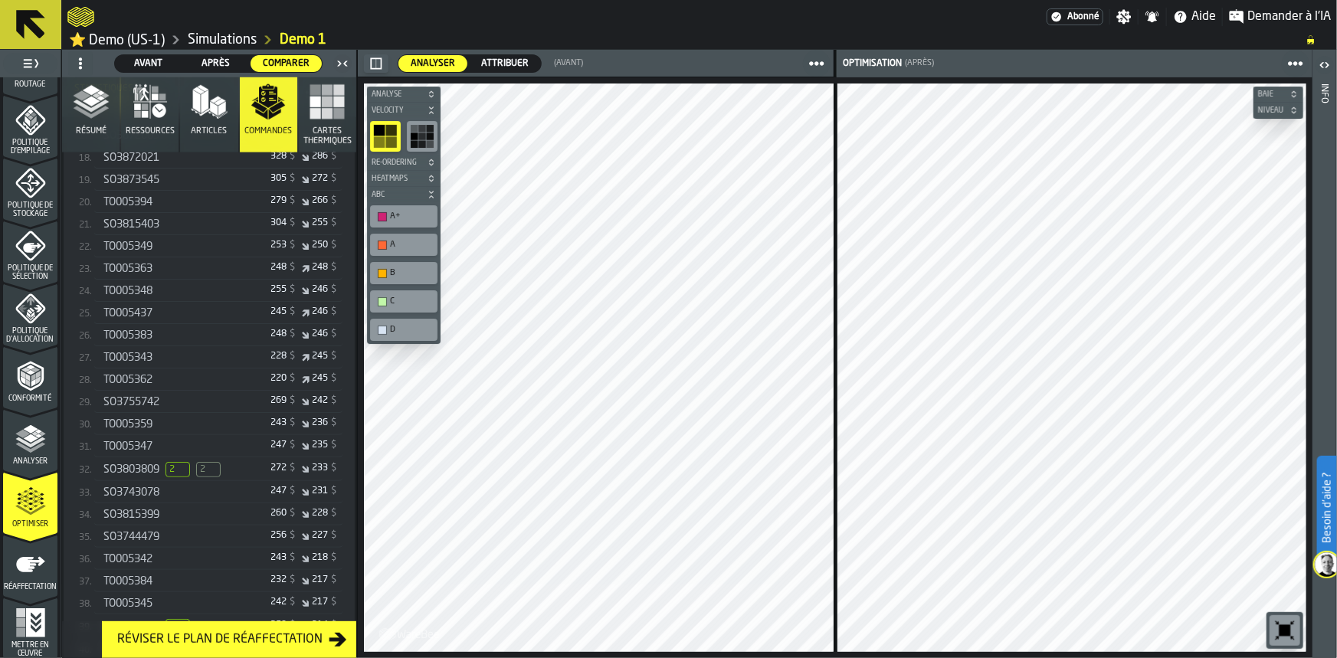
click at [142, 476] on span "SO3803809" at bounding box center [131, 470] width 56 height 12
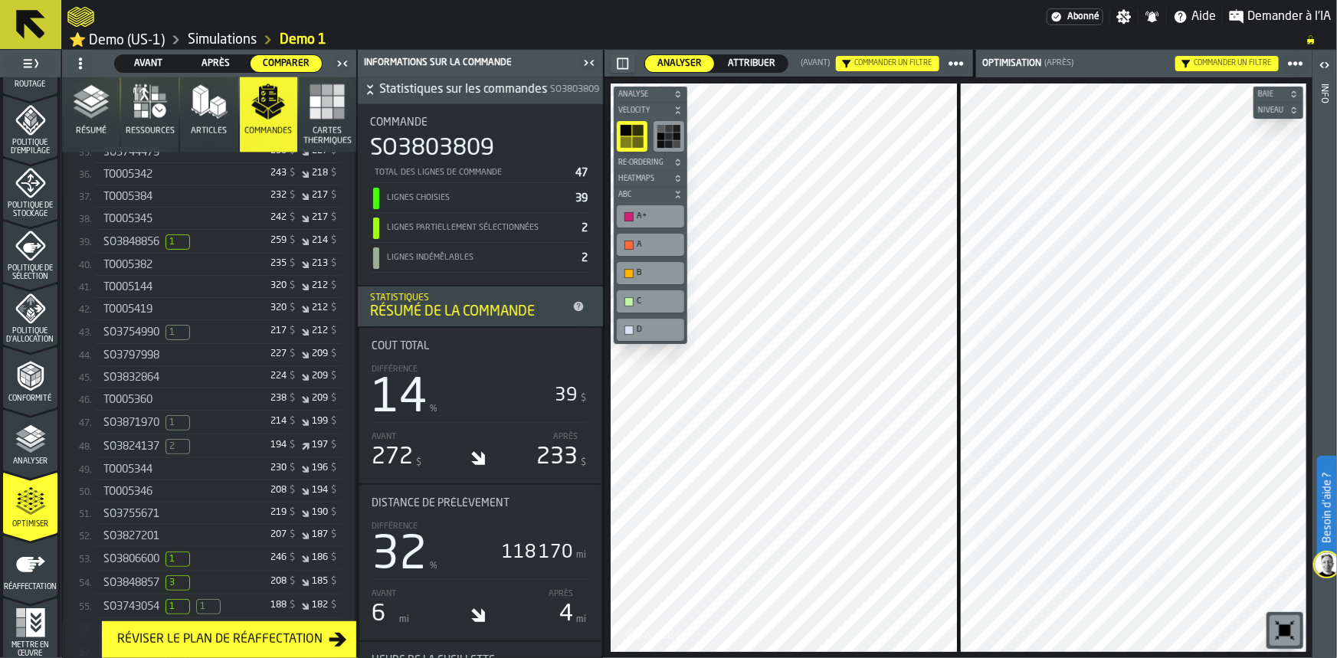
scroll to position [1137, 0]
click at [183, 599] on span "1" at bounding box center [178, 591] width 25 height 15
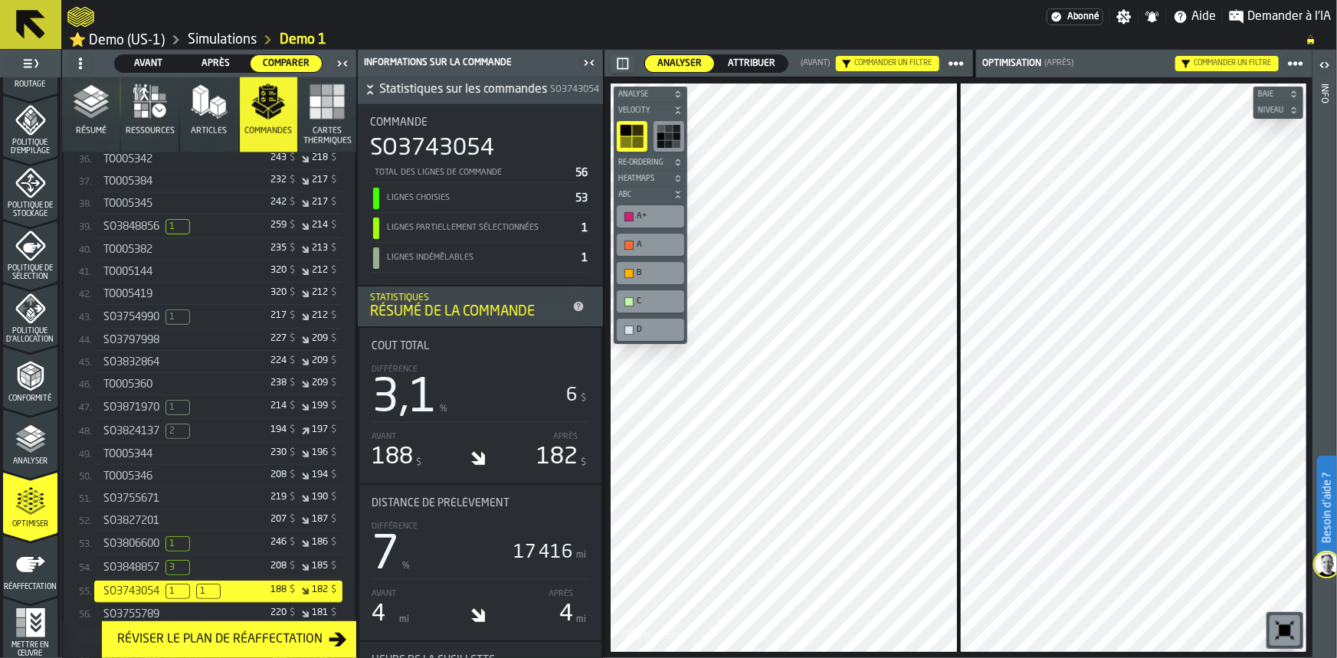
click at [169, 576] on span "3" at bounding box center [178, 567] width 25 height 15
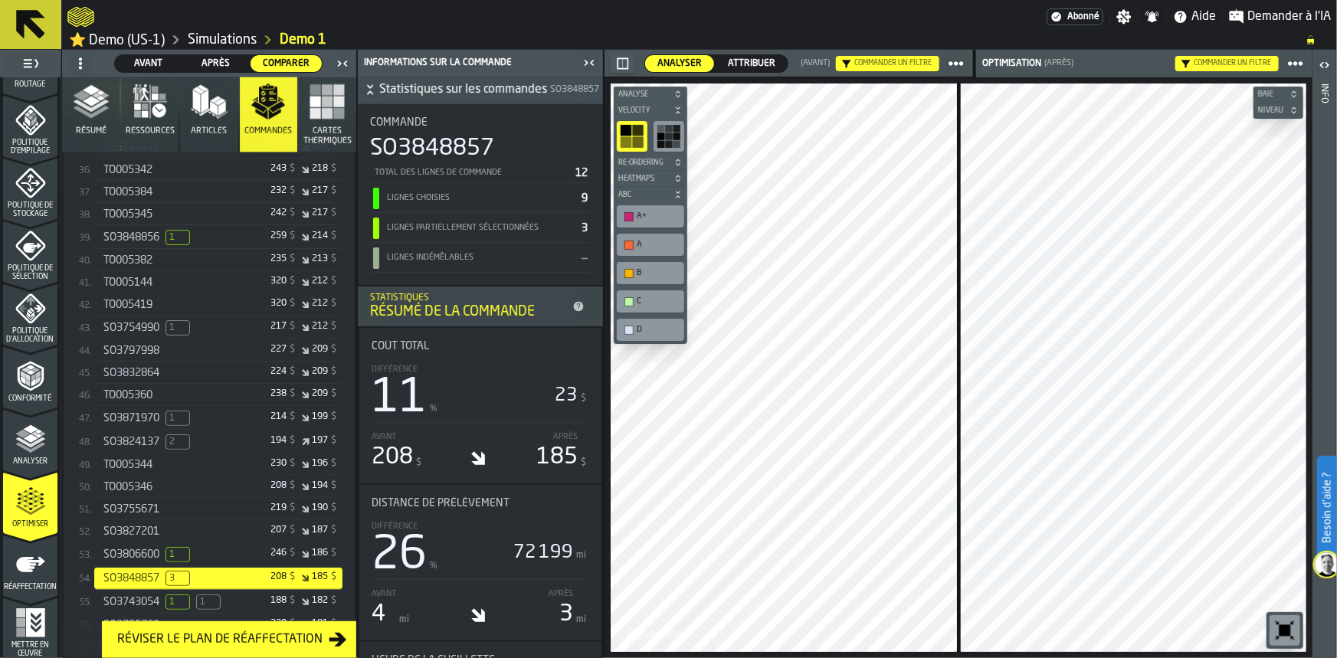
scroll to position [1285, 0]
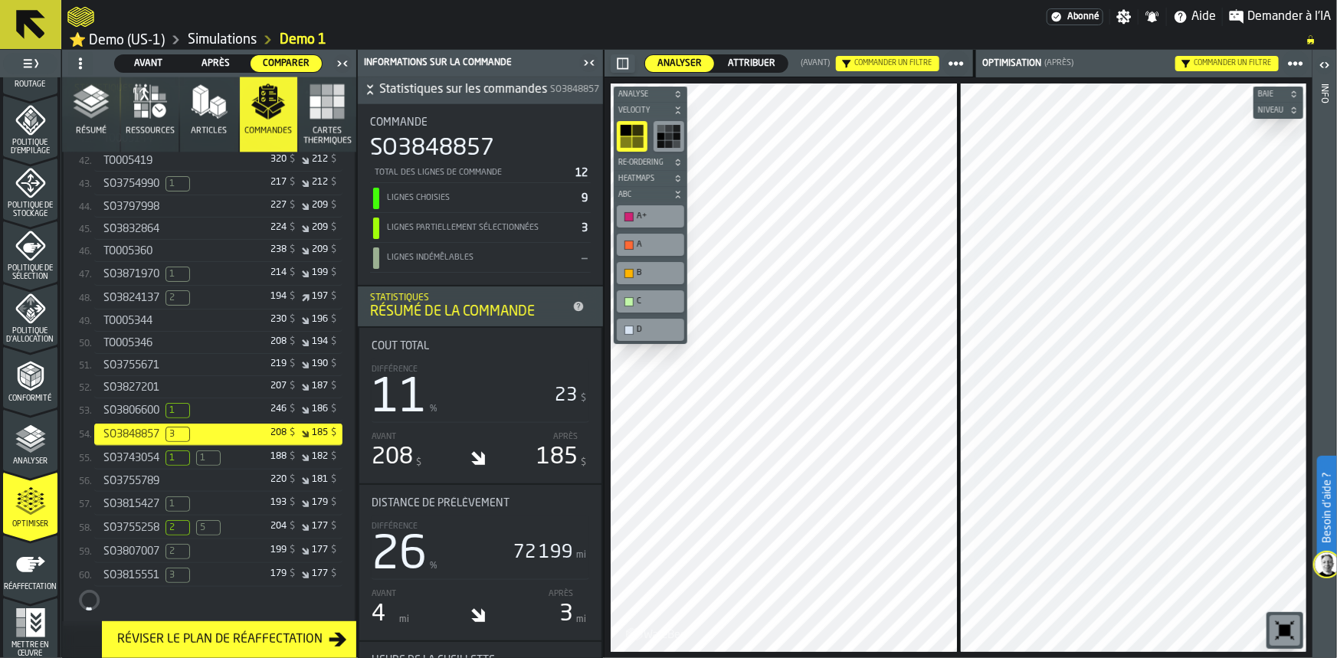
click at [205, 536] on span "5" at bounding box center [208, 527] width 25 height 15
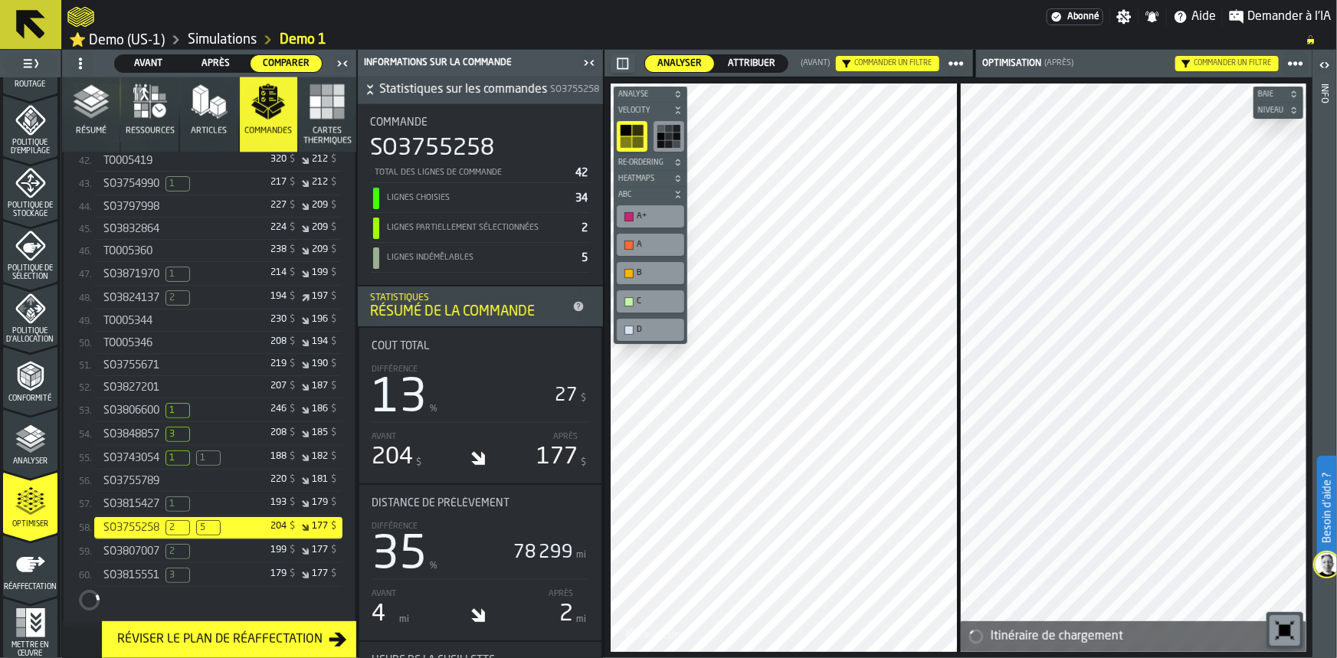
scroll to position [1270, 0]
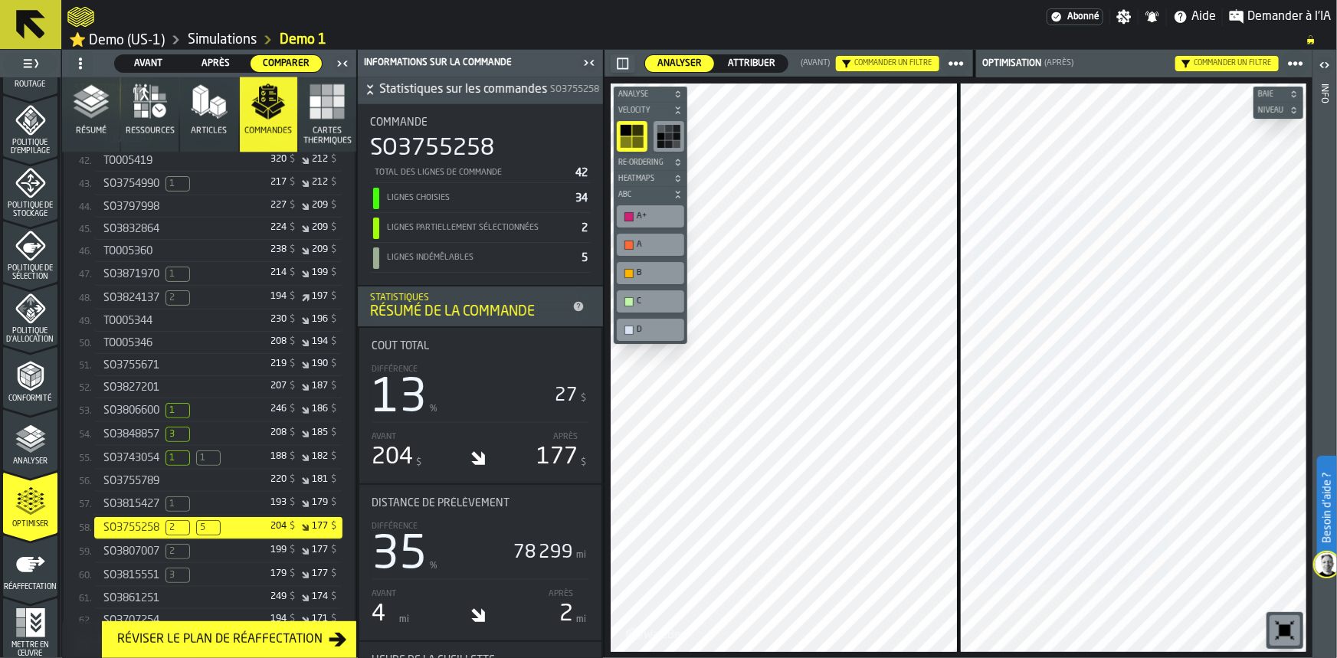
click at [147, 464] on span "SO3743054" at bounding box center [131, 458] width 56 height 12
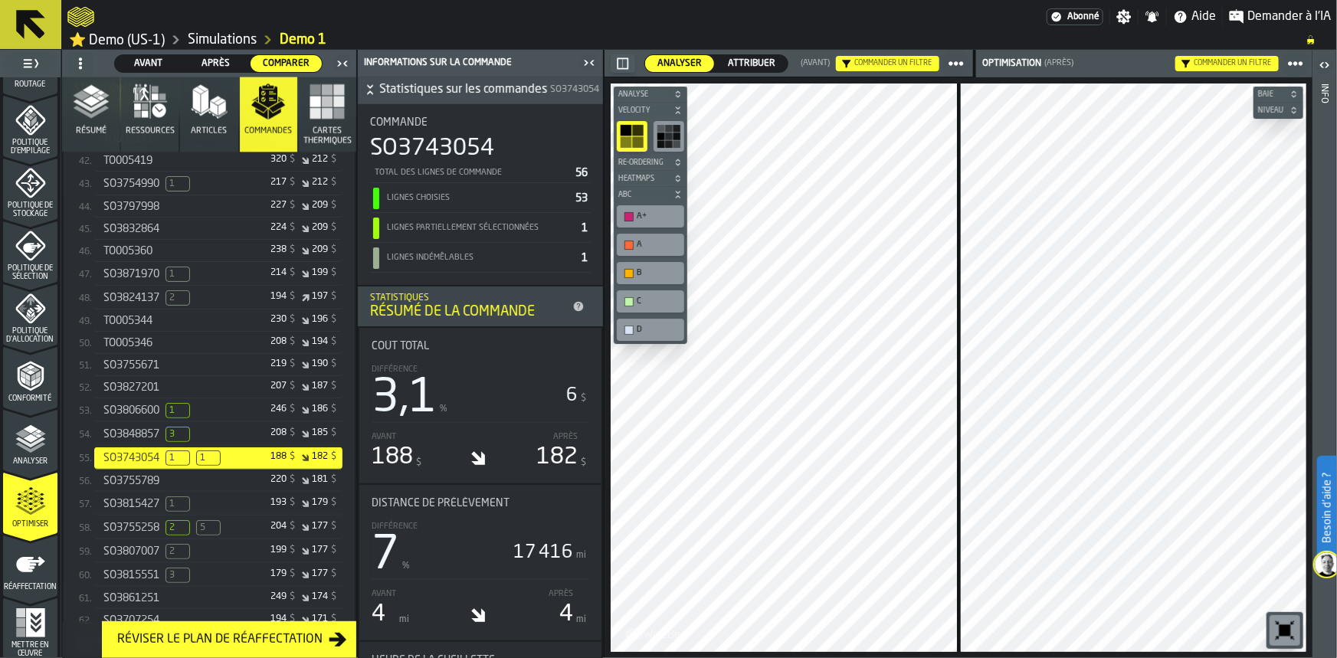
click at [87, 123] on button "Résumé" at bounding box center [90, 114] width 57 height 75
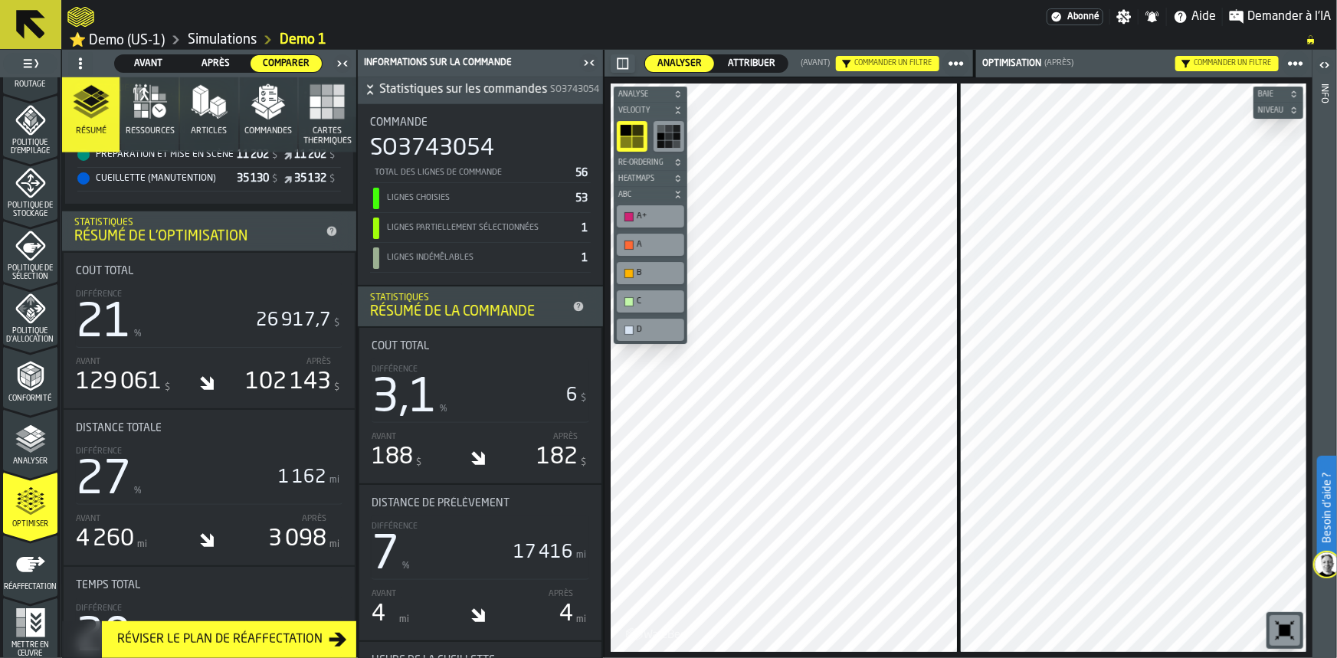
scroll to position [491, 0]
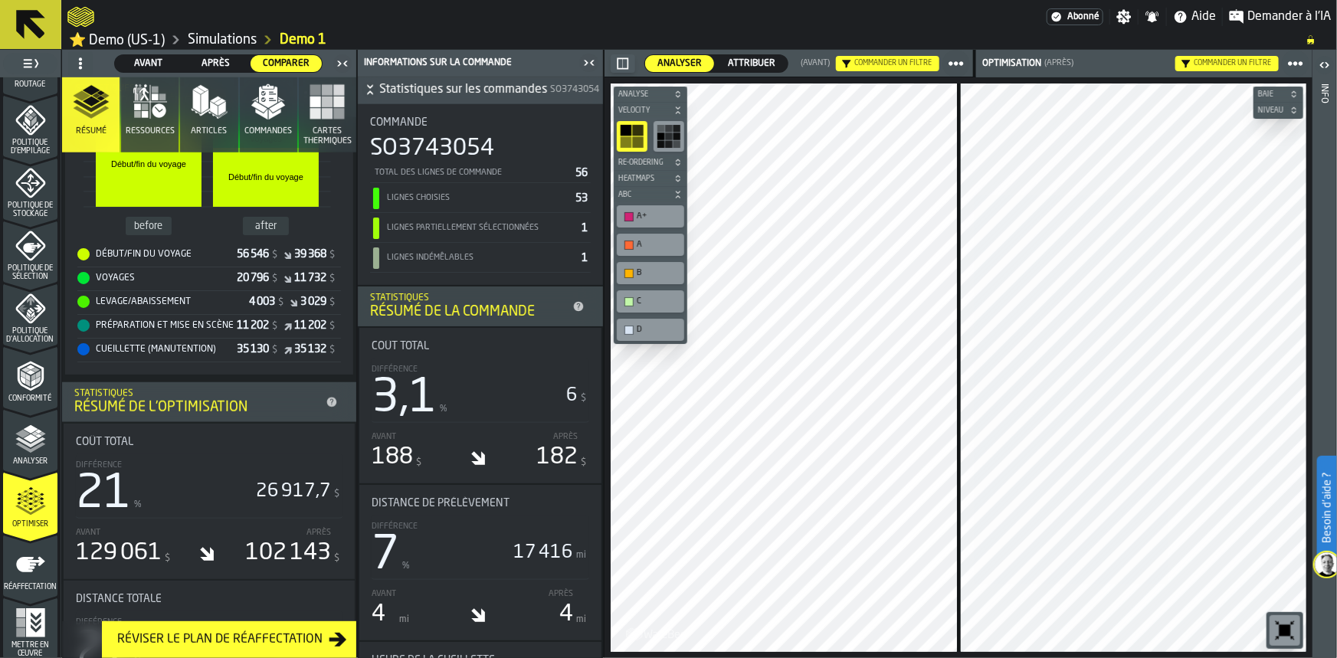
drag, startPoint x: 351, startPoint y: 163, endPoint x: 349, endPoint y: 138, distance: 25.4
click at [349, 138] on div "Résumé Ressources Articles Commandes Cartes thermiques Résumé Optimisation Duré…" at bounding box center [209, 367] width 294 height 581
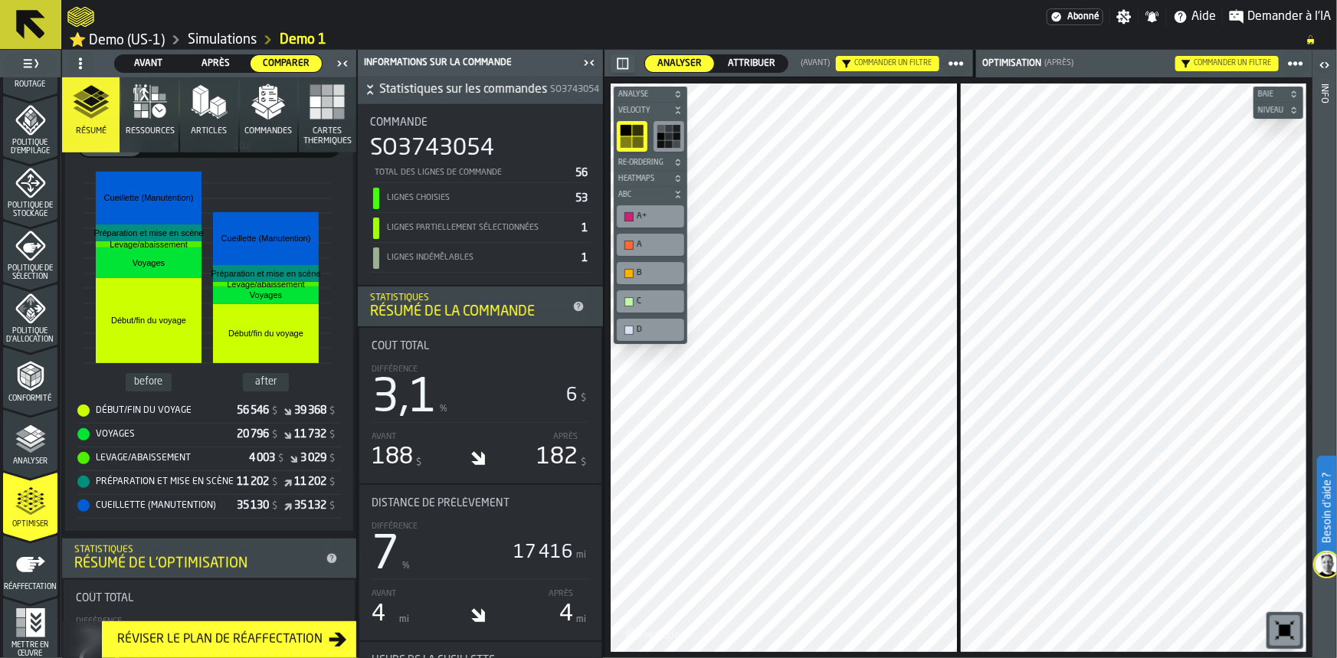
scroll to position [341, 0]
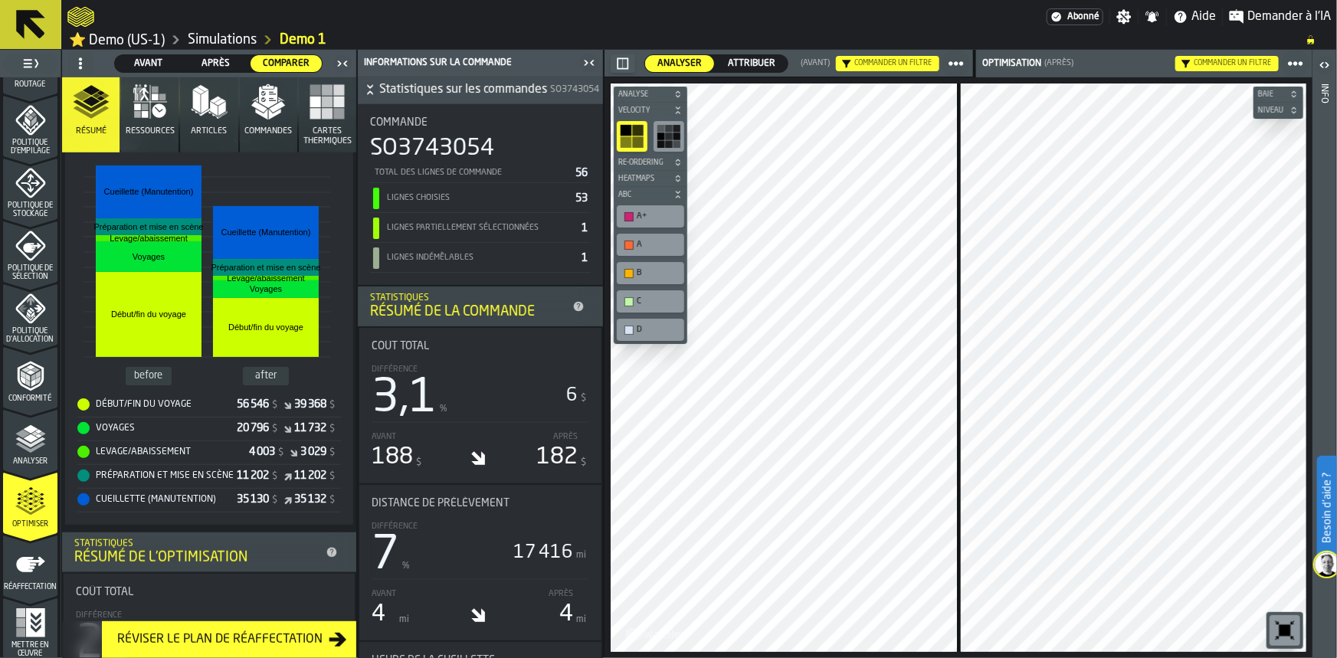
click at [27, 563] on icon "menu Réaffectation" at bounding box center [30, 564] width 29 height 15
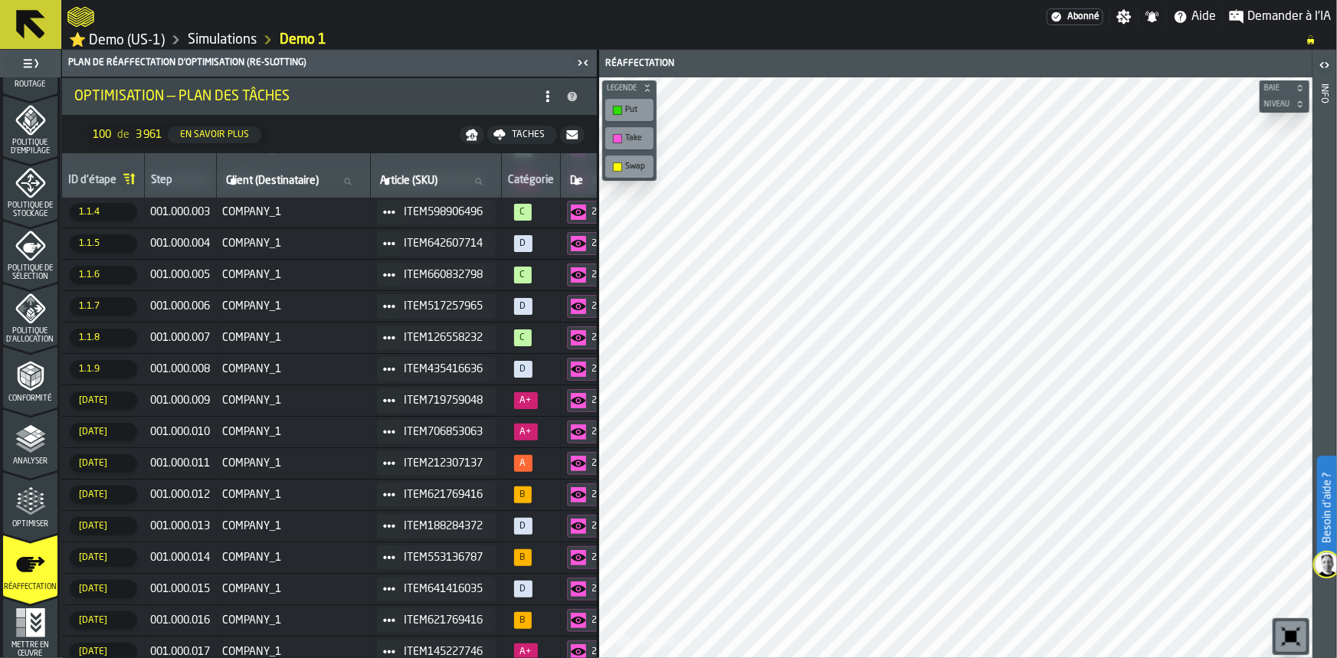
scroll to position [0, 0]
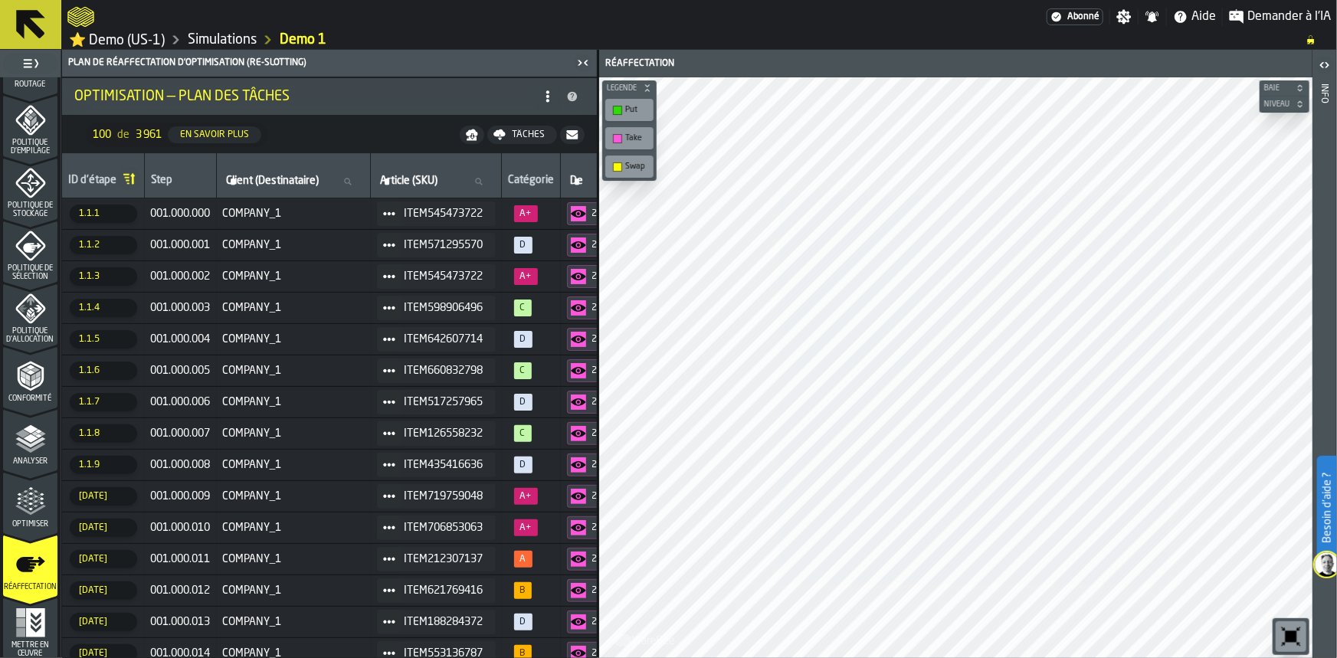
click at [586, 67] on icon "button-toggle-Fermez-moi" at bounding box center [583, 63] width 18 height 18
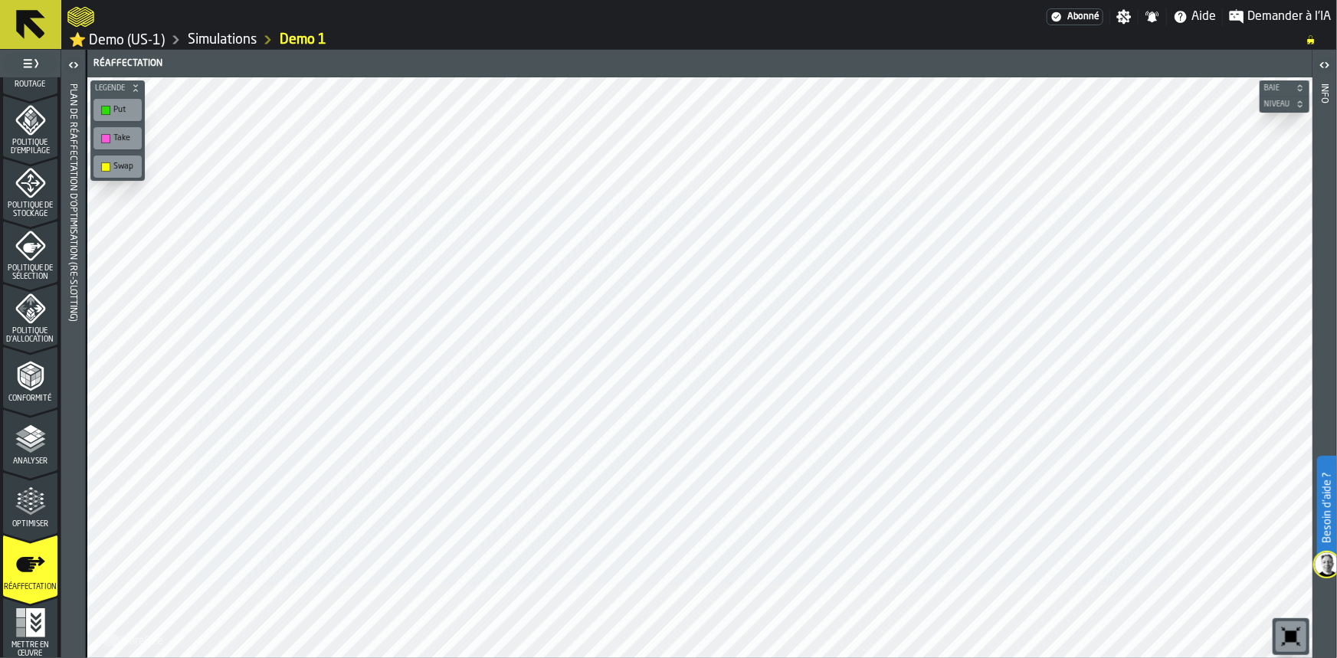
click at [71, 65] on icon "button-toggle-Ouvrir" at bounding box center [73, 65] width 18 height 18
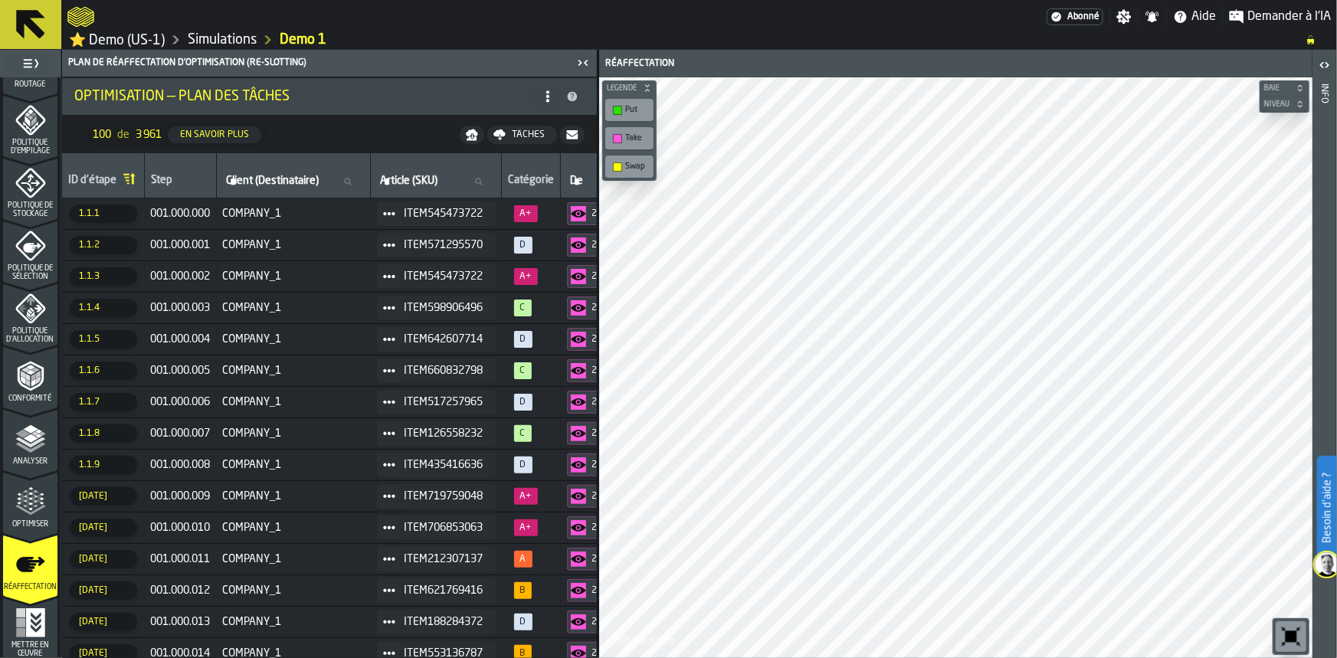
click at [1321, 57] on icon "button-toggle-Ouvrir" at bounding box center [1325, 65] width 18 height 18
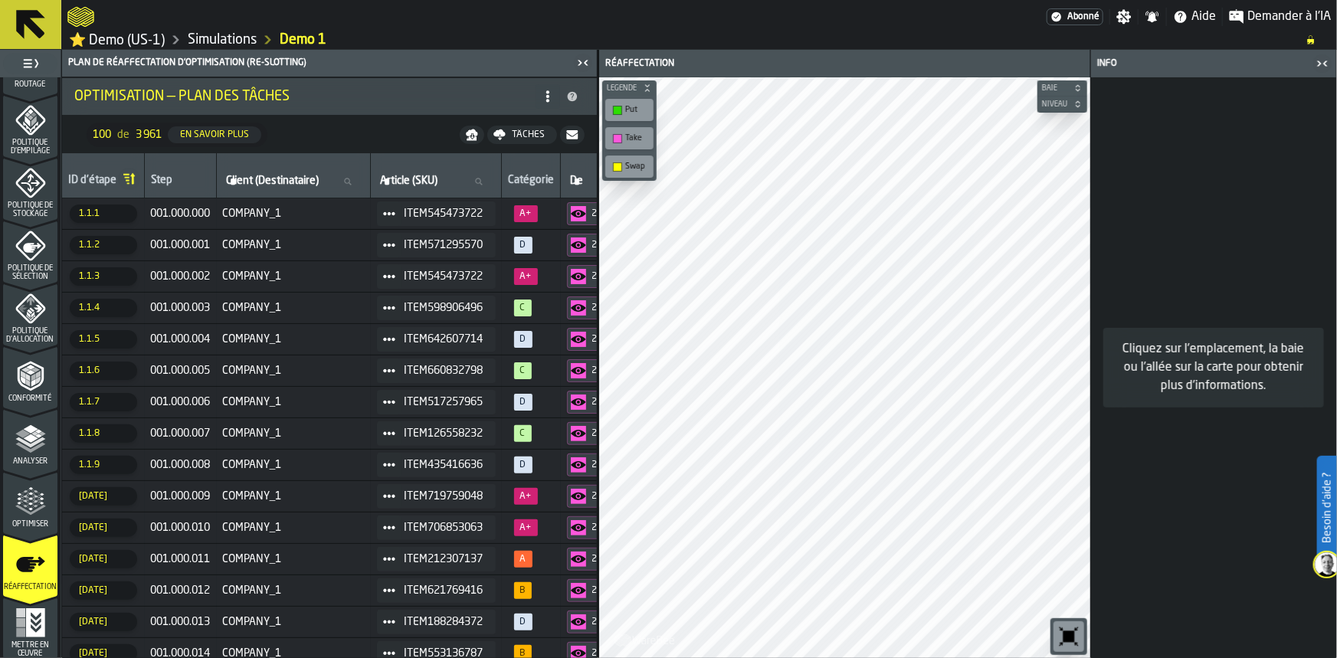
click at [1326, 61] on icon "button-toggle-Fermez-moi" at bounding box center [1326, 63] width 4 height 5
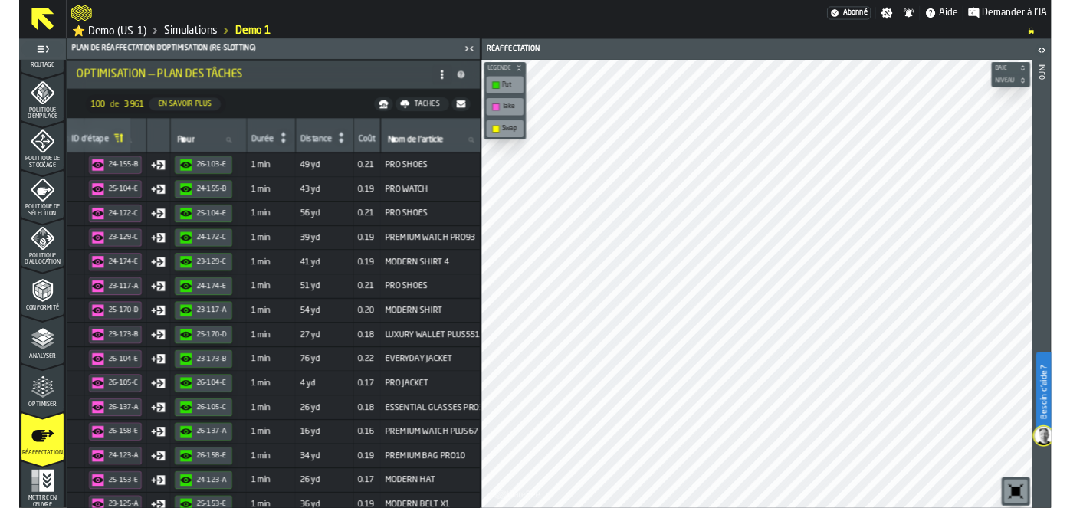
scroll to position [0, 481]
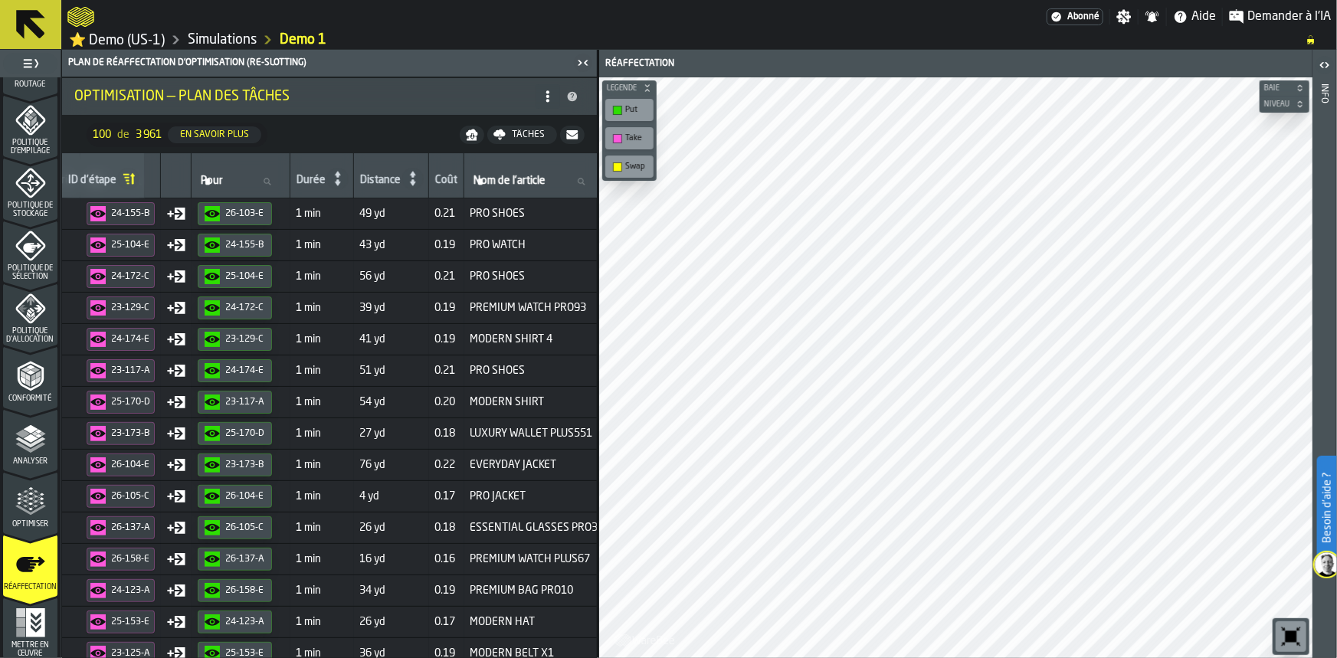
click at [37, 644] on span "Mettre en œuvre" at bounding box center [30, 650] width 54 height 17
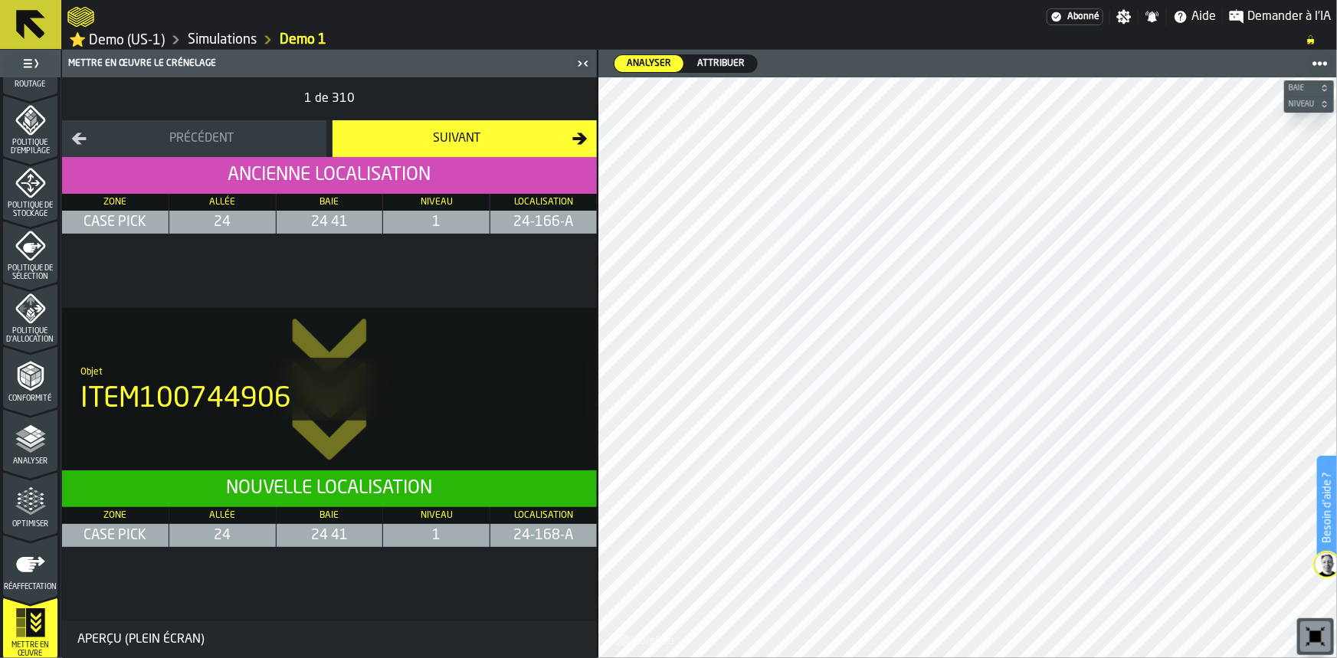
click at [16, 520] on span "Optimiser" at bounding box center [30, 524] width 54 height 8
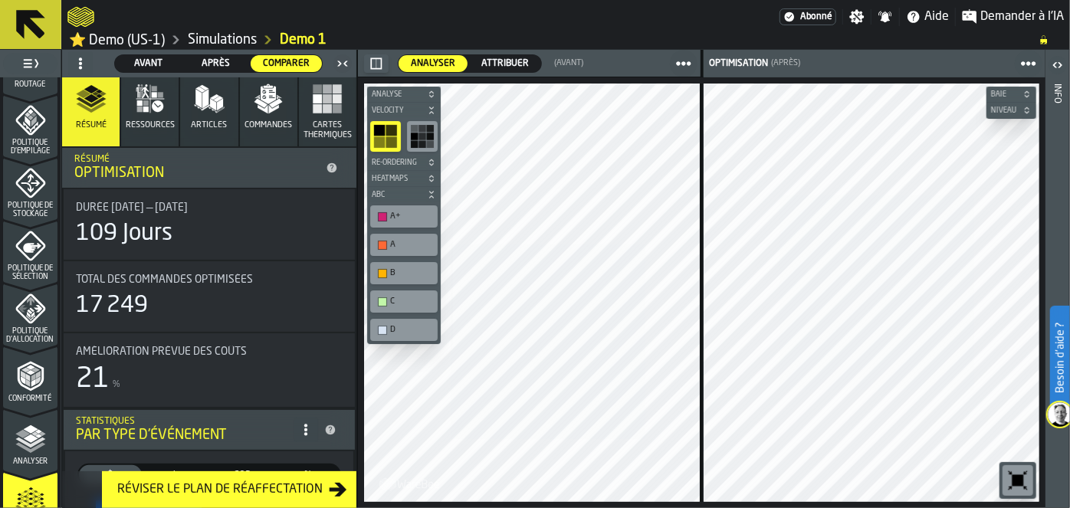
scroll to position [550, 0]
click at [44, 405] on icon "menu Conformité" at bounding box center [30, 409] width 54 height 15
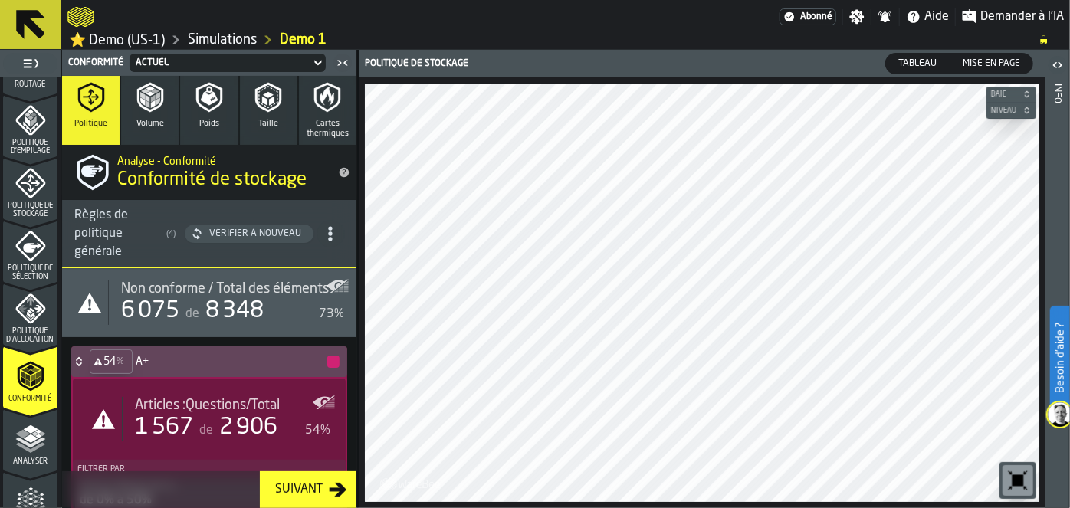
click at [128, 97] on button "Volume" at bounding box center [149, 110] width 57 height 69
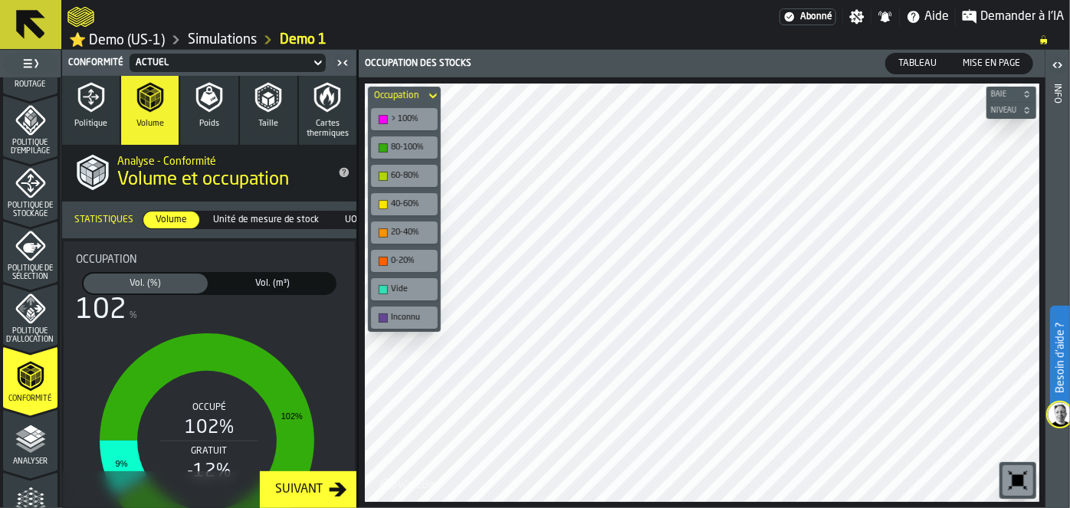
click at [304, 280] on span "Vol. (m³)" at bounding box center [273, 284] width 118 height 14
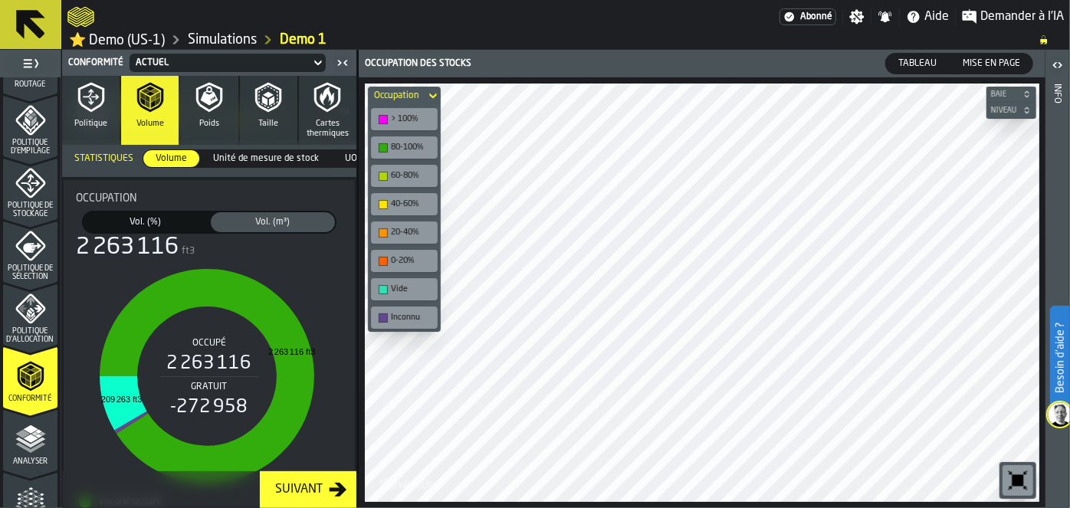
scroll to position [57, 0]
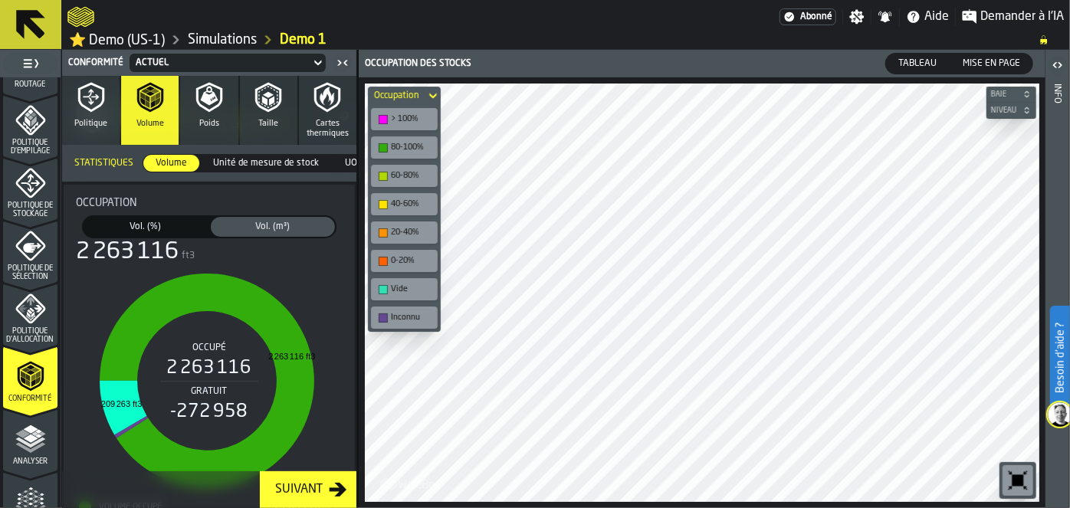
click at [153, 228] on span "Vol. (%)" at bounding box center [146, 227] width 118 height 14
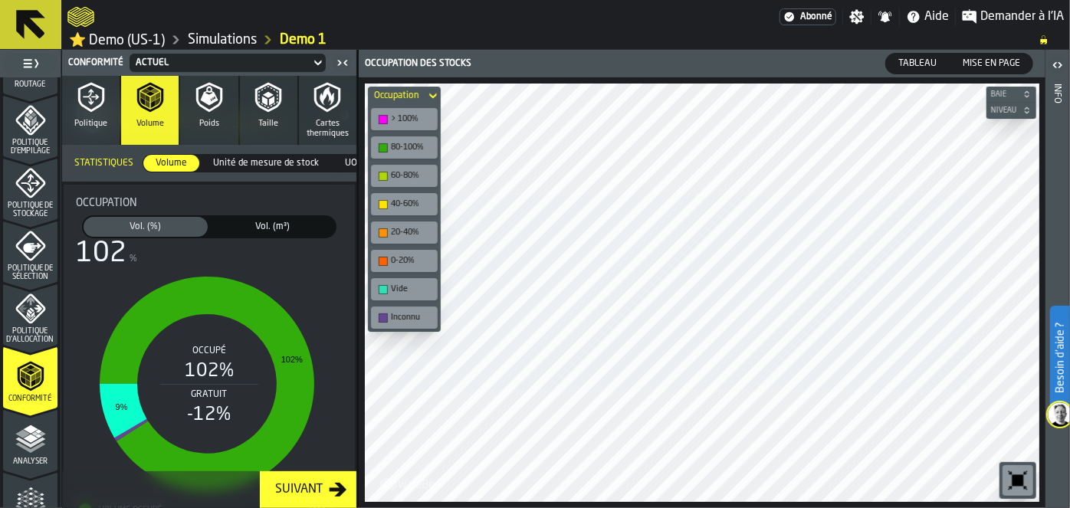
click at [238, 162] on span "Unité de mesure de stock" at bounding box center [266, 163] width 118 height 14
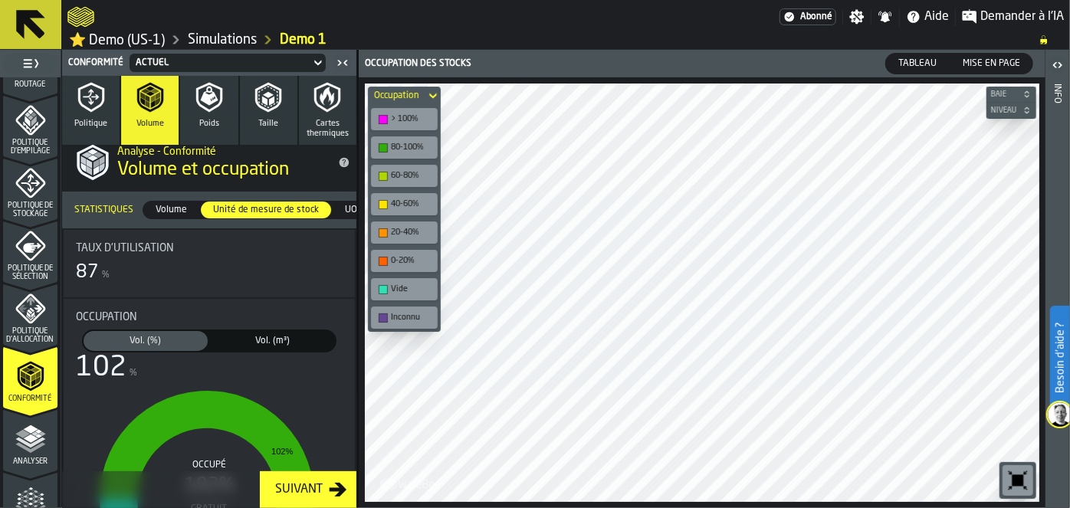
scroll to position [0, 0]
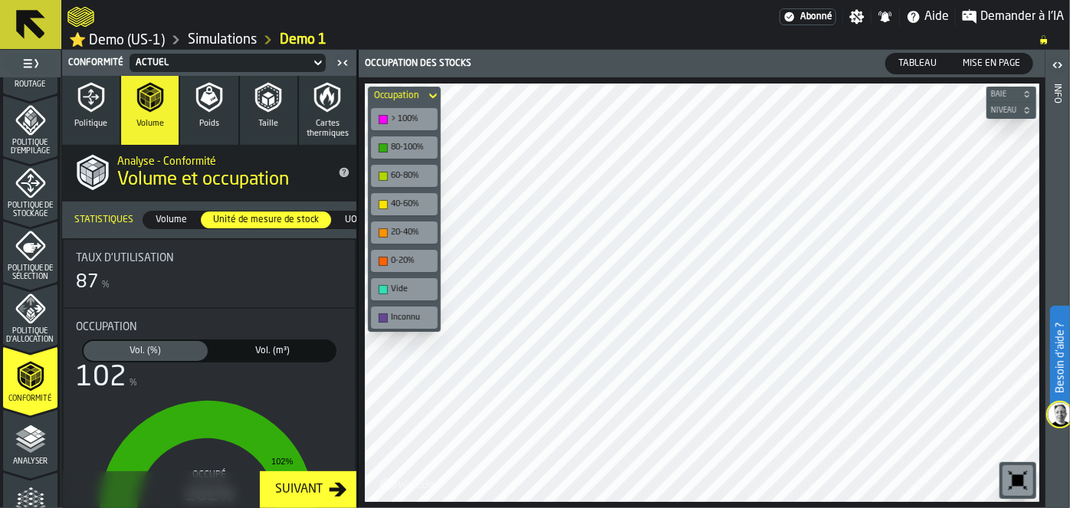
click at [343, 223] on span "UOM max" at bounding box center [364, 220] width 51 height 14
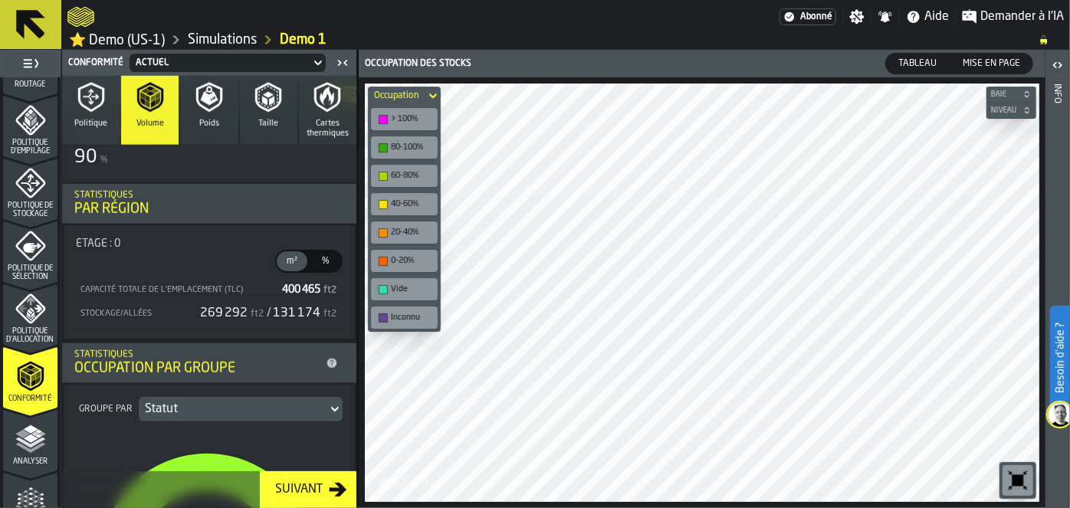
scroll to position [625, 0]
click at [328, 262] on span "%" at bounding box center [325, 264] width 25 height 14
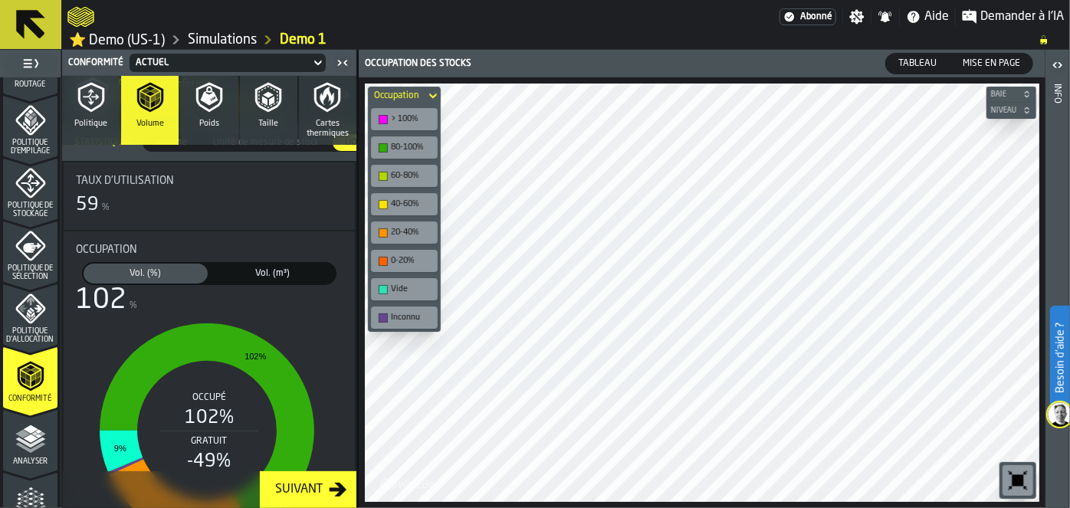
scroll to position [71, 0]
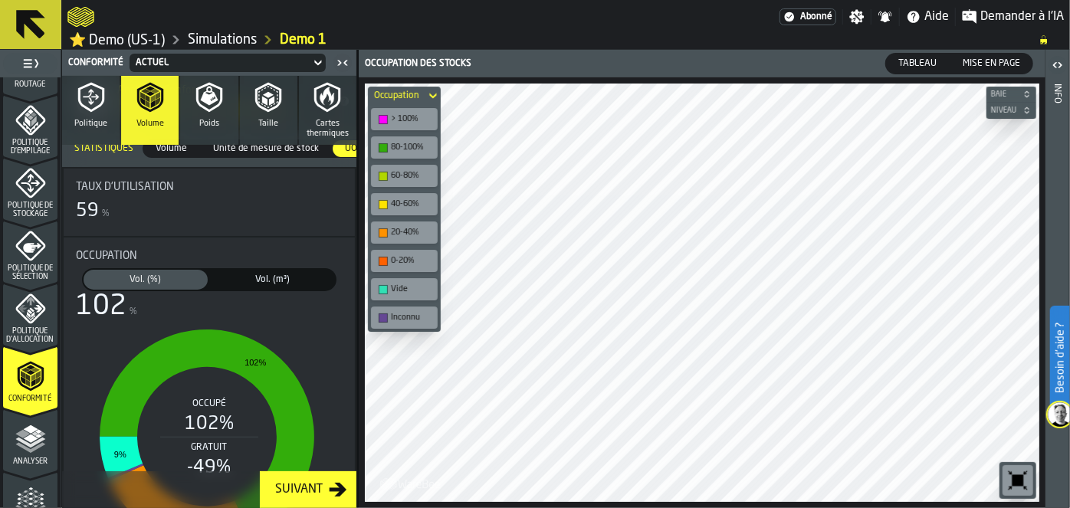
click at [319, 117] on button "Cartes thermiques" at bounding box center [327, 110] width 57 height 69
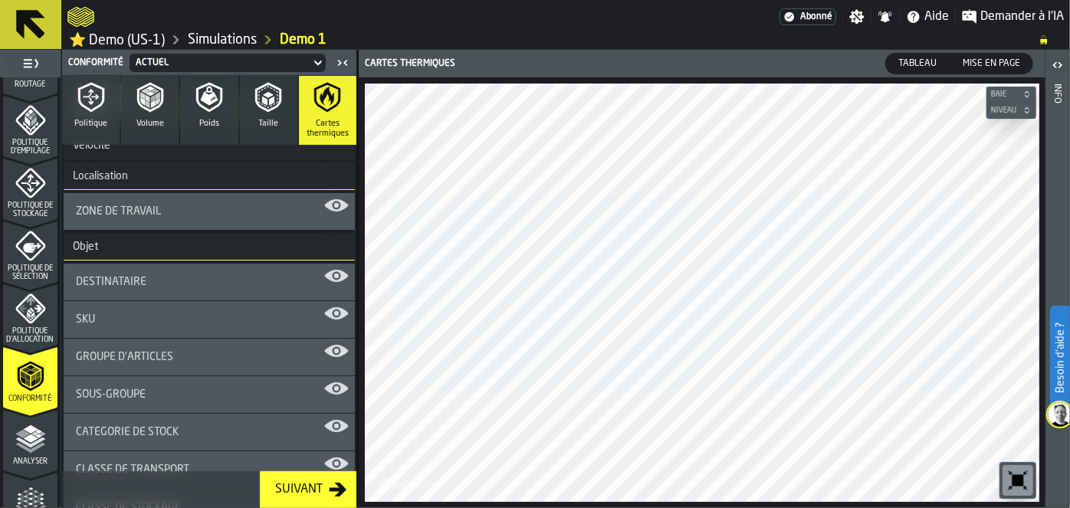
click at [200, 121] on span "Poids" at bounding box center [209, 124] width 20 height 10
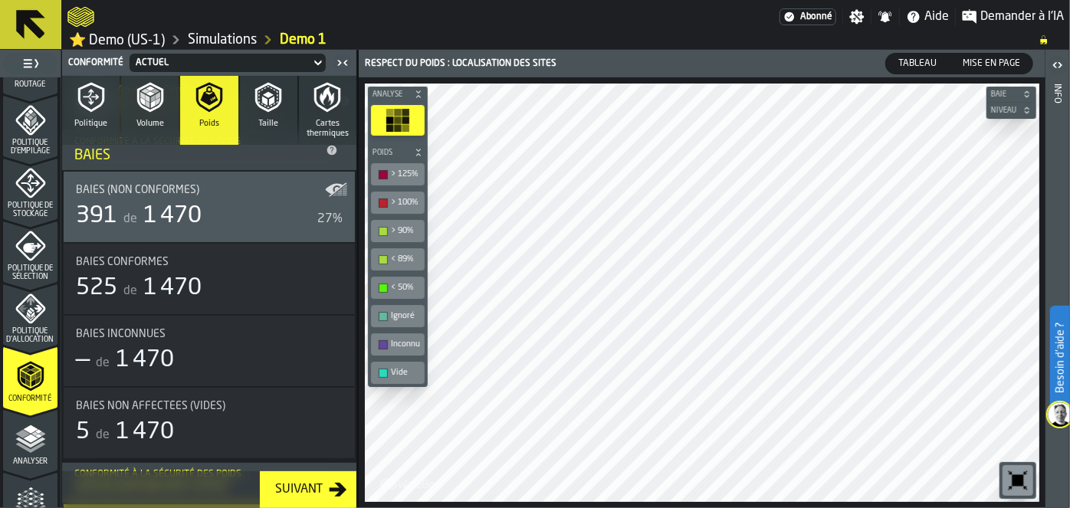
click at [323, 103] on icon "button" at bounding box center [327, 97] width 31 height 31
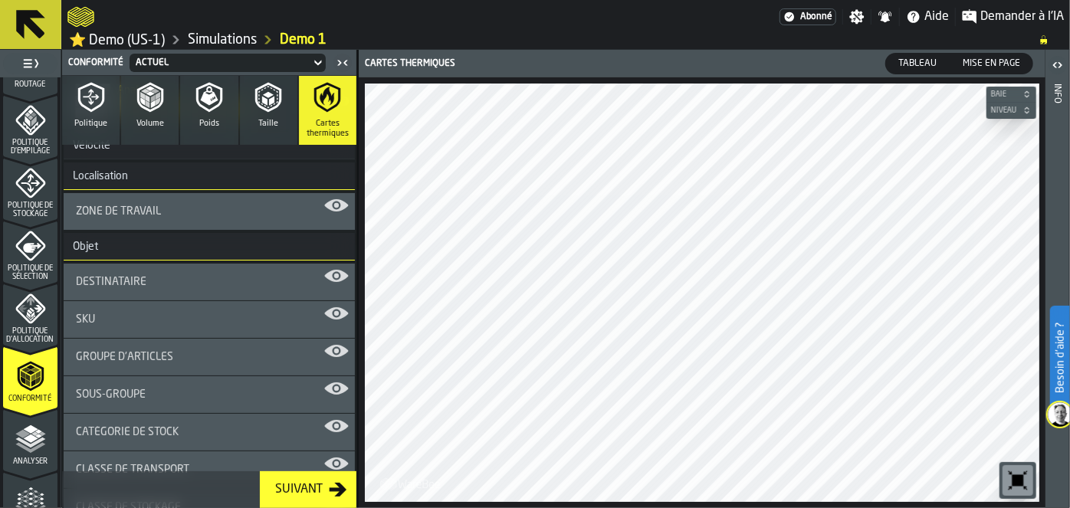
click at [112, 315] on div "SKU" at bounding box center [209, 319] width 267 height 12
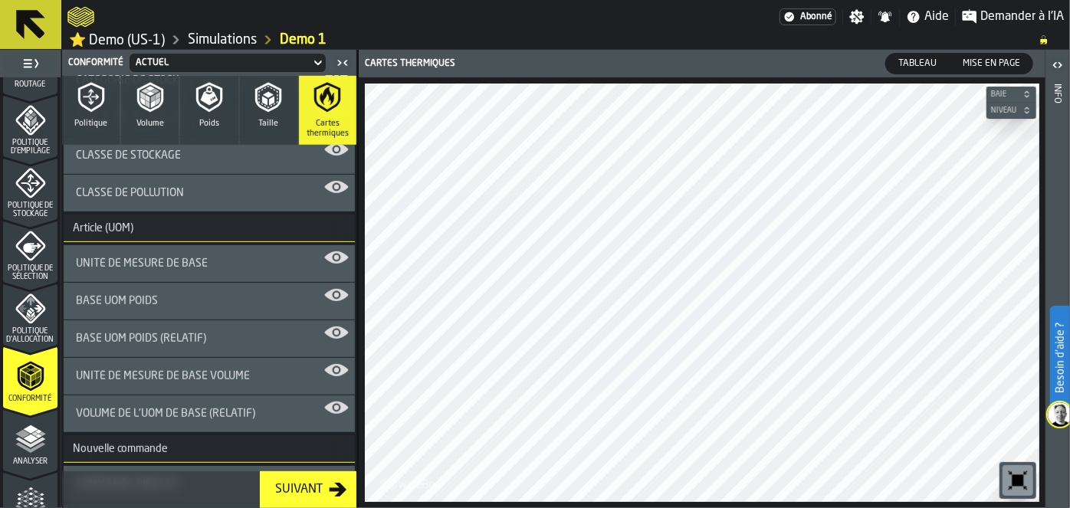
scroll to position [453, 0]
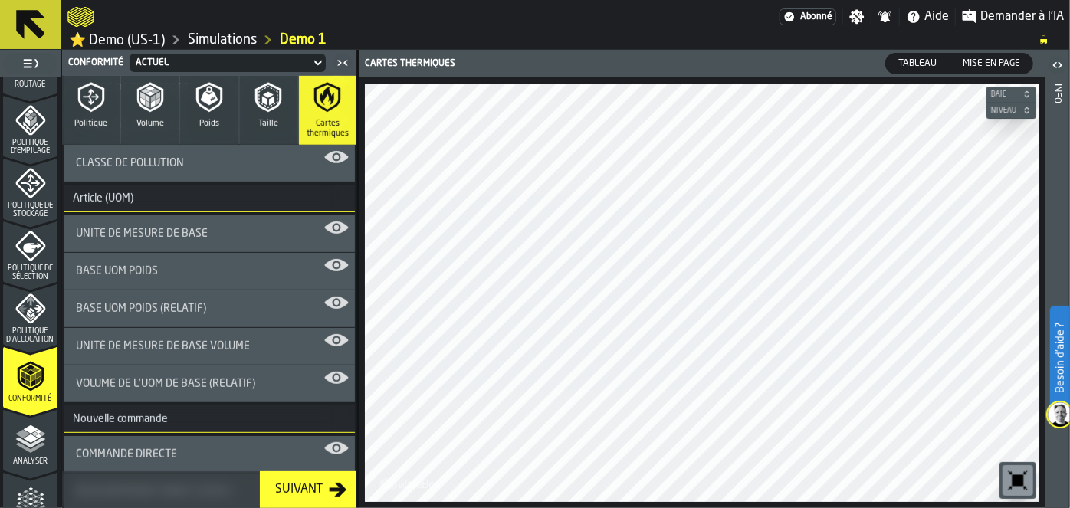
click at [202, 242] on div "Unité de mesure de base" at bounding box center [209, 233] width 291 height 37
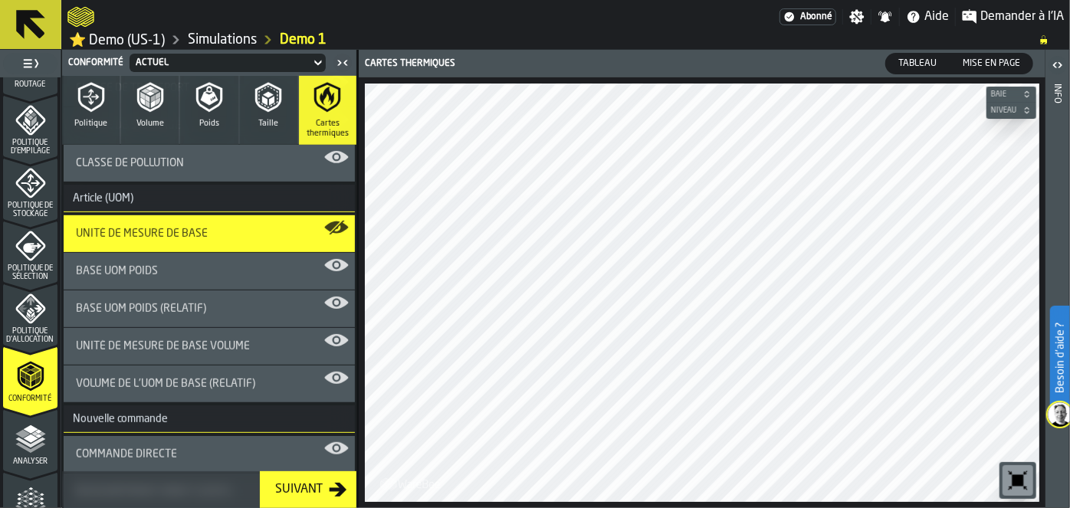
click at [194, 265] on div "Base UOM Poids" at bounding box center [209, 271] width 267 height 12
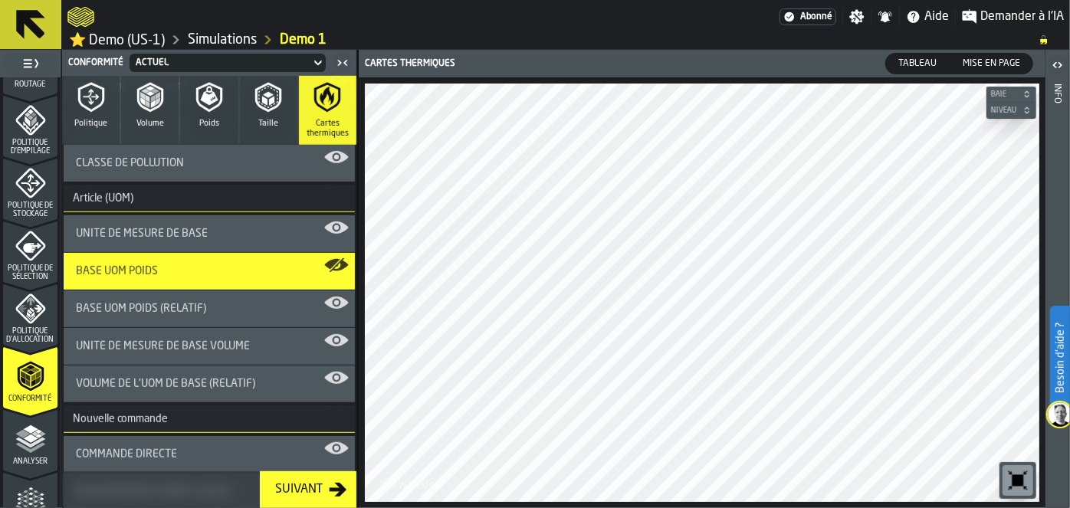
click at [186, 366] on div "Volume de l'UOM de base (relatif)" at bounding box center [209, 384] width 291 height 37
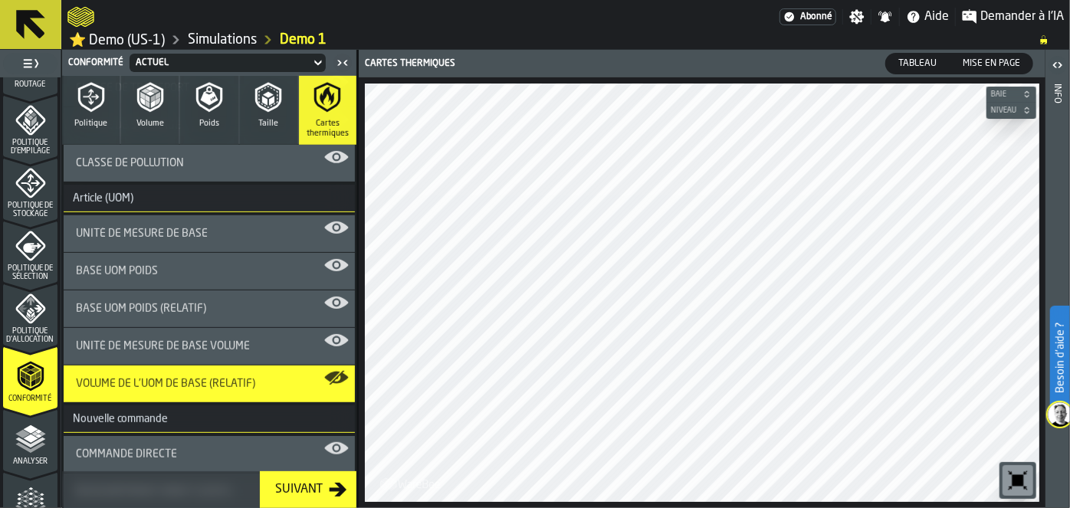
click at [177, 366] on div "Volume de l'UOM de base (relatif)" at bounding box center [209, 384] width 291 height 37
click at [11, 456] on div "Analyser" at bounding box center [30, 445] width 54 height 42
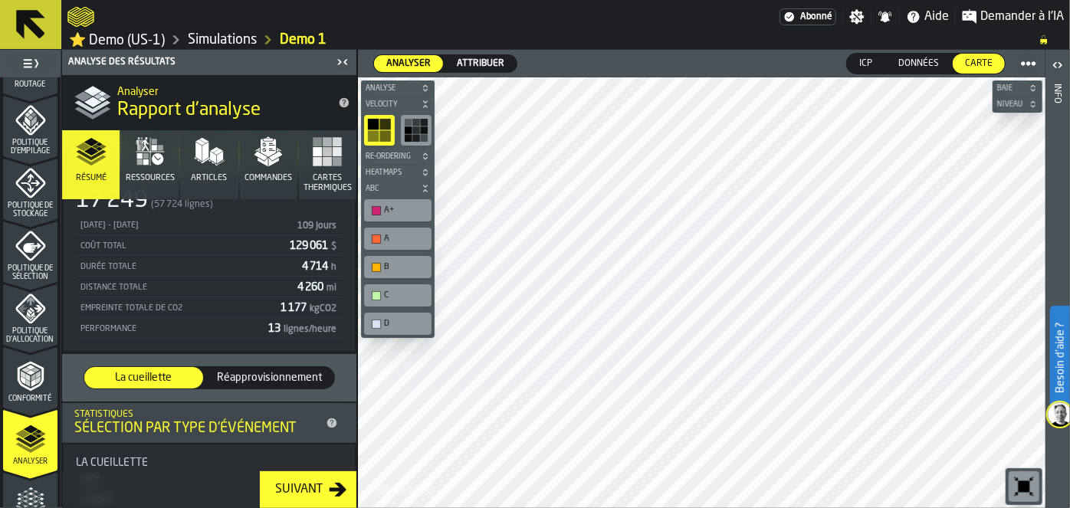
scroll to position [11, 0]
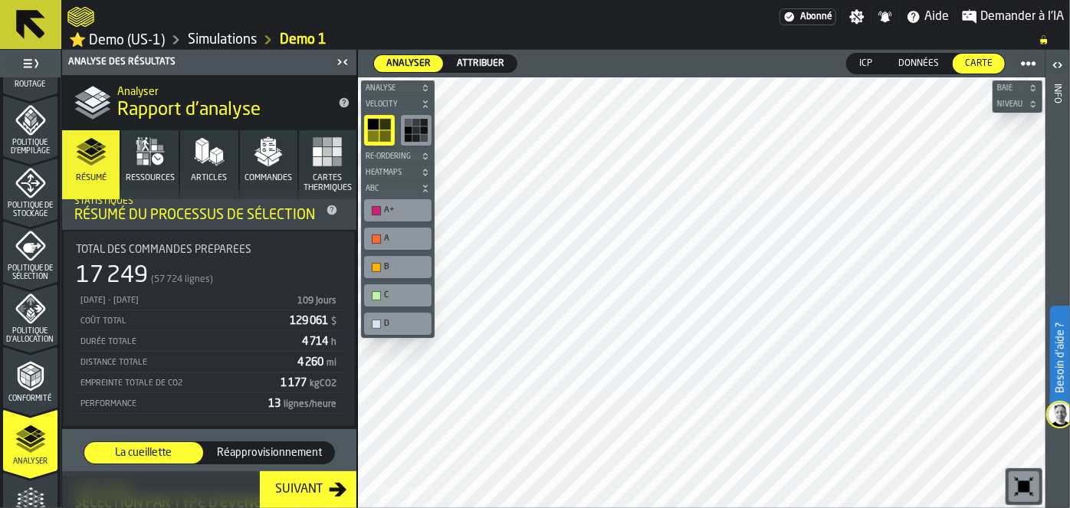
click at [218, 171] on button "Articles" at bounding box center [208, 164] width 57 height 69
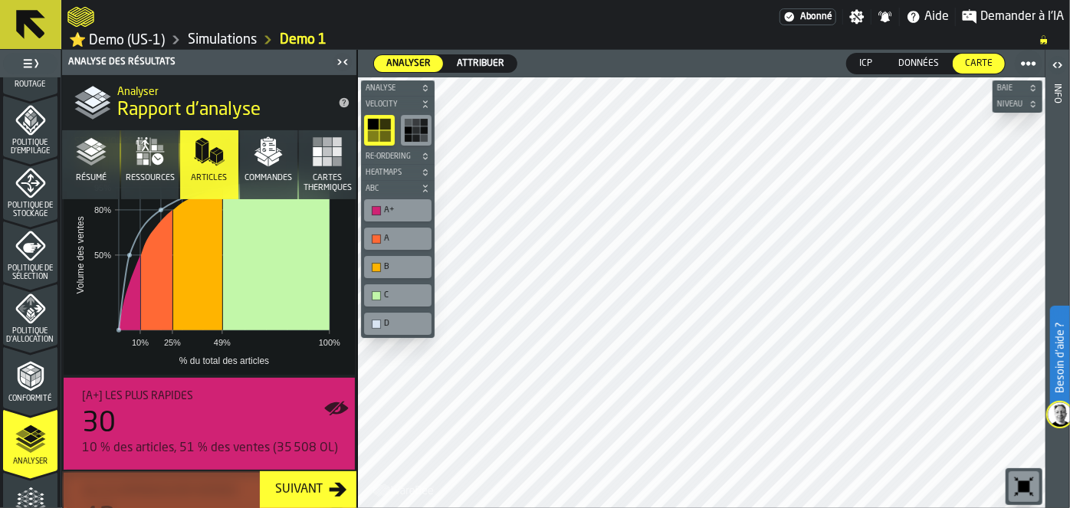
scroll to position [162, 0]
click at [276, 139] on icon "button" at bounding box center [268, 151] width 31 height 31
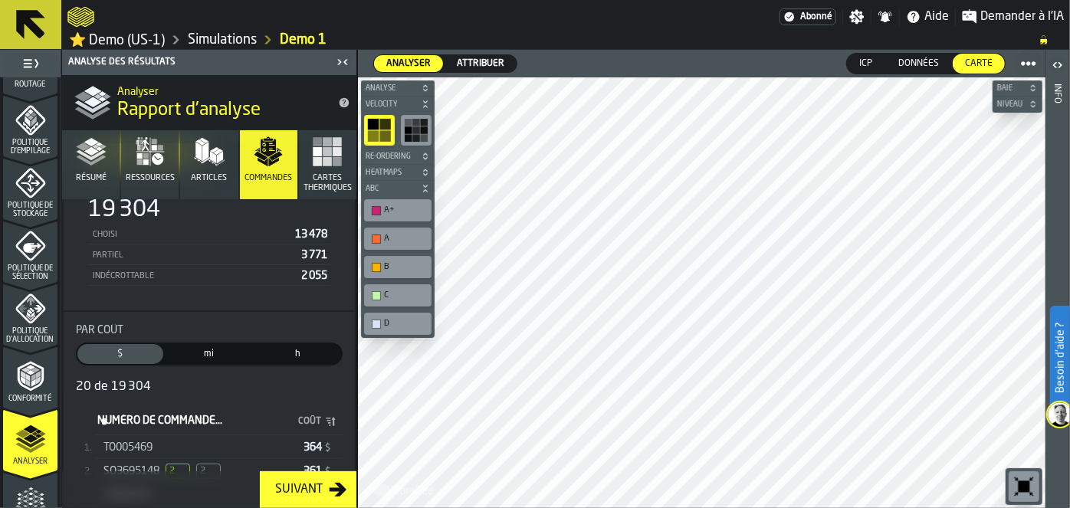
click at [163, 468] on div "SO3695148 2 2" at bounding box center [200, 471] width 194 height 15
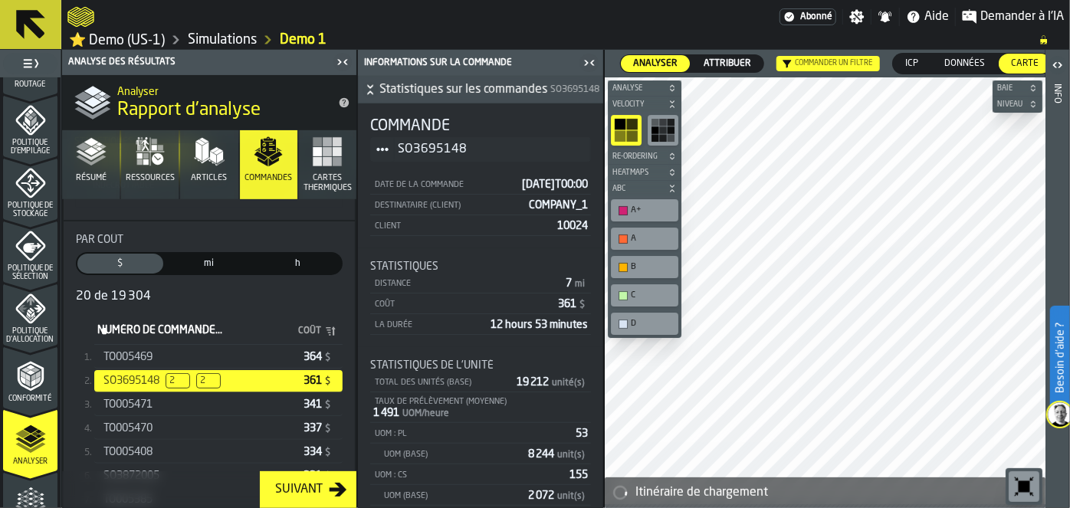
scroll to position [255, 0]
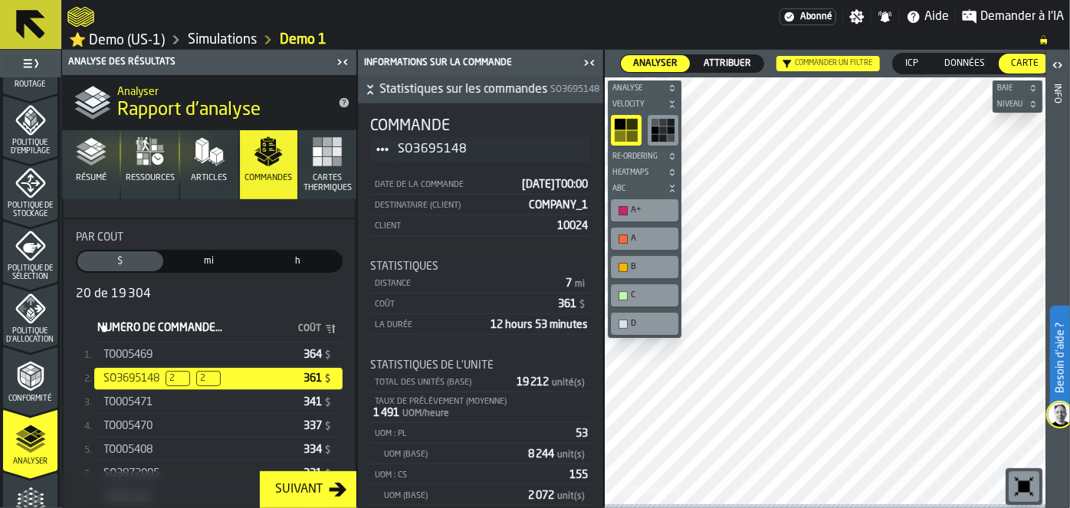
click at [286, 255] on span "h" at bounding box center [298, 261] width 80 height 14
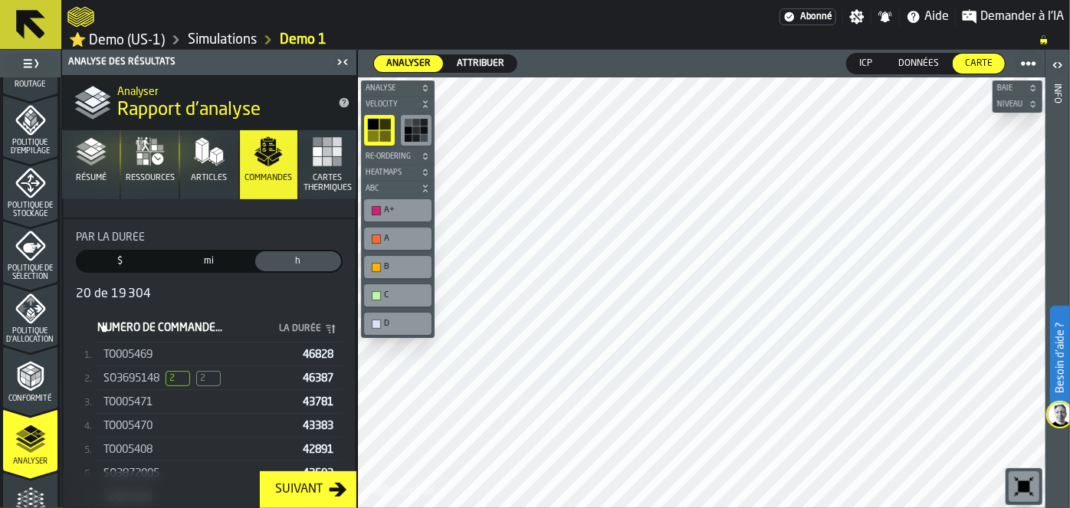
click at [166, 379] on div "SO3695148 2 2" at bounding box center [199, 378] width 193 height 15
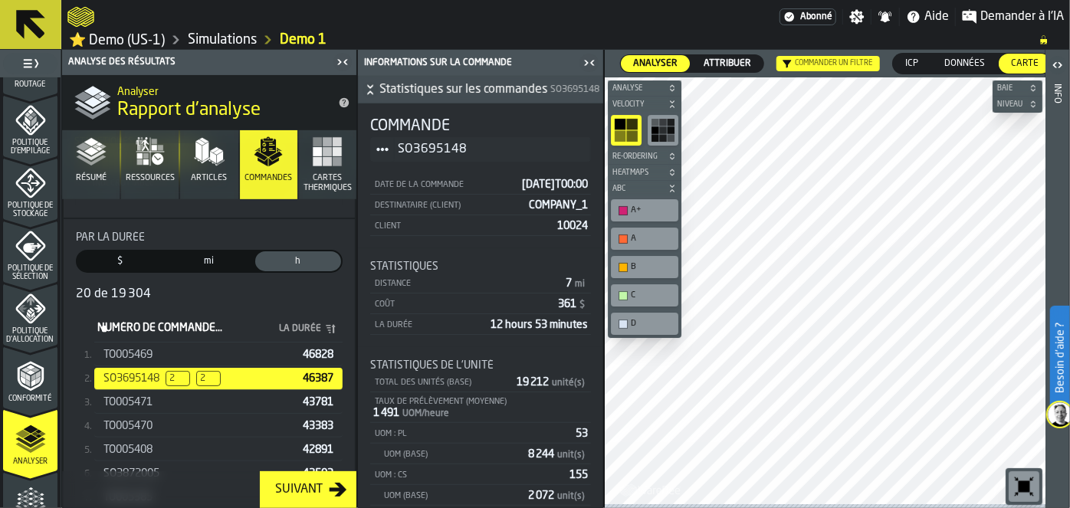
click at [160, 157] on icon "button" at bounding box center [157, 158] width 11 height 11
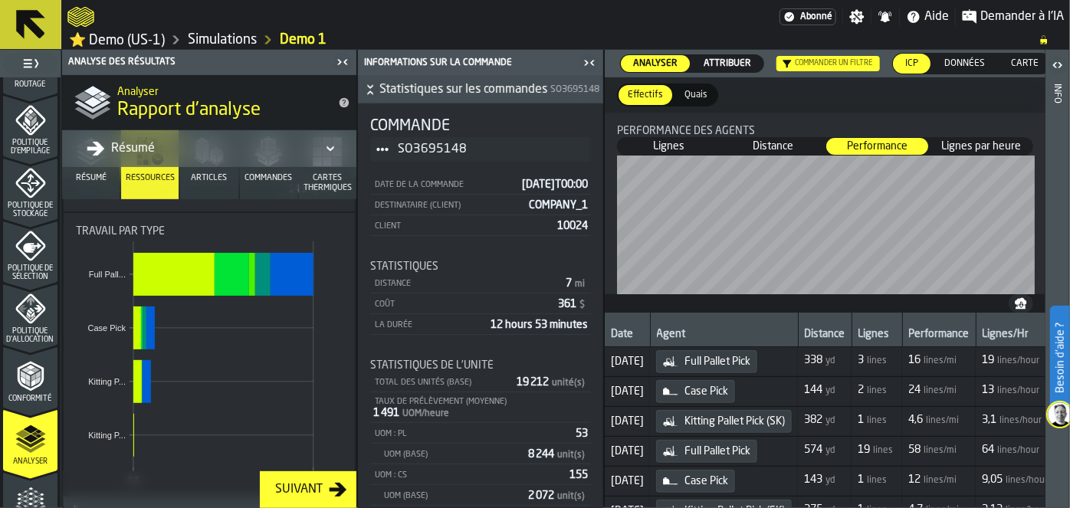
click at [32, 490] on icon "menu Optimiser" at bounding box center [30, 502] width 31 height 31
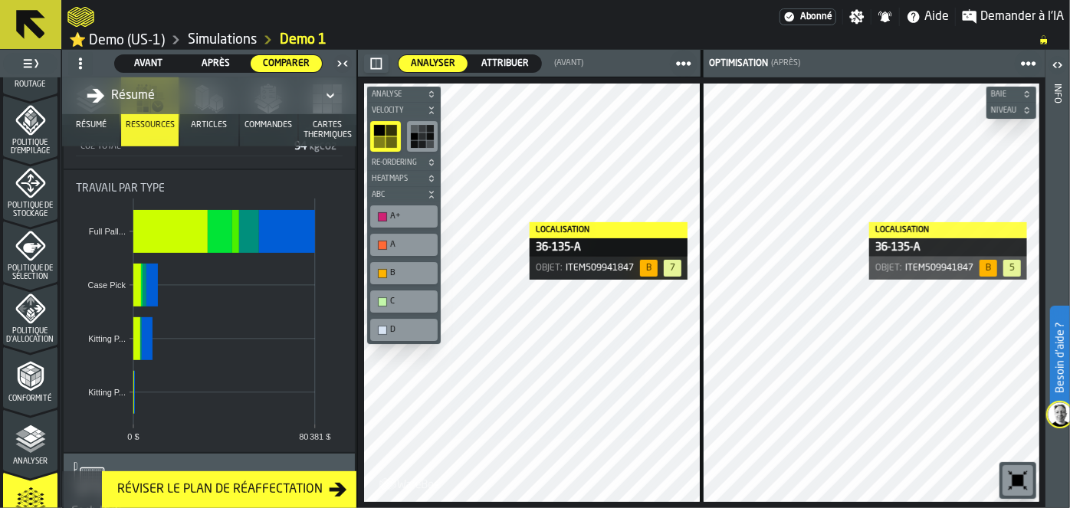
scroll to position [0, 0]
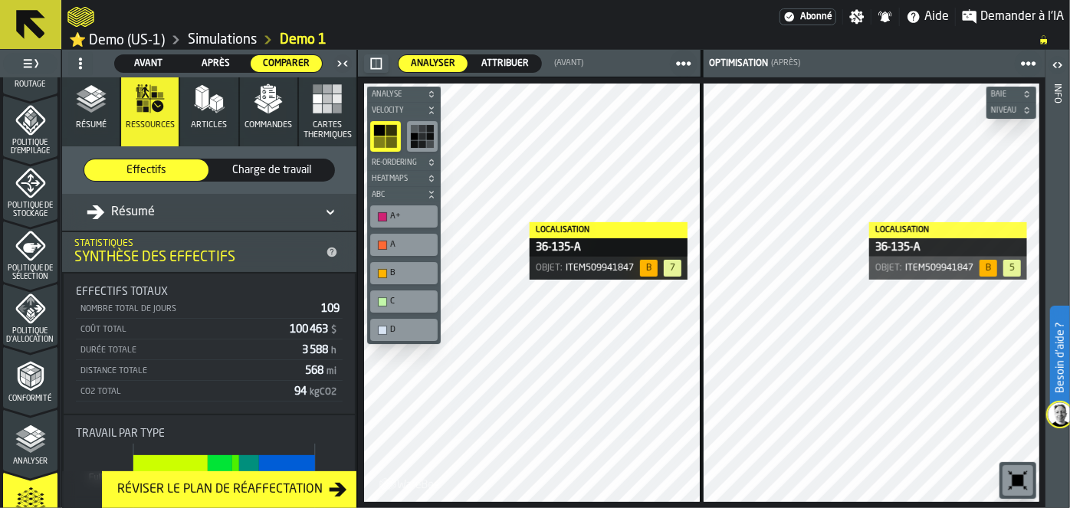
click at [80, 113] on icon "button" at bounding box center [91, 99] width 31 height 31
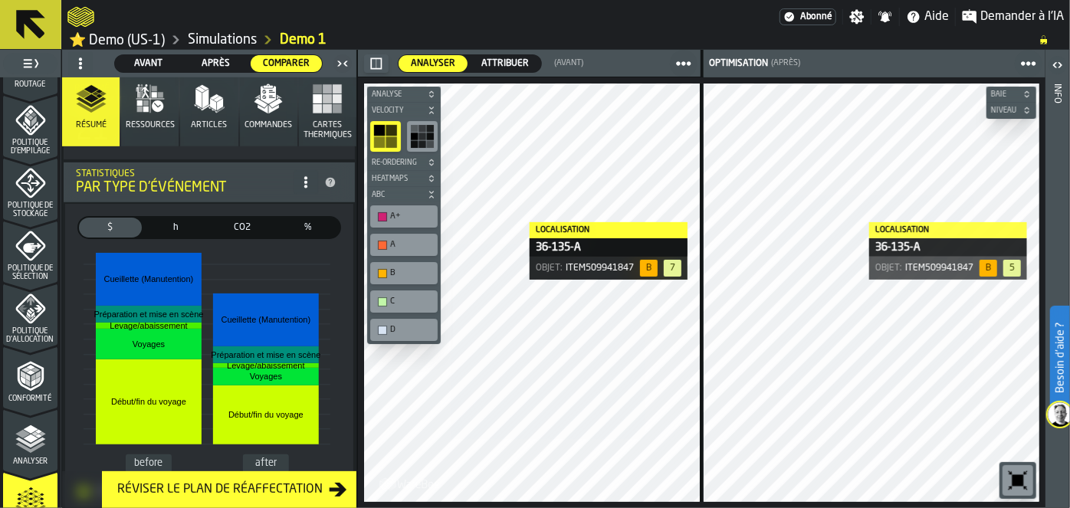
scroll to position [255, 0]
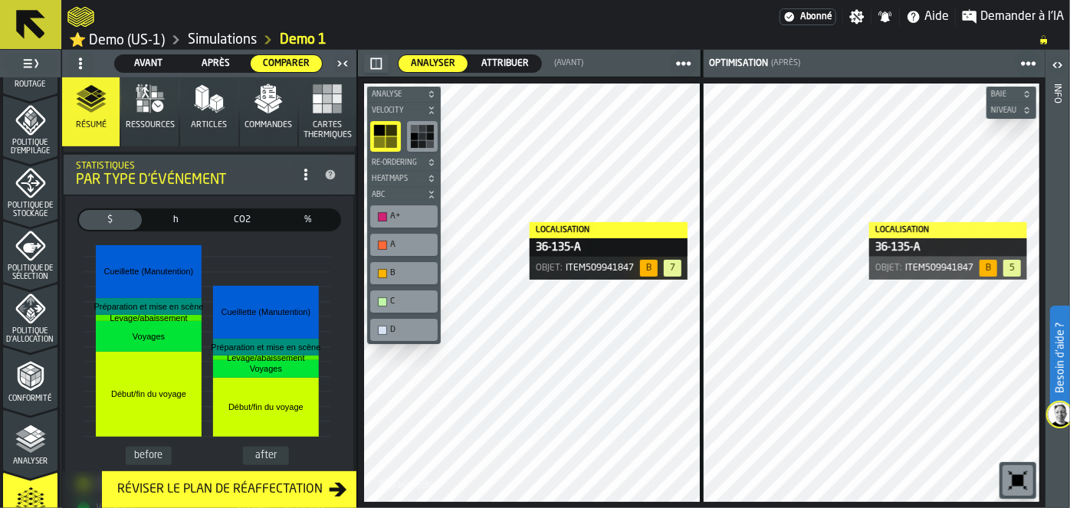
click at [323, 111] on rect "button" at bounding box center [327, 108] width 9 height 9
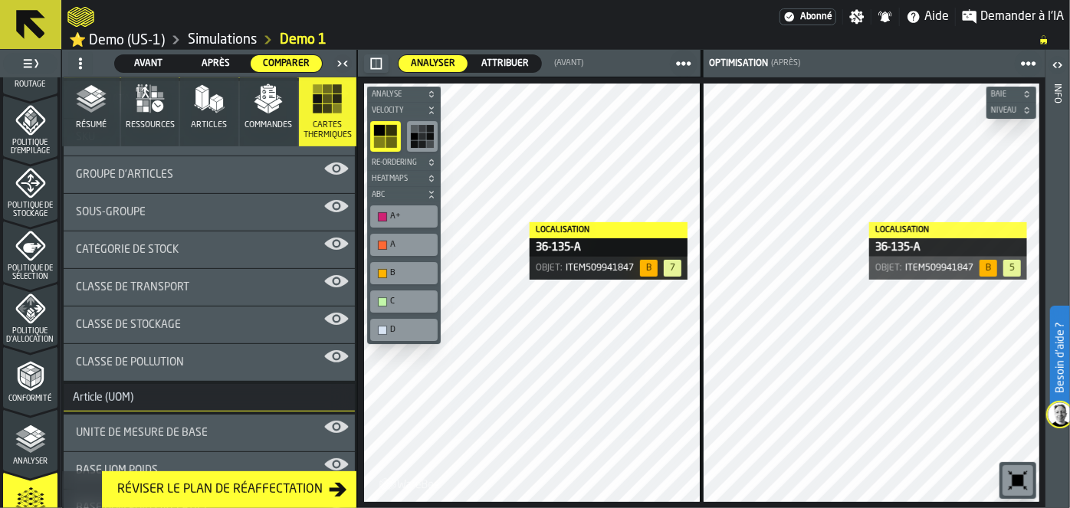
click at [195, 440] on div "Unité de mesure de base" at bounding box center [209, 433] width 291 height 37
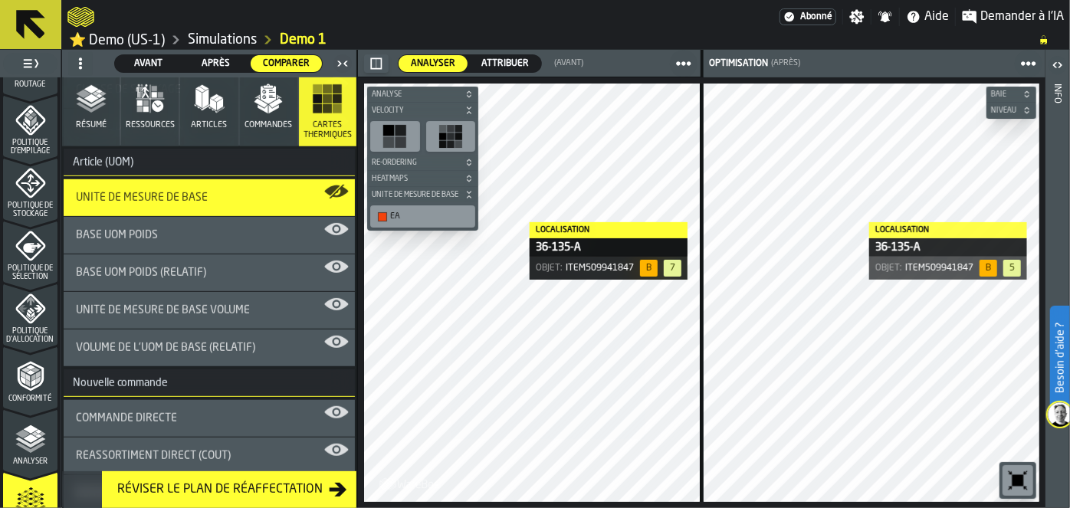
scroll to position [493, 0]
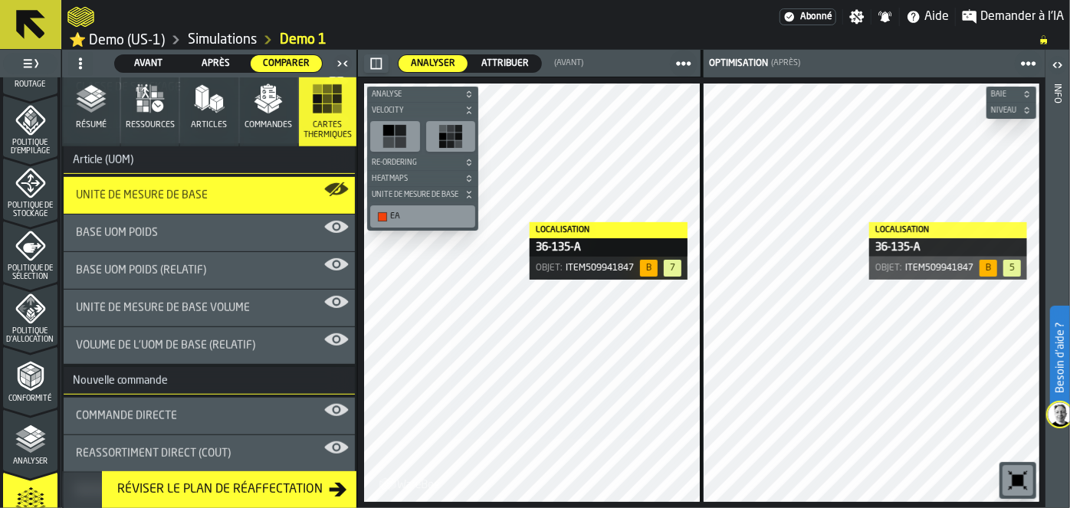
click at [262, 302] on div "Unité de mesure de base Volume" at bounding box center [209, 308] width 267 height 12
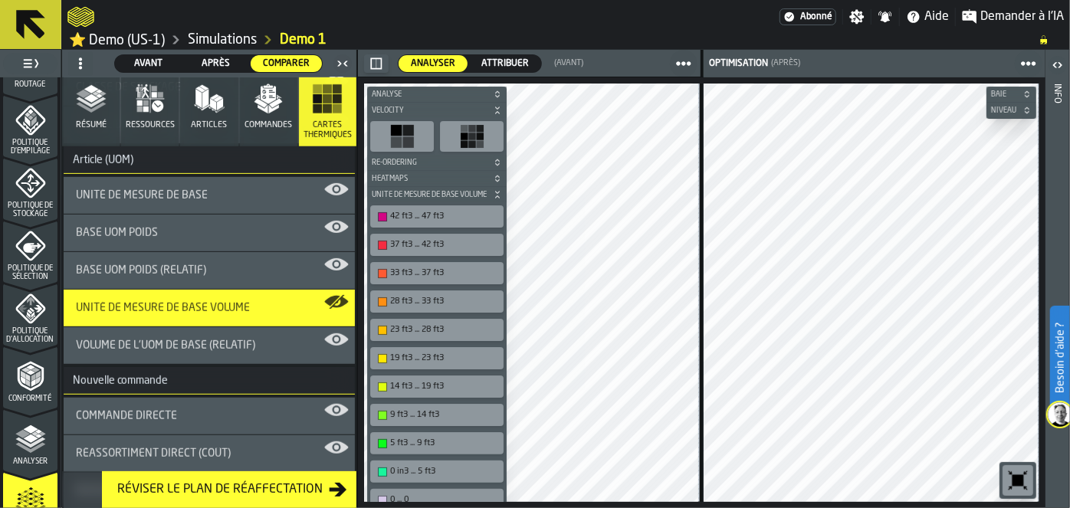
click at [255, 129] on span "Commandes" at bounding box center [268, 125] width 48 height 10
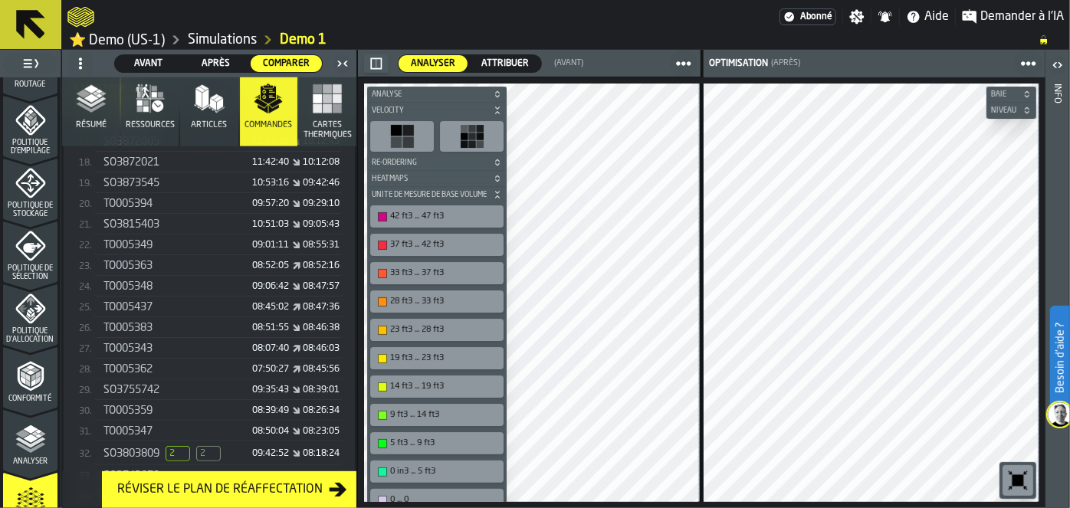
scroll to position [704, 0]
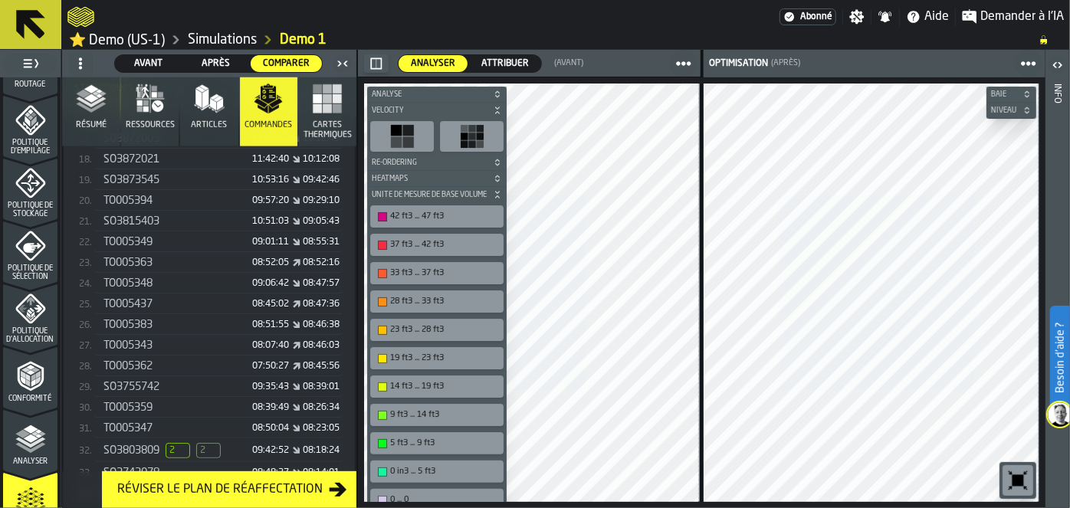
click at [215, 443] on span "2" at bounding box center [208, 450] width 25 height 15
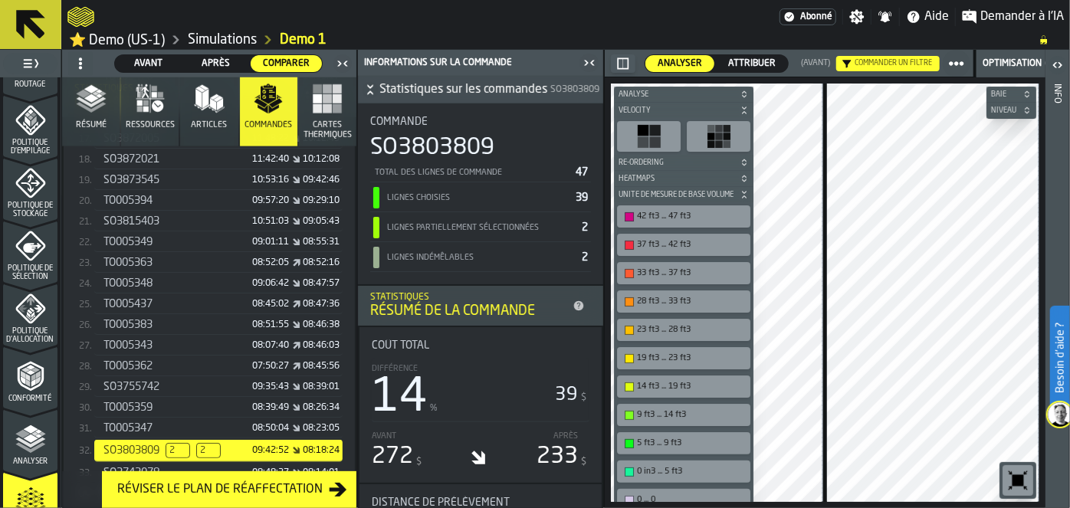
click at [589, 55] on icon "button-toggle-Fermez-moi" at bounding box center [589, 63] width 18 height 18
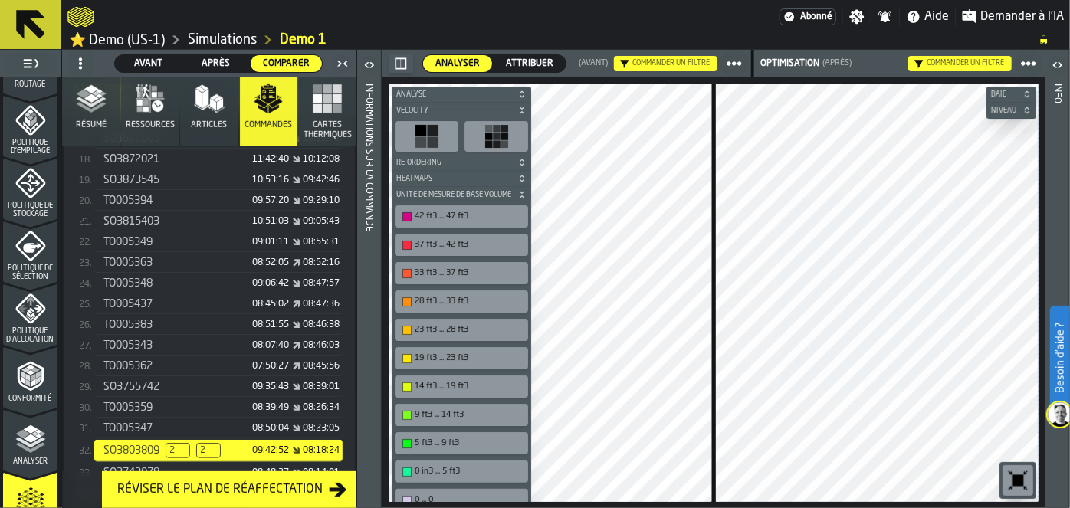
click at [504, 90] on span "Analyse" at bounding box center [453, 94] width 121 height 8
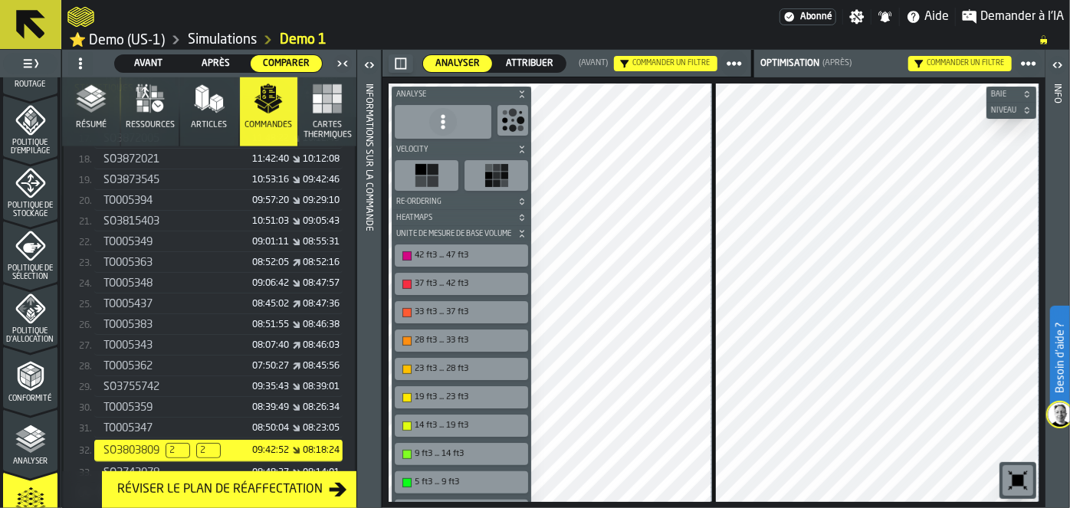
click at [504, 90] on span "Analyse" at bounding box center [453, 94] width 121 height 8
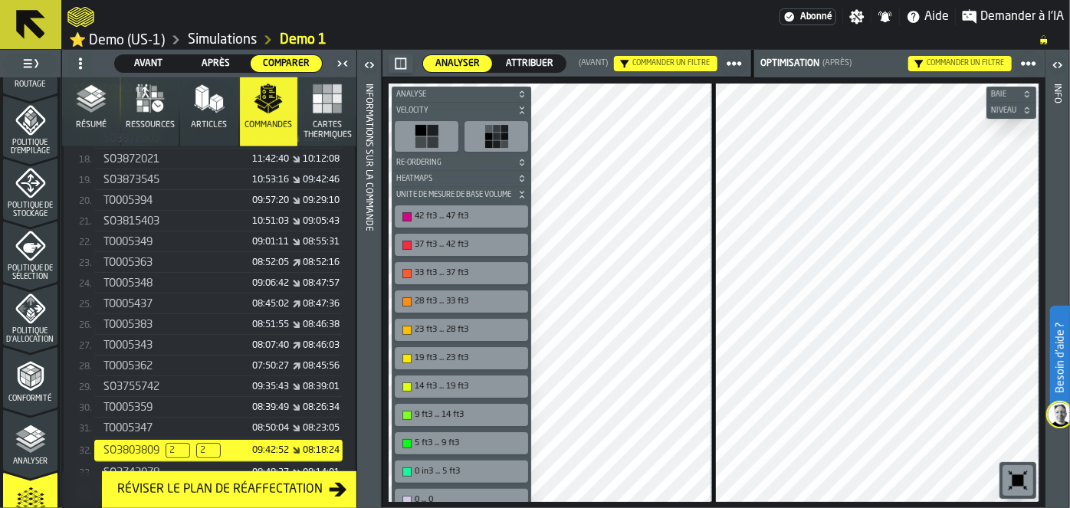
click at [491, 109] on span "Velocity" at bounding box center [453, 111] width 121 height 8
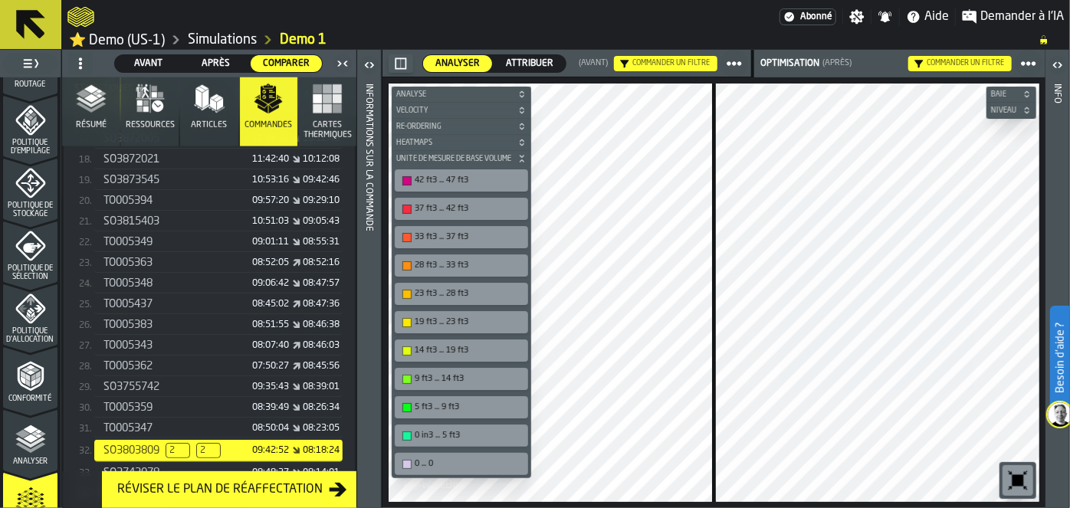
click at [464, 159] on span "Unité de mesure de base Volume" at bounding box center [453, 159] width 121 height 8
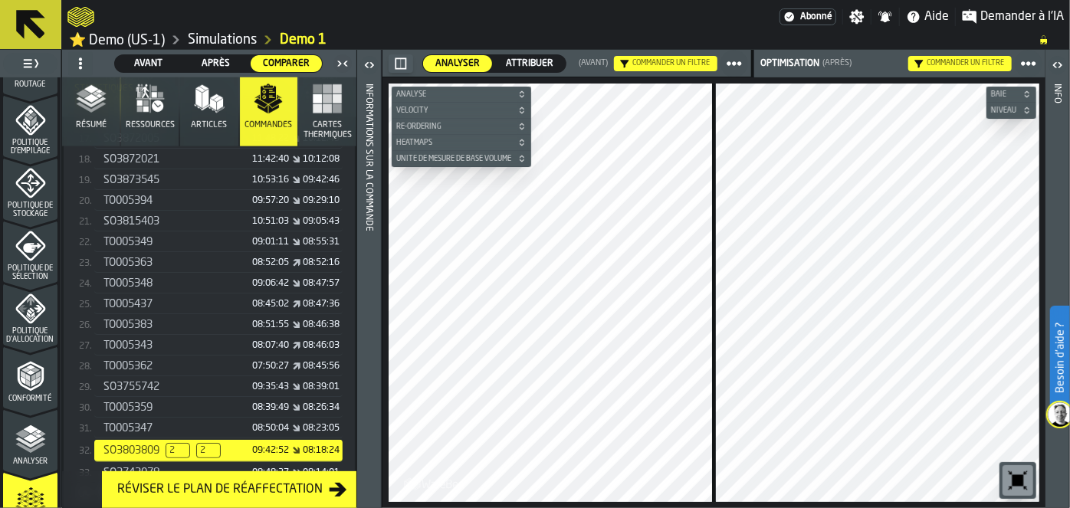
click at [92, 113] on icon "button" at bounding box center [91, 99] width 31 height 31
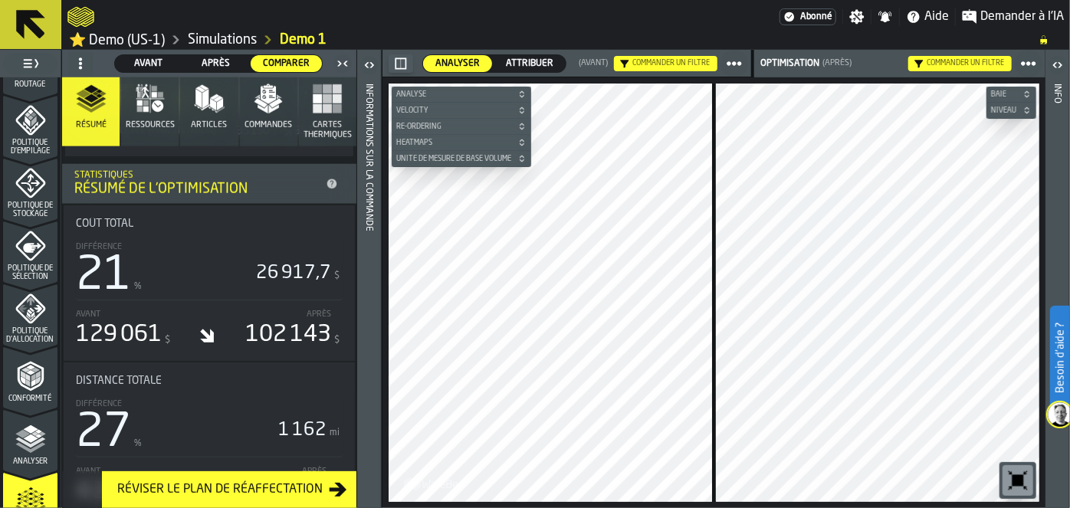
click at [92, 113] on icon "button" at bounding box center [91, 99] width 31 height 31
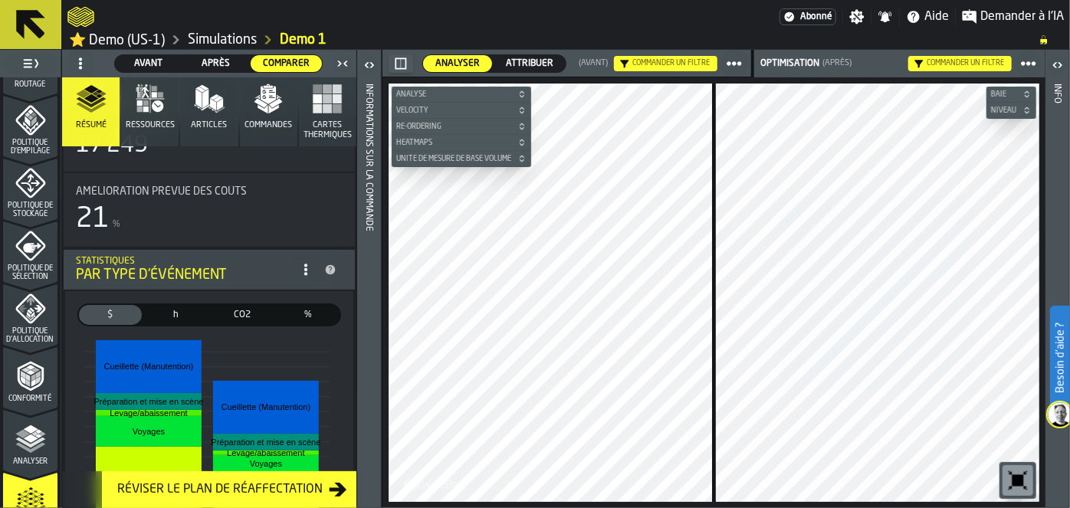
scroll to position [0, 0]
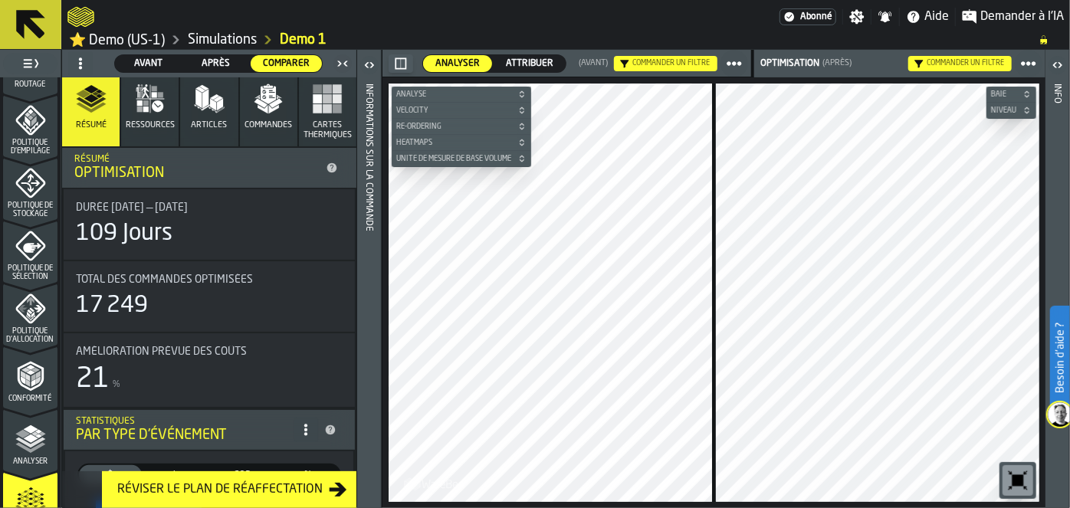
click at [96, 115] on button "Résumé" at bounding box center [90, 111] width 57 height 69
click at [152, 139] on button "Ressources" at bounding box center [149, 111] width 57 height 69
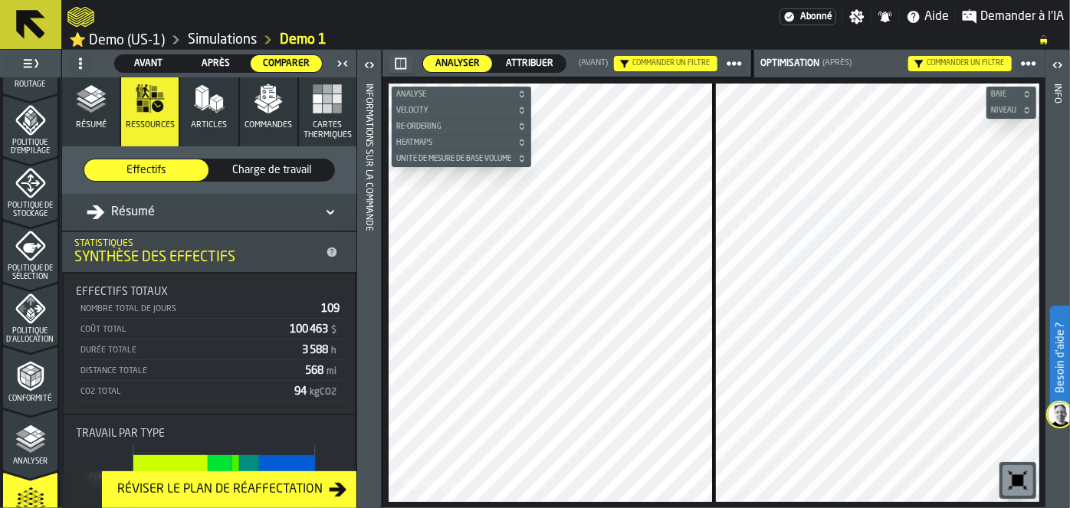
click at [77, 120] on span "Résumé" at bounding box center [91, 125] width 31 height 10
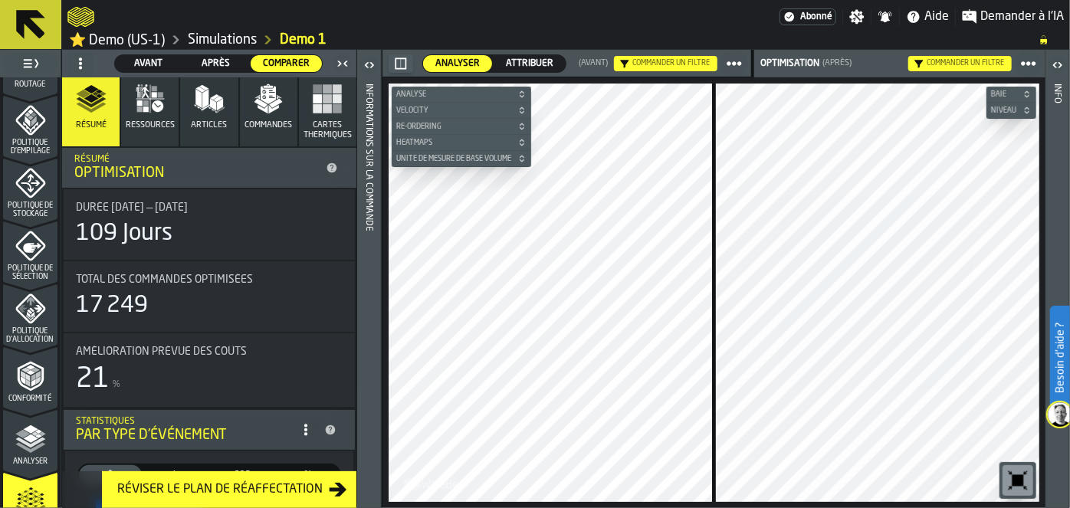
click at [152, 119] on button "Ressources" at bounding box center [149, 111] width 57 height 69
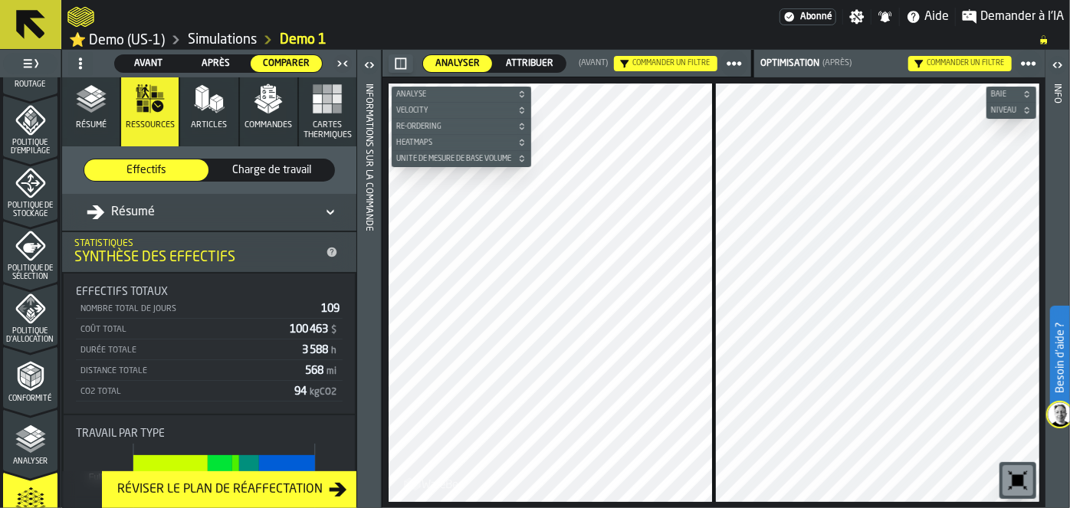
click at [200, 125] on span "Articles" at bounding box center [209, 125] width 36 height 10
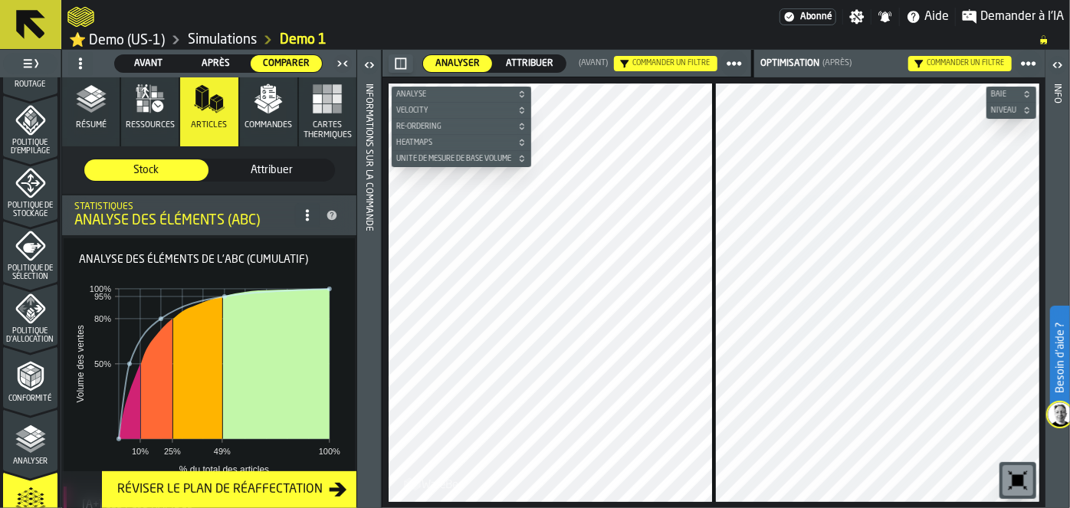
click at [267, 114] on button "Commandes" at bounding box center [268, 111] width 57 height 69
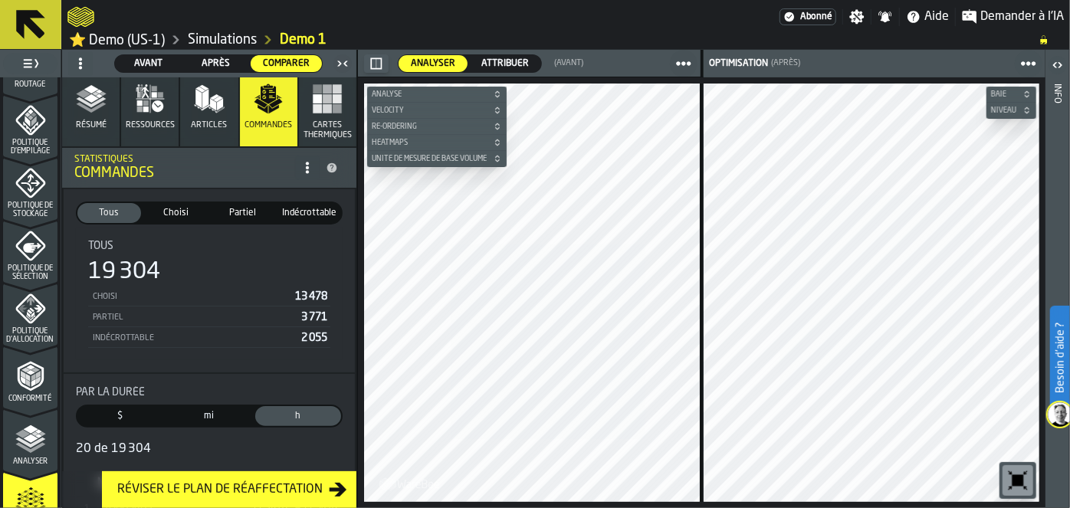
click at [305, 110] on button "Cartes thermiques" at bounding box center [327, 111] width 57 height 69
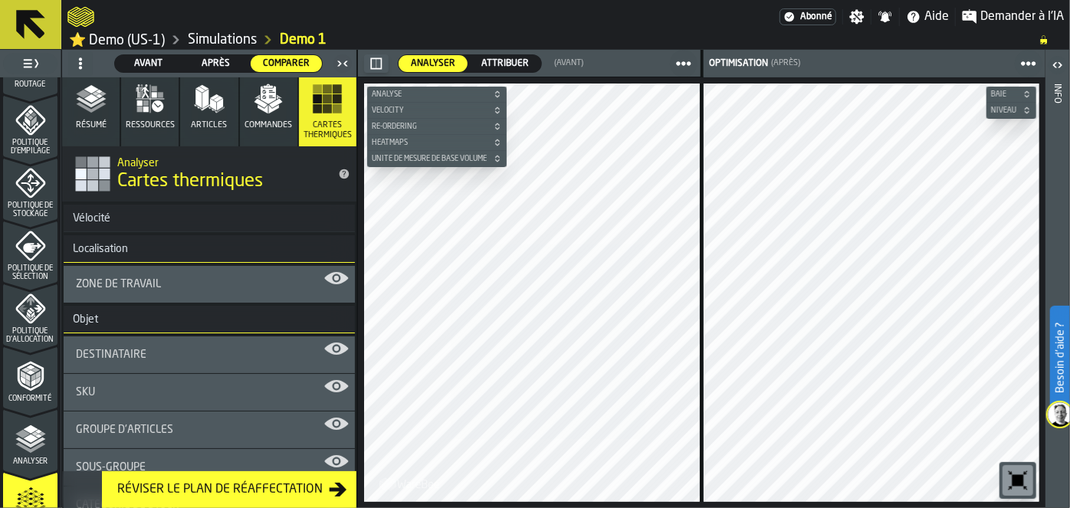
click at [305, 110] on button "Cartes thermiques" at bounding box center [327, 111] width 57 height 69
click at [92, 121] on span "Résumé" at bounding box center [91, 125] width 31 height 10
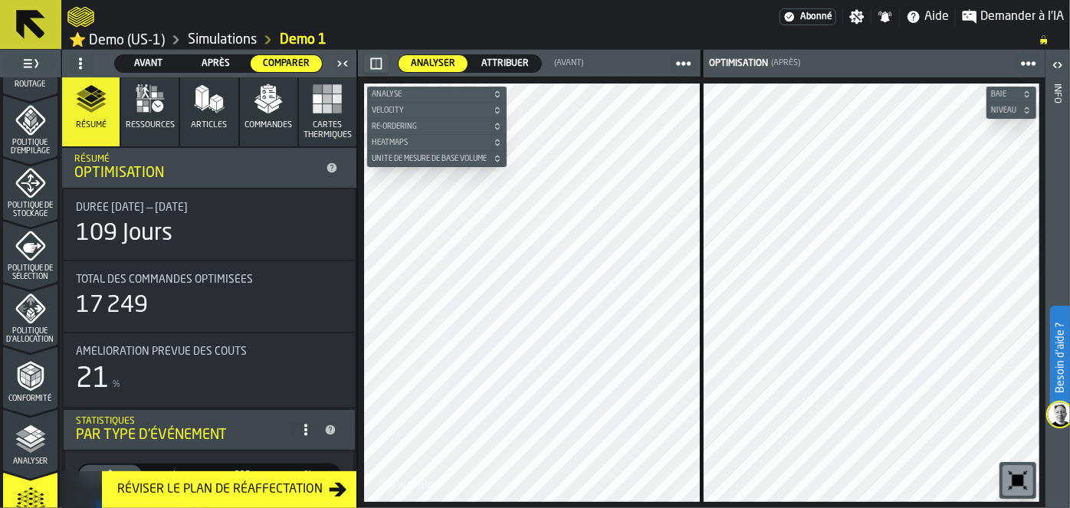
click at [92, 121] on span "Résumé" at bounding box center [91, 125] width 31 height 10
click at [25, 375] on polyline "menu Conformité" at bounding box center [27, 377] width 5 height 8
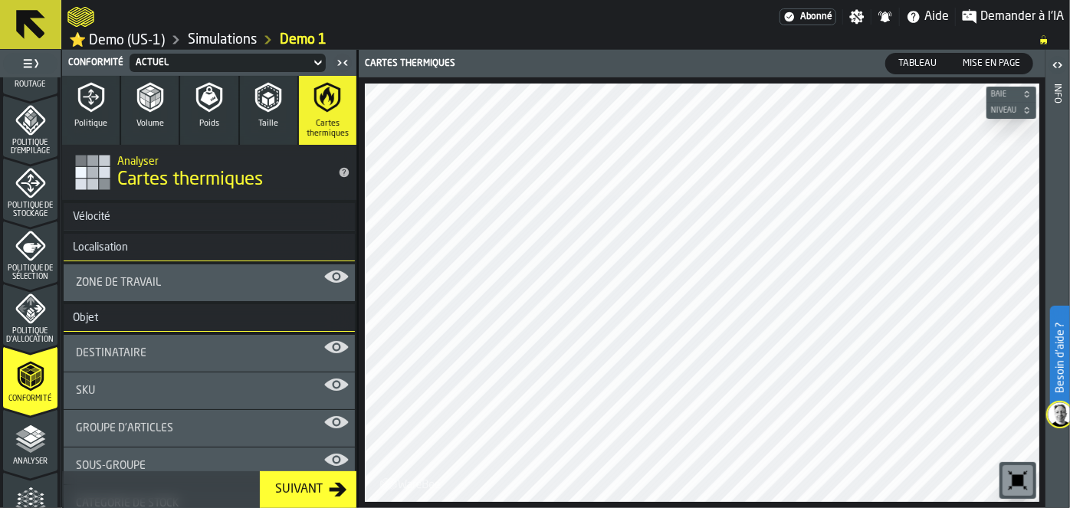
click at [26, 455] on div "Analyser" at bounding box center [30, 445] width 54 height 42
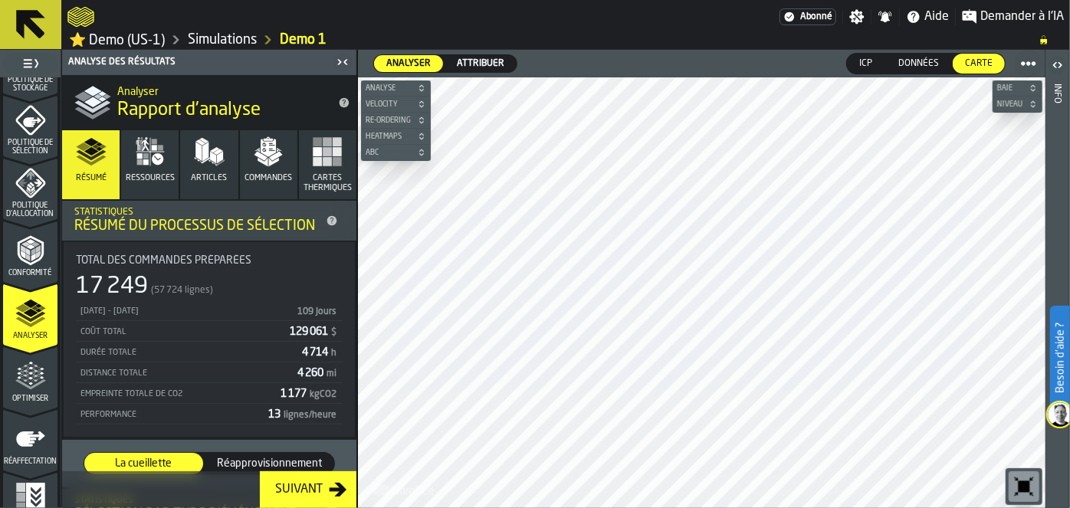
scroll to position [690, 0]
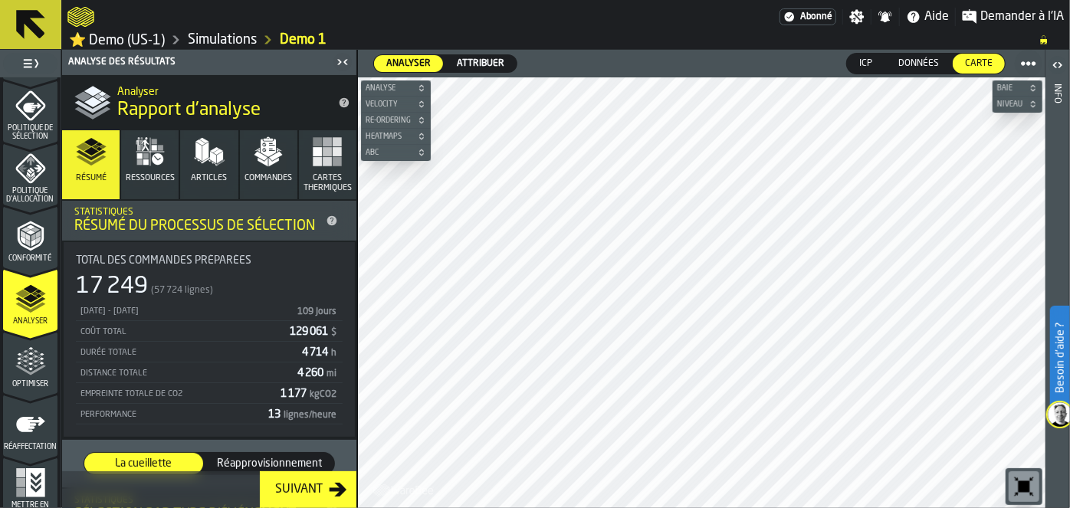
click at [34, 391] on icon "menu Optimiser" at bounding box center [30, 394] width 54 height 15
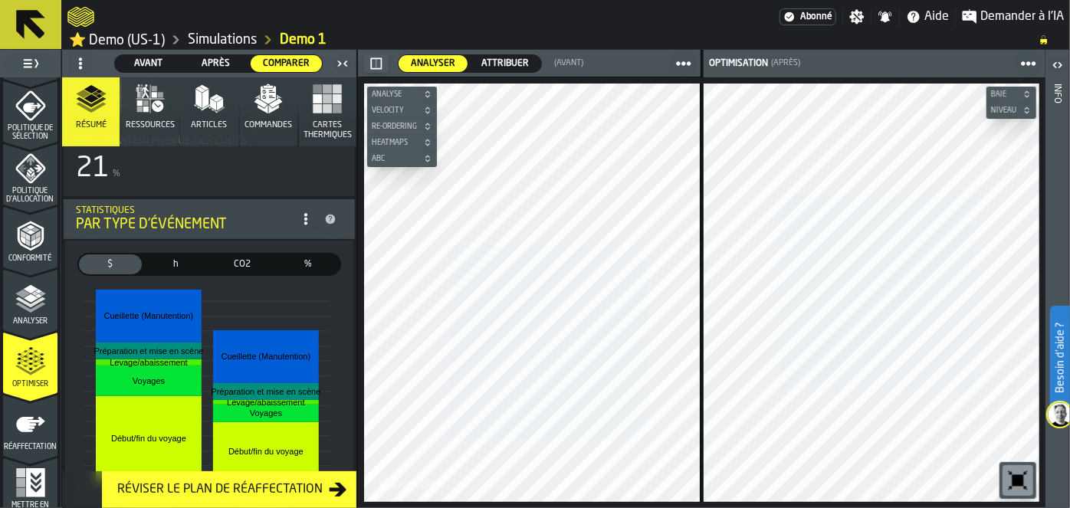
scroll to position [167, 0]
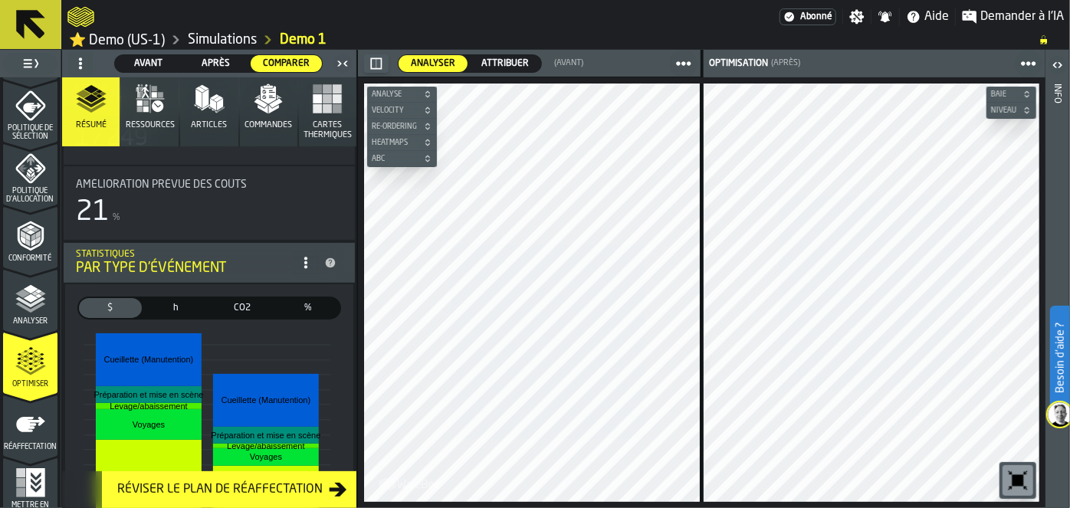
click at [214, 123] on span "Articles" at bounding box center [209, 125] width 36 height 10
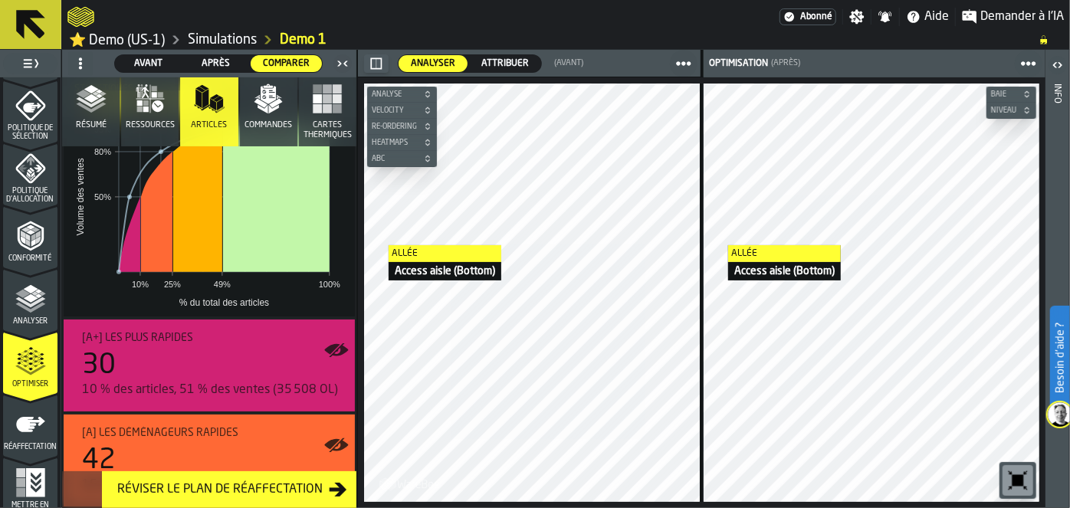
click at [255, 116] on button "Commandes" at bounding box center [268, 111] width 57 height 69
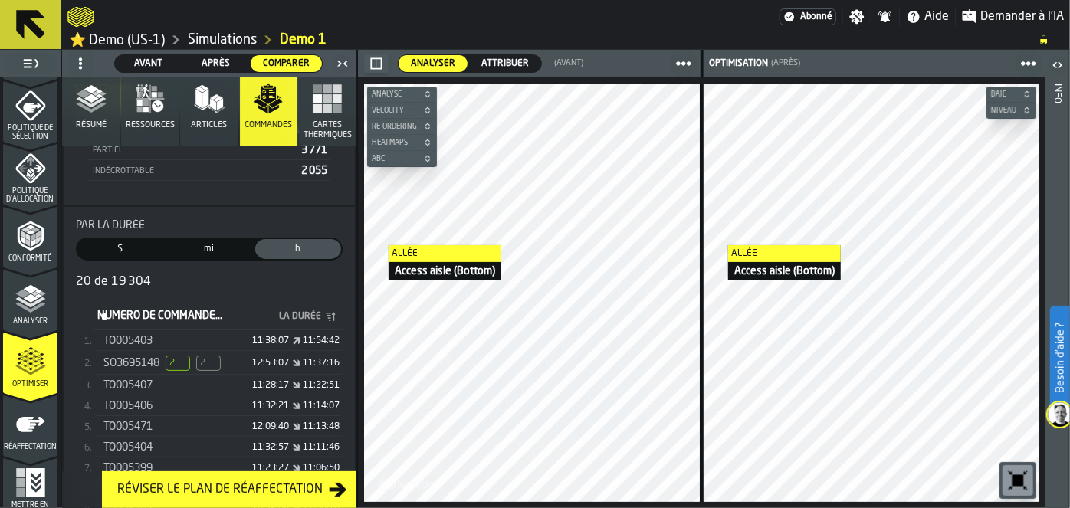
click at [202, 353] on div "SO3695148 2 2 12:53:07 11:37:16" at bounding box center [218, 364] width 248 height 22
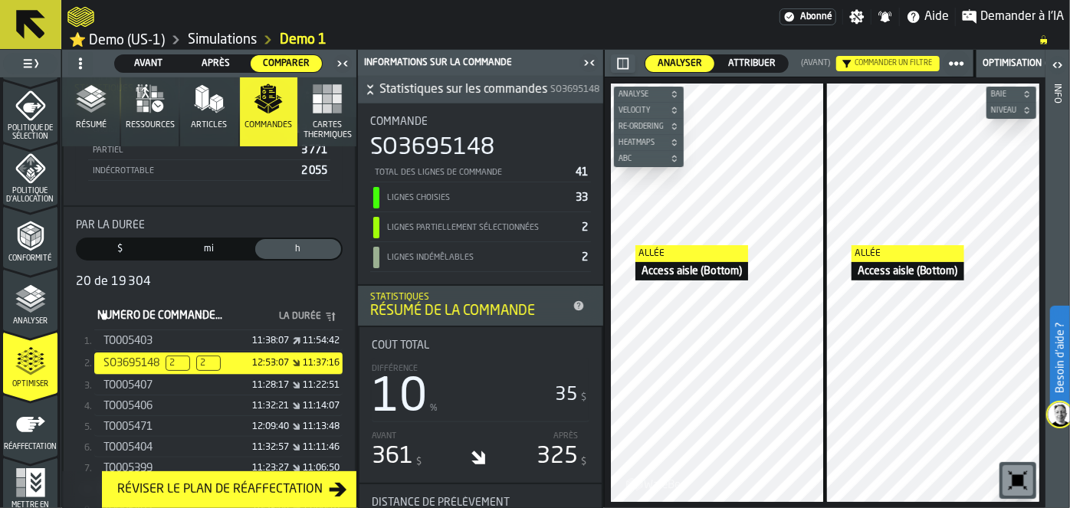
scroll to position [700, 0]
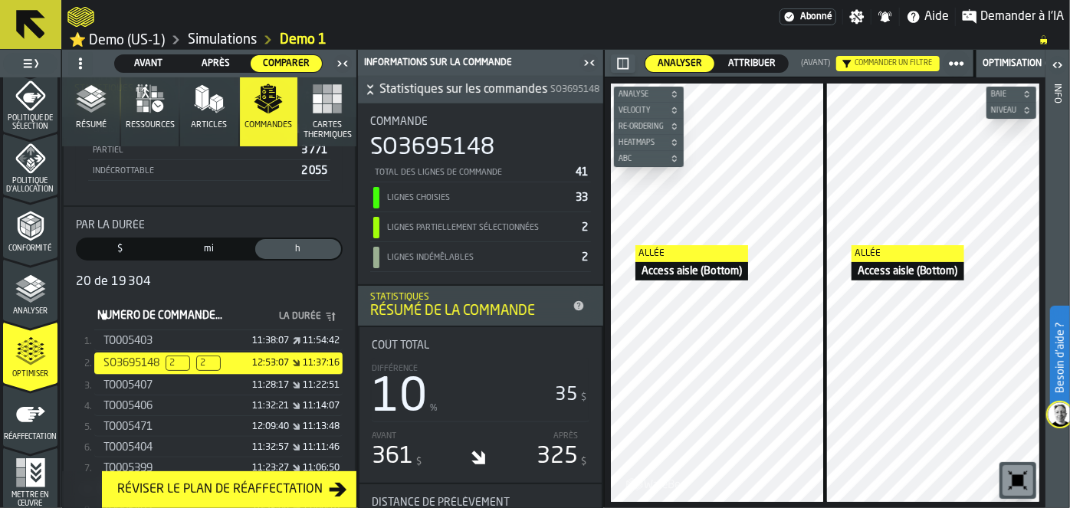
click at [21, 427] on icon "menu Réaffectation" at bounding box center [30, 414] width 31 height 31
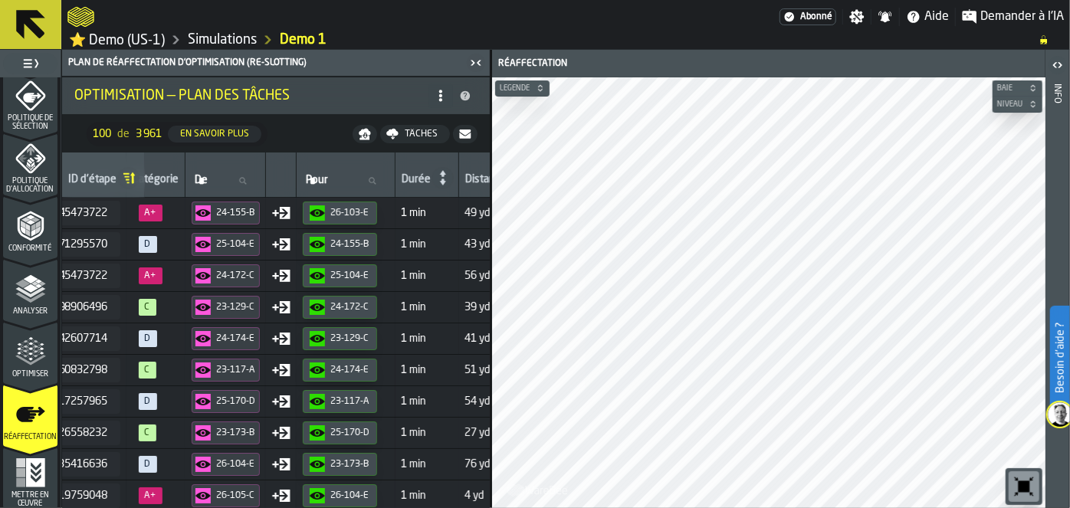
scroll to position [0, 0]
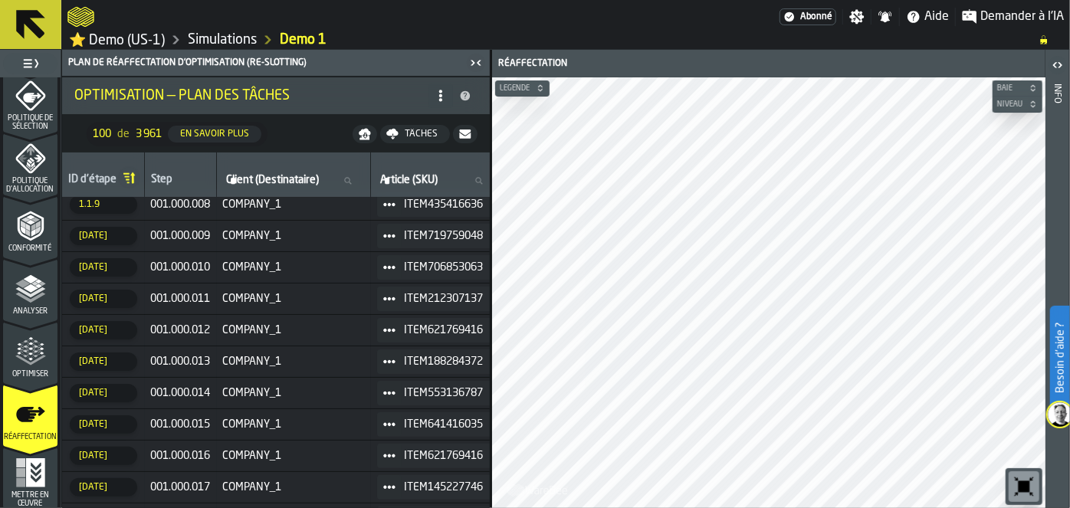
drag, startPoint x: 123, startPoint y: 503, endPoint x: 181, endPoint y: 515, distance: 59.5
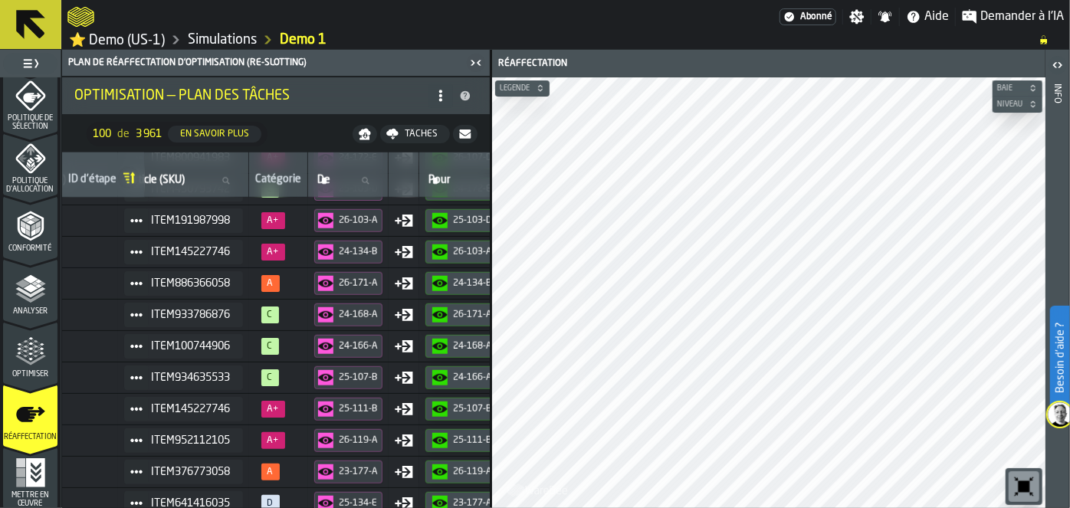
scroll to position [832, 253]
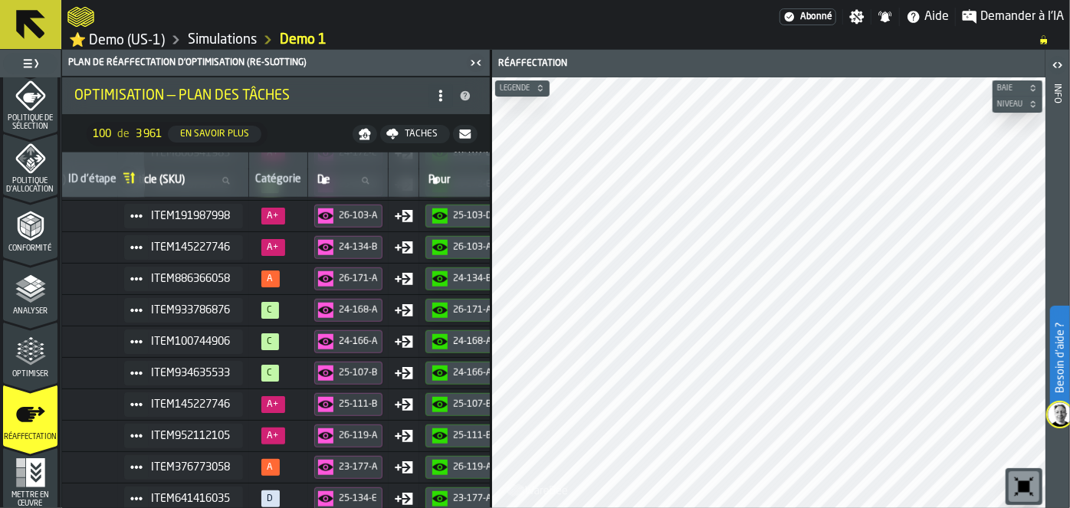
click at [118, 503] on td "COMPANY_1" at bounding box center [41, 498] width 154 height 31
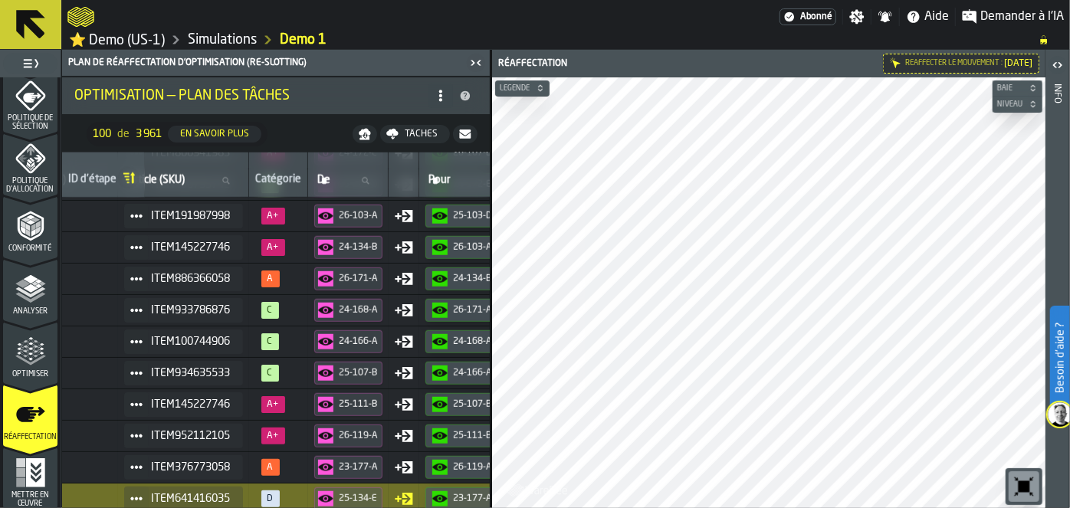
click at [209, 321] on td "ITEM933786876" at bounding box center [183, 309] width 131 height 31
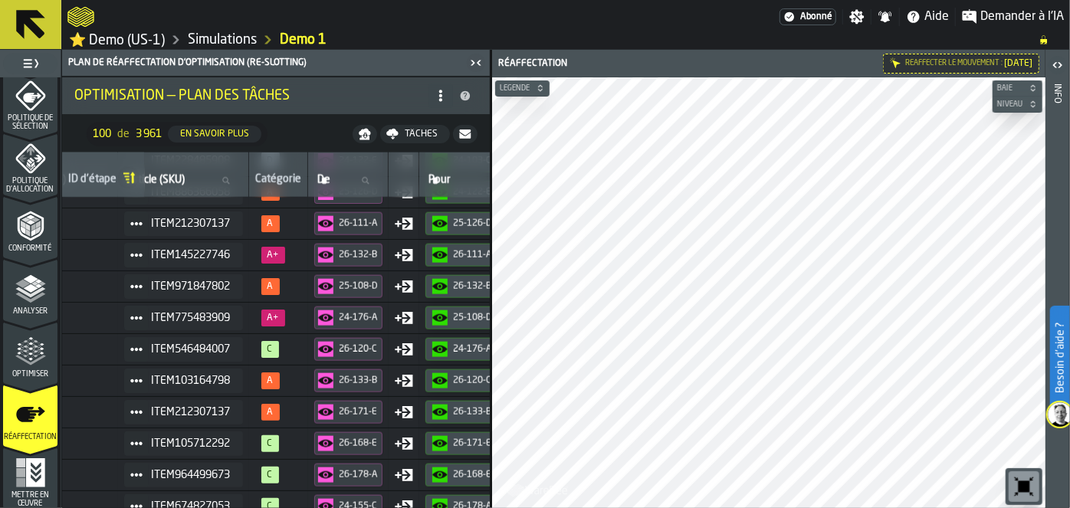
drag, startPoint x: 172, startPoint y: 503, endPoint x: 230, endPoint y: 515, distance: 59.5
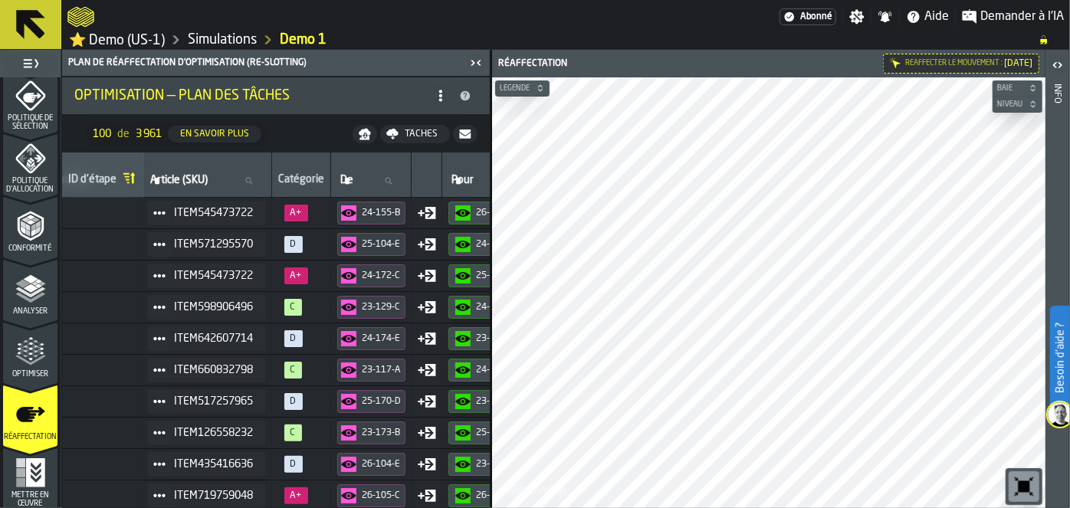
scroll to position [0, 244]
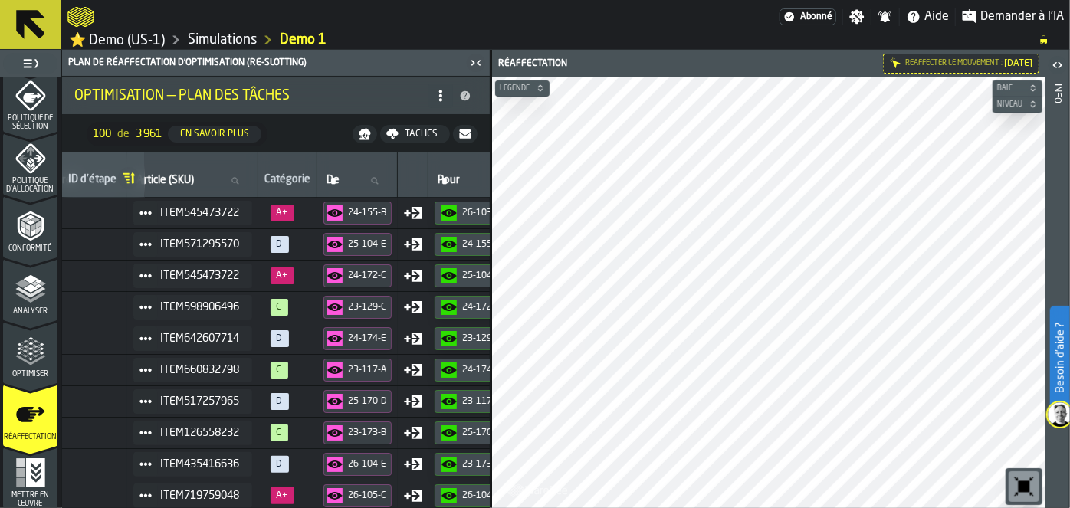
click at [214, 212] on span "ITEM545473722" at bounding box center [200, 213] width 79 height 12
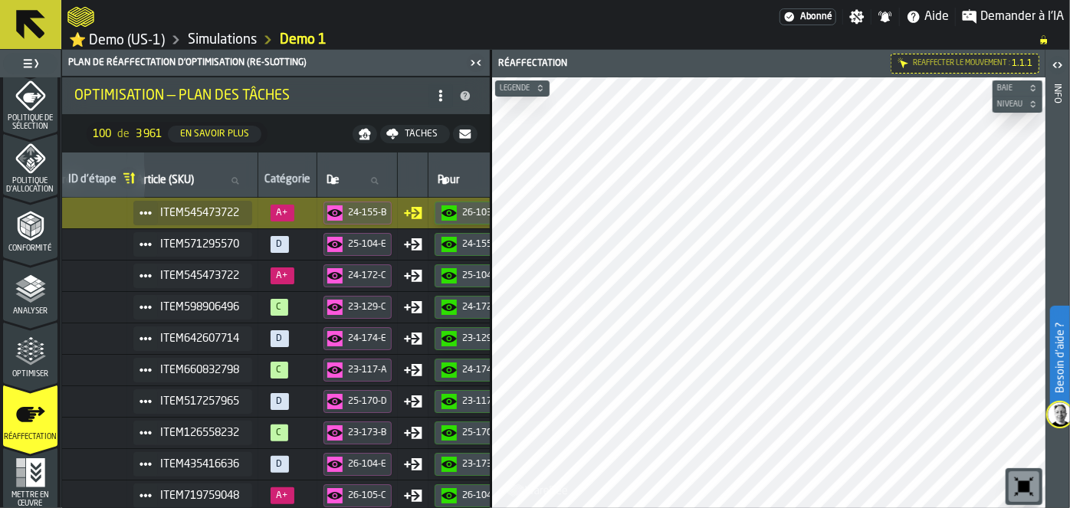
click at [225, 238] on span "ITEM571295570" at bounding box center [200, 244] width 79 height 12
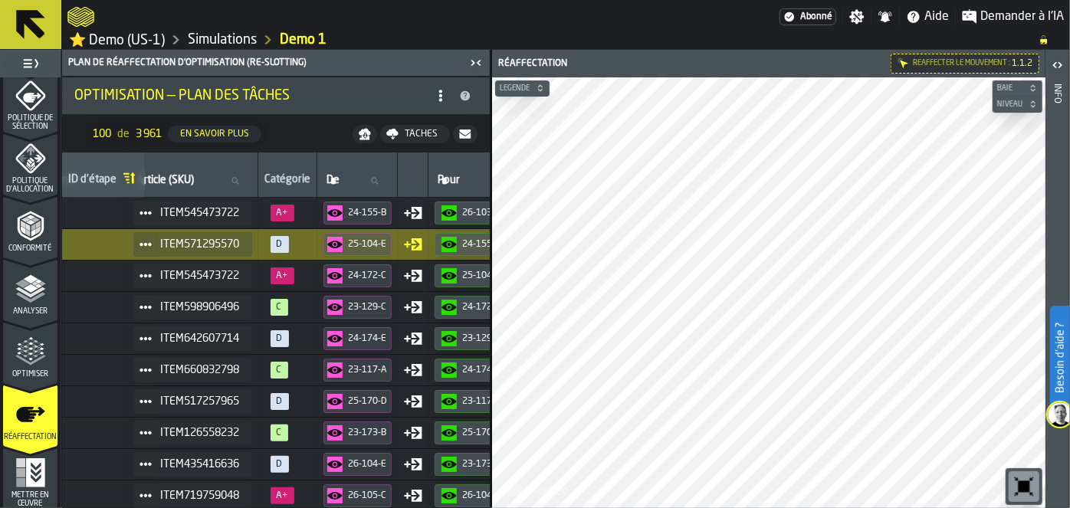
click at [366, 281] on div "24-172-C" at bounding box center [368, 276] width 39 height 11
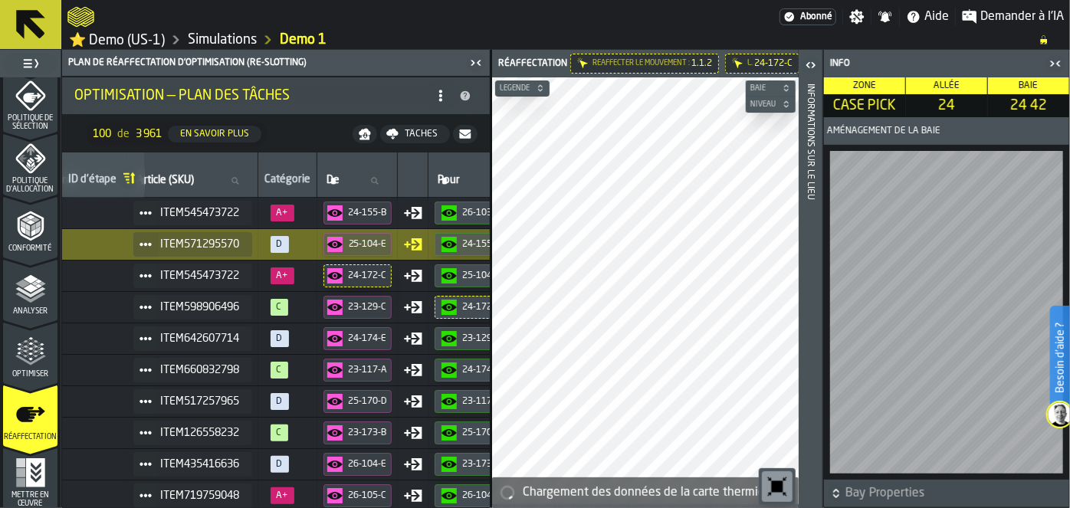
click at [219, 284] on div "ITEM545473722" at bounding box center [192, 276] width 119 height 25
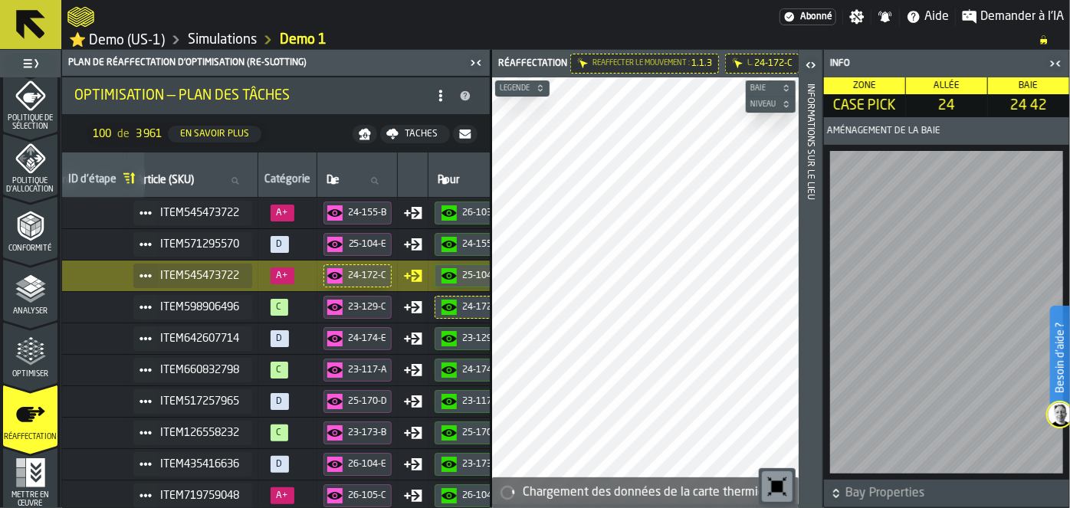
click at [1055, 61] on icon "button-toggle-Fermez-moi" at bounding box center [1055, 63] width 18 height 18
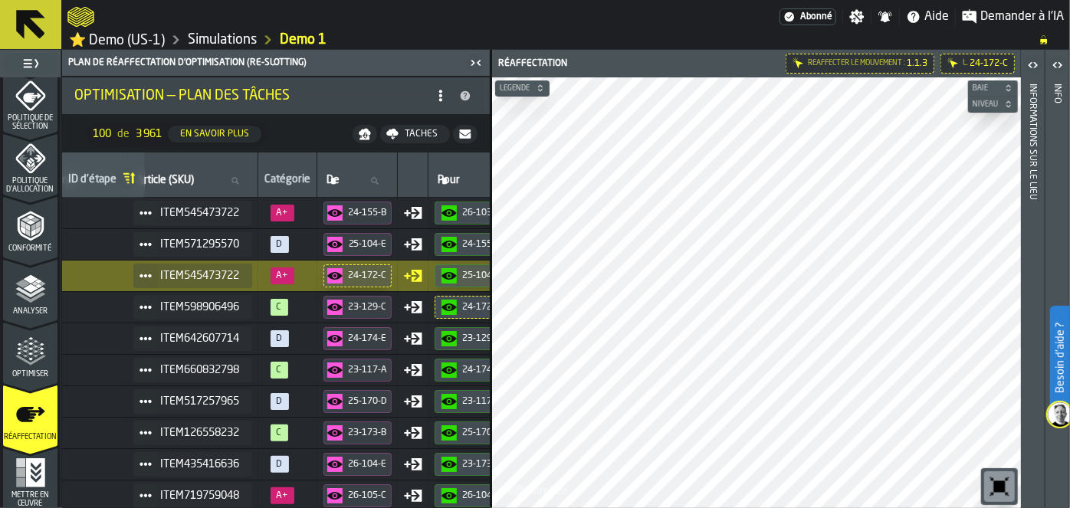
click at [198, 213] on span "ITEM545473722" at bounding box center [200, 213] width 79 height 12
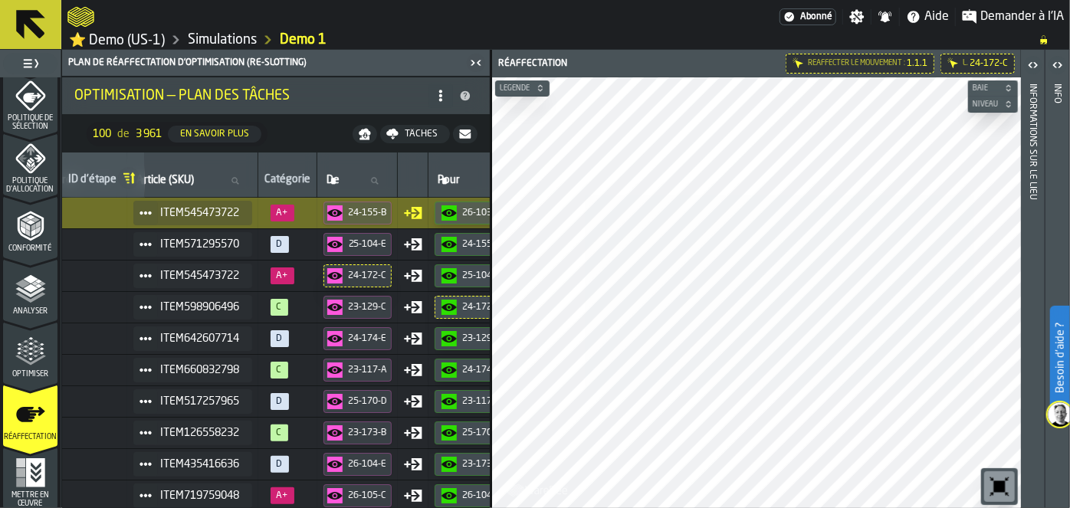
click at [35, 289] on polyline "menu Analyser" at bounding box center [30, 292] width 30 height 11
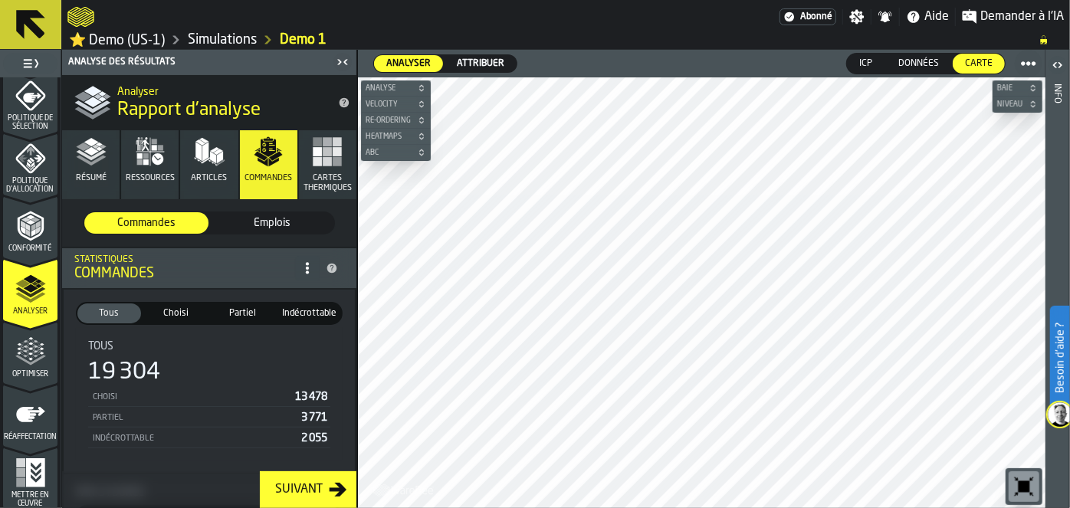
click at [25, 365] on icon "menu Optimiser" at bounding box center [30, 351] width 31 height 31
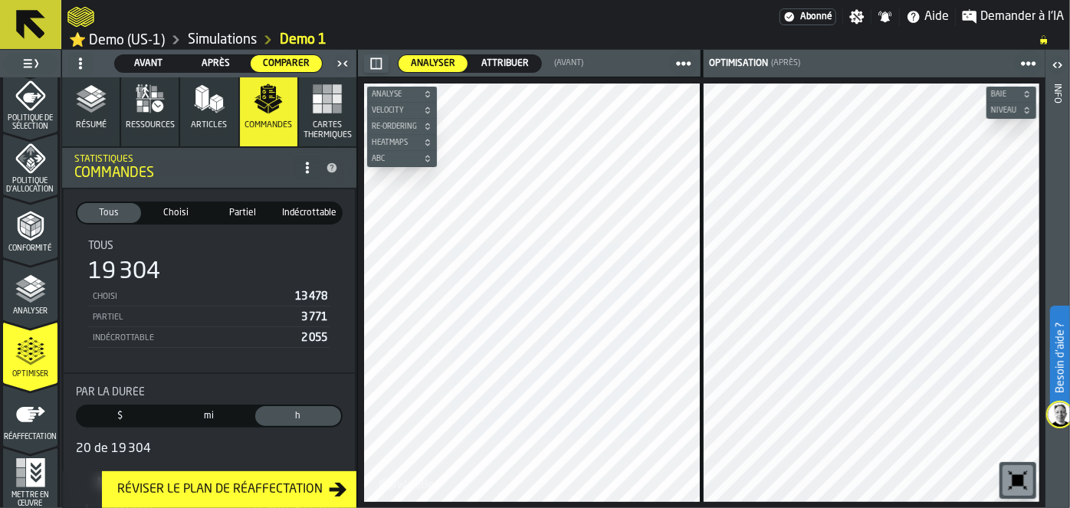
click at [103, 96] on icon "button" at bounding box center [91, 99] width 31 height 31
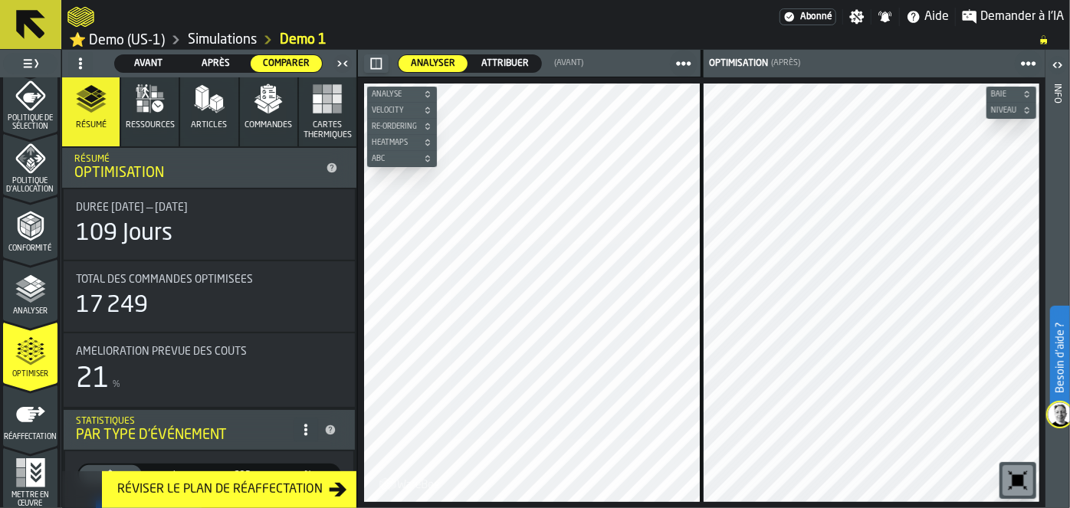
click at [103, 96] on icon "button" at bounding box center [91, 99] width 31 height 31
click at [8, 290] on div "Analyser" at bounding box center [30, 295] width 54 height 42
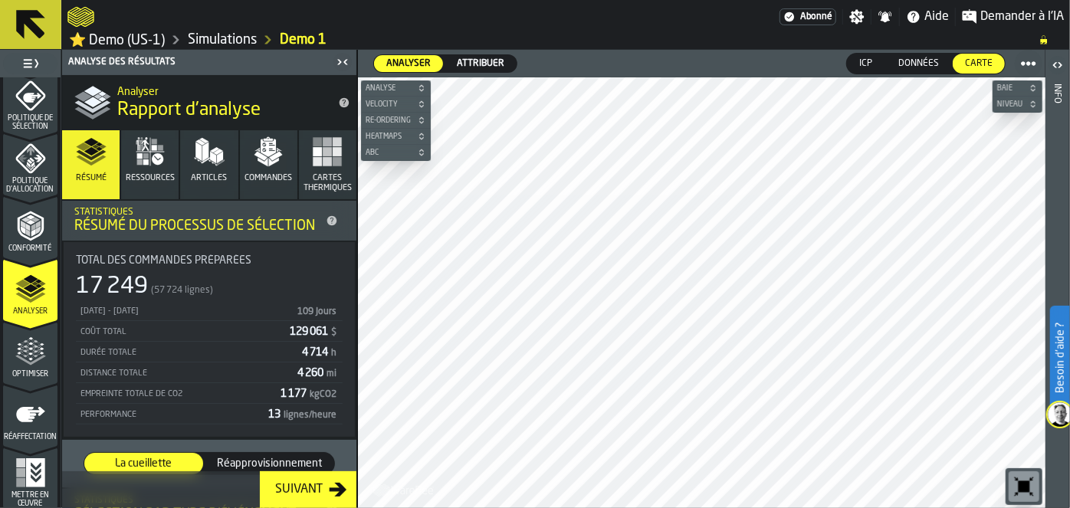
click at [85, 174] on span "Résumé" at bounding box center [91, 178] width 31 height 10
click at [38, 239] on icon "menu Conformité" at bounding box center [30, 226] width 31 height 31
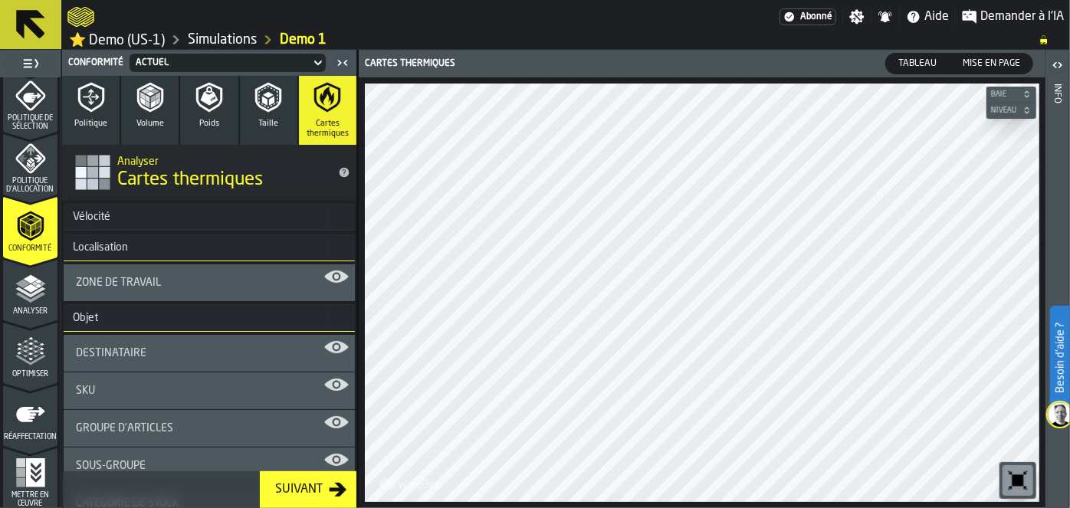
click at [24, 284] on polygon "menu Analyser" at bounding box center [22, 283] width 15 height 8
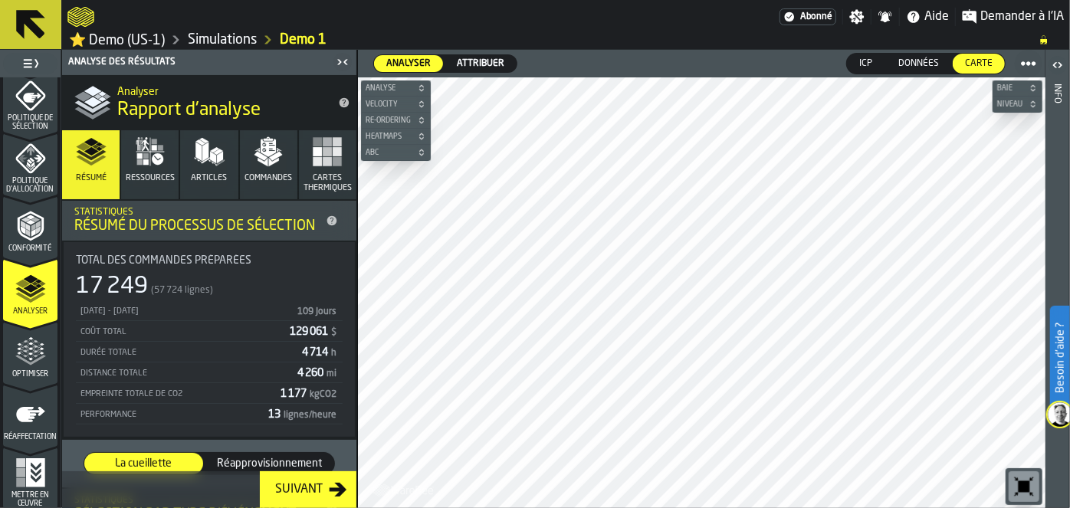
click at [26, 343] on icon "menu Optimiser" at bounding box center [30, 351] width 31 height 31
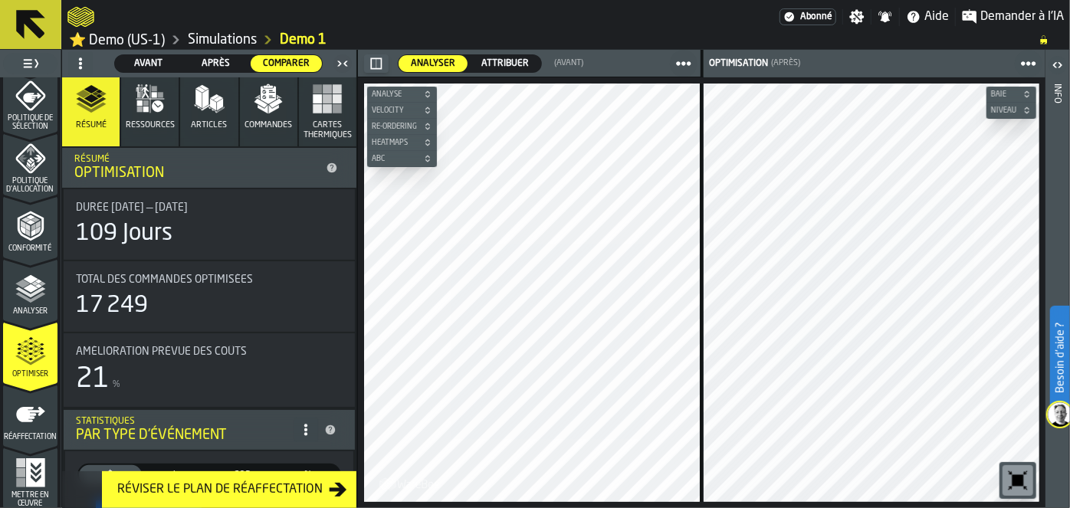
drag, startPoint x: 517, startPoint y: 77, endPoint x: 596, endPoint y: 13, distance: 101.9
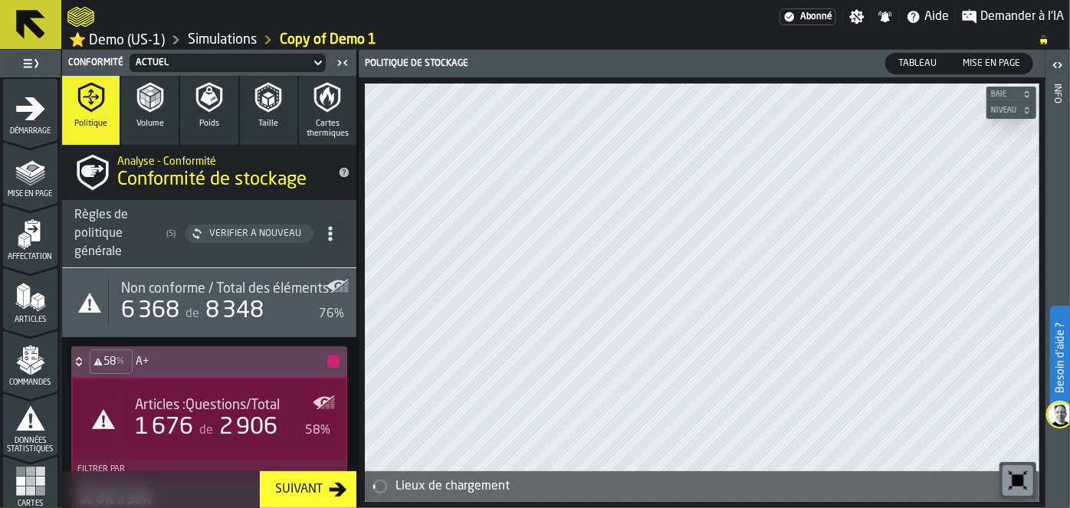
click at [110, 35] on link "⭐ Demo (US-1)" at bounding box center [117, 40] width 96 height 18
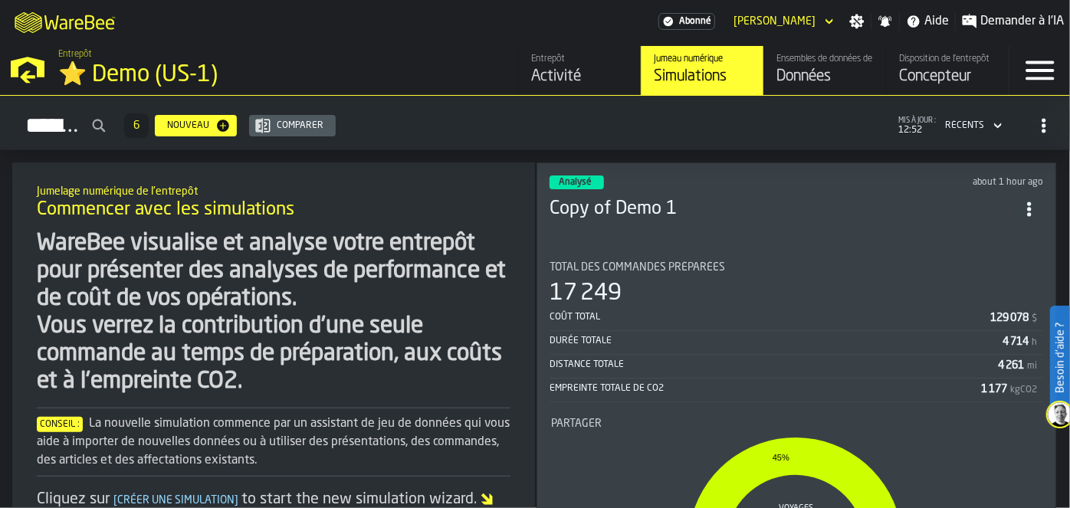
click at [1030, 210] on icon "ItemListCard-DashboardItemContainer" at bounding box center [1029, 209] width 15 height 15
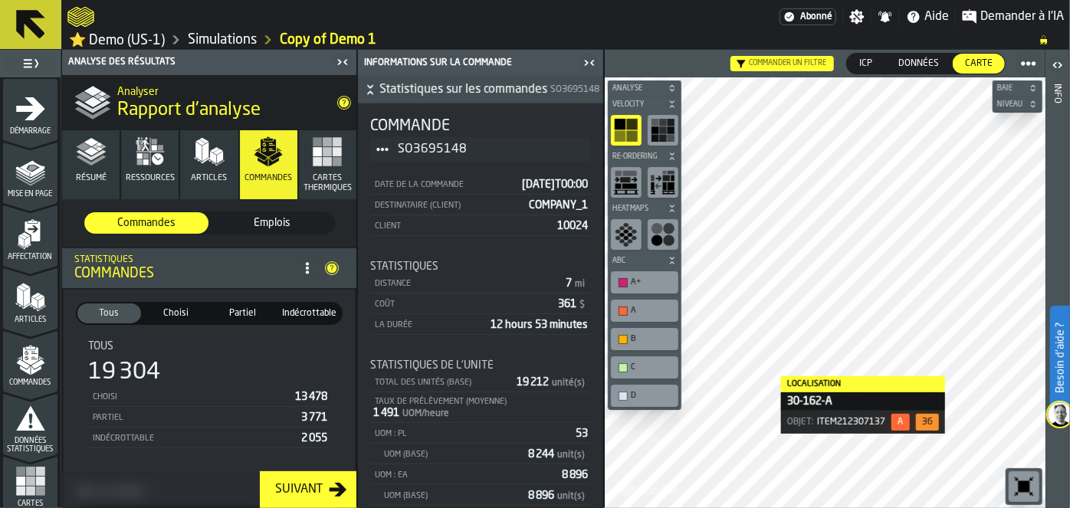
scroll to position [292, 0]
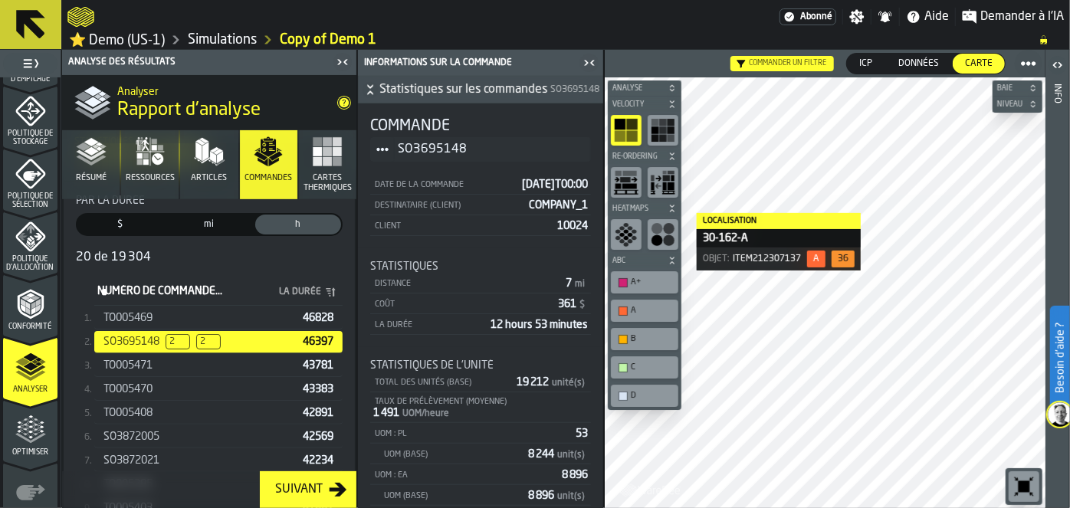
click at [239, 365] on div "TO005471" at bounding box center [199, 365] width 193 height 12
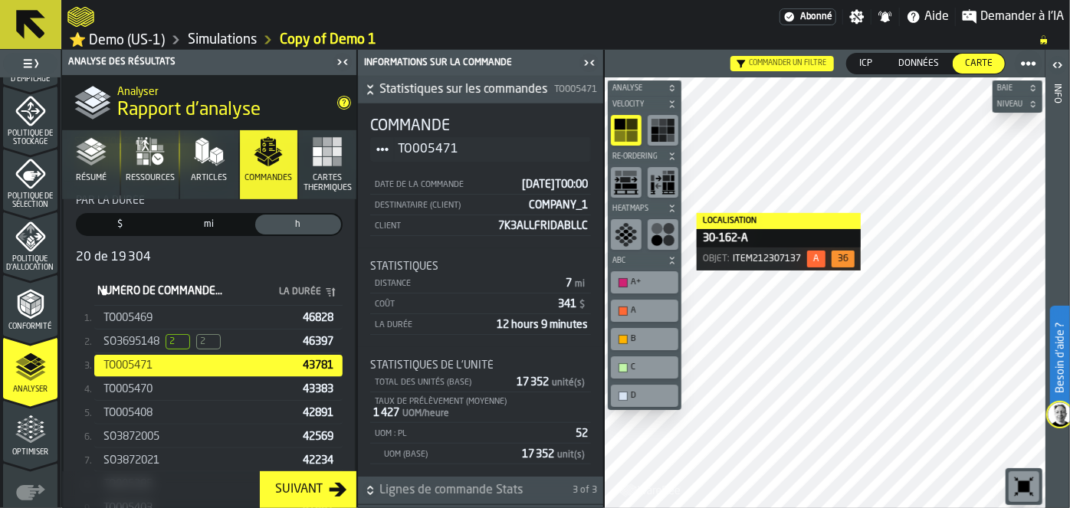
click at [146, 312] on span "TO005469" at bounding box center [127, 318] width 49 height 12
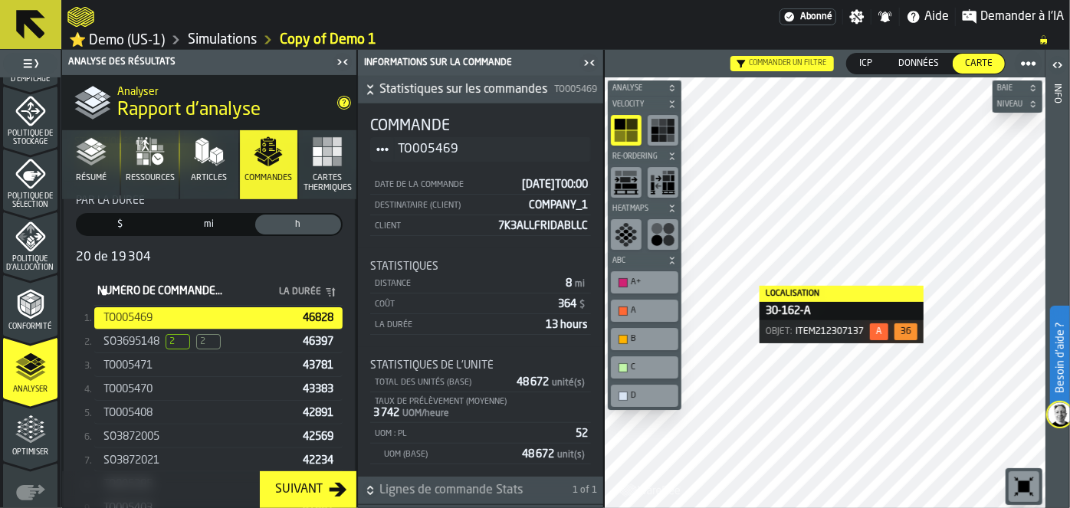
click at [155, 331] on div "SO3695148 2 2 46397" at bounding box center [218, 342] width 248 height 22
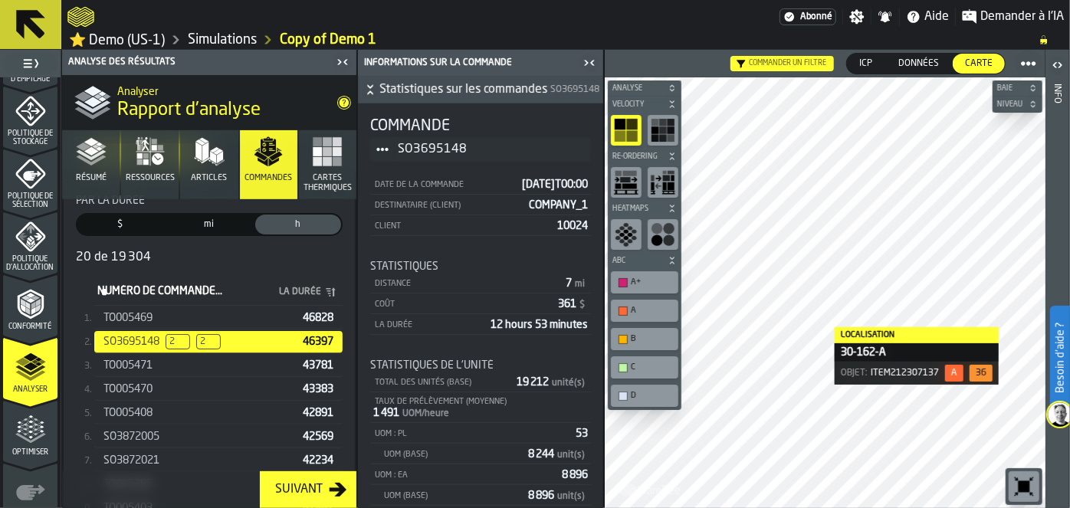
click at [28, 444] on div "Optimiser" at bounding box center [30, 436] width 54 height 42
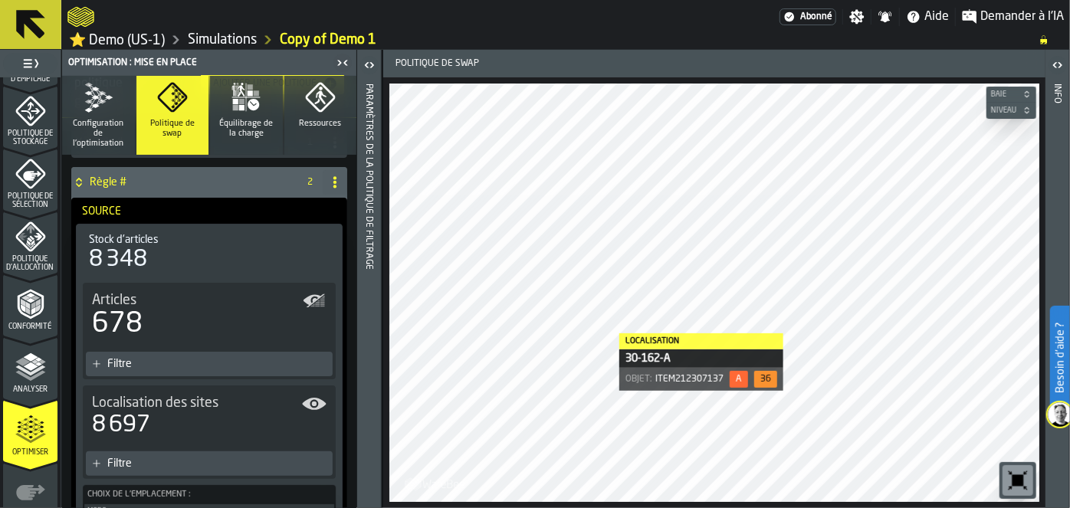
scroll to position [0, 0]
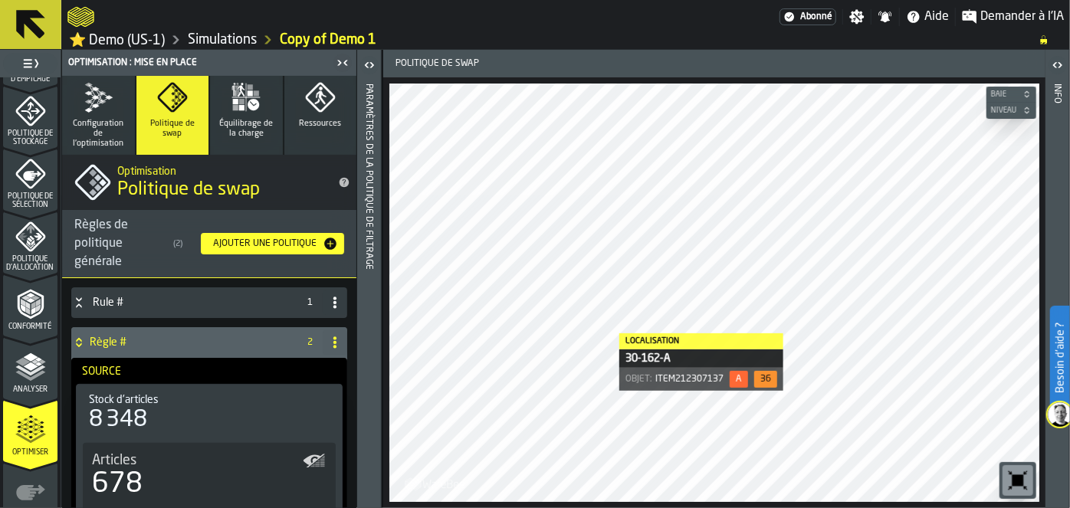
click at [83, 111] on icon "button" at bounding box center [98, 97] width 31 height 31
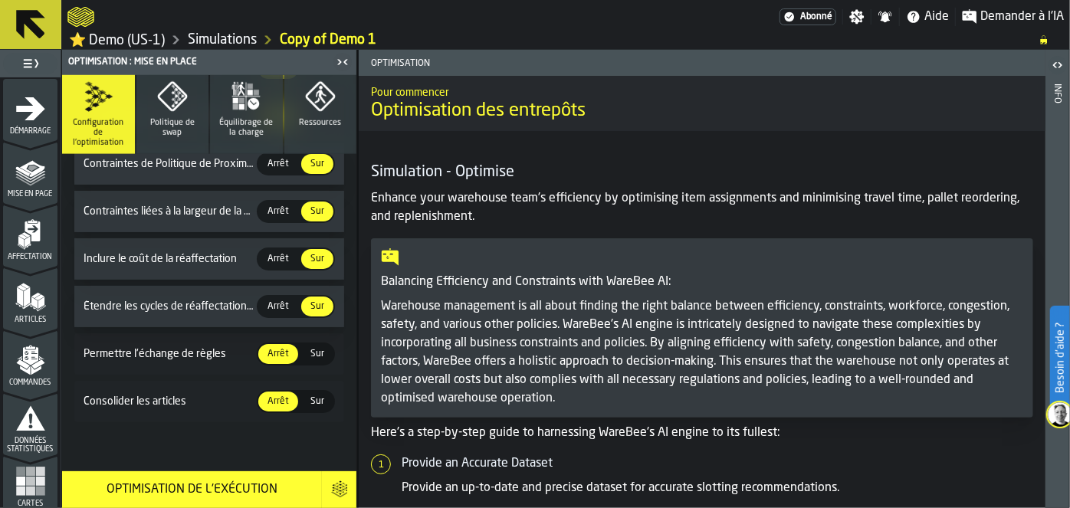
click at [18, 175] on icon "menu Mise en page" at bounding box center [30, 171] width 31 height 31
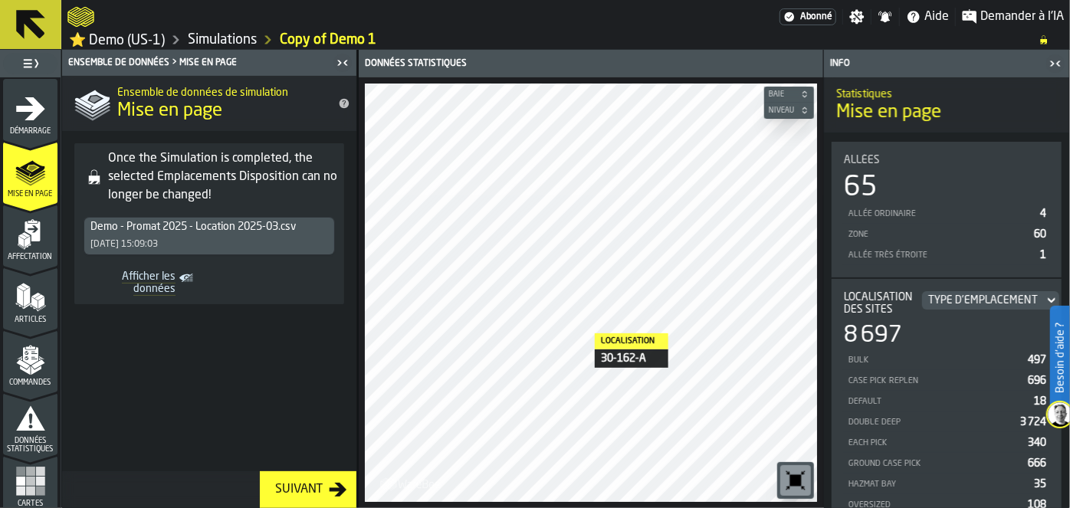
click at [34, 376] on div "Commandes" at bounding box center [30, 366] width 54 height 42
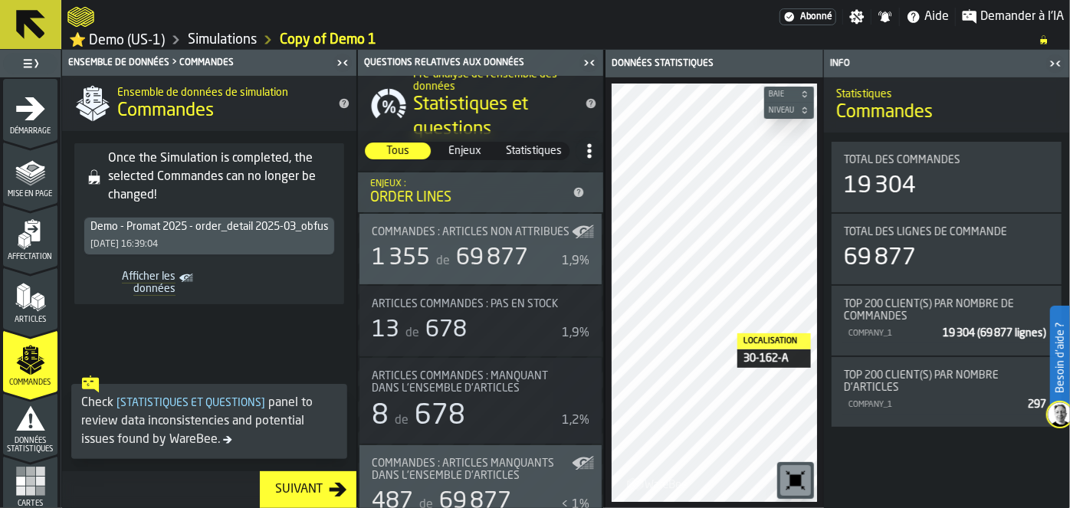
click at [9, 425] on div "Données statistiques" at bounding box center [30, 428] width 54 height 51
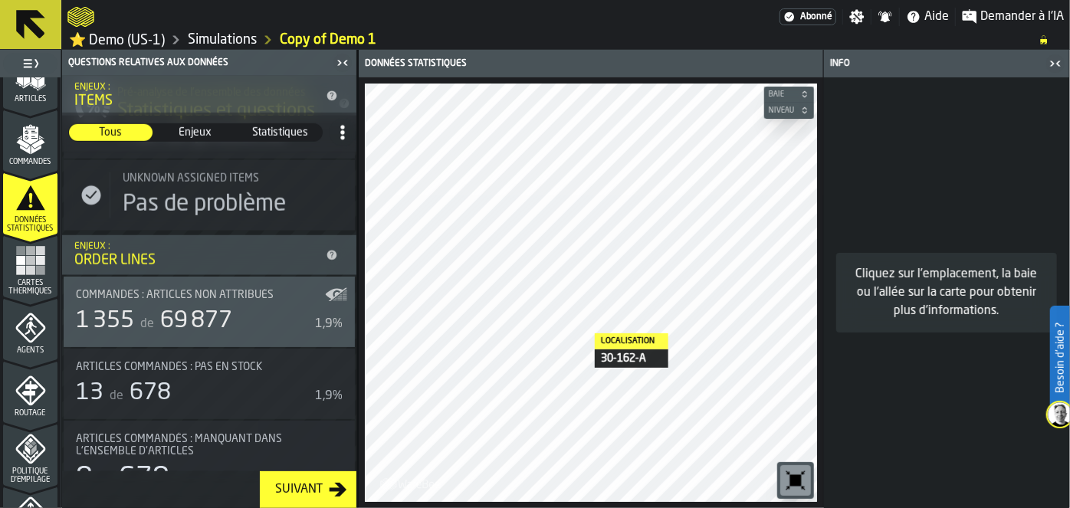
scroll to position [249, 0]
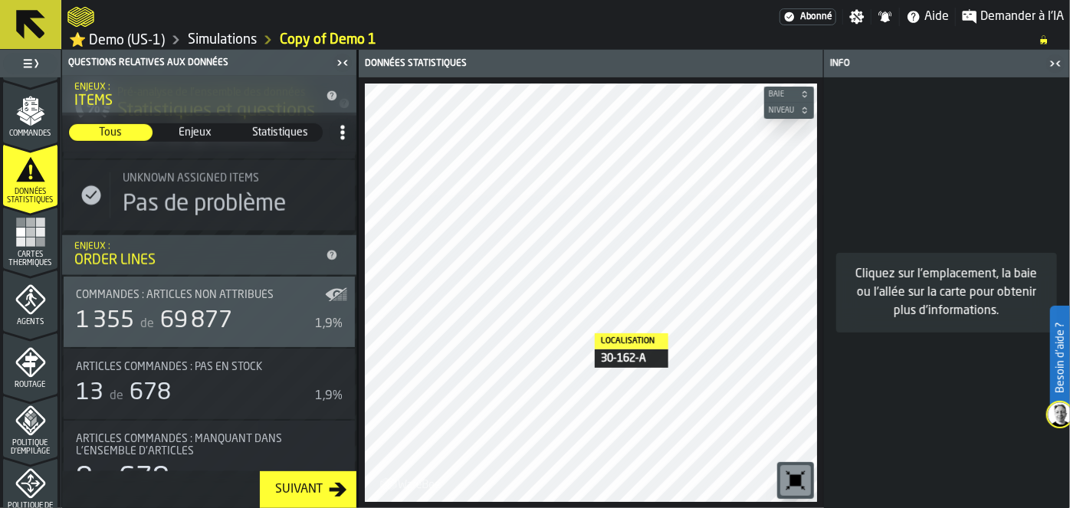
click at [22, 313] on icon "menu Agents" at bounding box center [30, 299] width 31 height 31
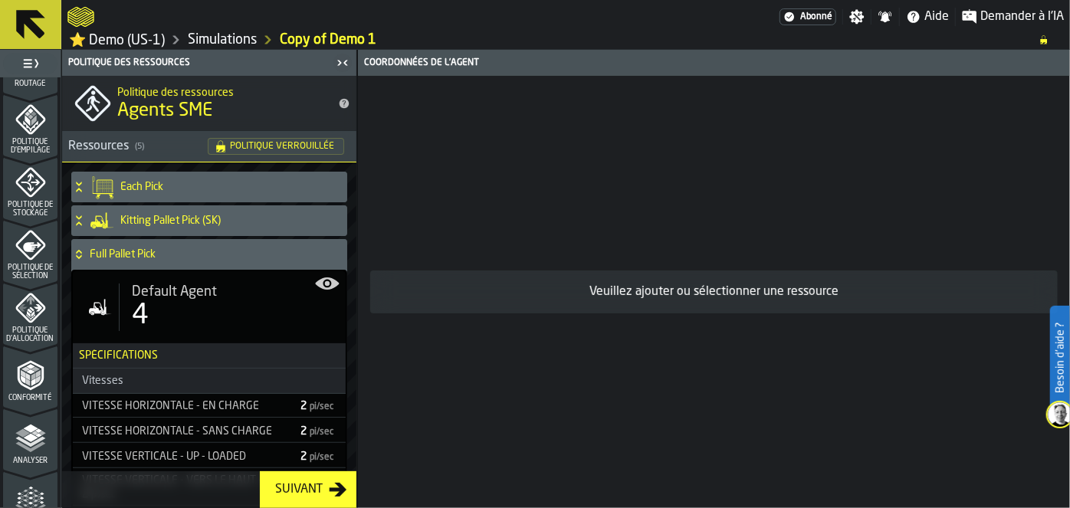
scroll to position [562, 0]
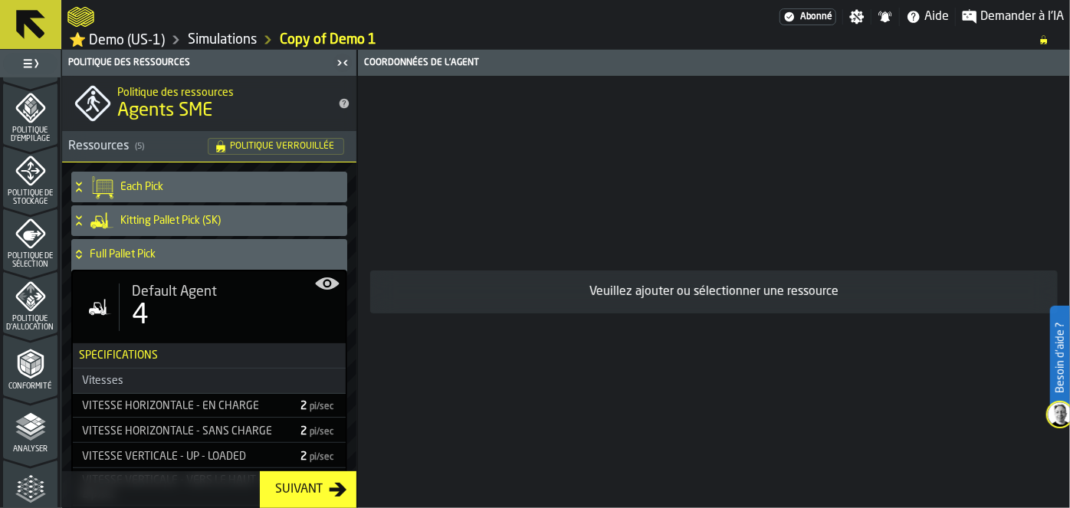
click at [25, 345] on div "Conformité" at bounding box center [30, 365] width 54 height 51
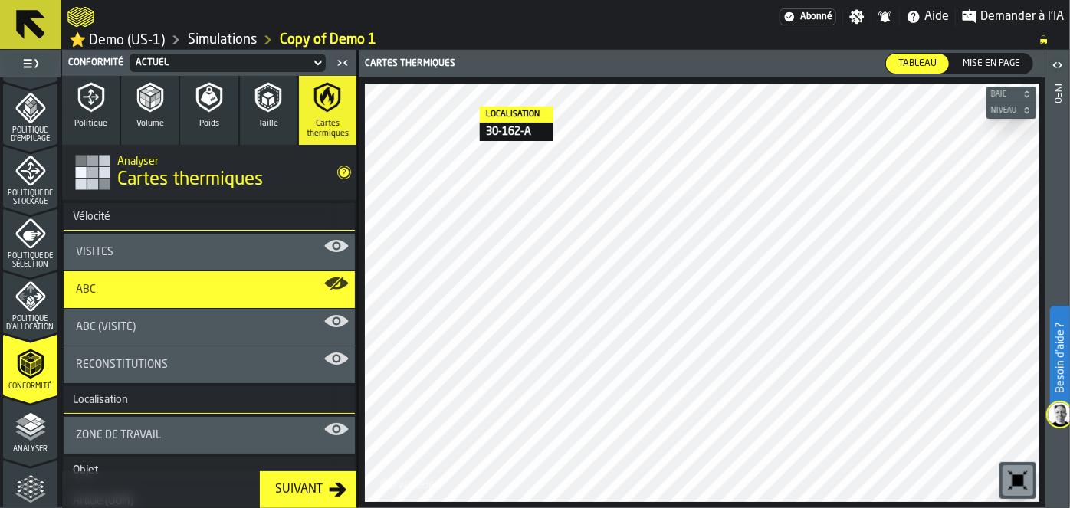
click at [22, 368] on icon "menu Conformité" at bounding box center [23, 368] width 5 height 8
click at [147, 136] on button "Volume" at bounding box center [149, 110] width 57 height 69
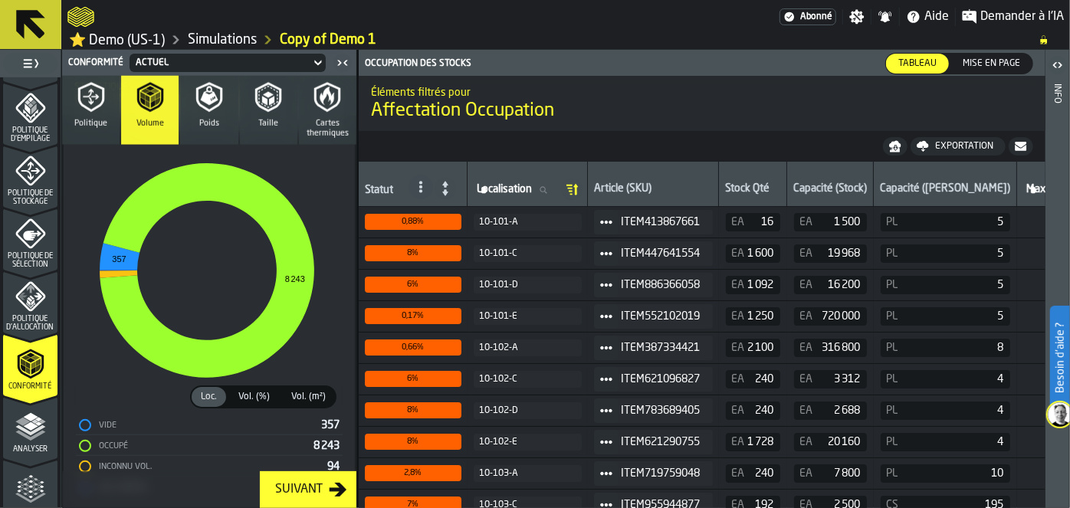
scroll to position [924, 0]
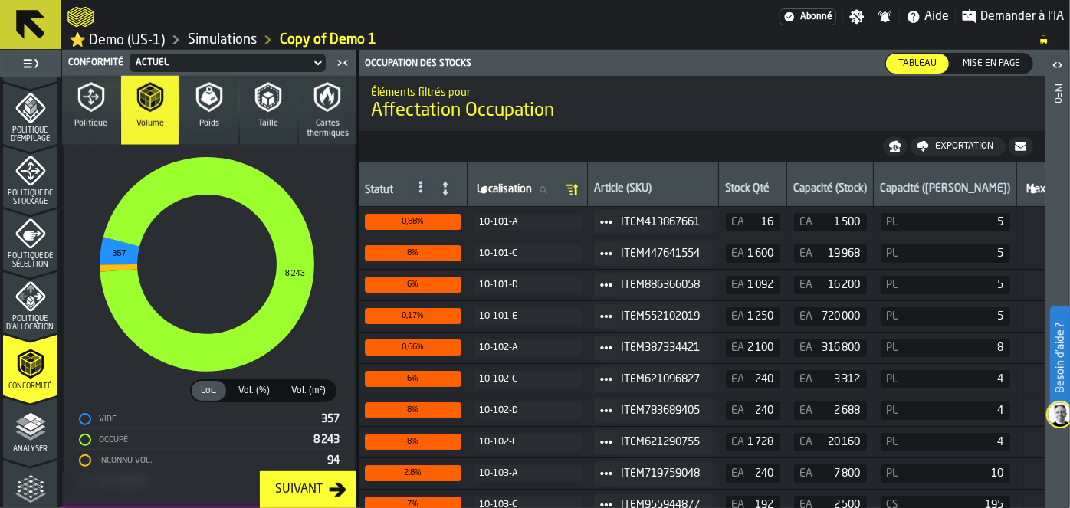
click at [194, 108] on icon "button" at bounding box center [209, 97] width 31 height 31
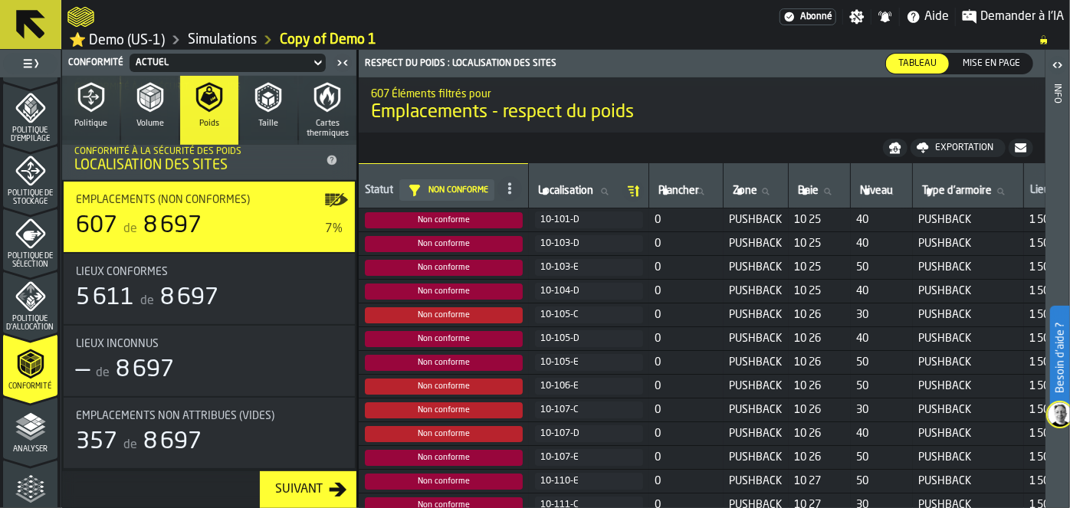
scroll to position [392, 0]
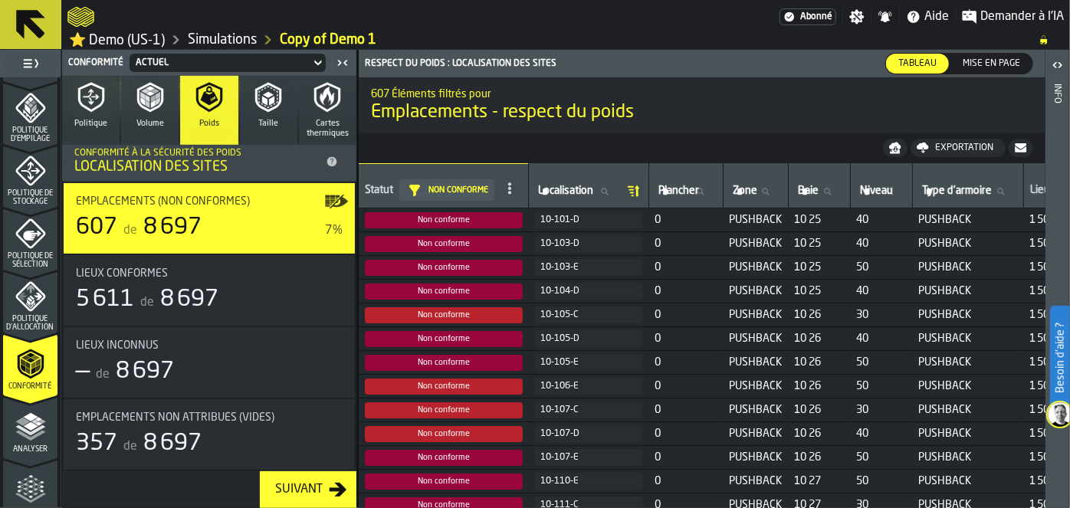
click at [244, 111] on button "Taille" at bounding box center [268, 110] width 57 height 69
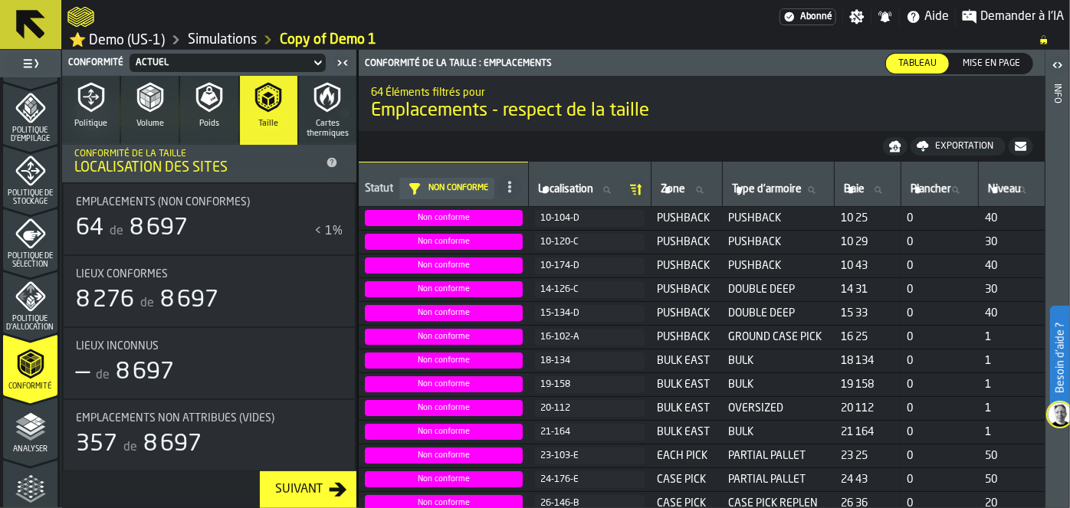
click at [326, 110] on icon "button" at bounding box center [327, 98] width 26 height 30
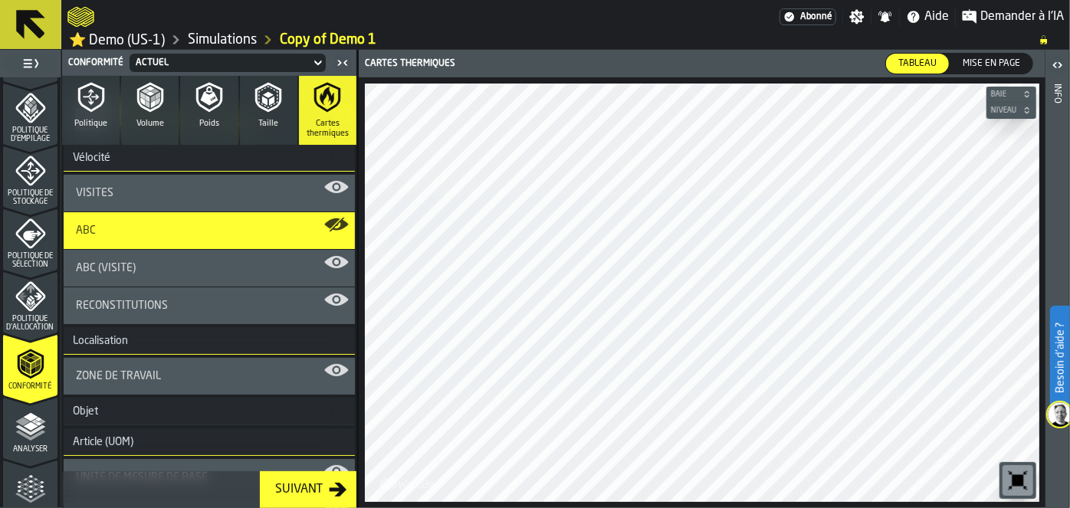
click at [43, 459] on icon "menu Analyser" at bounding box center [30, 459] width 54 height 15
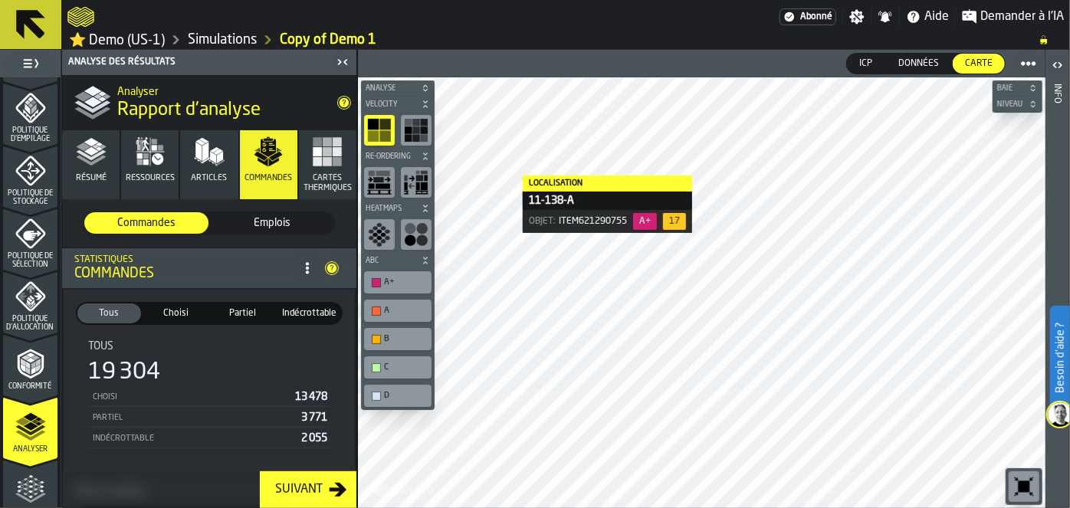
click at [98, 156] on icon "button" at bounding box center [91, 151] width 31 height 31
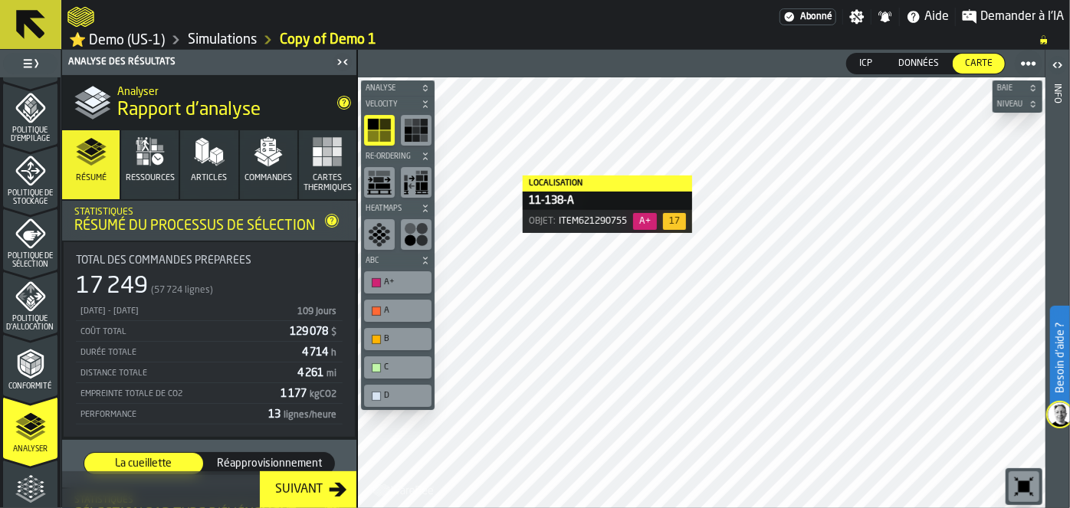
click at [98, 156] on icon "button" at bounding box center [91, 151] width 31 height 31
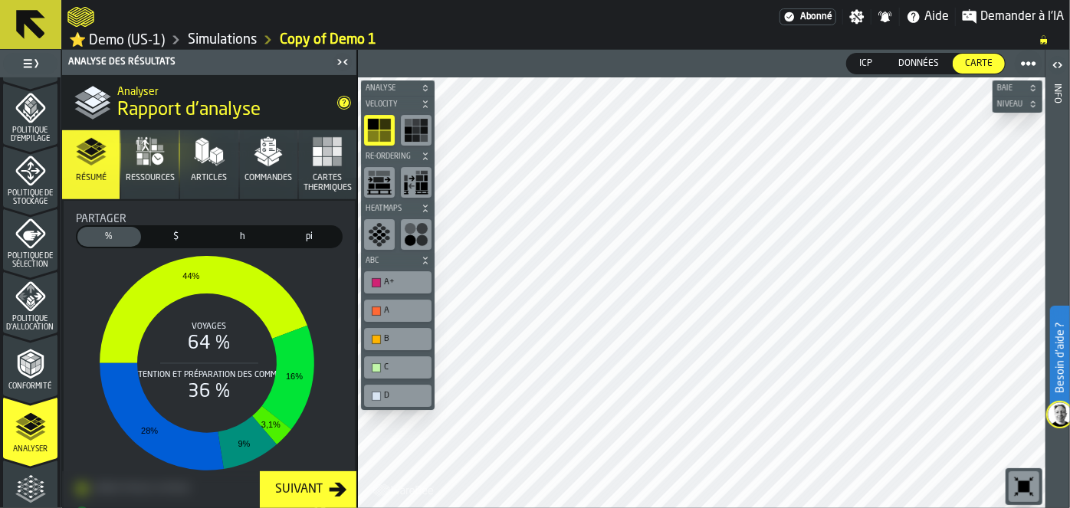
scroll to position [448, 0]
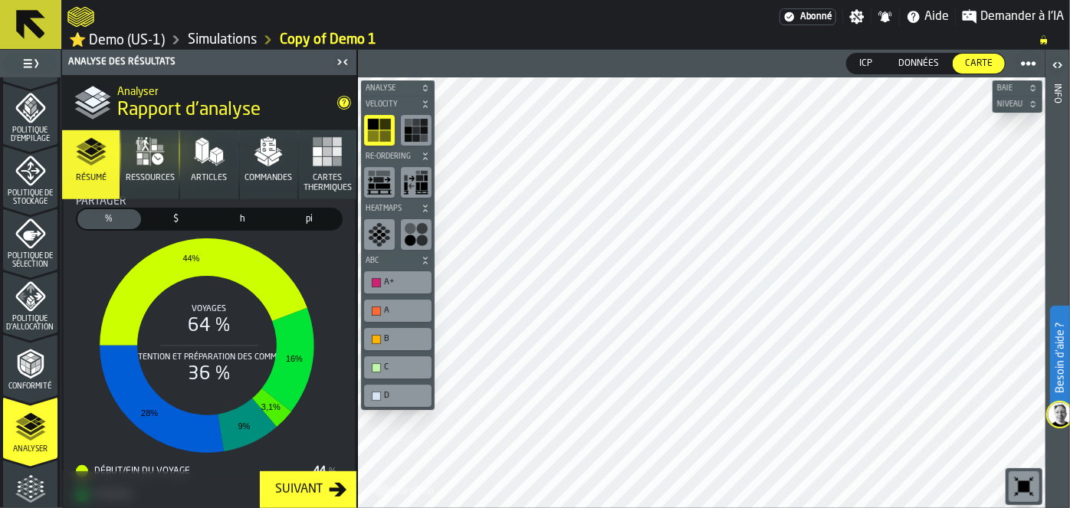
click at [210, 162] on polygon "button" at bounding box center [212, 162] width 8 height 6
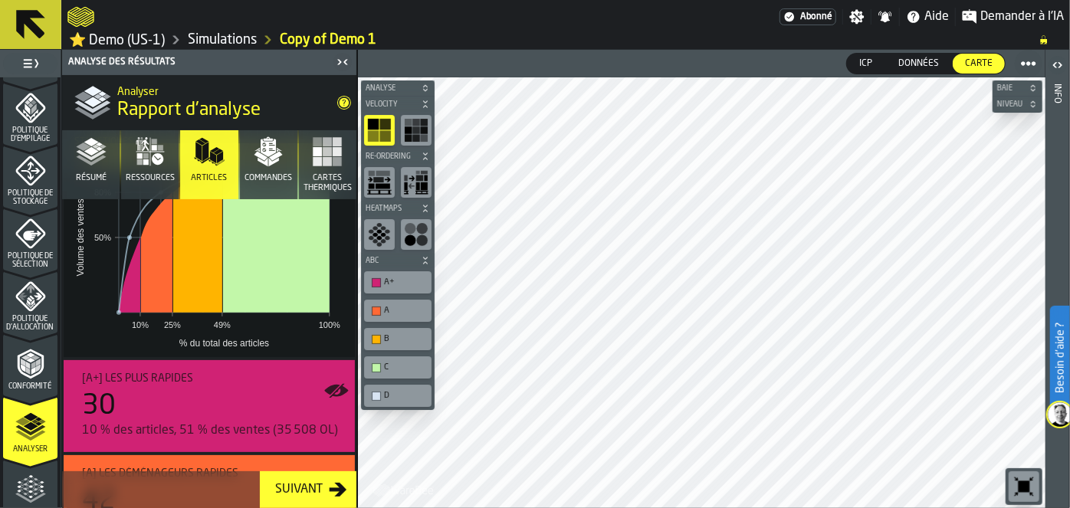
scroll to position [116, 0]
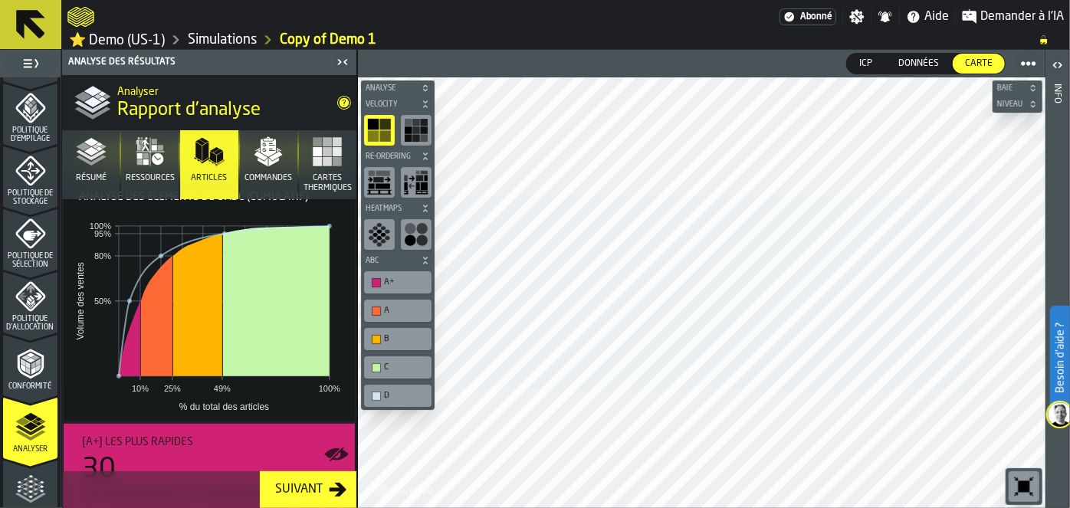
click at [283, 137] on button "Commandes" at bounding box center [268, 164] width 57 height 69
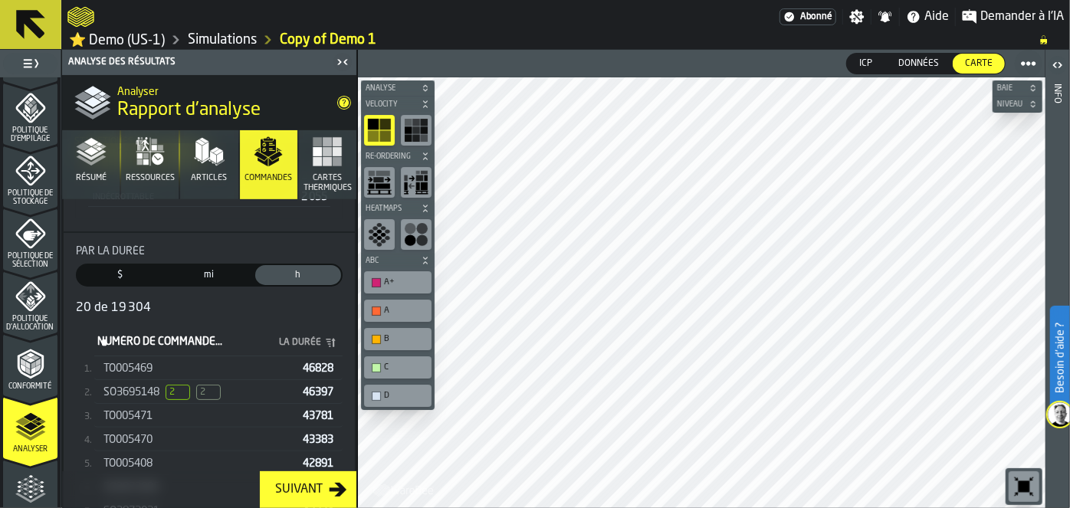
scroll to position [335, 0]
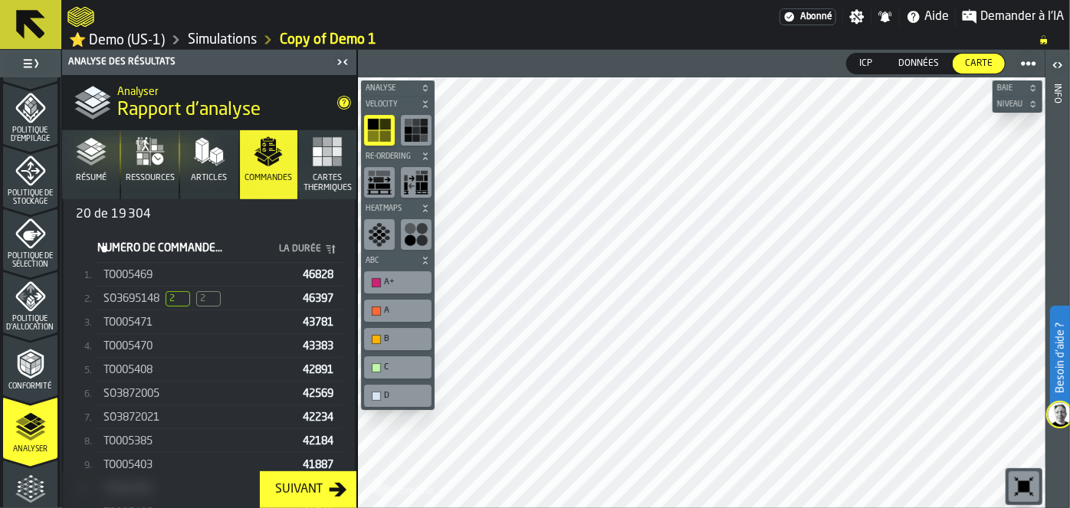
click at [172, 288] on div "SO3695148 2 2 46397" at bounding box center [218, 299] width 248 height 22
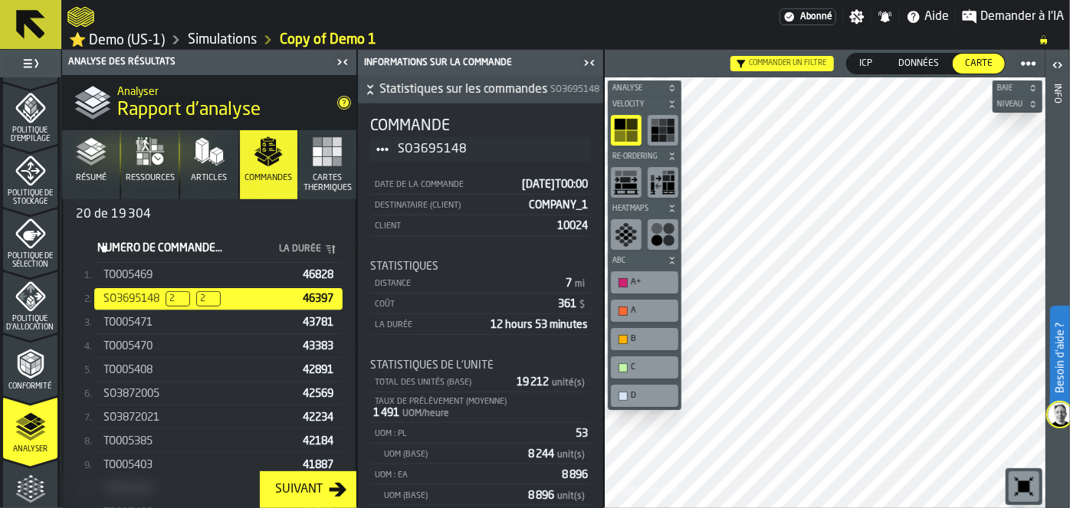
click at [584, 64] on icon "button-toggle-Fermez-moi" at bounding box center [586, 62] width 4 height 5
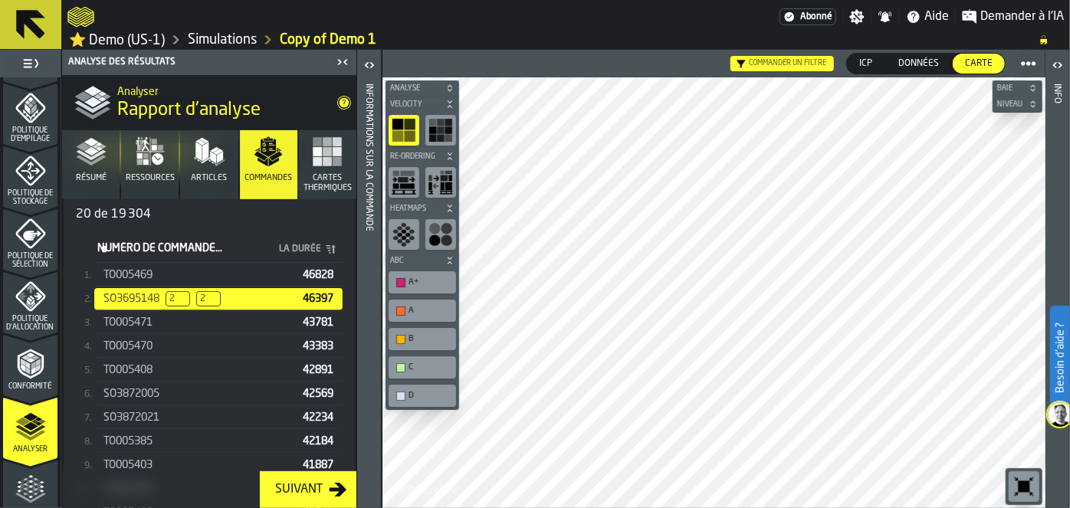
click at [193, 275] on div "TO005469" at bounding box center [199, 275] width 193 height 12
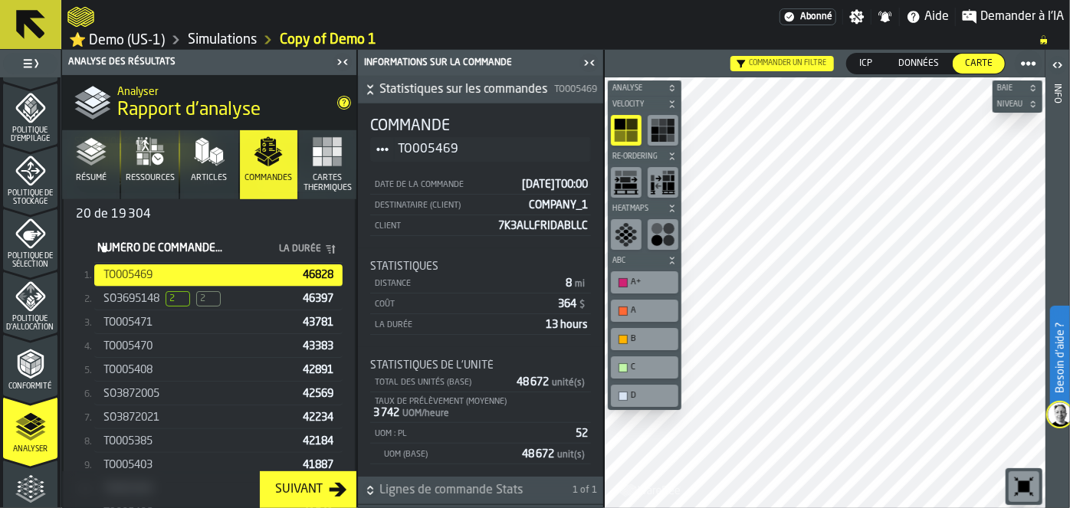
click at [314, 182] on span "Cartes thermiques" at bounding box center [328, 183] width 48 height 20
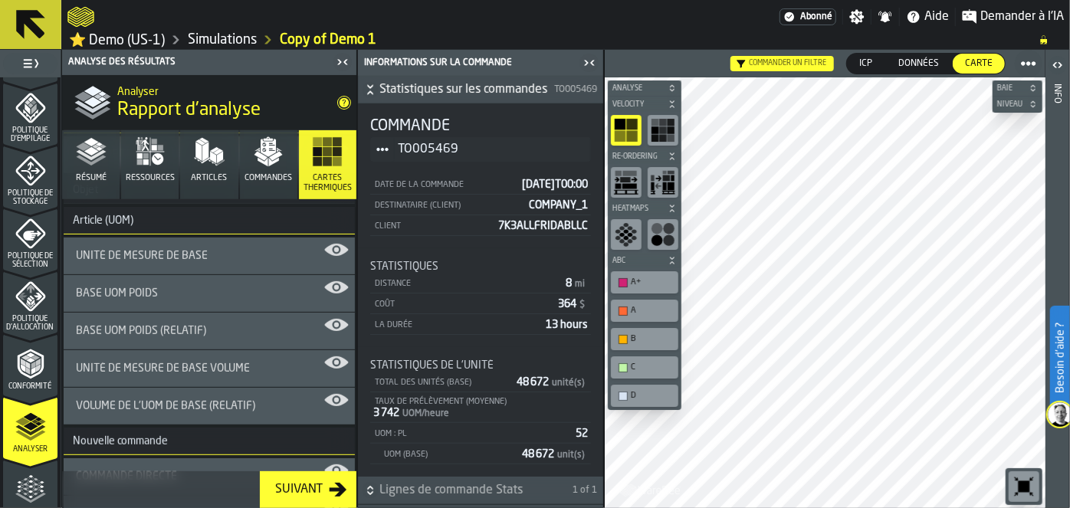
click at [314, 182] on span "Cartes thermiques" at bounding box center [328, 183] width 48 height 20
click at [141, 156] on icon "button" at bounding box center [150, 151] width 31 height 31
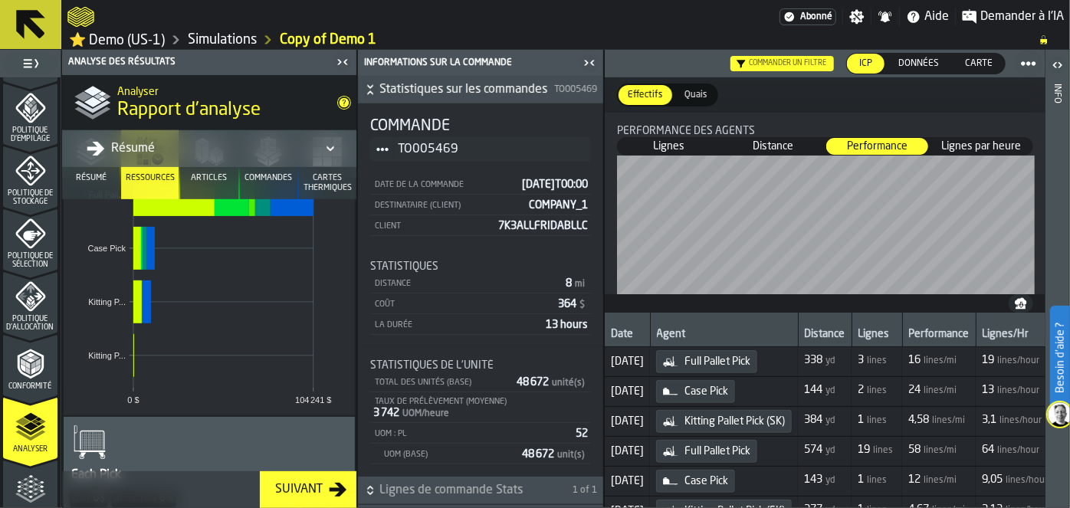
click at [87, 182] on button "Résumé" at bounding box center [90, 164] width 57 height 69
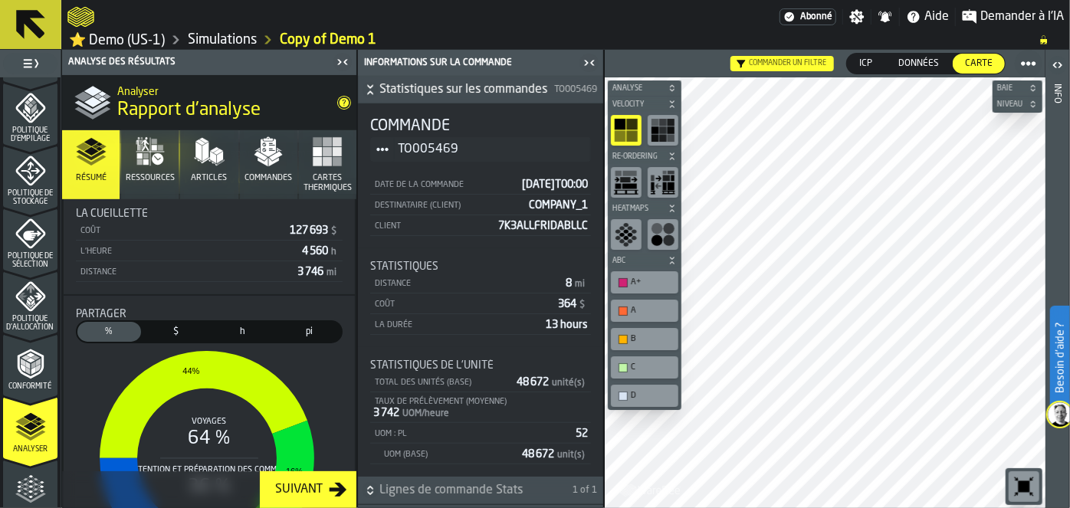
click at [240, 150] on button "Commandes" at bounding box center [268, 164] width 57 height 69
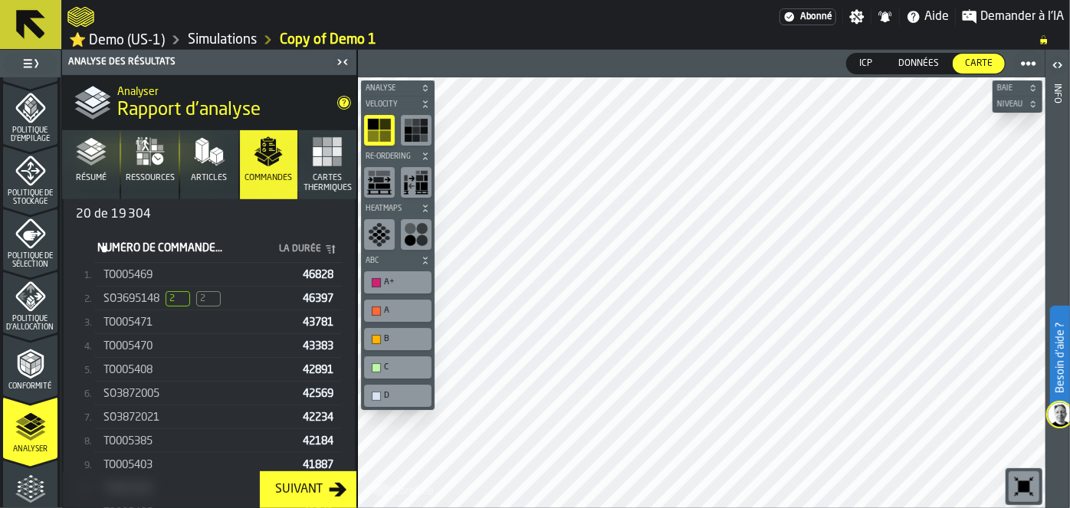
click at [194, 162] on icon "button" at bounding box center [209, 151] width 31 height 31
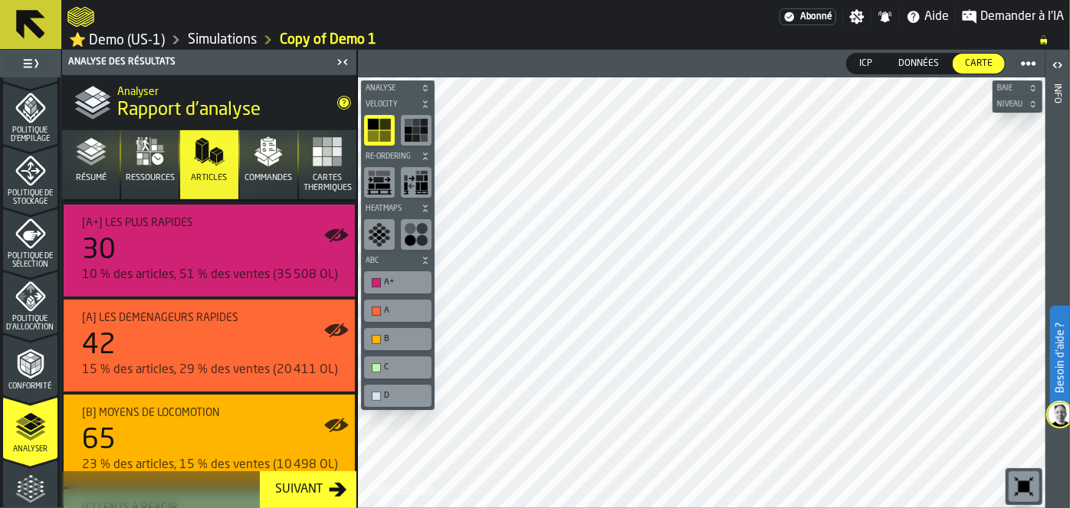
click at [299, 176] on button "Cartes thermiques" at bounding box center [327, 164] width 57 height 69
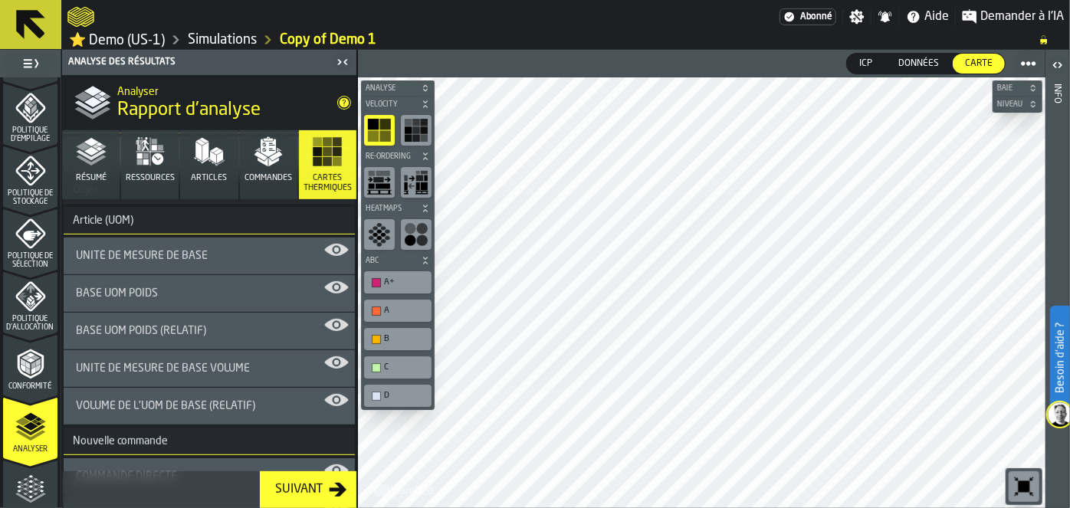
click at [305, 167] on button "Cartes thermiques" at bounding box center [327, 164] width 57 height 69
click at [55, 494] on ul "1 Démarrage 1.1 Mise en page 1.2 Affectation 1.3 Articles 1.4 Commandes 1.5 Don…" at bounding box center [30, 81] width 61 height 1131
click at [18, 478] on icon "menu Optimiser" at bounding box center [30, 489] width 31 height 31
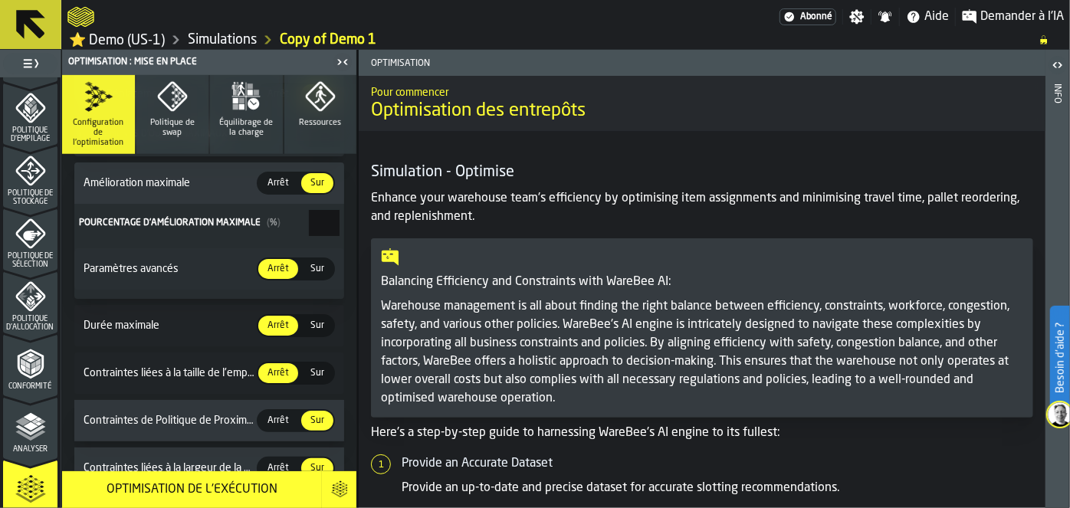
scroll to position [497, 0]
click at [313, 320] on span "Sur" at bounding box center [317, 325] width 26 height 14
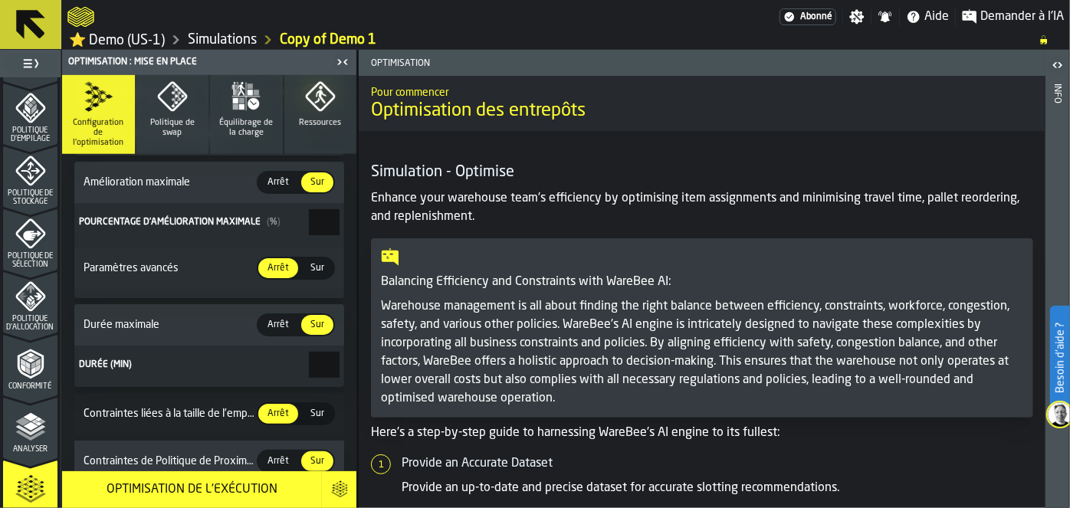
click at [318, 363] on input "**" at bounding box center [324, 365] width 31 height 26
type input "*"
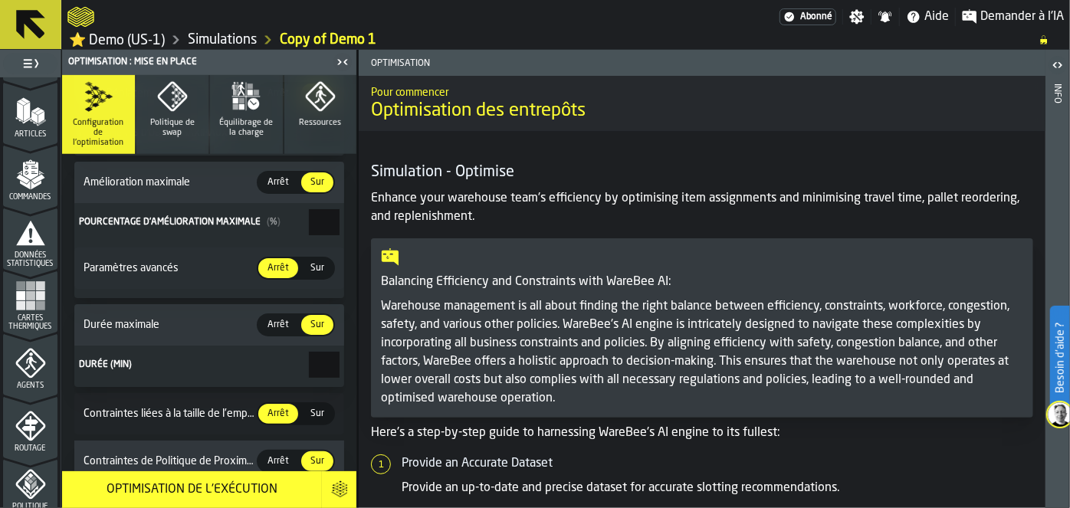
scroll to position [0, 0]
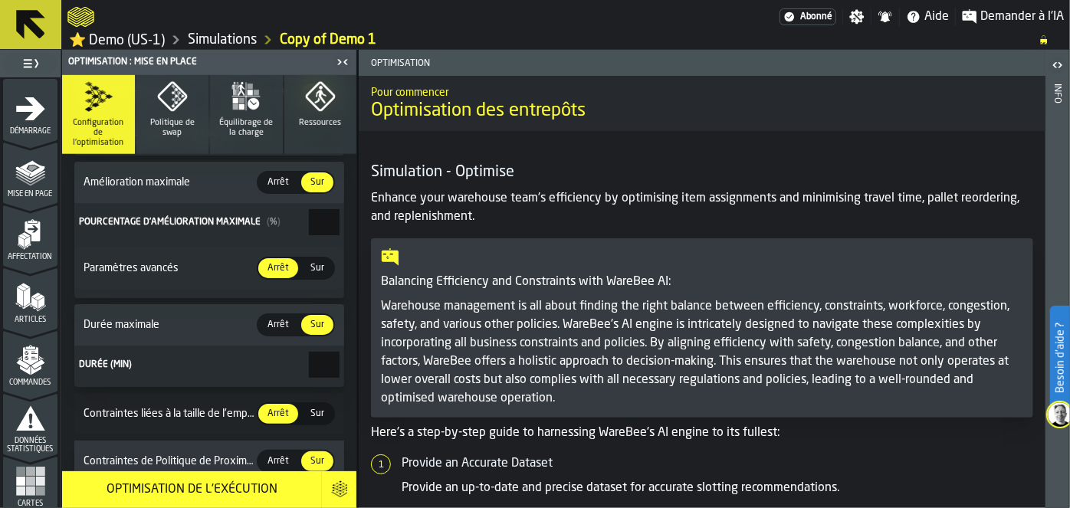
click at [28, 130] on span "Démarrage" at bounding box center [30, 131] width 54 height 8
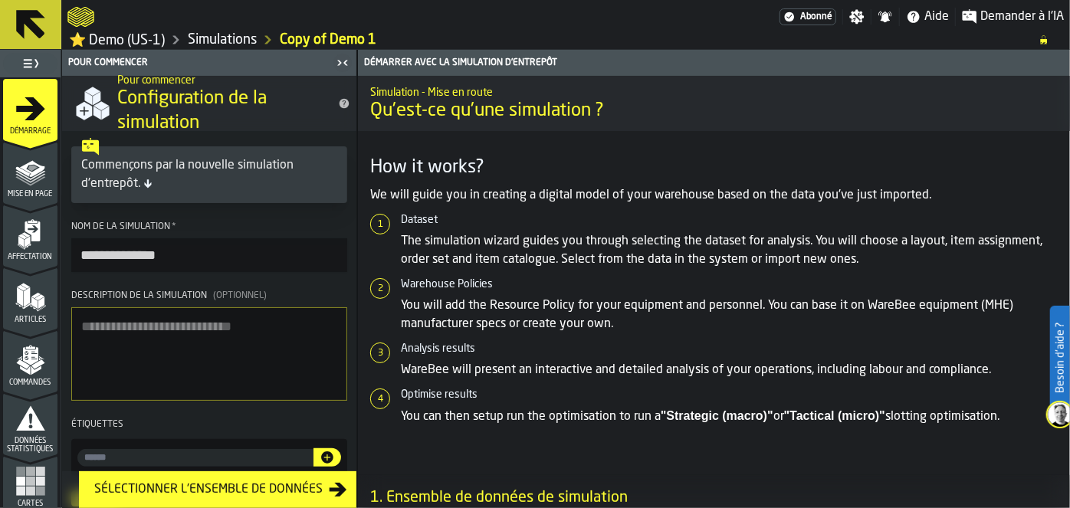
click at [12, 179] on div "Mise en page" at bounding box center [30, 177] width 54 height 42
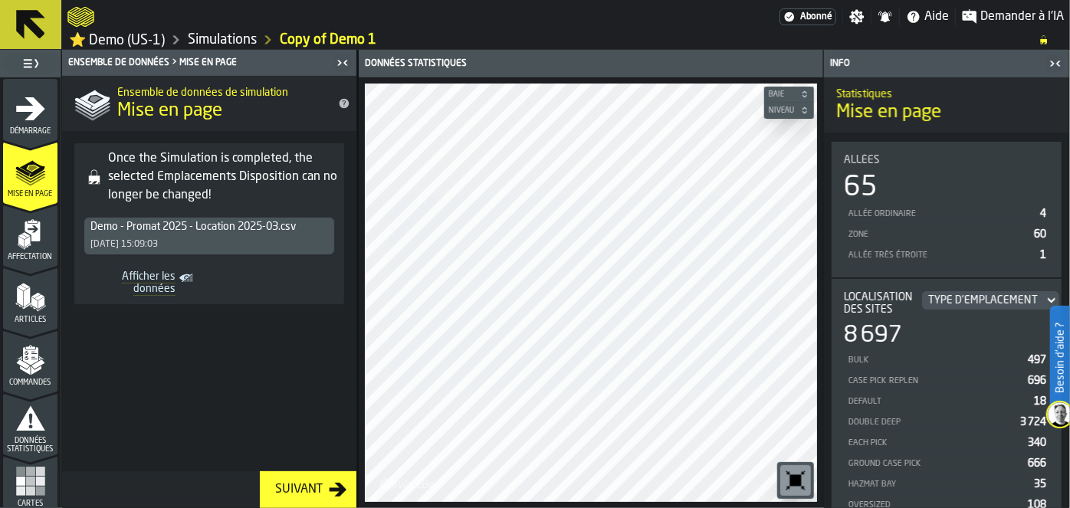
click at [31, 236] on icon "menu Affectation" at bounding box center [32, 232] width 15 height 20
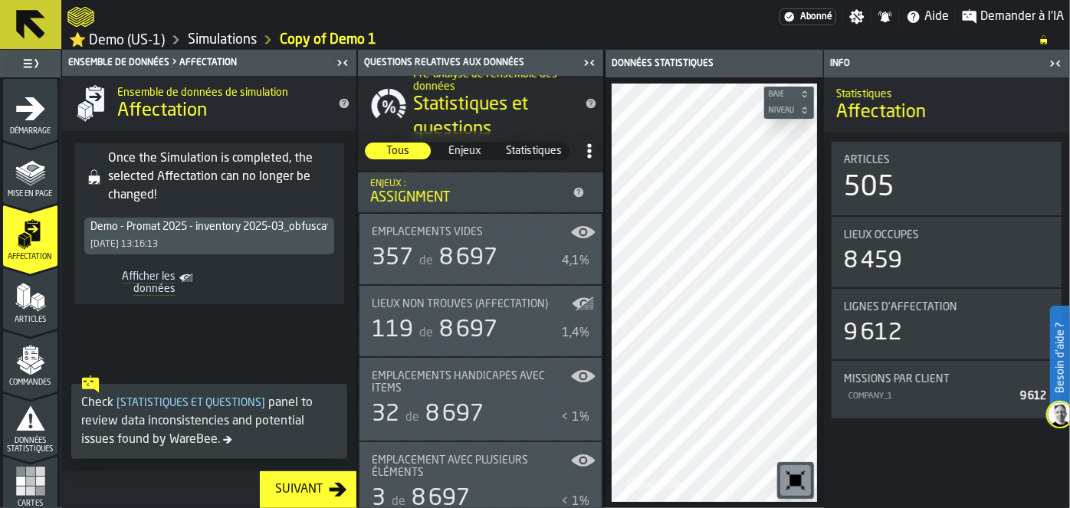
click at [26, 290] on polygon "menu Articles" at bounding box center [27, 296] width 6 height 19
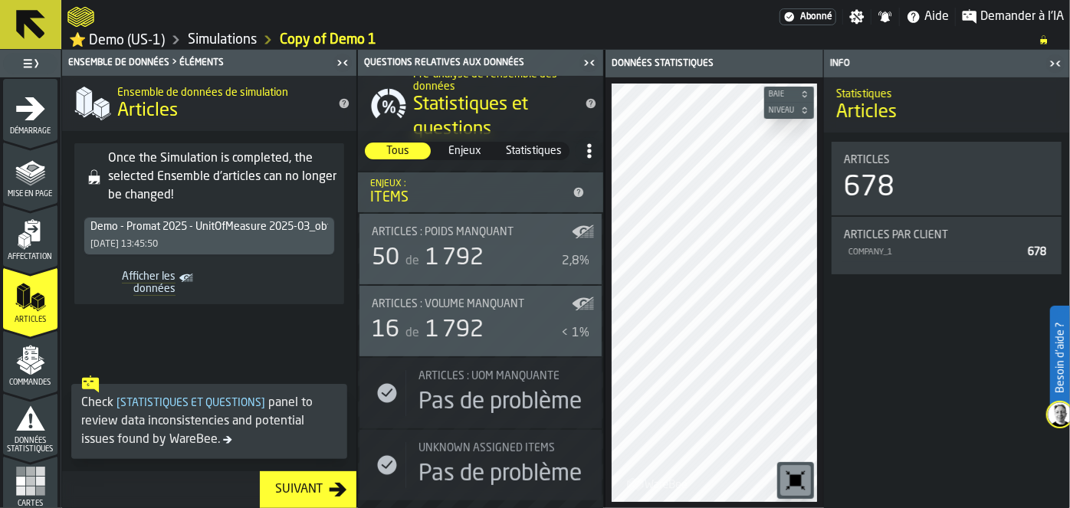
click at [28, 349] on icon "menu Commandes" at bounding box center [29, 356] width 15 height 18
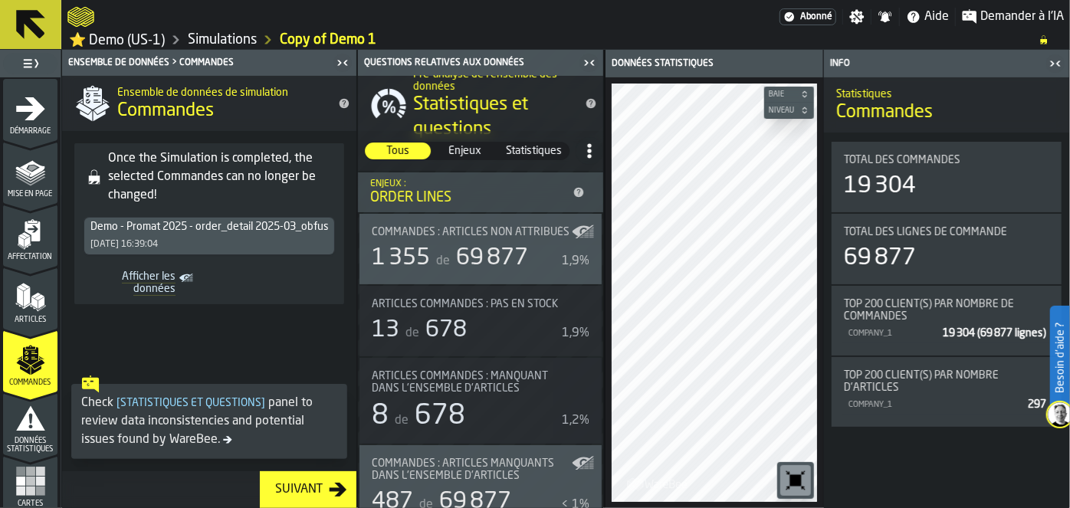
click at [21, 425] on icon "menu Données statistiques" at bounding box center [30, 418] width 29 height 25
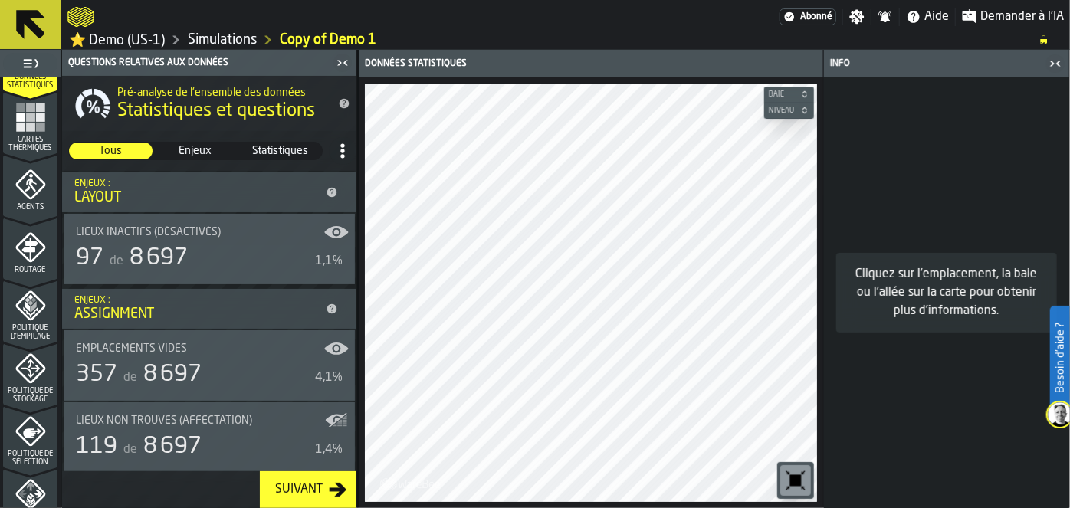
scroll to position [366, 0]
click at [60, 377] on div "1 Démarrage 1.1 Mise en page 1.2 Affectation 1.3 Articles 1.4 Commandes 1.5 Don…" at bounding box center [30, 279] width 61 height 458
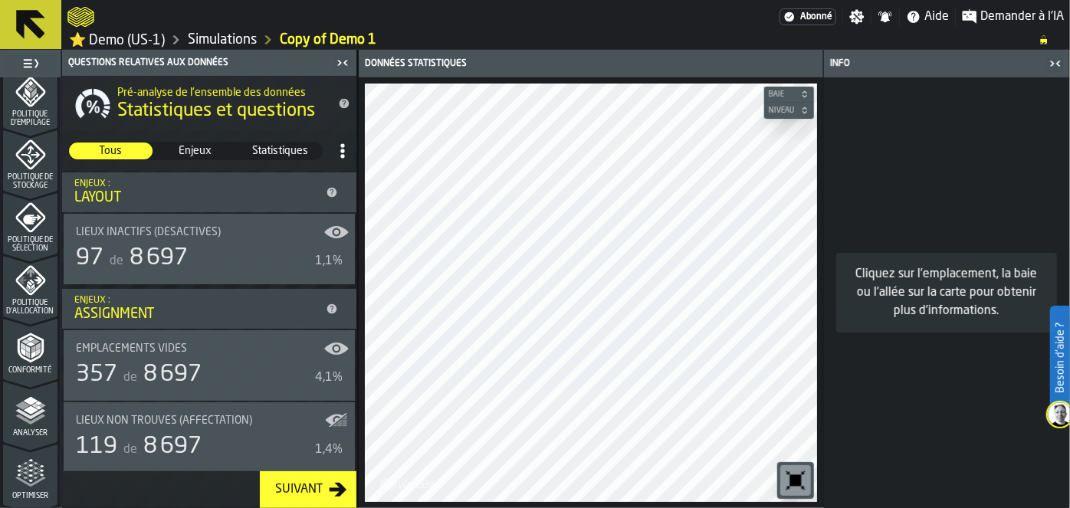
scroll to position [611, 0]
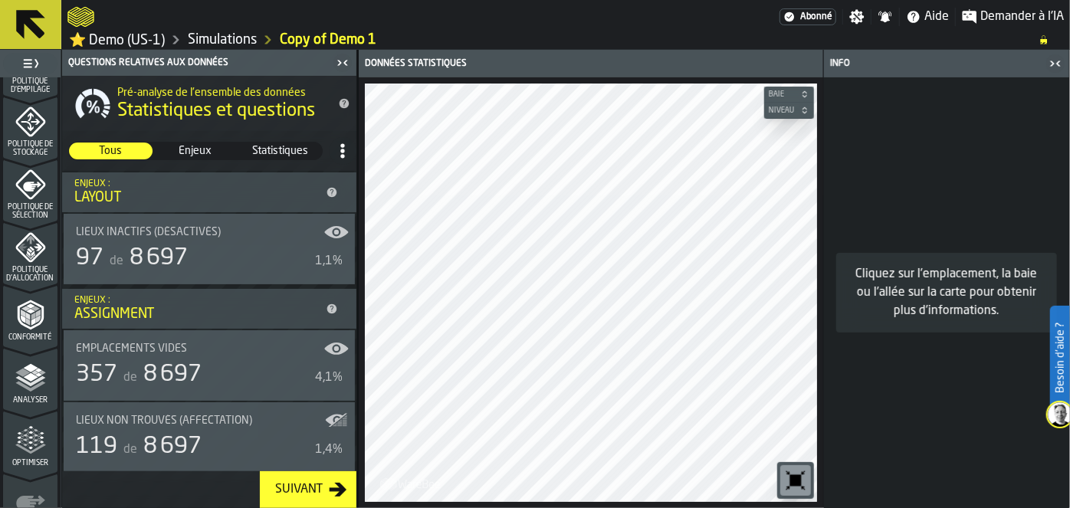
click at [30, 325] on icon "menu Conformité" at bounding box center [30, 315] width 26 height 30
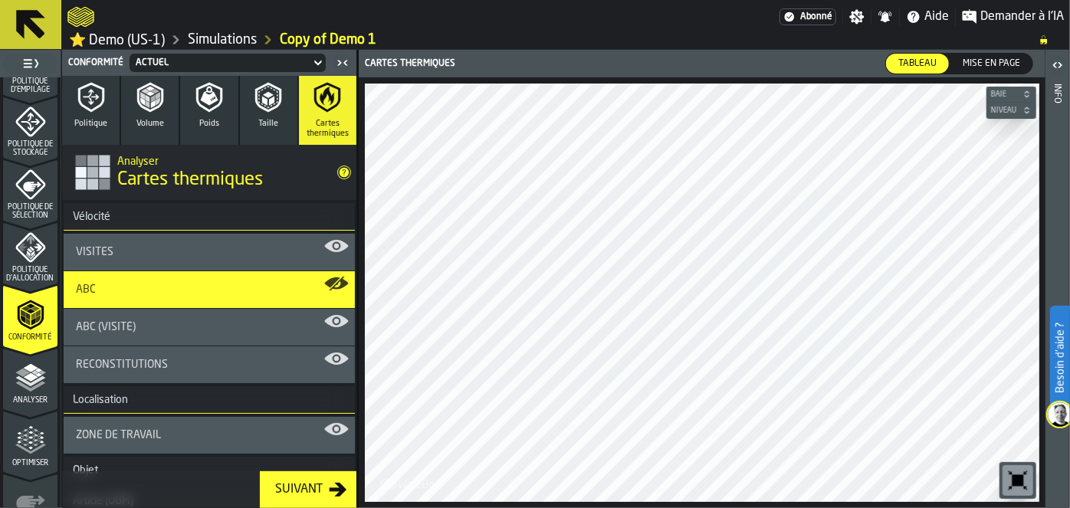
click at [271, 115] on button "Taille" at bounding box center [268, 110] width 57 height 69
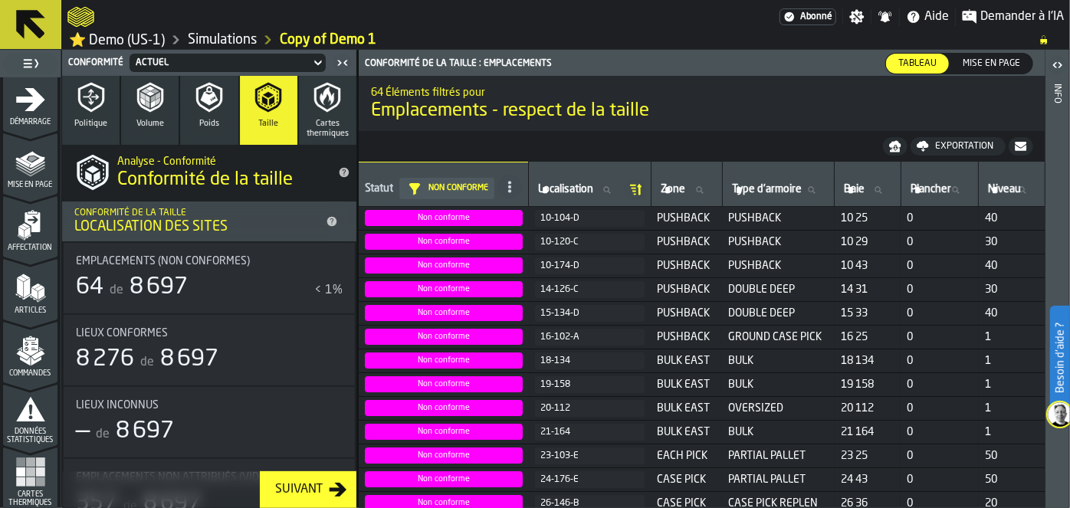
scroll to position [0, 0]
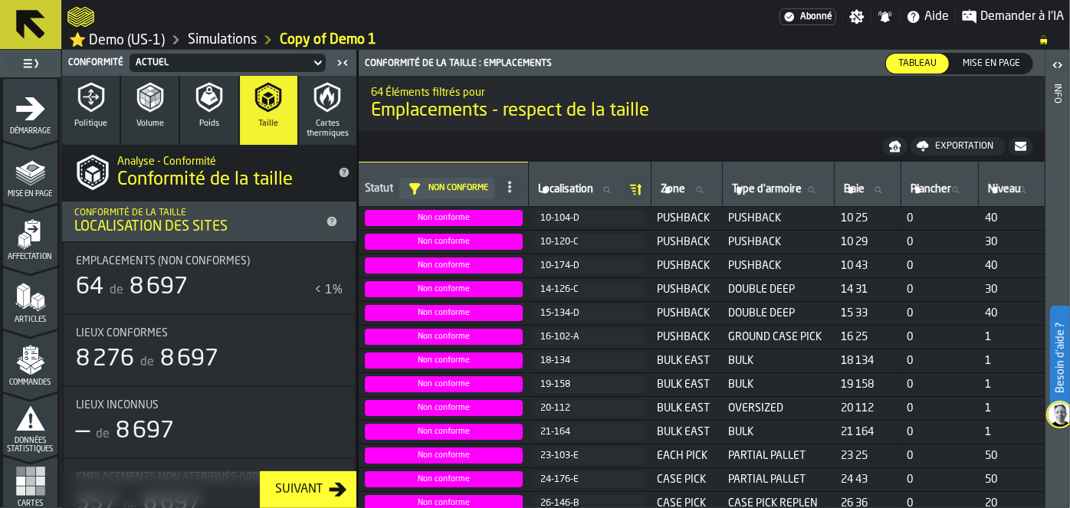
click at [15, 97] on icon "menu Démarrage" at bounding box center [30, 109] width 31 height 31
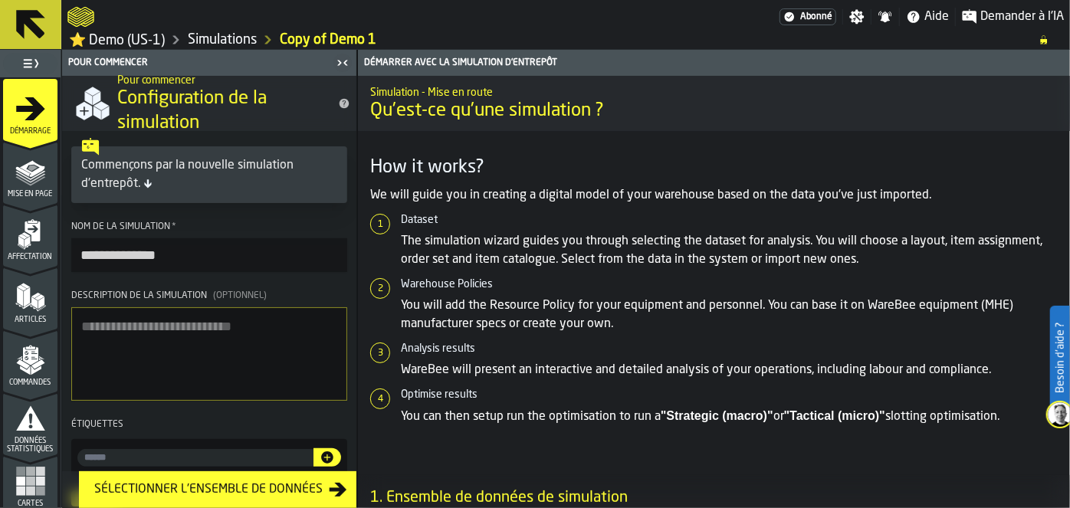
click at [31, 176] on icon "menu Mise en page" at bounding box center [30, 171] width 31 height 31
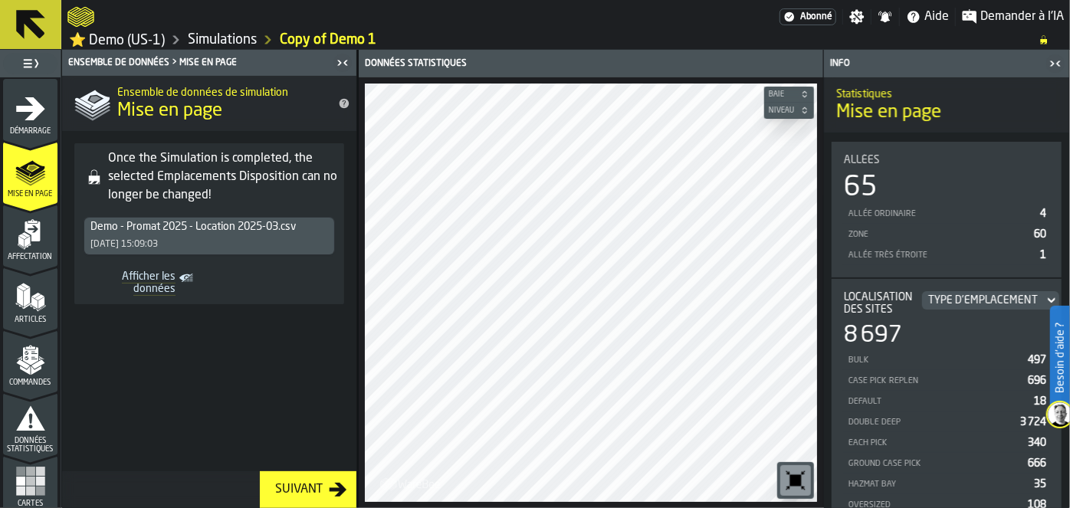
click at [31, 176] on icon "menu Mise en page" at bounding box center [30, 171] width 31 height 31
click at [30, 244] on icon "menu Affectation" at bounding box center [30, 234] width 31 height 31
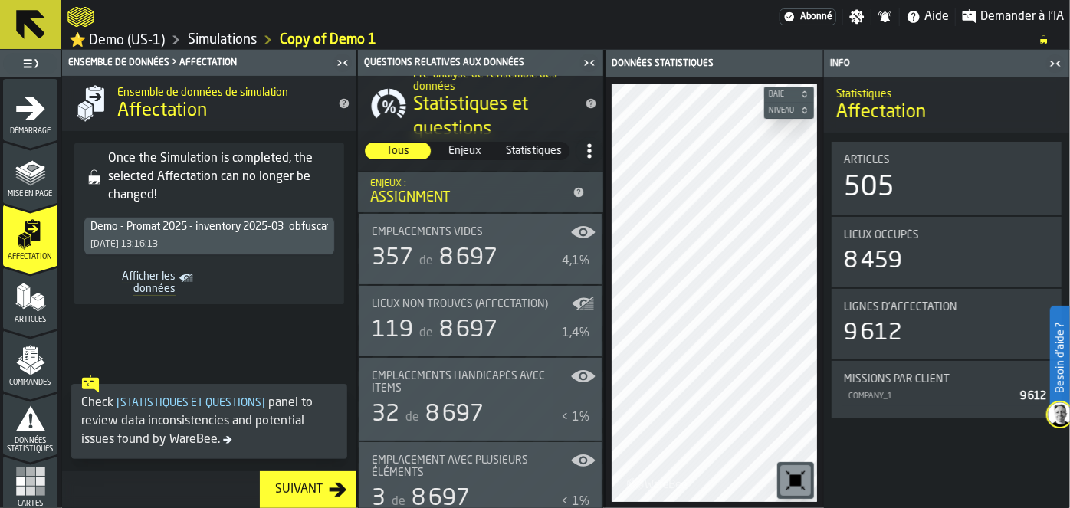
click at [15, 177] on icon "menu Mise en page" at bounding box center [30, 171] width 31 height 31
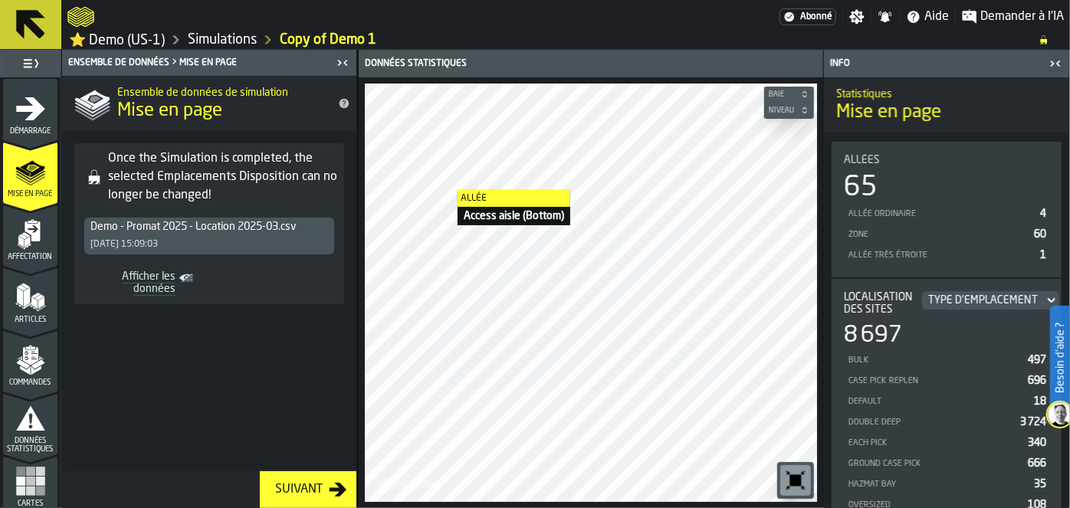
click at [29, 248] on icon "menu Affectation" at bounding box center [30, 234] width 31 height 31
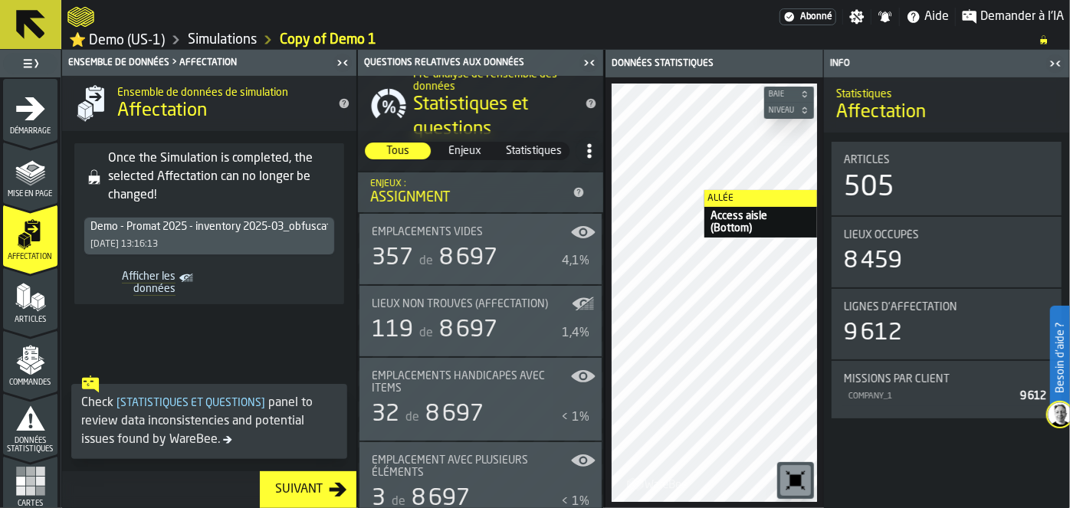
click at [31, 300] on polygon "menu Articles" at bounding box center [34, 303] width 6 height 12
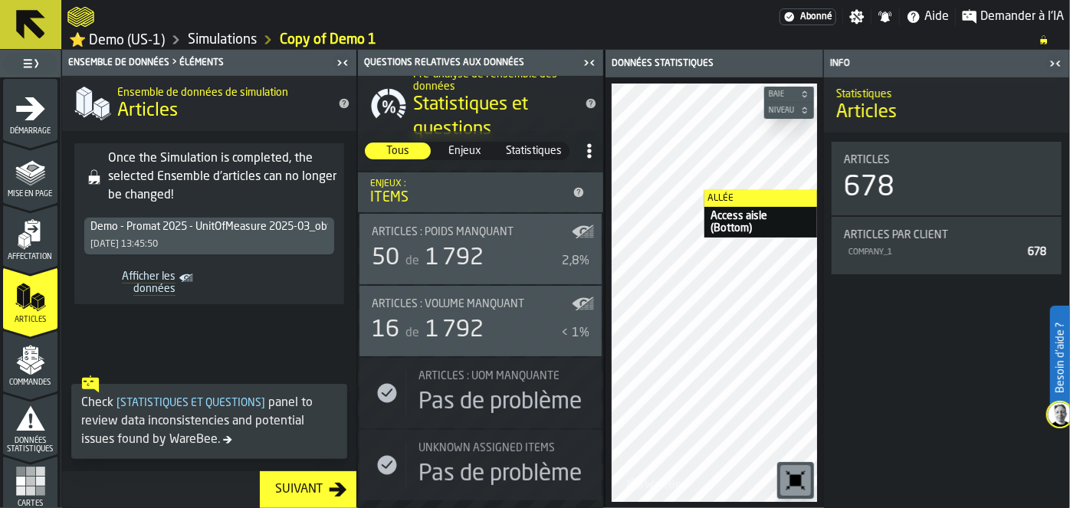
click at [31, 352] on icon "menu Commandes" at bounding box center [29, 356] width 15 height 18
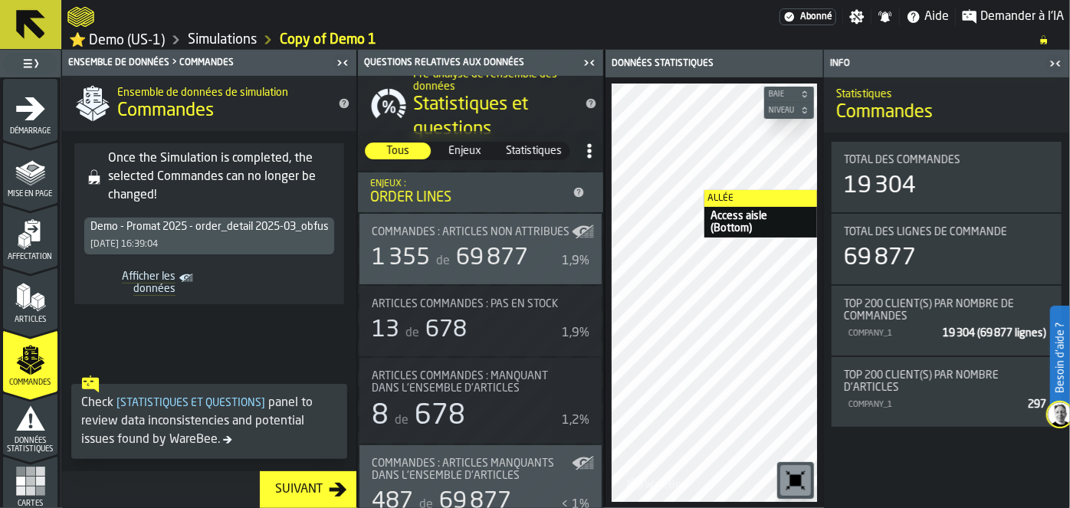
click at [24, 445] on span "Données statistiques" at bounding box center [30, 445] width 54 height 17
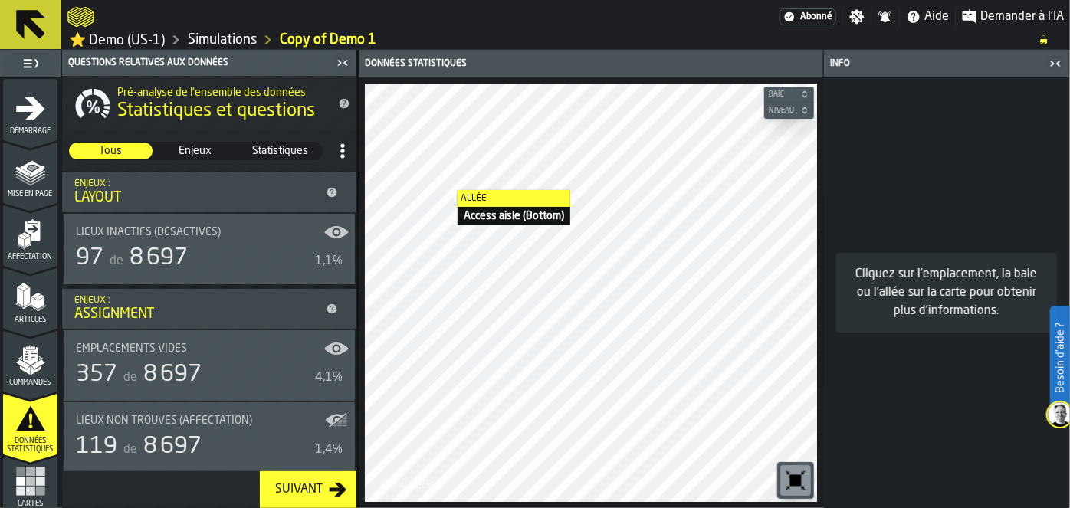
click at [24, 445] on span "Données statistiques" at bounding box center [30, 445] width 54 height 17
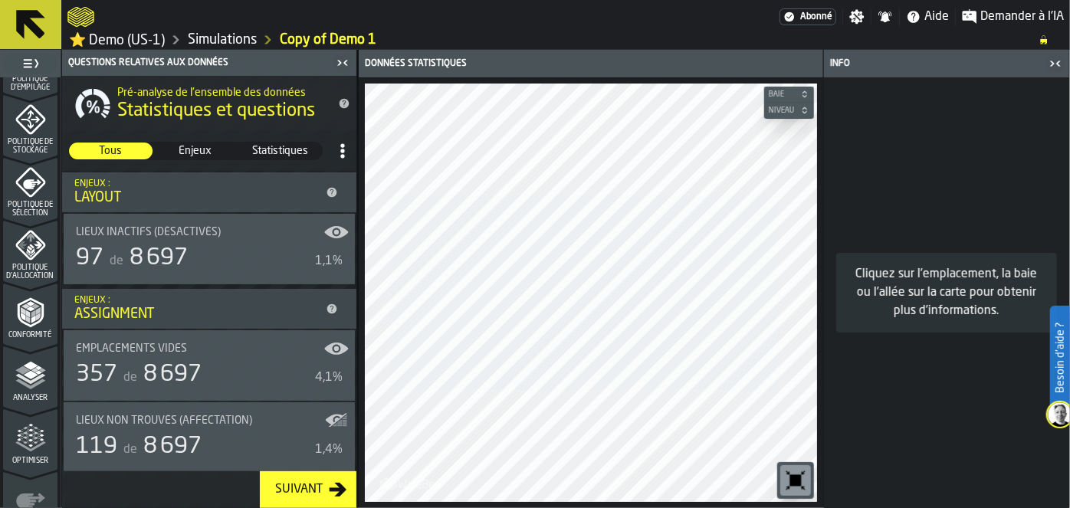
scroll to position [617, 0]
click at [22, 324] on div "Conformité" at bounding box center [30, 315] width 54 height 42
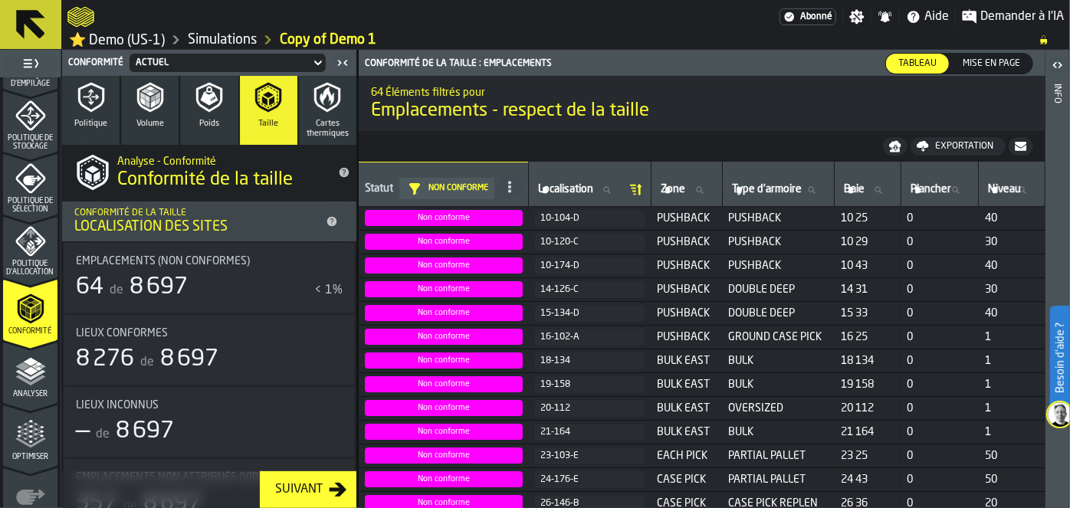
click at [129, 105] on button "Volume" at bounding box center [149, 110] width 57 height 69
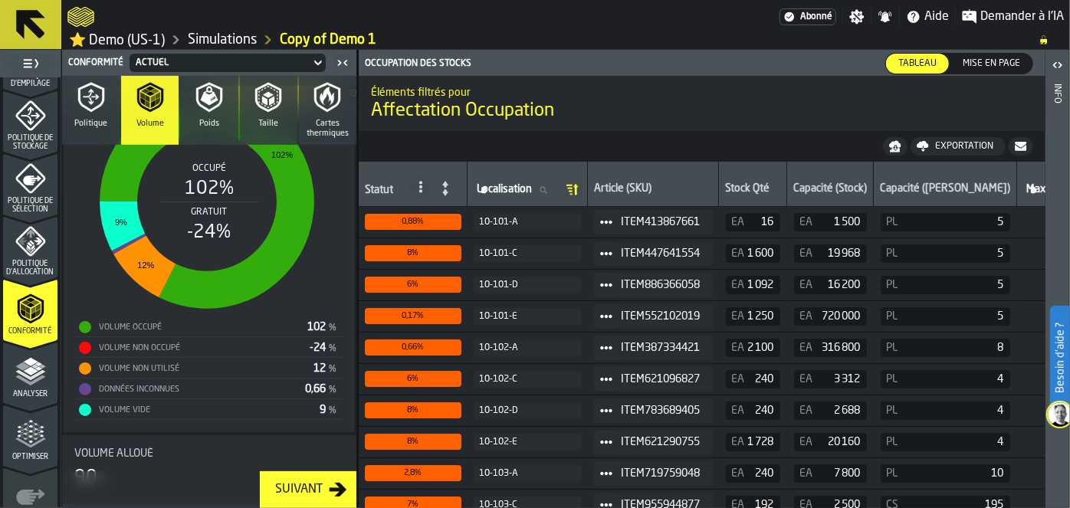
scroll to position [212, 0]
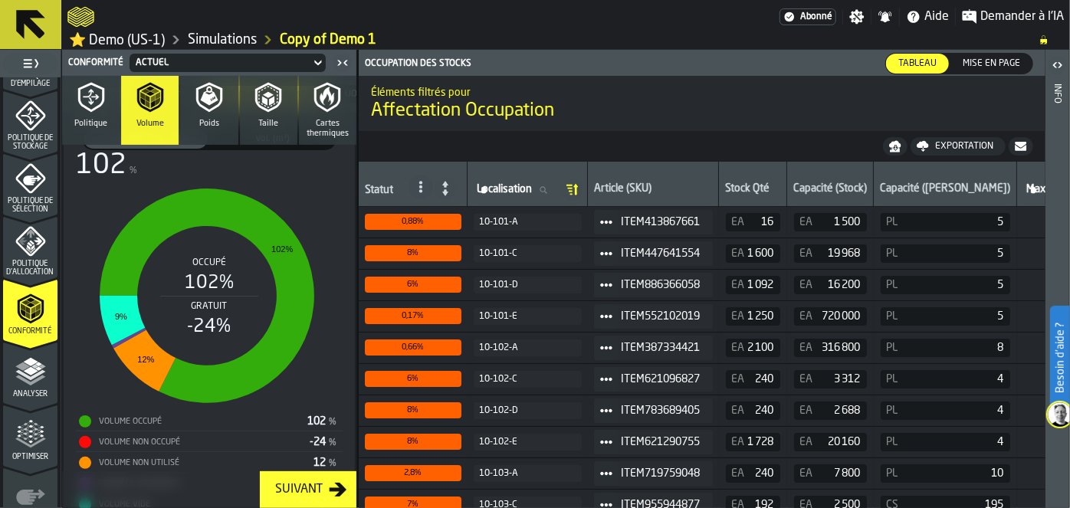
click at [207, 120] on span "Poids" at bounding box center [209, 124] width 20 height 10
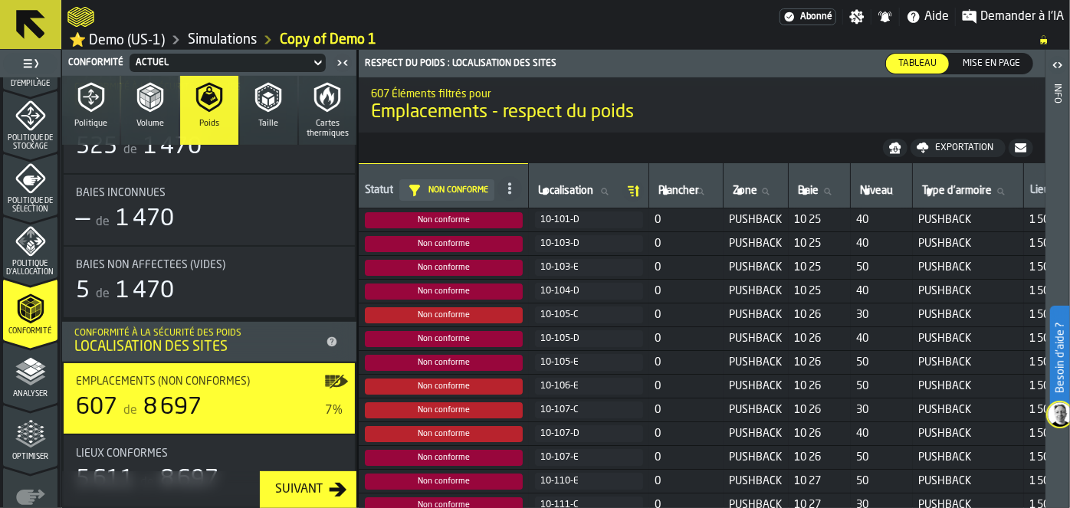
click at [255, 109] on icon "button" at bounding box center [268, 97] width 31 height 31
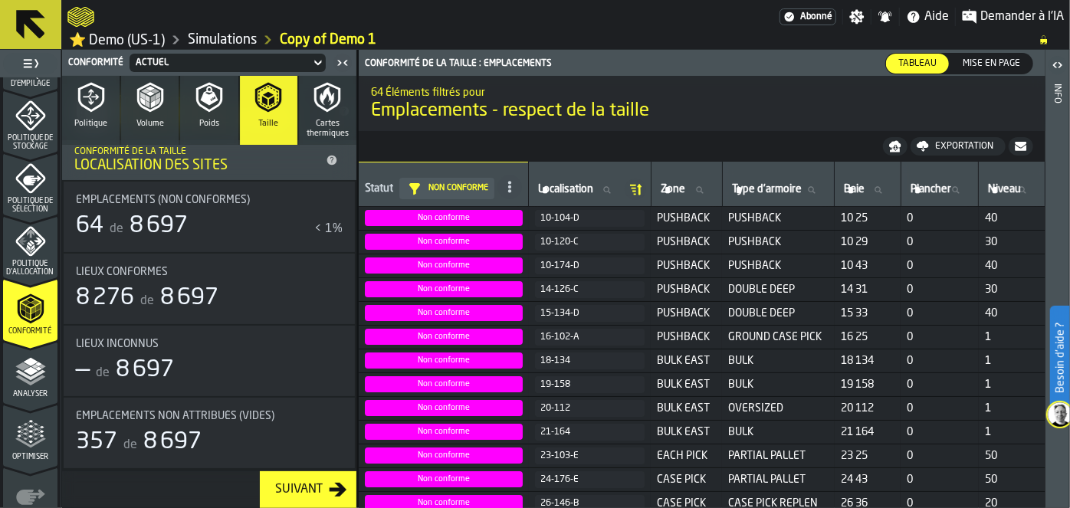
scroll to position [59, 0]
click at [322, 101] on icon "button" at bounding box center [327, 97] width 31 height 31
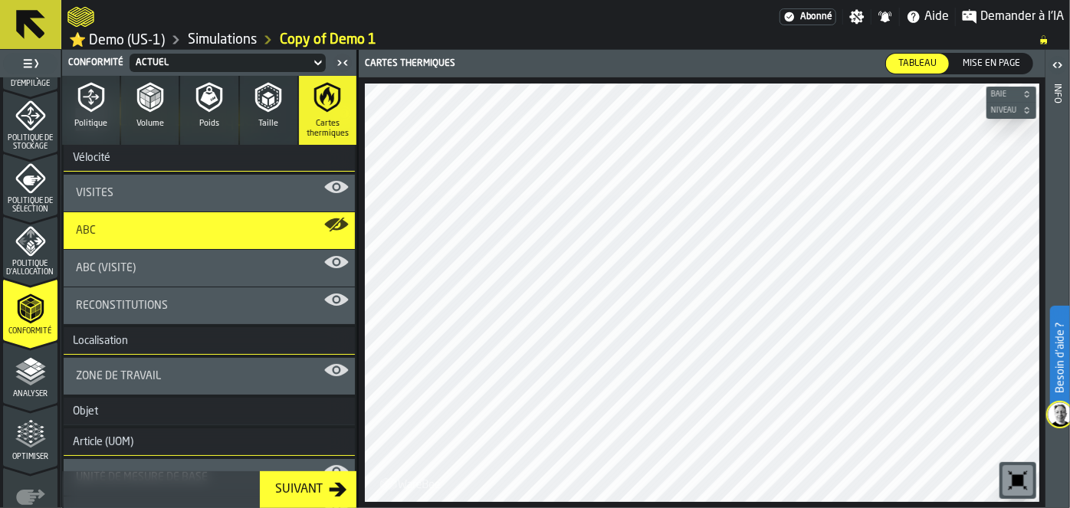
click at [25, 389] on div "Analyser" at bounding box center [30, 377] width 54 height 42
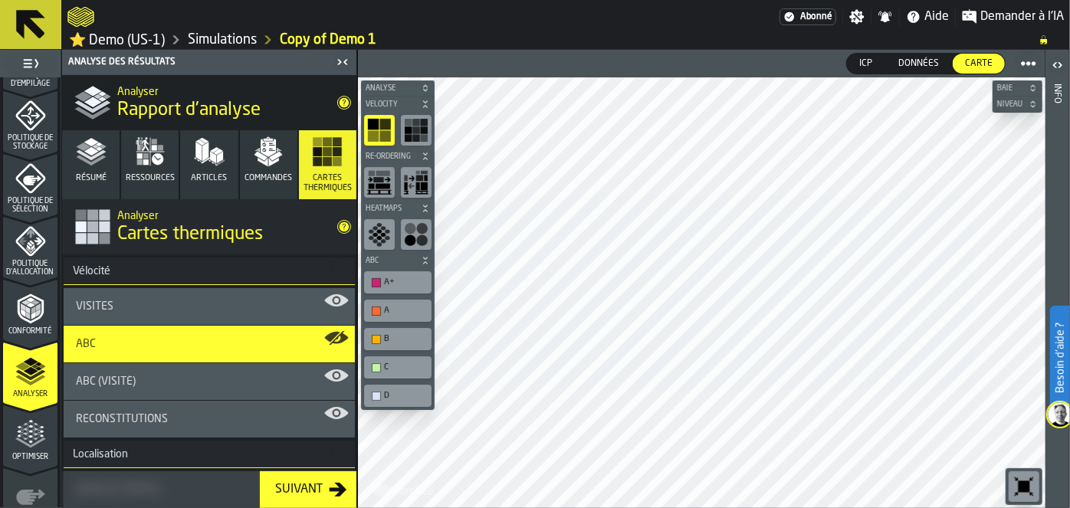
click at [87, 186] on button "Résumé" at bounding box center [90, 164] width 57 height 69
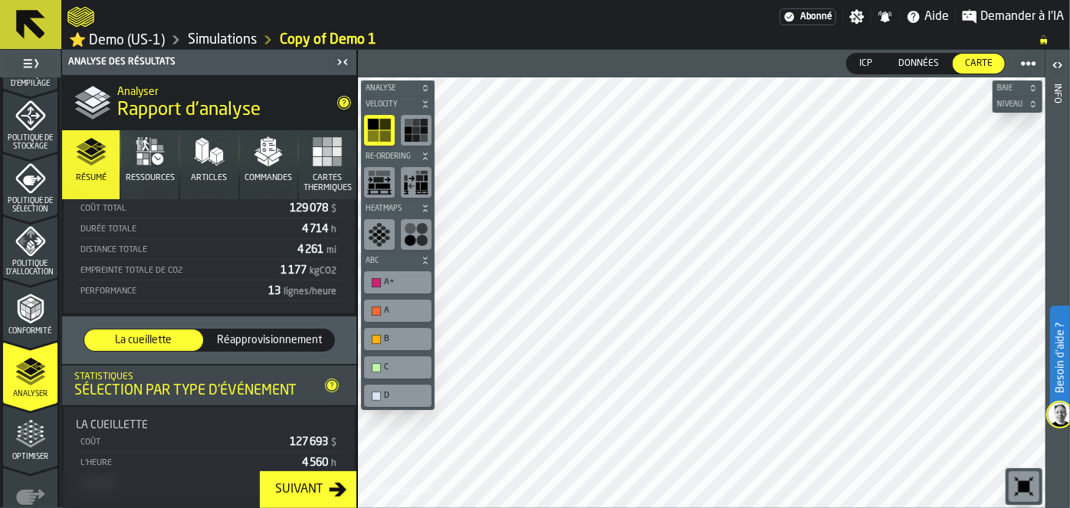
scroll to position [432, 0]
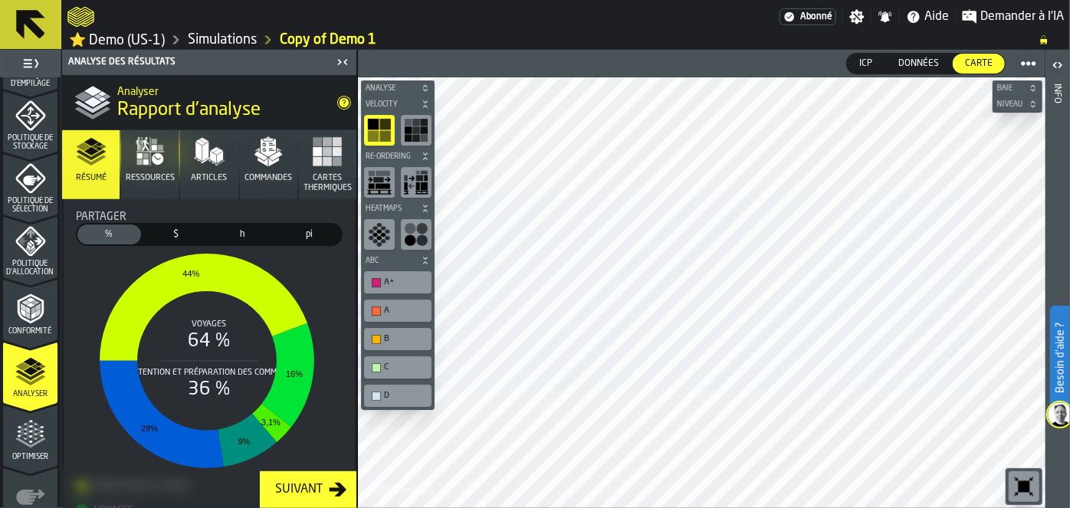
click at [169, 156] on button "Ressources" at bounding box center [149, 164] width 57 height 69
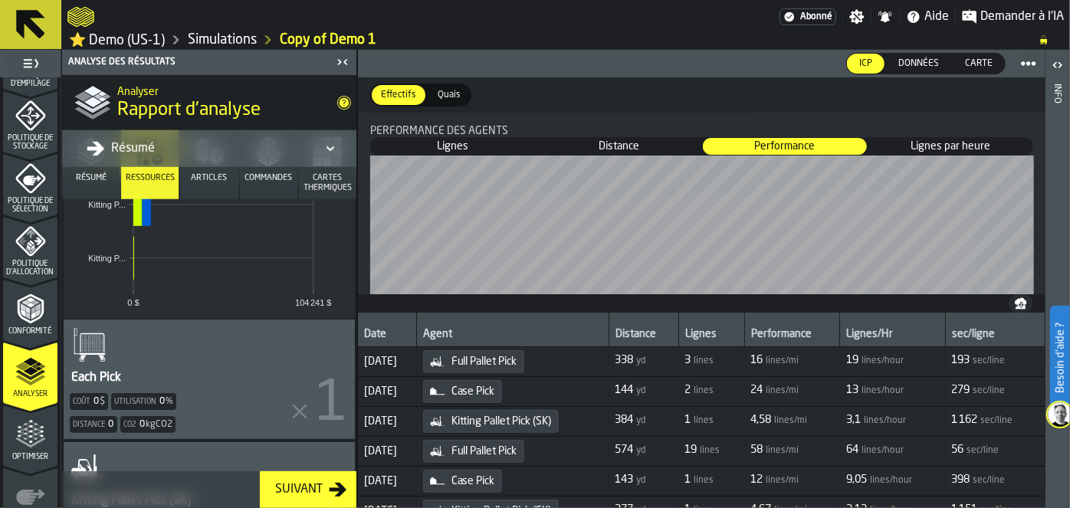
click at [208, 176] on span "Articles" at bounding box center [209, 178] width 36 height 10
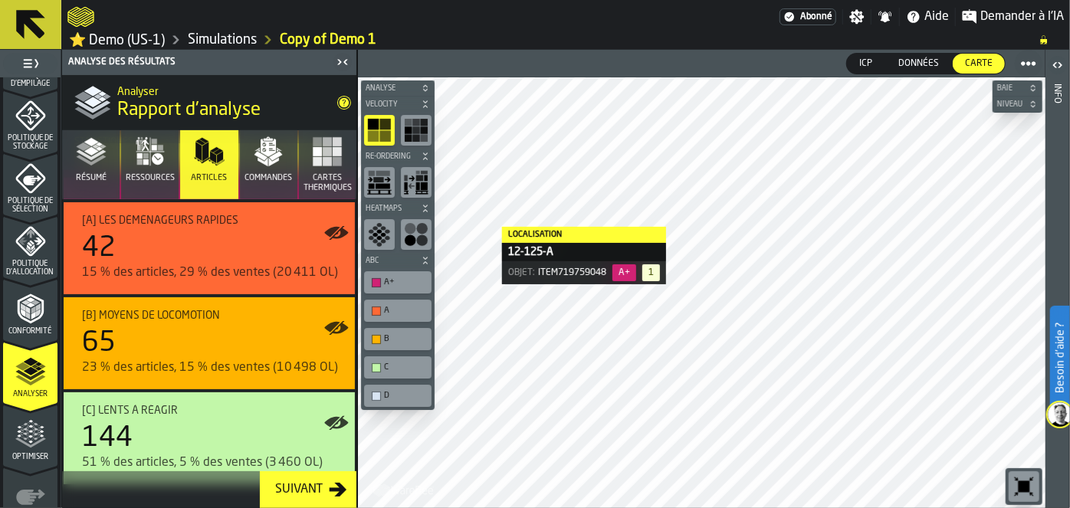
click at [284, 164] on button "Commandes" at bounding box center [268, 164] width 57 height 69
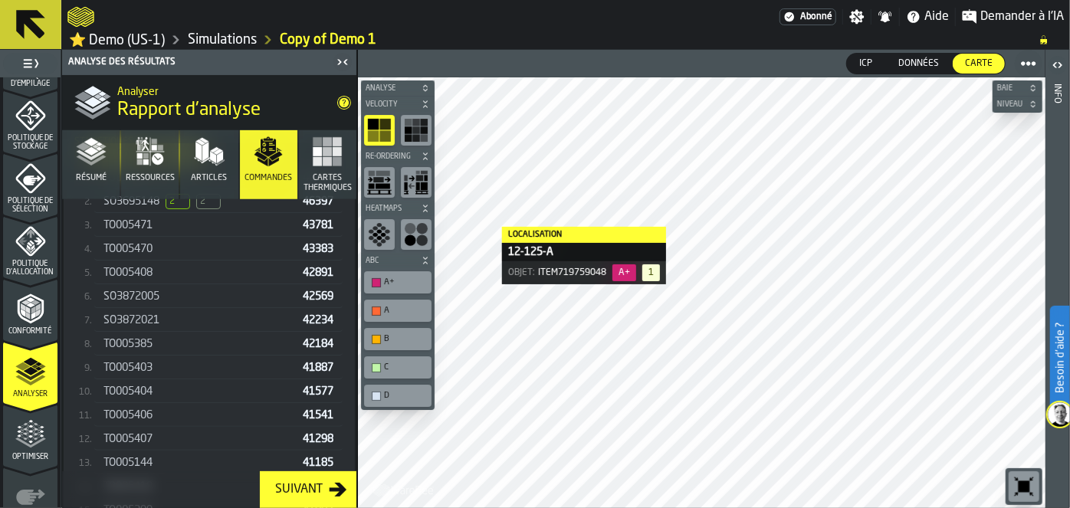
click at [212, 208] on div "SO3695148 2 2 46397" at bounding box center [218, 202] width 248 height 22
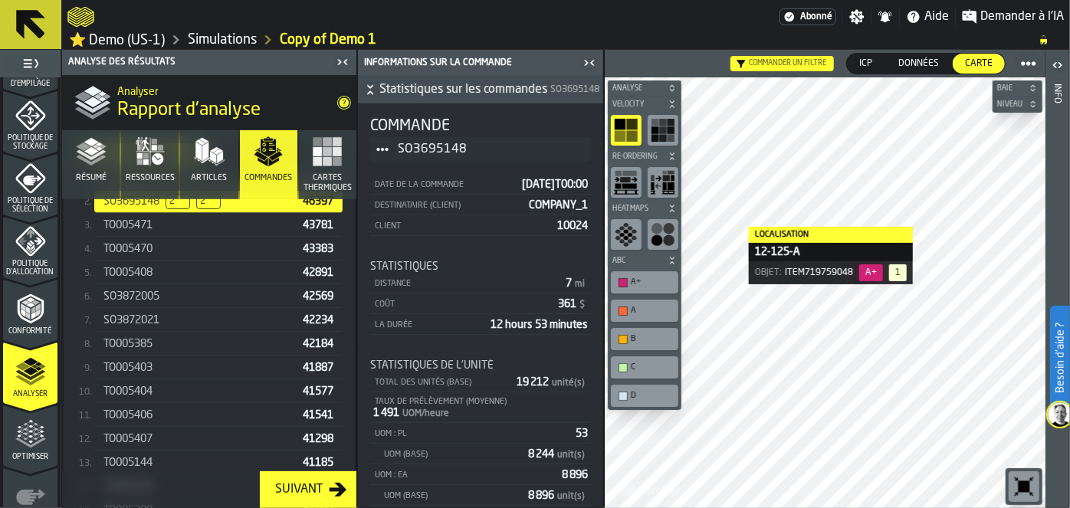
click at [317, 142] on rect "button" at bounding box center [317, 141] width 9 height 9
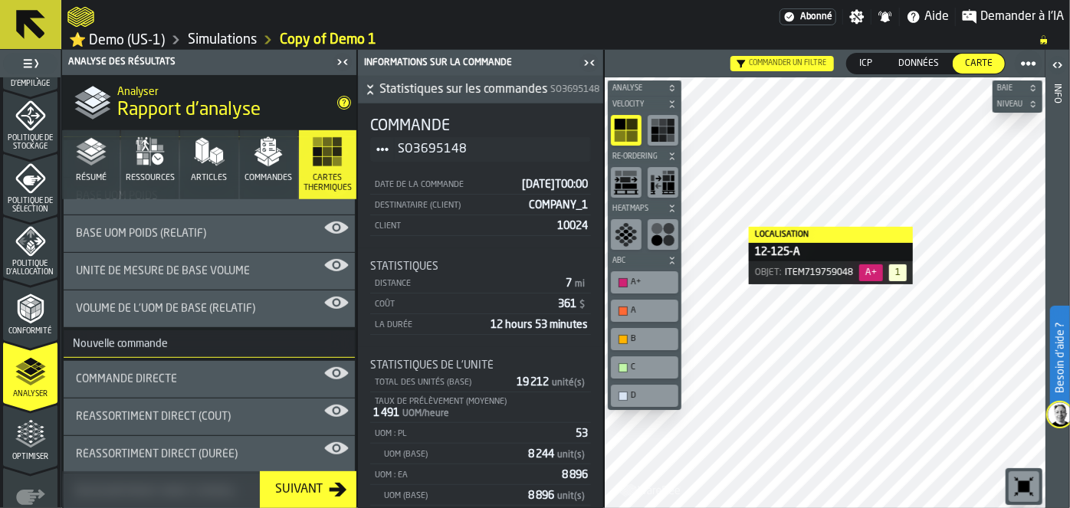
click at [102, 168] on button "Résumé" at bounding box center [90, 164] width 57 height 69
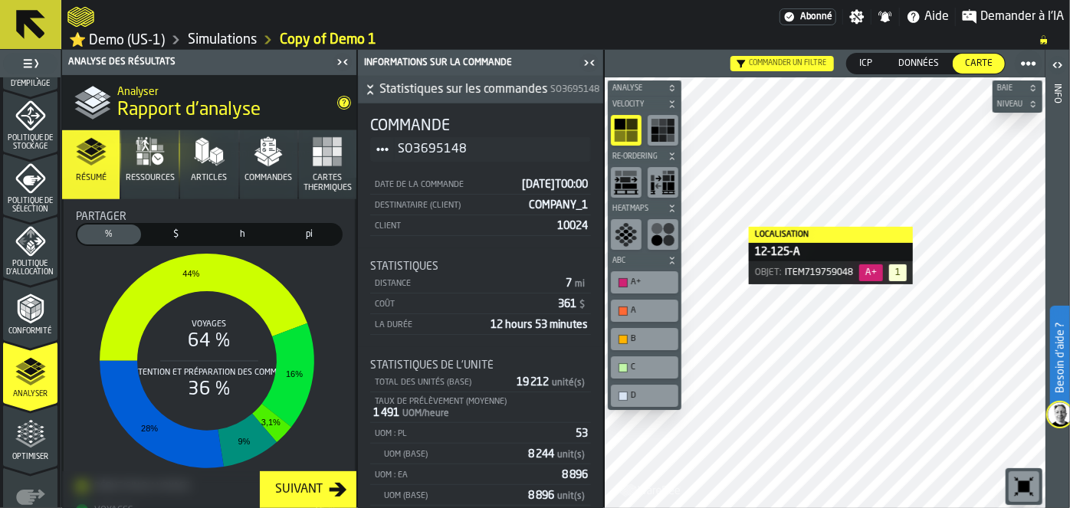
click at [190, 161] on button "Articles" at bounding box center [208, 164] width 57 height 69
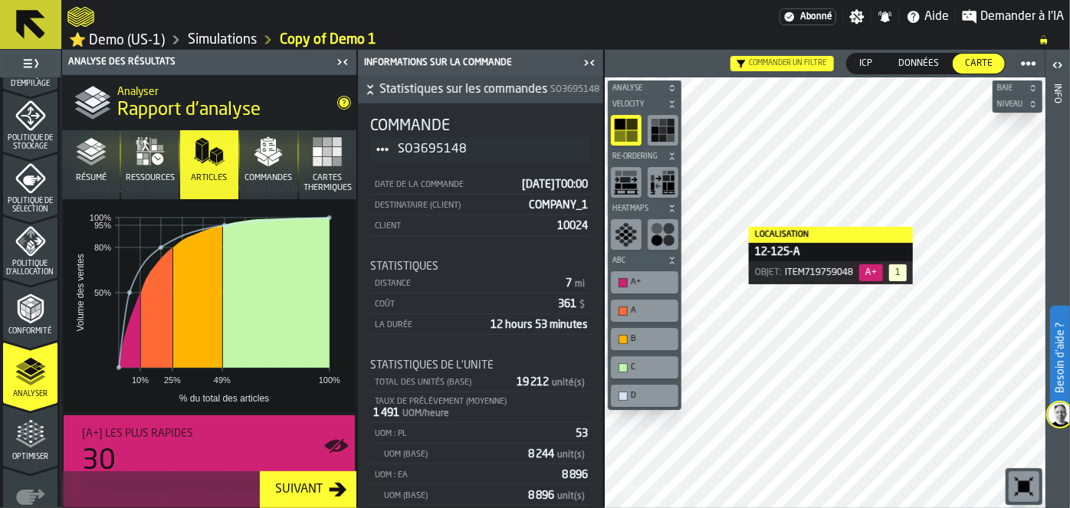
scroll to position [28, 0]
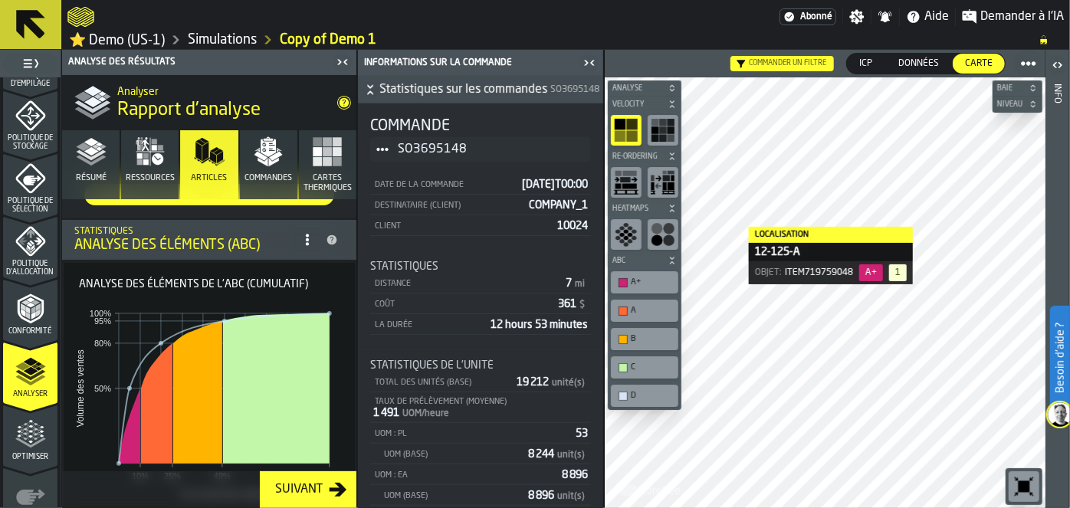
click at [34, 453] on span "Optimiser" at bounding box center [30, 457] width 54 height 8
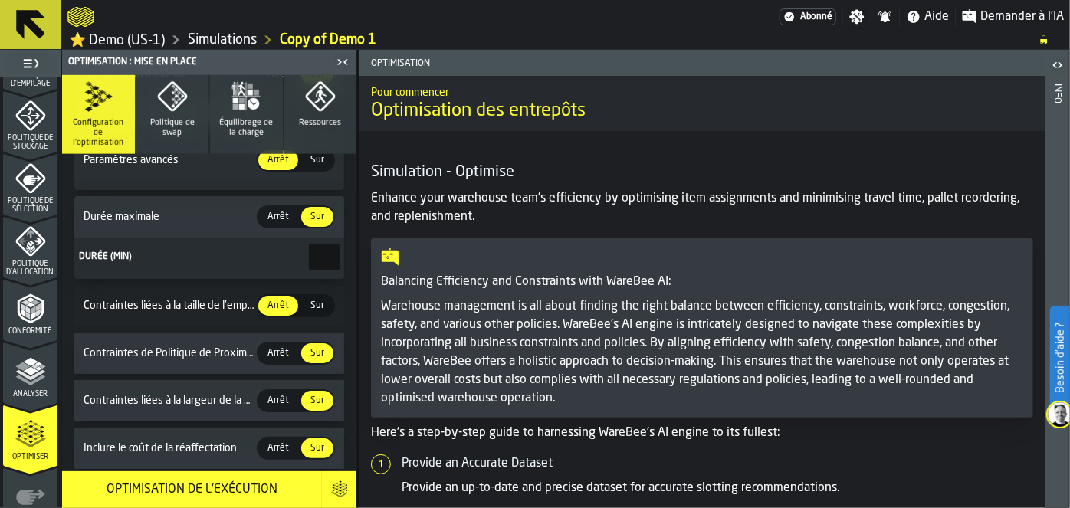
scroll to position [605, 0]
click at [321, 251] on input "*" at bounding box center [324, 256] width 31 height 26
type input "***"
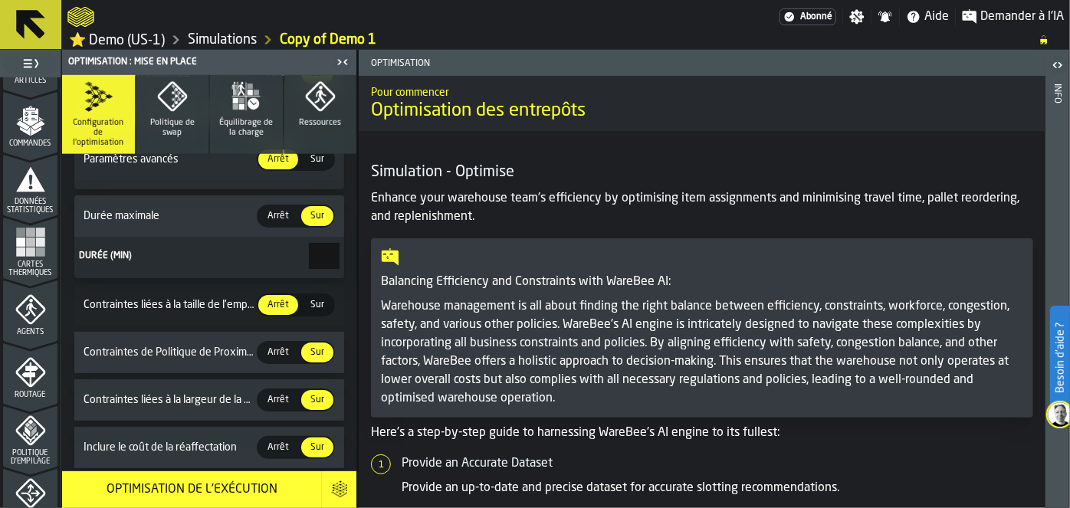
scroll to position [0, 0]
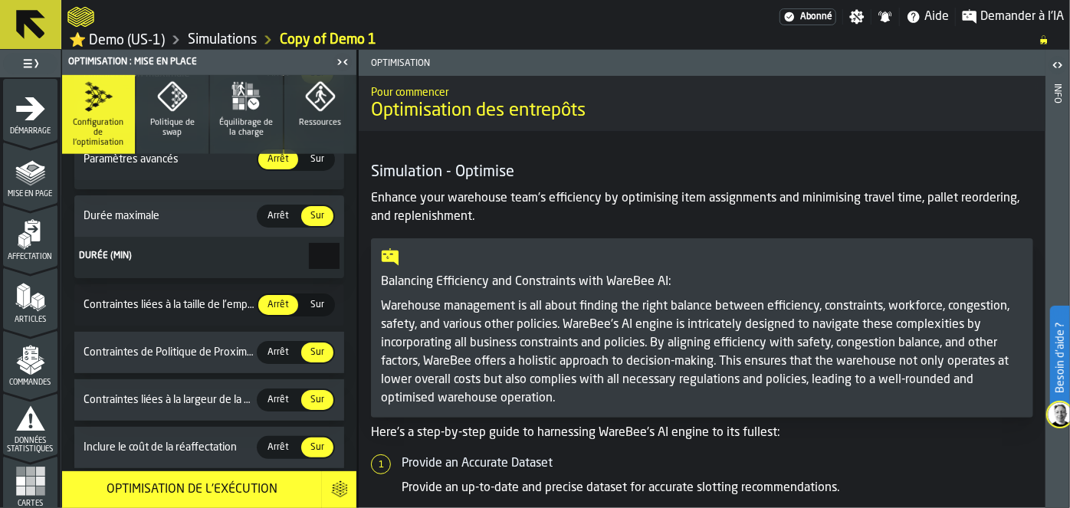
click at [25, 206] on icon "menu Mise en page" at bounding box center [30, 204] width 54 height 15
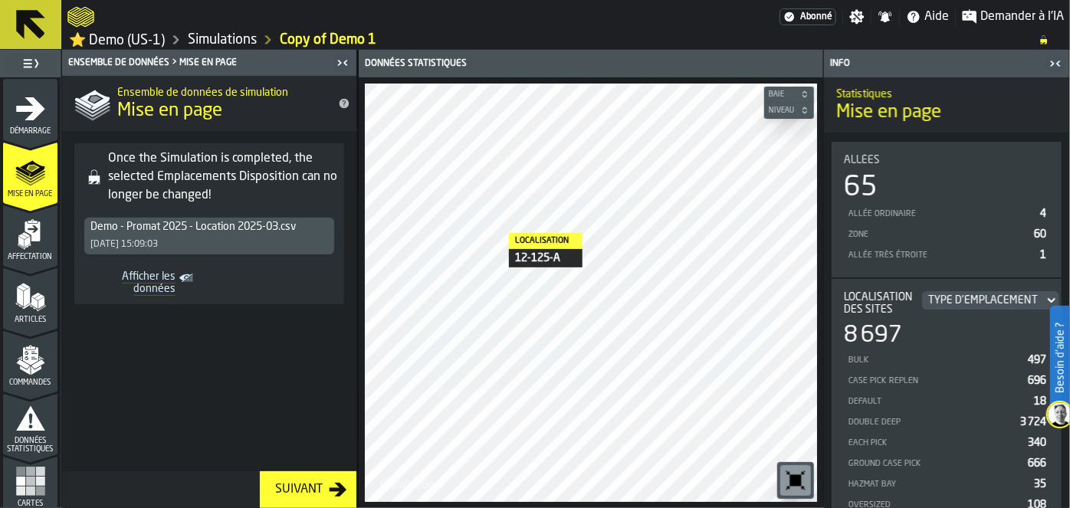
drag, startPoint x: 57, startPoint y: 214, endPoint x: 18, endPoint y: 249, distance: 52.6
click at [18, 249] on div "Affectation" at bounding box center [30, 240] width 54 height 42
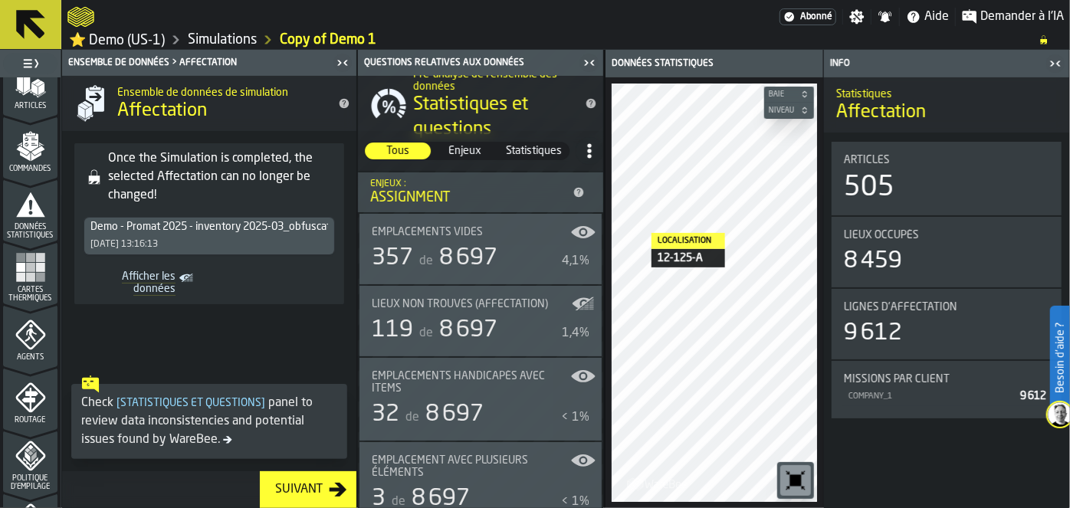
scroll to position [224, 0]
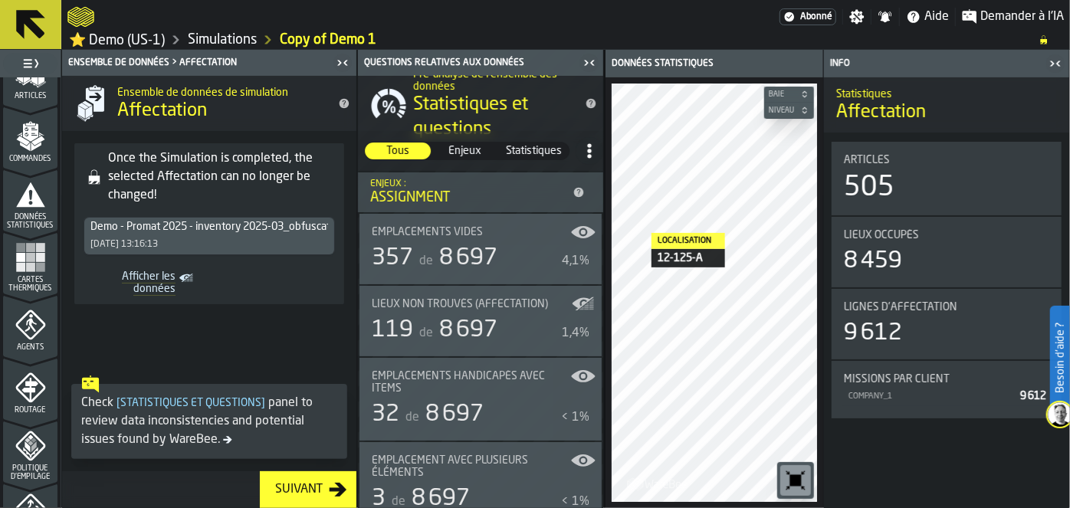
click at [19, 221] on span "Données statistiques" at bounding box center [30, 221] width 54 height 17
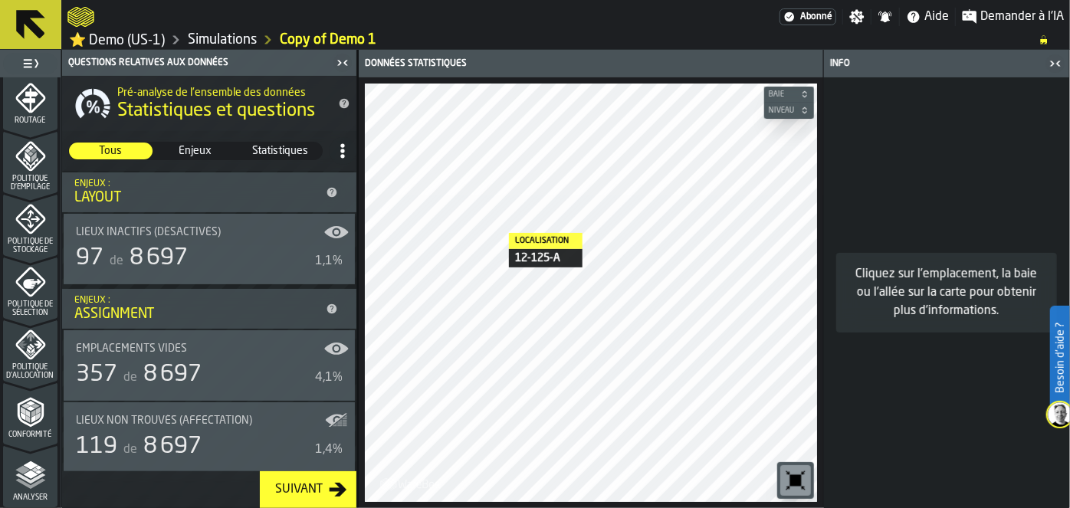
scroll to position [515, 0]
click at [22, 418] on icon "menu Conformité" at bounding box center [30, 410] width 31 height 31
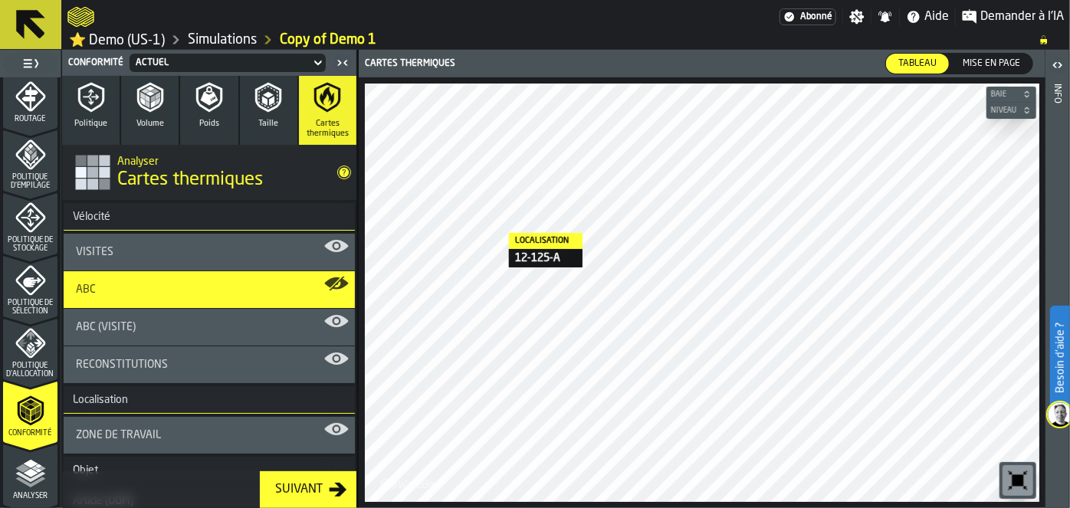
click at [143, 130] on button "Volume" at bounding box center [149, 110] width 57 height 69
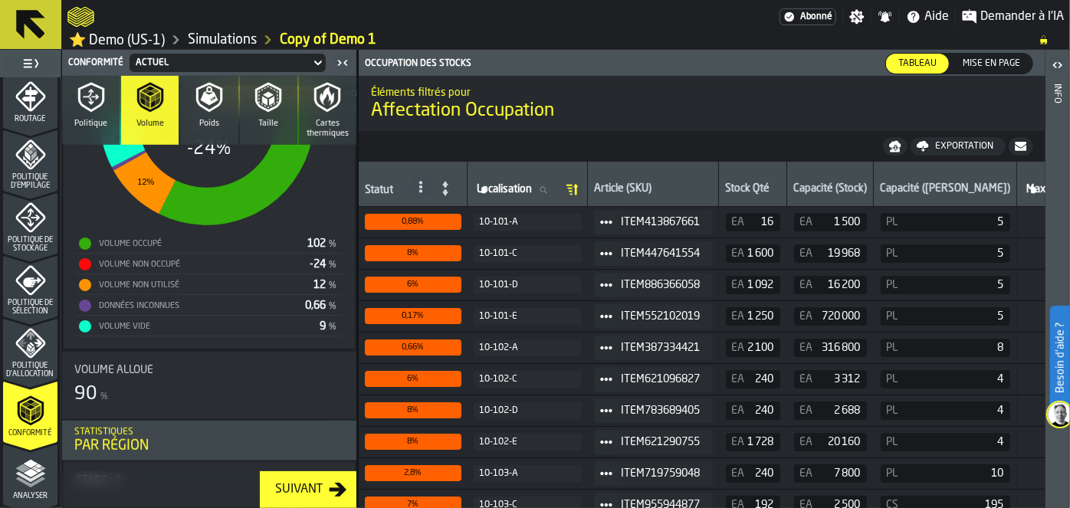
scroll to position [451, 0]
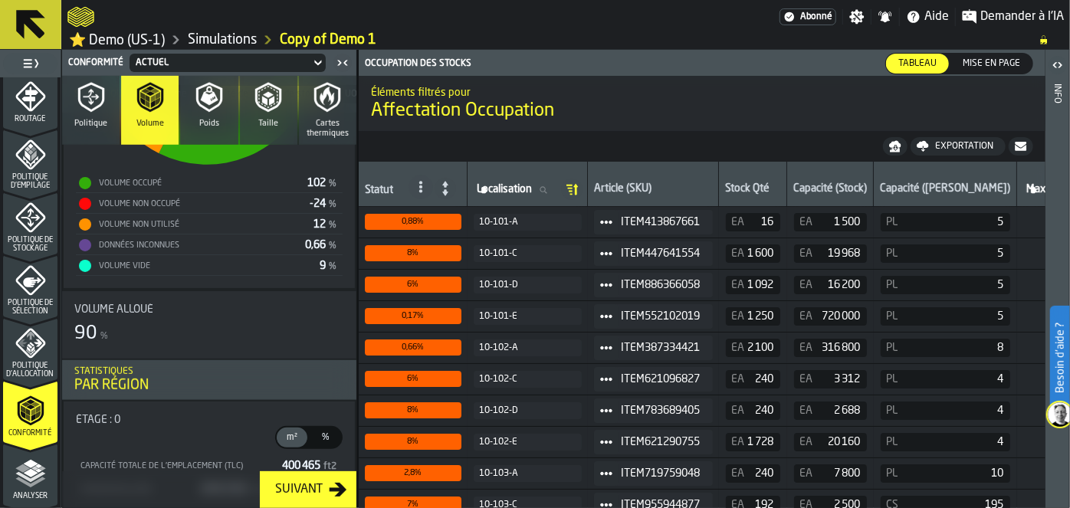
click at [206, 107] on icon "button" at bounding box center [209, 97] width 31 height 31
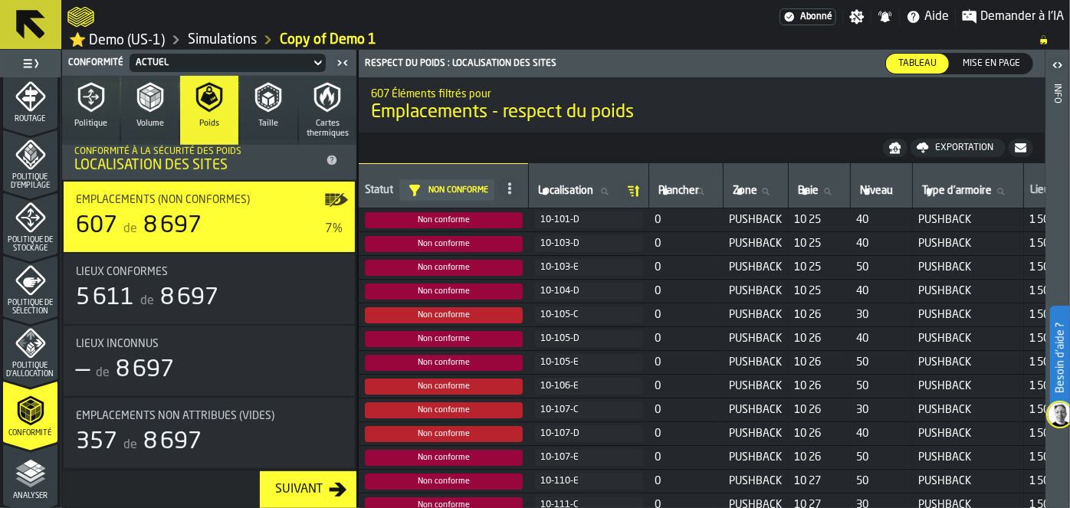
scroll to position [392, 0]
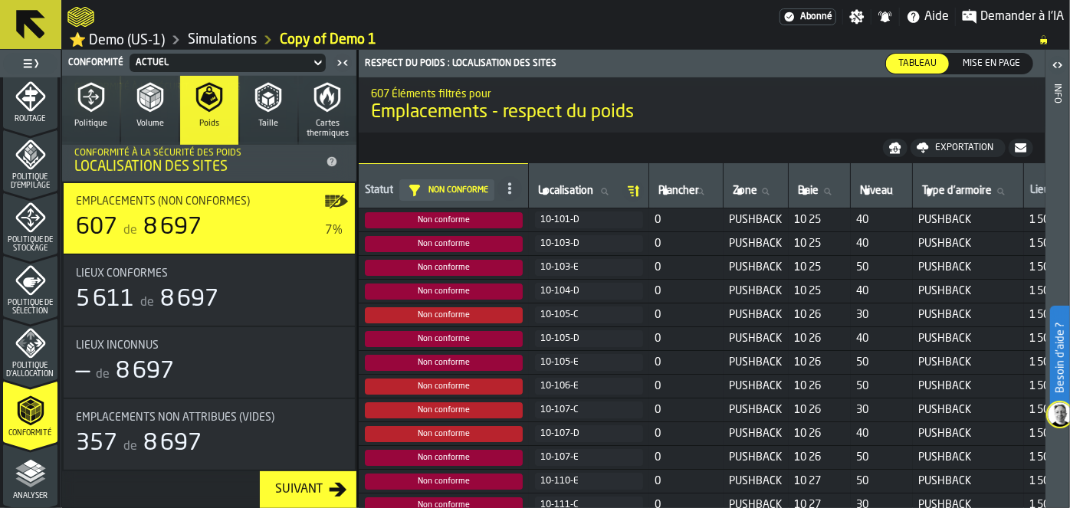
click at [258, 103] on icon "button" at bounding box center [268, 97] width 31 height 31
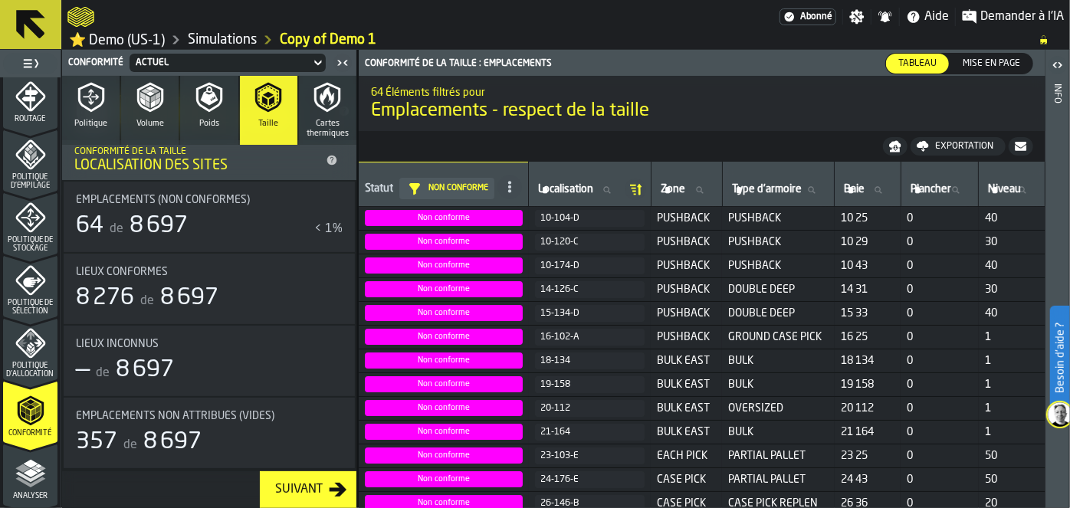
scroll to position [59, 0]
click at [331, 104] on icon "button" at bounding box center [327, 97] width 31 height 31
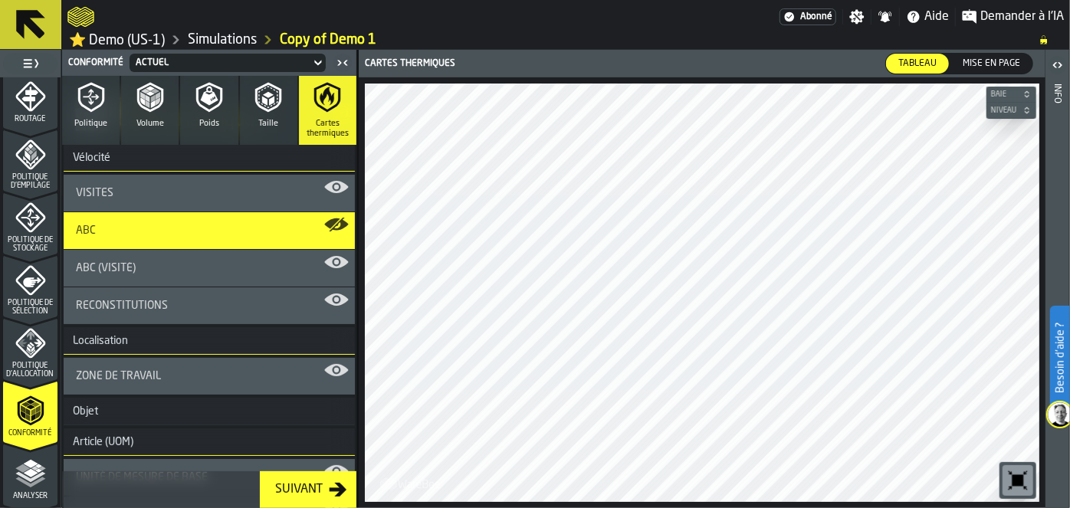
click at [28, 474] on polygon "menu Analyser" at bounding box center [30, 472] width 15 height 8
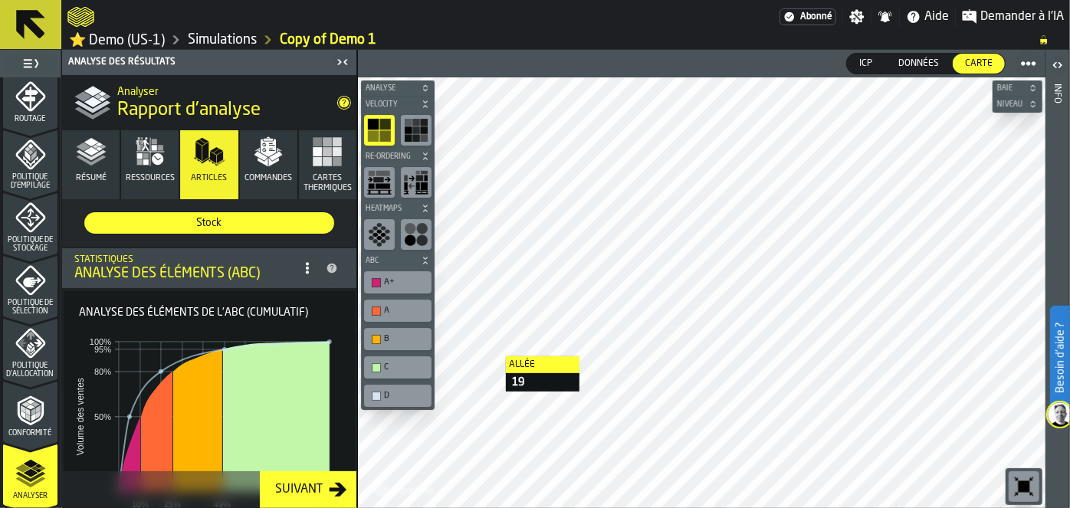
click at [264, 166] on icon "button" at bounding box center [268, 151] width 31 height 31
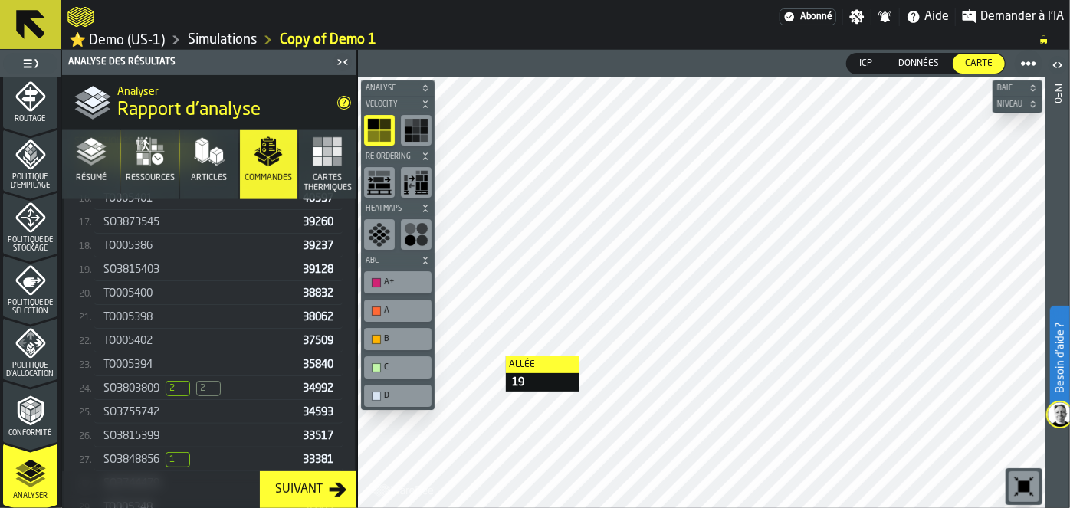
scroll to position [770, 0]
click at [196, 379] on span "2 2" at bounding box center [193, 386] width 55 height 15
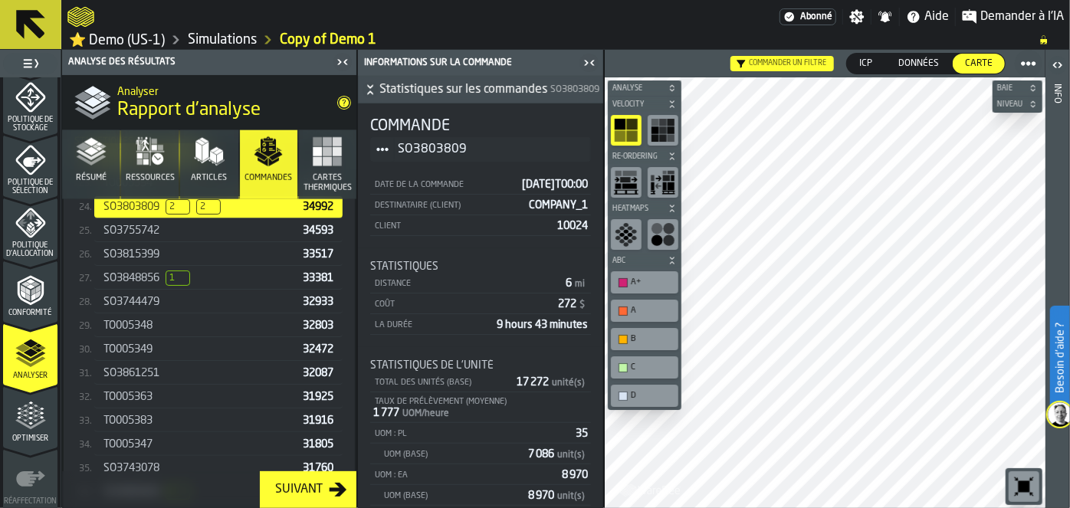
scroll to position [638, 0]
click at [35, 407] on icon "menu Optimiser" at bounding box center [36, 407] width 11 height 17
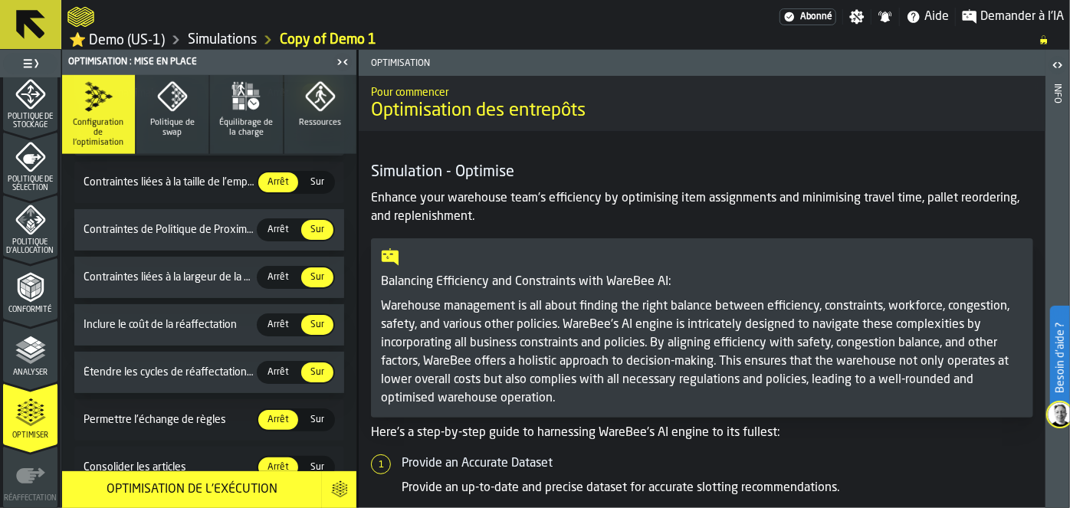
scroll to position [762, 0]
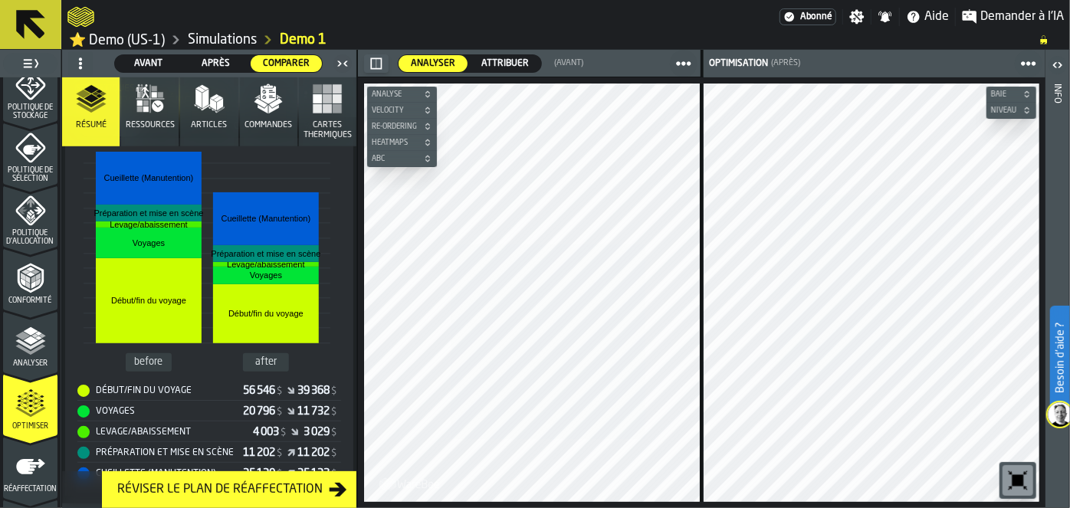
scroll to position [356, 0]
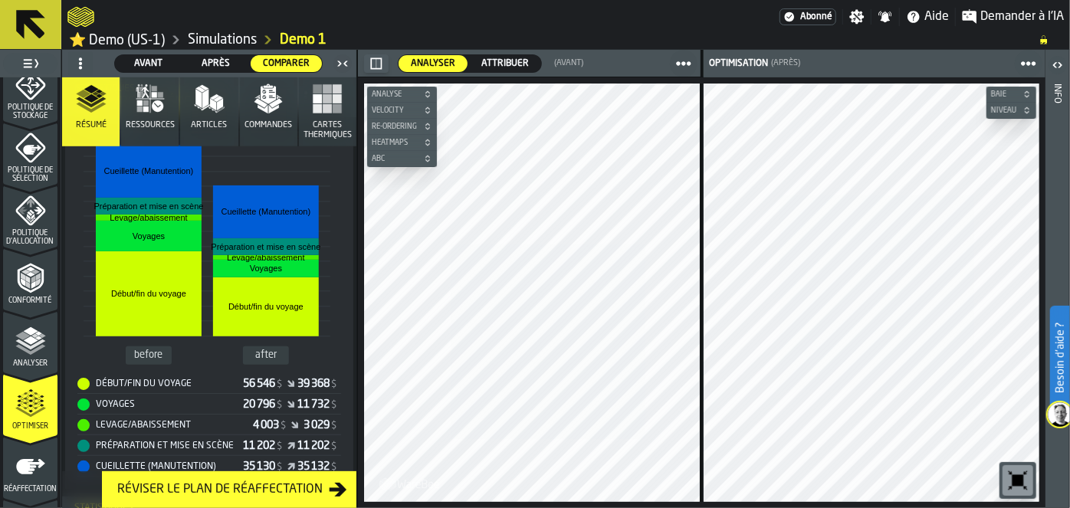
click at [265, 114] on button "Commandes" at bounding box center [268, 111] width 57 height 69
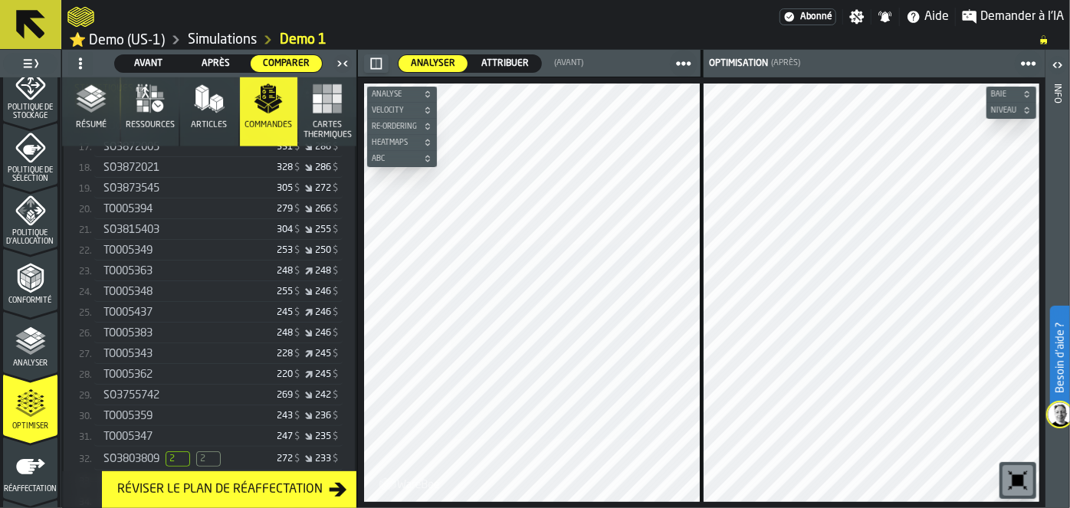
scroll to position [726, 0]
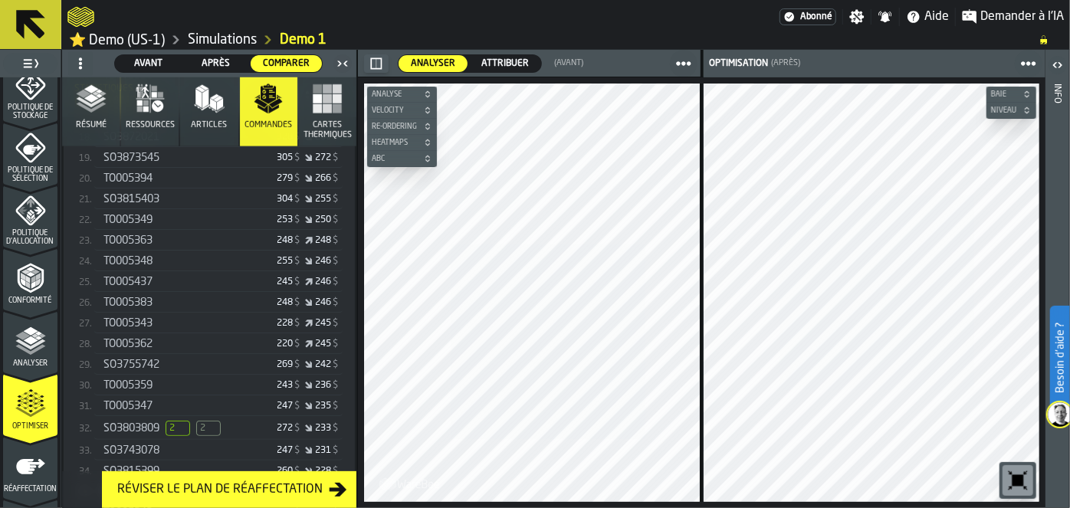
click at [182, 421] on span "2" at bounding box center [178, 428] width 25 height 15
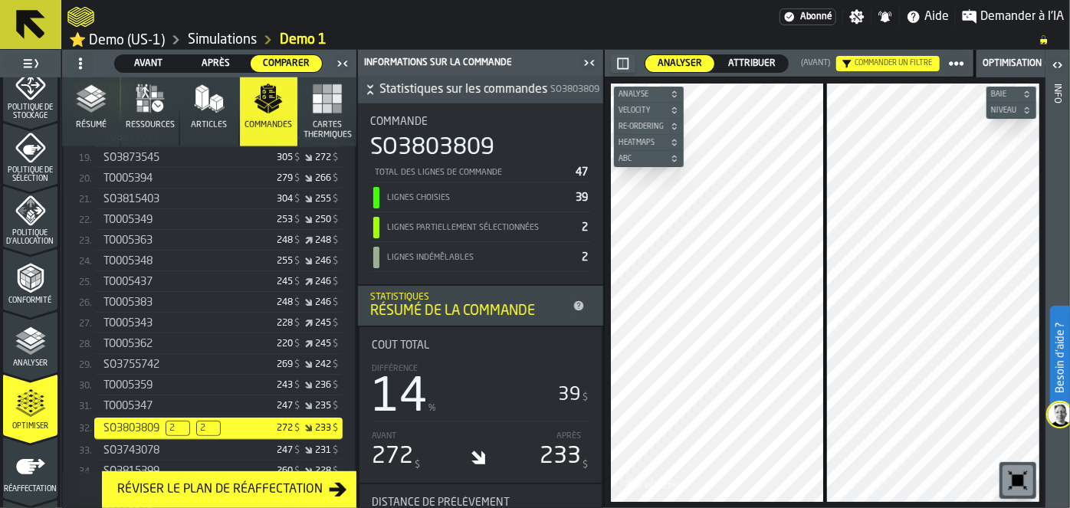
click at [586, 65] on icon "button-toggle-Fermez-moi" at bounding box center [589, 63] width 18 height 18
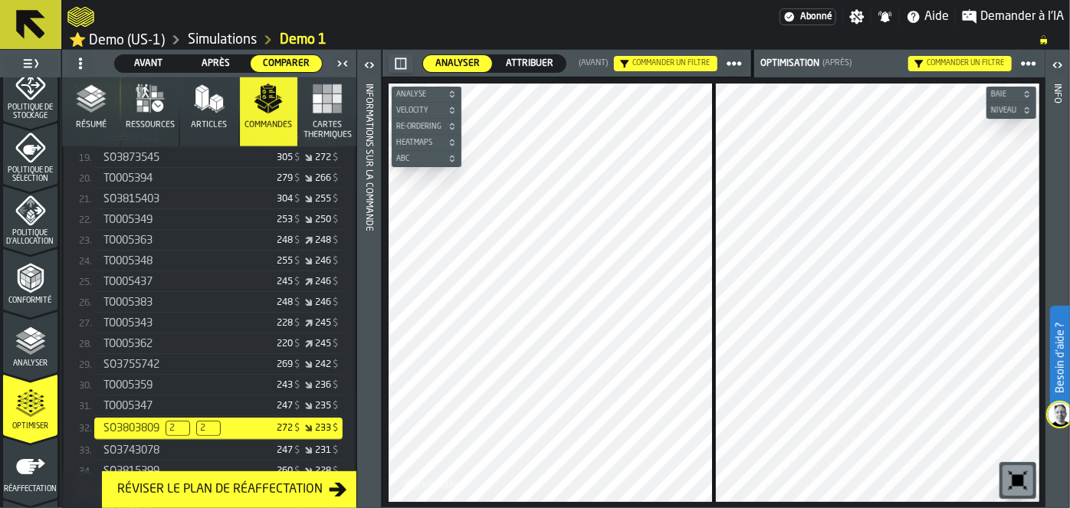
click at [215, 120] on span "Articles" at bounding box center [209, 125] width 36 height 10
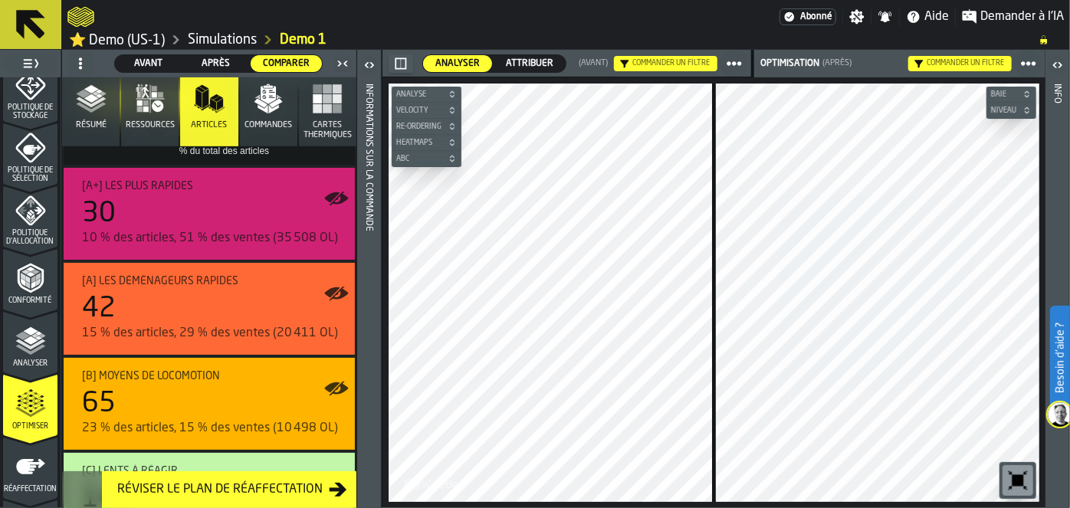
scroll to position [393, 0]
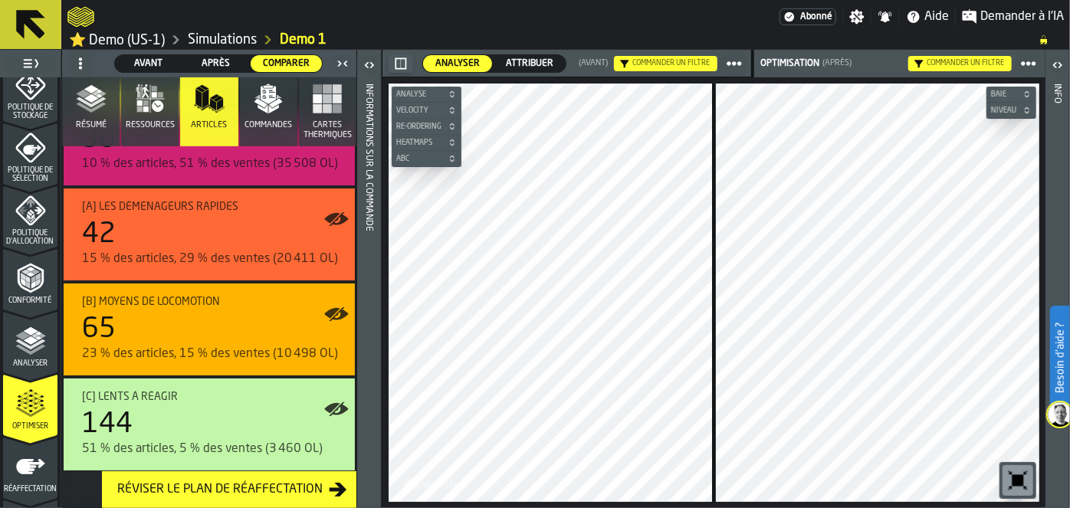
click at [43, 457] on icon "menu Réaffectation" at bounding box center [30, 466] width 31 height 31
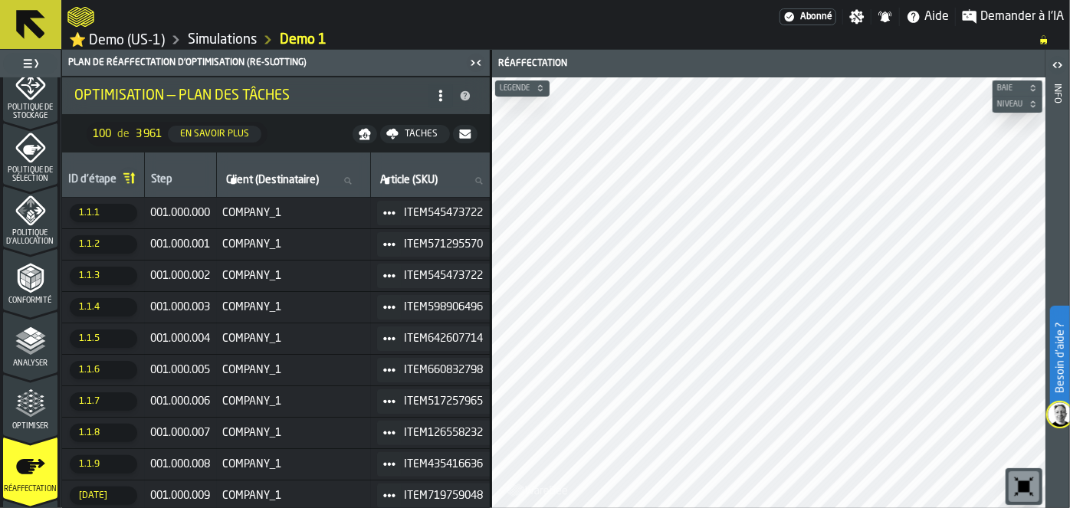
click at [33, 415] on icon "menu Optimiser" at bounding box center [30, 404] width 31 height 31
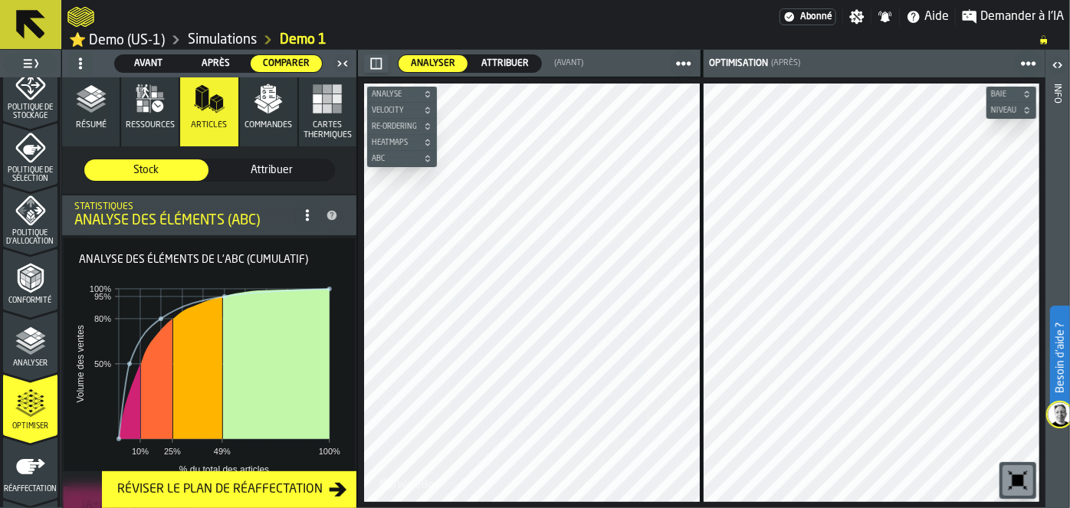
click at [28, 495] on icon "menu Réaffectation" at bounding box center [30, 499] width 54 height 15
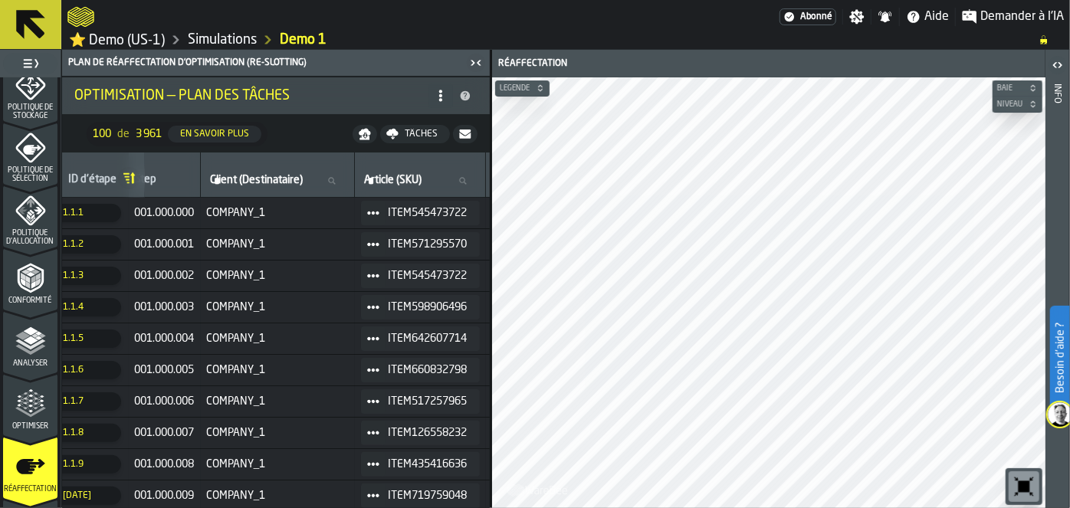
scroll to position [0, 0]
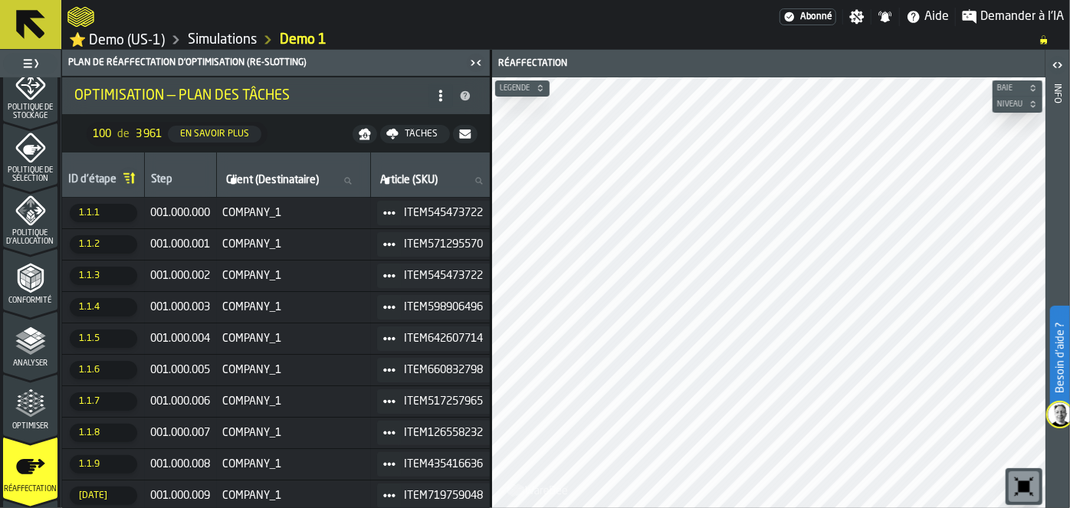
click at [993, 22] on span "Demander à l'IA" at bounding box center [1022, 17] width 84 height 18
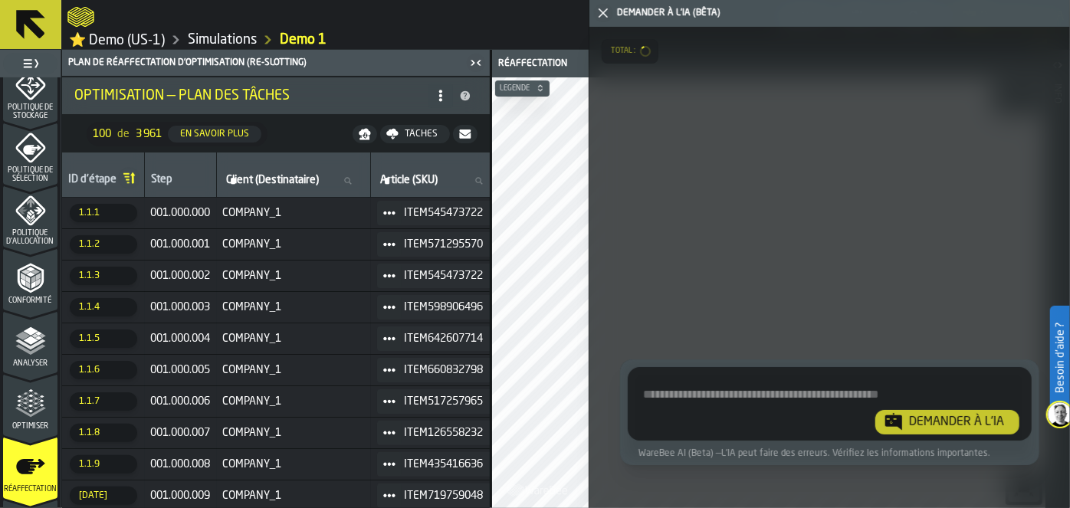
click at [482, 21] on div at bounding box center [423, 17] width 712 height 28
click at [601, 17] on icon "button-toggle-Fermez-moi" at bounding box center [603, 13] width 18 height 18
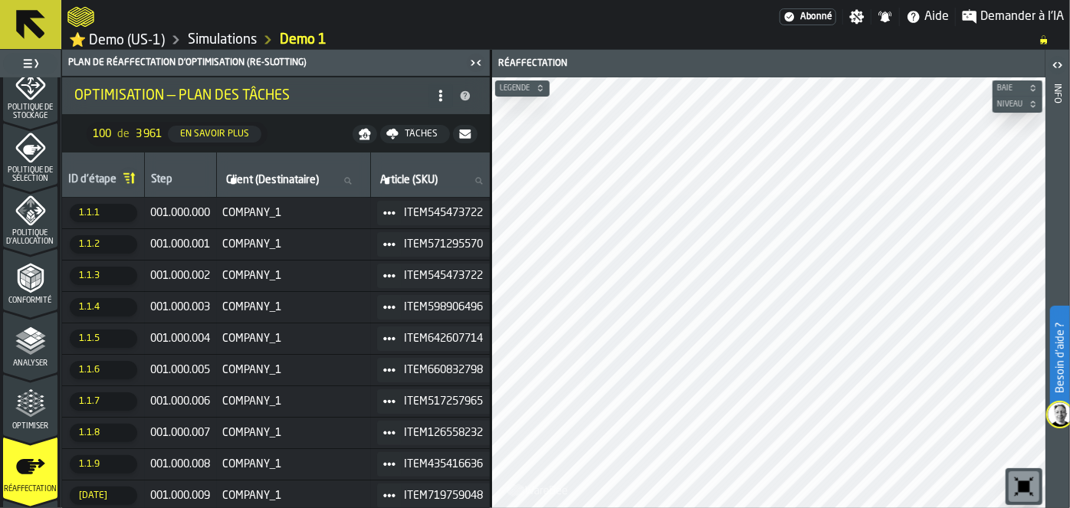
click at [38, 389] on icon "menu Optimiser" at bounding box center [30, 404] width 31 height 31
click at [37, 342] on polyline "menu Analyser" at bounding box center [30, 344] width 30 height 11
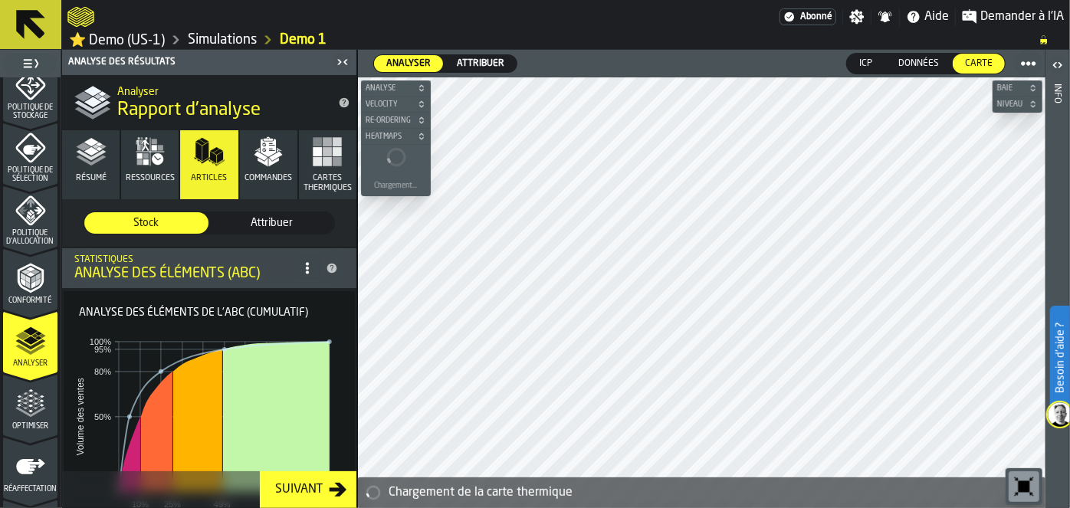
click at [37, 342] on polyline "menu Analyser" at bounding box center [30, 344] width 30 height 11
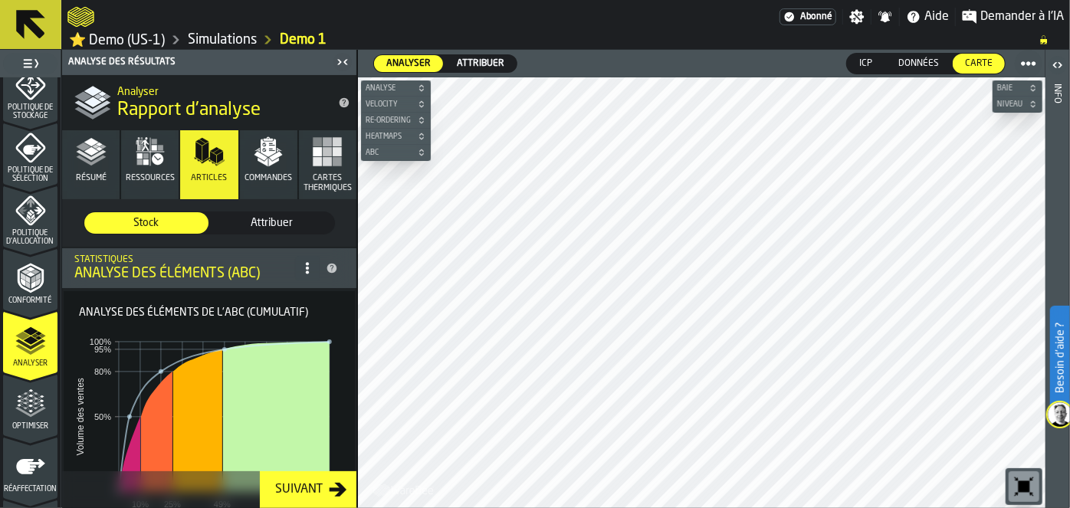
click at [19, 401] on icon "menu Optimiser" at bounding box center [30, 404] width 31 height 31
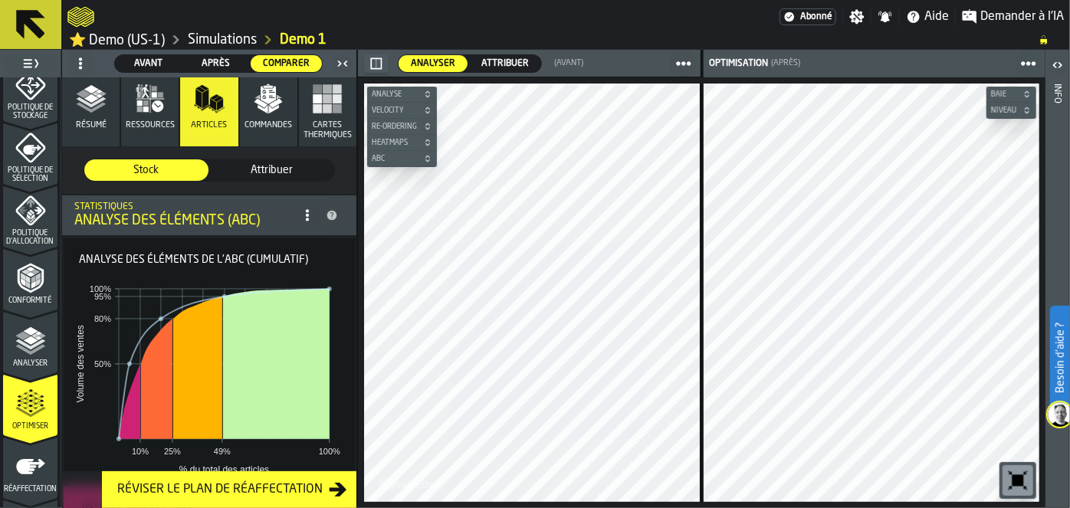
click at [25, 352] on polyline "menu Analyser" at bounding box center [30, 349] width 30 height 11
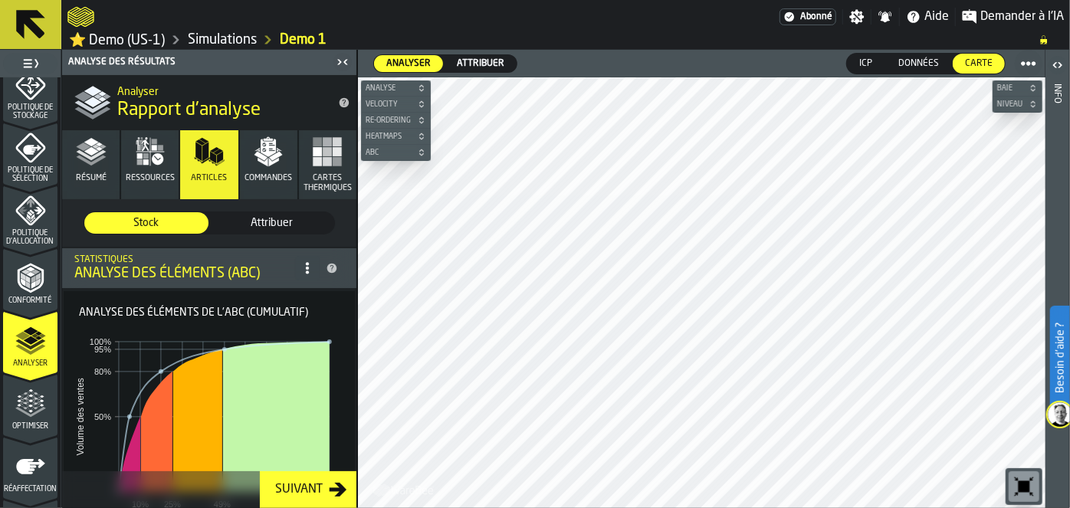
click at [27, 425] on span "Optimiser" at bounding box center [30, 426] width 54 height 8
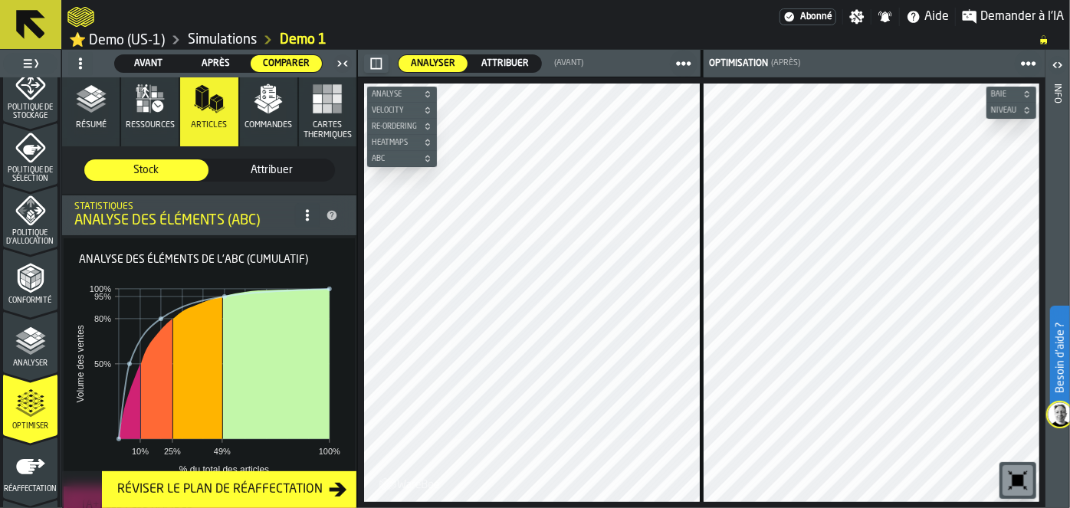
click at [107, 110] on button "Résumé" at bounding box center [90, 111] width 57 height 69
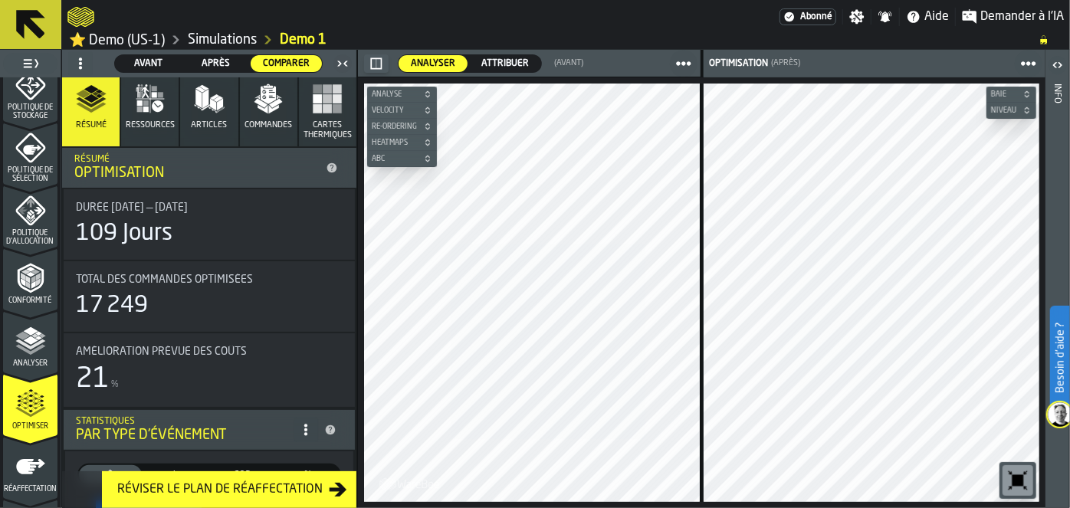
click at [277, 139] on button "Commandes" at bounding box center [268, 111] width 57 height 69
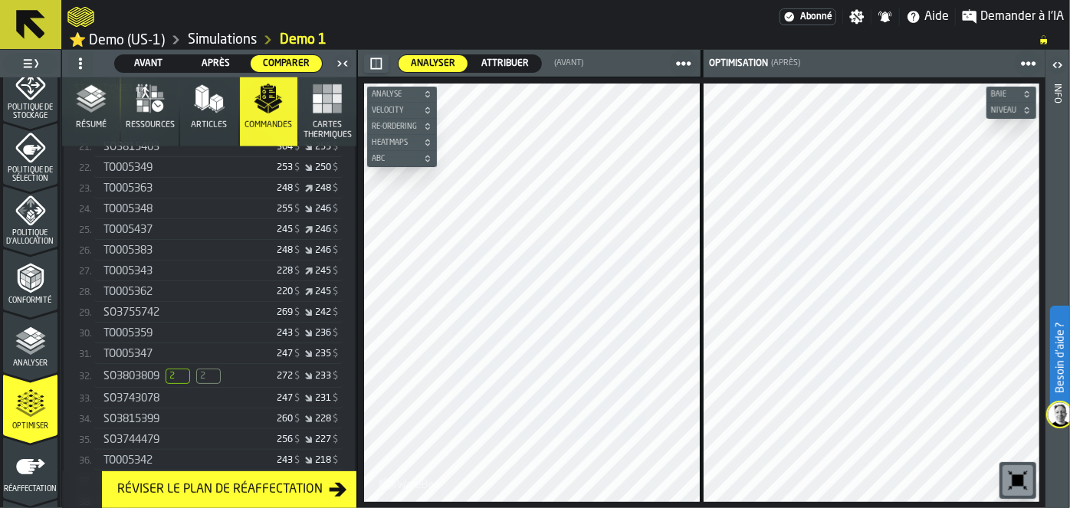
scroll to position [782, 0]
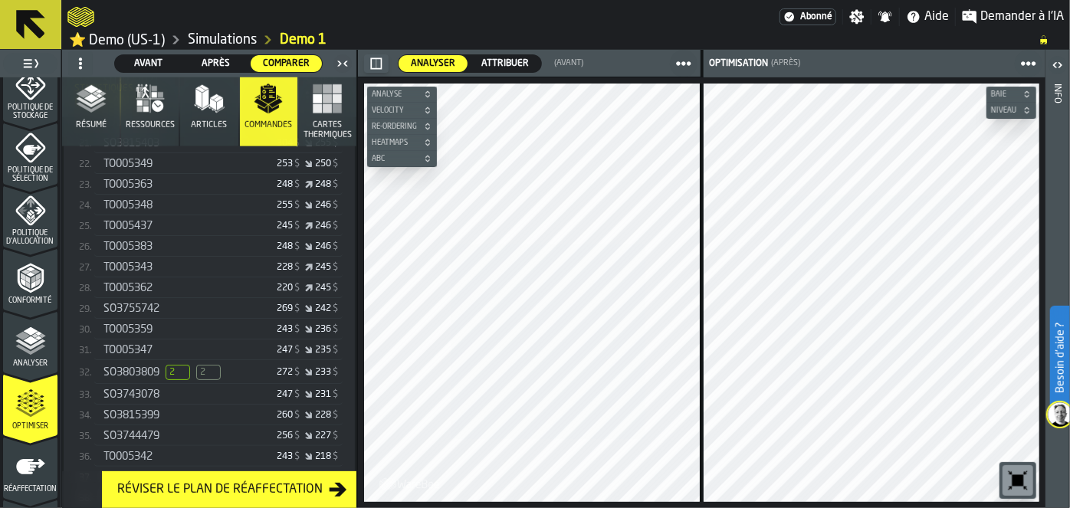
click at [218, 366] on span "2" at bounding box center [208, 372] width 25 height 15
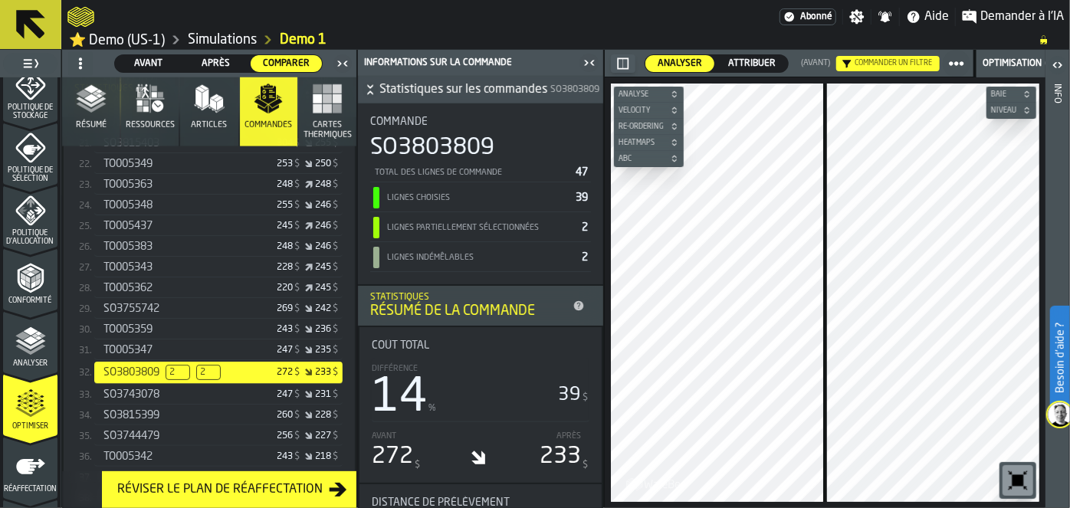
click at [206, 120] on span "Articles" at bounding box center [209, 125] width 36 height 10
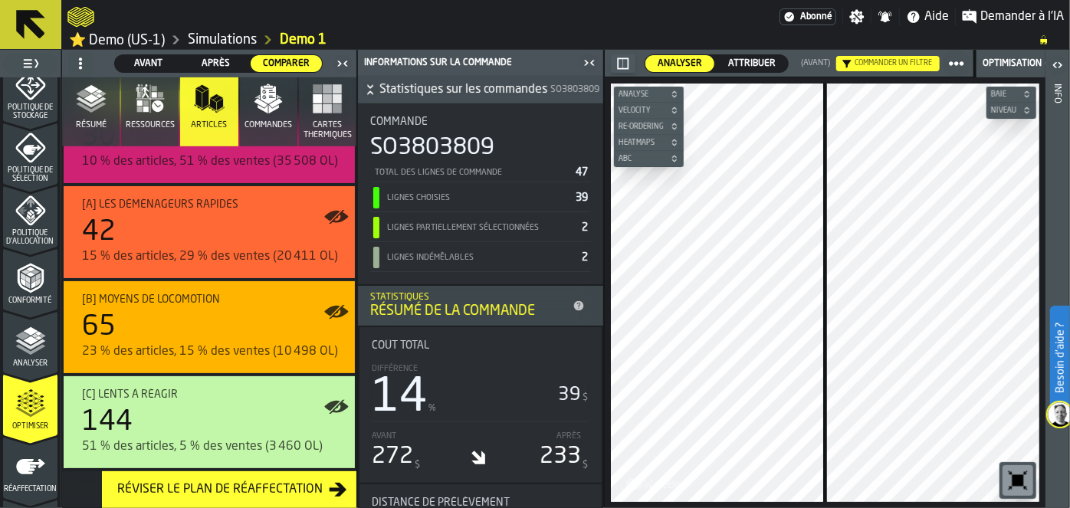
scroll to position [393, 0]
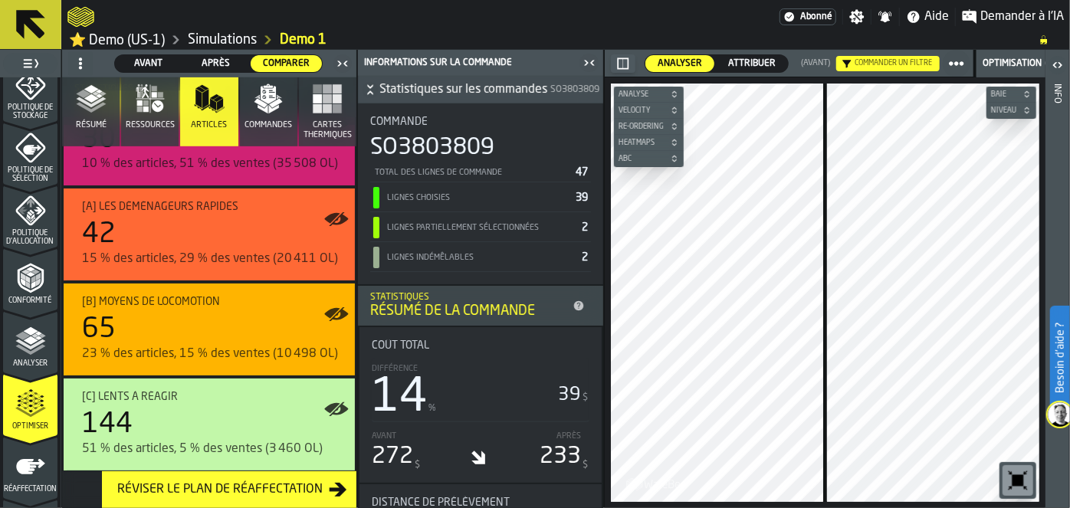
click at [121, 104] on button "Ressources" at bounding box center [149, 111] width 57 height 69
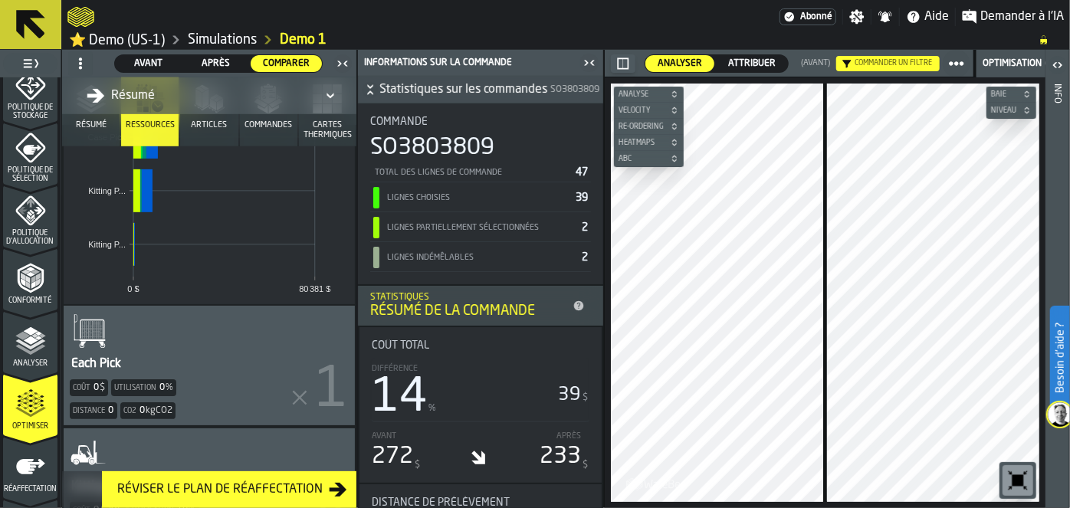
click at [92, 104] on div "Résumé" at bounding box center [201, 96] width 242 height 25
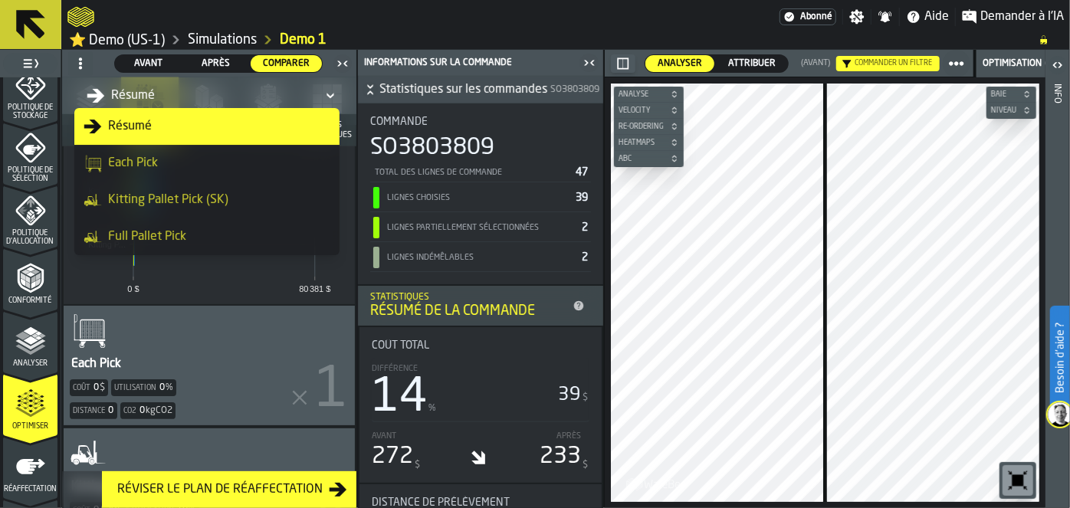
click at [94, 84] on div "Résumé" at bounding box center [201, 96] width 242 height 25
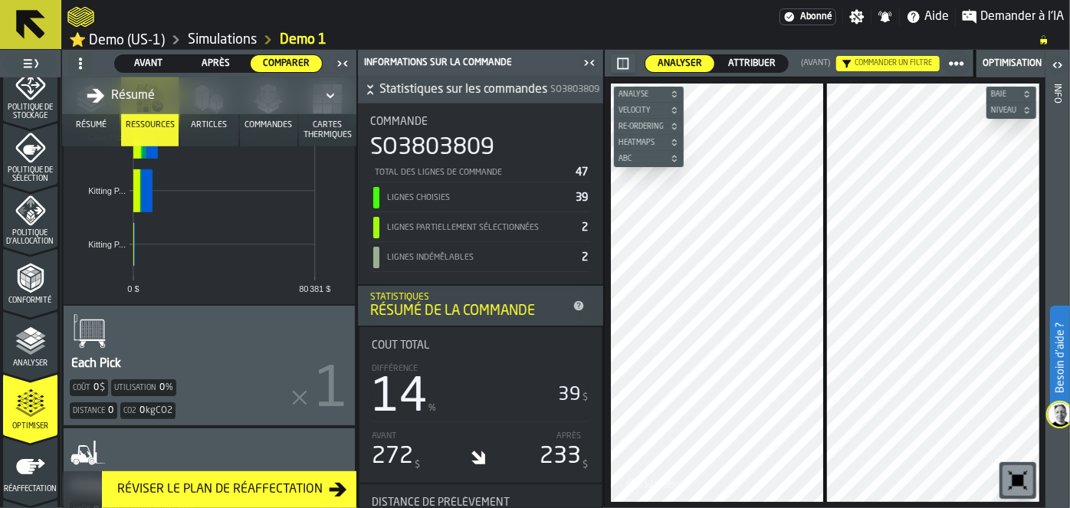
click at [87, 130] on button "Résumé" at bounding box center [90, 111] width 57 height 69
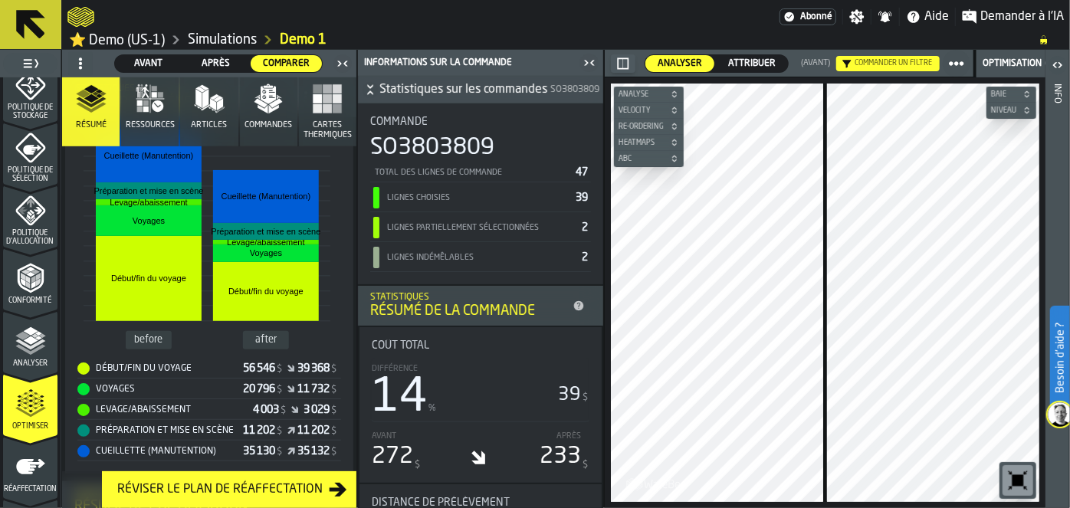
scroll to position [363, 0]
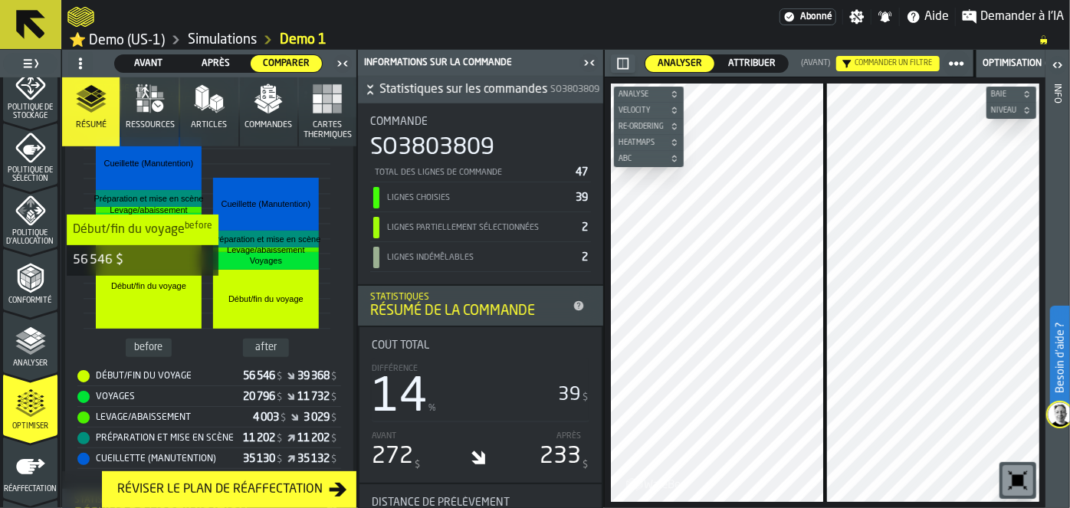
click at [141, 285] on rect "stat-" at bounding box center [149, 286] width 106 height 85
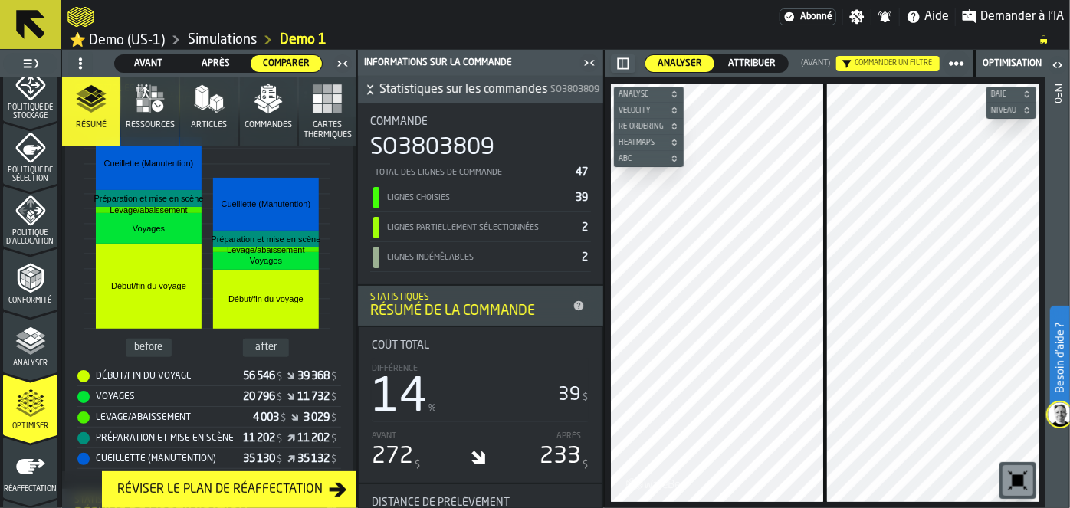
drag, startPoint x: 356, startPoint y: 113, endPoint x: 355, endPoint y: 103, distance: 10.0
click at [355, 103] on div "Avant Avant Après Après Comparer Comparer Résumé Ressources Articles Commandes …" at bounding box center [209, 279] width 296 height 458
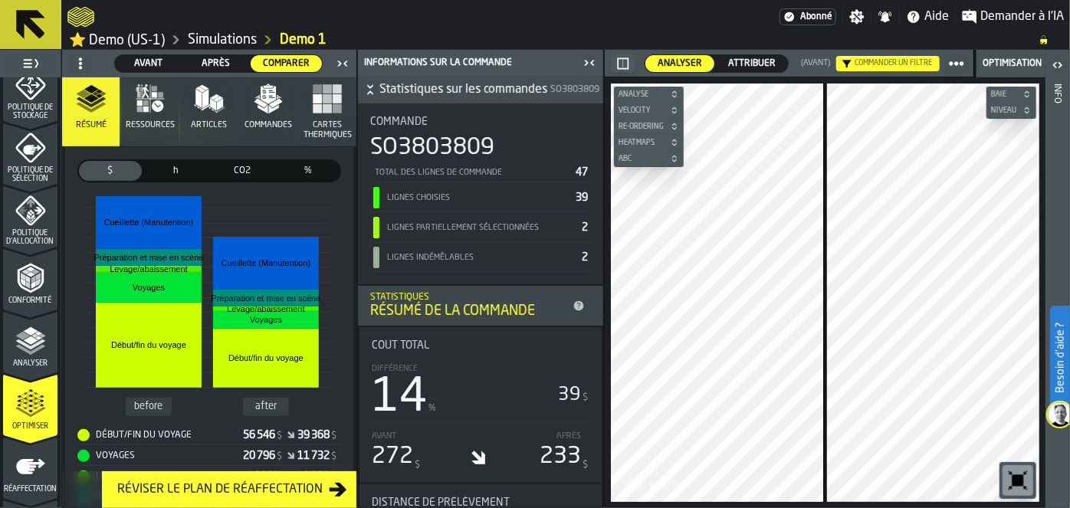
scroll to position [268, 0]
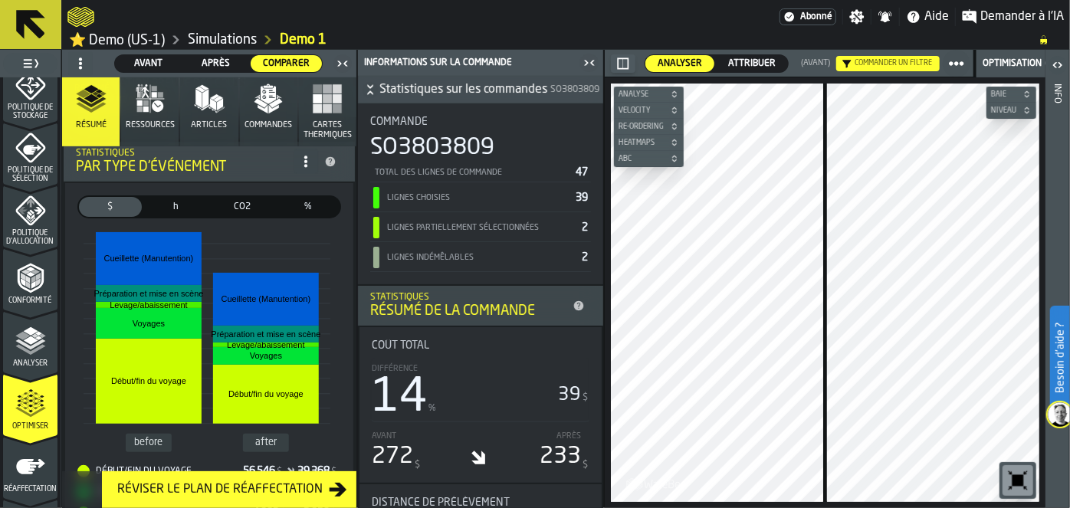
click at [190, 205] on span "h" at bounding box center [176, 207] width 57 height 14
click at [25, 478] on icon "menu Réaffectation" at bounding box center [30, 466] width 31 height 31
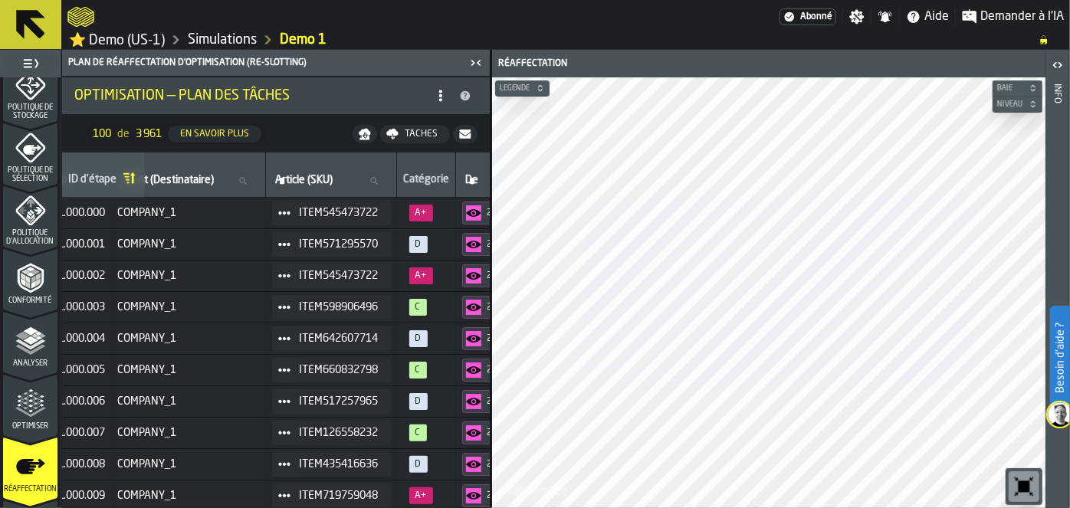
scroll to position [0, 99]
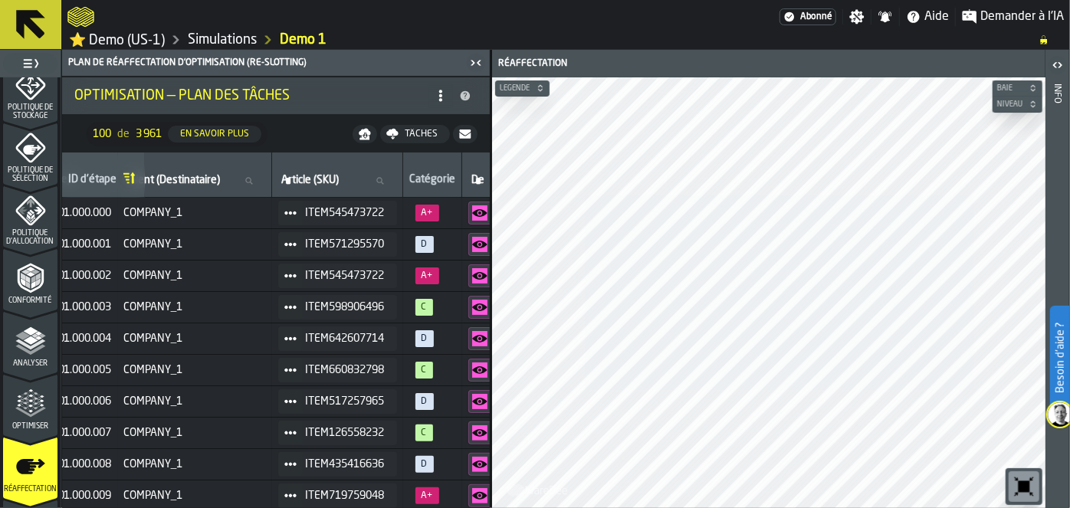
click at [989, 11] on span "Demander à l'IA" at bounding box center [1022, 17] width 84 height 18
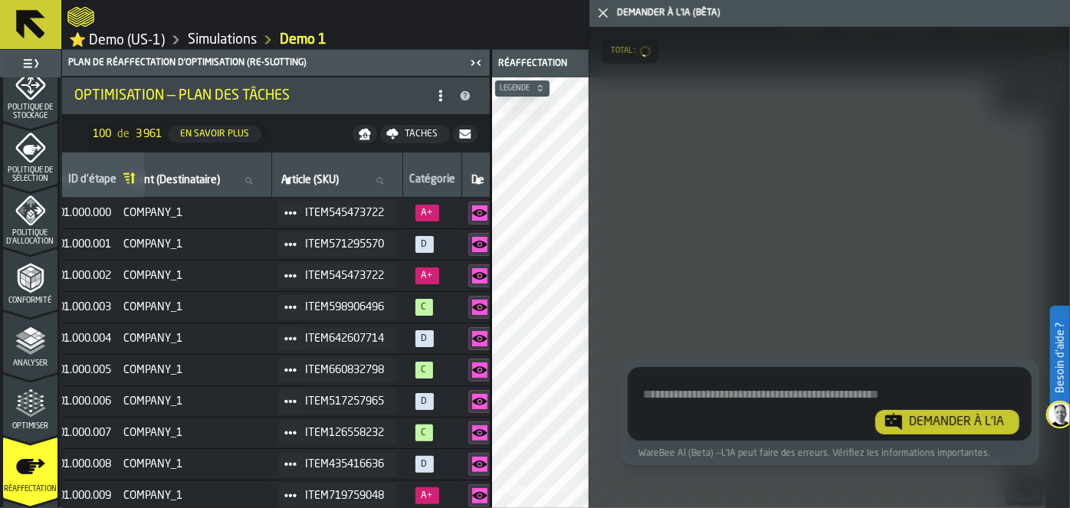
click at [405, 44] on ol "⭐ Demo (US-1) Simulations Demo 1" at bounding box center [545, 40] width 957 height 18
click at [404, 11] on div at bounding box center [423, 17] width 712 height 28
click at [599, 12] on icon "button-toggle-Fermez-moi" at bounding box center [603, 13] width 18 height 18
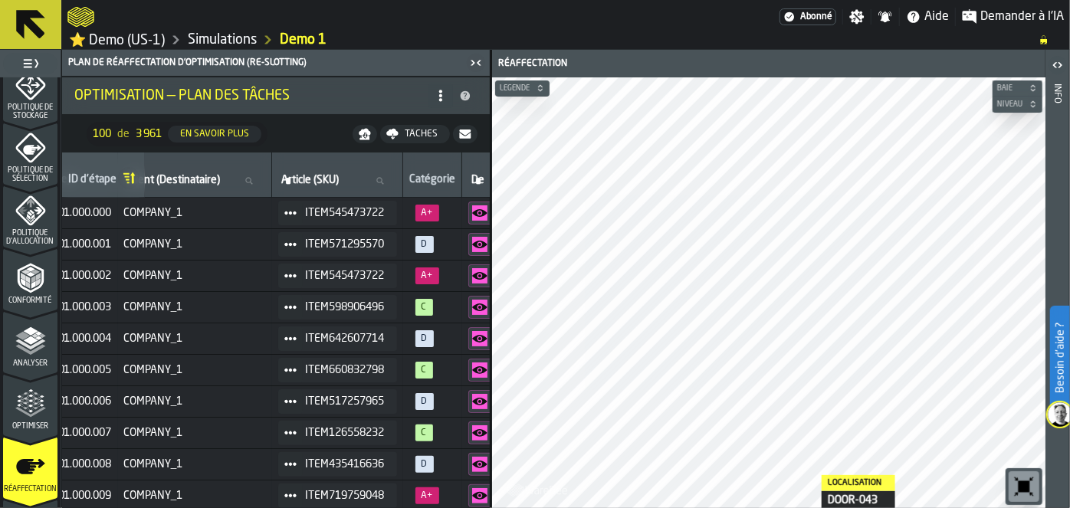
click at [17, 271] on icon "menu Conformité" at bounding box center [30, 278] width 26 height 30
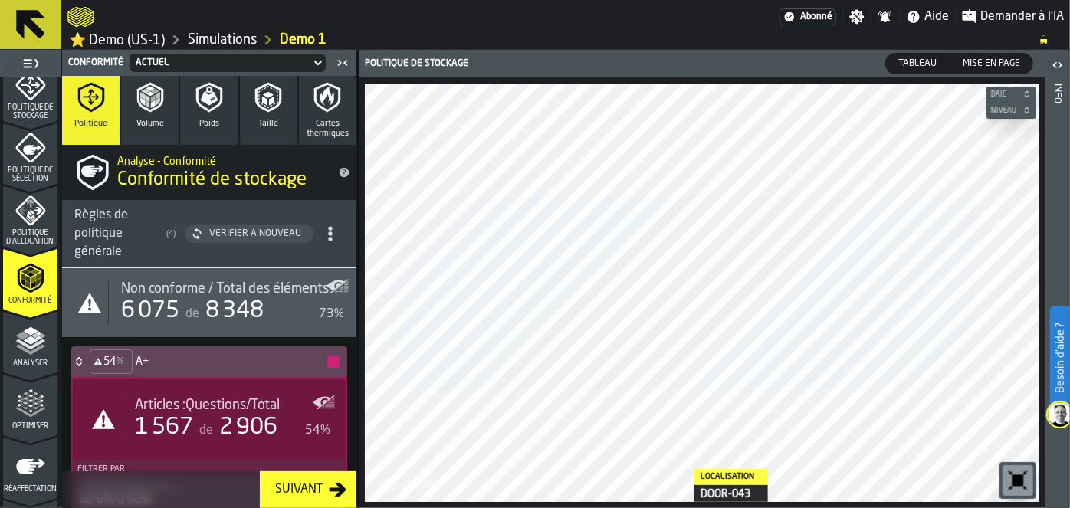
click at [155, 111] on icon "button" at bounding box center [150, 97] width 31 height 31
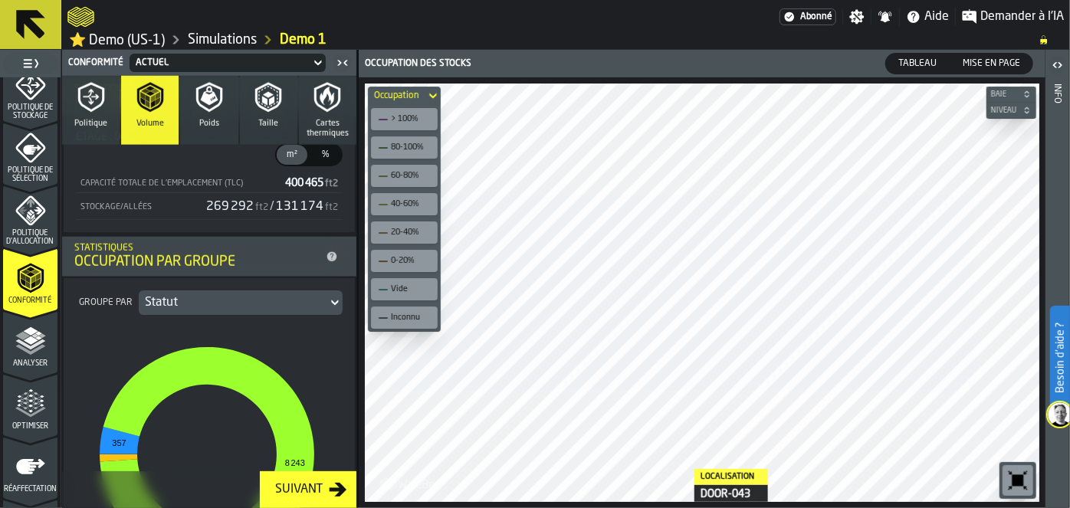
scroll to position [464, 0]
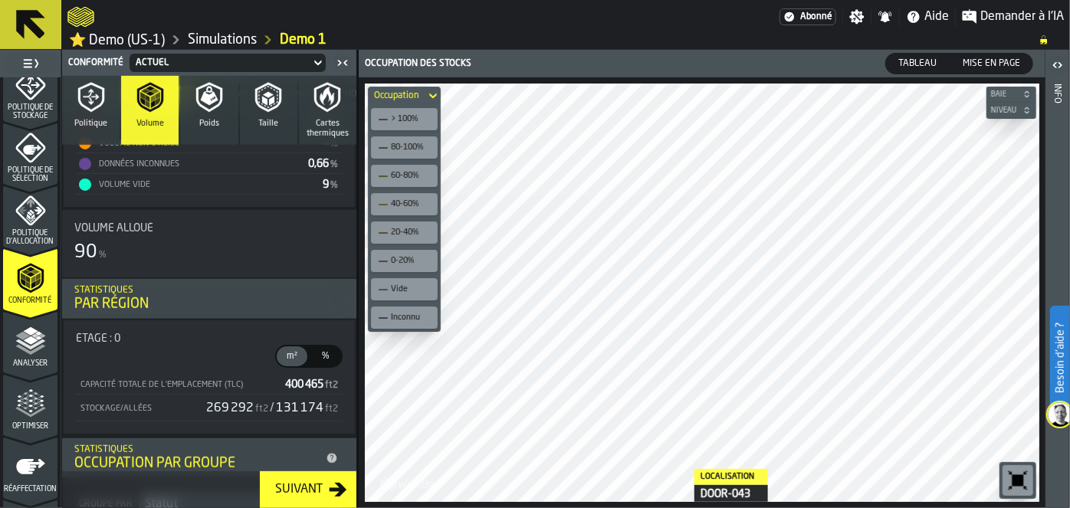
click at [194, 100] on icon "button" at bounding box center [209, 97] width 31 height 31
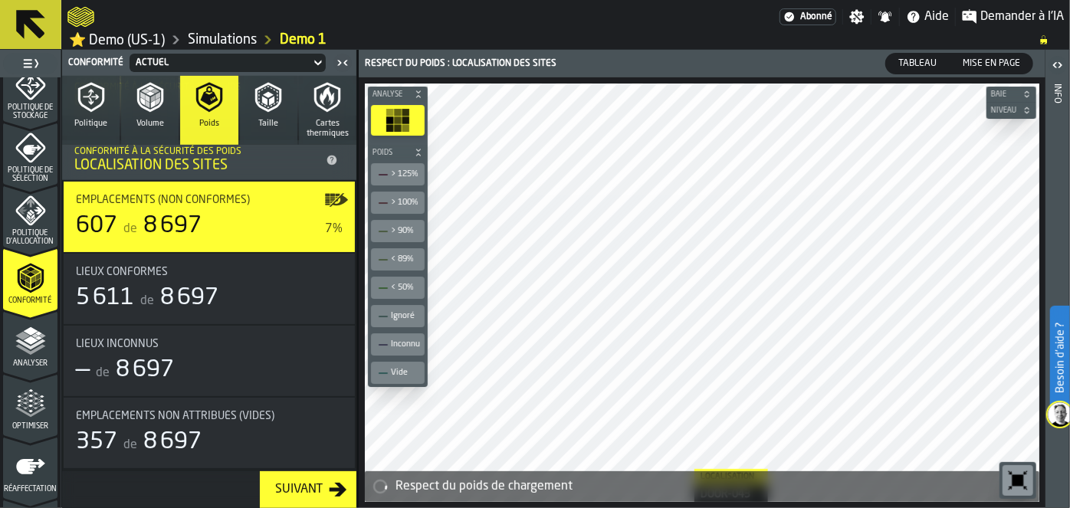
scroll to position [392, 0]
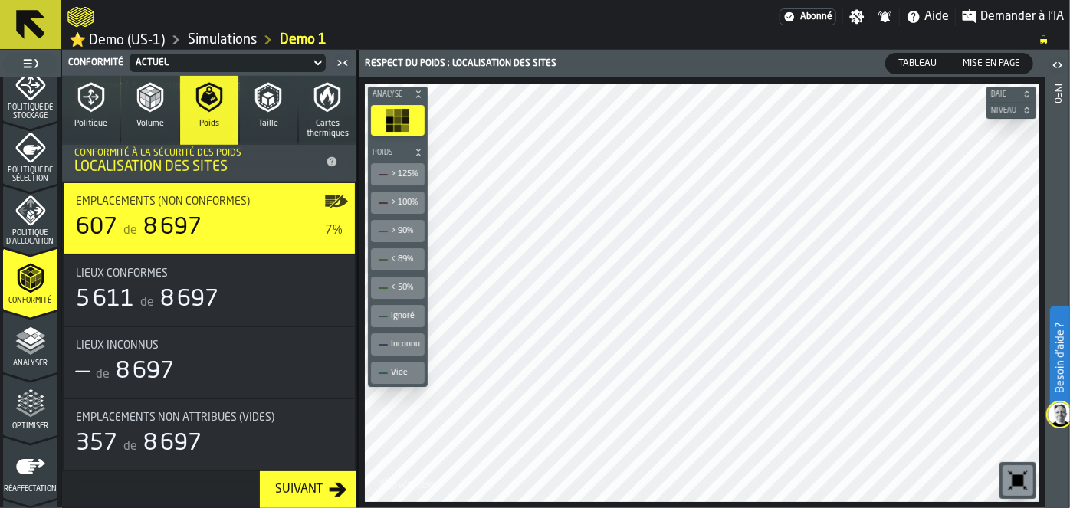
click at [342, 61] on icon "button-toggle-Fermez-moi" at bounding box center [342, 63] width 18 height 18
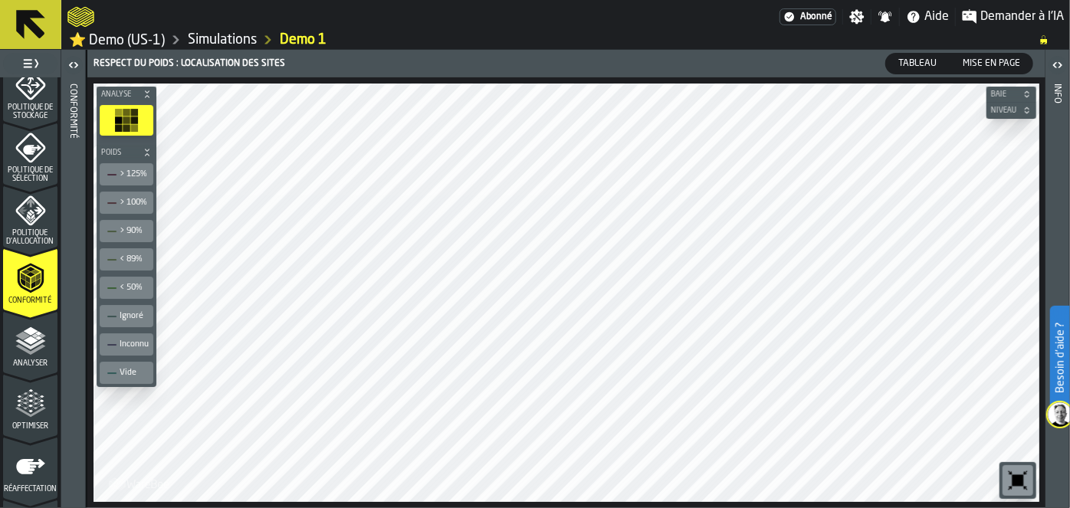
click at [77, 60] on icon "button-toggle-Ouvrir" at bounding box center [73, 65] width 18 height 18
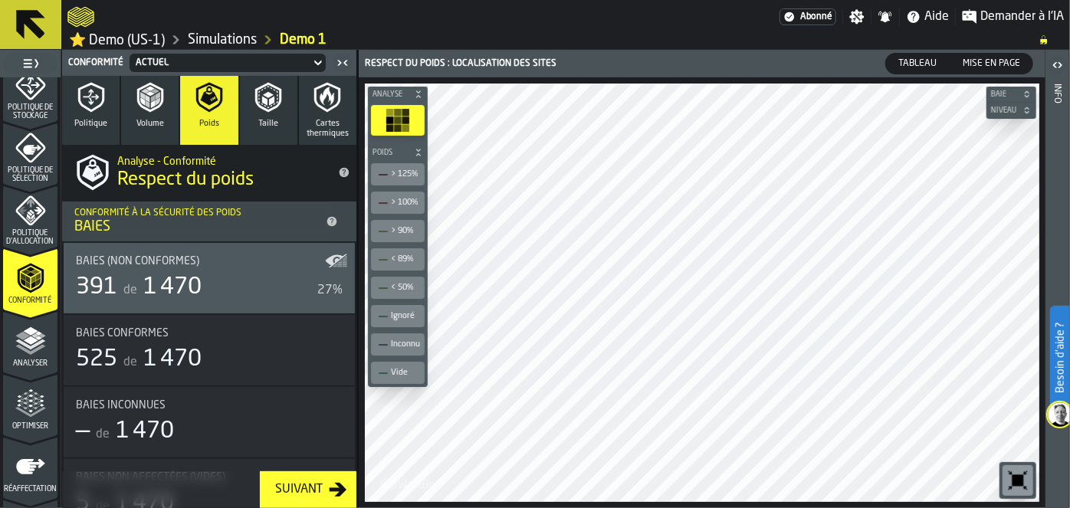
click at [202, 107] on icon "button" at bounding box center [209, 98] width 26 height 30
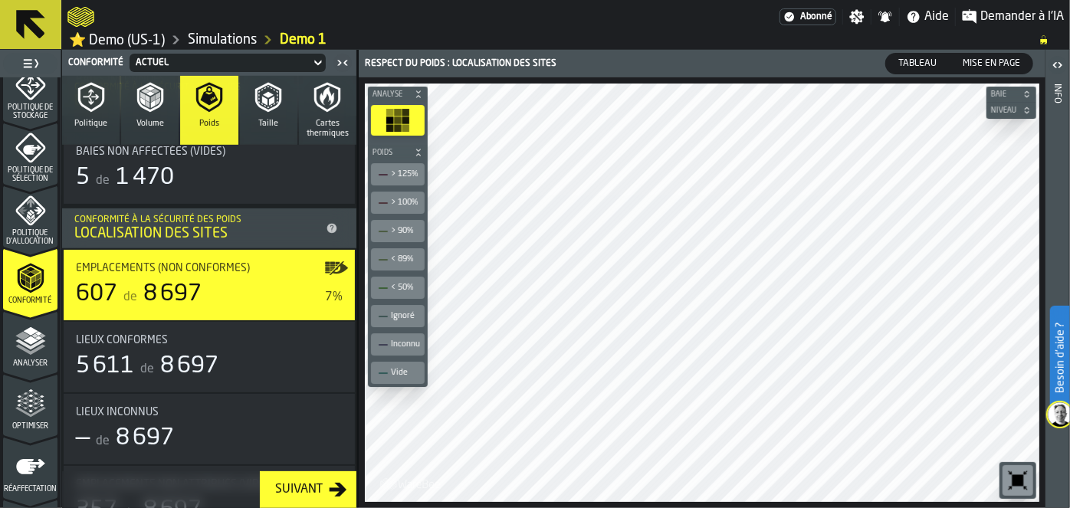
scroll to position [0, 0]
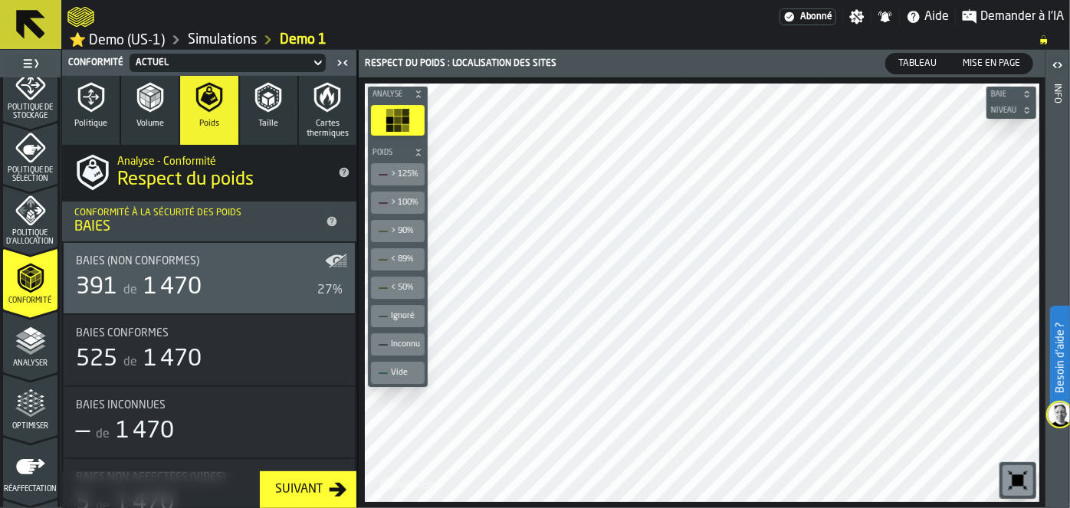
click at [267, 104] on icon "button" at bounding box center [267, 97] width 19 height 22
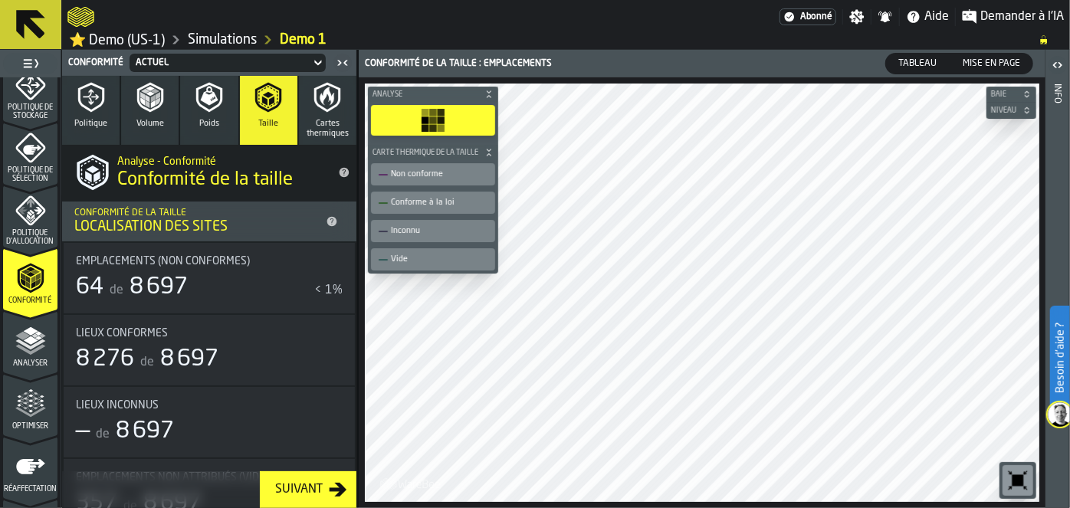
click at [188, 118] on button "Poids" at bounding box center [208, 110] width 57 height 69
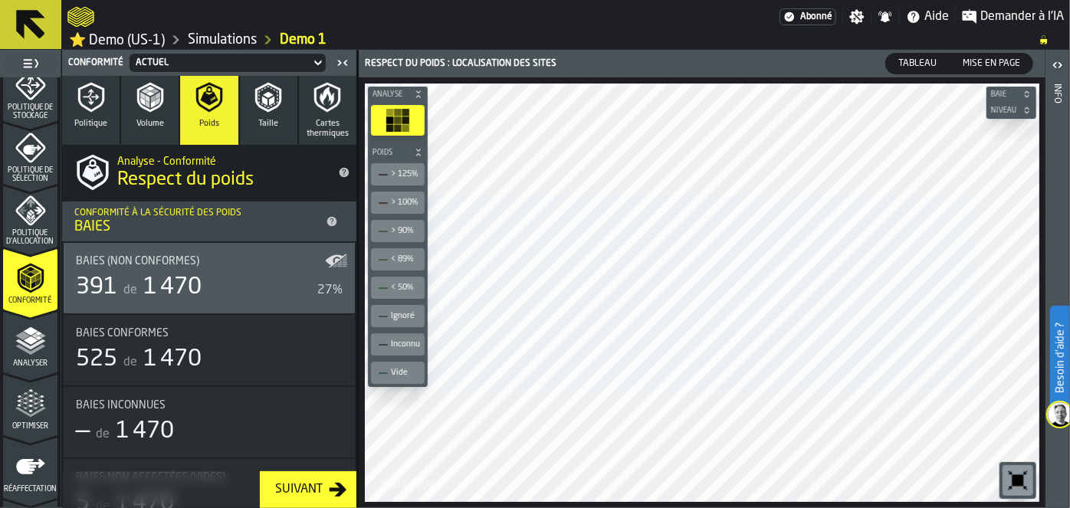
click at [147, 110] on icon "button" at bounding box center [150, 98] width 26 height 30
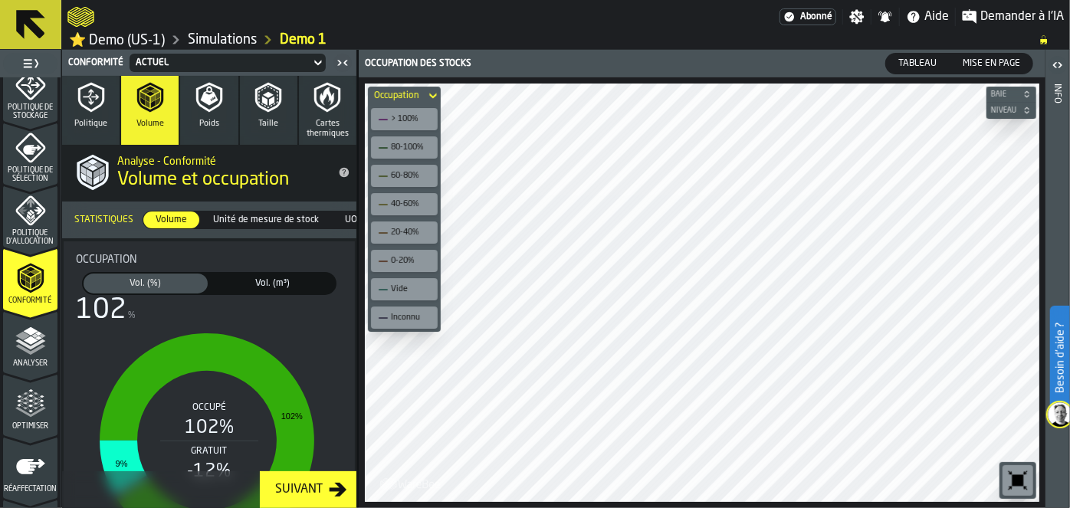
click at [233, 131] on button "Poids" at bounding box center [208, 110] width 57 height 69
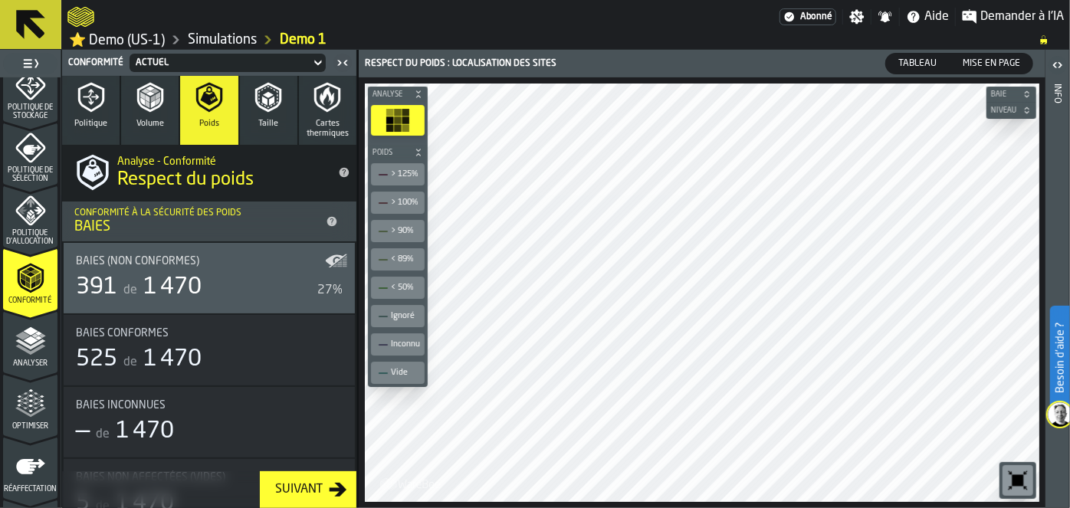
click at [1059, 66] on icon "button-toggle-Ouvrir" at bounding box center [1060, 64] width 4 height 5
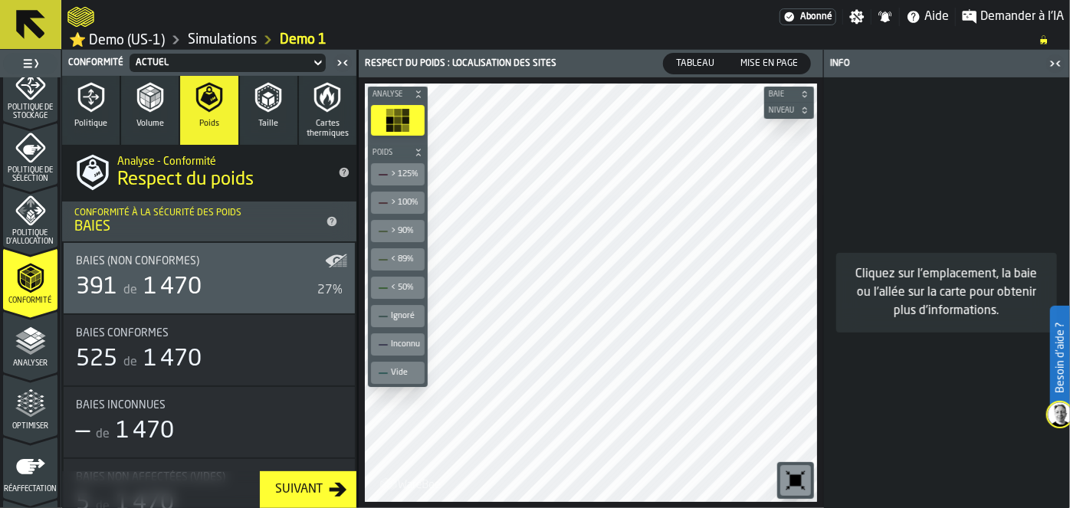
click at [1059, 66] on icon "button-toggle-Fermez-moi" at bounding box center [1055, 63] width 18 height 18
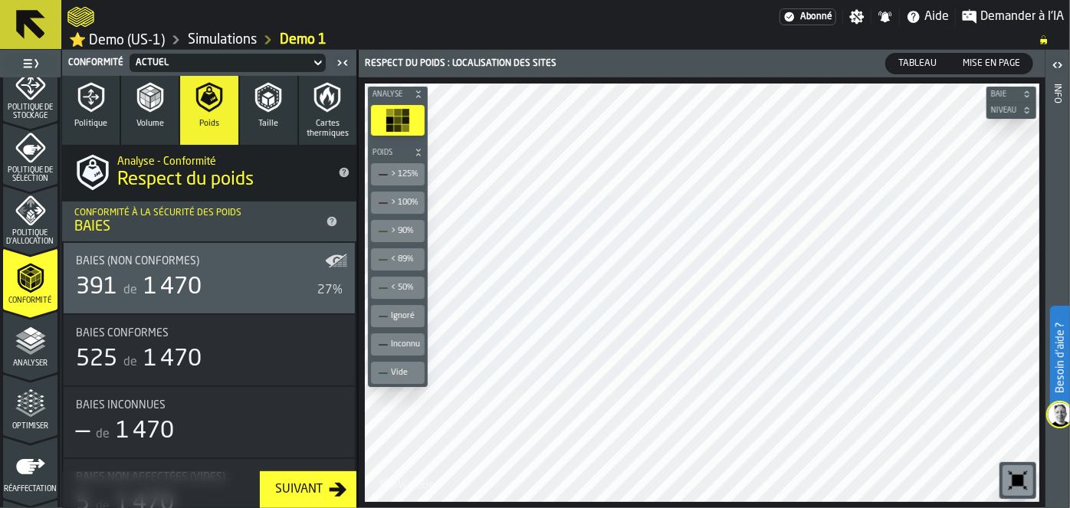
click at [343, 62] on icon "button-toggle-Fermez-moi" at bounding box center [345, 62] width 4 height 5
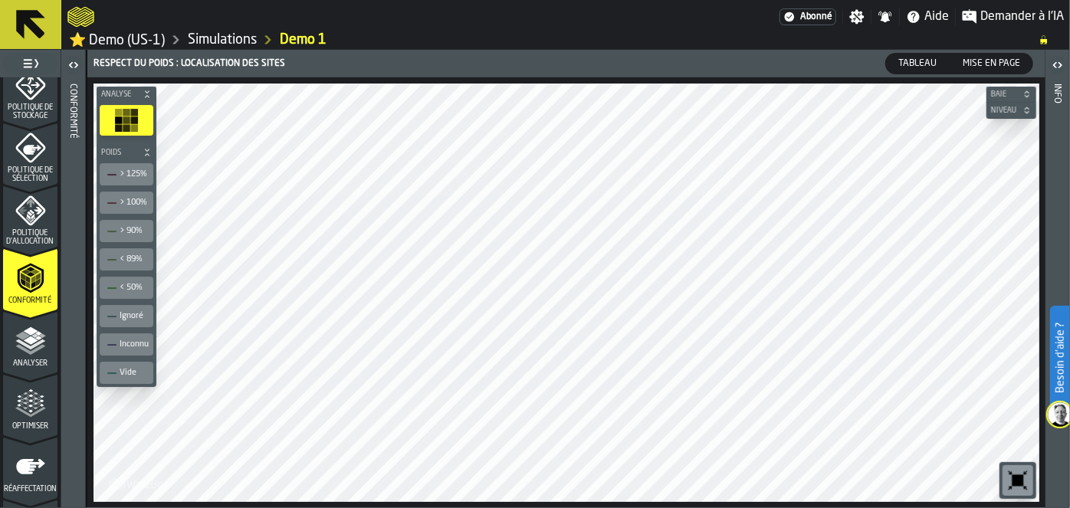
click at [69, 60] on icon "button-toggle-Ouvrir" at bounding box center [73, 65] width 18 height 18
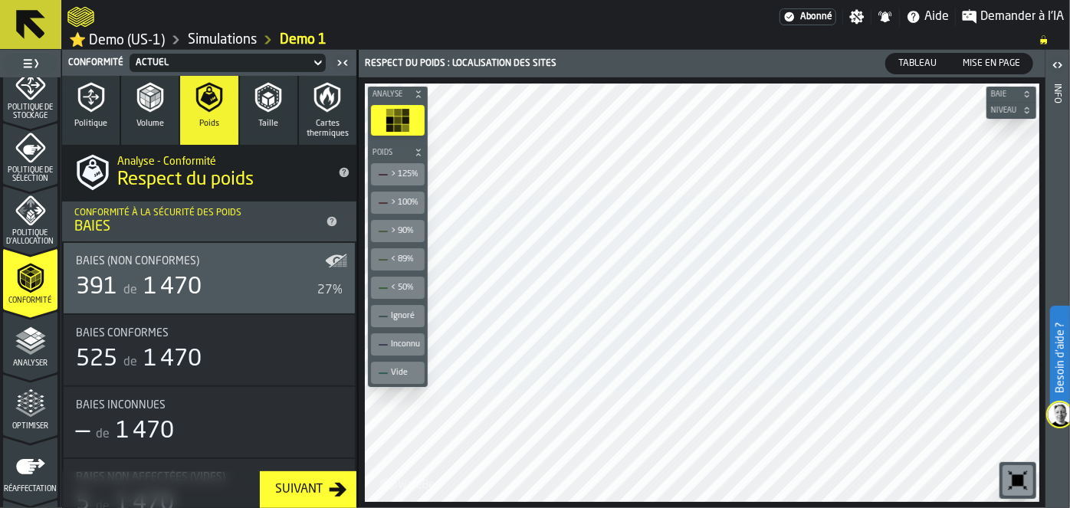
click at [347, 56] on icon "button-toggle-Fermez-moi" at bounding box center [342, 63] width 18 height 18
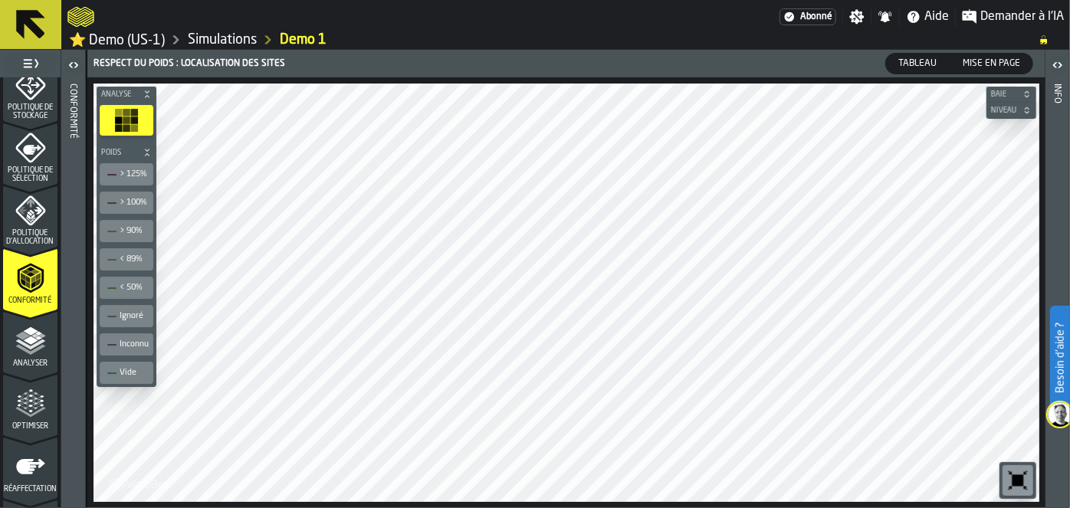
click at [77, 64] on icon "button-toggle-Ouvrir" at bounding box center [73, 65] width 18 height 18
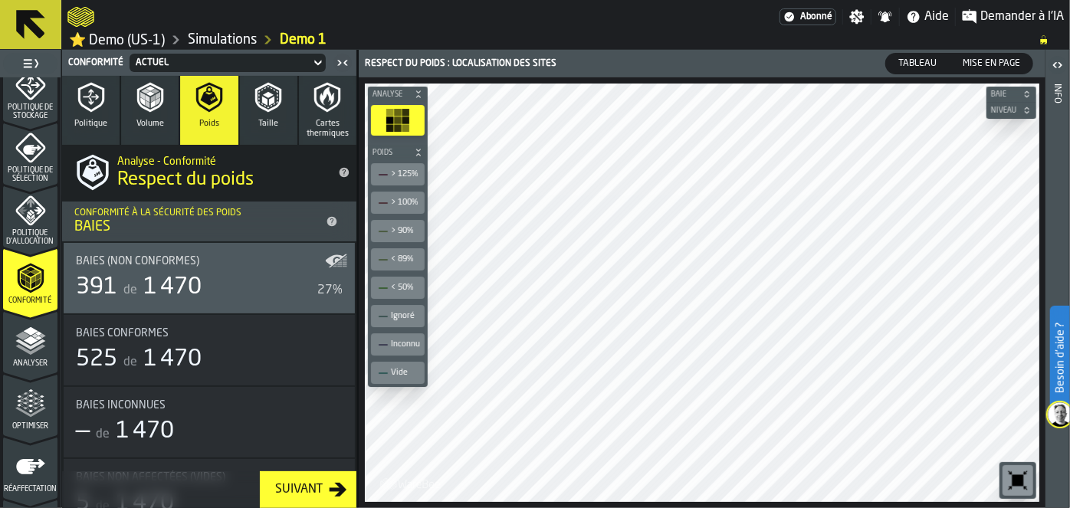
click at [317, 489] on div "Suivant" at bounding box center [299, 490] width 60 height 18
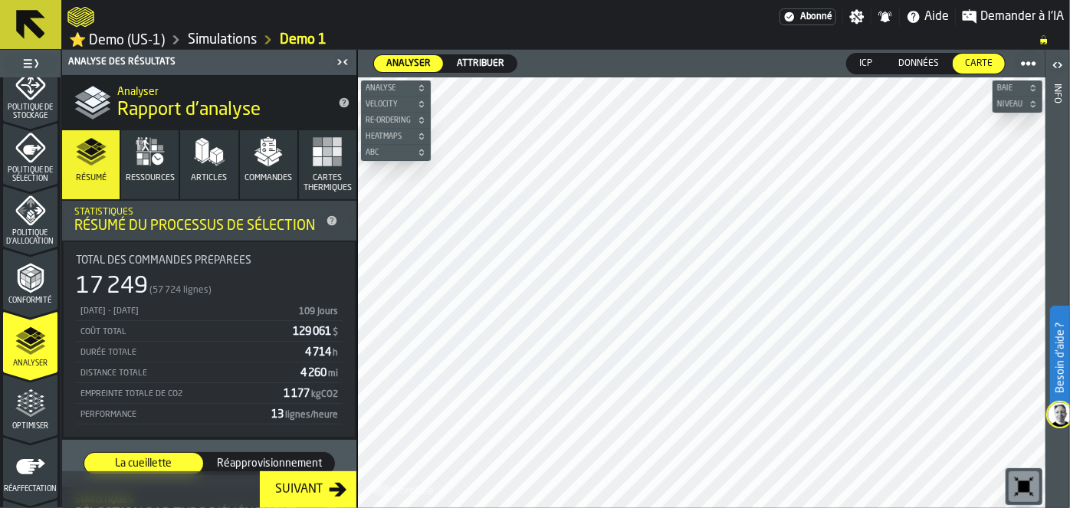
click at [36, 282] on icon "menu Conformité" at bounding box center [38, 282] width 5 height 8
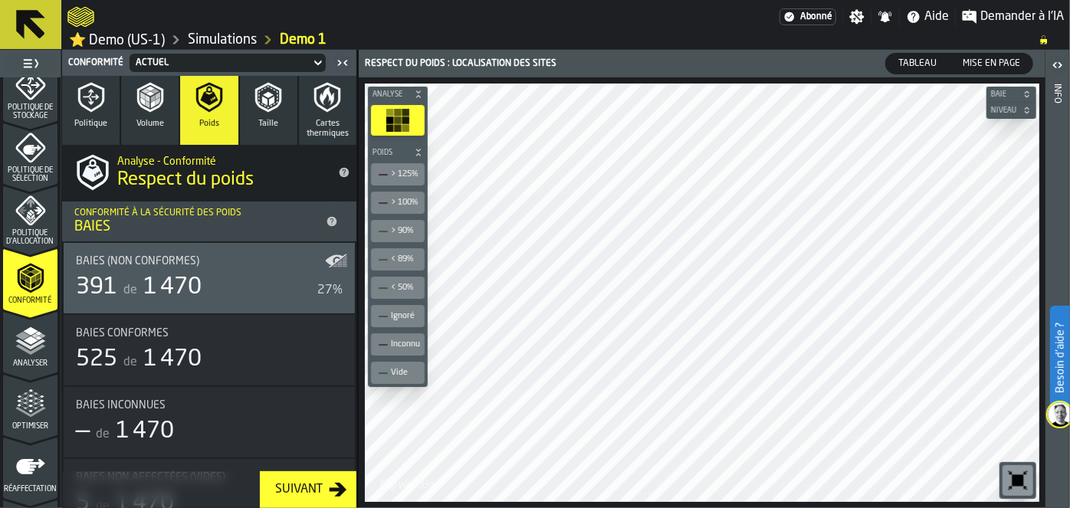
click at [15, 411] on icon "menu Optimiser" at bounding box center [30, 404] width 31 height 31
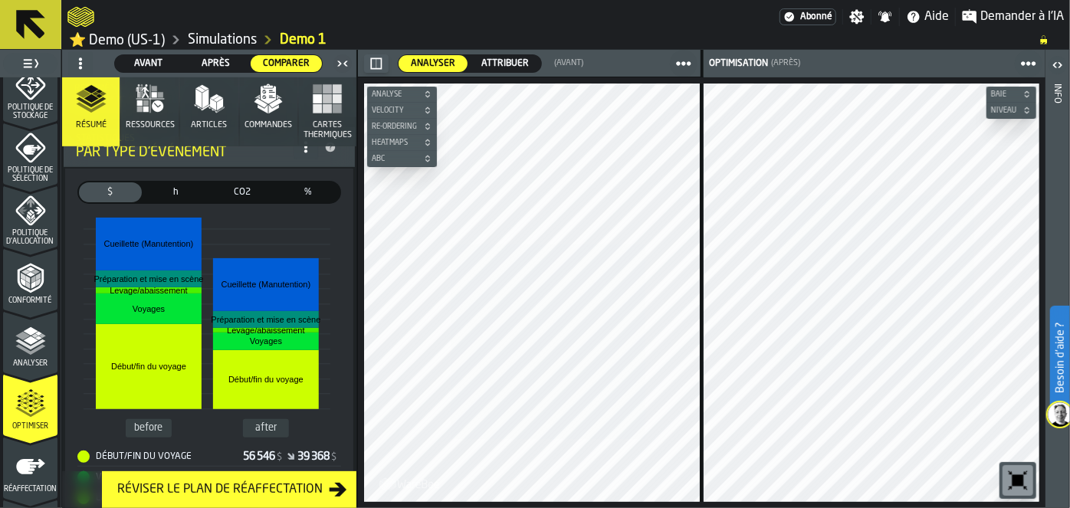
scroll to position [284, 0]
click at [167, 189] on span "h" at bounding box center [176, 192] width 57 height 14
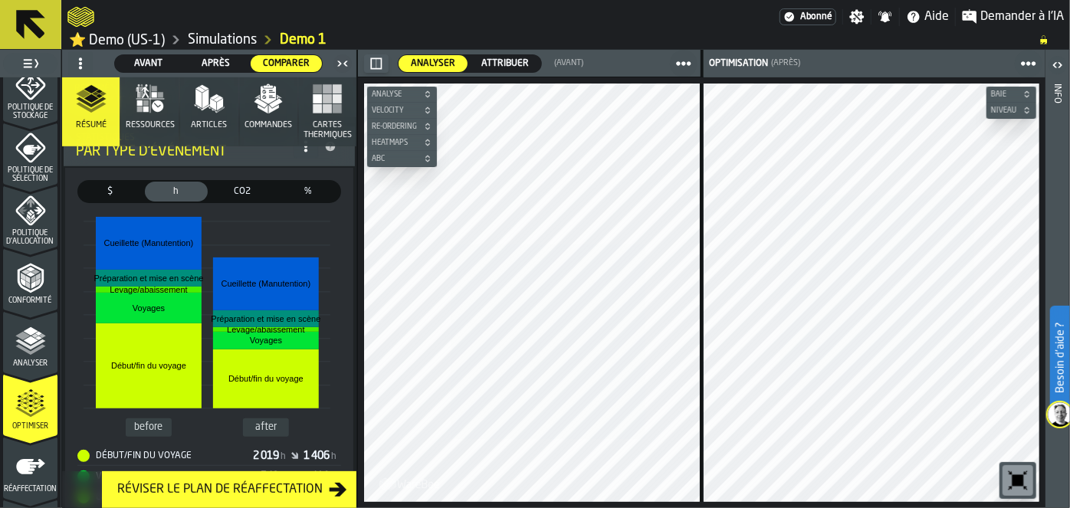
click at [140, 131] on button "Ressources" at bounding box center [149, 111] width 57 height 69
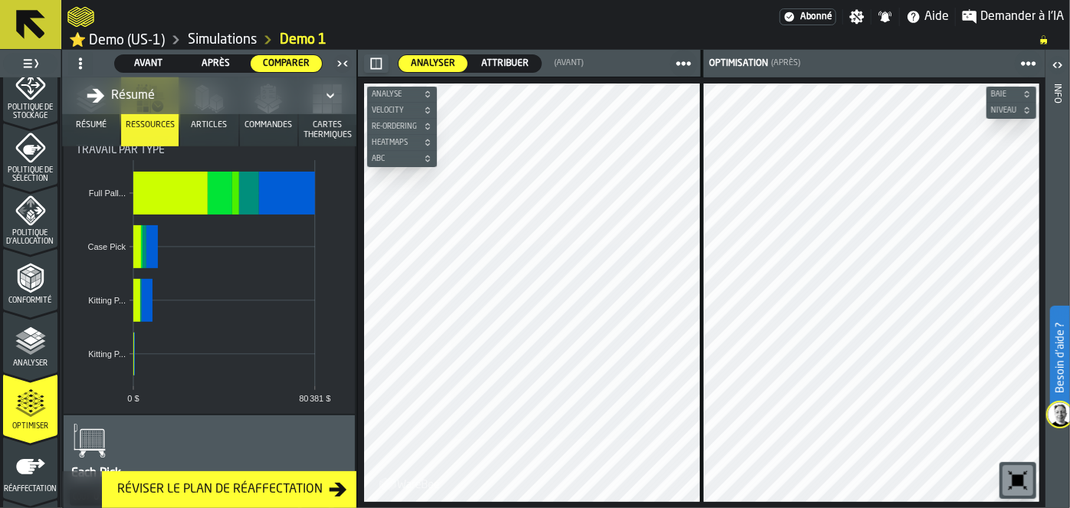
click at [201, 133] on button "Articles" at bounding box center [208, 111] width 57 height 69
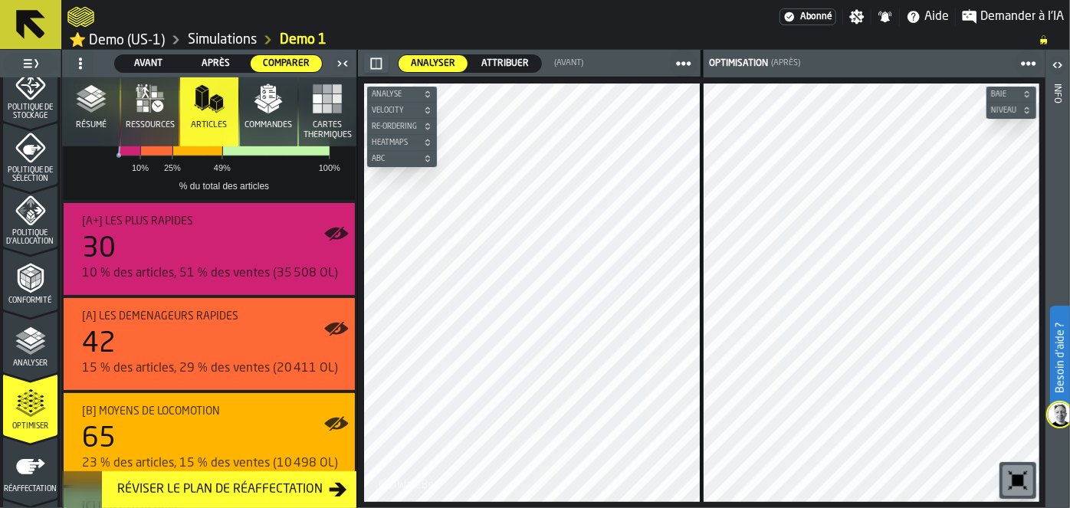
click at [241, 111] on button "Commandes" at bounding box center [268, 111] width 57 height 69
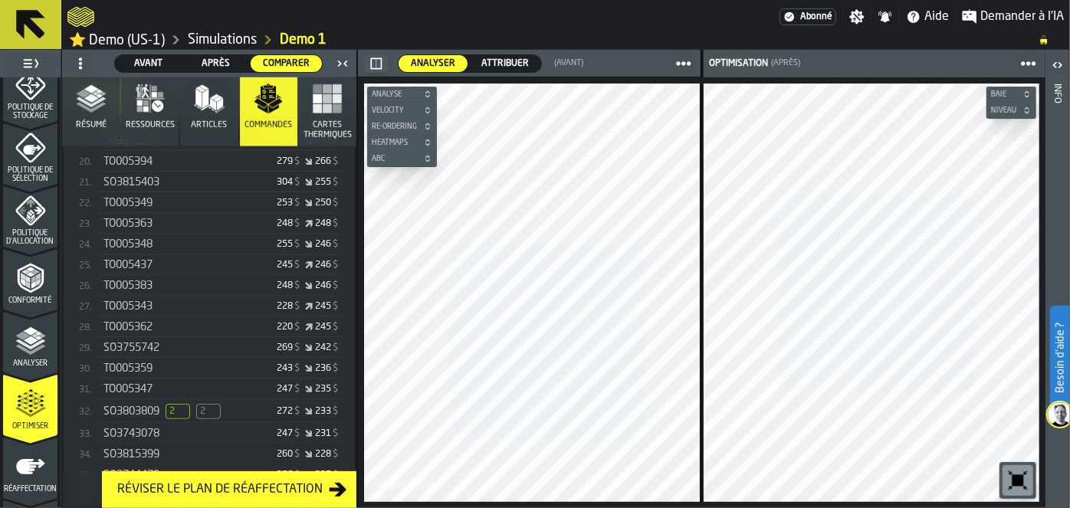
scroll to position [771, 0]
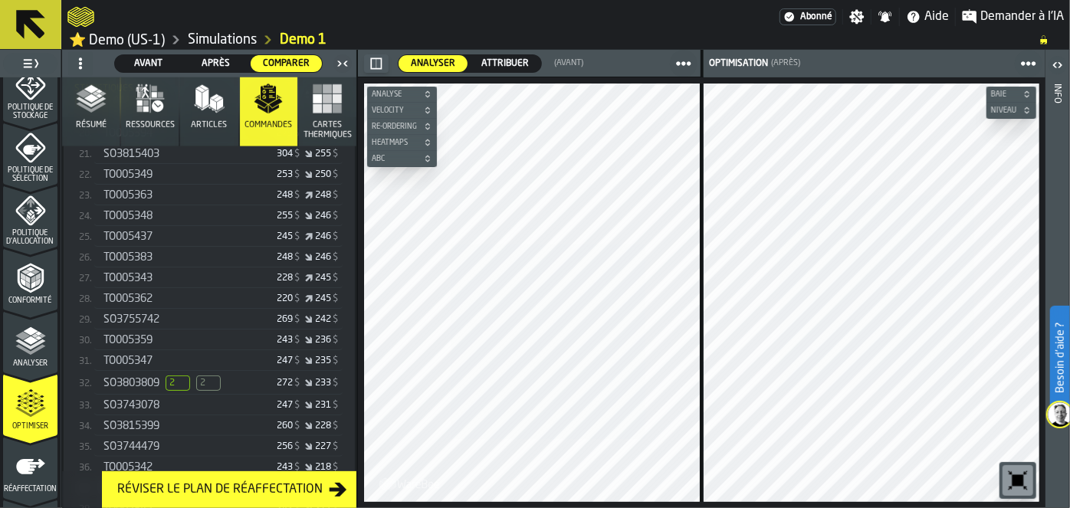
click at [164, 376] on div "SO3803809 2 2" at bounding box center [164, 383] width 123 height 15
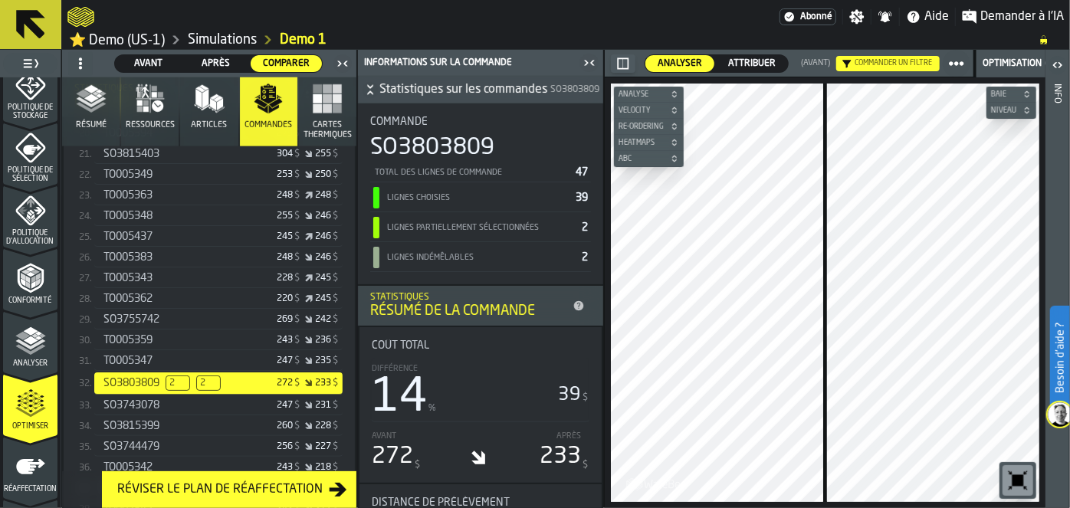
click at [321, 118] on button "Cartes thermiques" at bounding box center [327, 111] width 57 height 69
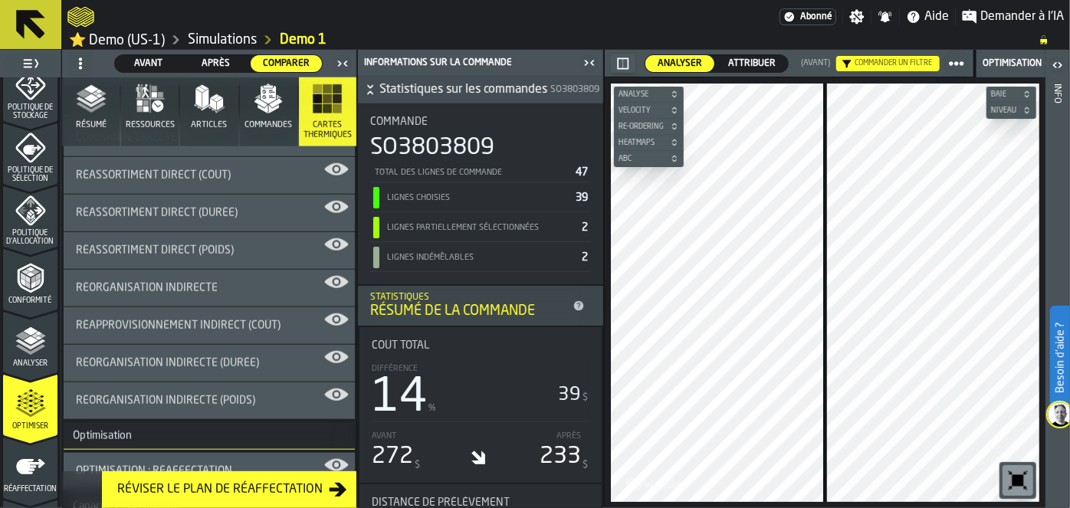
click at [71, 107] on button "Résumé" at bounding box center [90, 111] width 57 height 69
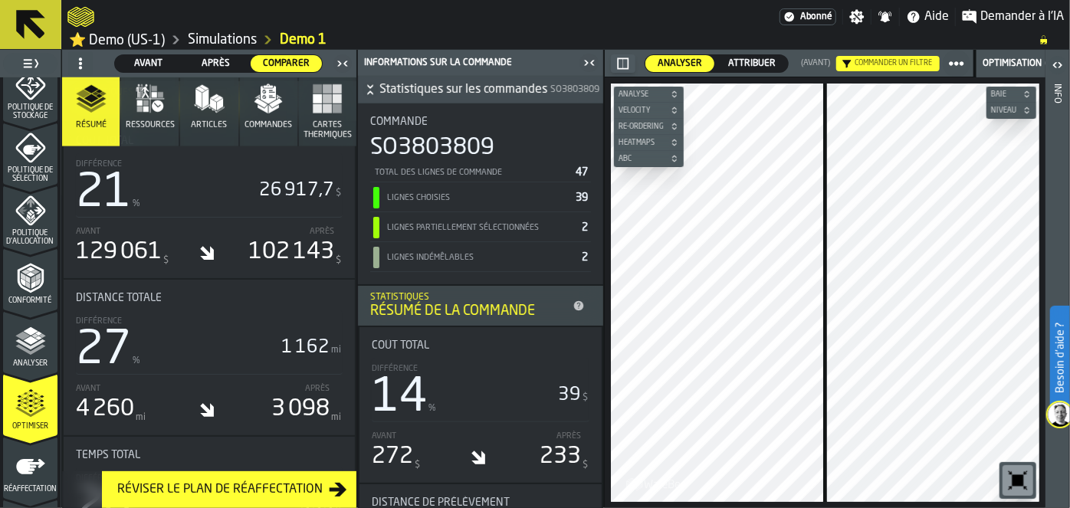
click at [19, 412] on icon "menu Optimiser" at bounding box center [30, 404] width 31 height 31
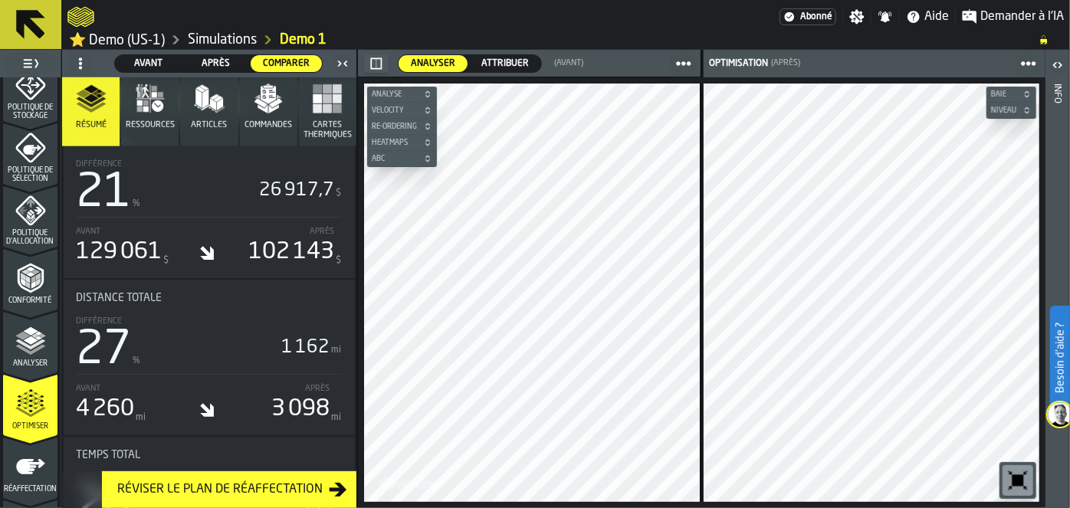
click at [19, 459] on icon "menu Réaffectation" at bounding box center [30, 466] width 29 height 15
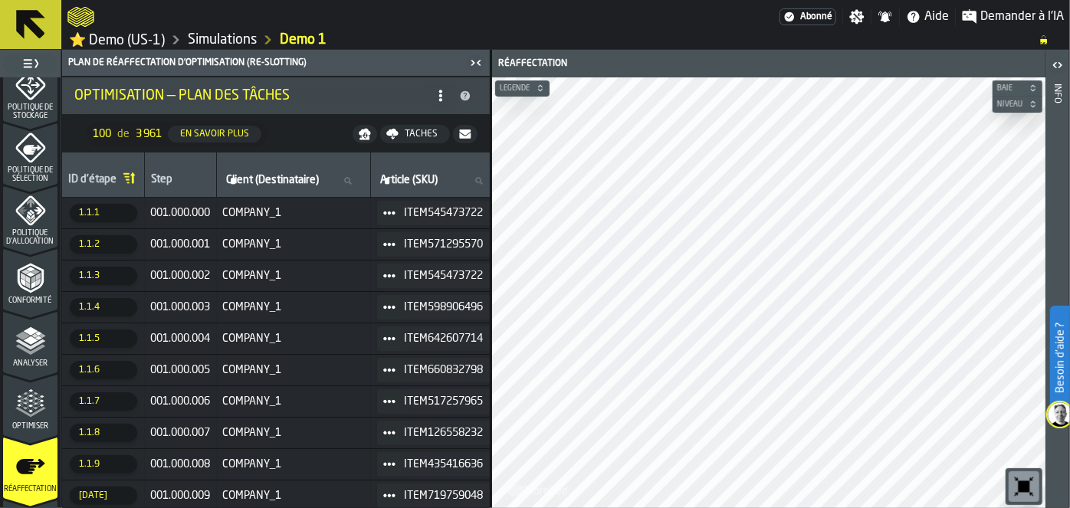
click at [989, 15] on span "Demander à l'IA" at bounding box center [1022, 17] width 84 height 18
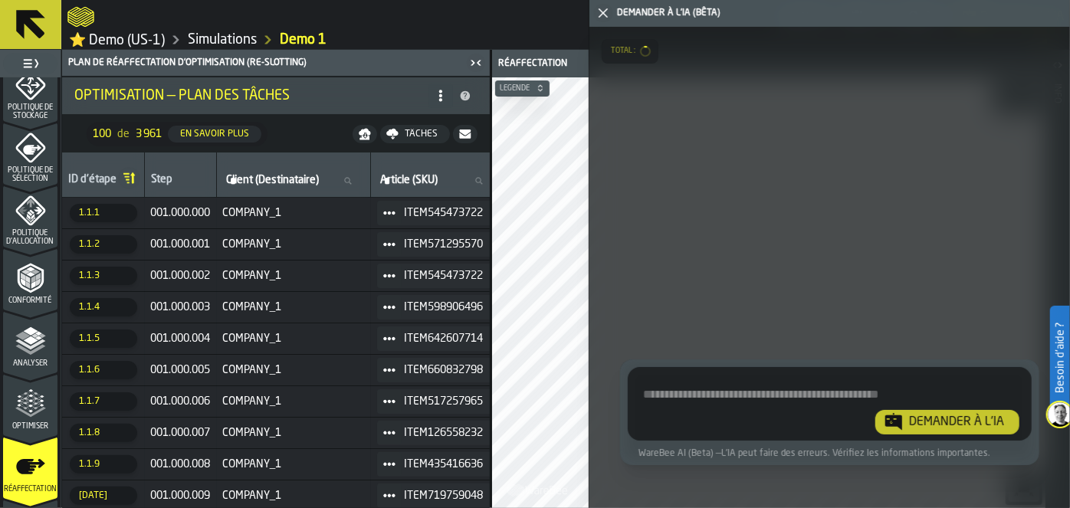
click at [507, 25] on div at bounding box center [423, 17] width 712 height 28
click at [602, 21] on icon "button-toggle-Fermez-moi" at bounding box center [603, 13] width 18 height 18
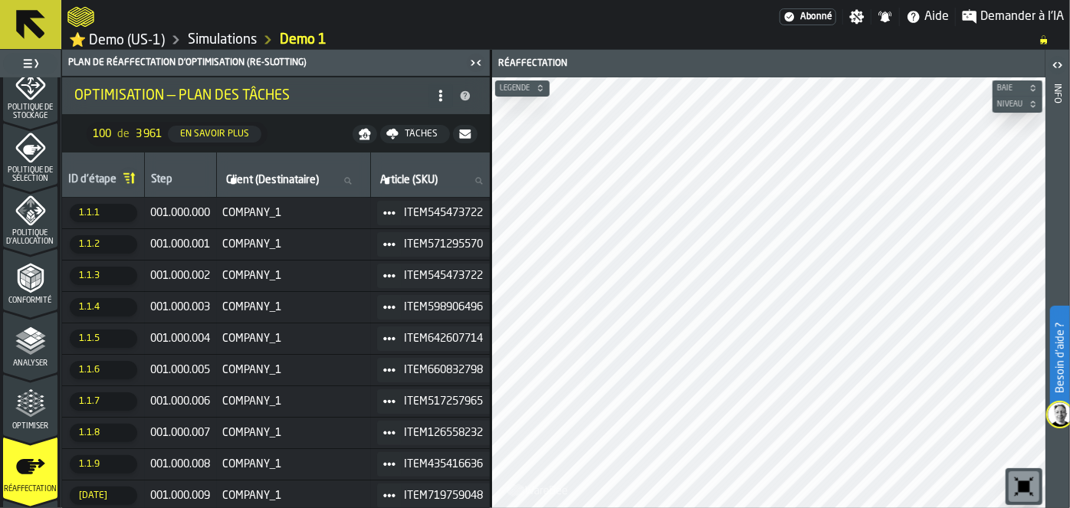
click at [24, 409] on icon "menu Optimiser" at bounding box center [30, 404] width 31 height 31
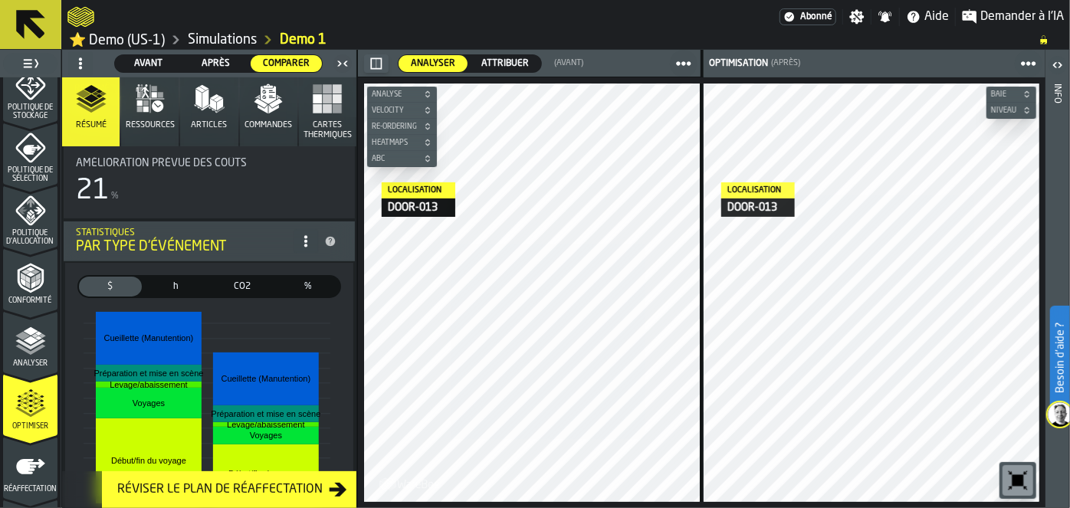
scroll to position [203, 0]
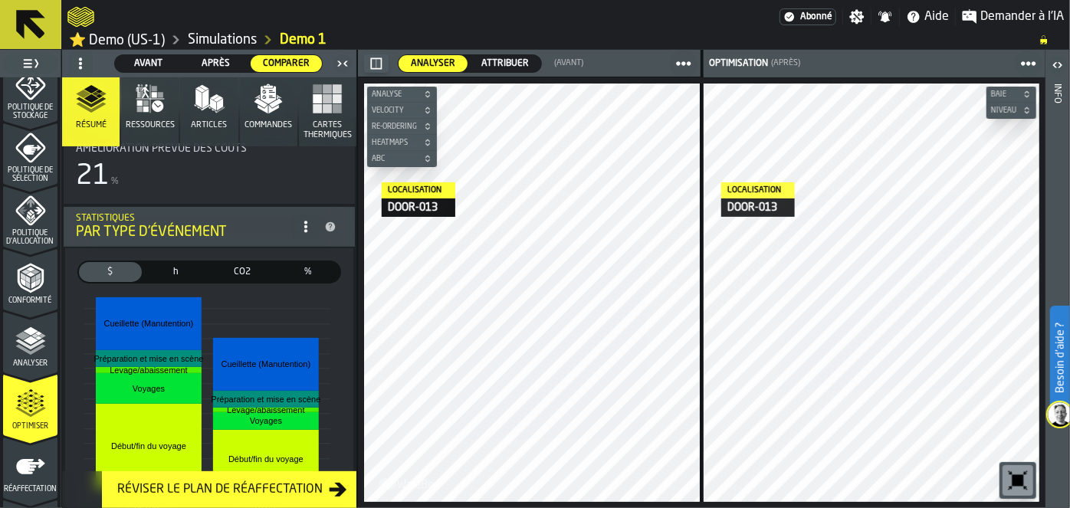
click at [152, 275] on span "h" at bounding box center [176, 272] width 57 height 14
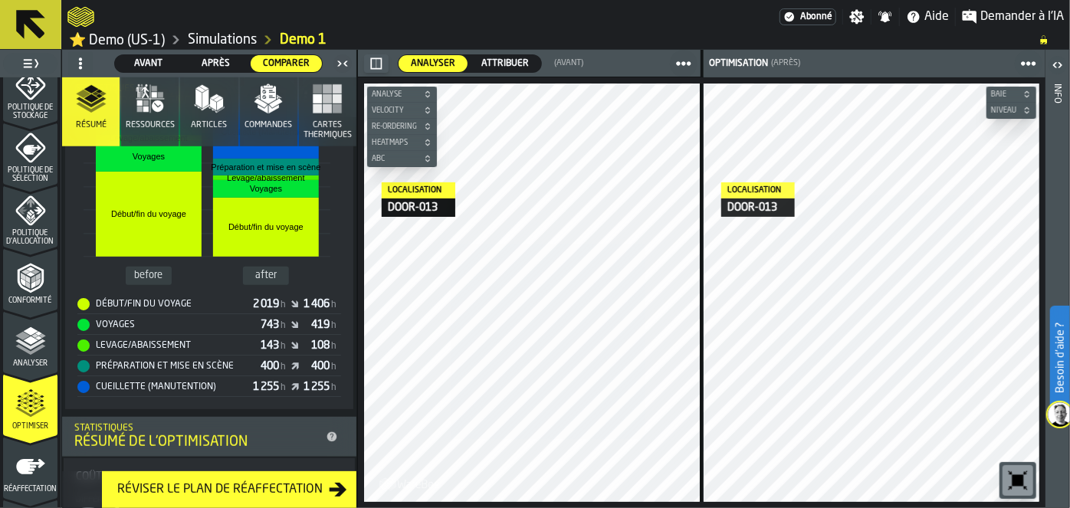
scroll to position [422, 0]
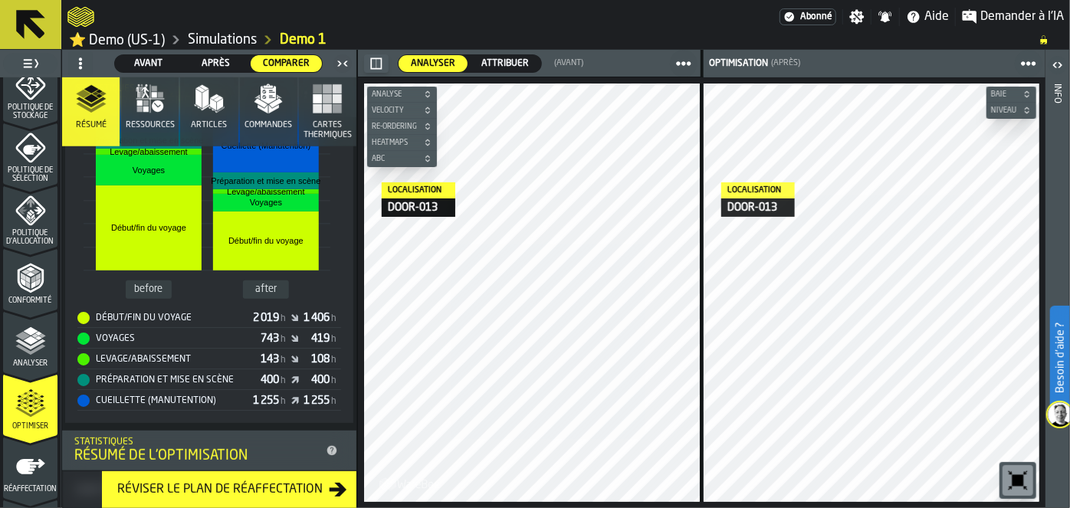
click at [128, 97] on button "Ressources" at bounding box center [149, 111] width 57 height 69
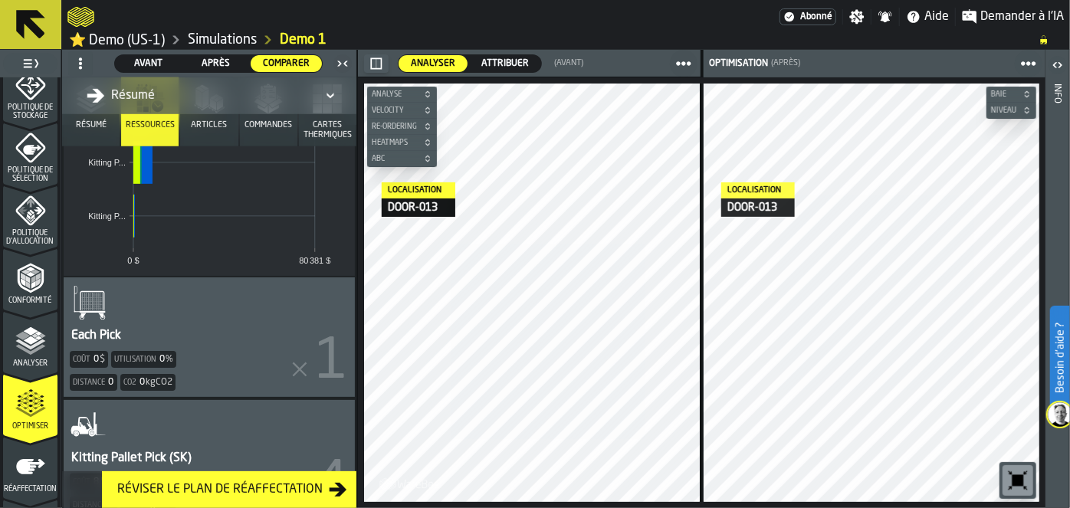
click at [89, 97] on icon "DropdownMenuValue-all-agents-summary" at bounding box center [96, 96] width 18 height 18
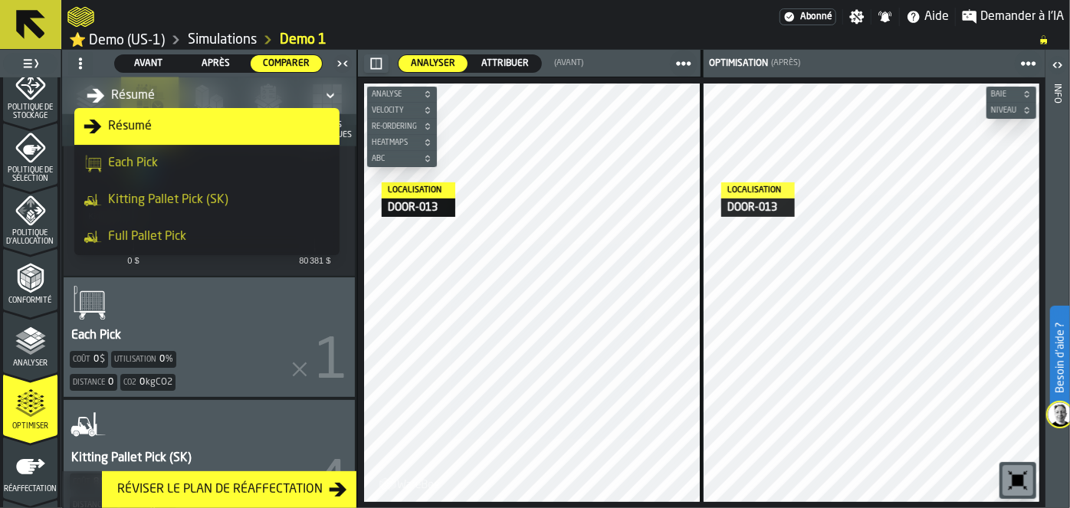
click at [93, 100] on icon "DropdownMenuValue-all-agents-summary" at bounding box center [96, 96] width 18 height 18
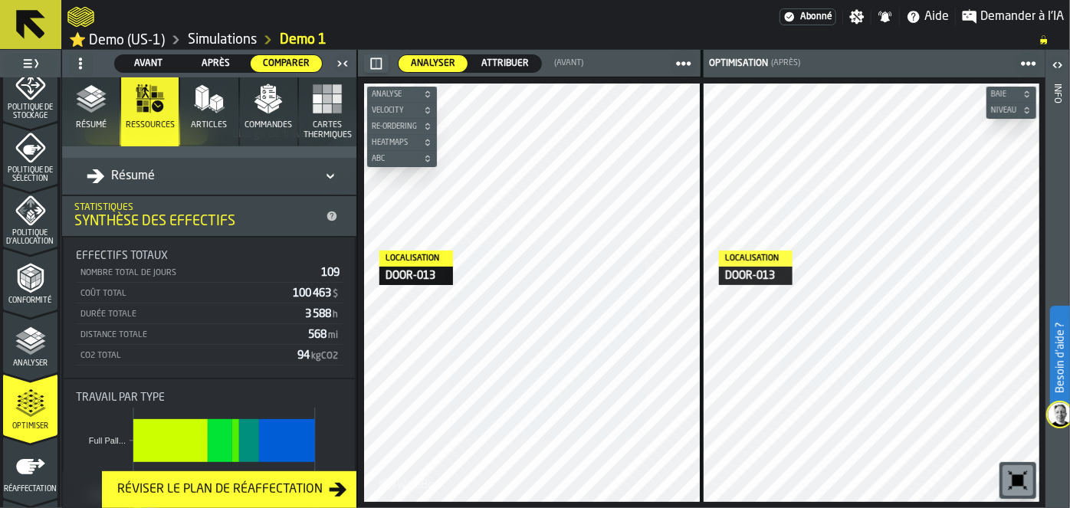
scroll to position [0, 0]
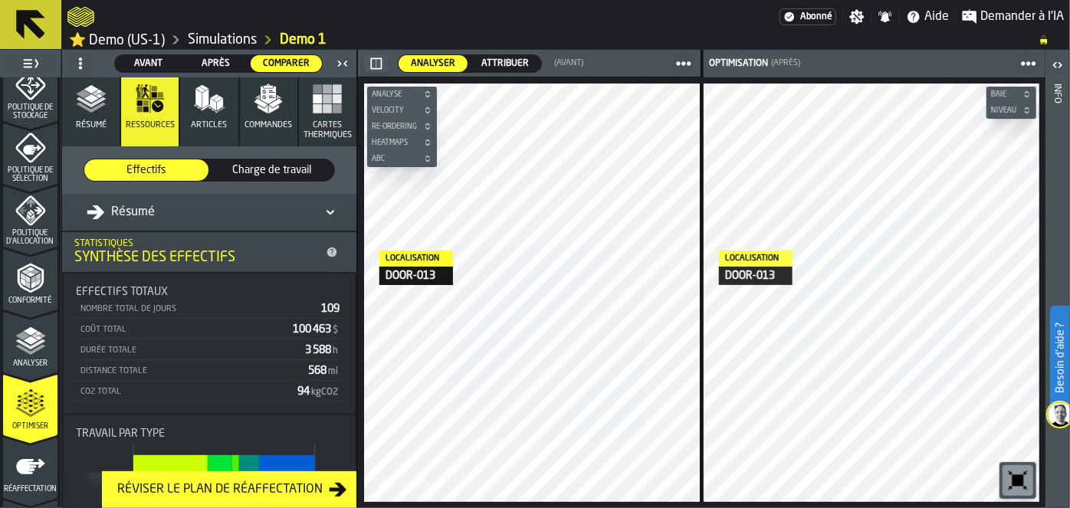
click at [192, 125] on span "Articles" at bounding box center [209, 125] width 36 height 10
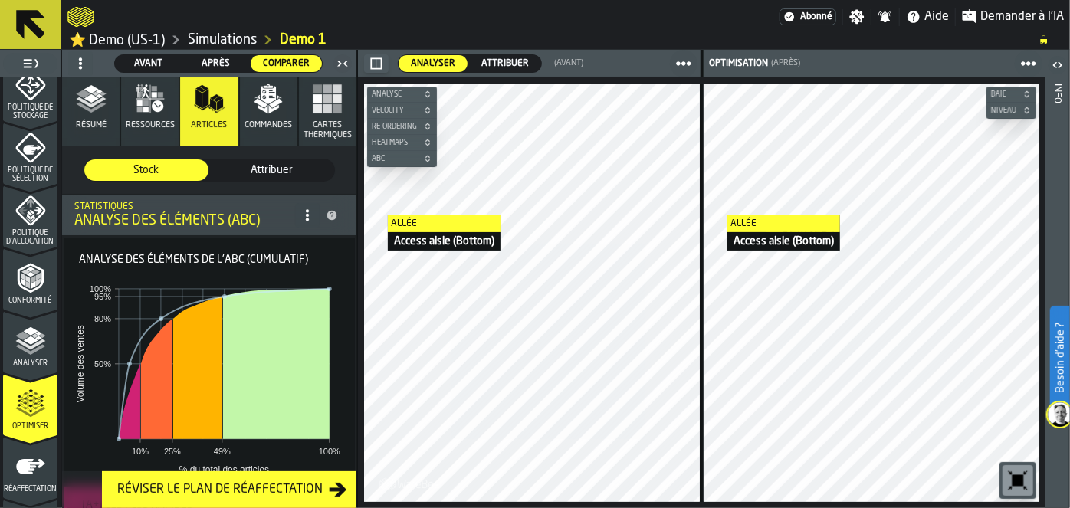
click at [258, 117] on button "Commandes" at bounding box center [268, 111] width 57 height 69
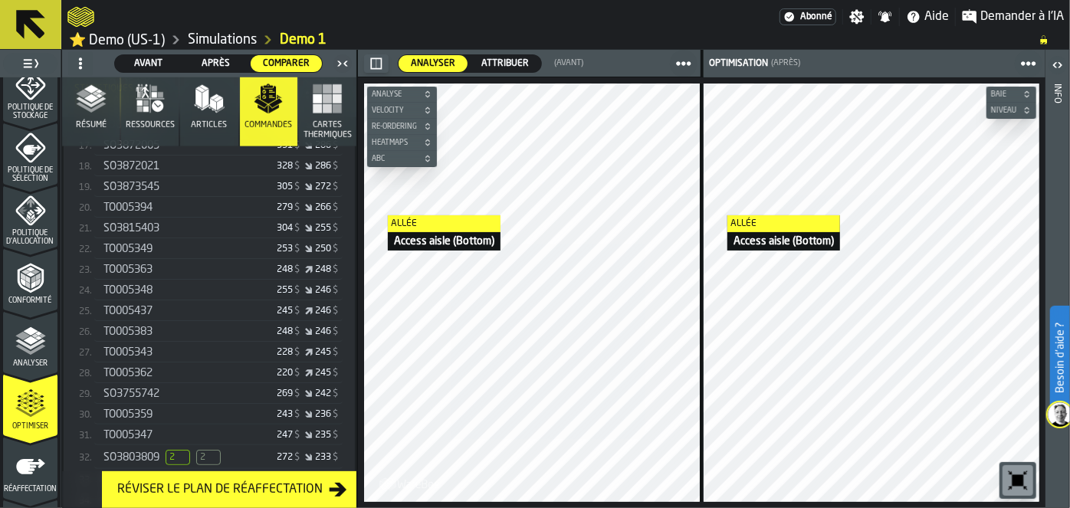
scroll to position [704, 0]
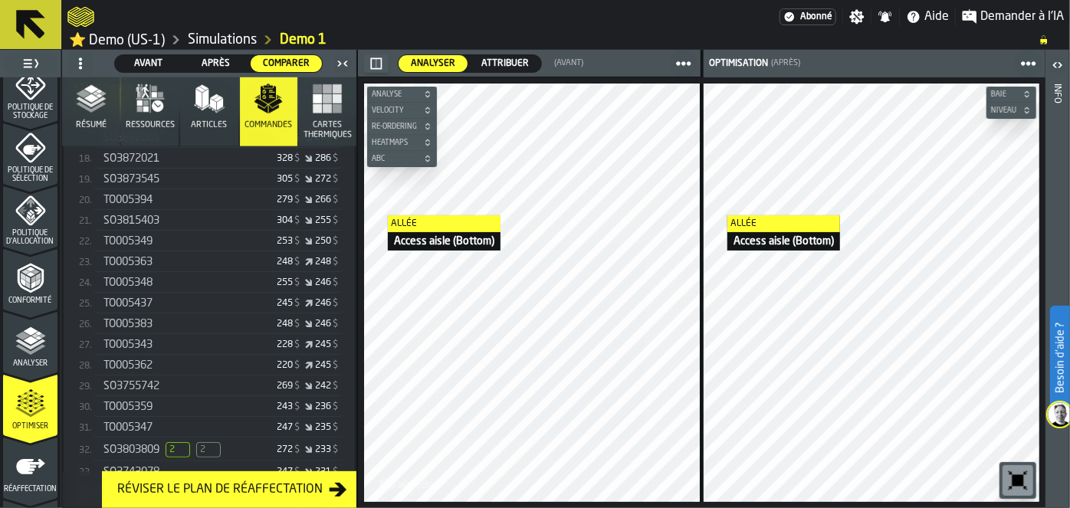
click at [227, 442] on div "SO3803809 2 2" at bounding box center [164, 449] width 123 height 15
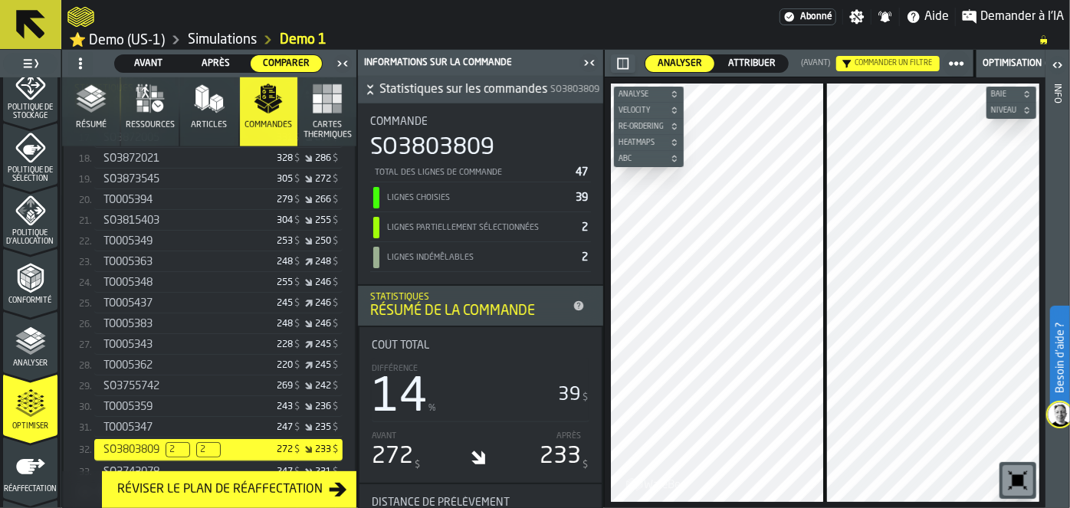
click at [318, 139] on button "Cartes thermiques" at bounding box center [327, 111] width 57 height 69
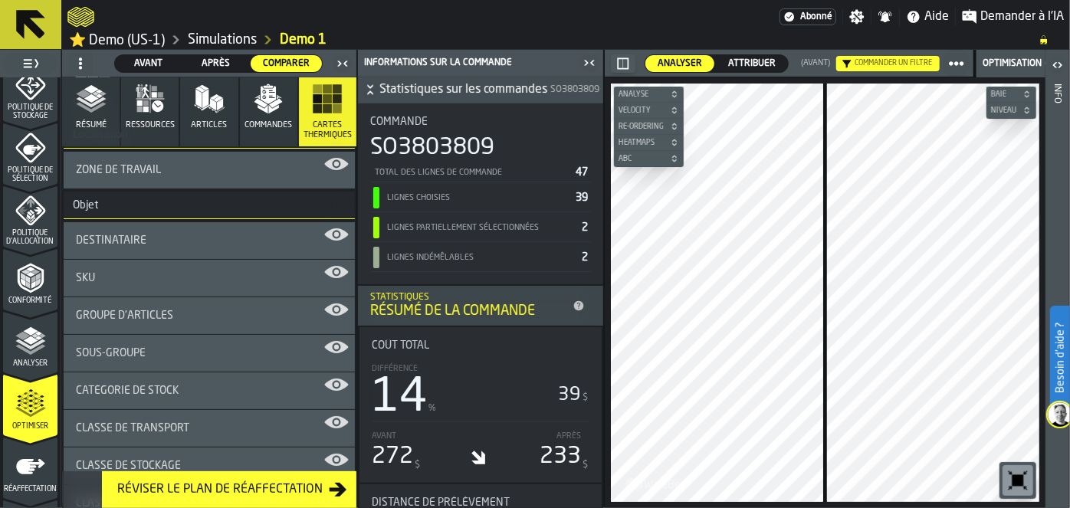
scroll to position [0, 0]
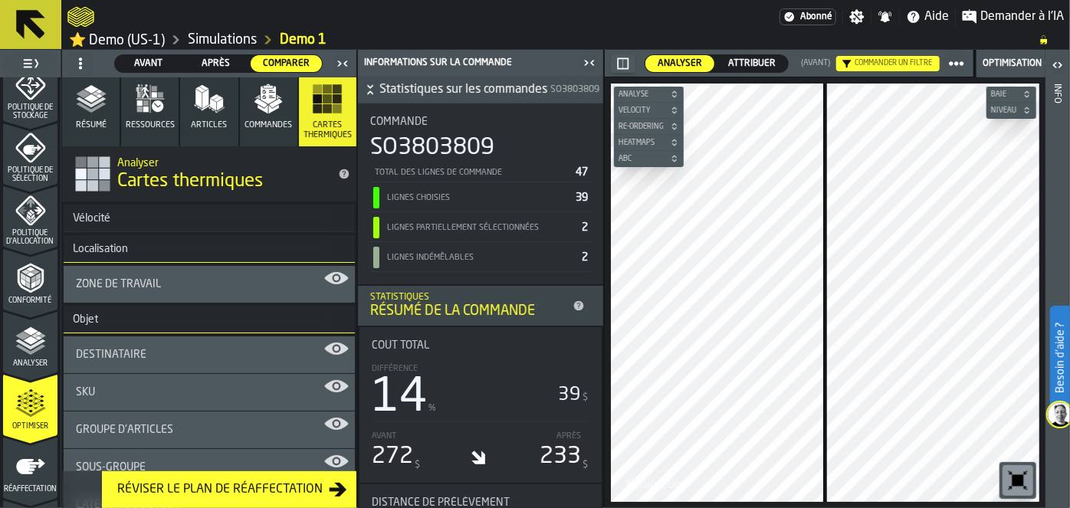
click at [25, 286] on polyline "menu Conformité" at bounding box center [27, 285] width 5 height 8
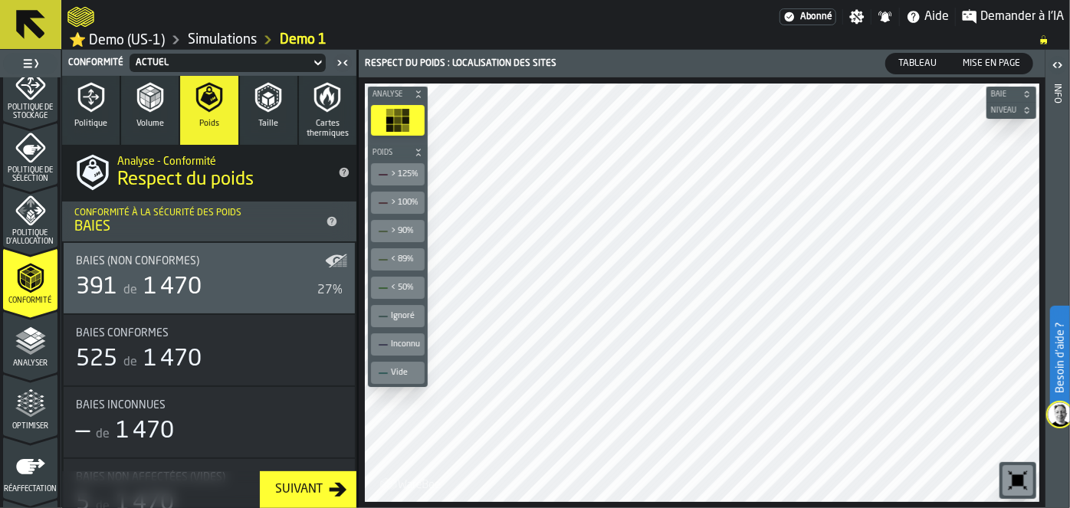
click at [145, 103] on polyline "button" at bounding box center [147, 104] width 5 height 8
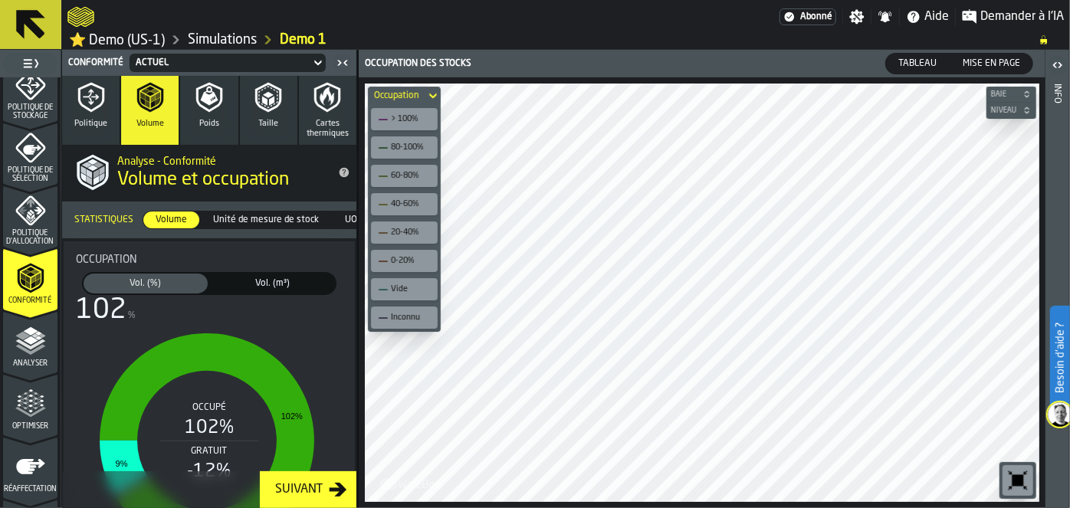
scroll to position [700, 0]
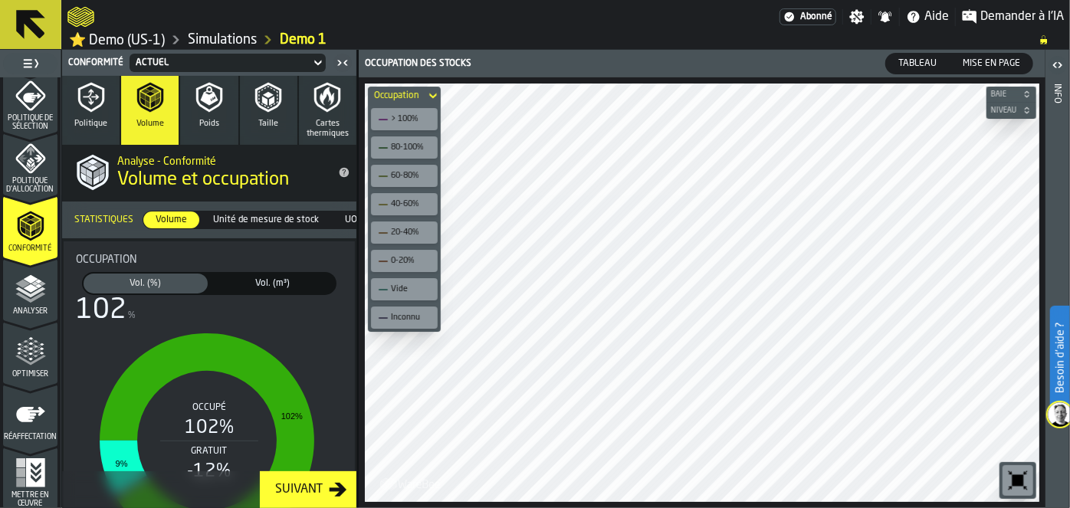
click at [21, 415] on icon "menu Réaffectation" at bounding box center [30, 414] width 29 height 15
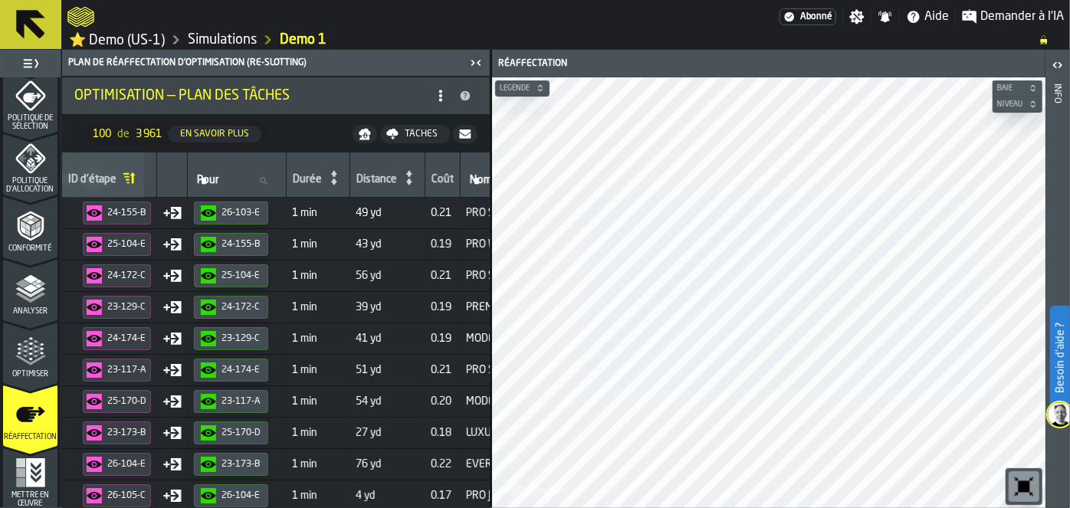
scroll to position [0, 494]
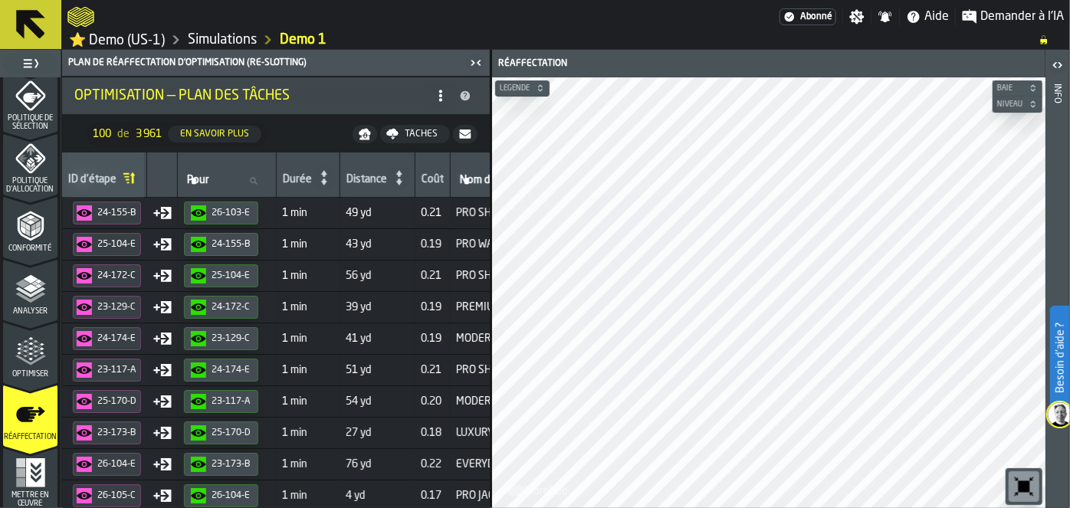
click at [15, 351] on icon "menu Optimiser" at bounding box center [30, 351] width 31 height 31
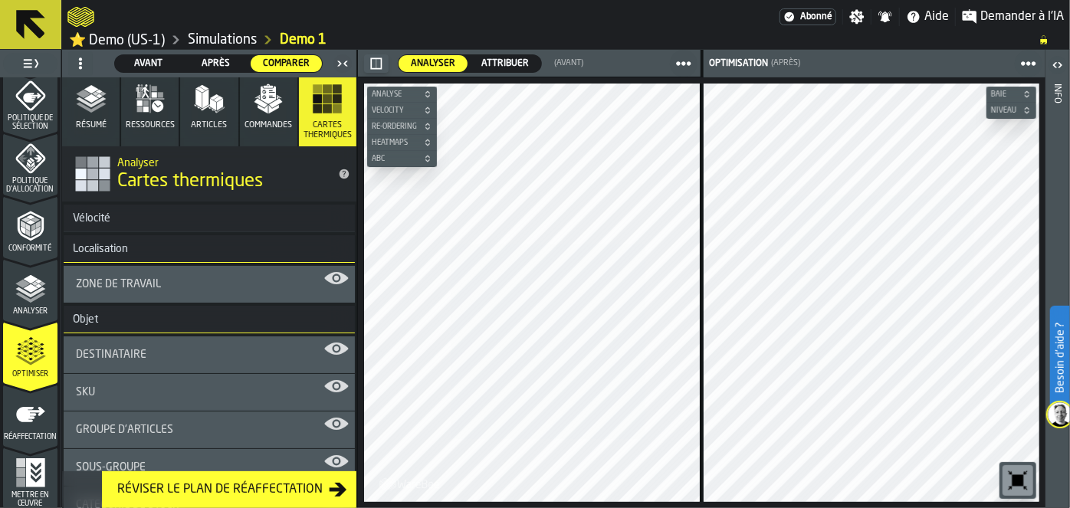
click at [284, 109] on button "Commandes" at bounding box center [268, 111] width 57 height 69
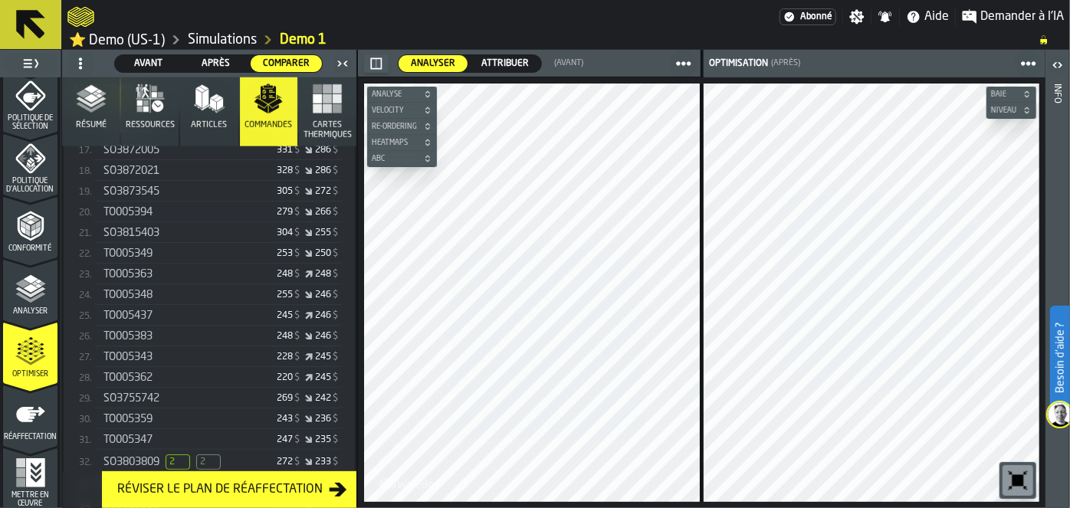
scroll to position [748, 0]
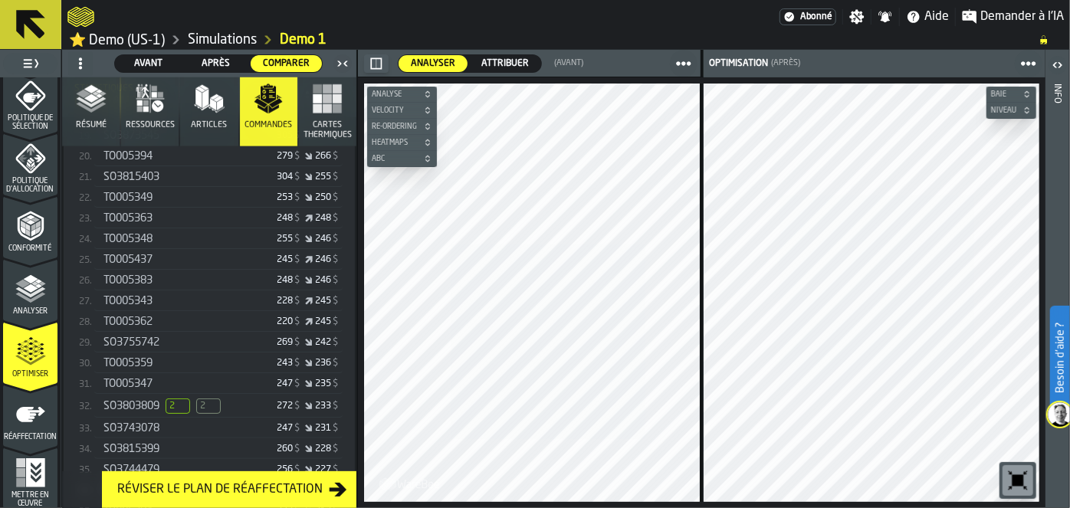
click at [167, 399] on span "2" at bounding box center [178, 406] width 25 height 15
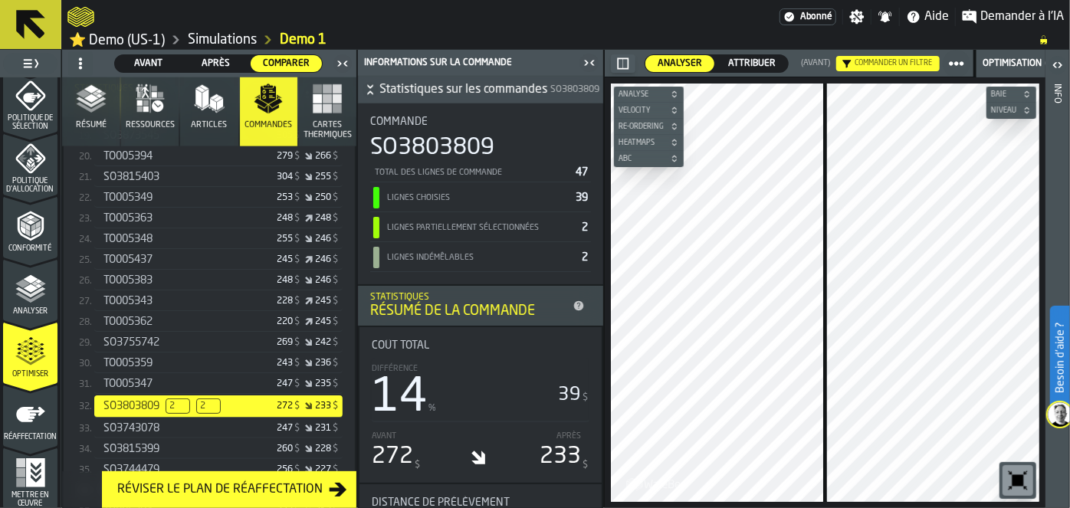
click at [987, 20] on span "Demander à l'IA" at bounding box center [1022, 17] width 84 height 18
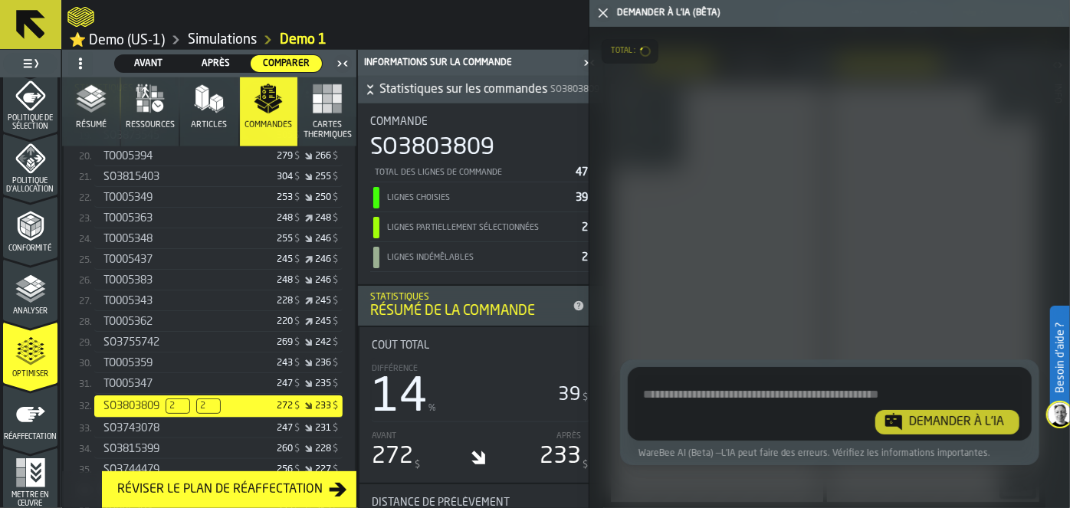
click at [602, 6] on icon "button-toggle-Fermez-moi" at bounding box center [603, 13] width 18 height 18
